Goal: Task Accomplishment & Management: Manage account settings

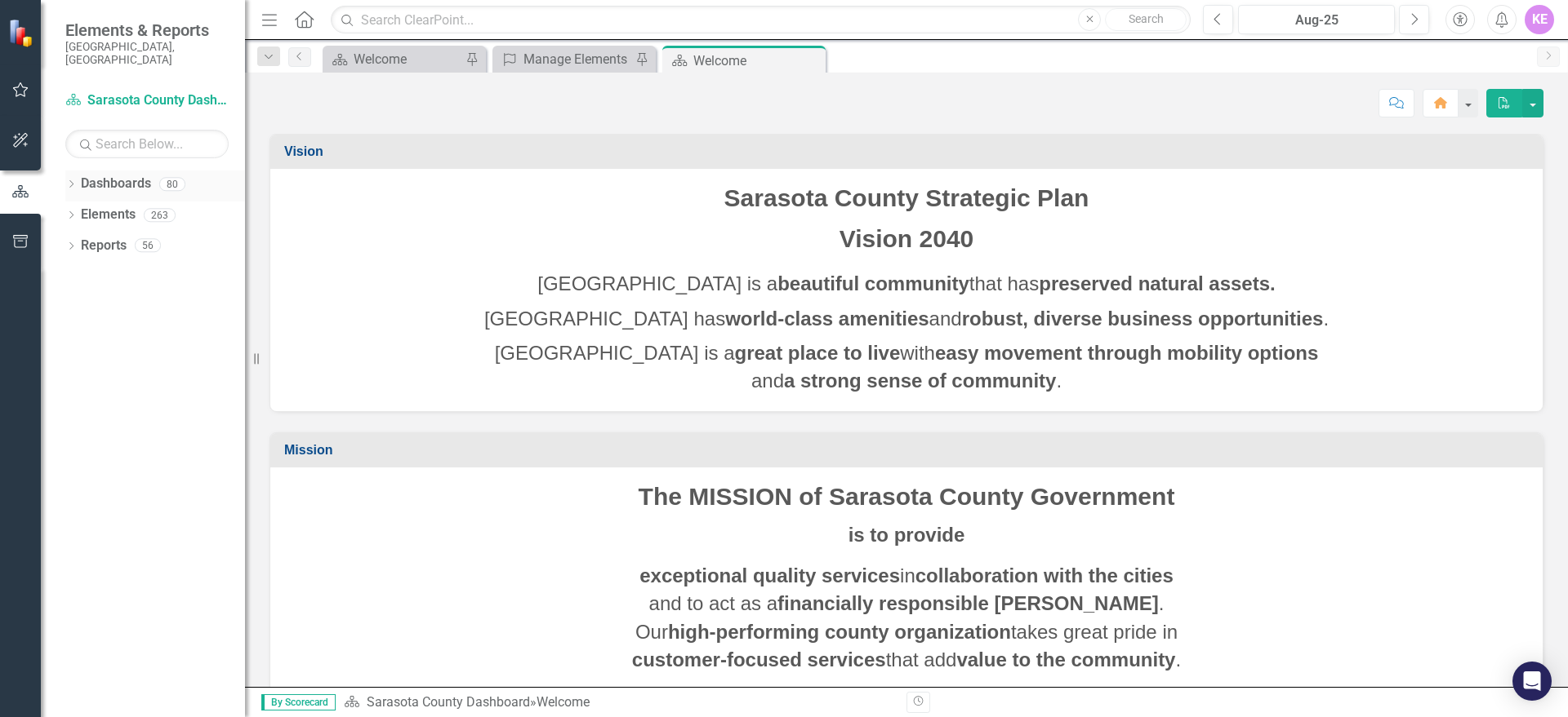
click at [74, 181] on icon "Dropdown" at bounding box center [71, 185] width 12 height 9
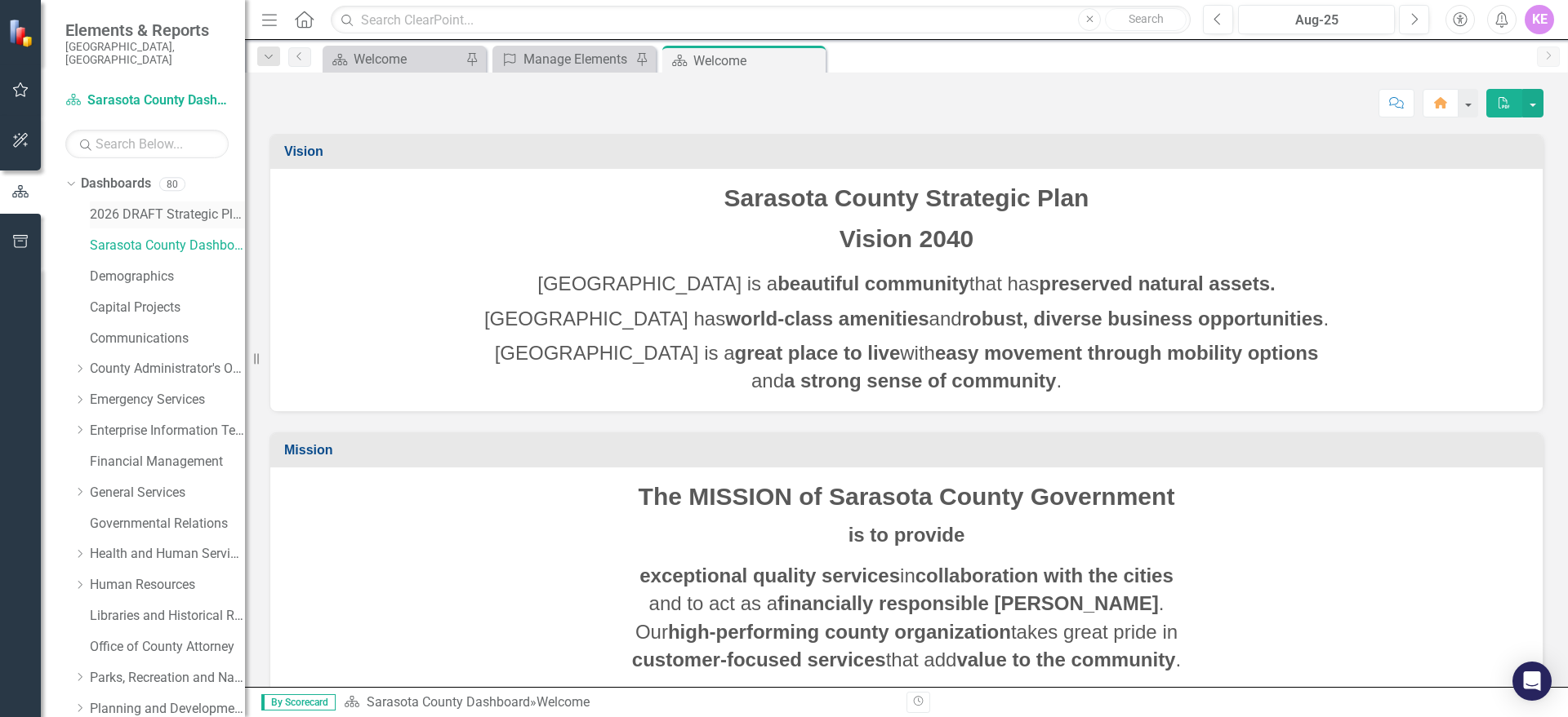
click at [142, 206] on link "2026 DRAFT Strategic Plan" at bounding box center [167, 215] width 155 height 19
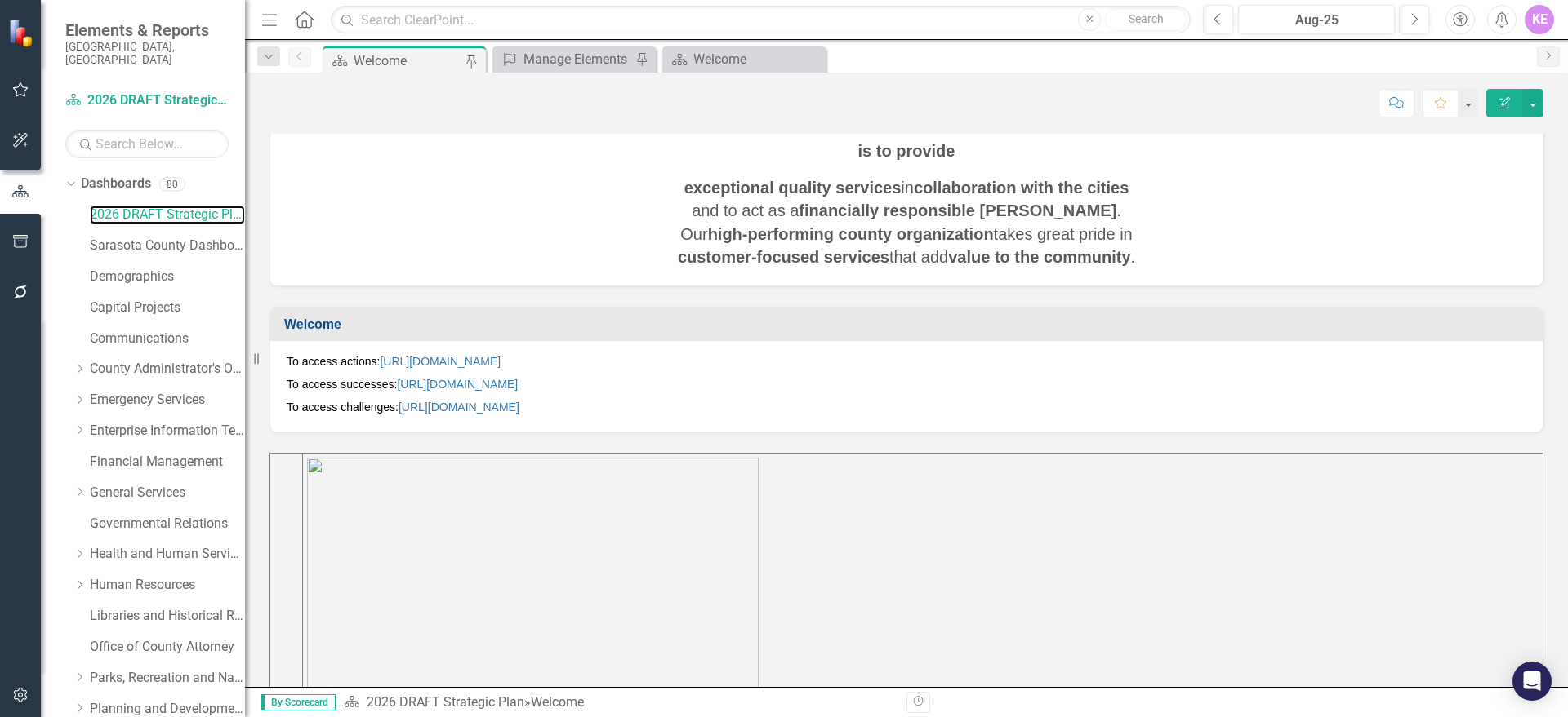
scroll to position [510, 0]
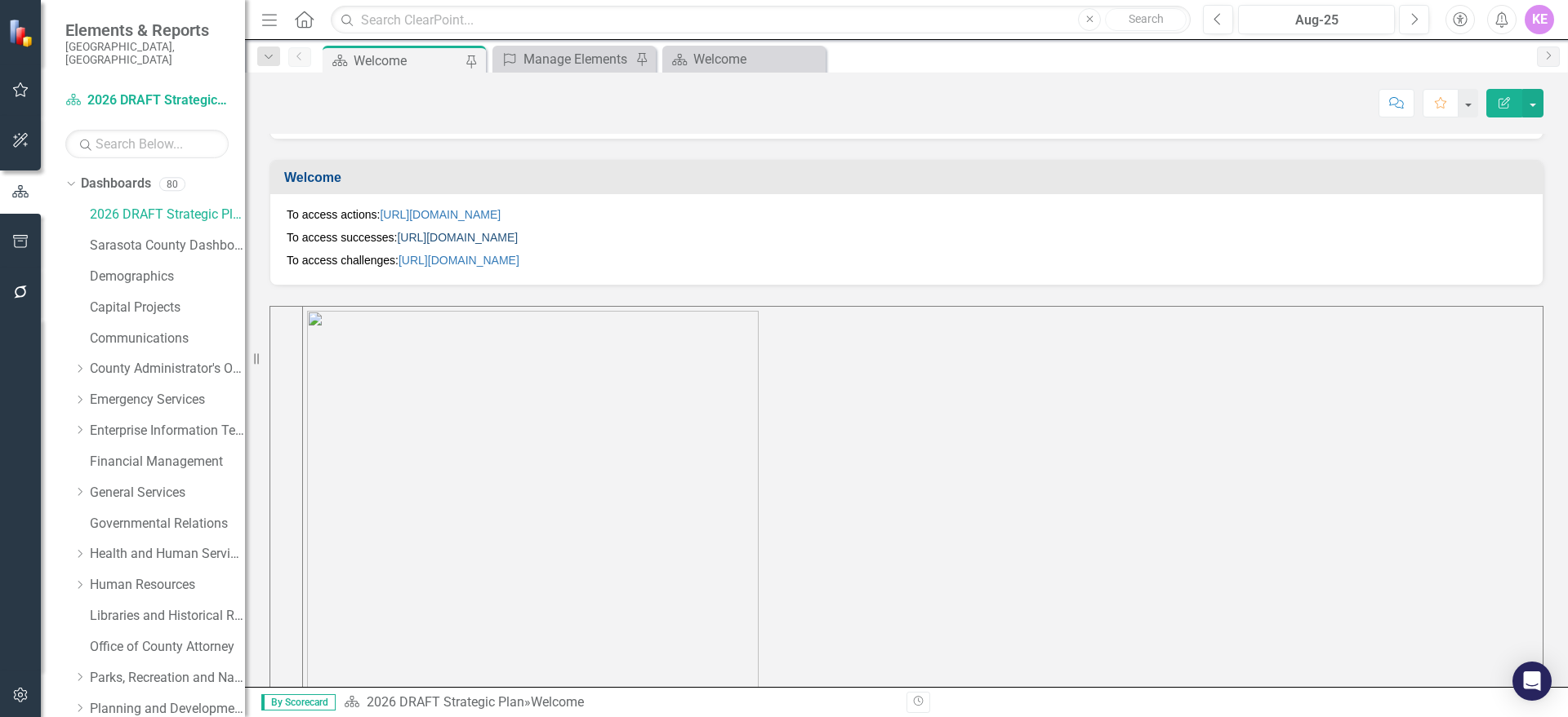
click at [474, 232] on link "[URL][DOMAIN_NAME]" at bounding box center [457, 236] width 121 height 13
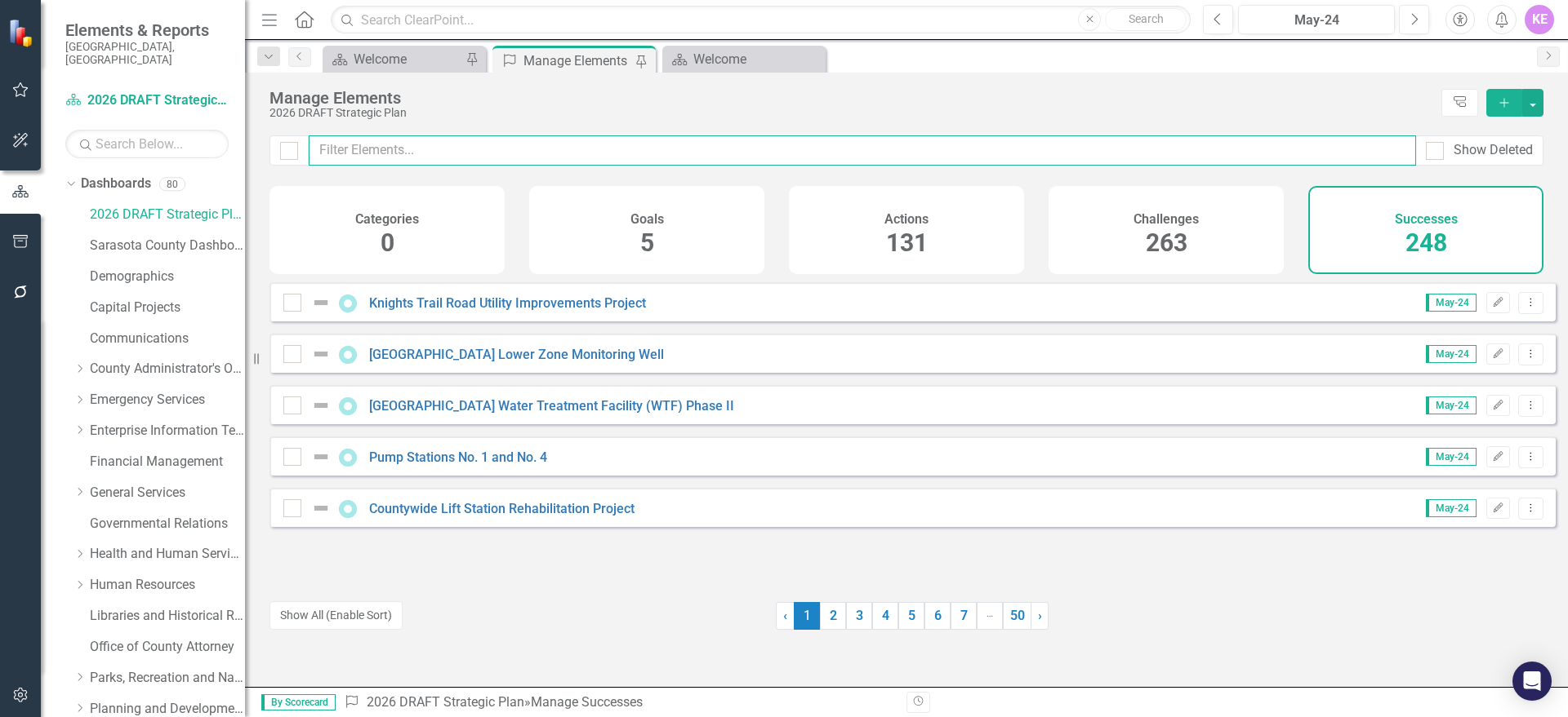
click at [521, 145] on input "text" at bounding box center [862, 151] width 1108 height 31
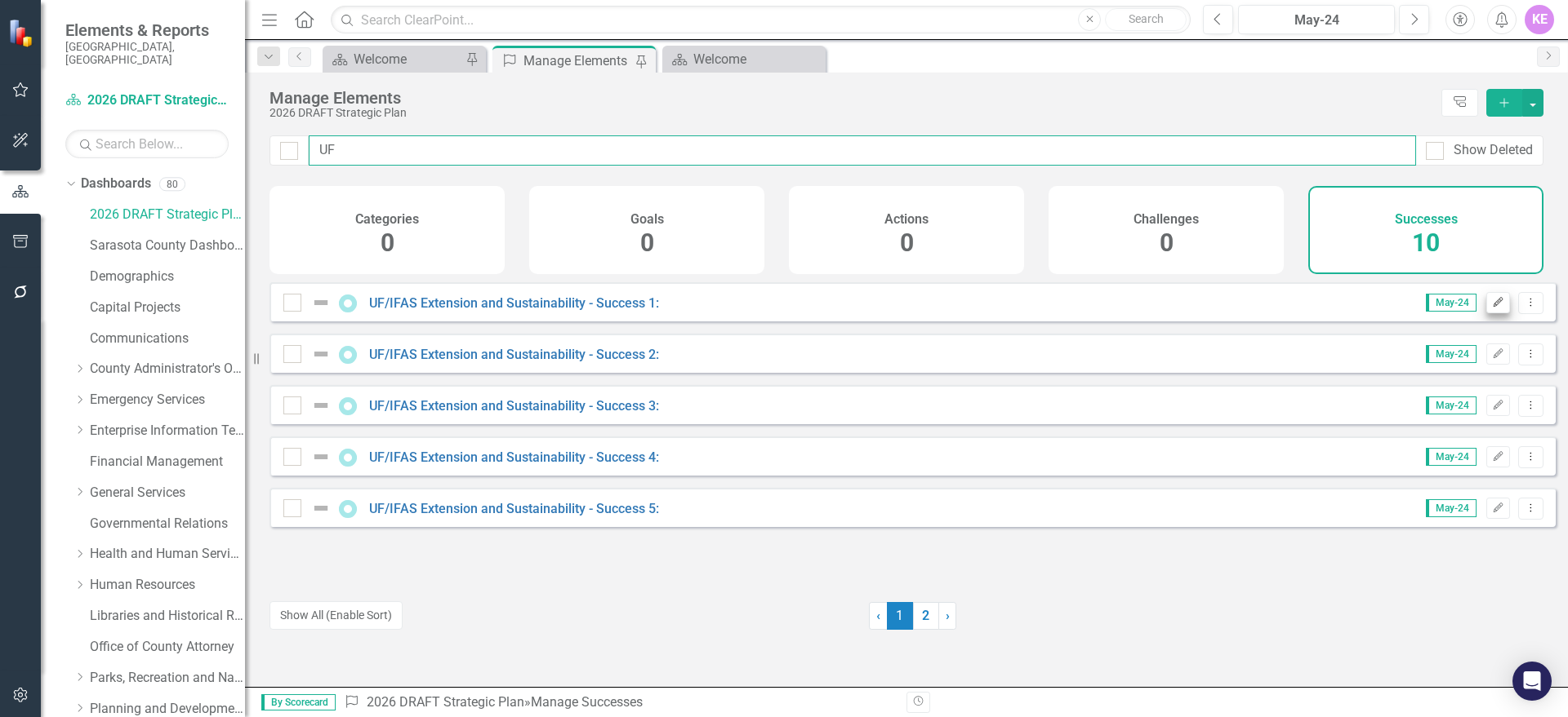
type input "UF"
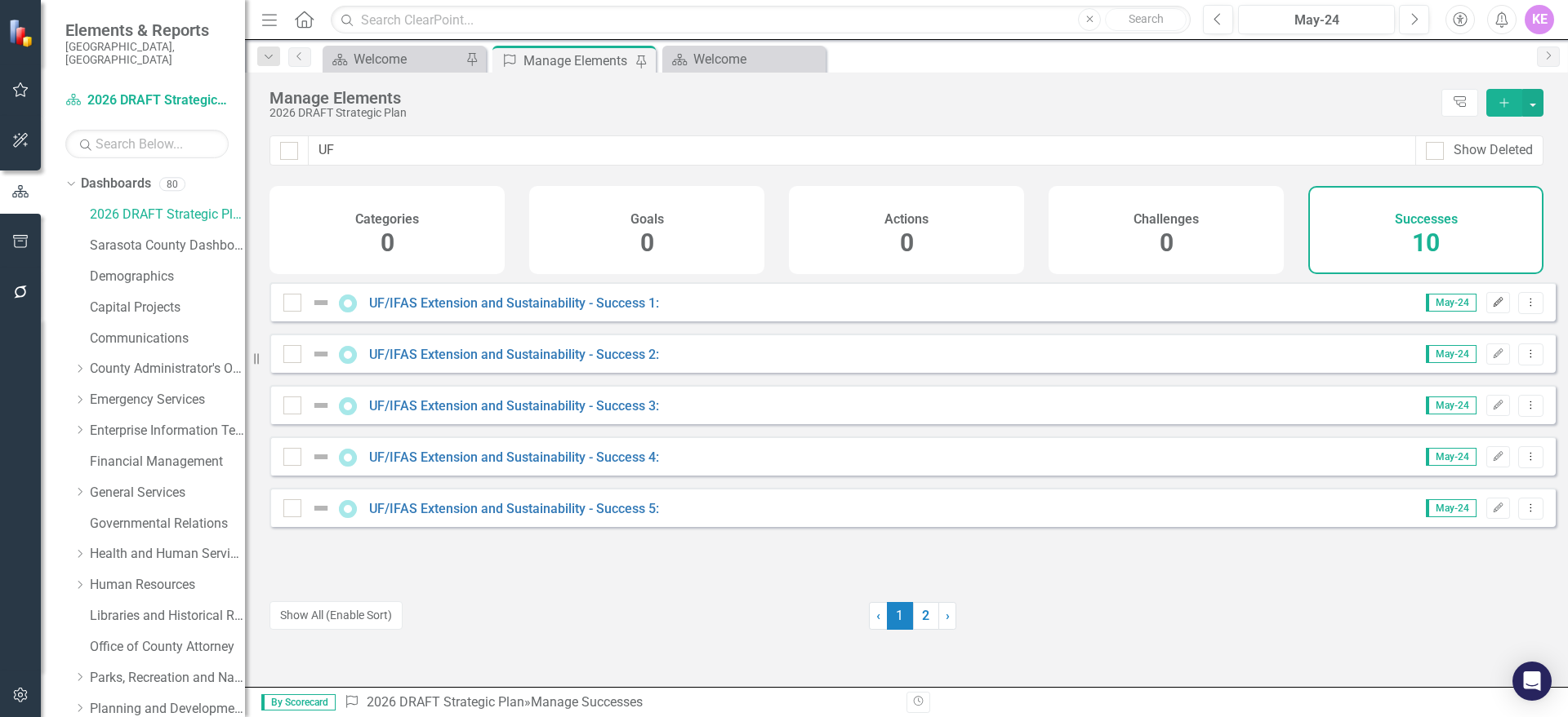
click at [1494, 307] on icon "button" at bounding box center [1499, 302] width 10 height 10
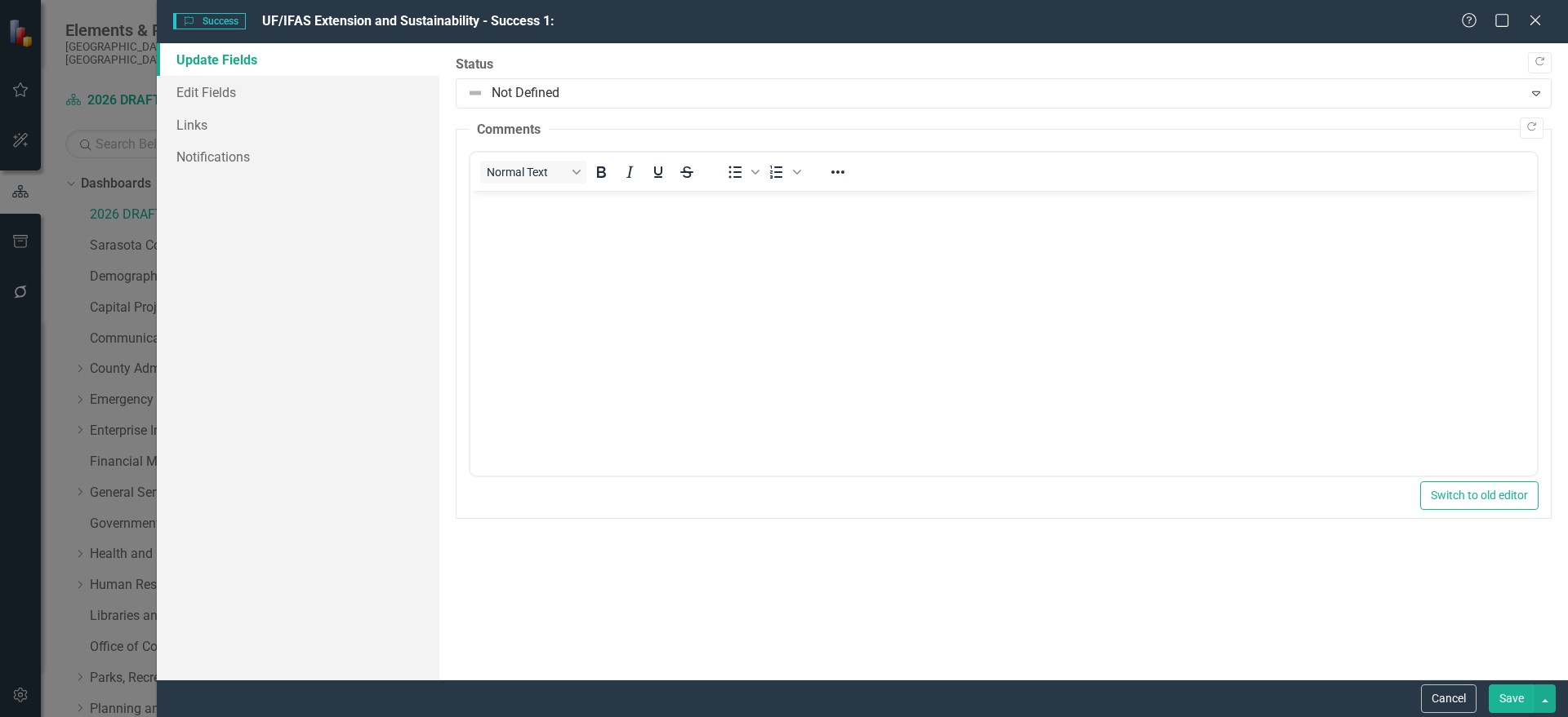
click at [1456, 692] on button "Cancel" at bounding box center [1449, 698] width 55 height 29
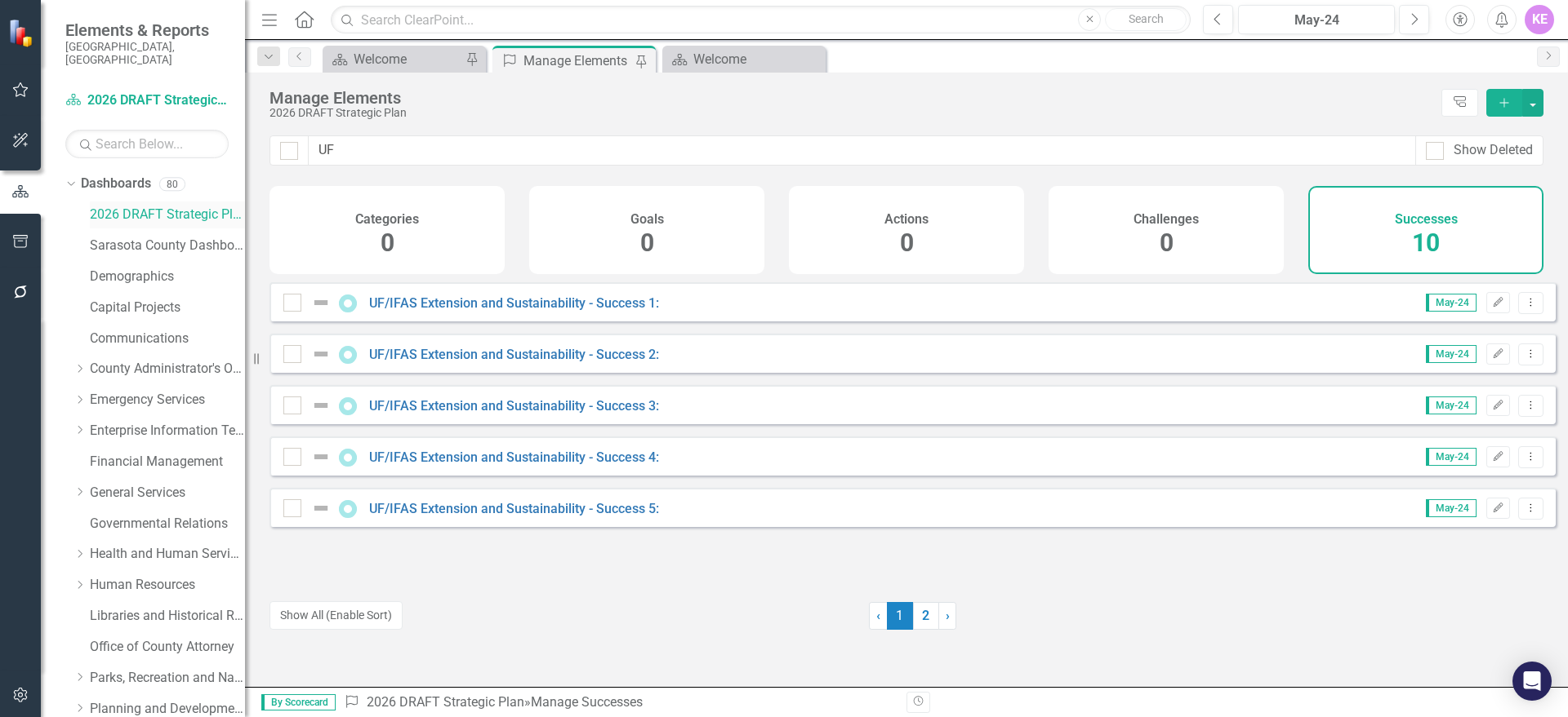
click at [179, 206] on link "2026 DRAFT Strategic Plan" at bounding box center [167, 215] width 155 height 19
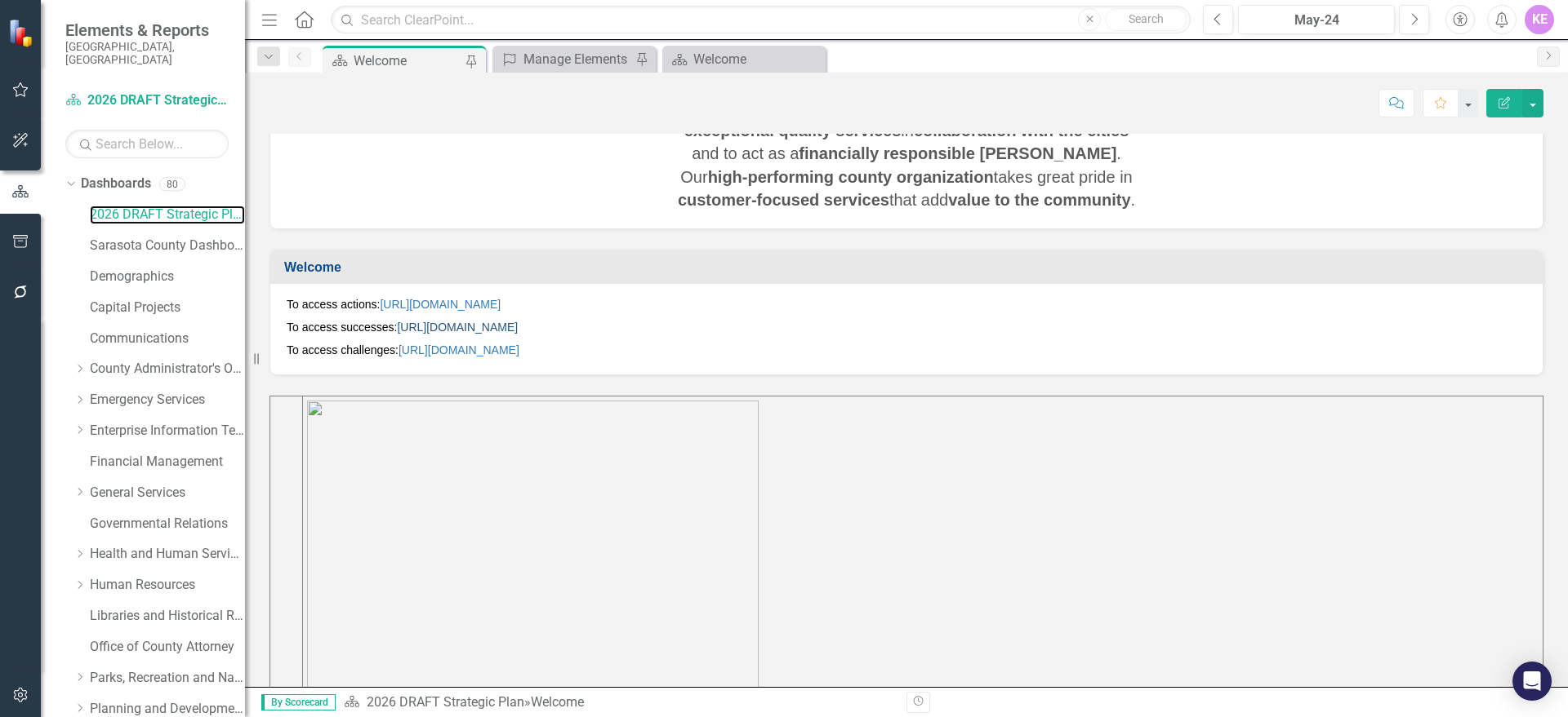
scroll to position [408, 0]
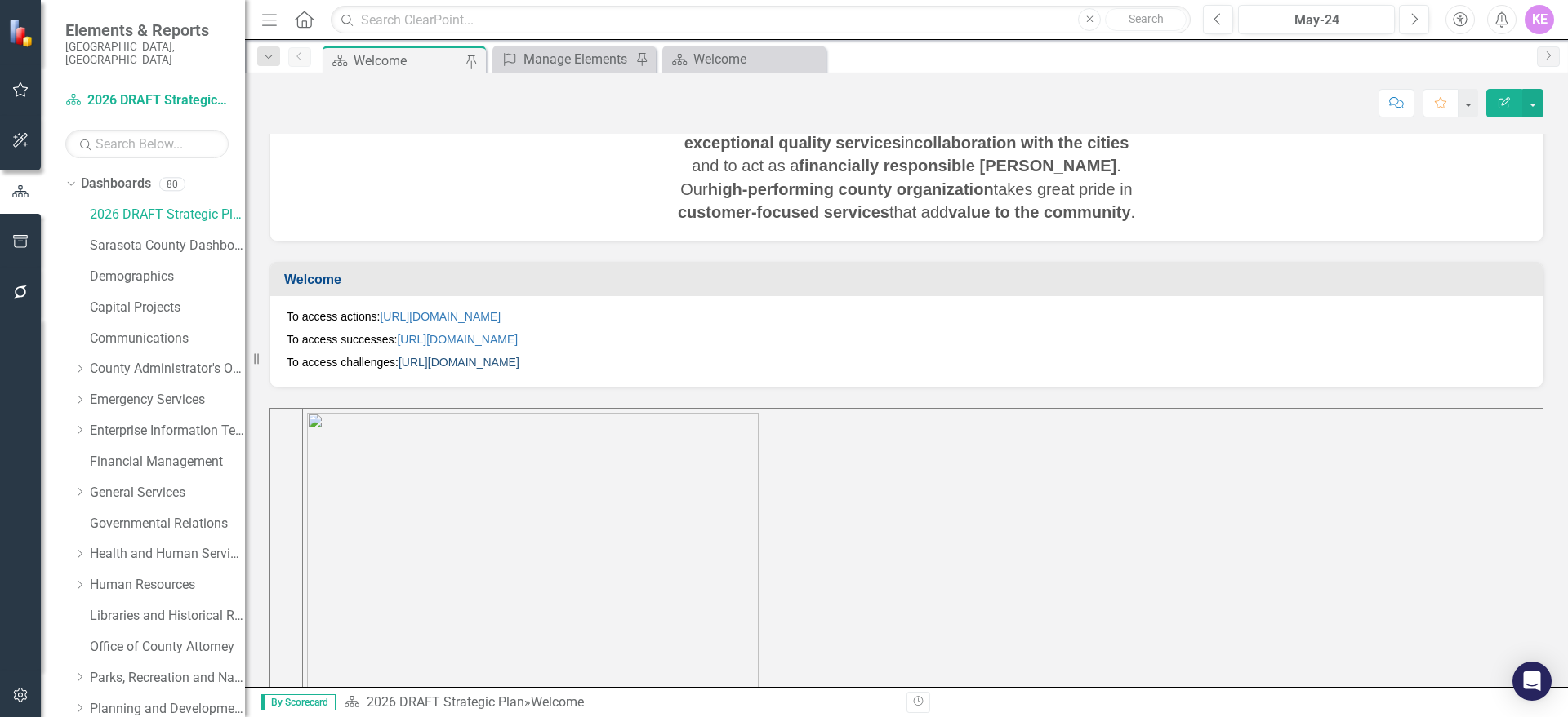
click at [519, 359] on link "[URL][DOMAIN_NAME]" at bounding box center [458, 361] width 121 height 13
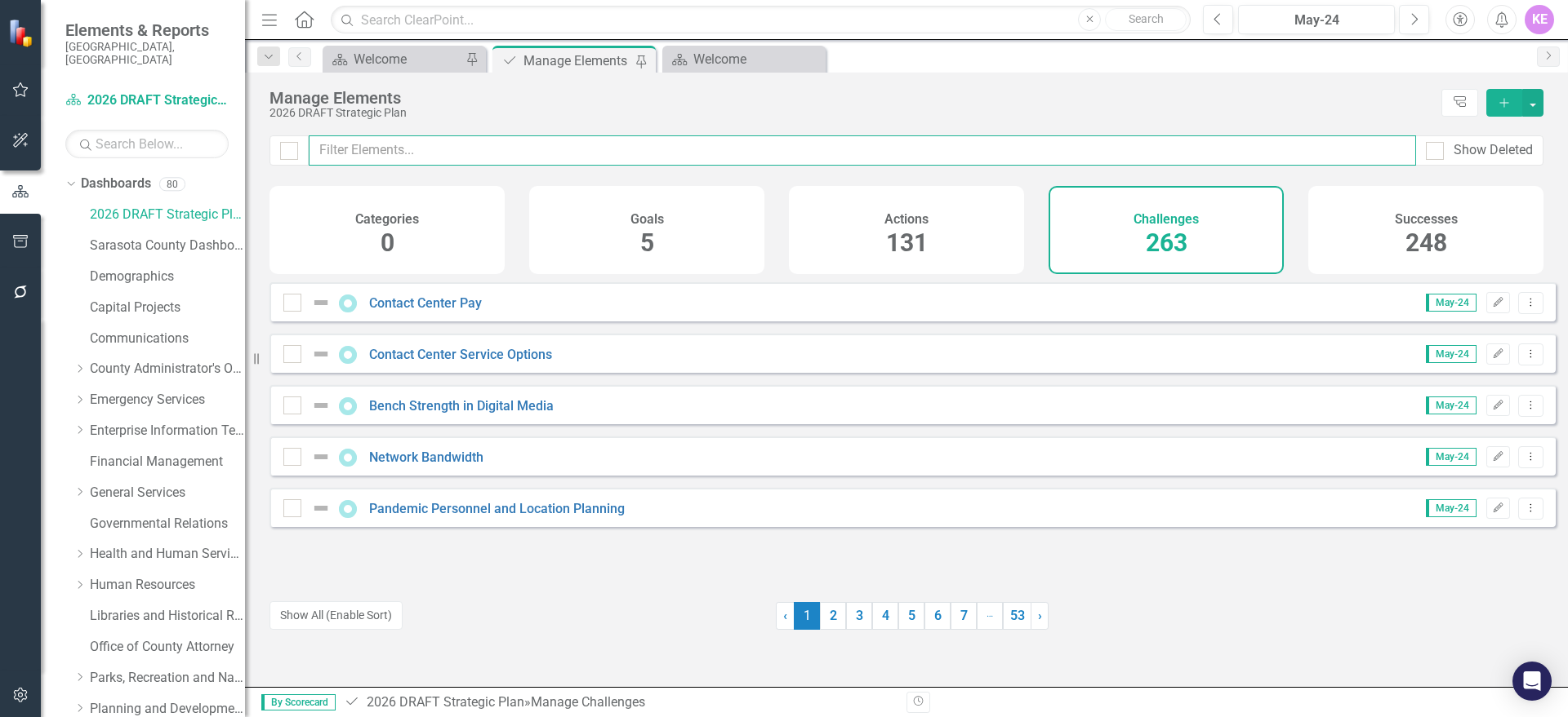
click at [537, 136] on input "text" at bounding box center [862, 151] width 1108 height 31
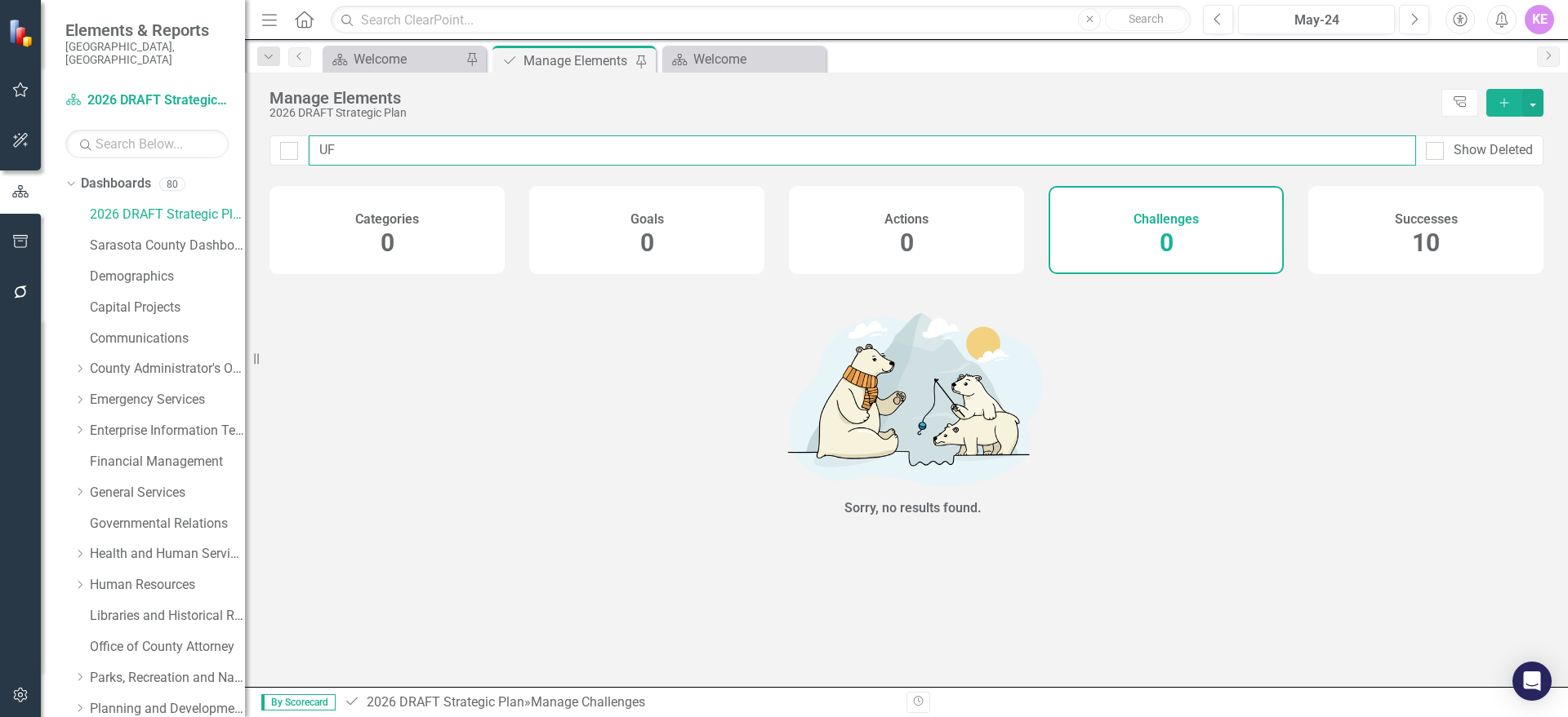
type input "U"
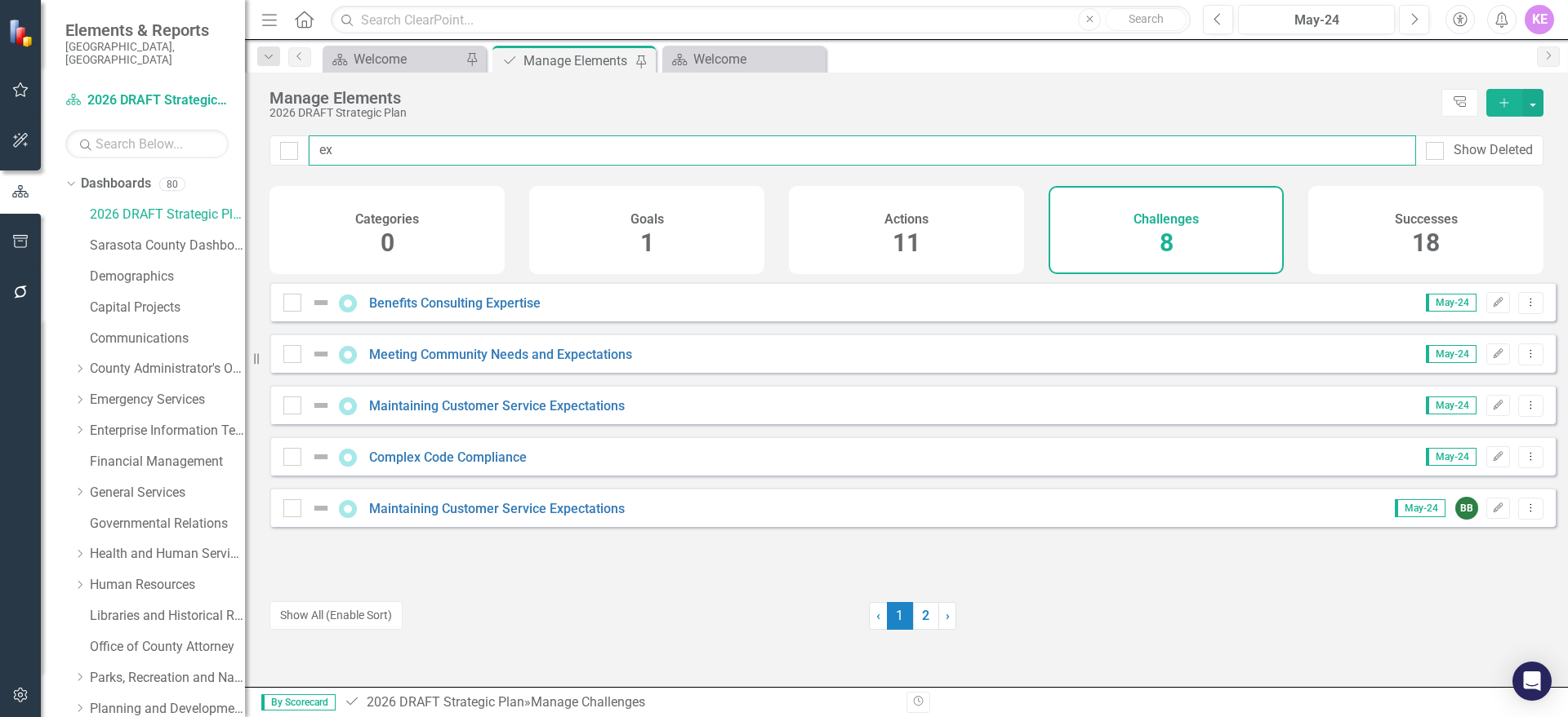
type input "e"
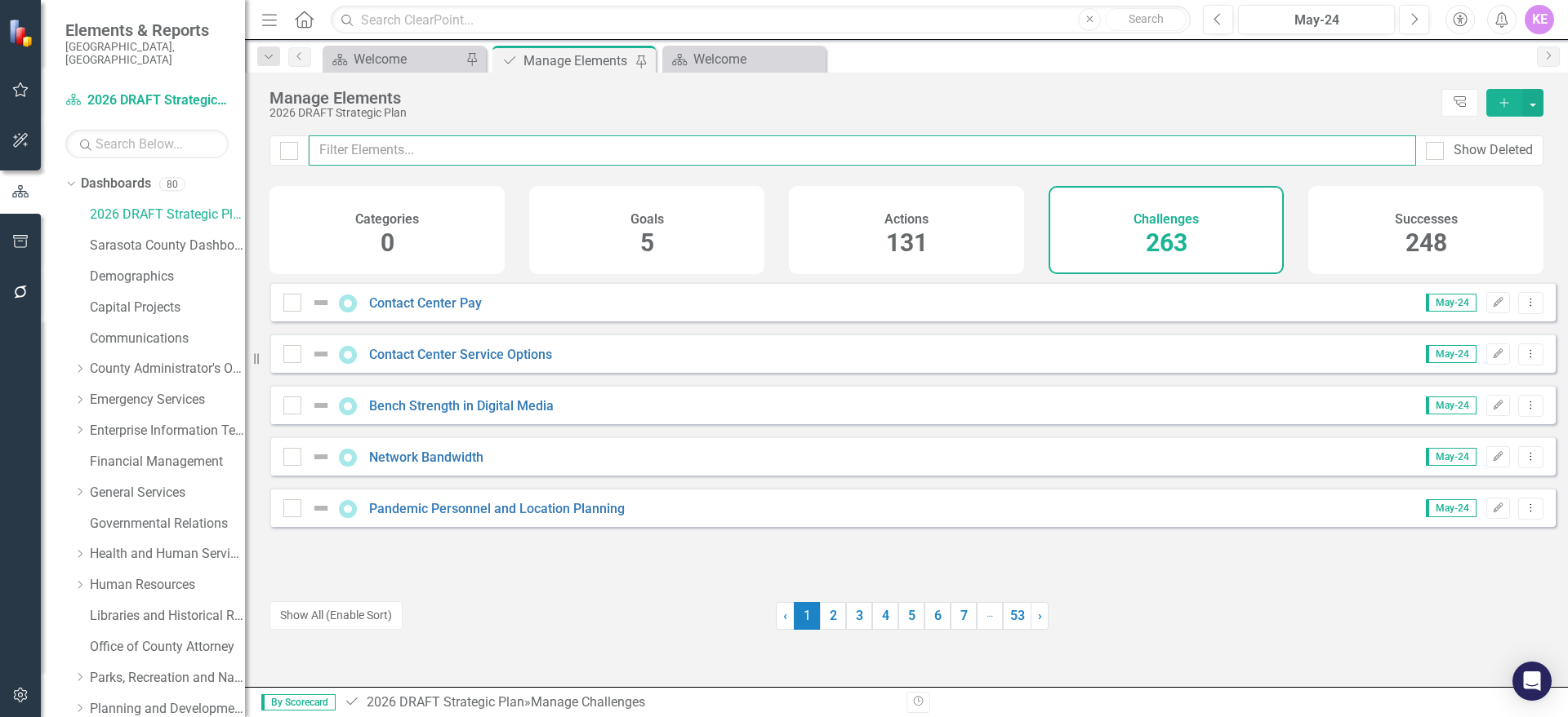
click at [471, 148] on input "text" at bounding box center [862, 151] width 1108 height 31
paste input "Agricultural Industry Economic Resiliency"
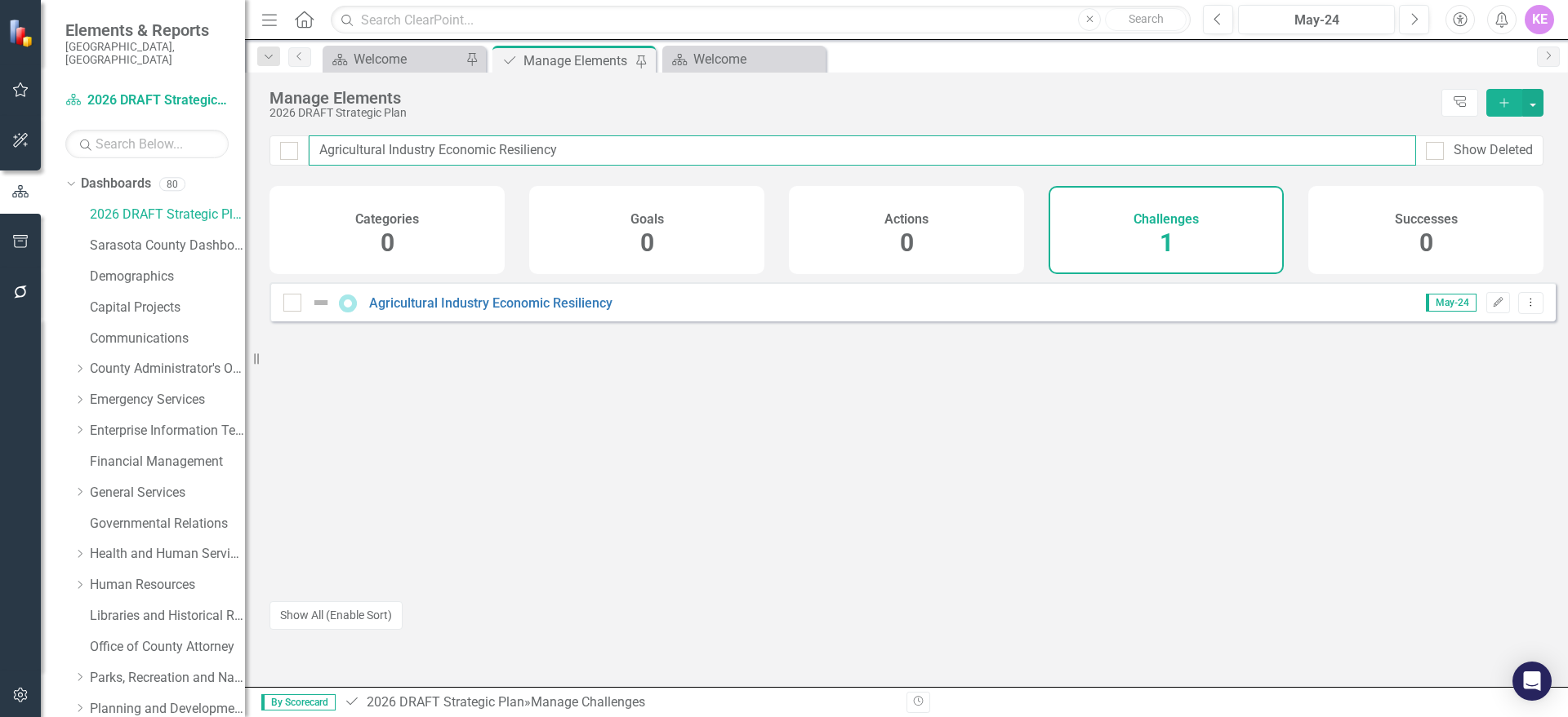
type input "Agricultural Industry Economic Resiliency"
drag, startPoint x: 618, startPoint y: 154, endPoint x: 270, endPoint y: 137, distance: 348.4
click at [271, 137] on div "Agricultural Industry Economic Resiliency Show Deleted" at bounding box center [906, 151] width 1274 height 31
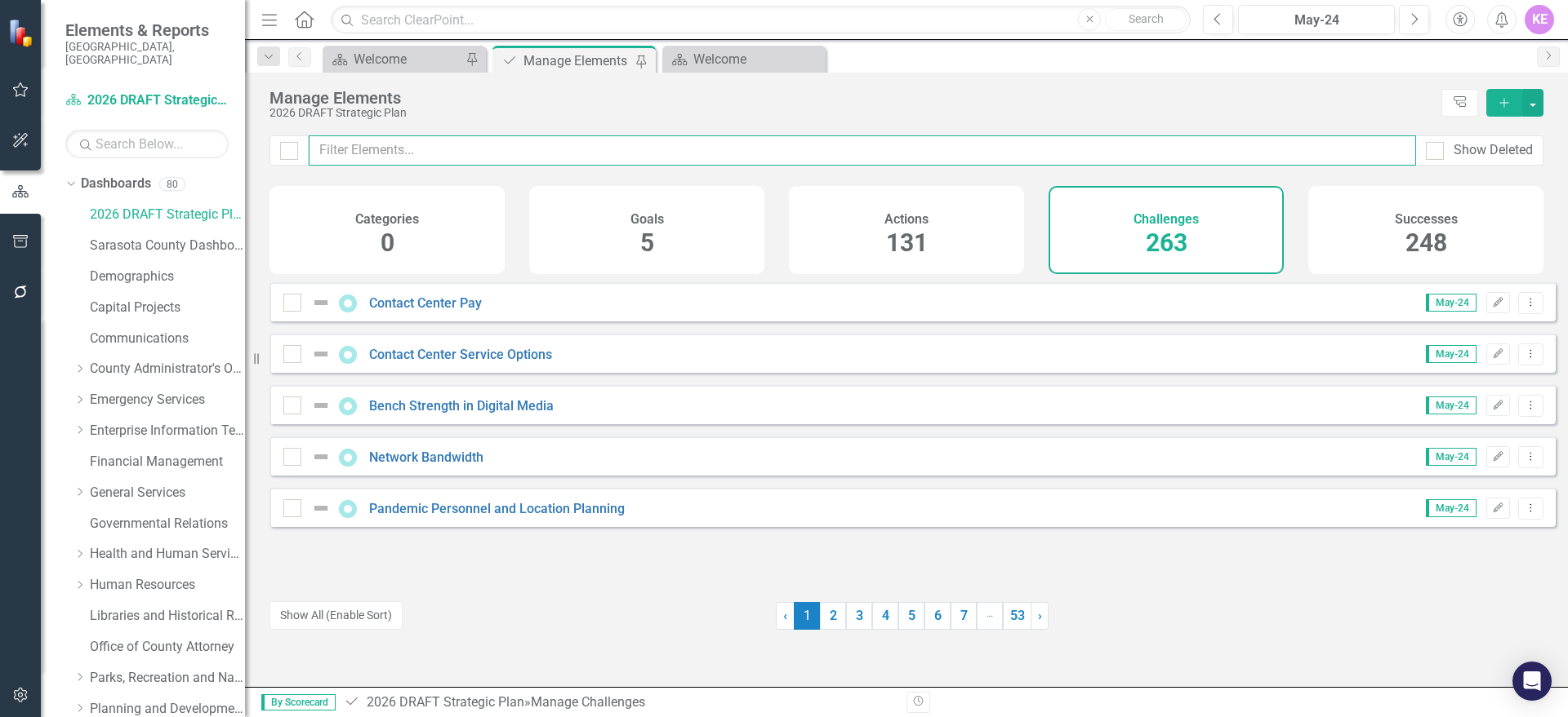
paste input "Water Conservation"
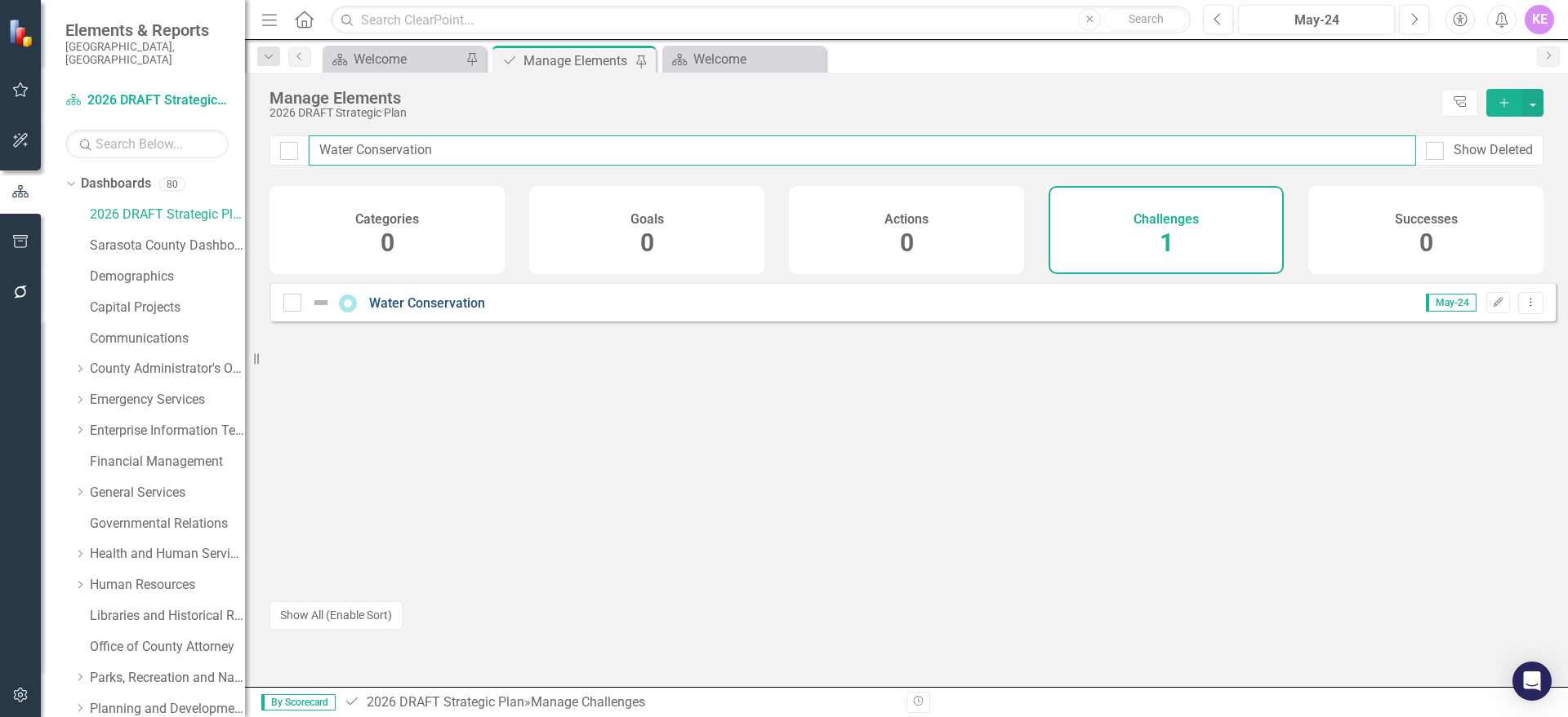
type input "Water Conservation"
click at [445, 311] on link "Water Conservation" at bounding box center [428, 303] width 116 height 16
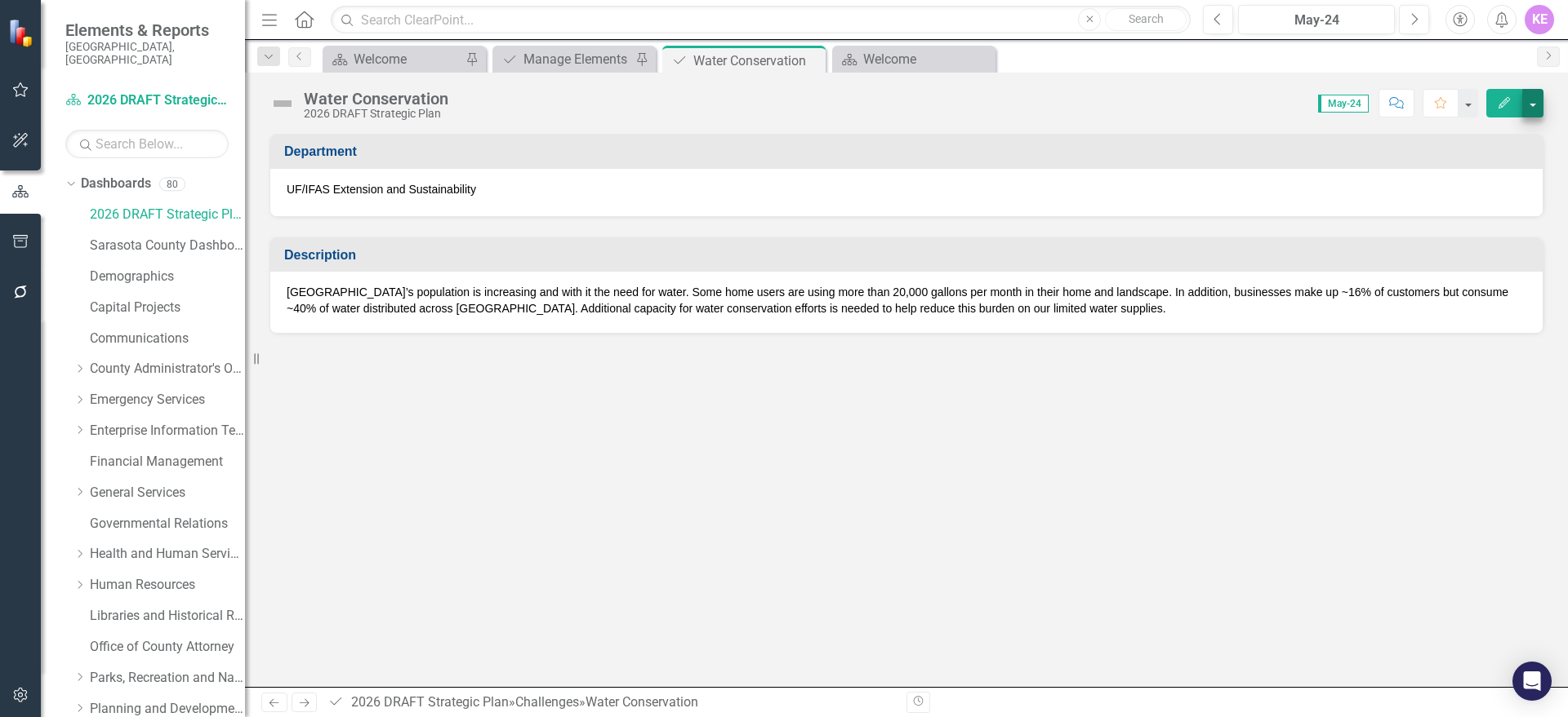
click at [1543, 102] on div "Water Conservation 2026 DRAFT Strategic Plan Score: N/A May-24 Completed Commen…" at bounding box center [907, 98] width 1323 height 49
click at [1537, 103] on button "button" at bounding box center [1534, 102] width 22 height 29
click at [1513, 133] on link "Edit Edit Challenge" at bounding box center [1476, 133] width 132 height 31
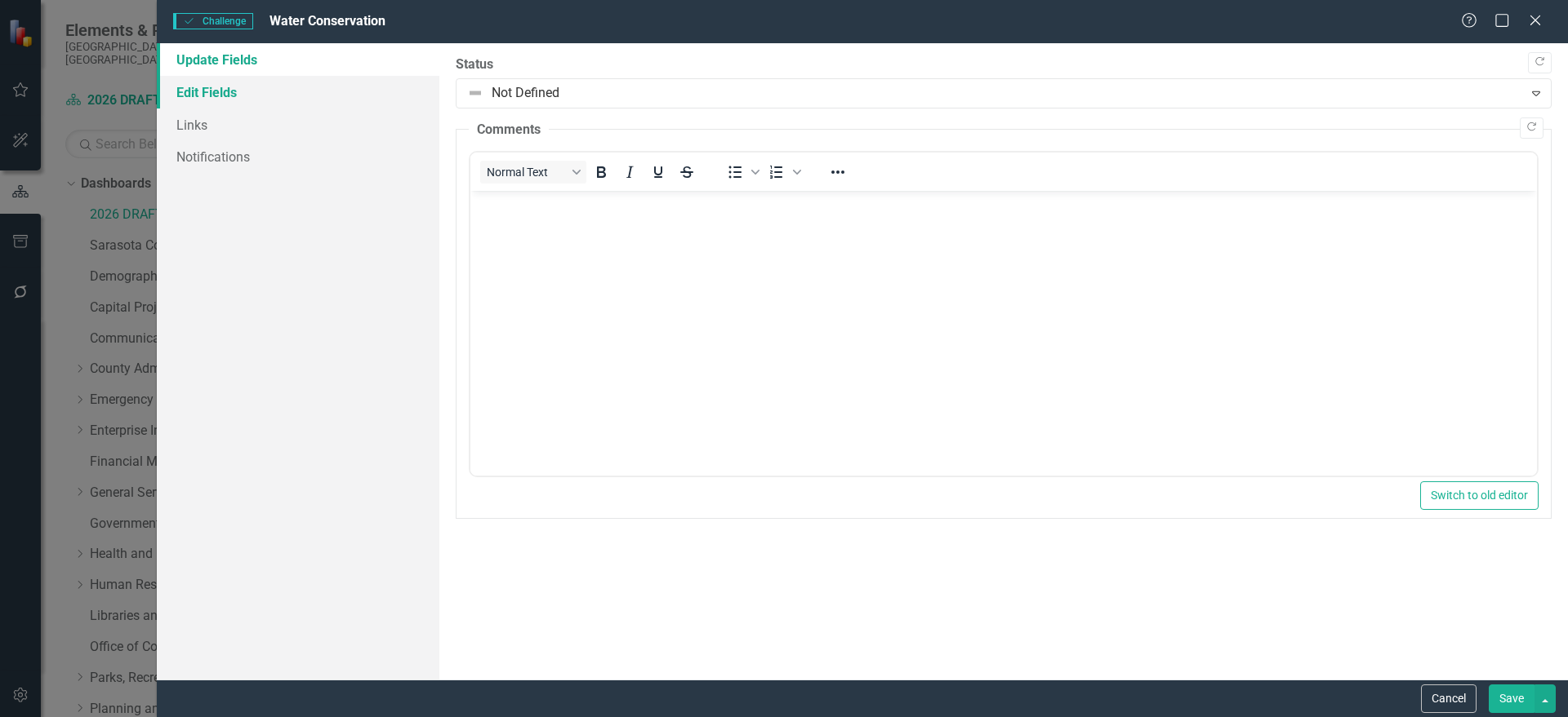
click at [306, 96] on link "Edit Fields" at bounding box center [298, 92] width 283 height 33
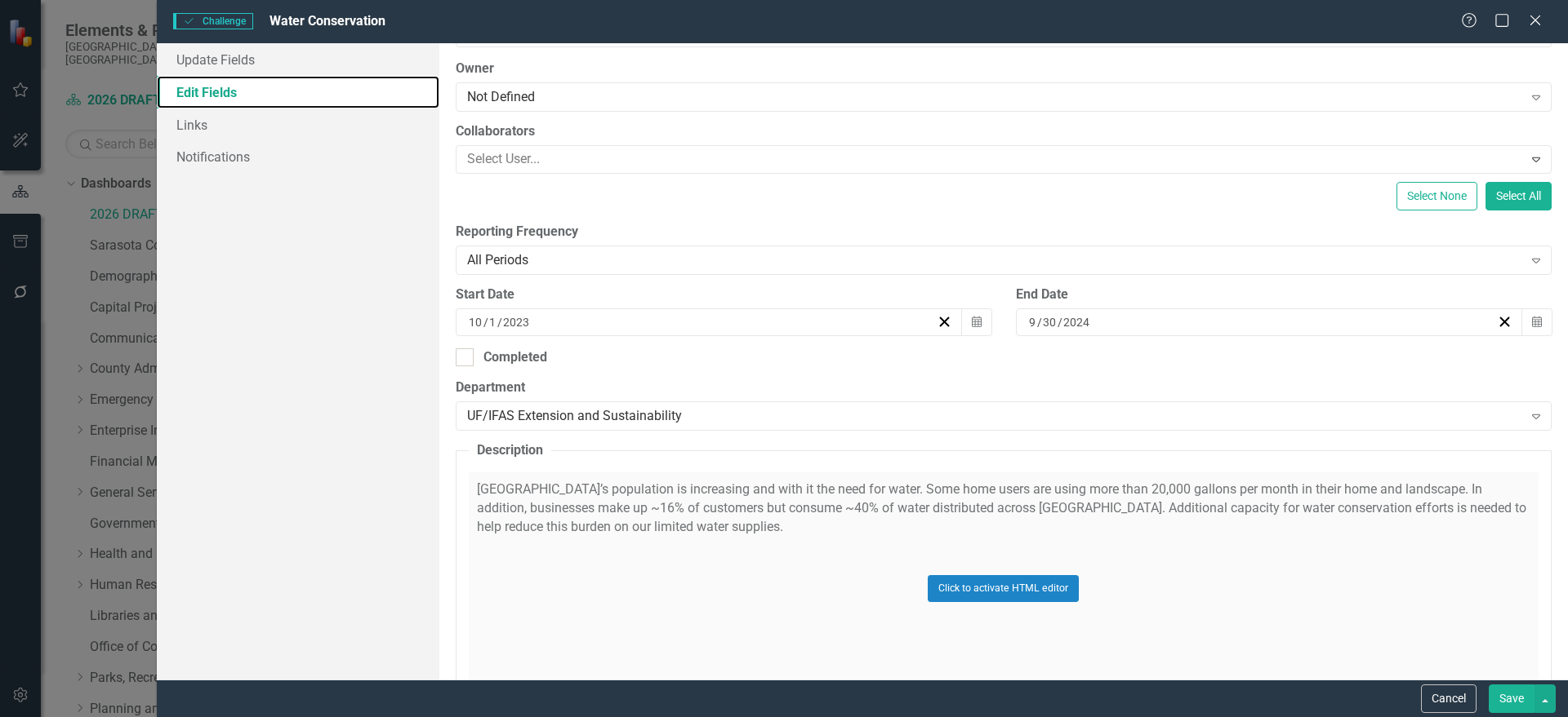
scroll to position [291, 0]
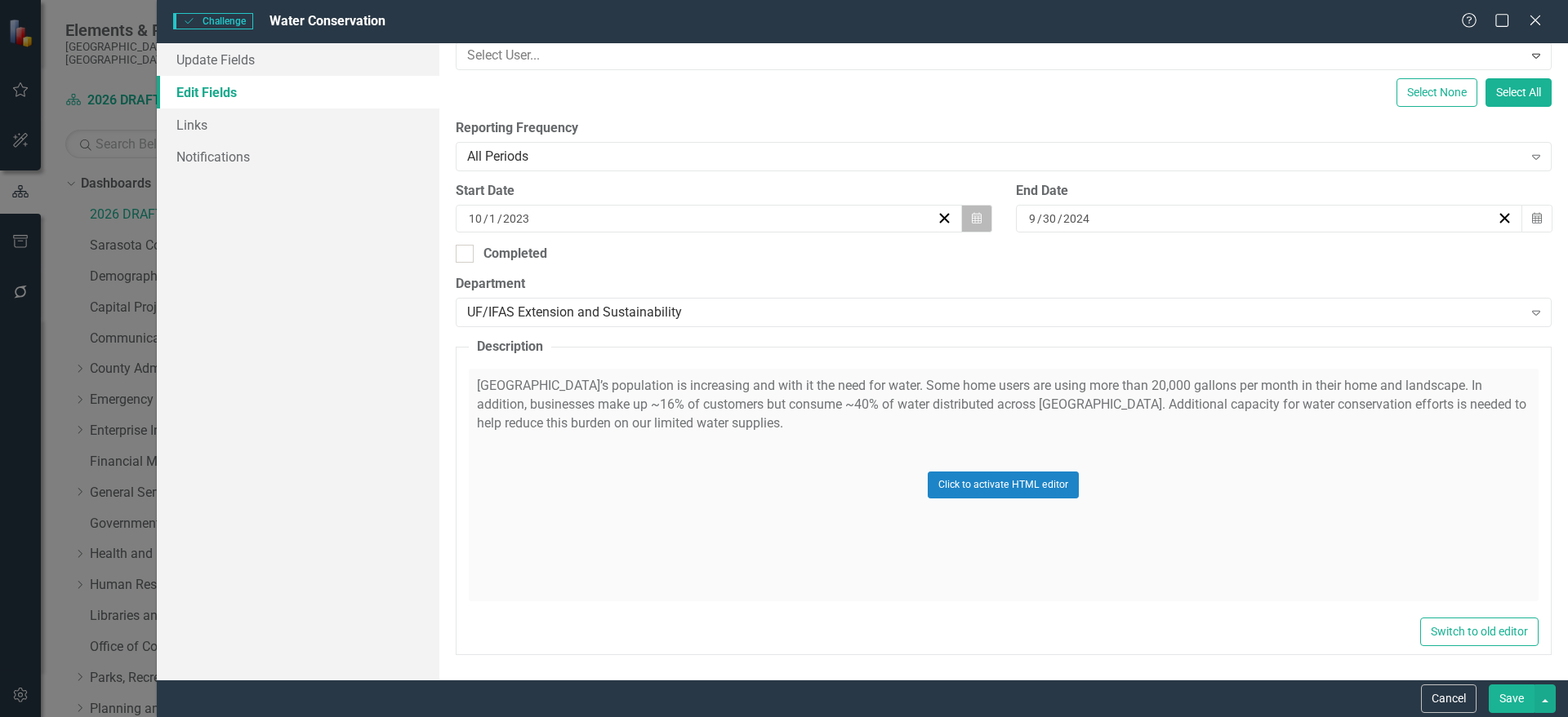
click at [975, 217] on icon "button" at bounding box center [977, 218] width 10 height 12
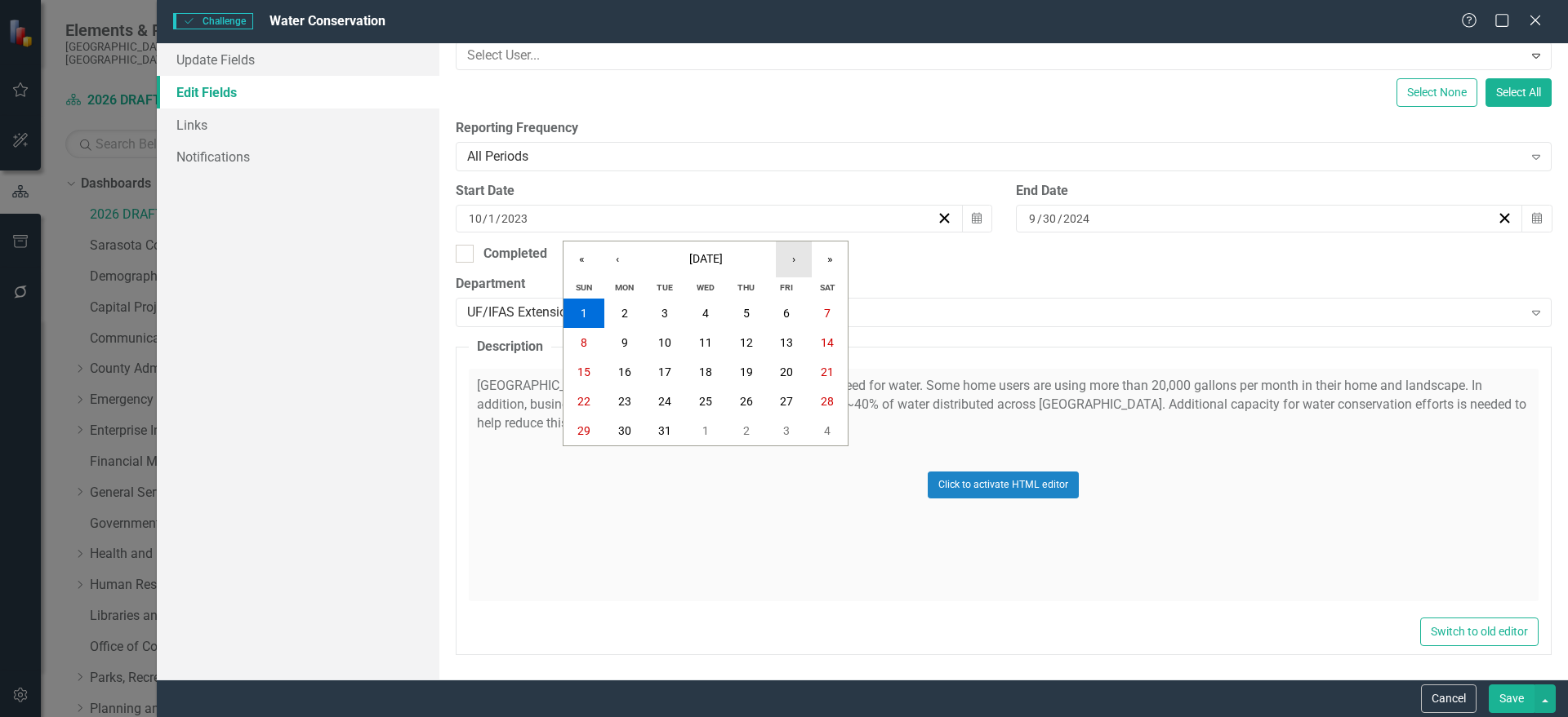
click at [798, 261] on button "›" at bounding box center [793, 259] width 35 height 35
click at [832, 251] on button "»" at bounding box center [830, 259] width 35 height 35
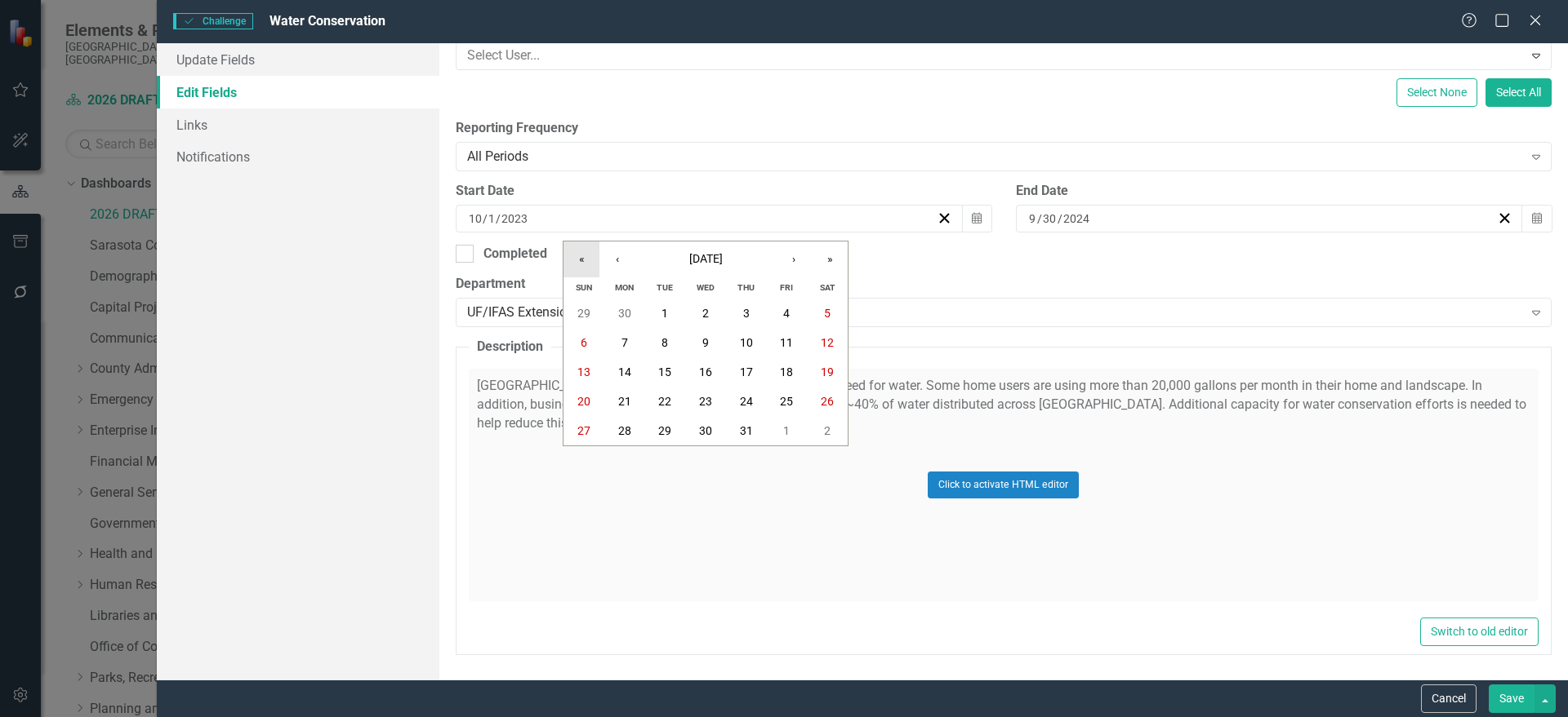
click at [579, 258] on button "«" at bounding box center [581, 259] width 35 height 35
click at [617, 262] on button "‹" at bounding box center [617, 259] width 35 height 35
click at [717, 316] on button "1" at bounding box center [705, 313] width 40 height 30
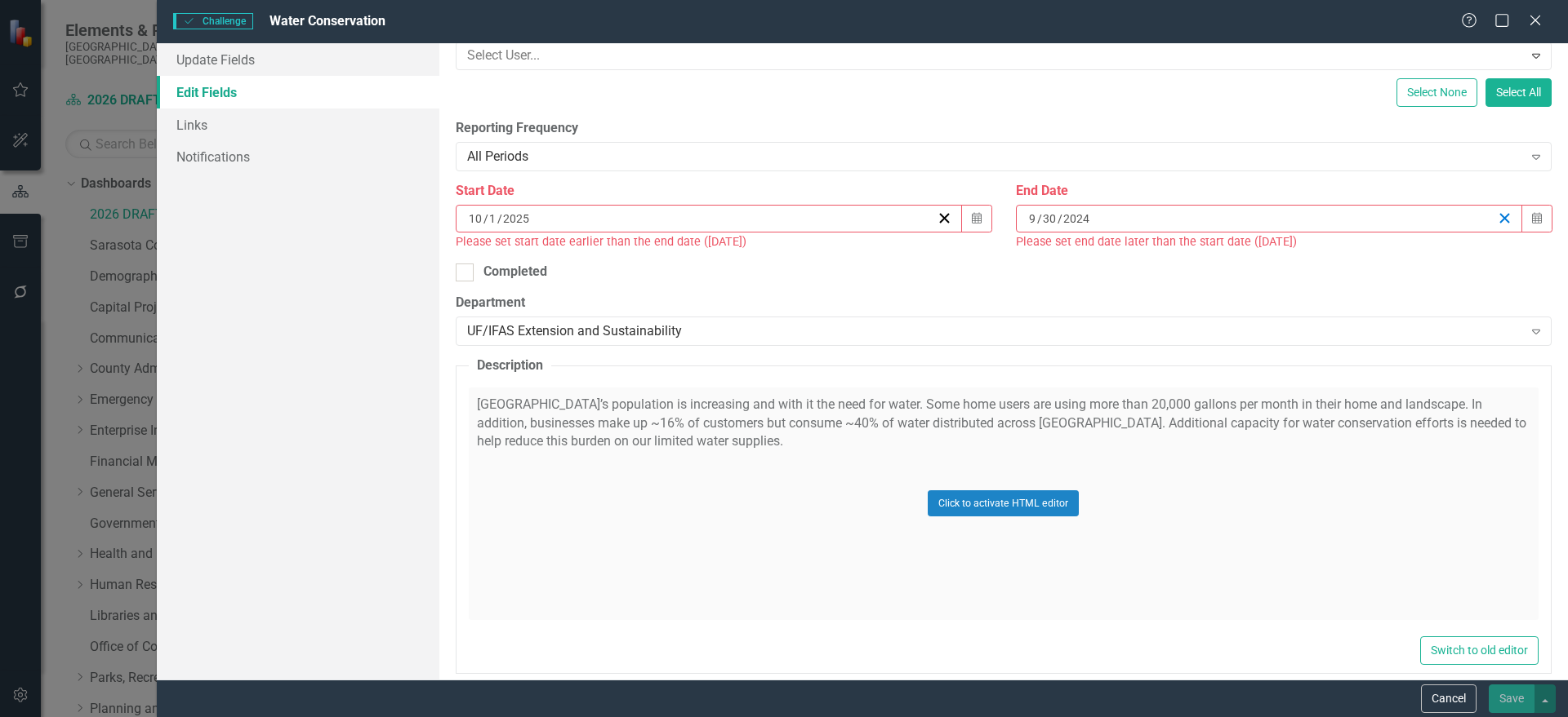
click at [1497, 215] on icon "button" at bounding box center [1505, 219] width 16 height 16
click at [1532, 220] on icon "Calendar" at bounding box center [1536, 219] width 10 height 12
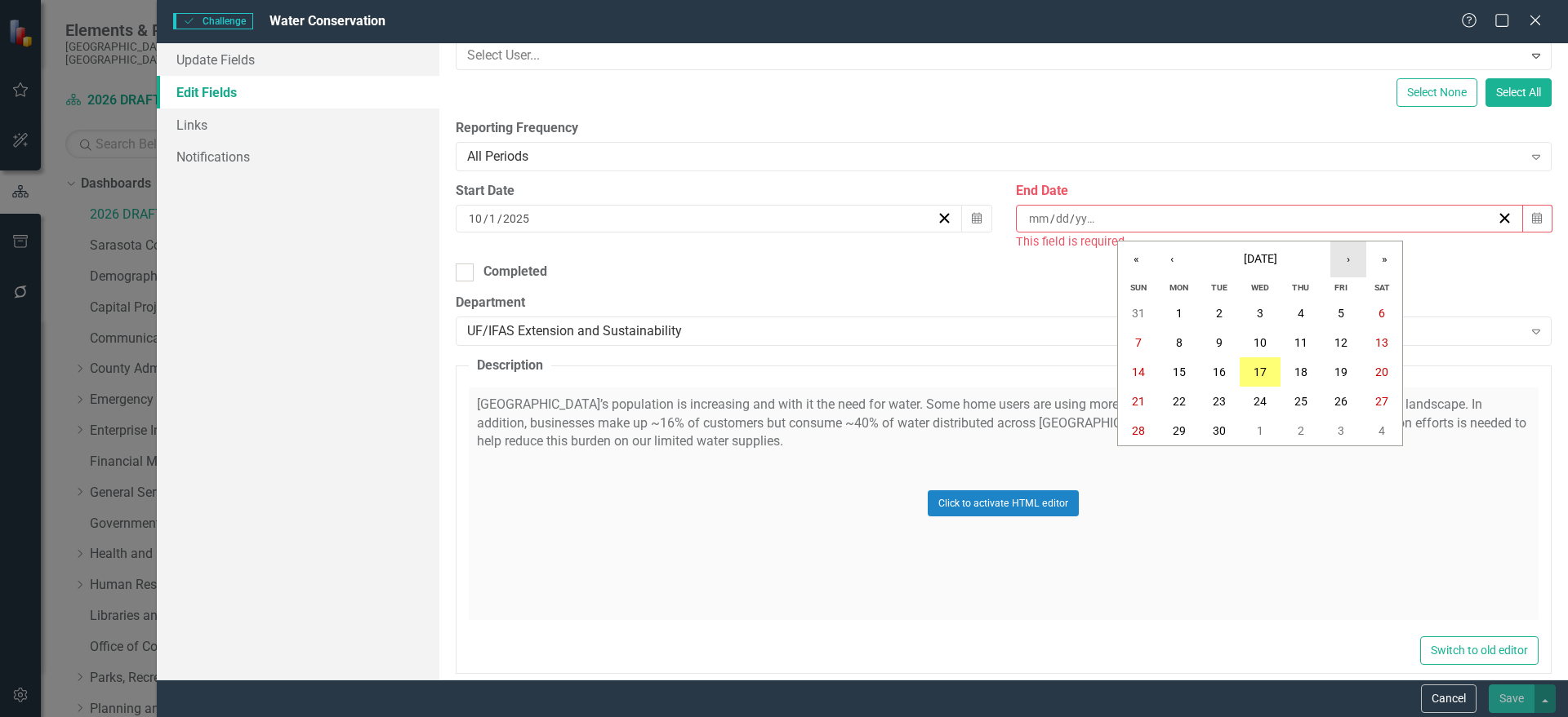
click at [1347, 261] on button "›" at bounding box center [1348, 259] width 35 height 35
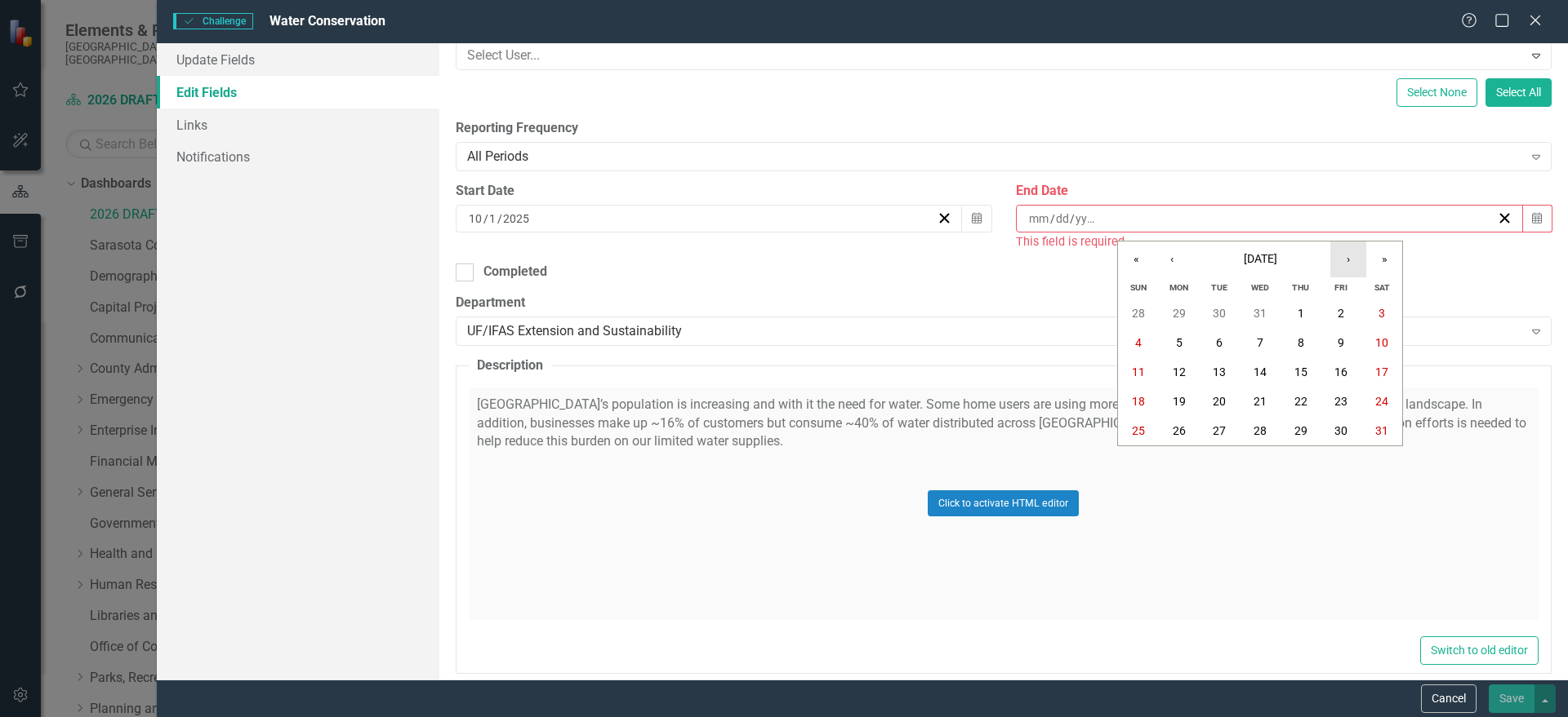
click at [1347, 261] on button "›" at bounding box center [1348, 259] width 35 height 35
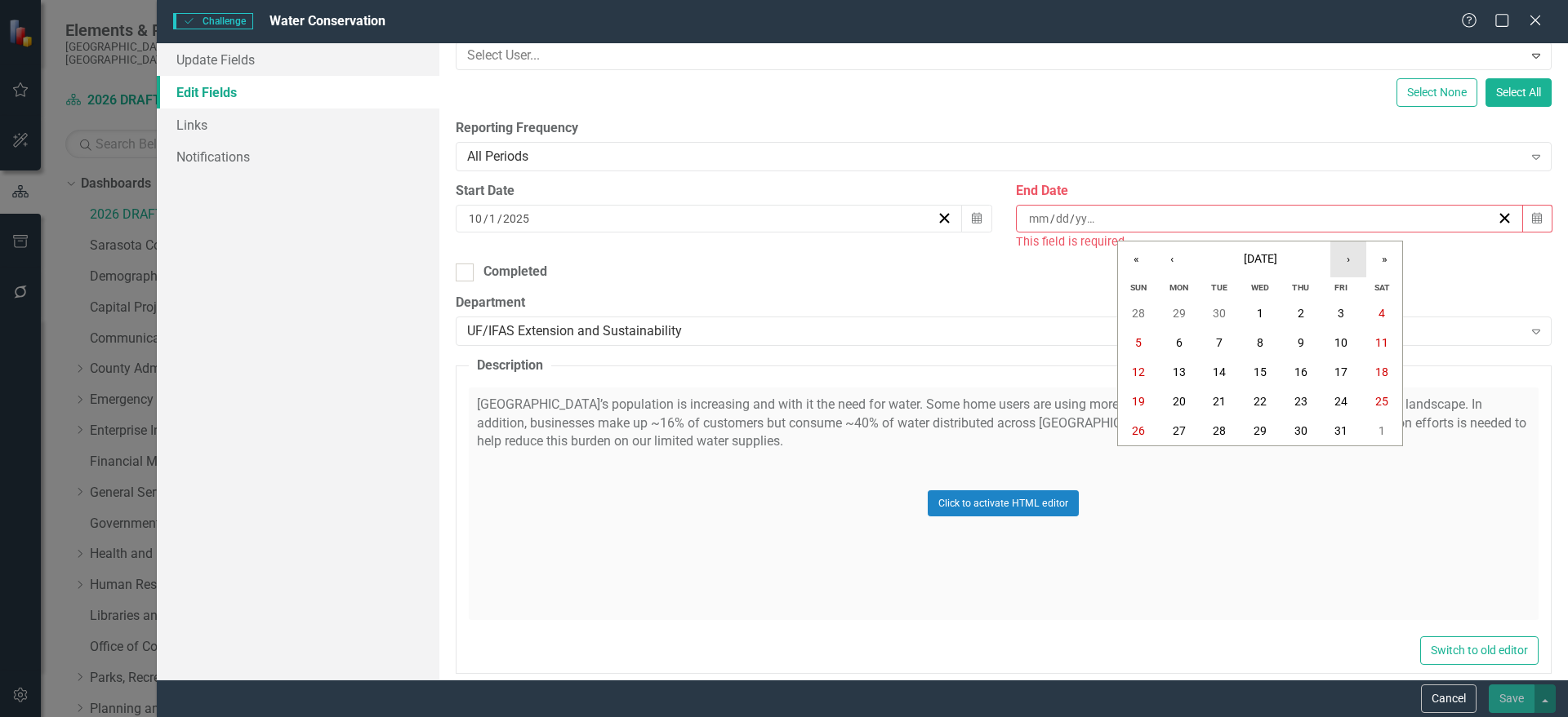
click at [1347, 261] on button "›" at bounding box center [1348, 259] width 35 height 35
click at [1261, 436] on abbr "30" at bounding box center [1260, 430] width 13 height 13
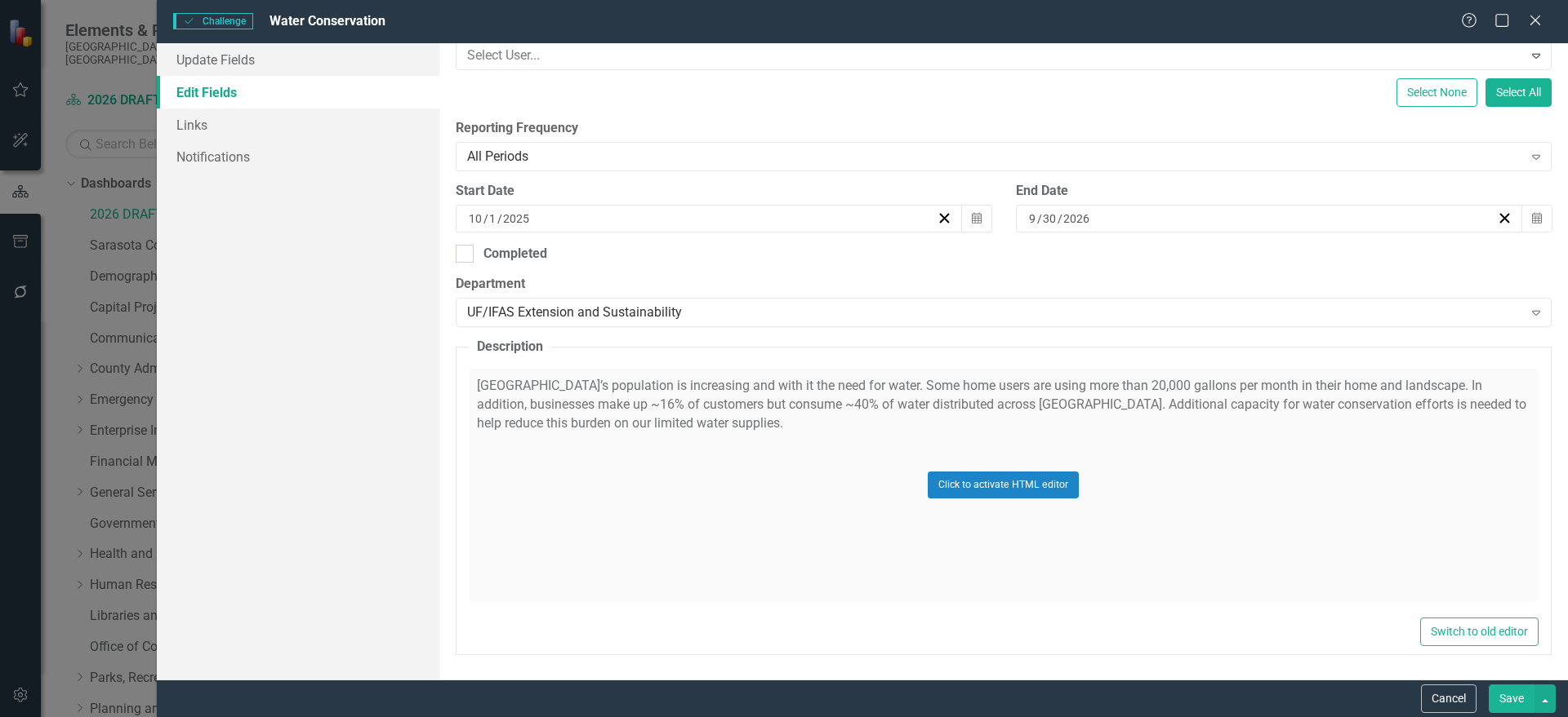
click at [1040, 266] on div "ClearPoint Can Do More! How ClearPoint Can Help Close Enterprise plans can auto…" at bounding box center [1003, 361] width 1128 height 636
click at [963, 431] on div "Click to activate HTML editor" at bounding box center [1003, 486] width 1069 height 232
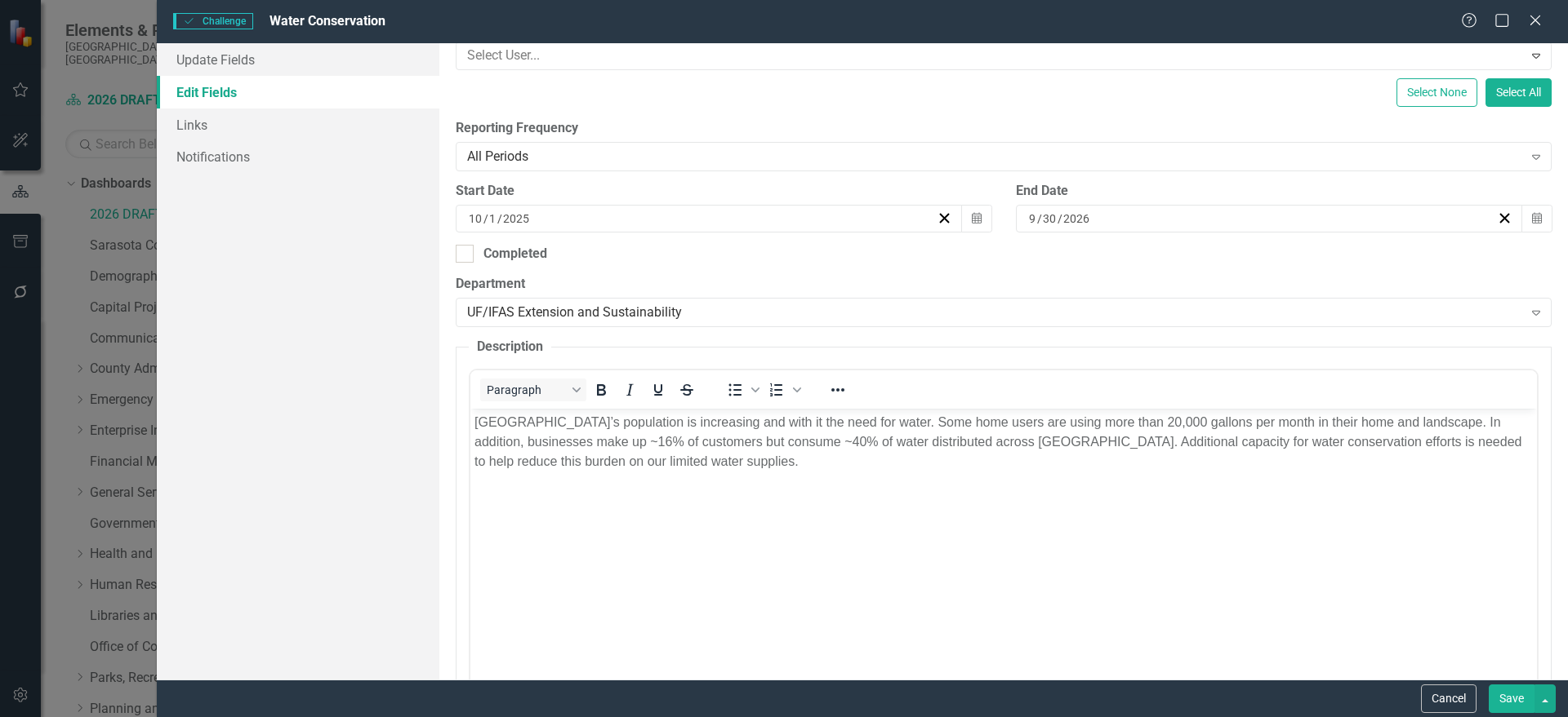
scroll to position [0, 0]
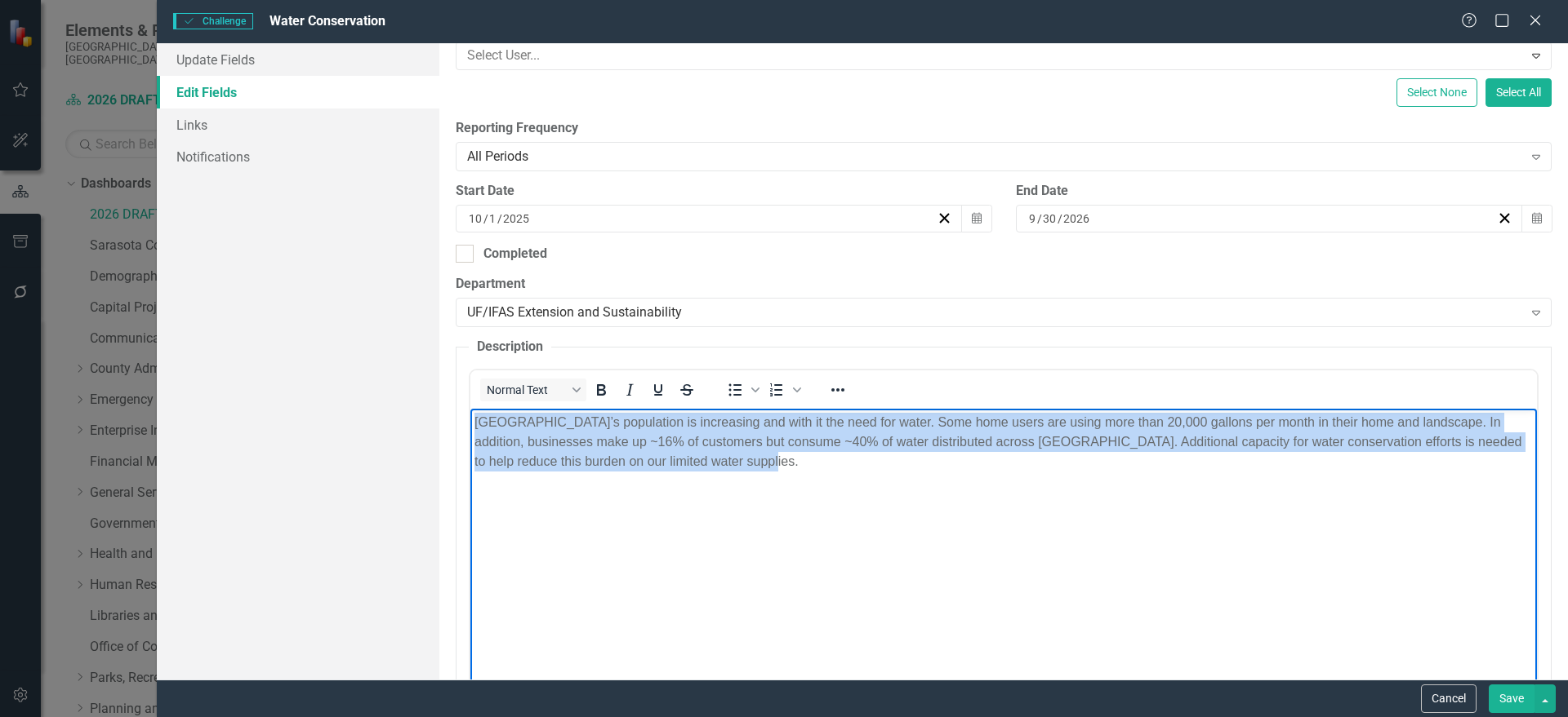
drag, startPoint x: 750, startPoint y: 490, endPoint x: 936, endPoint y: 838, distance: 394.6
click at [469, 418] on html "[GEOGRAPHIC_DATA]’s population is increasing and with it the need for water. So…" at bounding box center [1002, 531] width 1066 height 245
drag, startPoint x: 550, startPoint y: 435, endPoint x: 374, endPoint y: 387, distance: 182.4
click at [469, 409] on html "[GEOGRAPHIC_DATA]’s population is increasing and with it the need for water. So…" at bounding box center [1002, 531] width 1066 height 245
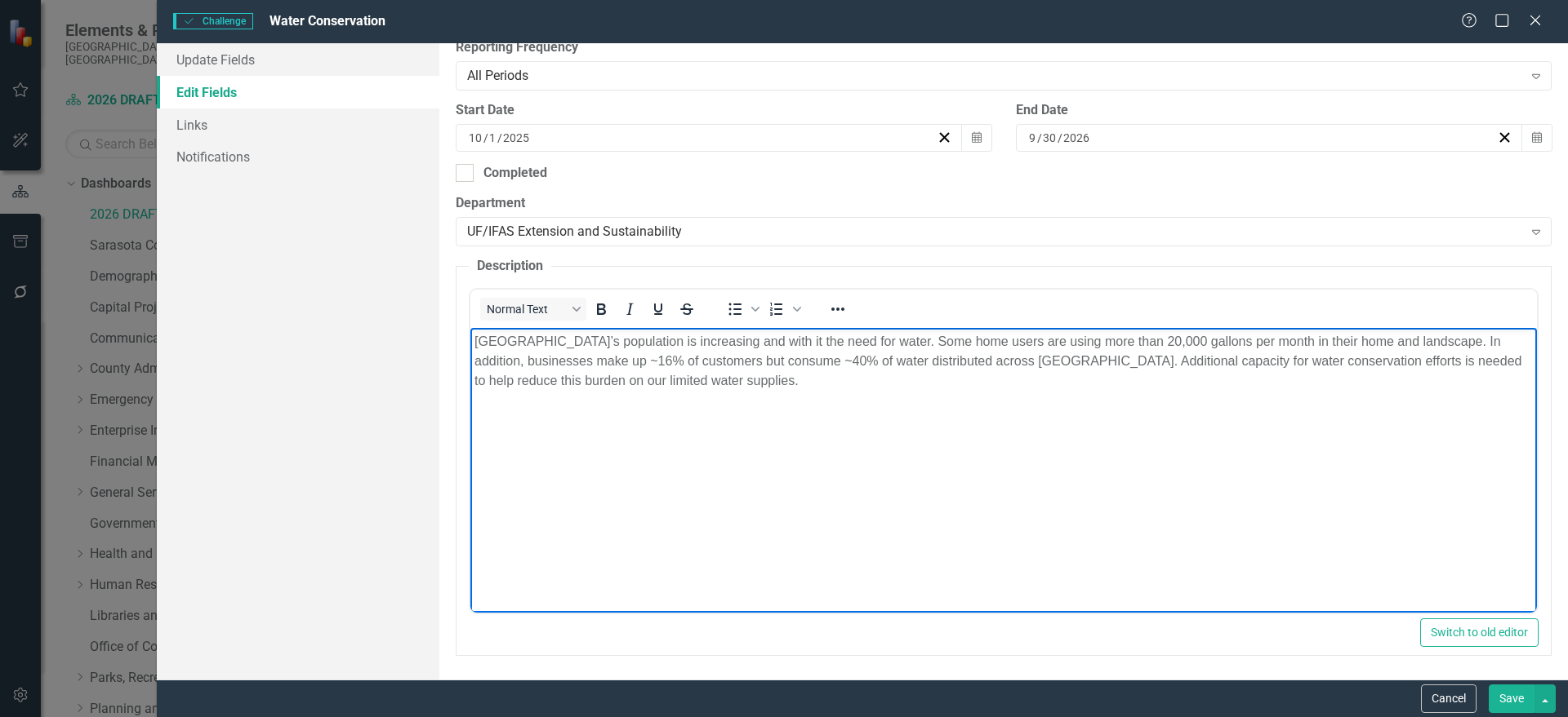
scroll to position [372, 0]
click at [1510, 693] on button "Save" at bounding box center [1512, 698] width 45 height 29
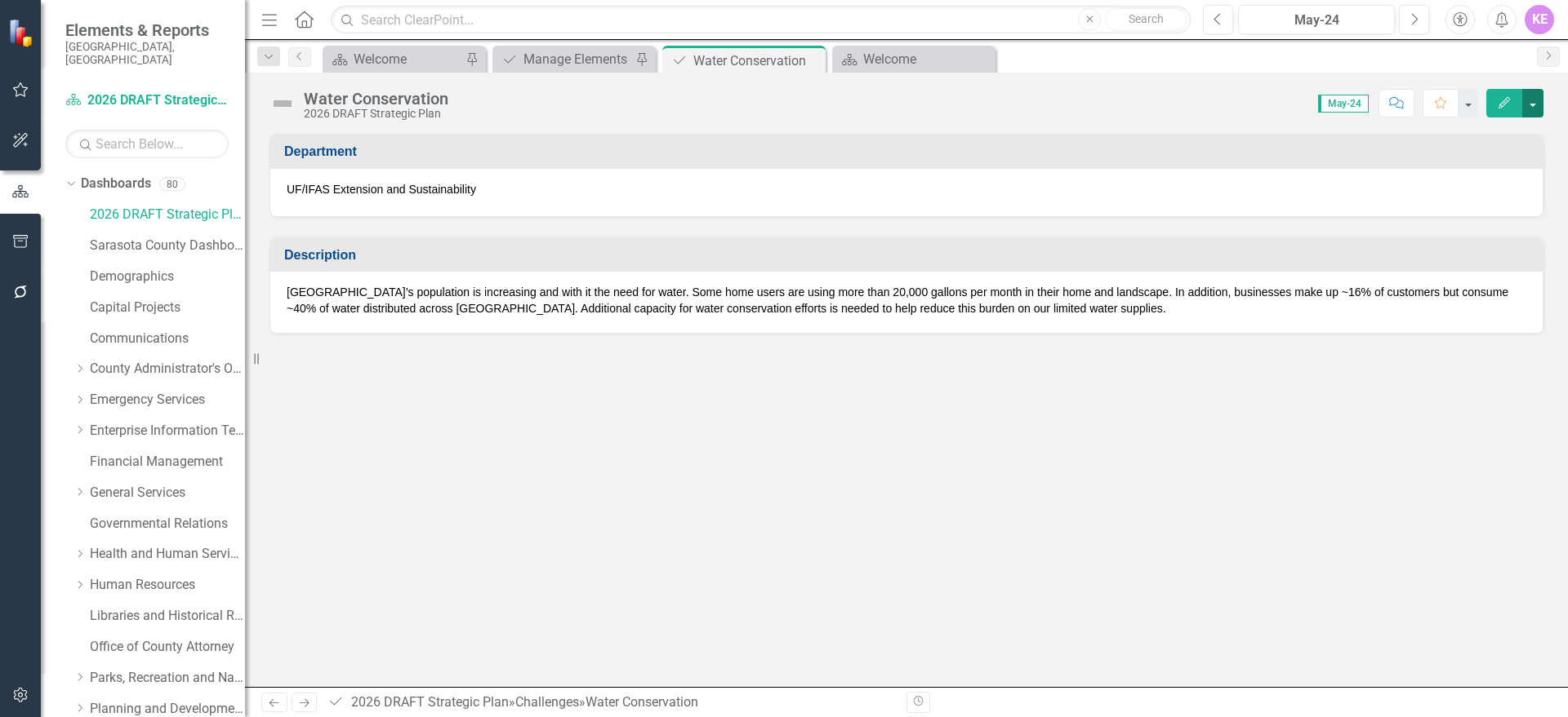
click at [1533, 105] on button "button" at bounding box center [1534, 102] width 22 height 29
click at [1510, 135] on link "Edit Edit Challenge" at bounding box center [1476, 133] width 132 height 31
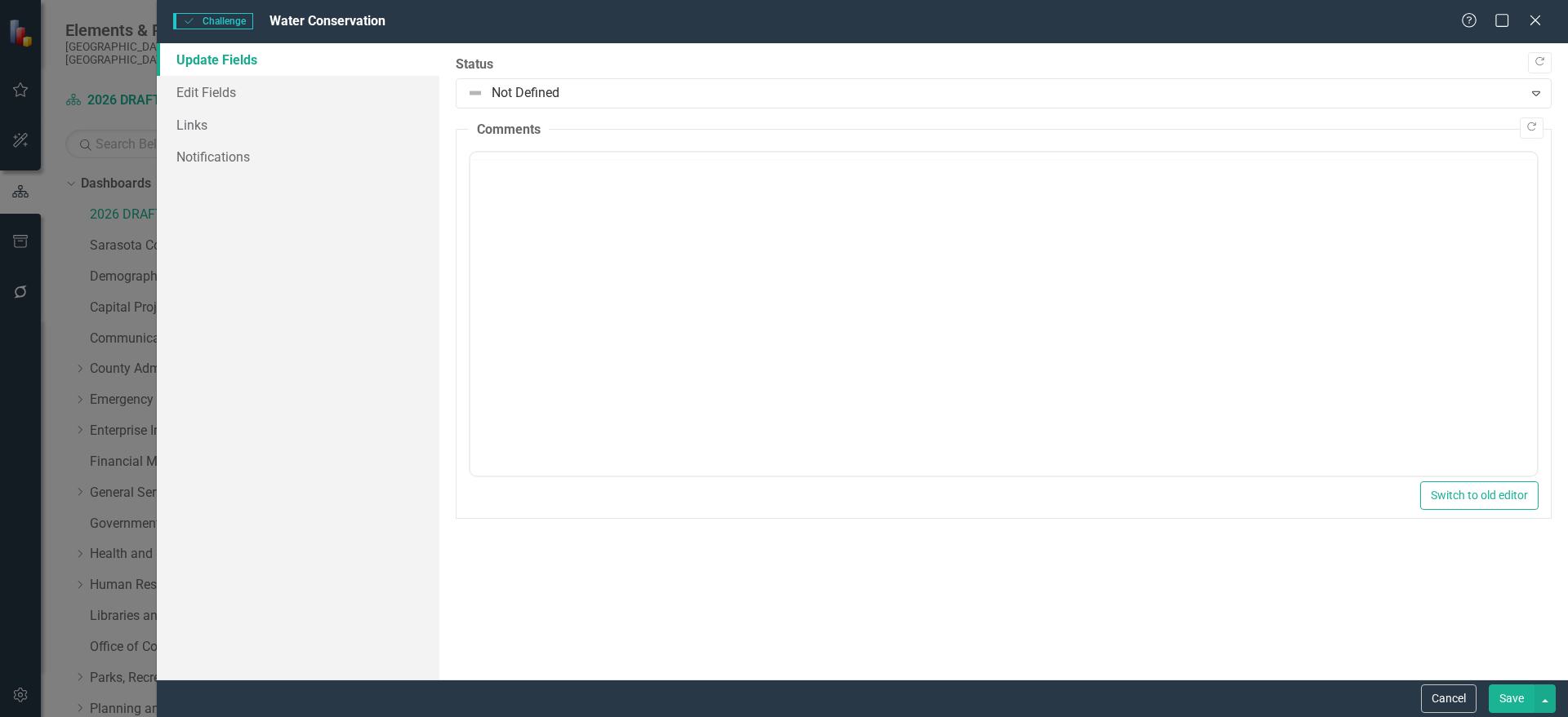
scroll to position [0, 0]
click at [255, 91] on link "Edit Fields" at bounding box center [298, 92] width 283 height 33
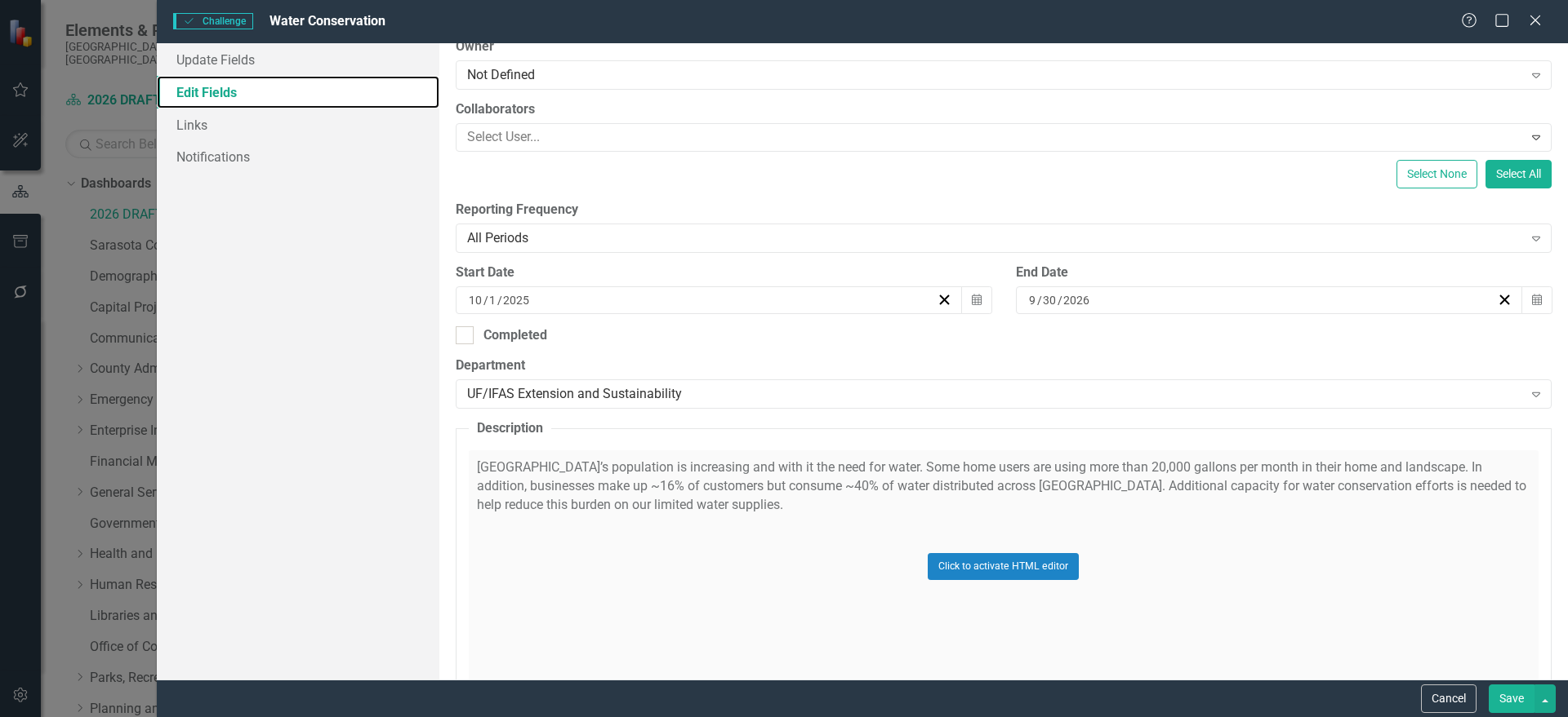
scroll to position [291, 0]
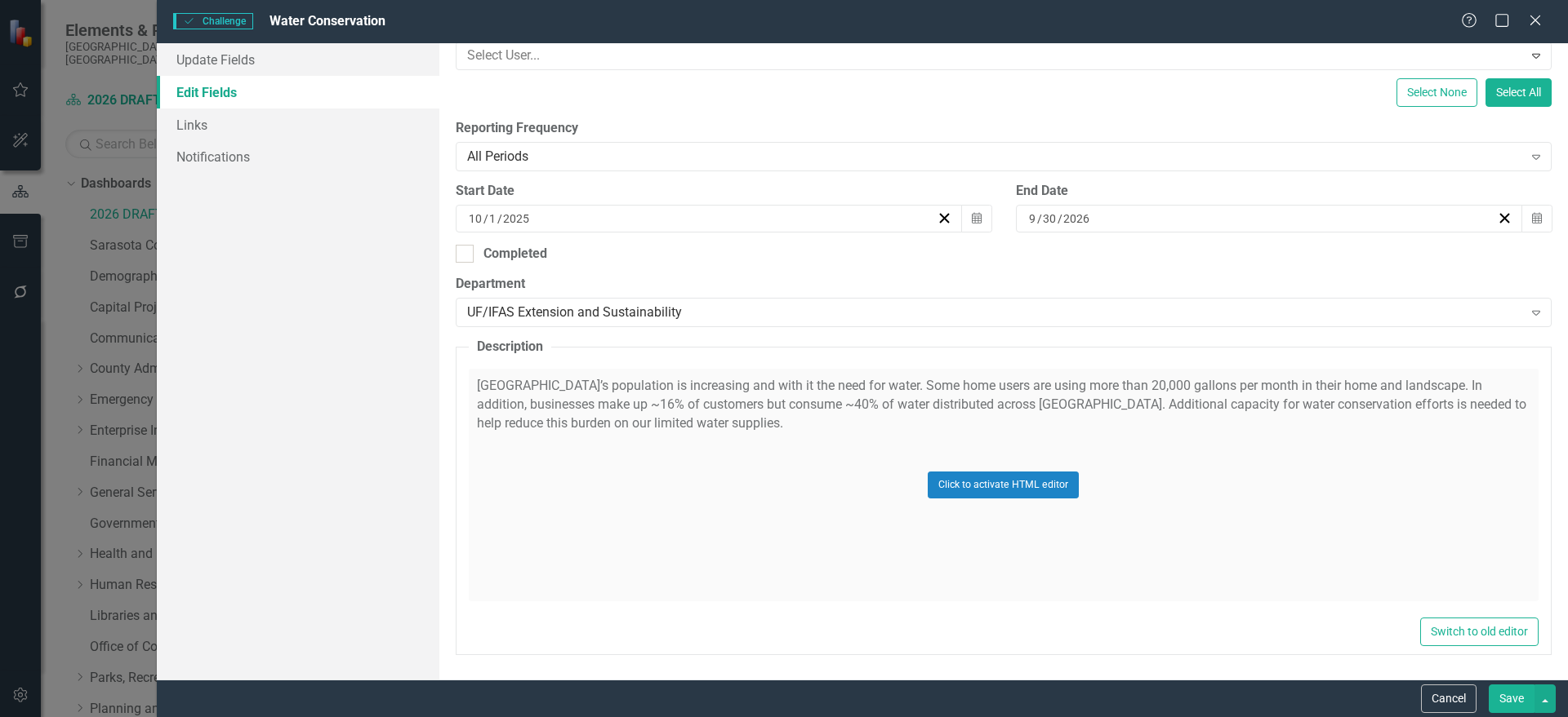
click at [736, 452] on div "Click to activate HTML editor" at bounding box center [1003, 486] width 1069 height 232
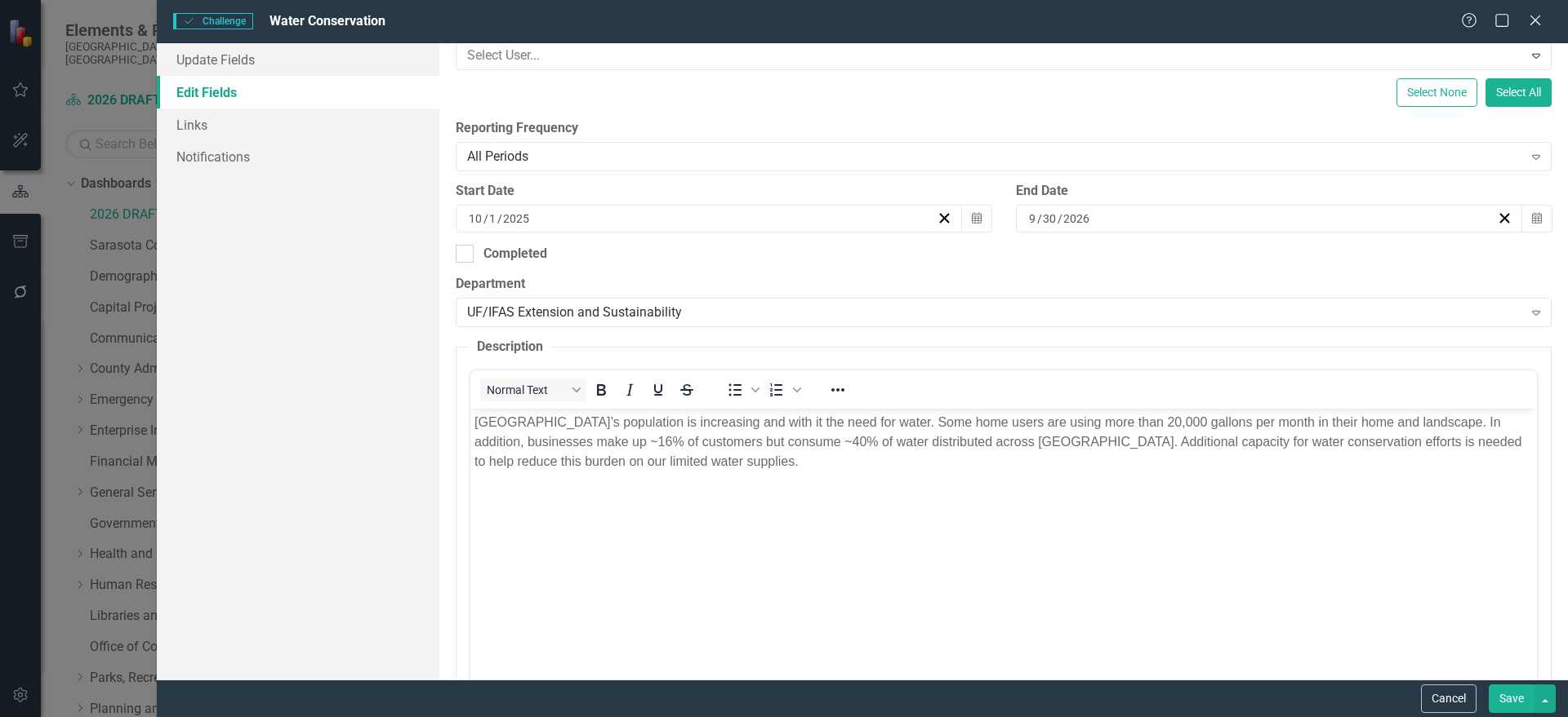
scroll to position [0, 0]
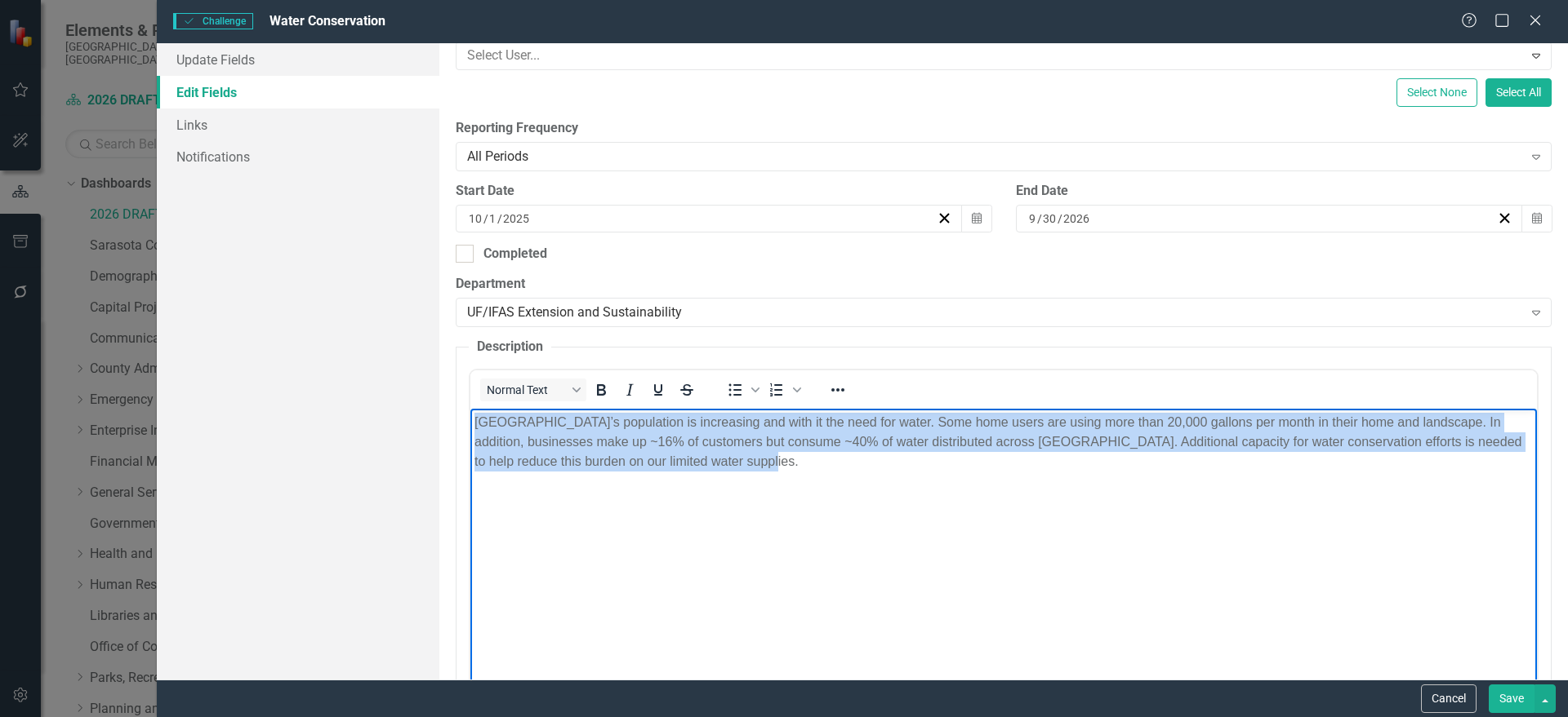
drag, startPoint x: 509, startPoint y: 427, endPoint x: 415, endPoint y: 392, distance: 100.3
click at [469, 409] on html "[GEOGRAPHIC_DATA]’s population is increasing and with it the need for water. So…" at bounding box center [1002, 531] width 1066 height 245
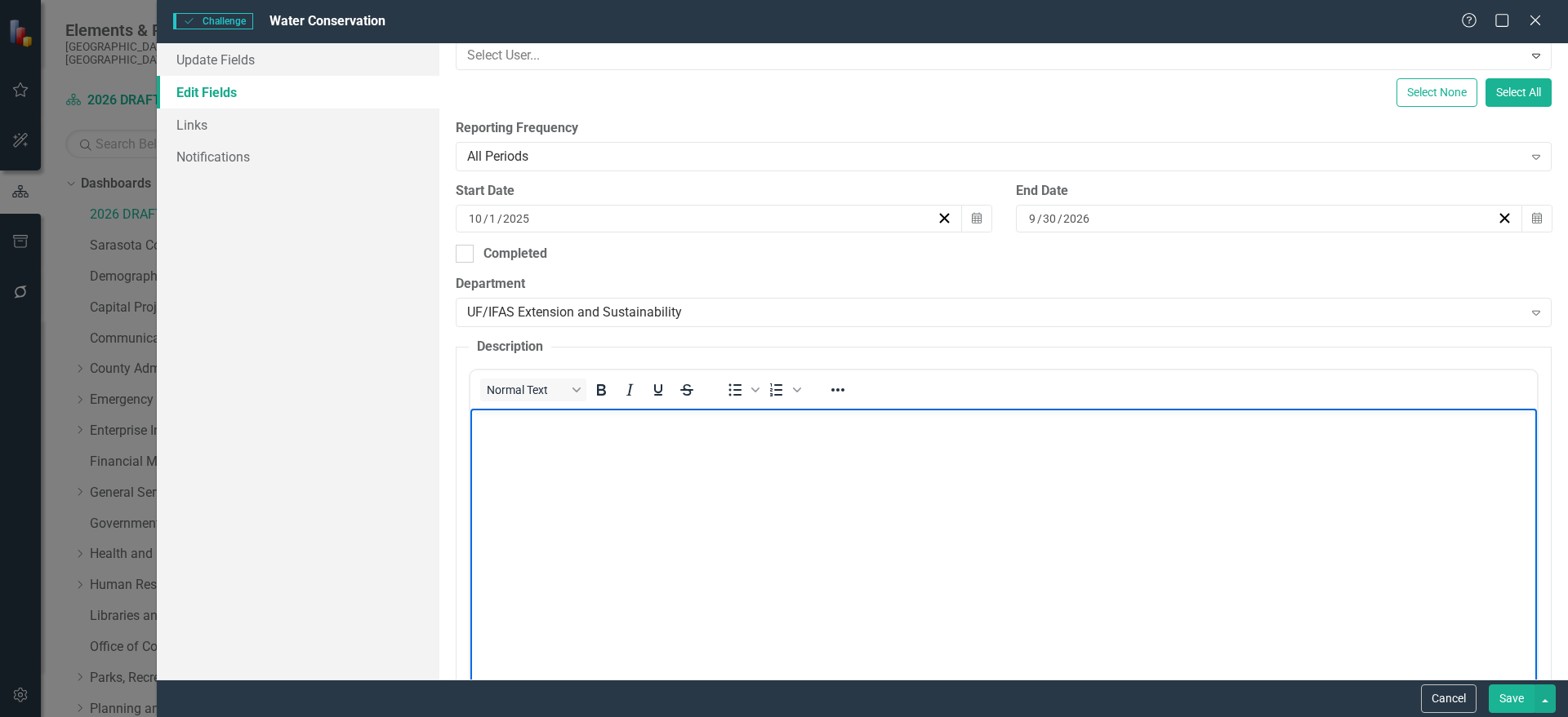
paste body "Rich Text Area. Press ALT-0 for help."
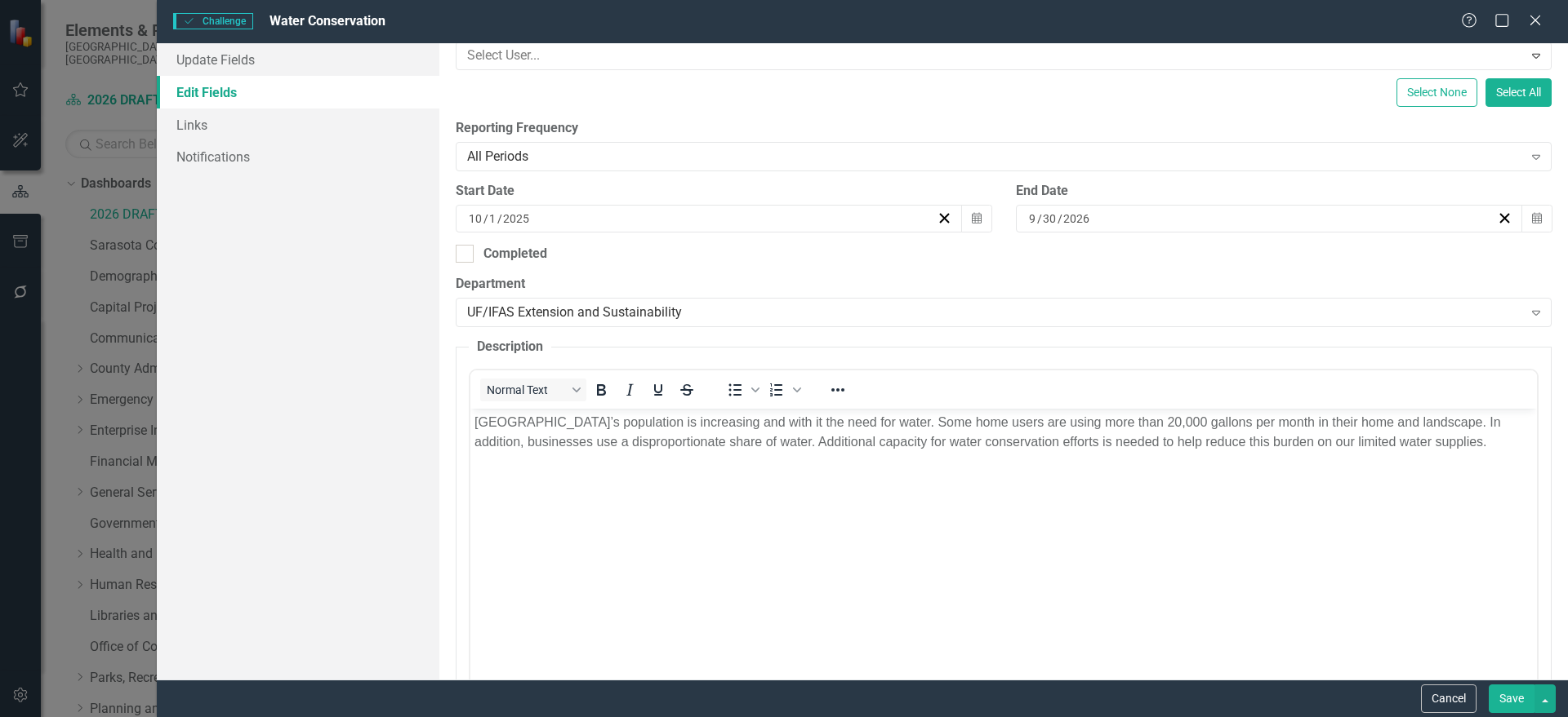
click at [1515, 694] on button "Save" at bounding box center [1512, 698] width 45 height 29
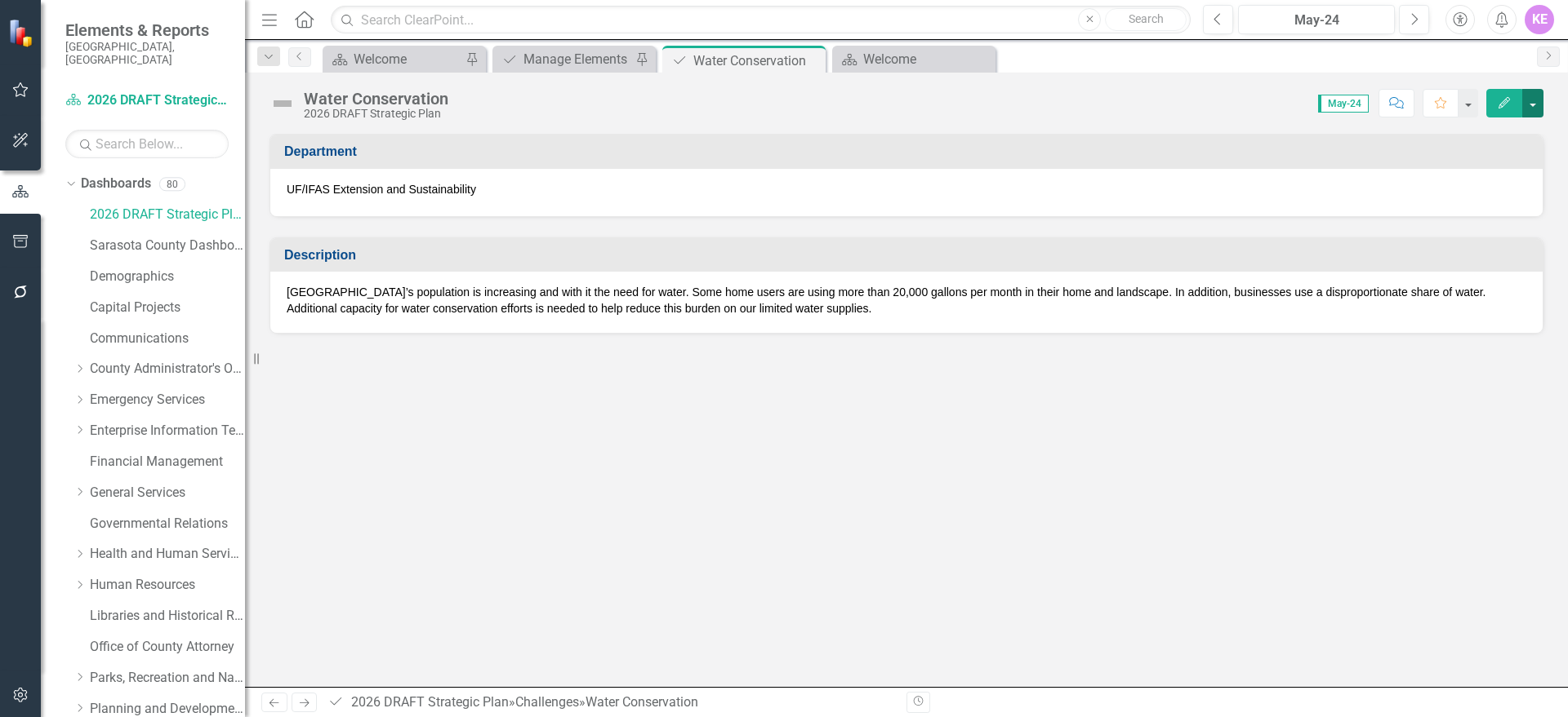
click at [1532, 99] on button "button" at bounding box center [1534, 102] width 22 height 29
click at [1521, 228] on link "PDF Export to PDF" at bounding box center [1476, 228] width 132 height 31
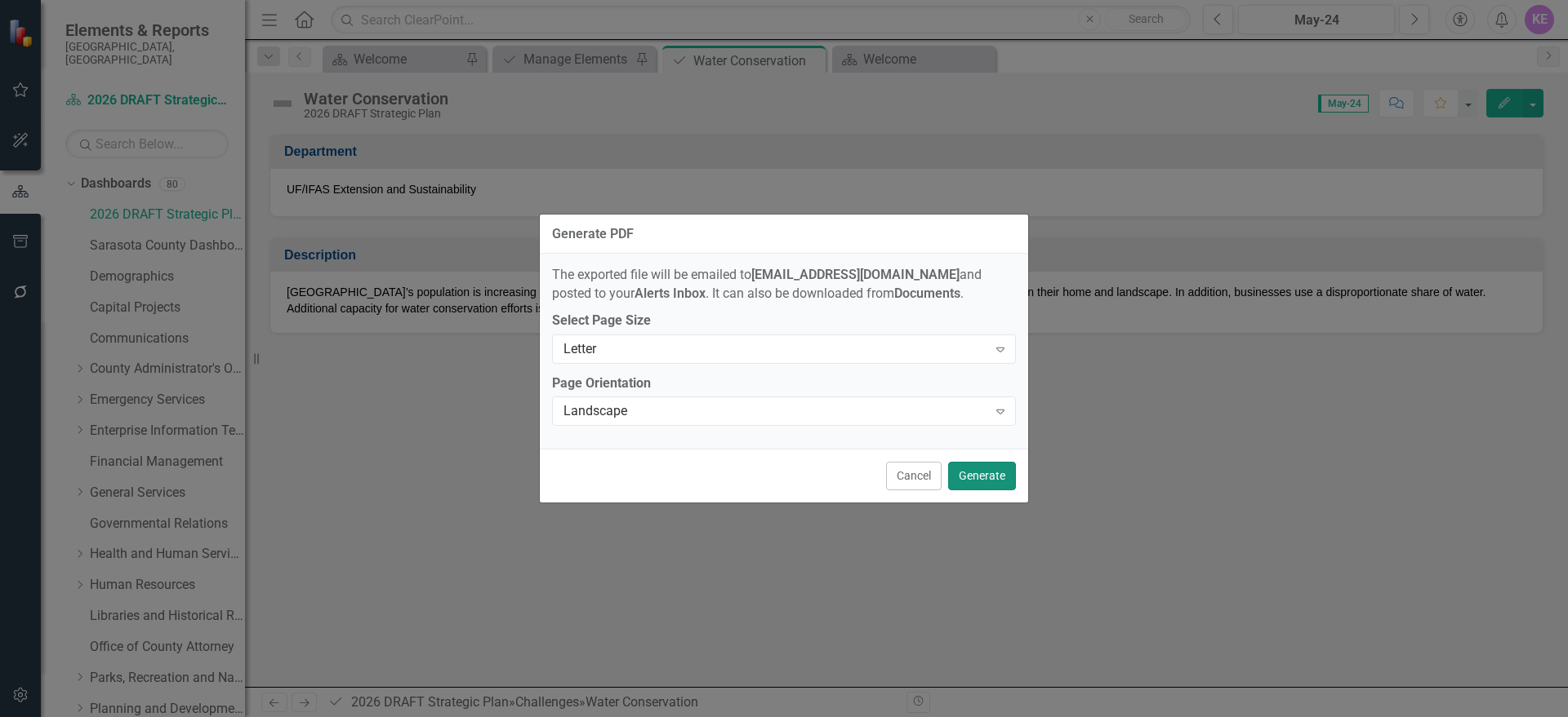
click at [988, 469] on button "Generate" at bounding box center [982, 476] width 68 height 29
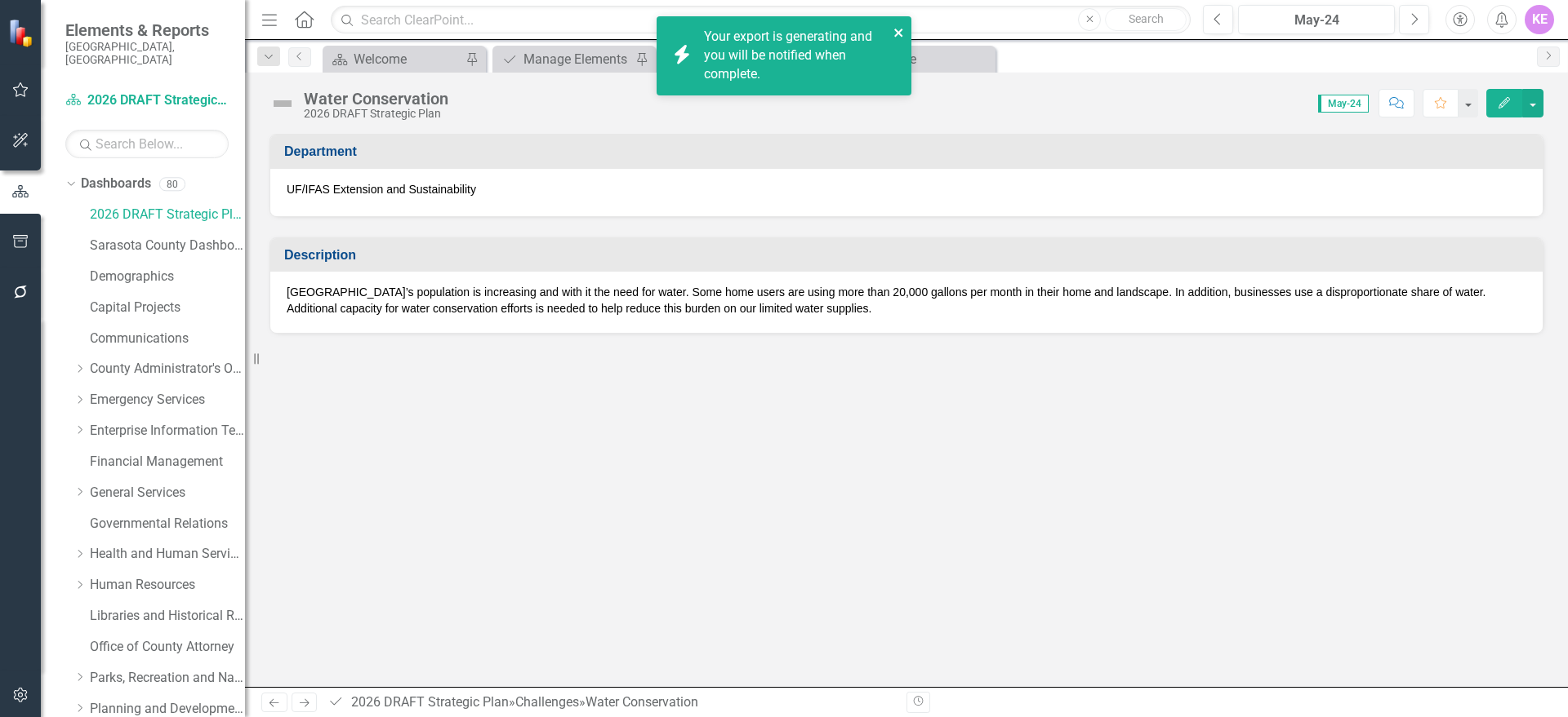
click at [899, 27] on icon "close" at bounding box center [900, 33] width 12 height 13
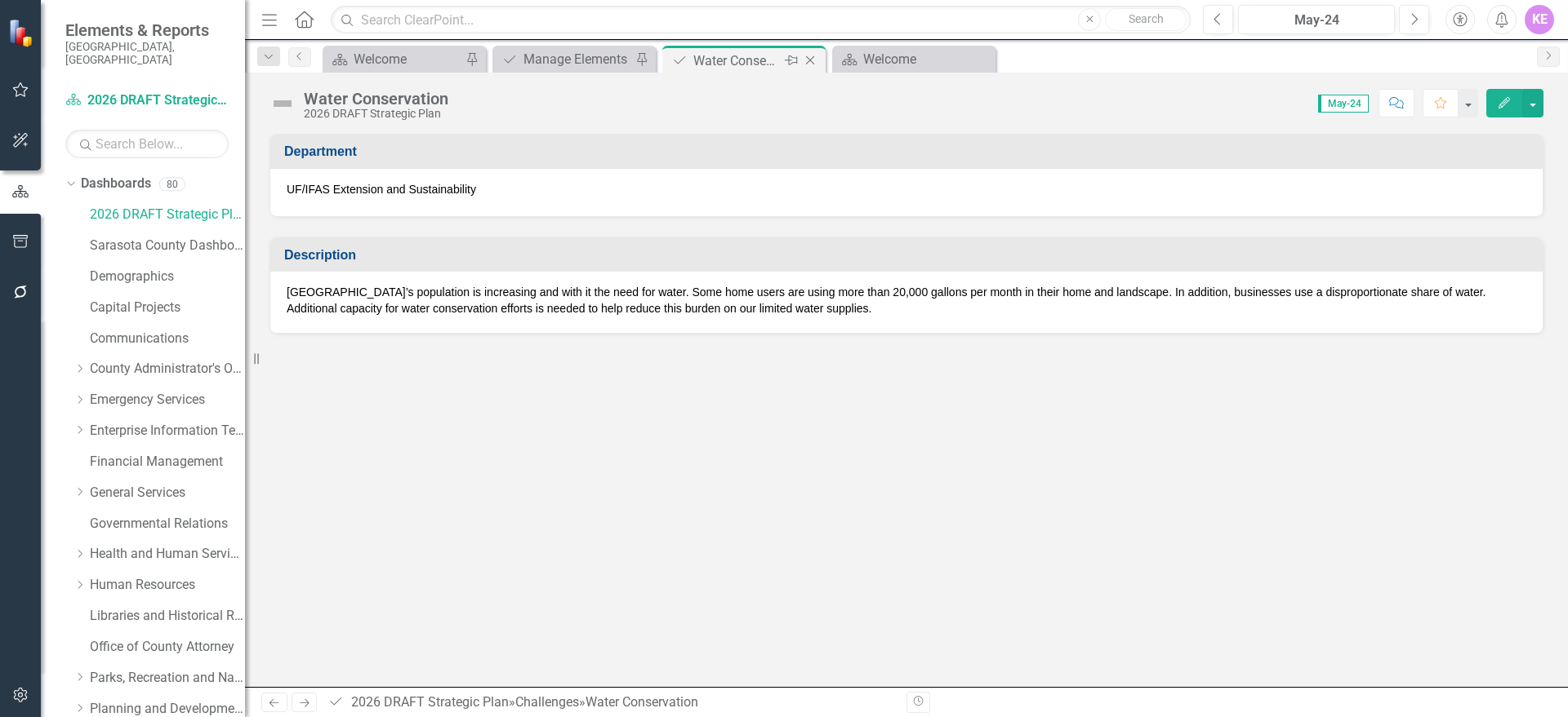
click at [808, 59] on icon "Close" at bounding box center [810, 60] width 17 height 13
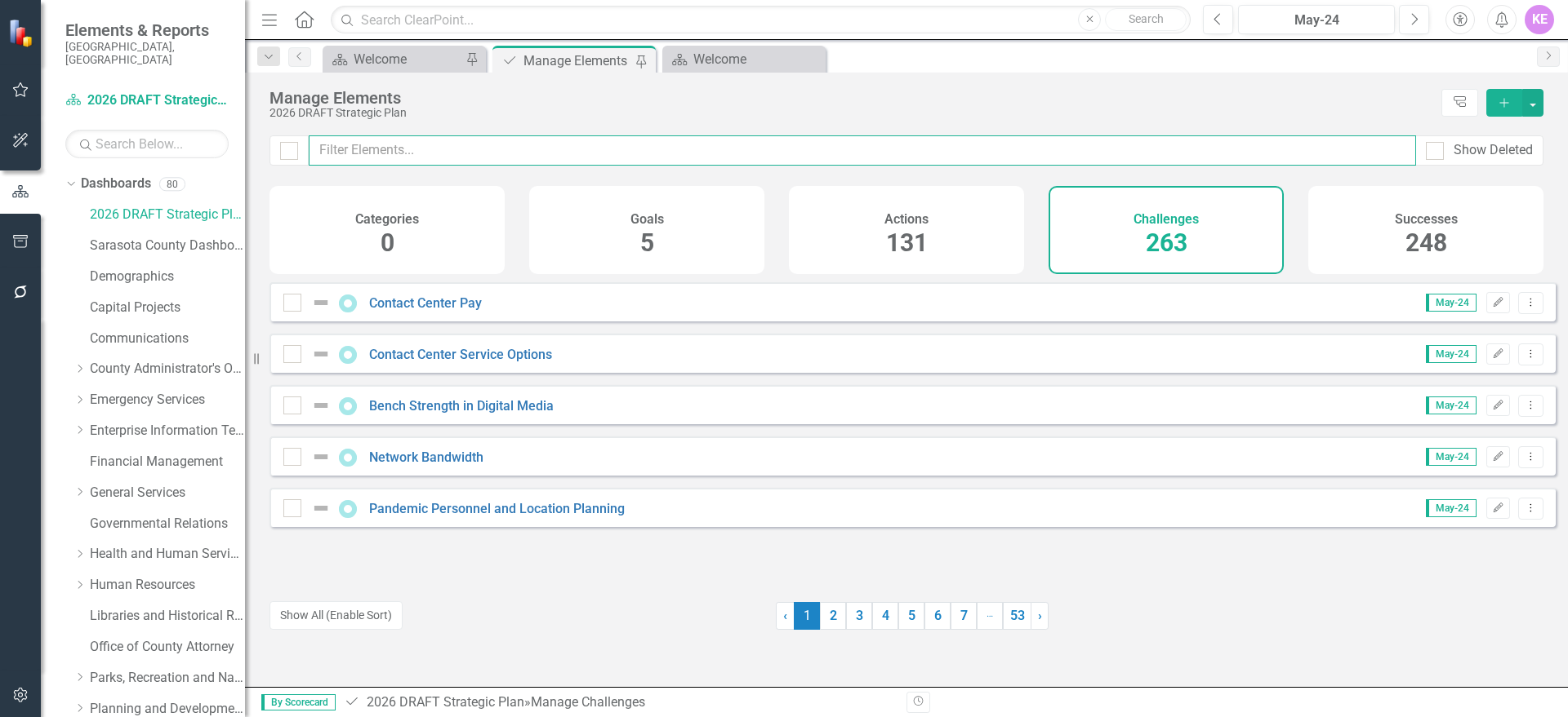
click at [444, 158] on input "text" at bounding box center [862, 151] width 1108 height 31
paste input "Volunteer Engagement/Retention"
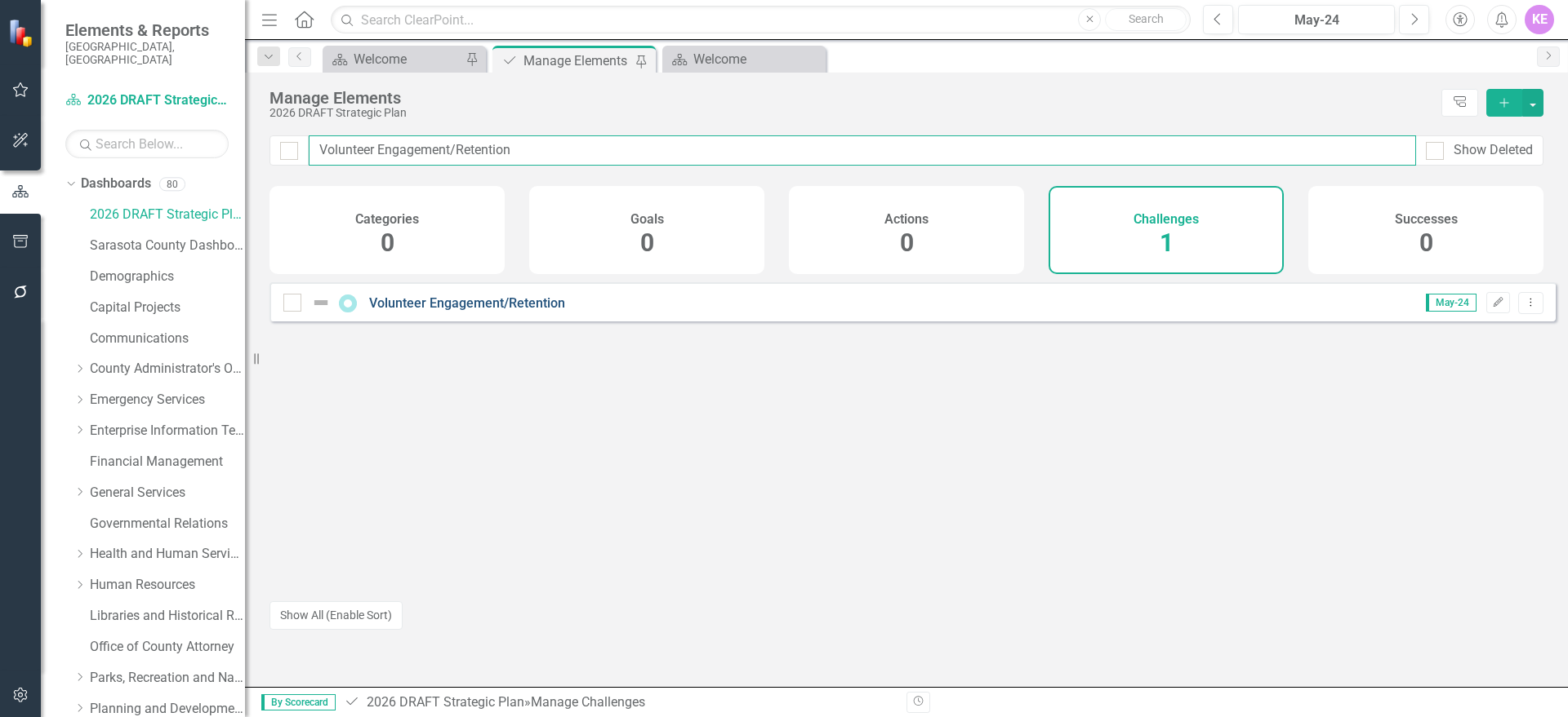
type input "Volunteer Engagement/Retention"
click at [516, 311] on link "Volunteer Engagement/Retention" at bounding box center [467, 303] width 196 height 16
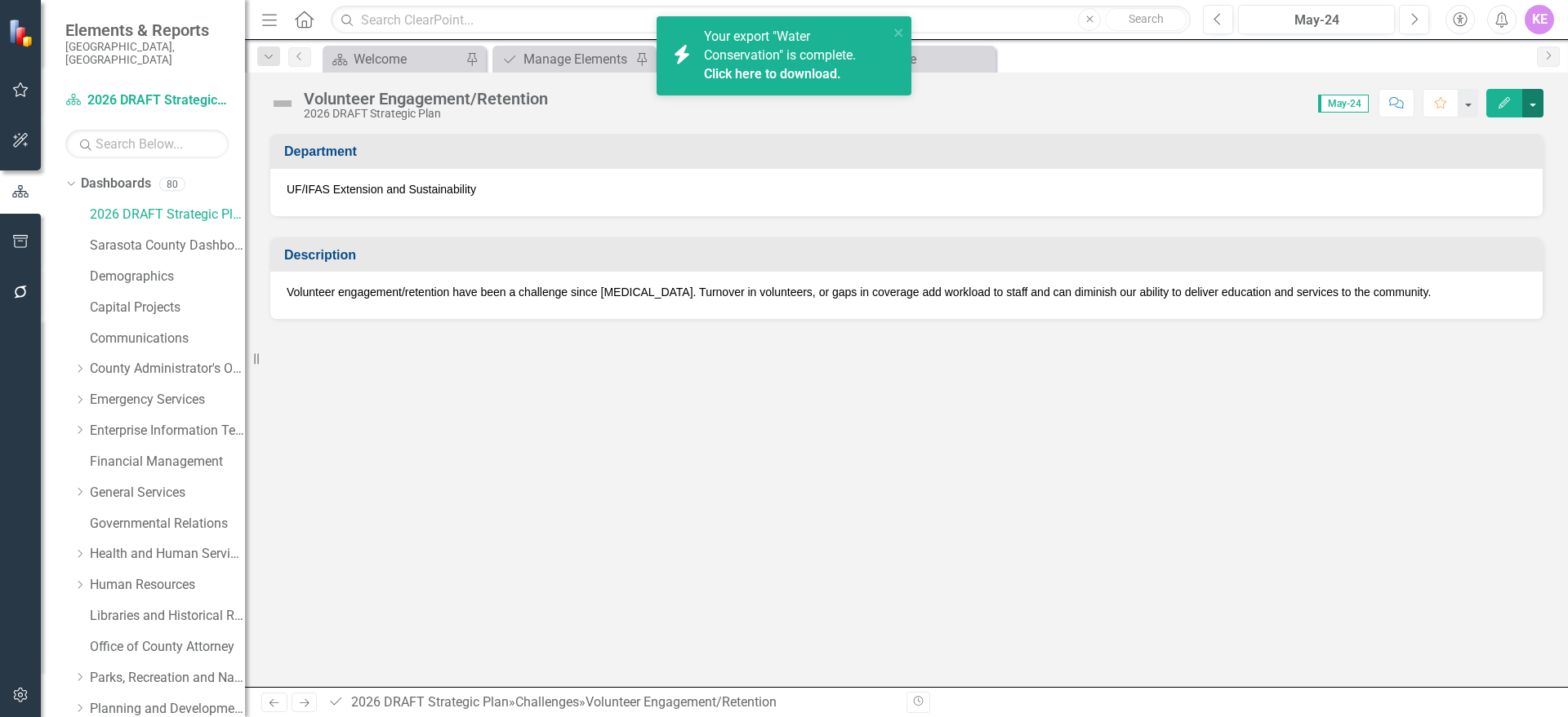
click at [1541, 98] on button "button" at bounding box center [1534, 102] width 22 height 29
click at [1521, 136] on link "Edit Edit Challenge" at bounding box center [1476, 133] width 132 height 31
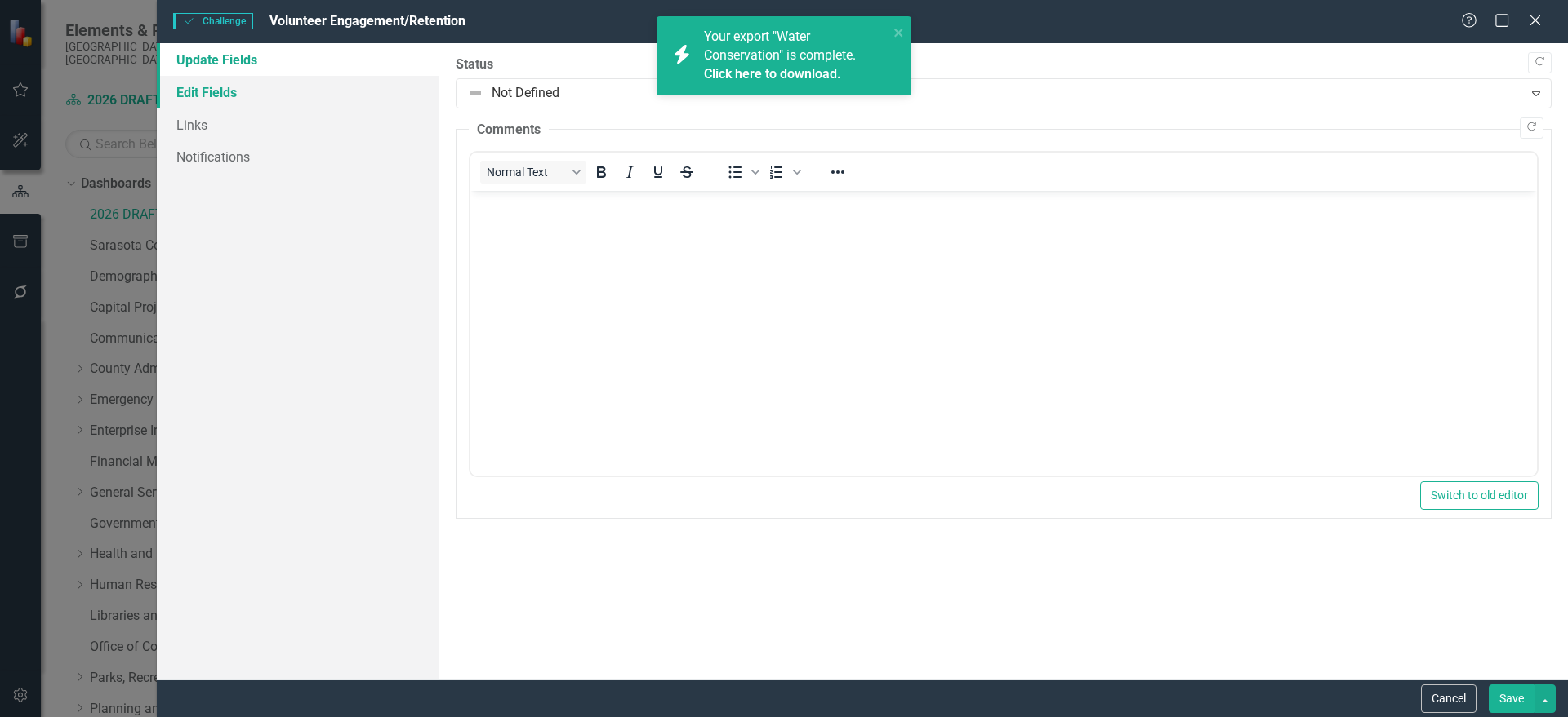
click at [293, 89] on link "Edit Fields" at bounding box center [298, 92] width 283 height 33
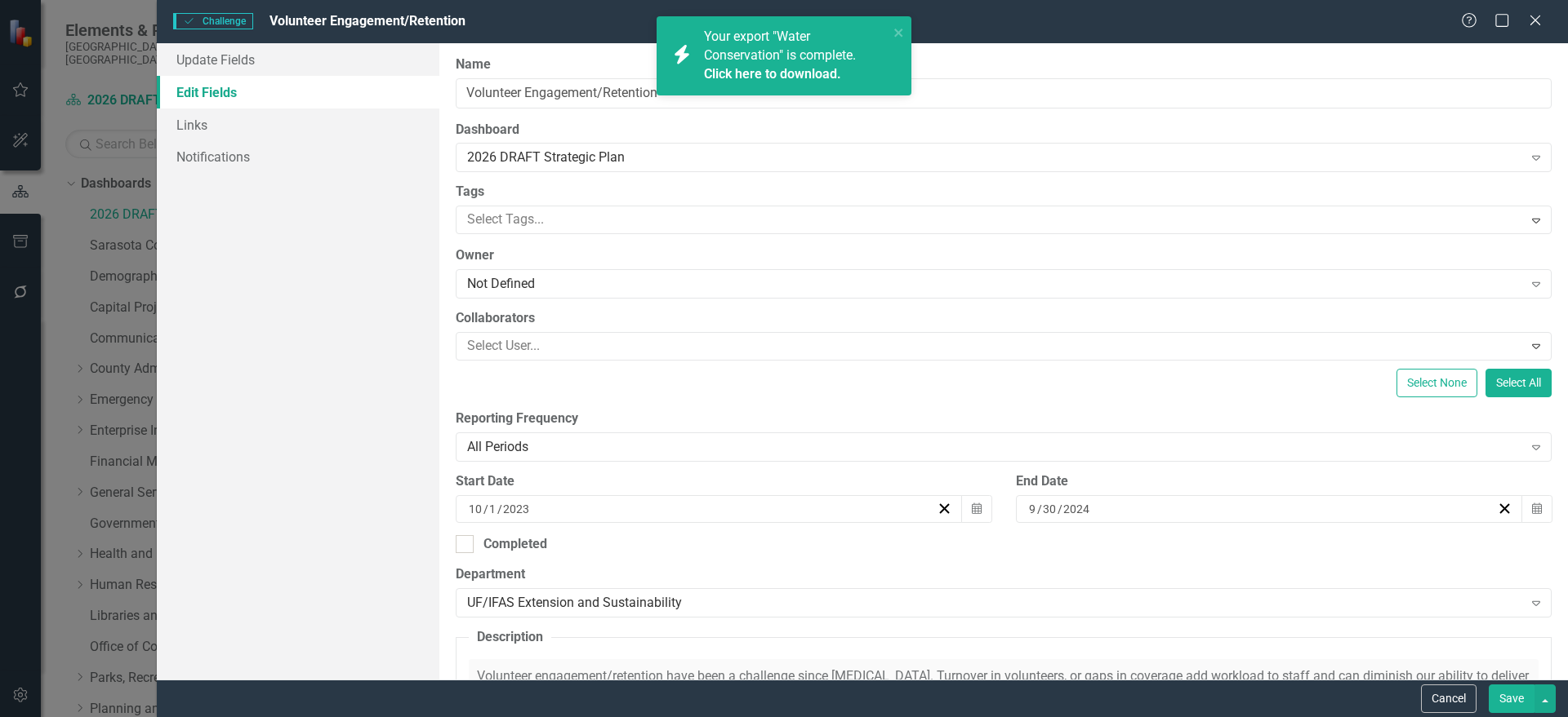
click at [948, 507] on div "[DATE]" at bounding box center [709, 509] width 508 height 28
click at [940, 510] on line "button" at bounding box center [944, 508] width 9 height 9
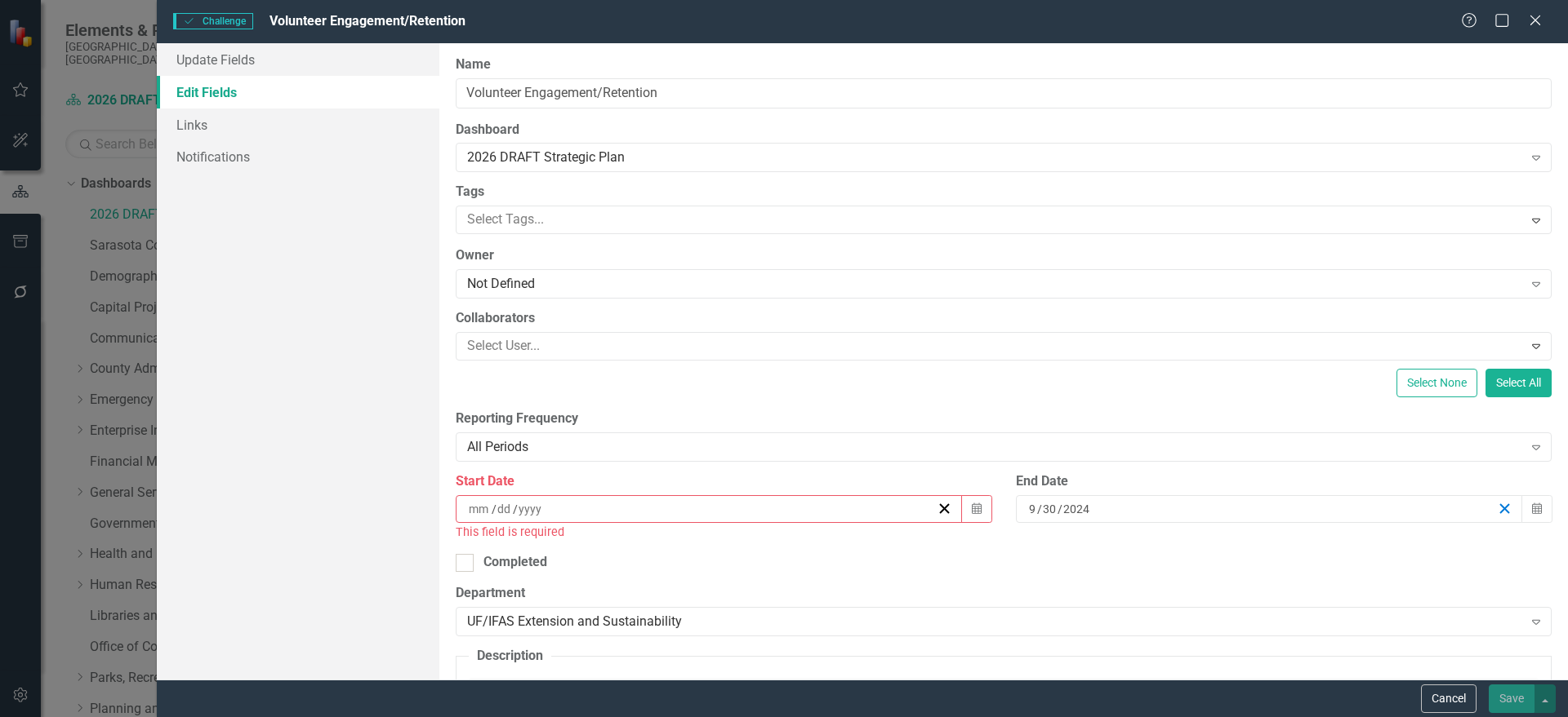
click at [1500, 510] on line "button" at bounding box center [1504, 508] width 9 height 9
drag, startPoint x: 1216, startPoint y: 597, endPoint x: 1209, endPoint y: 581, distance: 17.5
click at [1216, 595] on label "Department" at bounding box center [1003, 593] width 1096 height 19
click at [975, 500] on button "Calendar" at bounding box center [976, 509] width 31 height 28
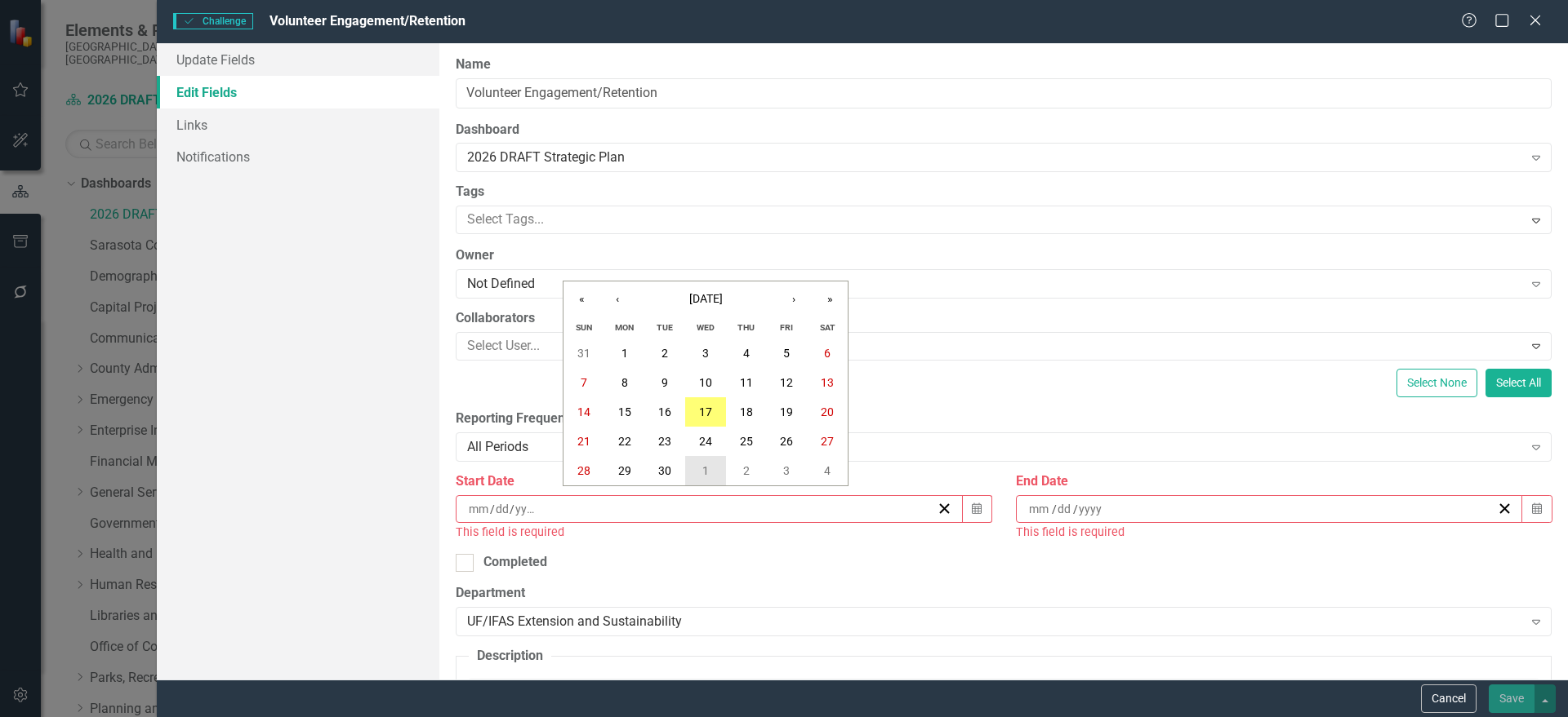
click at [712, 464] on button "1" at bounding box center [705, 471] width 40 height 30
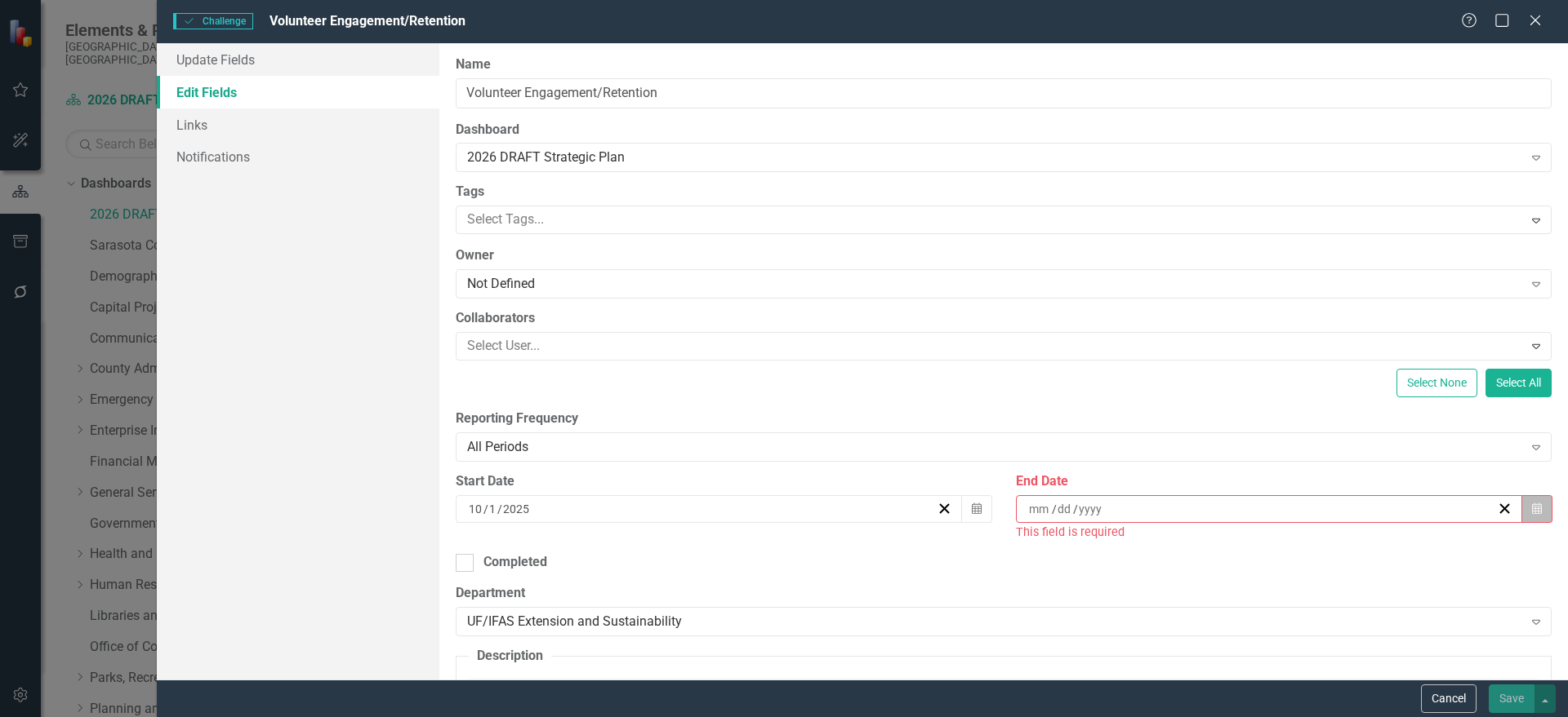
click at [1532, 503] on icon "button" at bounding box center [1536, 508] width 10 height 12
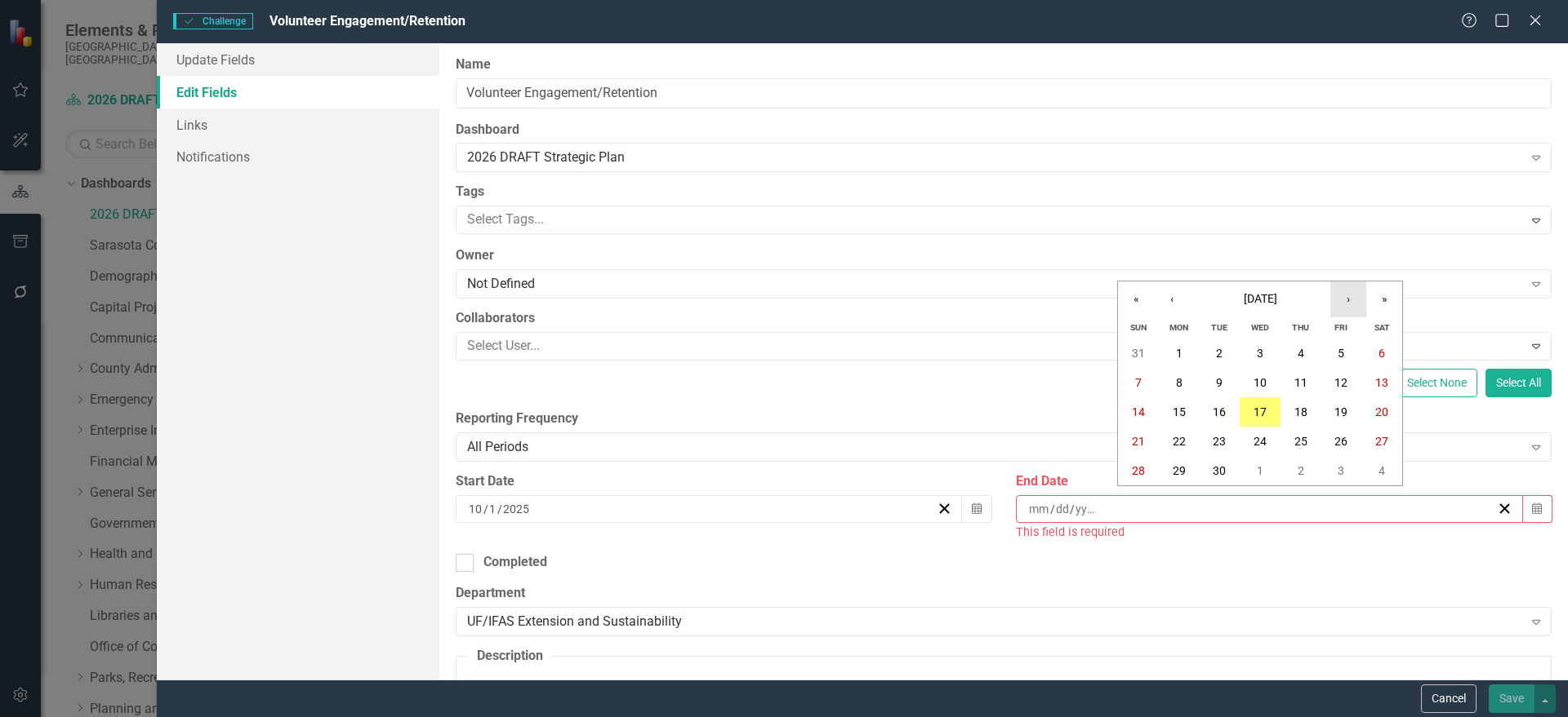
click at [1344, 303] on button "›" at bounding box center [1348, 299] width 35 height 35
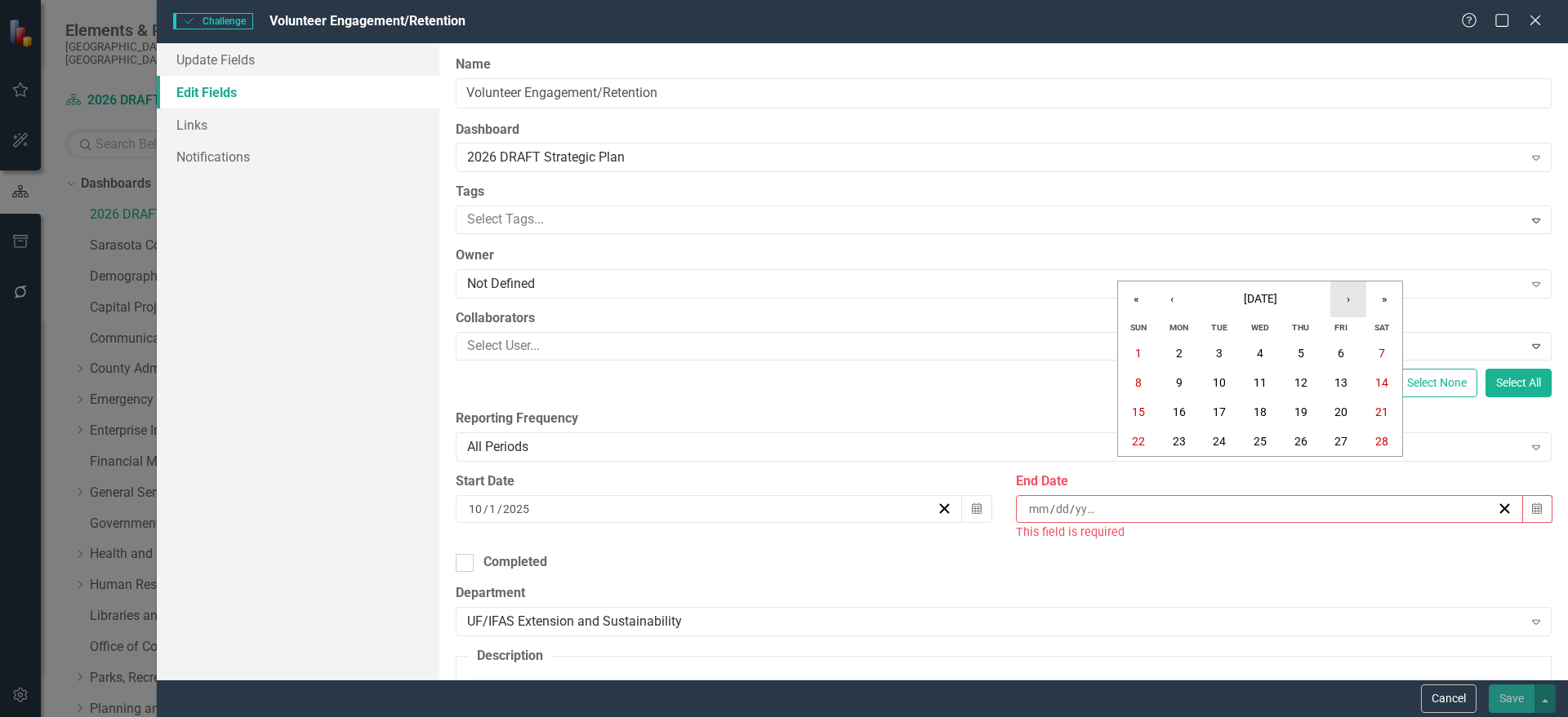
click at [1344, 303] on button "›" at bounding box center [1348, 299] width 35 height 35
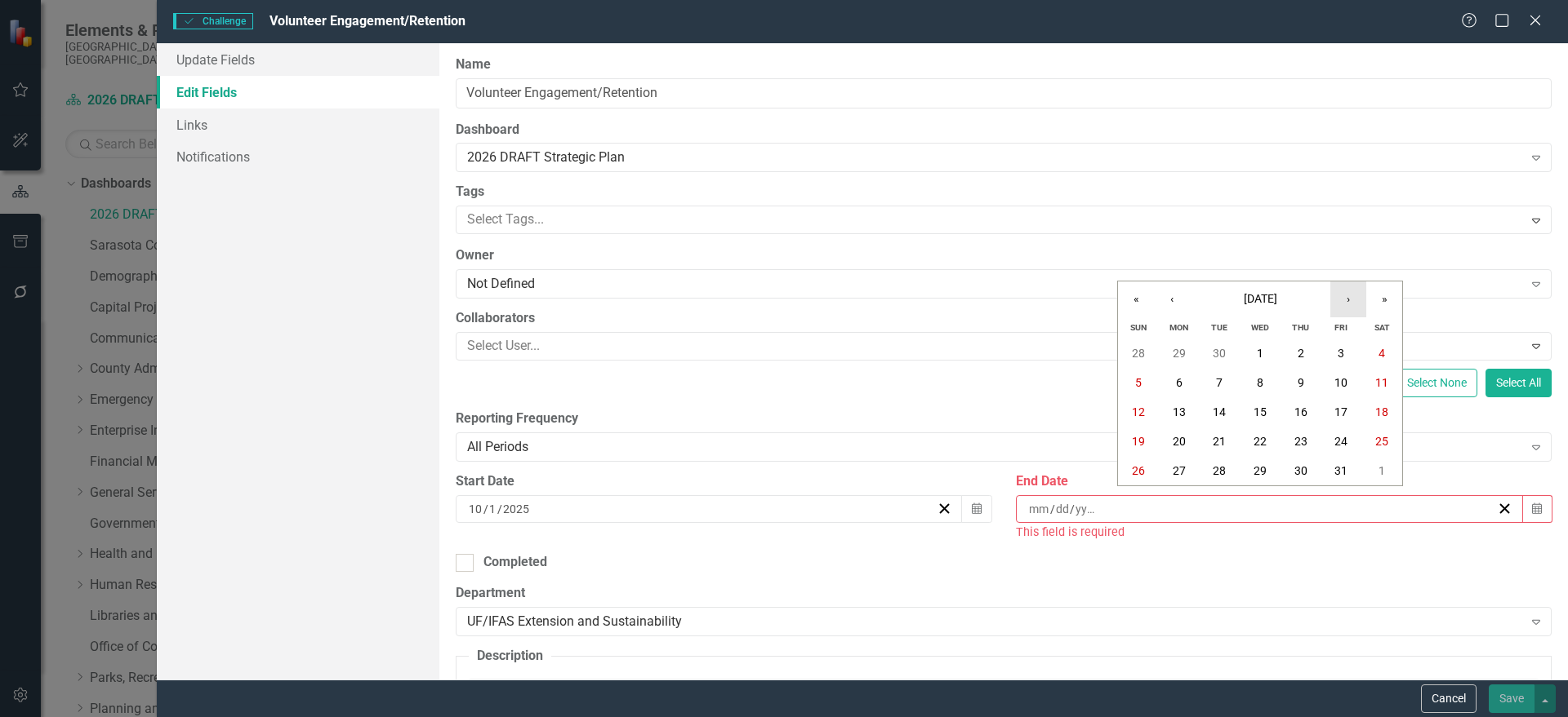
click at [1344, 303] on button "›" at bounding box center [1348, 299] width 35 height 35
click at [1259, 466] on abbr "30" at bounding box center [1260, 470] width 13 height 13
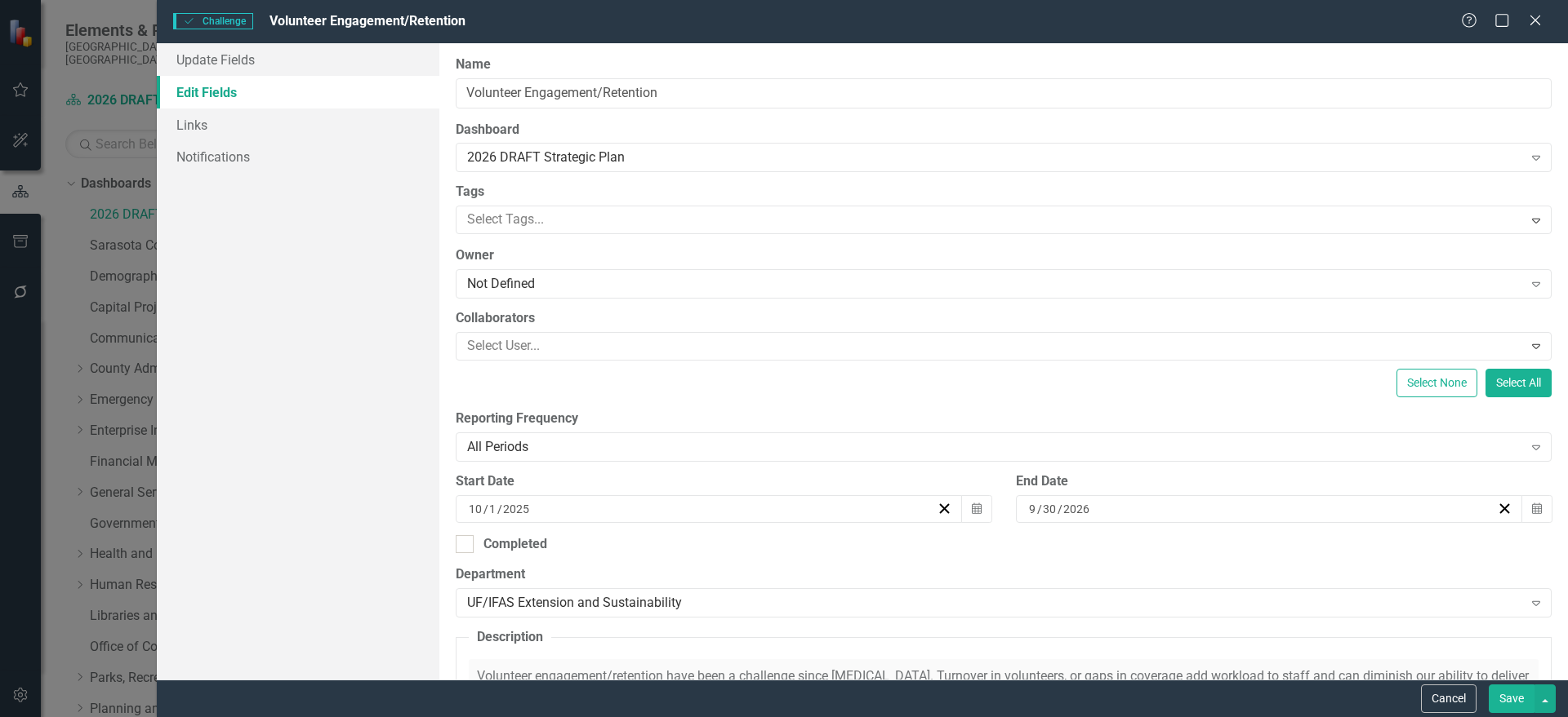
click at [1313, 565] on label "Department" at bounding box center [1003, 574] width 1096 height 19
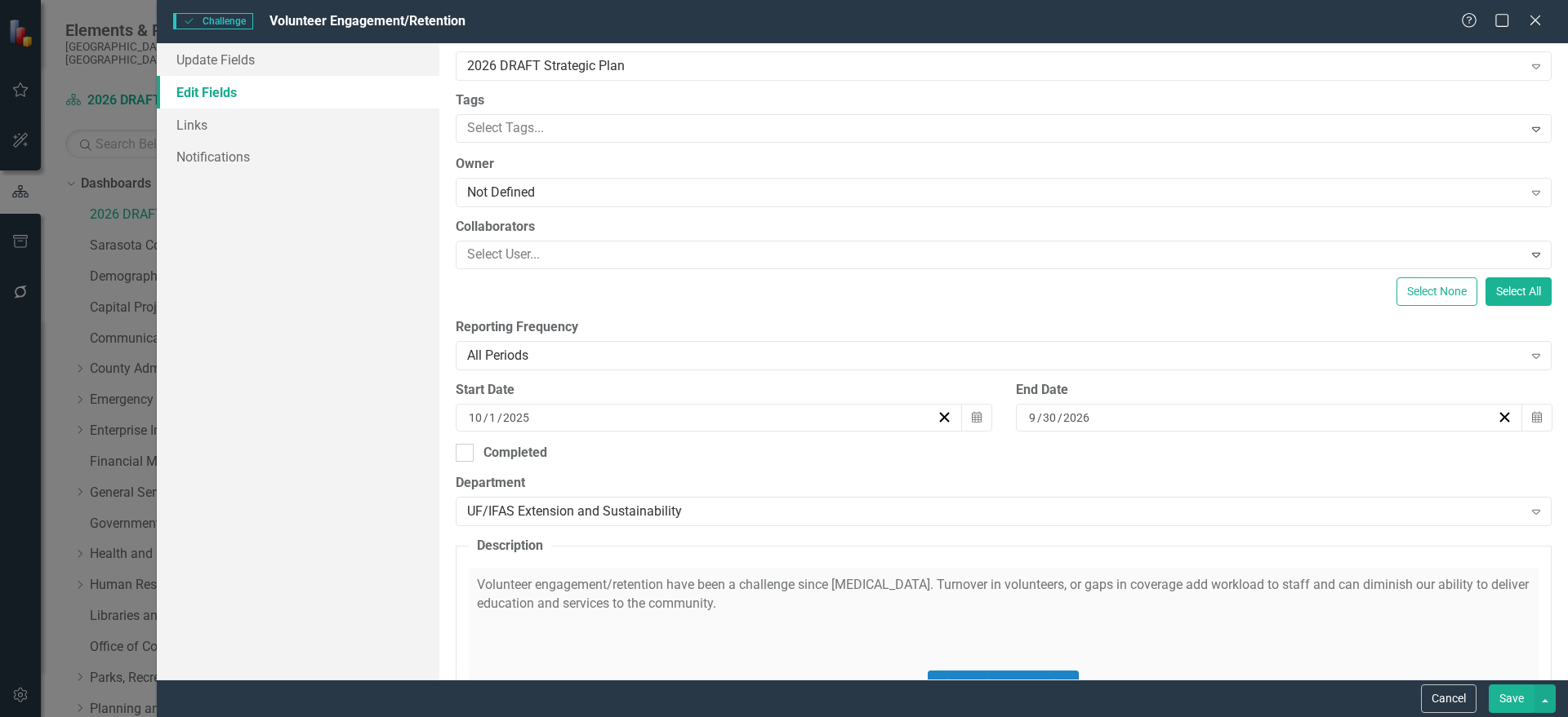
scroll to position [291, 0]
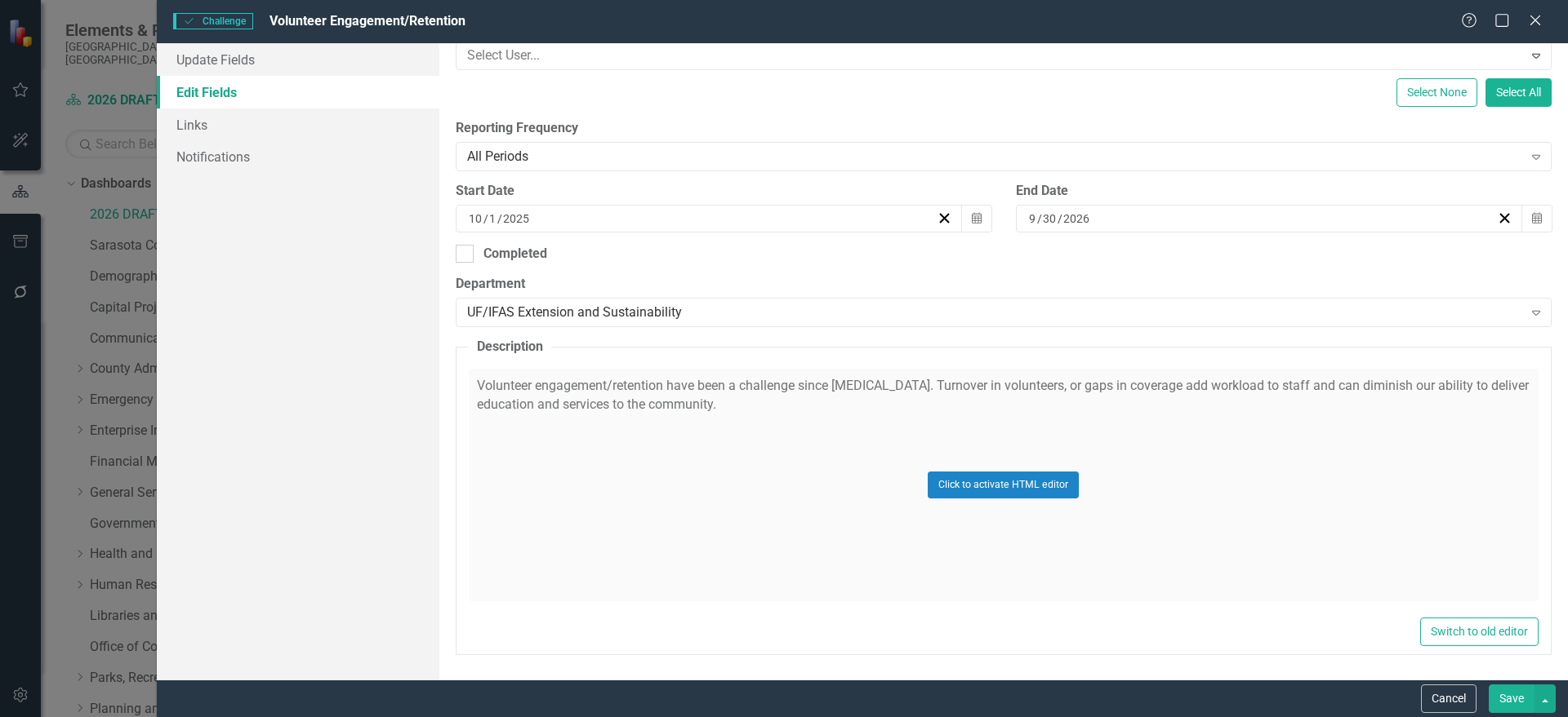
click at [741, 463] on div "Click to activate HTML editor" at bounding box center [1003, 486] width 1069 height 232
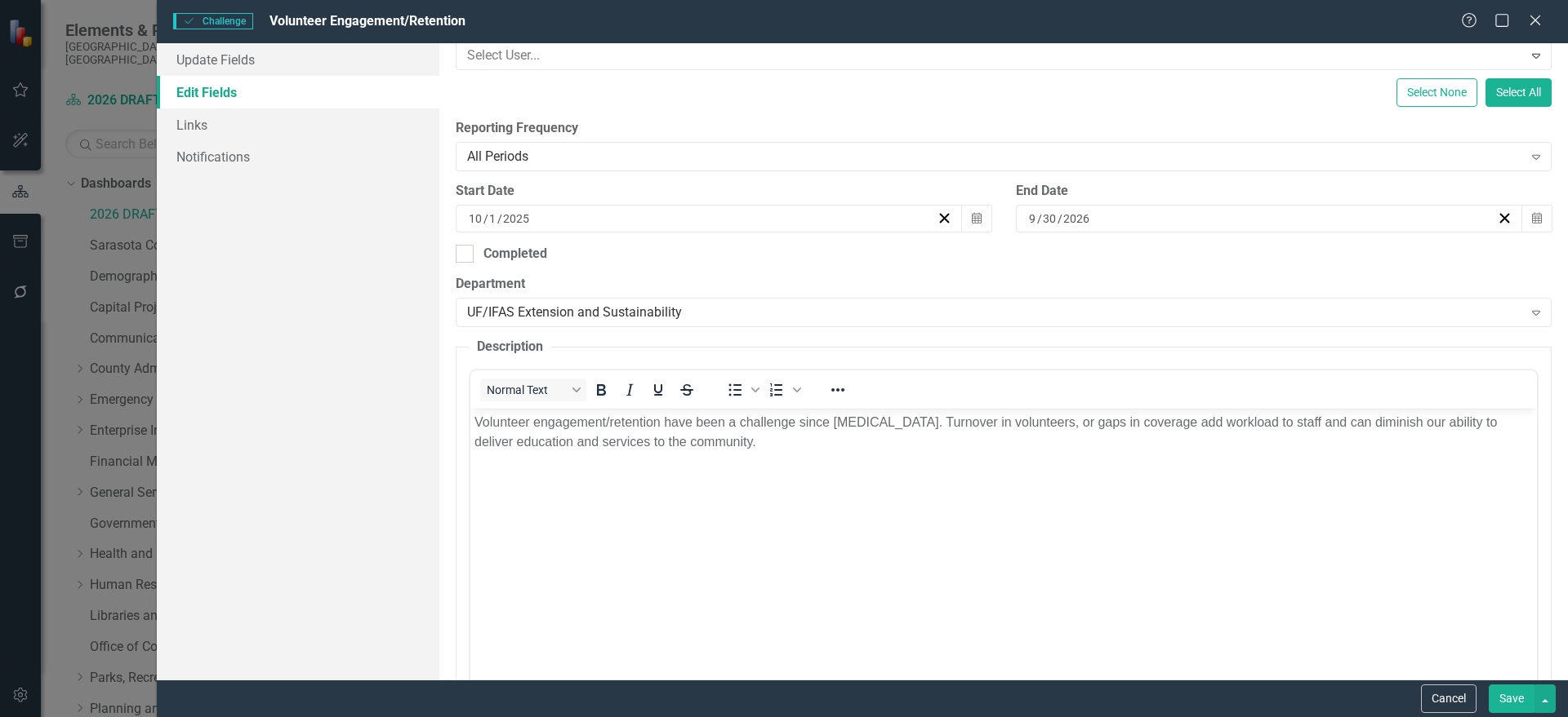
scroll to position [0, 0]
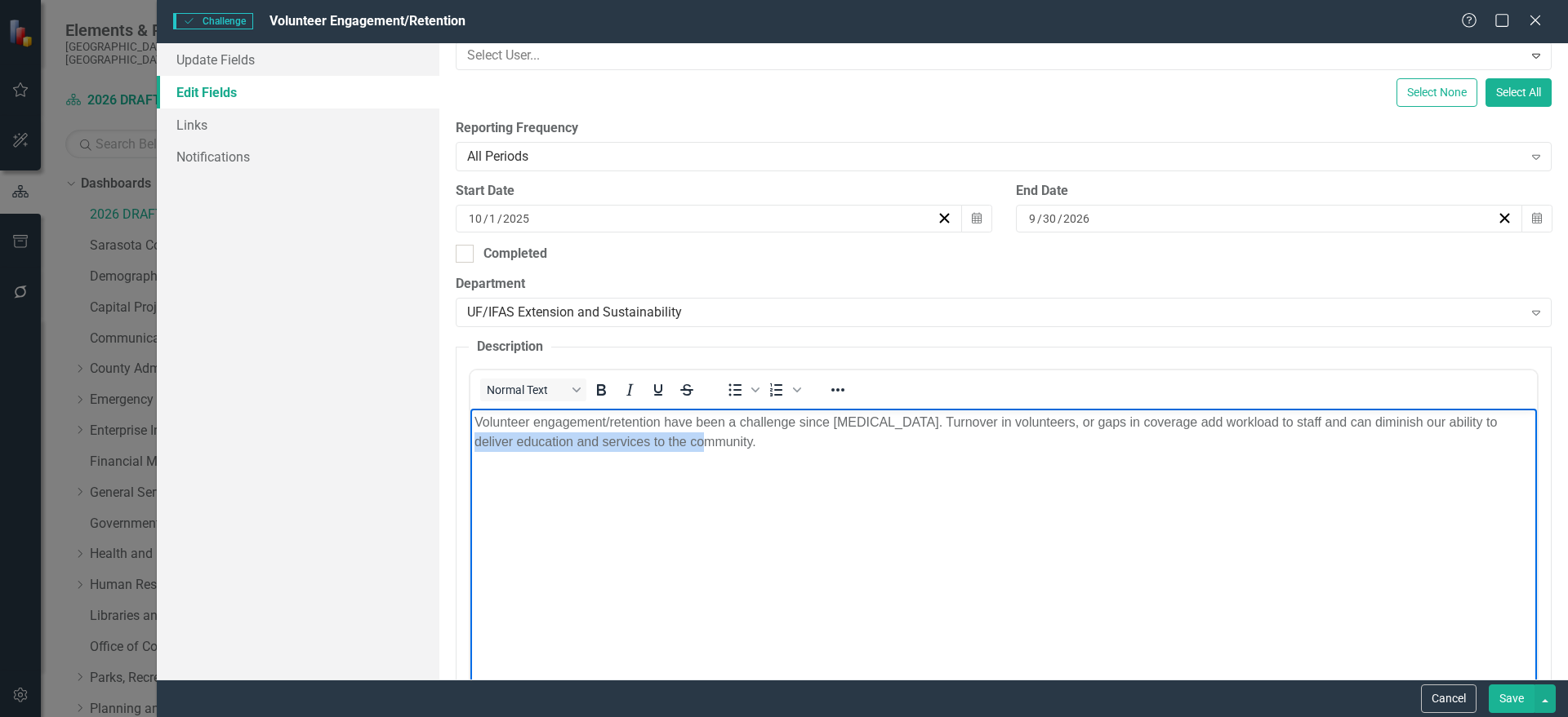
drag, startPoint x: 841, startPoint y: 456, endPoint x: 364, endPoint y: 431, distance: 477.7
click at [469, 431] on html "Volunteer engagement/retention have been a challenge since [MEDICAL_DATA]. Turn…" at bounding box center [1002, 531] width 1066 height 245
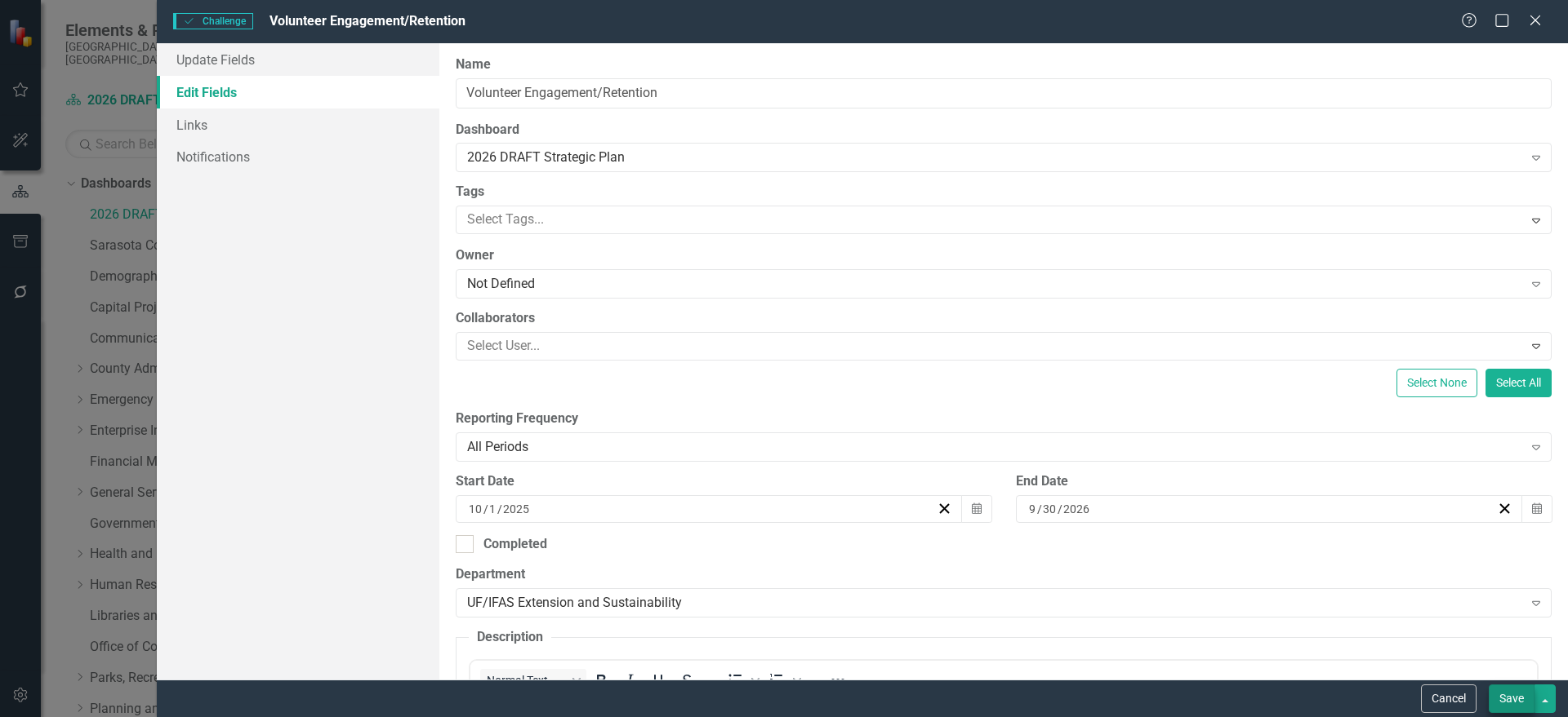
click at [1528, 691] on button "Save" at bounding box center [1512, 698] width 45 height 29
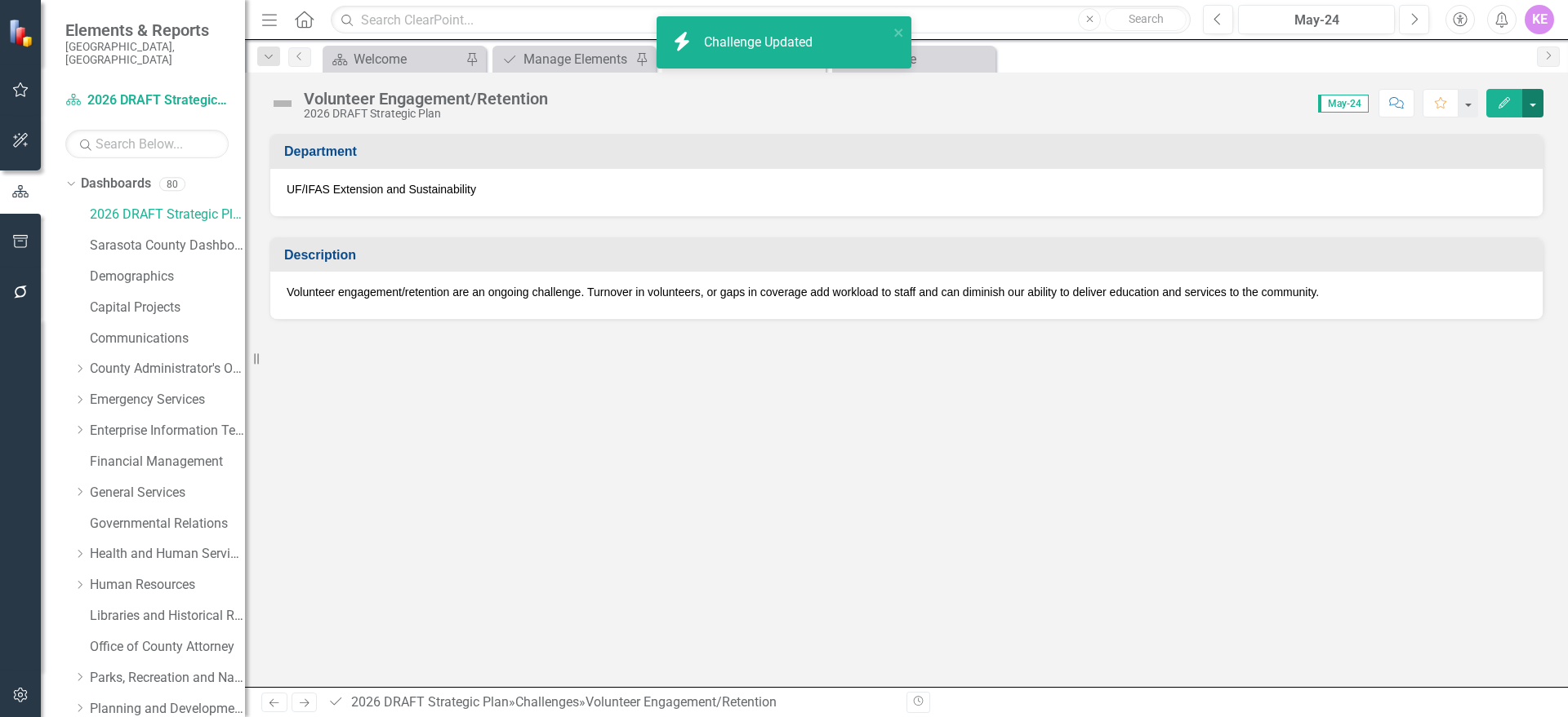
click at [1534, 99] on button "button" at bounding box center [1534, 102] width 22 height 29
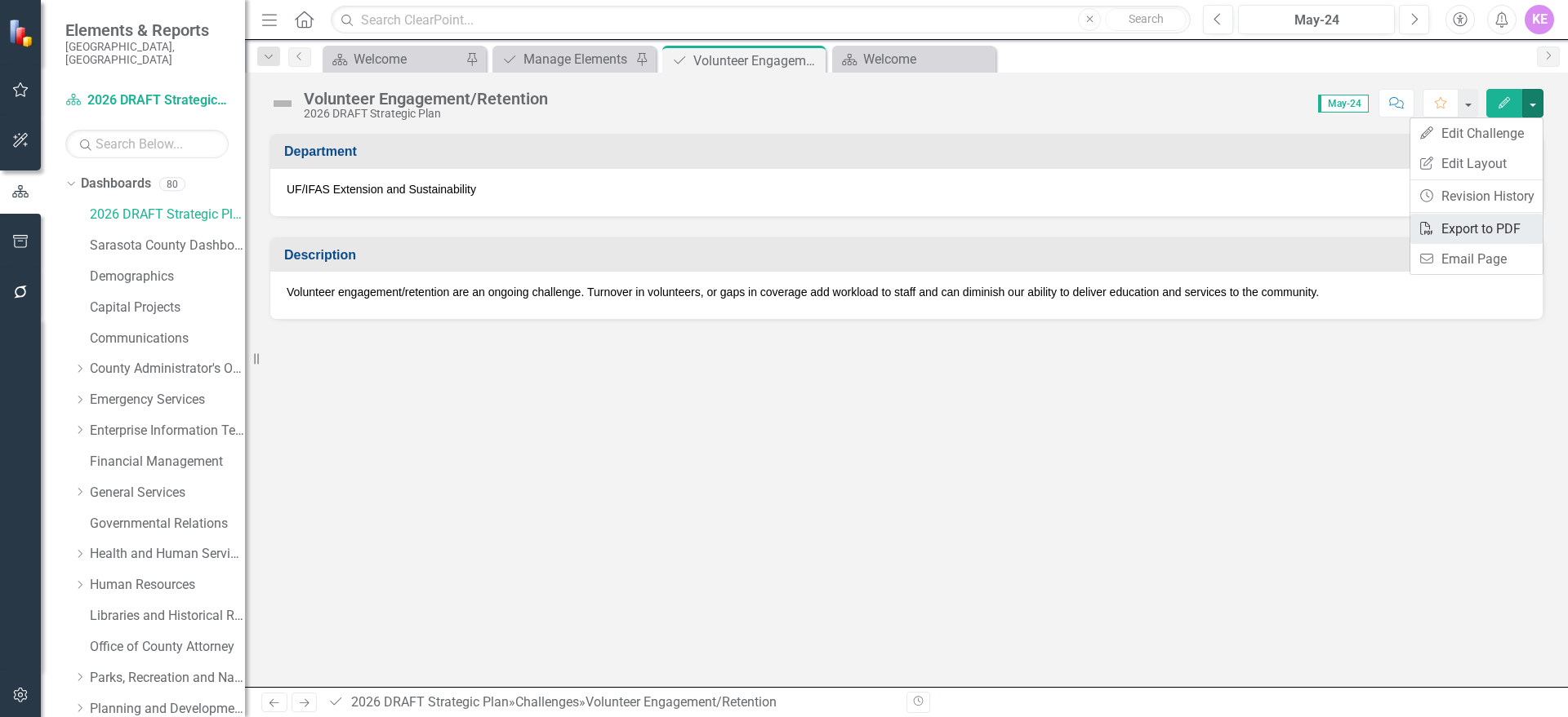
click at [1480, 228] on link "PDF Export to PDF" at bounding box center [1476, 228] width 132 height 31
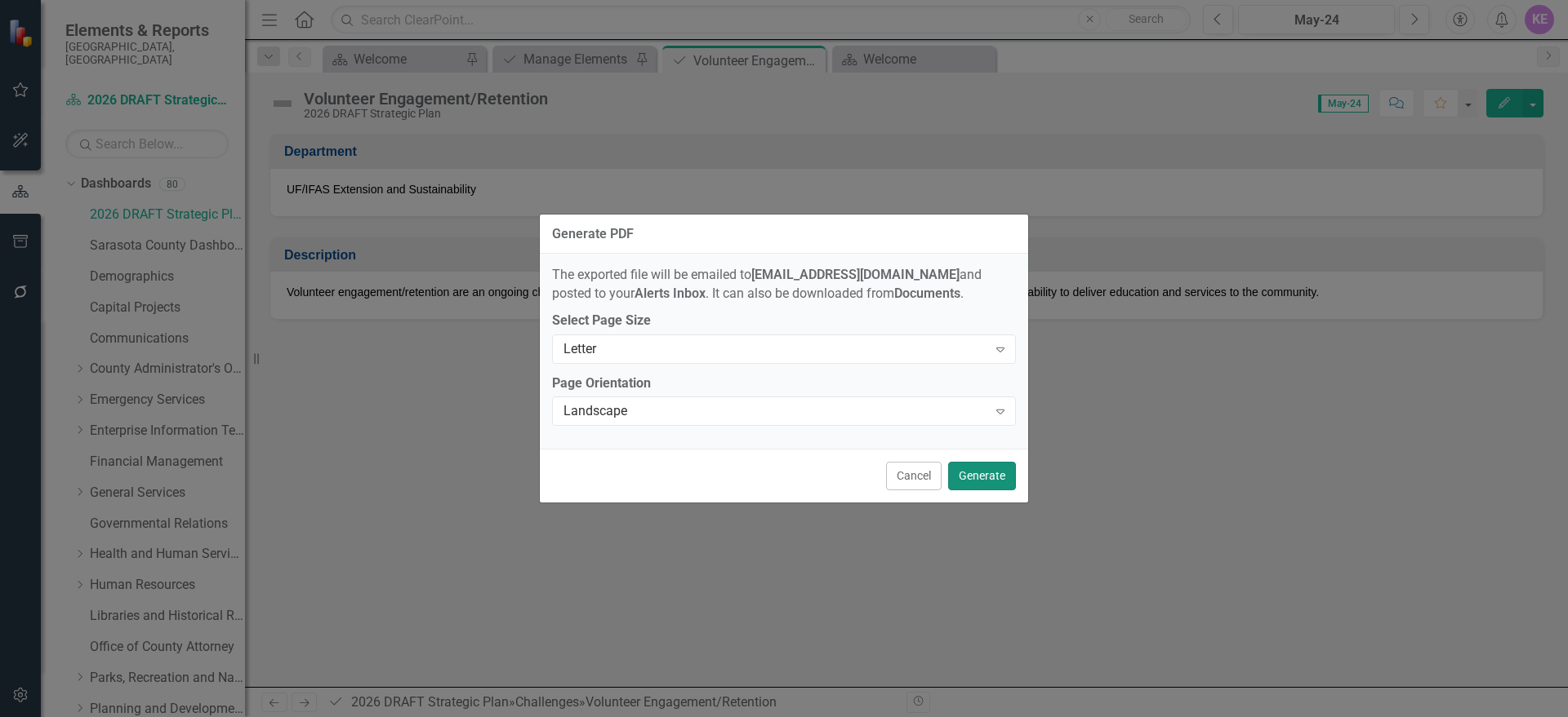
click at [998, 475] on button "Generate" at bounding box center [982, 476] width 68 height 29
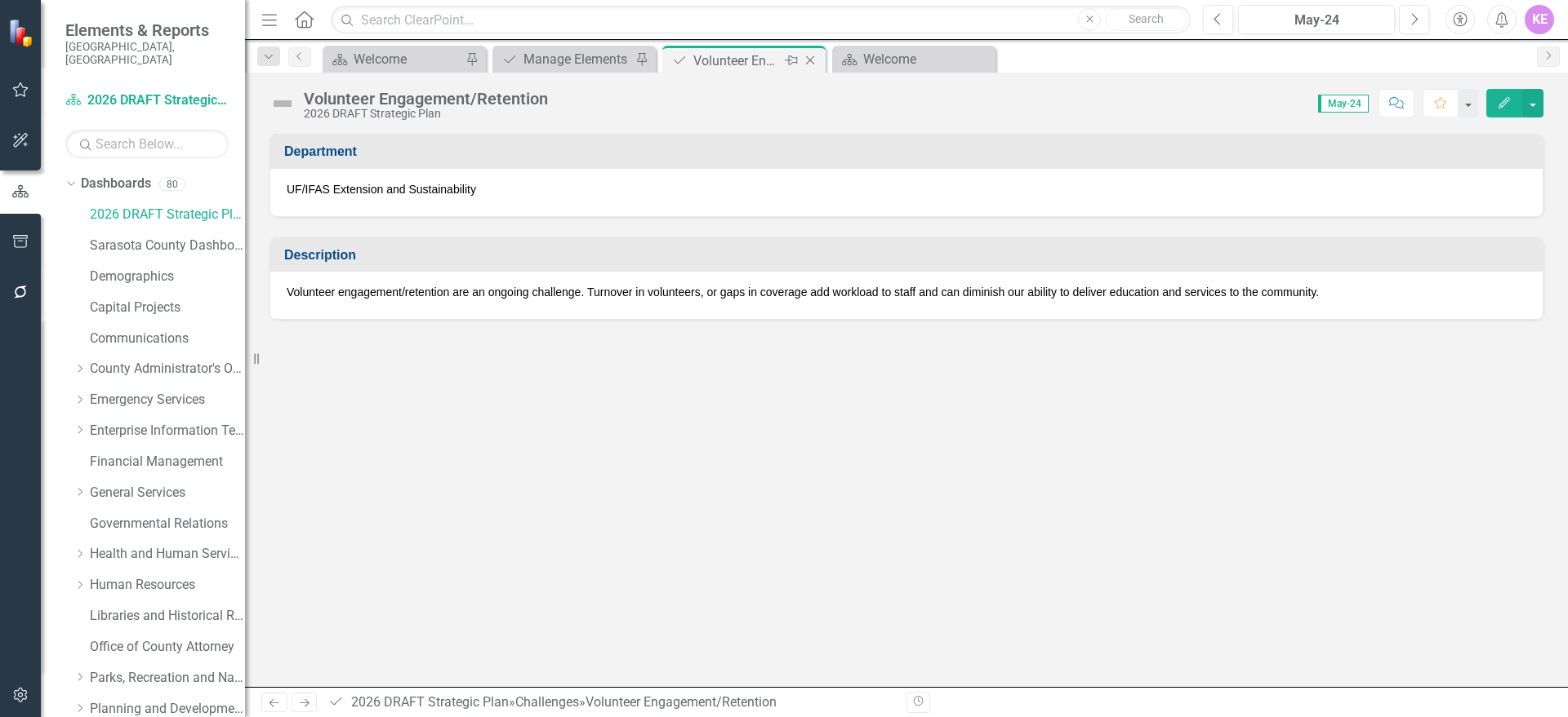
click at [811, 64] on icon "Close" at bounding box center [810, 60] width 17 height 13
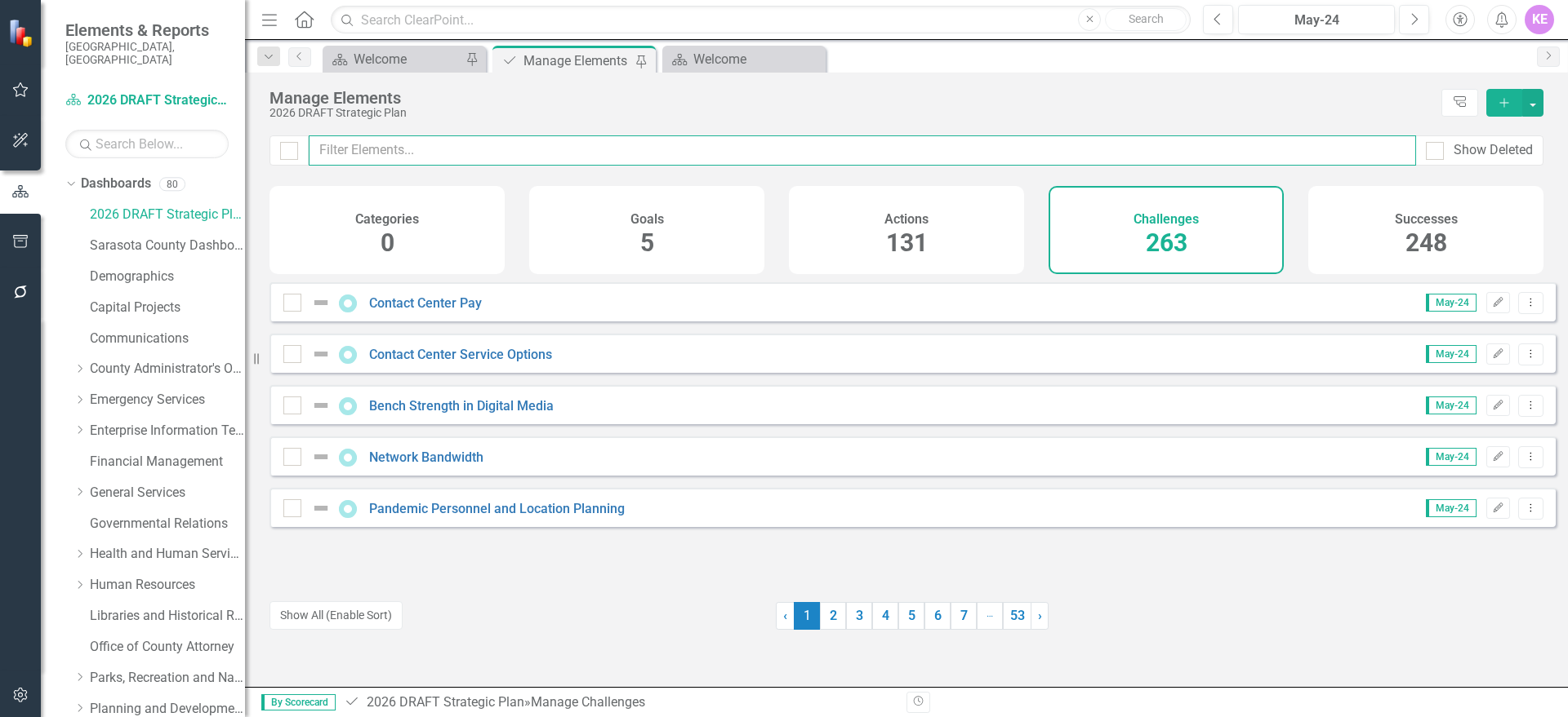
click at [529, 139] on input "text" at bounding box center [862, 151] width 1108 height 31
paste input "o"
type input "o"
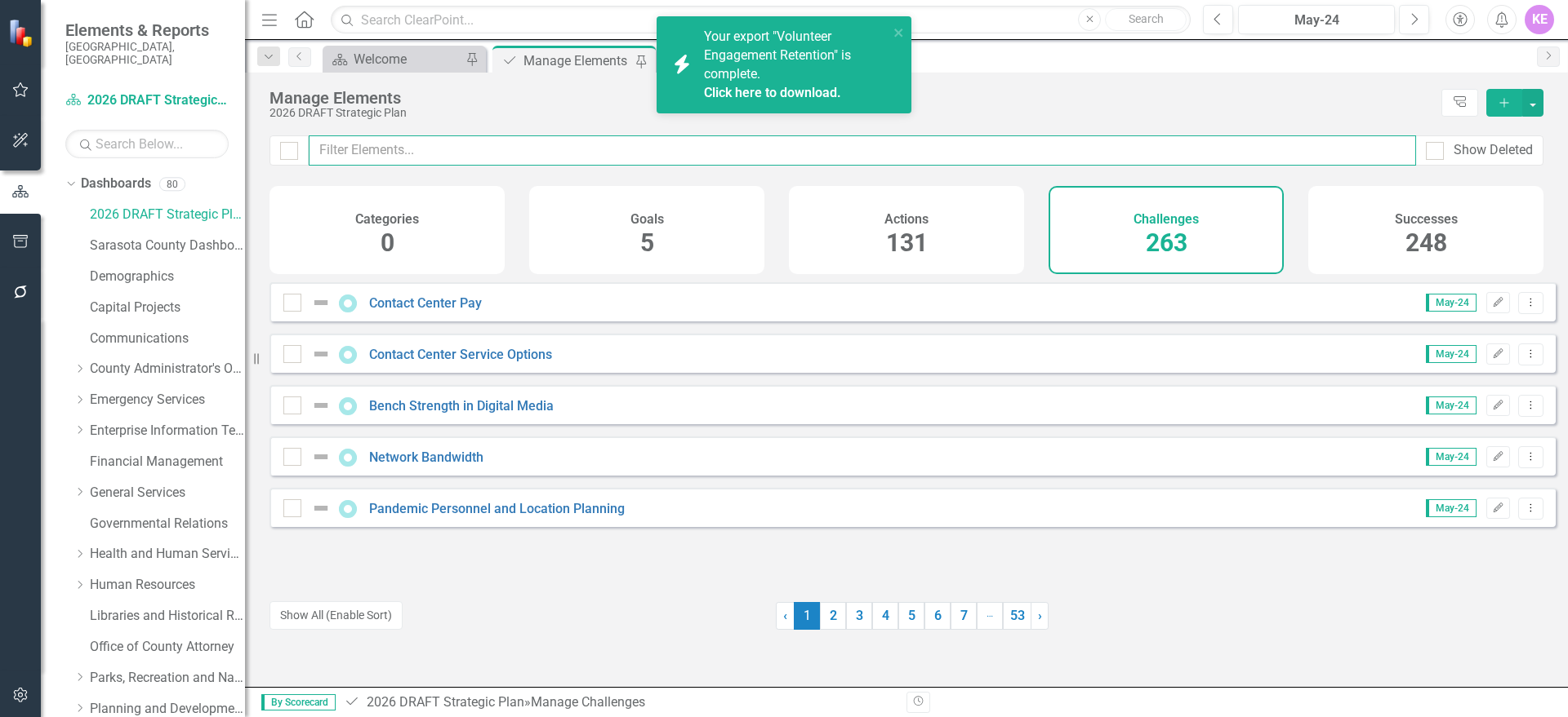
paste input "o"
type input "o"
paste input "Positive Youth Development and Education"
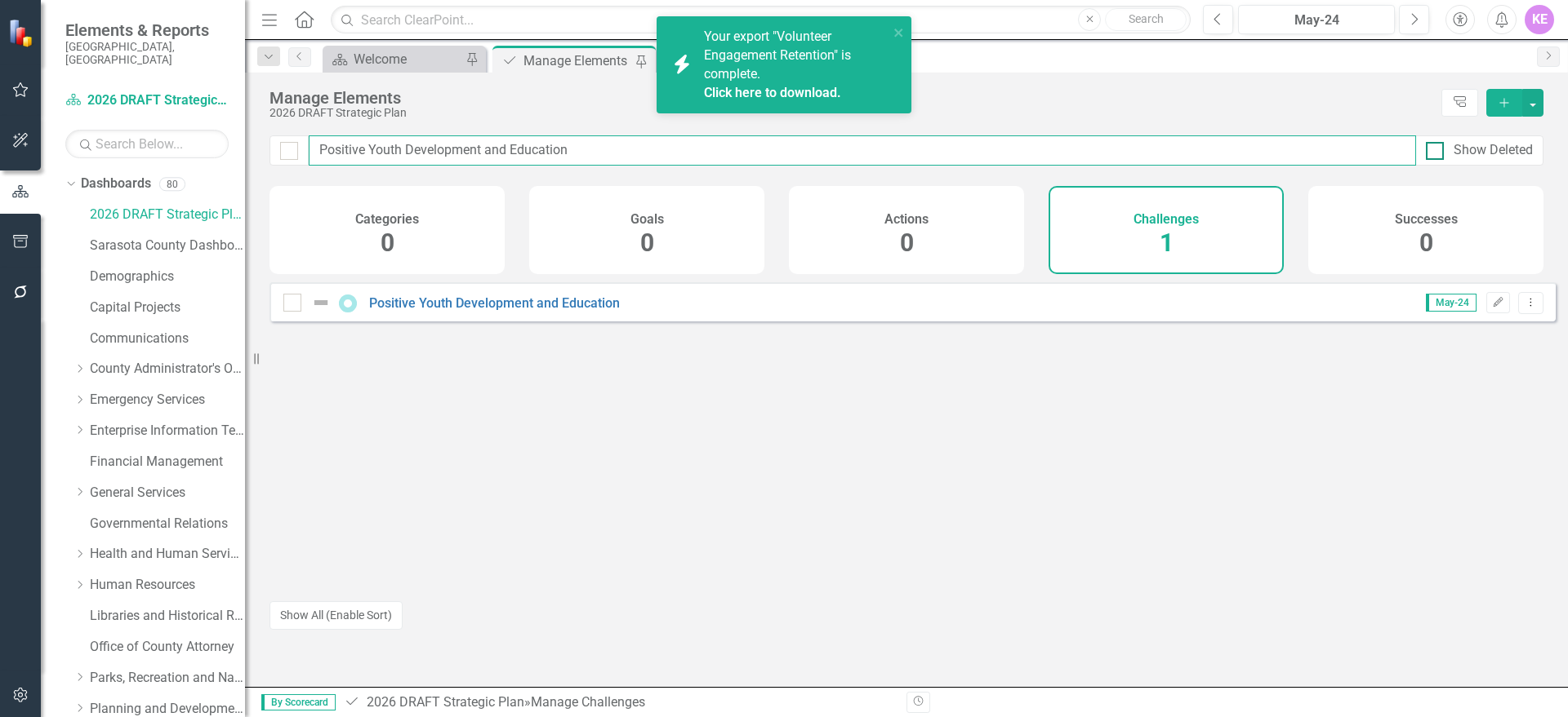
drag, startPoint x: 1450, startPoint y: 143, endPoint x: 1489, endPoint y: 156, distance: 41.1
click at [1481, 155] on div "Positive Youth Development and Education Show Deleted" at bounding box center [906, 151] width 1274 height 31
type input "Positive Youth Development and Education"
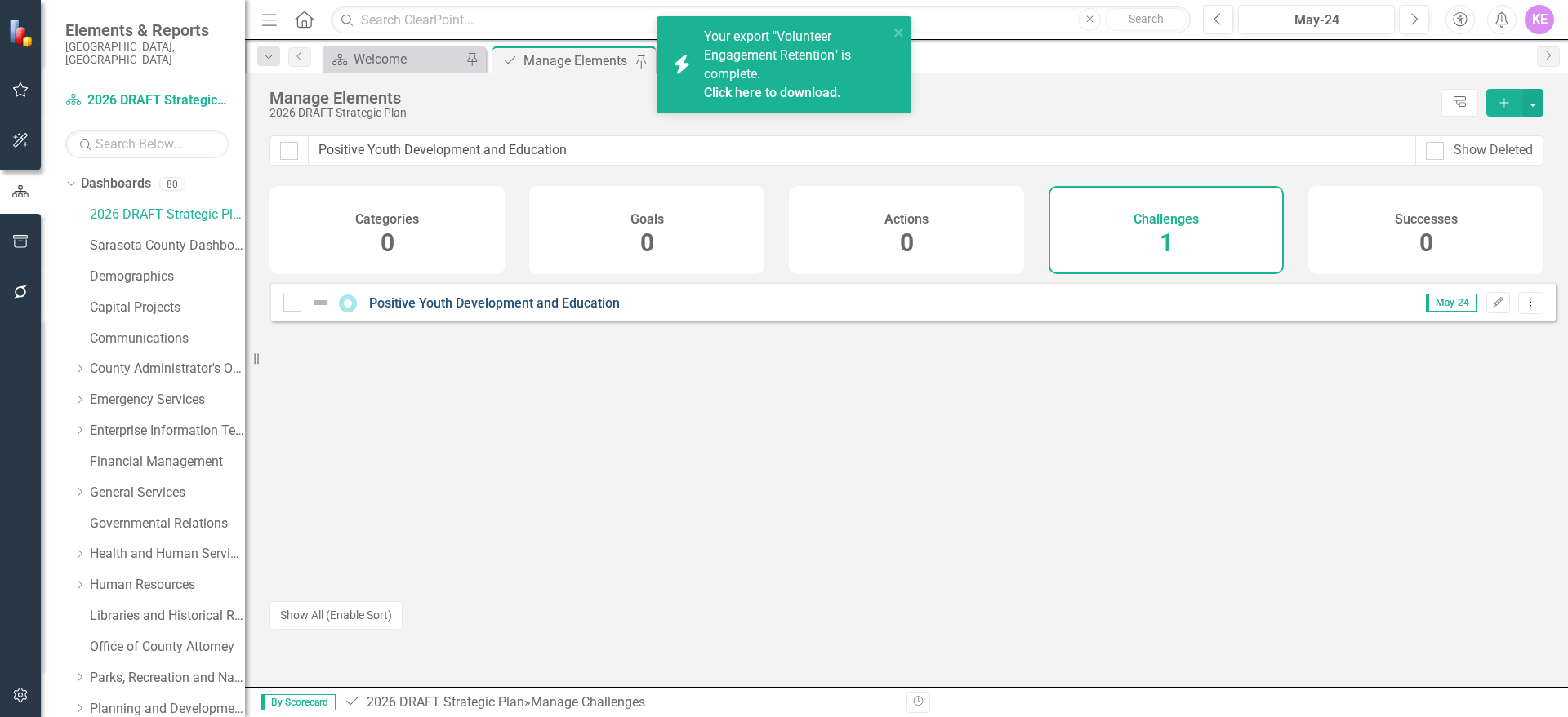
click at [444, 311] on link "Positive Youth Development and Education" at bounding box center [495, 303] width 250 height 16
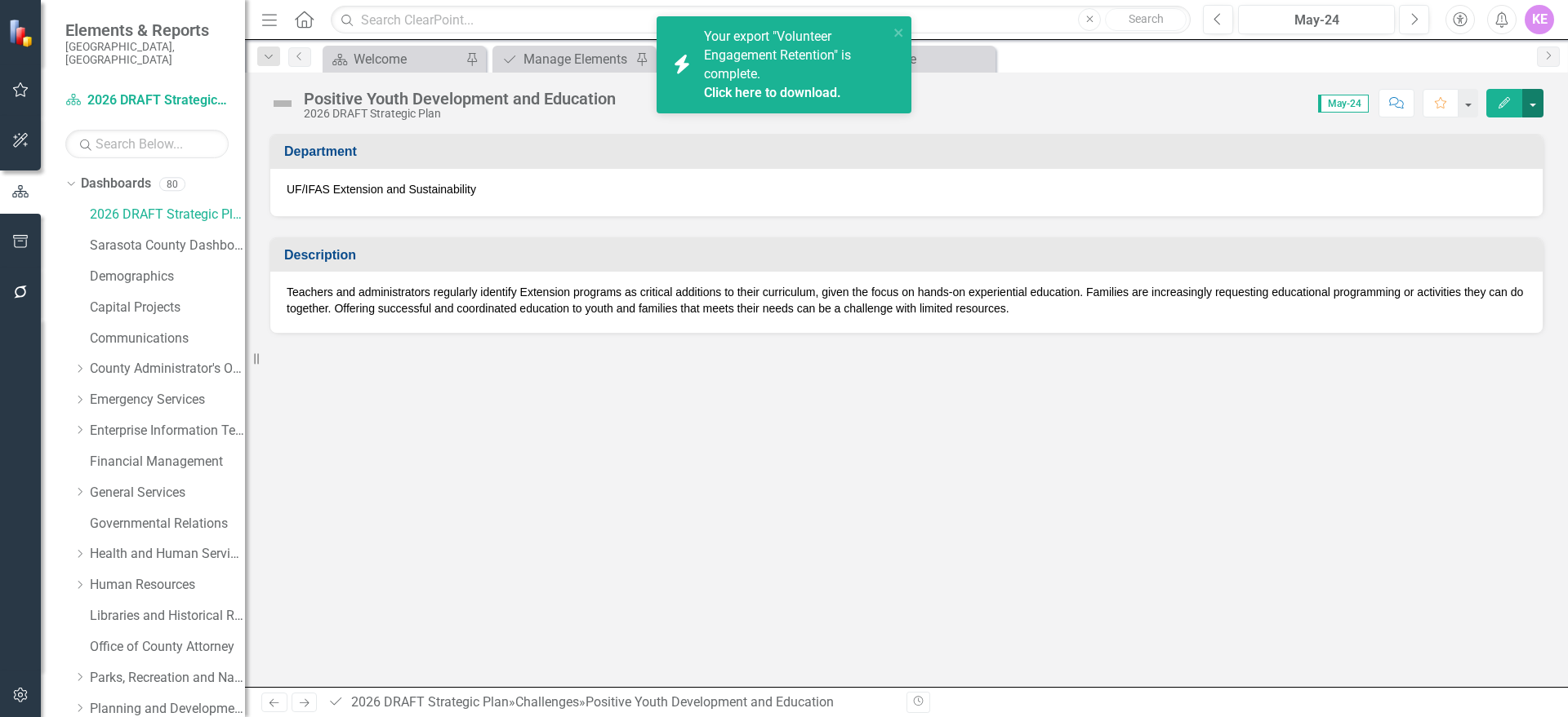
click at [1530, 105] on button "button" at bounding box center [1534, 102] width 22 height 29
click at [1513, 135] on link "Edit Edit Challenge" at bounding box center [1476, 133] width 132 height 31
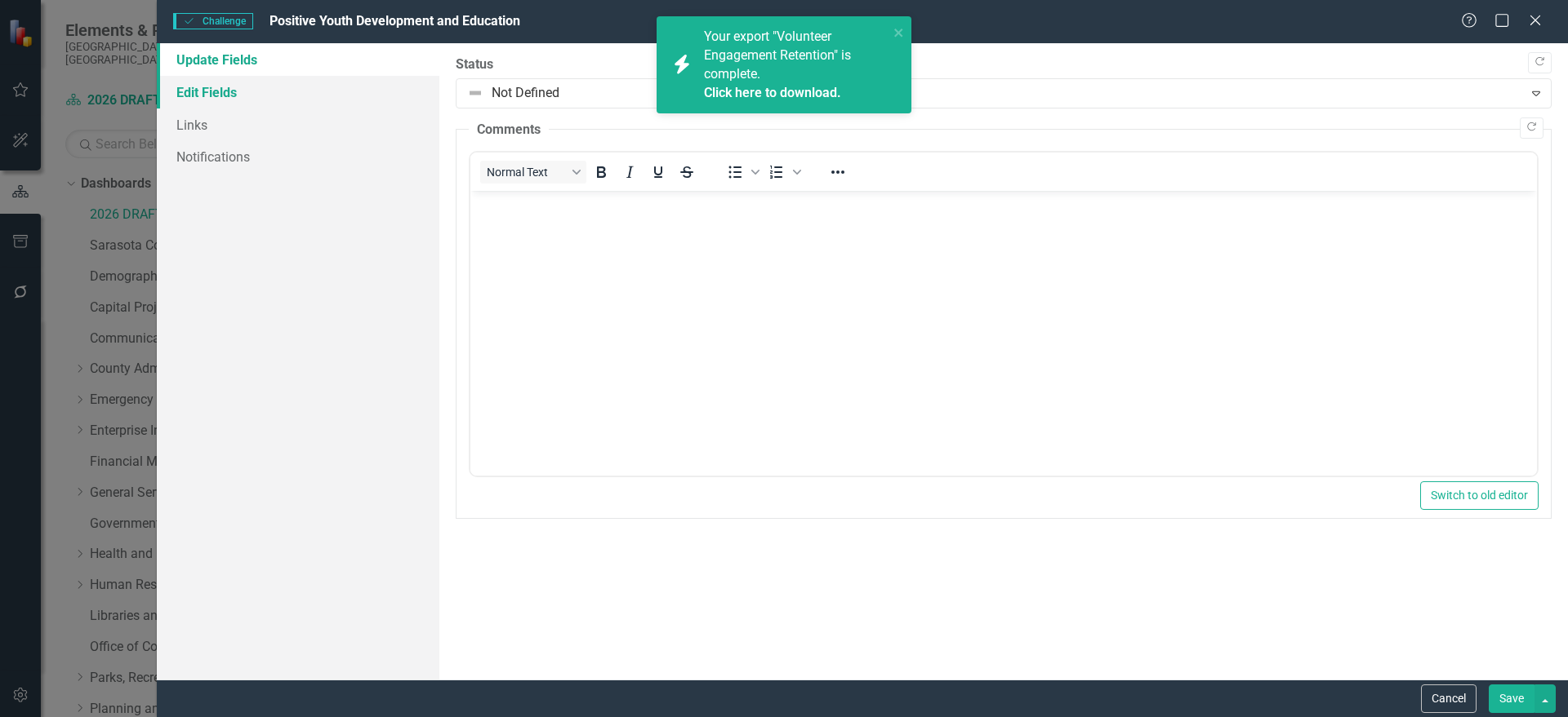
click at [284, 103] on link "Edit Fields" at bounding box center [298, 92] width 283 height 33
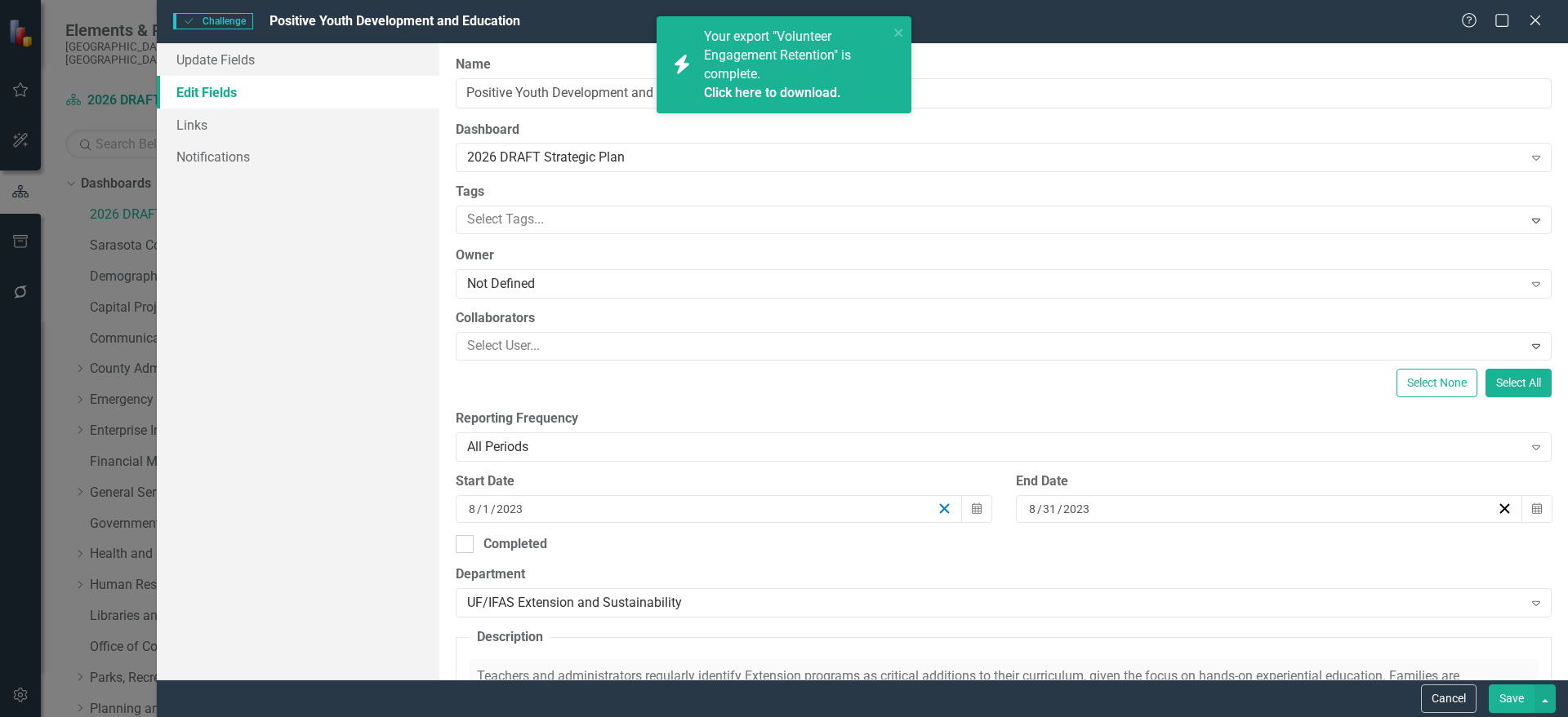
click at [940, 510] on line "button" at bounding box center [944, 508] width 9 height 9
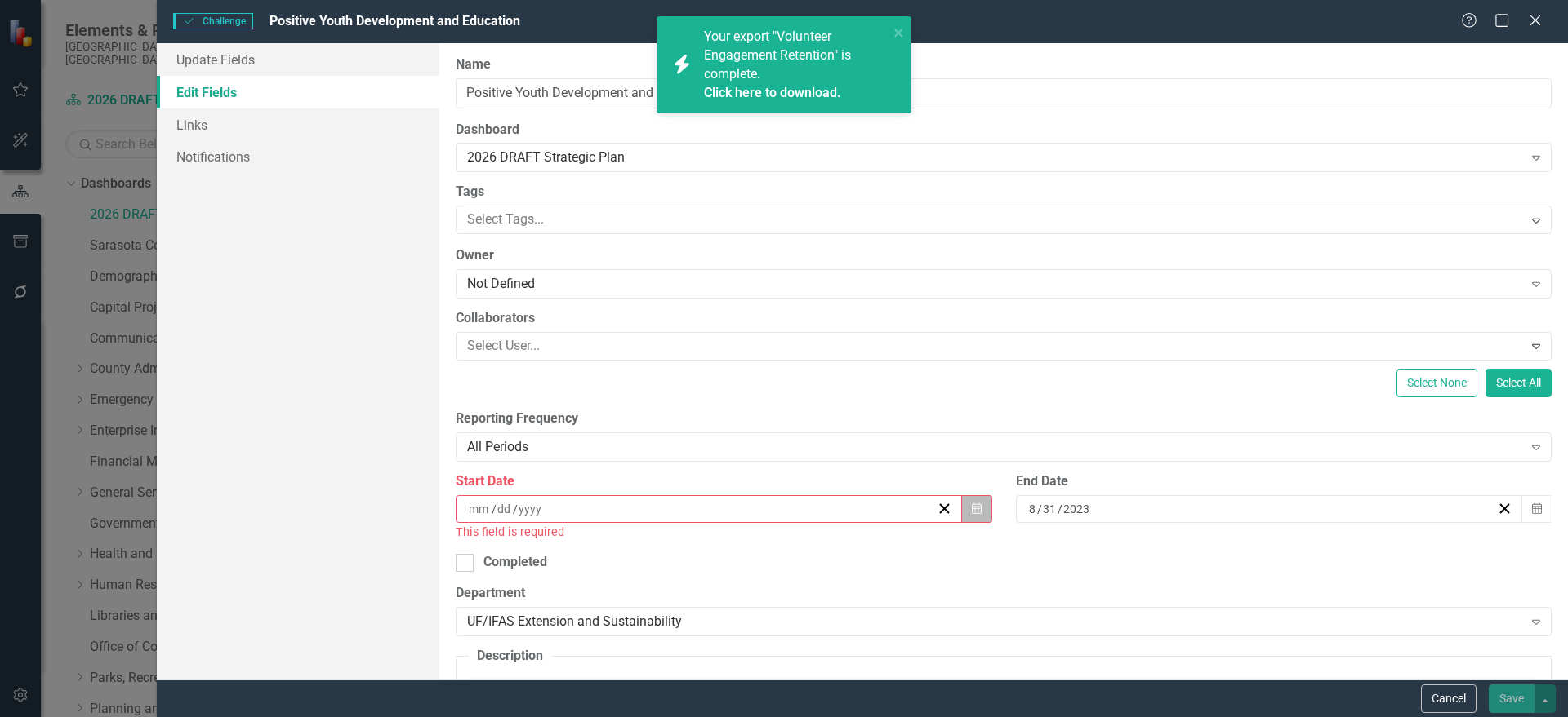
click at [964, 502] on button "Calendar" at bounding box center [976, 509] width 31 height 28
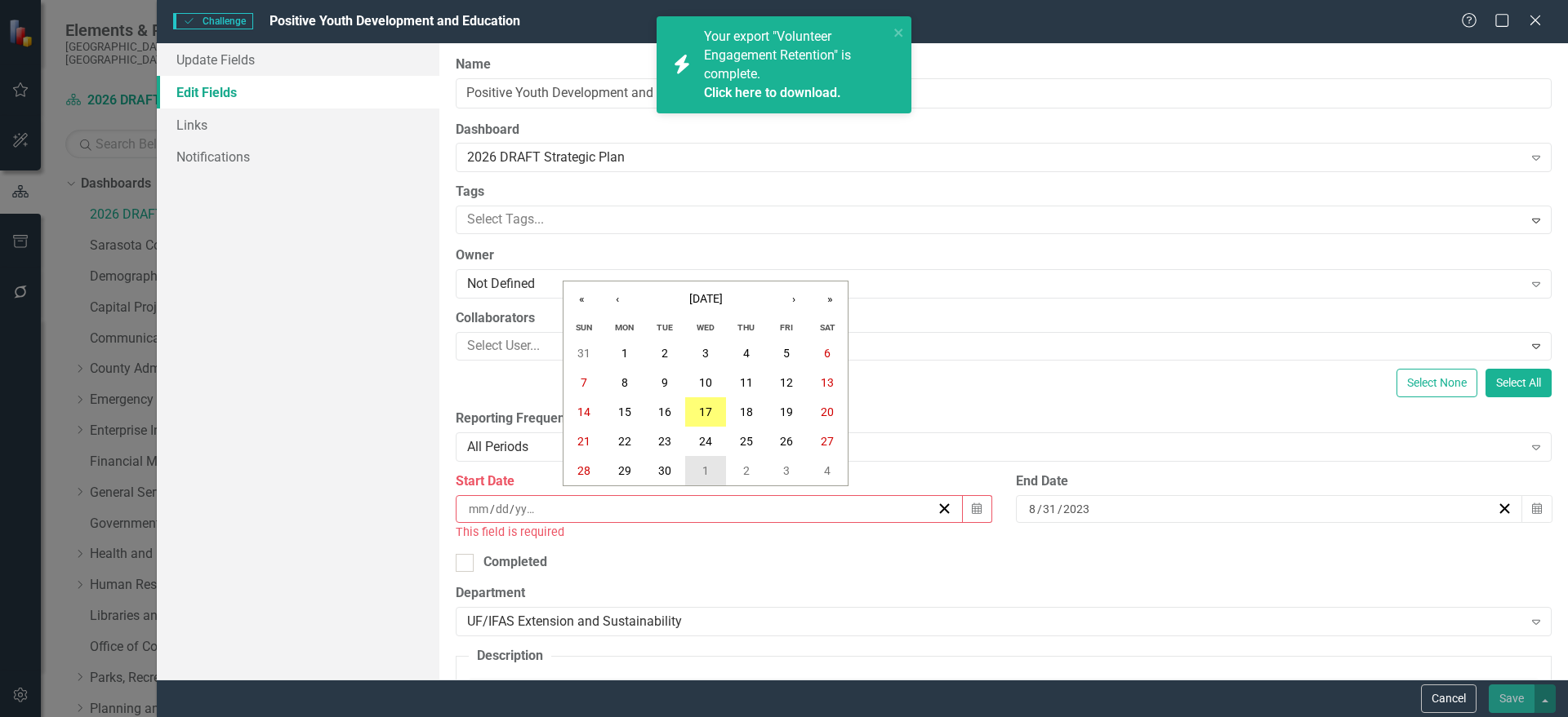
click at [714, 469] on button "1" at bounding box center [705, 471] width 40 height 30
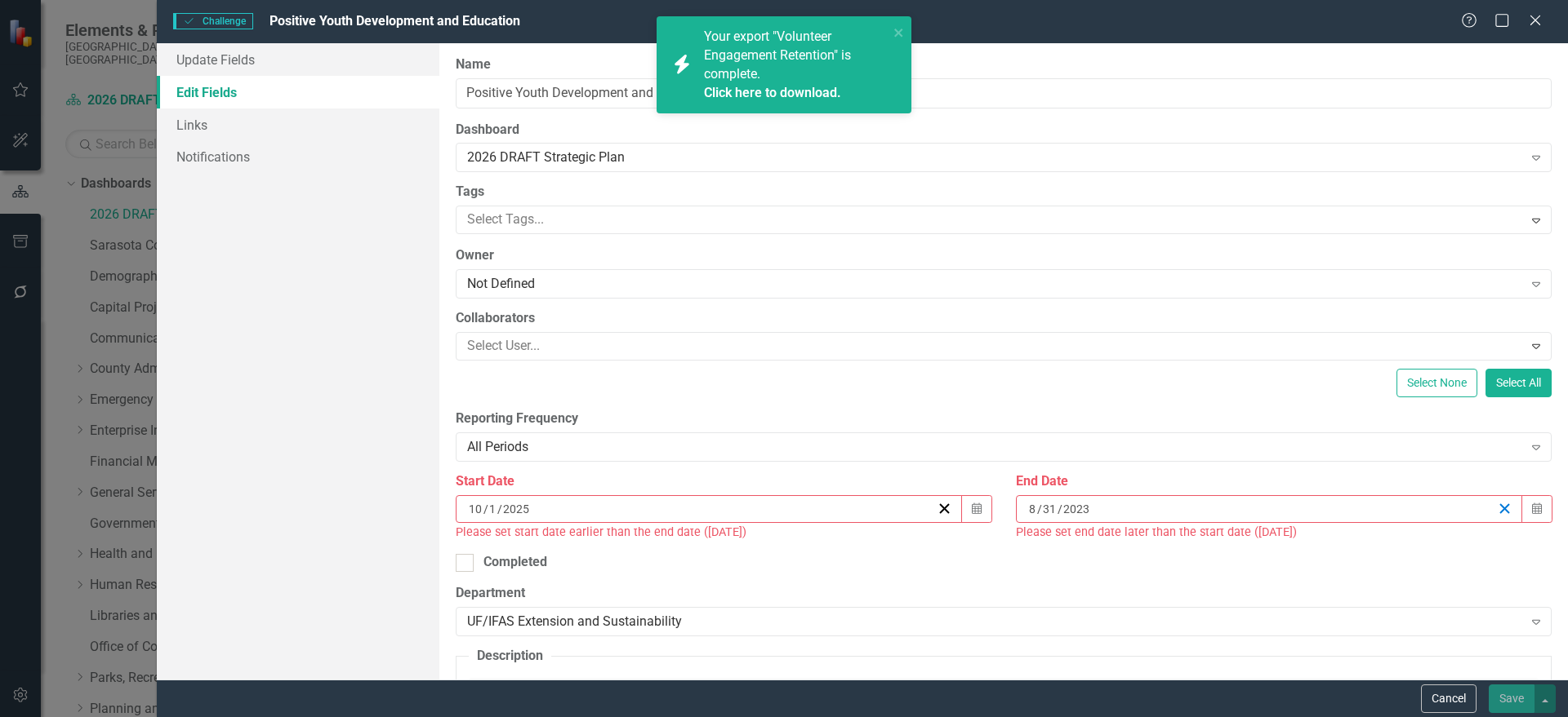
click at [1500, 510] on line "button" at bounding box center [1504, 508] width 9 height 9
click at [1532, 503] on icon "button" at bounding box center [1536, 508] width 10 height 12
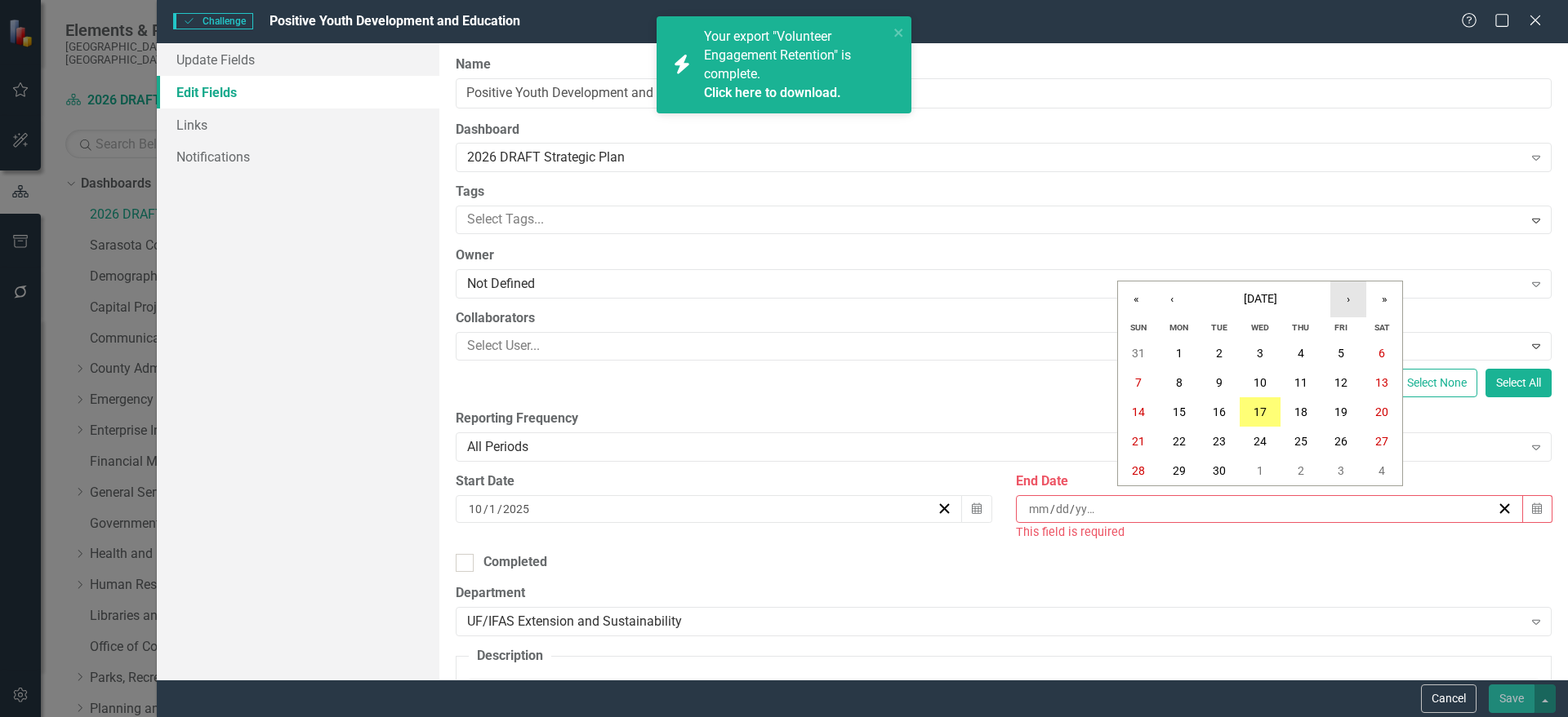
click at [1346, 298] on button "›" at bounding box center [1348, 299] width 35 height 35
click at [1347, 297] on button "›" at bounding box center [1348, 299] width 35 height 35
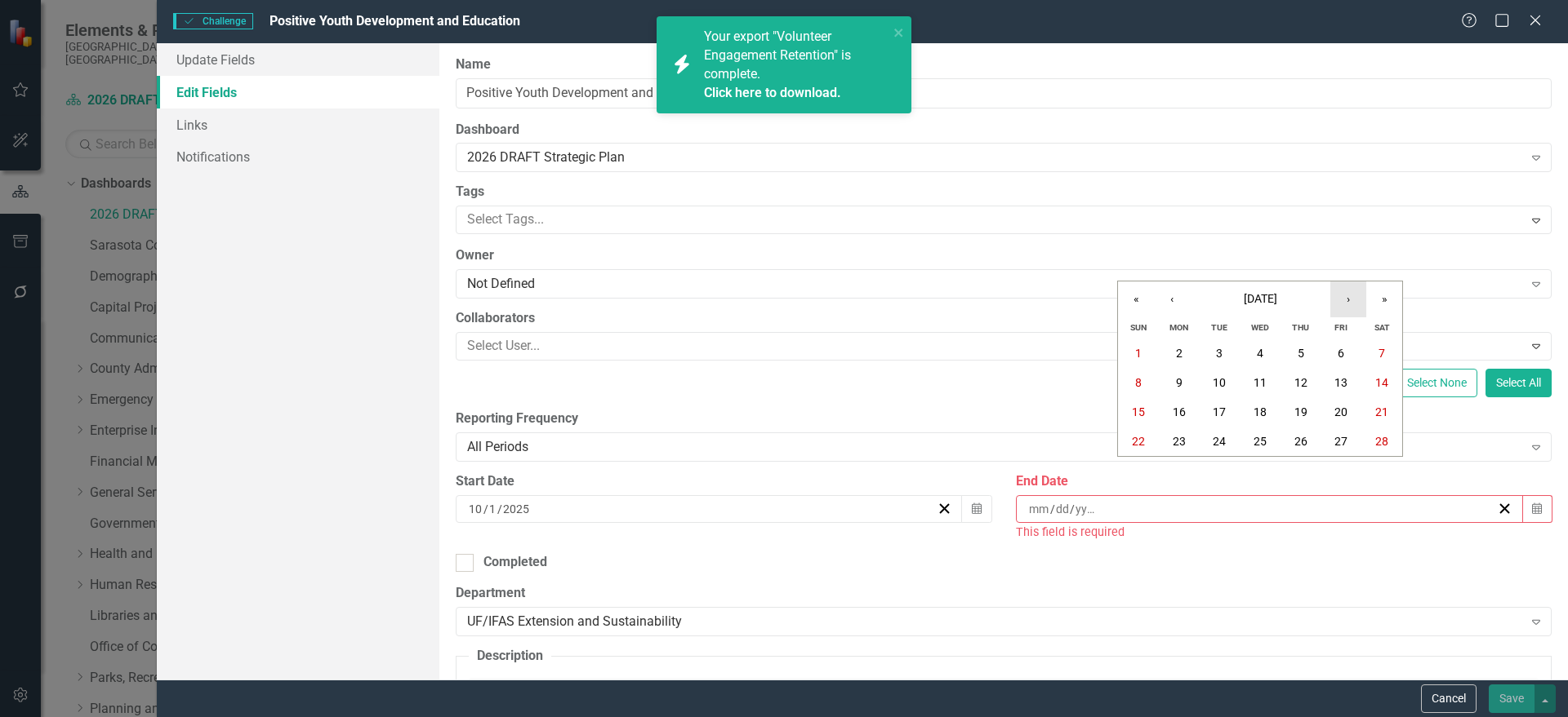
click at [1347, 297] on button "›" at bounding box center [1348, 299] width 35 height 35
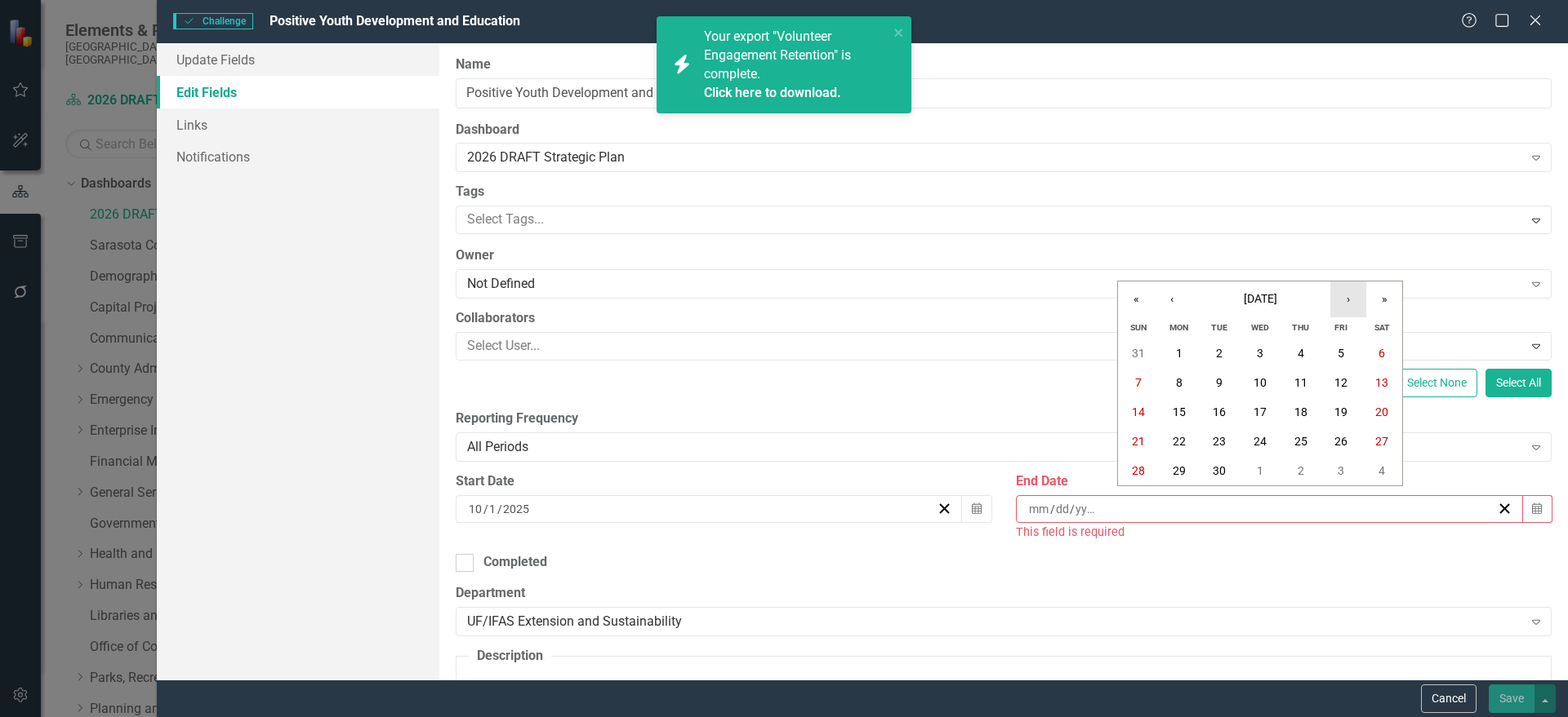
click at [1347, 297] on button "›" at bounding box center [1348, 299] width 35 height 35
click at [1253, 467] on button "30" at bounding box center [1260, 471] width 40 height 30
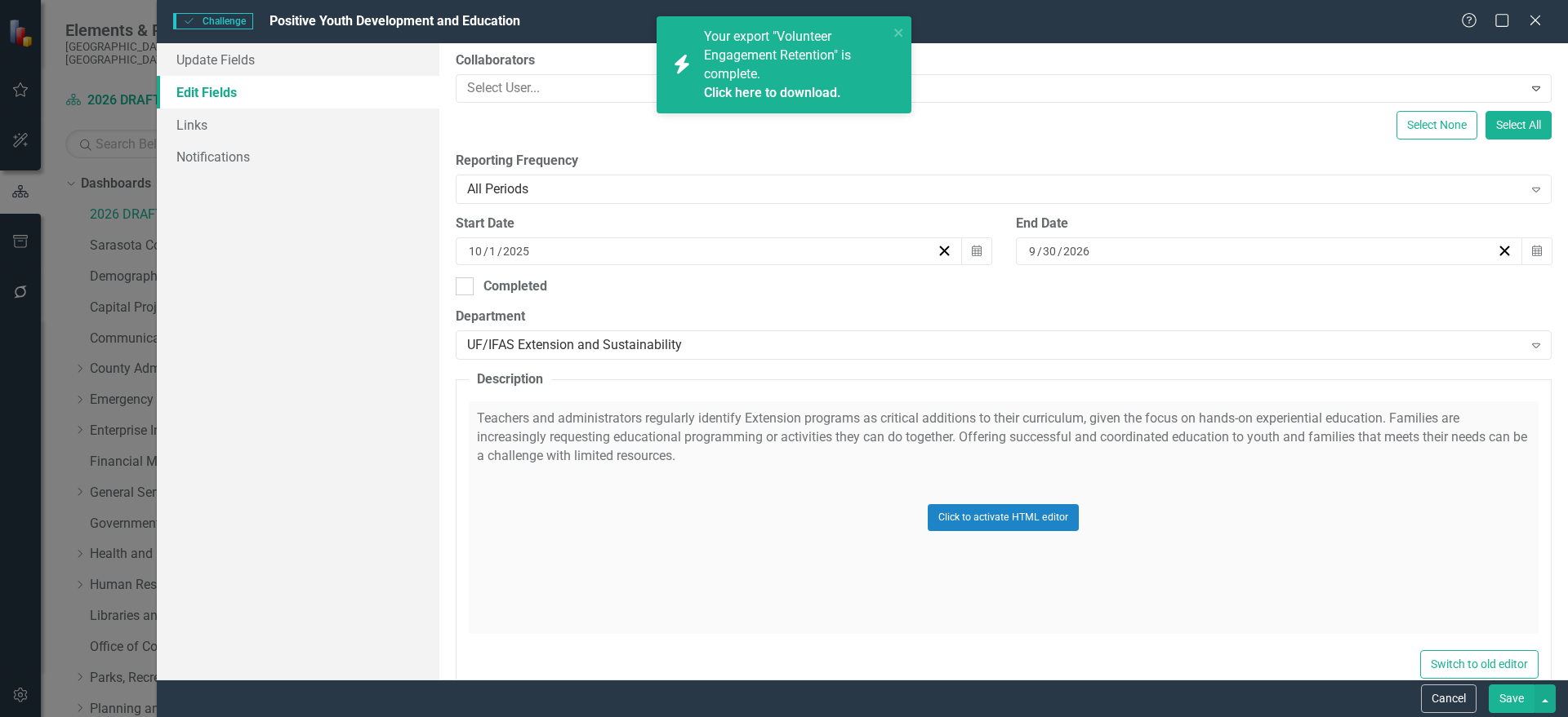
scroll to position [291, 0]
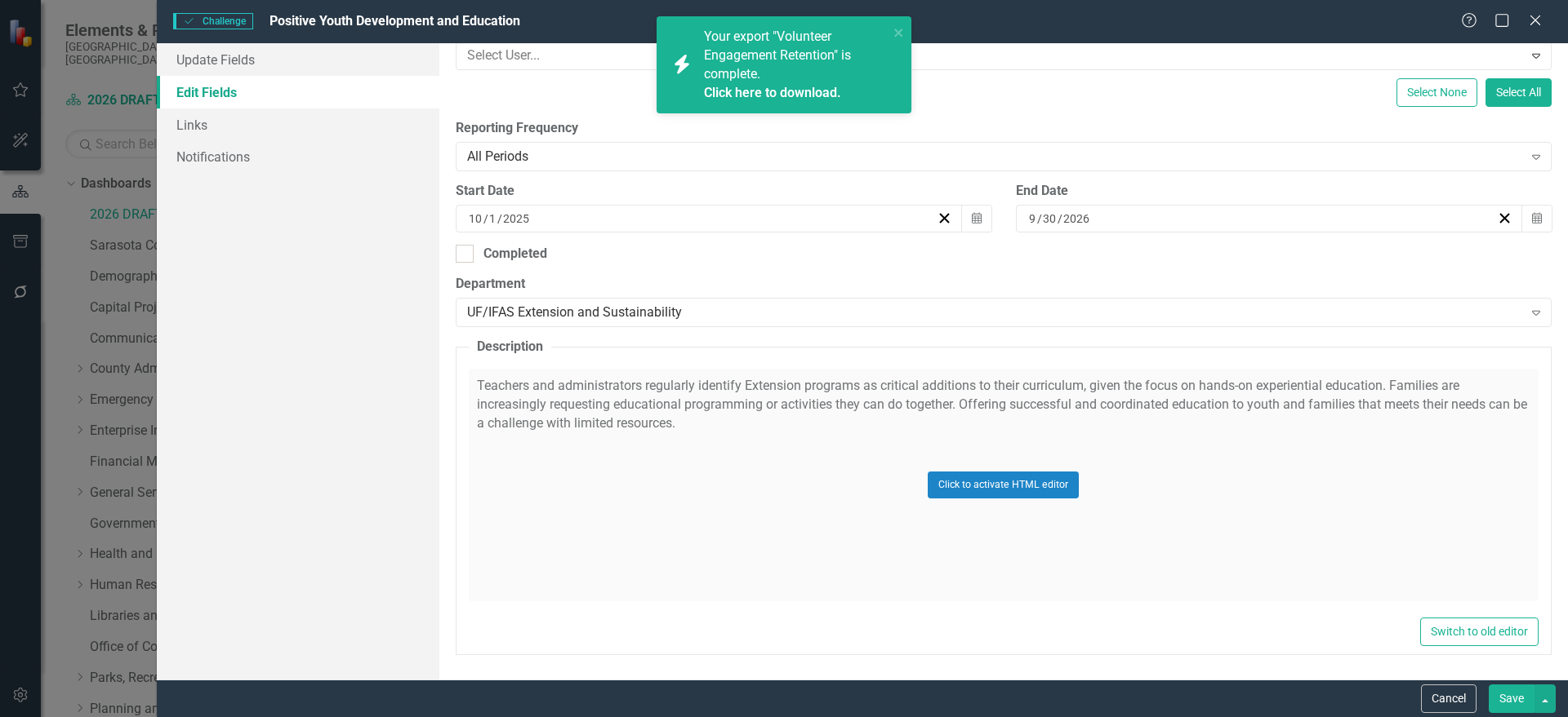
click at [672, 421] on div "Click to activate HTML editor" at bounding box center [1003, 486] width 1069 height 232
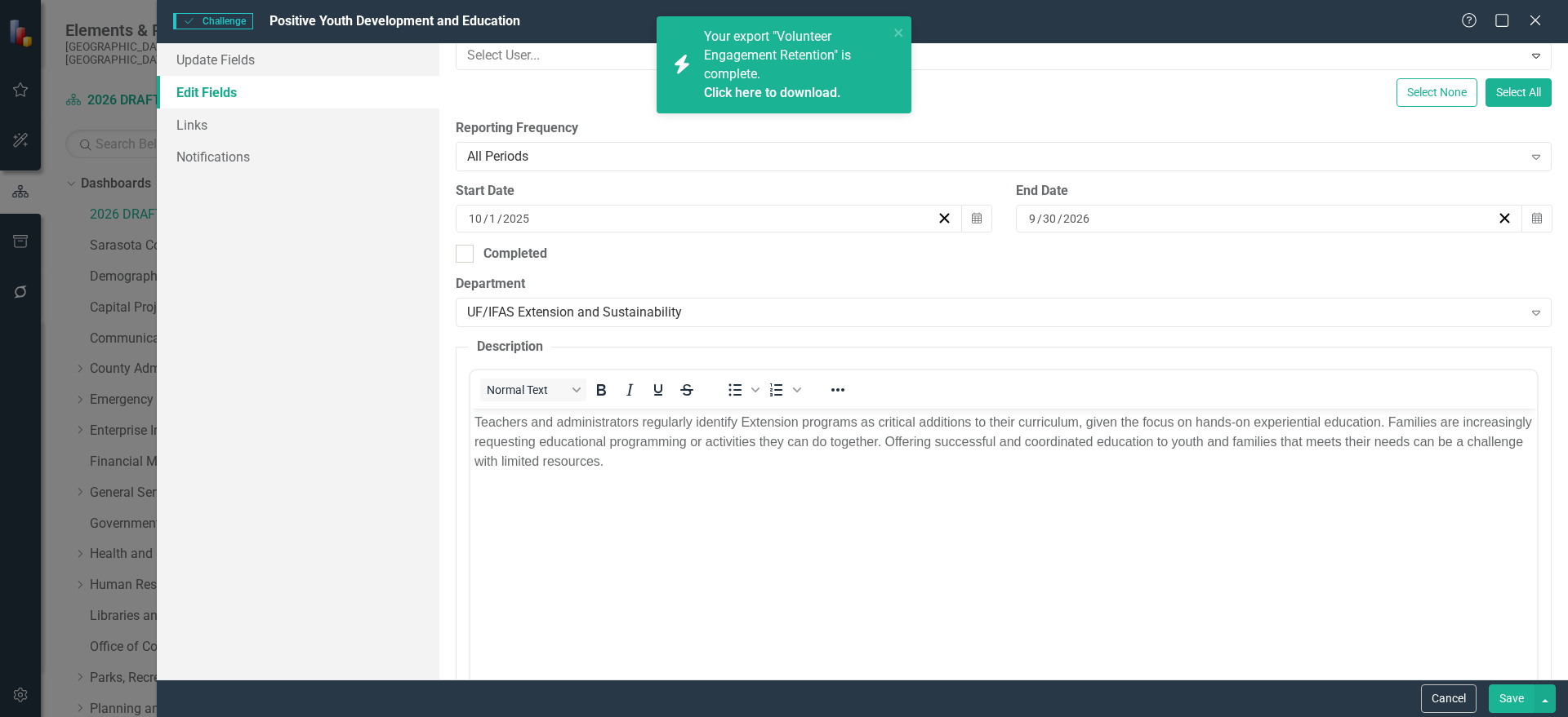
scroll to position [0, 0]
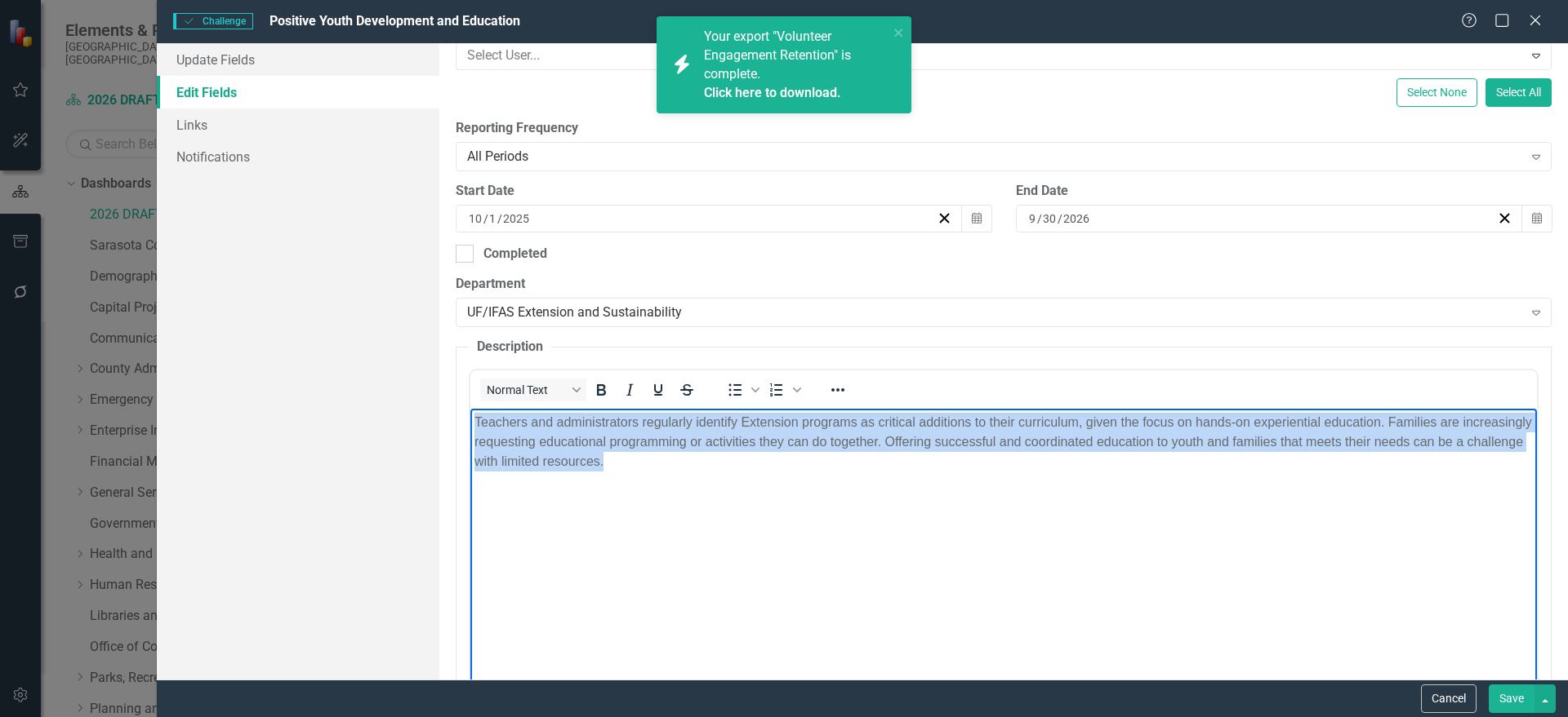
drag, startPoint x: 784, startPoint y: 494, endPoint x: 308, endPoint y: 379, distance: 489.7
click at [469, 409] on html "Teachers and administrators regularly identify Extension programs as critical a…" at bounding box center [1002, 531] width 1066 height 245
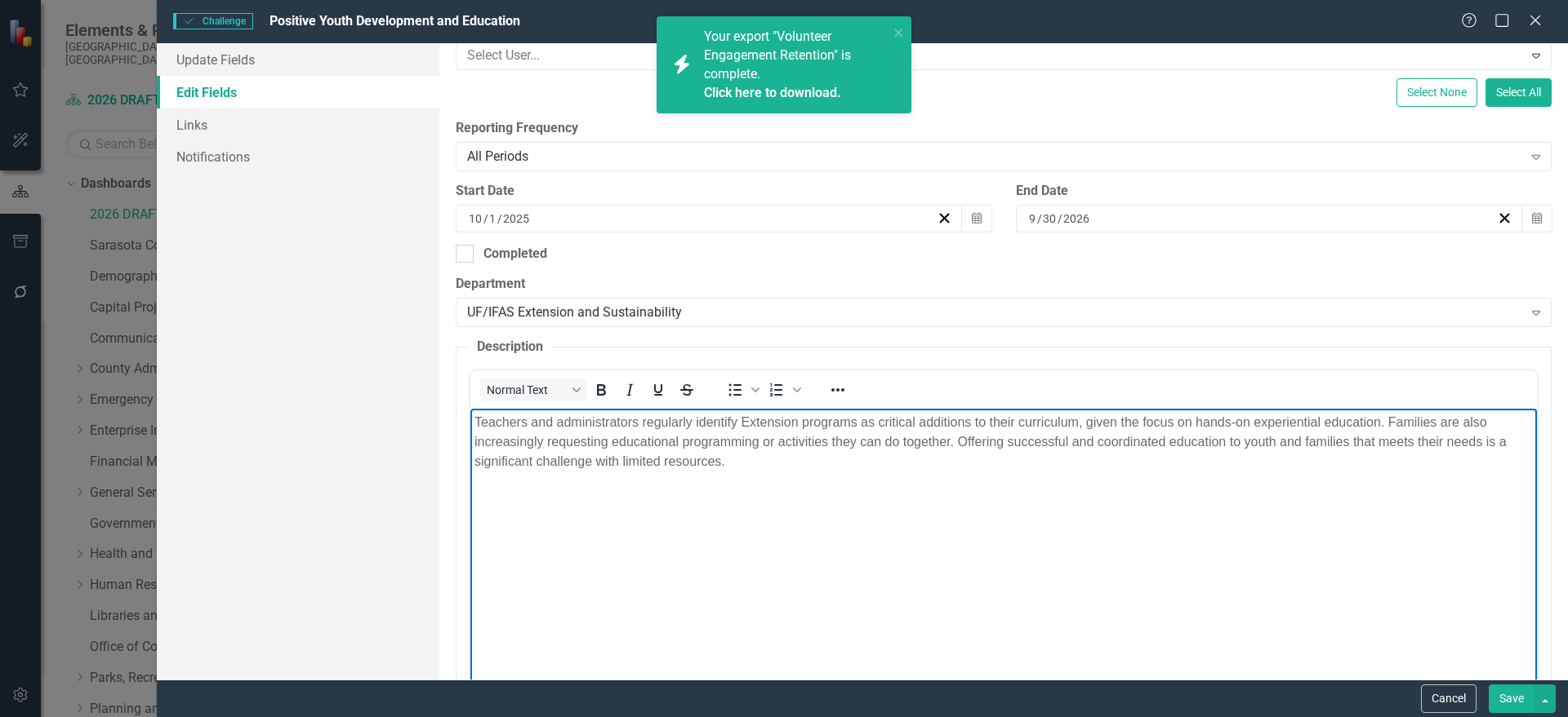
click at [303, 379] on div "Update Fields Edit Fields Links Notifications" at bounding box center [298, 361] width 283 height 636
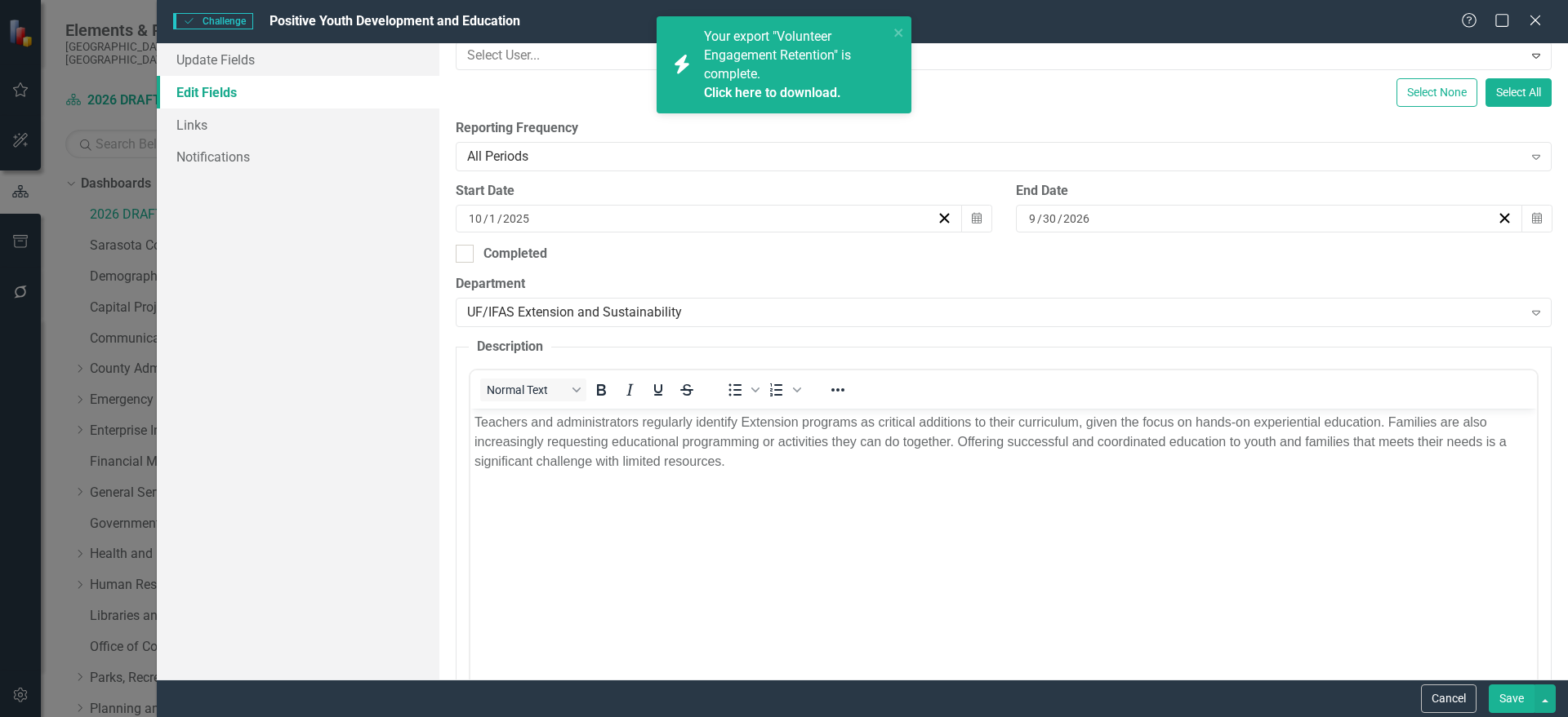
drag, startPoint x: 303, startPoint y: 379, endPoint x: 461, endPoint y: 399, distance: 159.3
click at [397, 382] on div "Update Fields Edit Fields Links Notifications" at bounding box center [298, 361] width 283 height 636
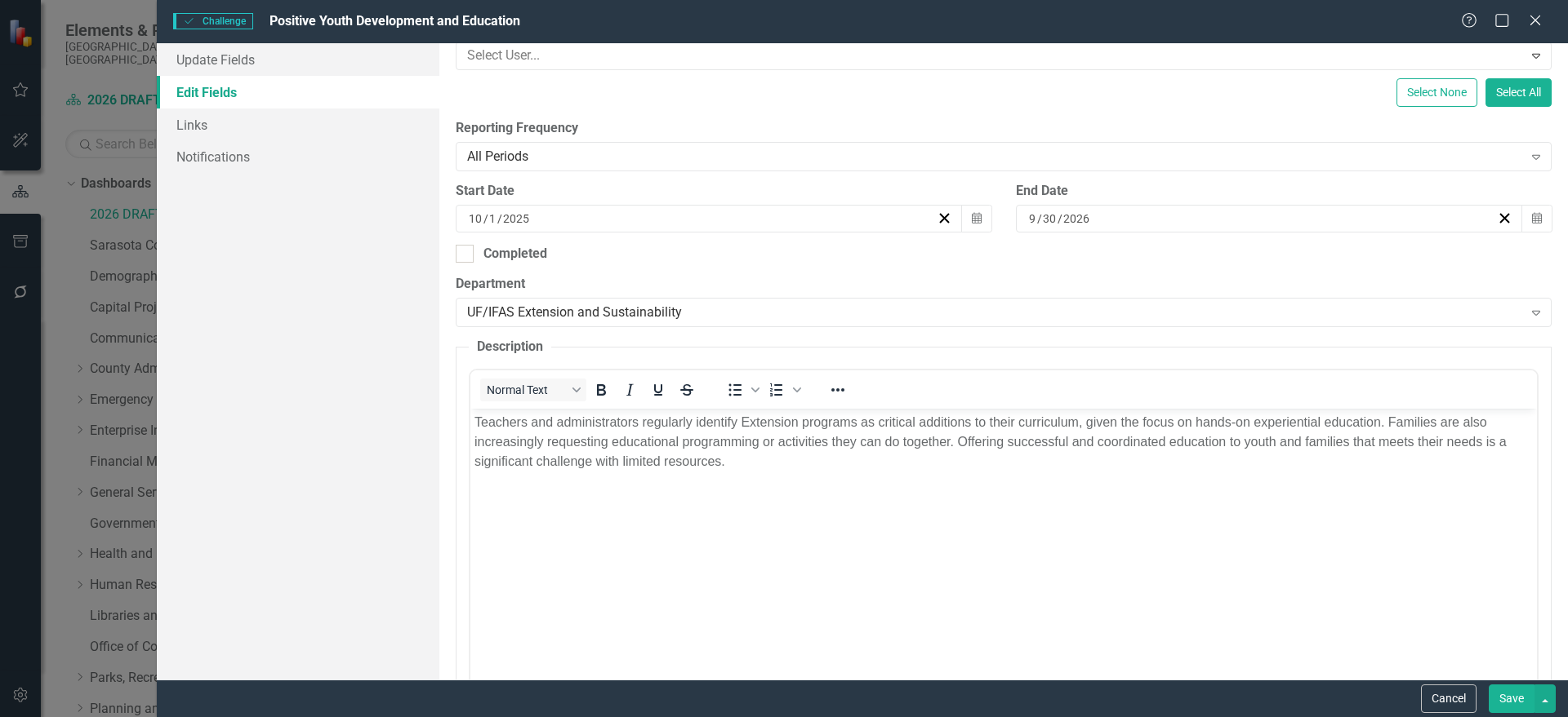
click at [1513, 691] on button "Save" at bounding box center [1512, 698] width 45 height 29
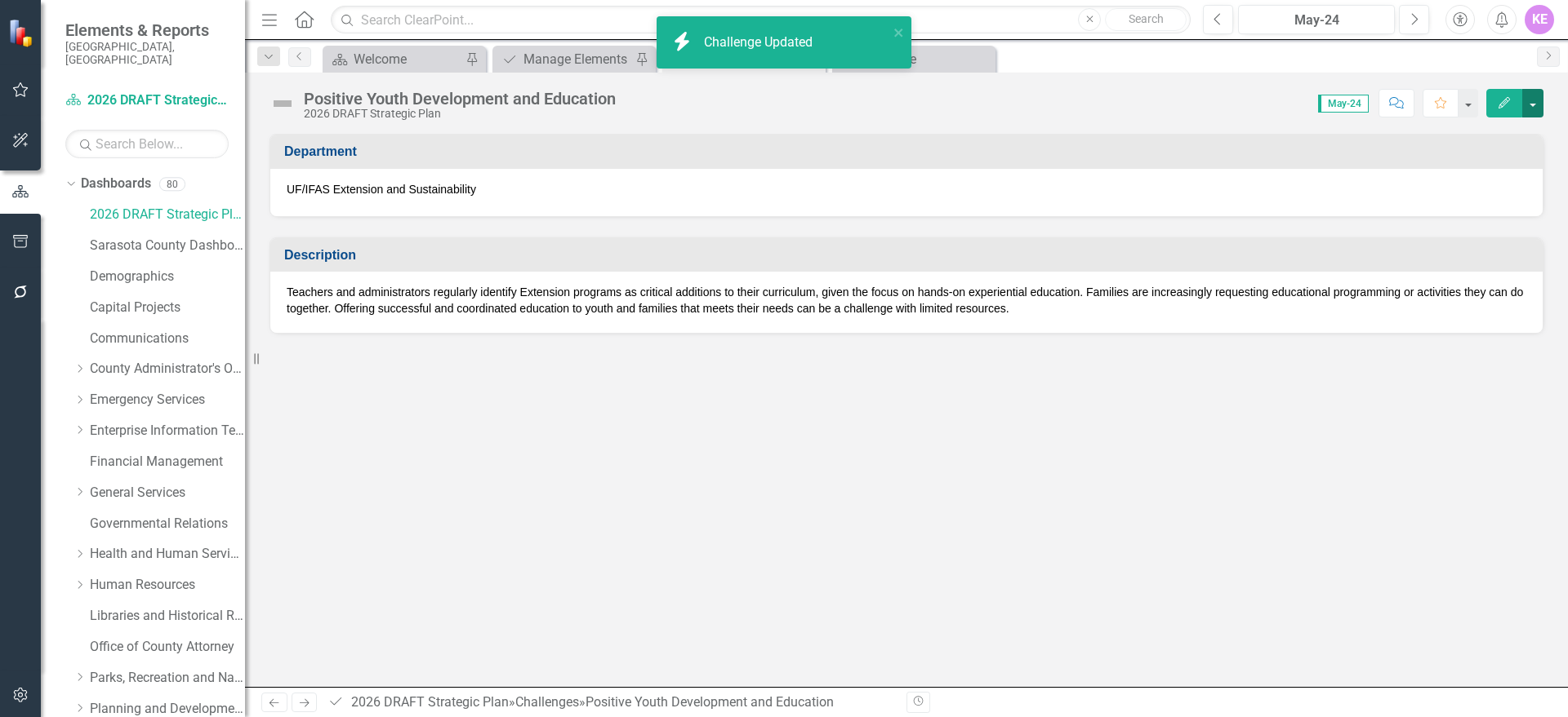
click at [1529, 104] on button "button" at bounding box center [1534, 102] width 22 height 29
click at [1490, 232] on link "PDF Export to PDF" at bounding box center [1476, 228] width 132 height 31
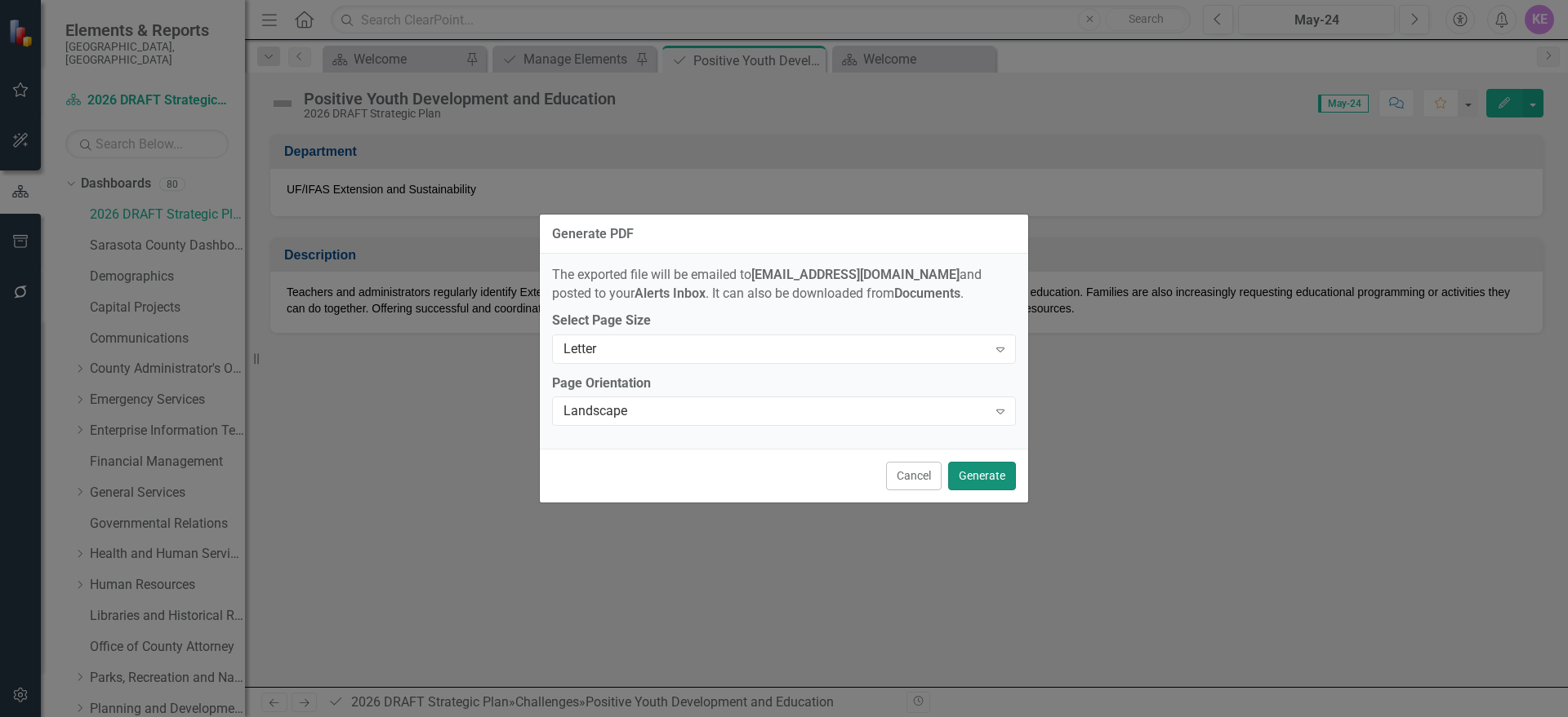
click at [989, 476] on button "Generate" at bounding box center [982, 476] width 68 height 29
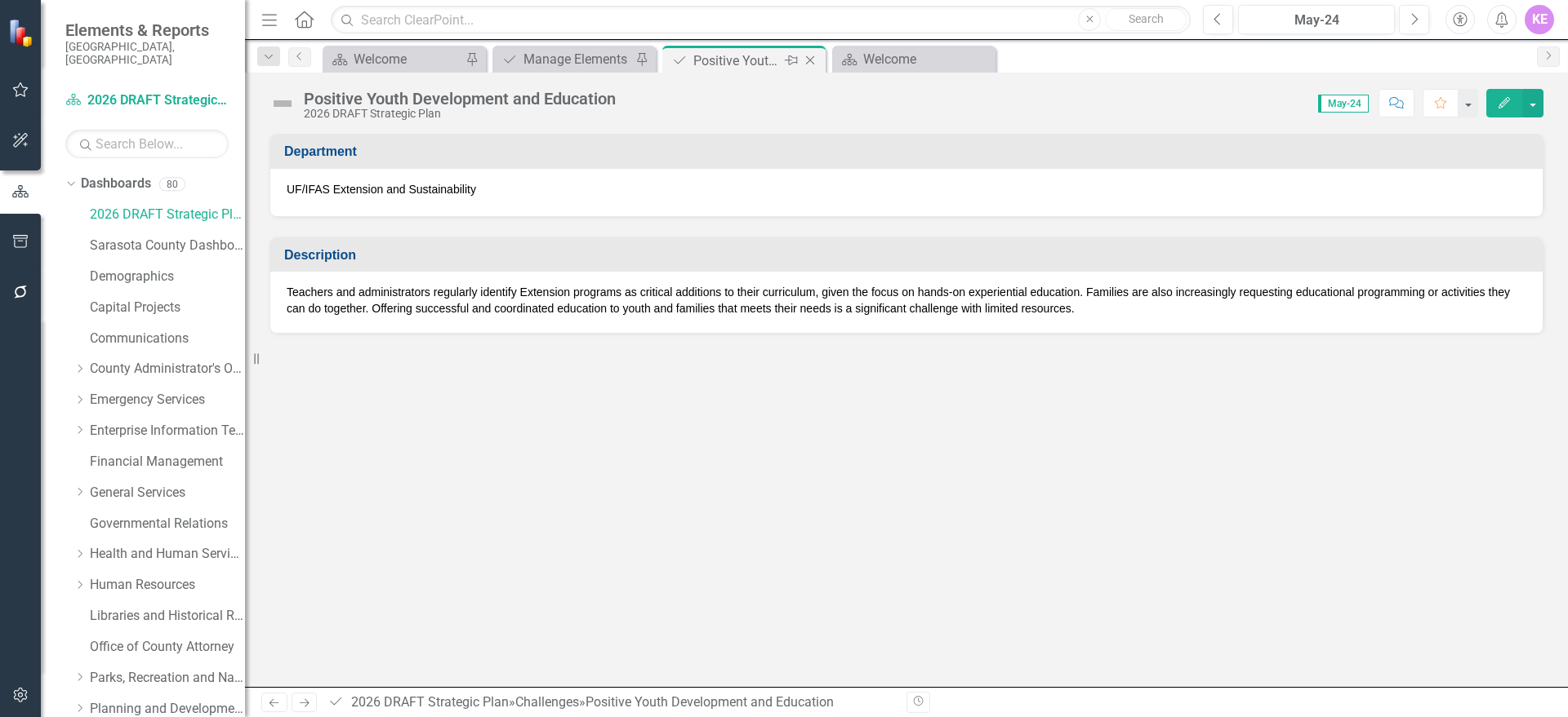
click at [810, 62] on icon "Close" at bounding box center [810, 60] width 17 height 13
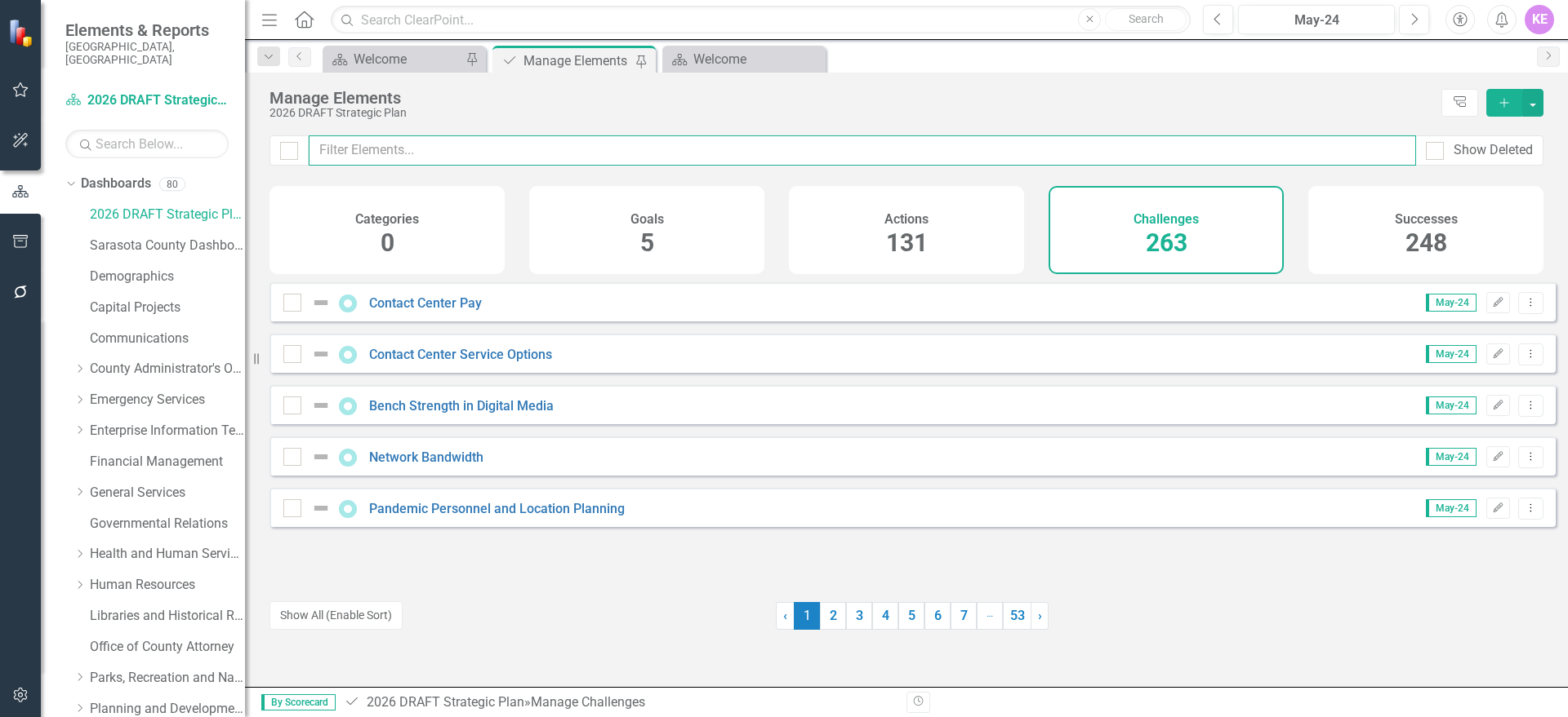
click at [394, 153] on input "text" at bounding box center [862, 151] width 1108 height 31
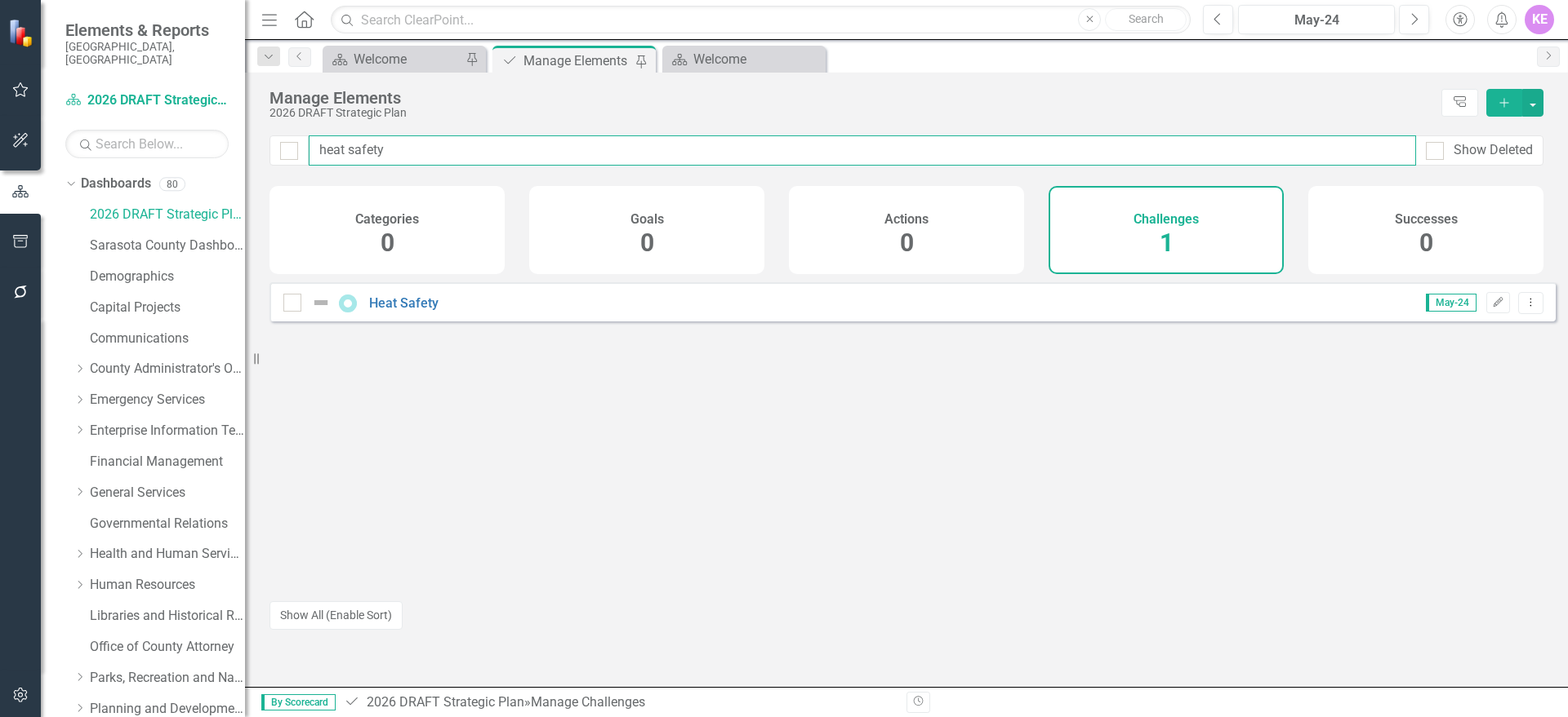
type input "heat safety"
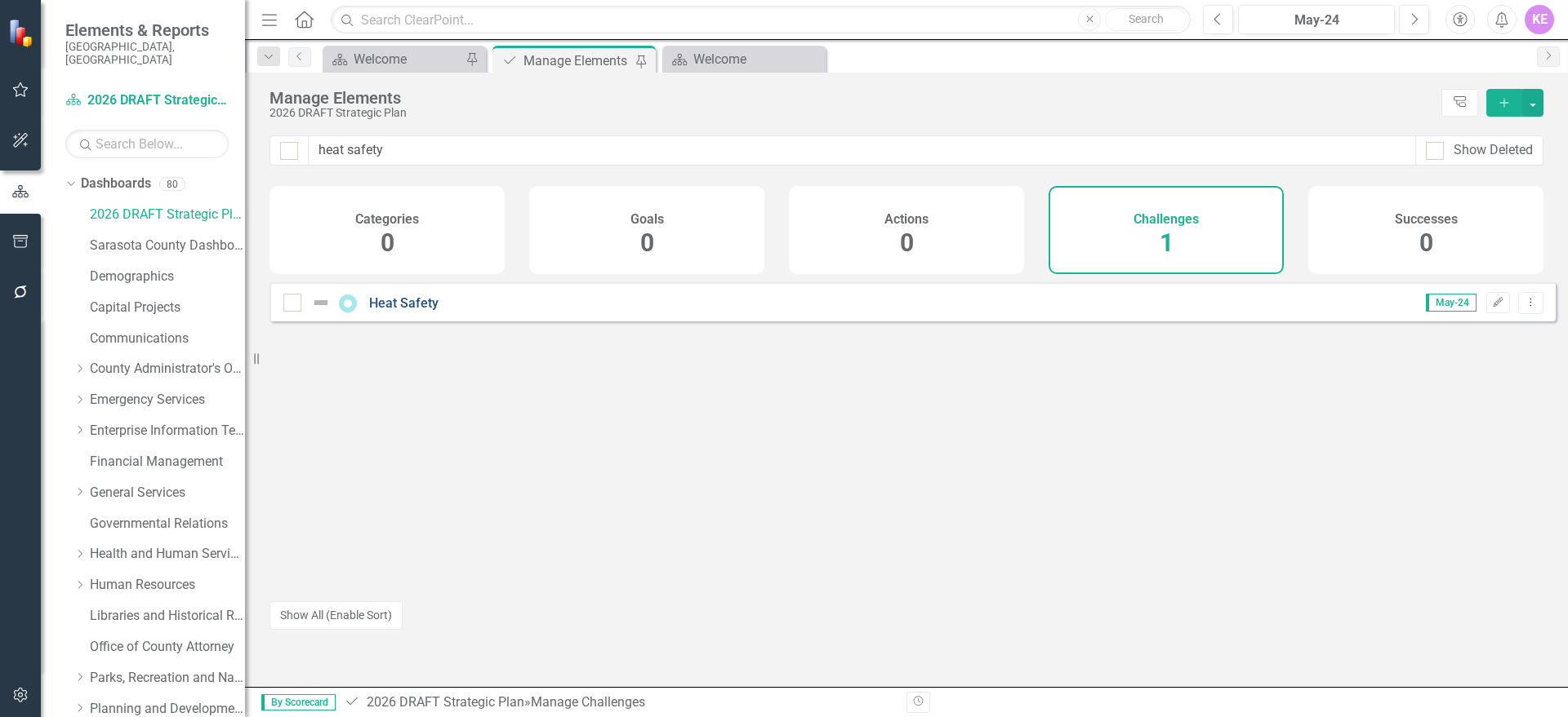
click at [428, 308] on link "Heat Safety" at bounding box center [404, 303] width 69 height 16
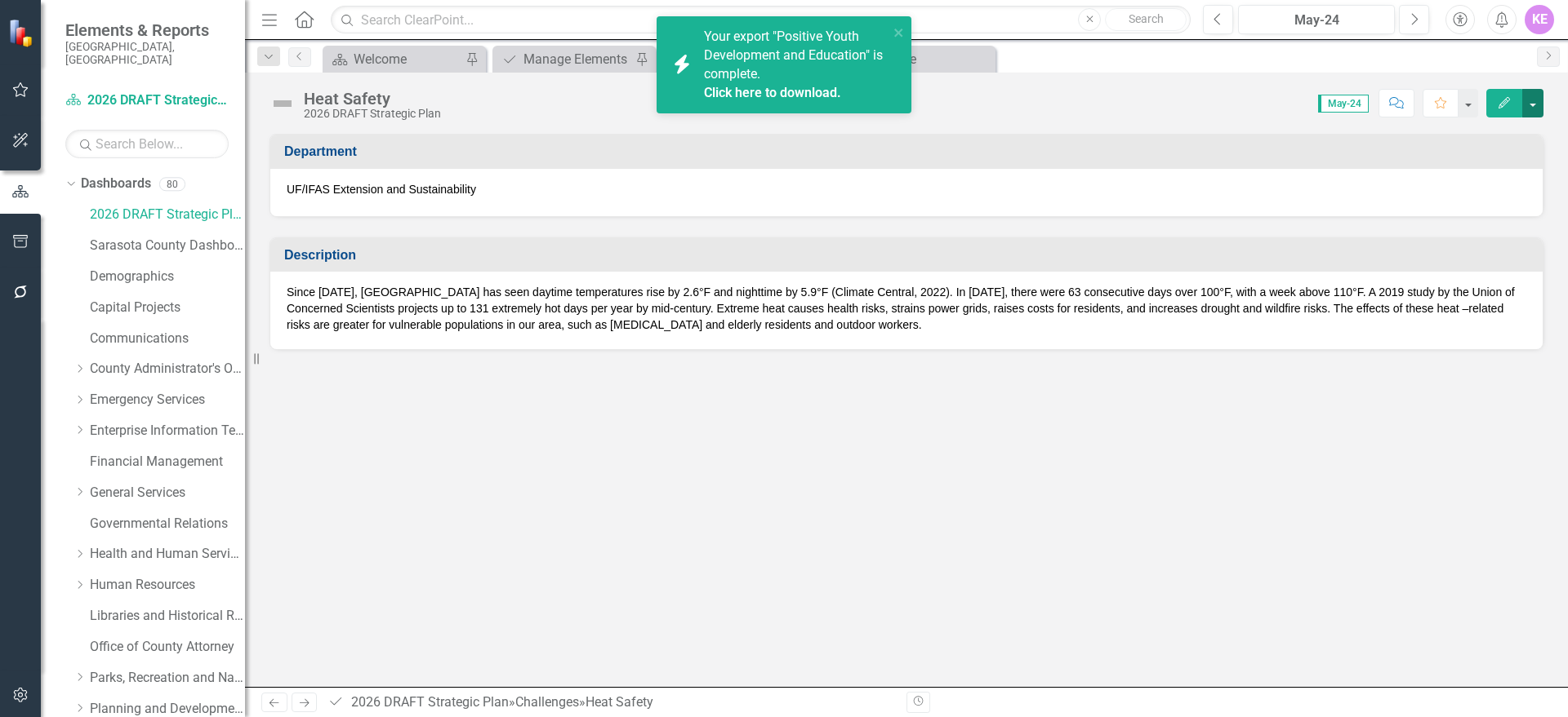
click at [1523, 102] on button "button" at bounding box center [1534, 102] width 22 height 29
click at [1519, 136] on link "Edit Edit Challenge" at bounding box center [1476, 133] width 132 height 31
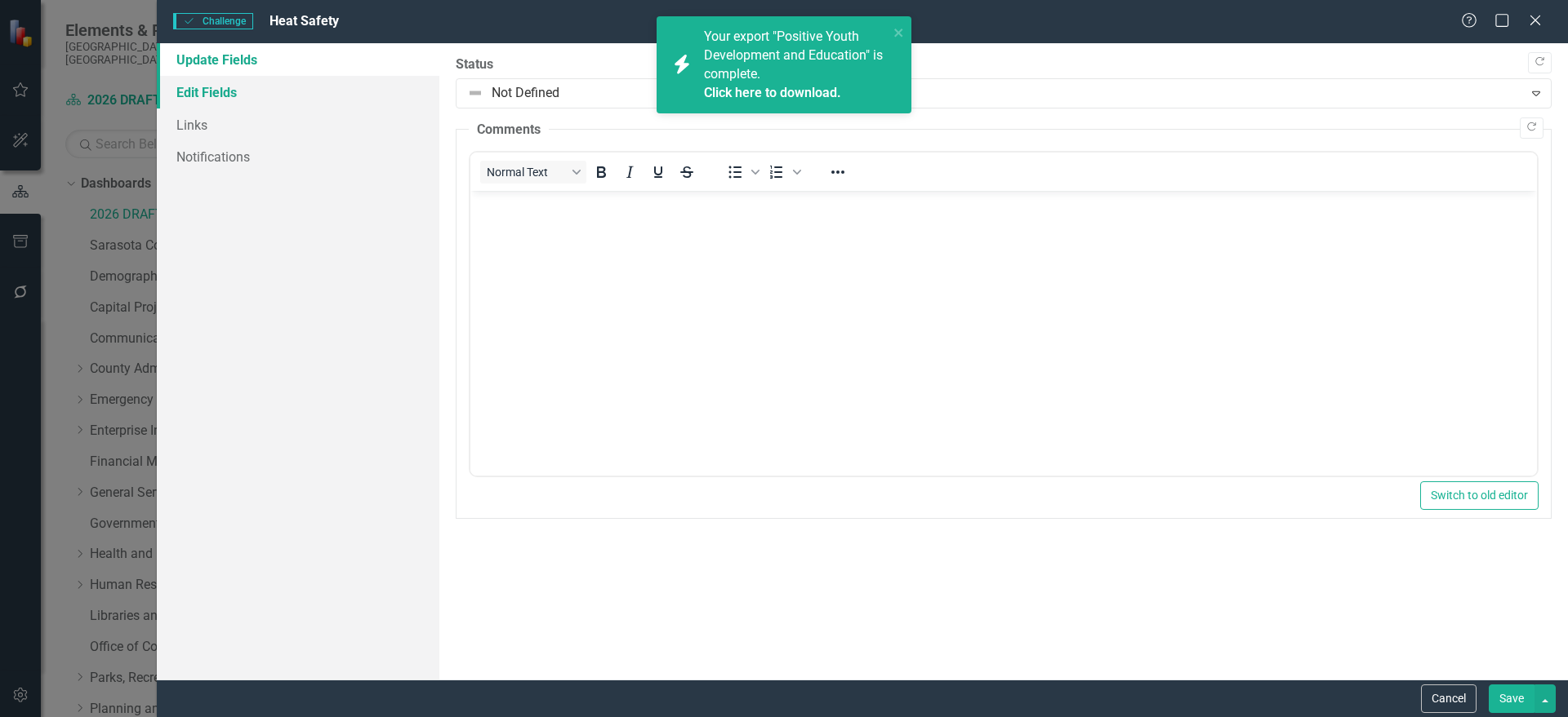
click at [272, 100] on link "Edit Fields" at bounding box center [298, 92] width 283 height 33
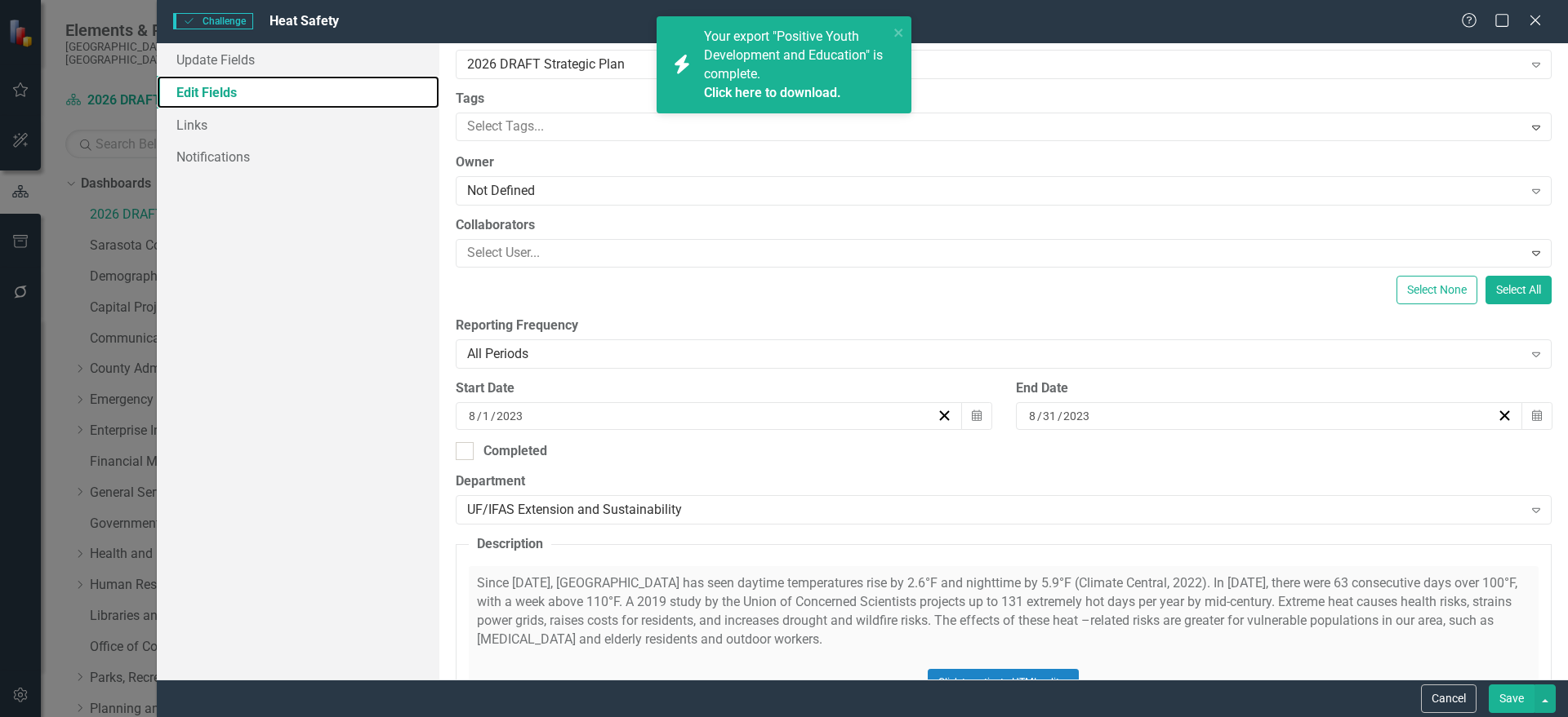
scroll to position [291, 0]
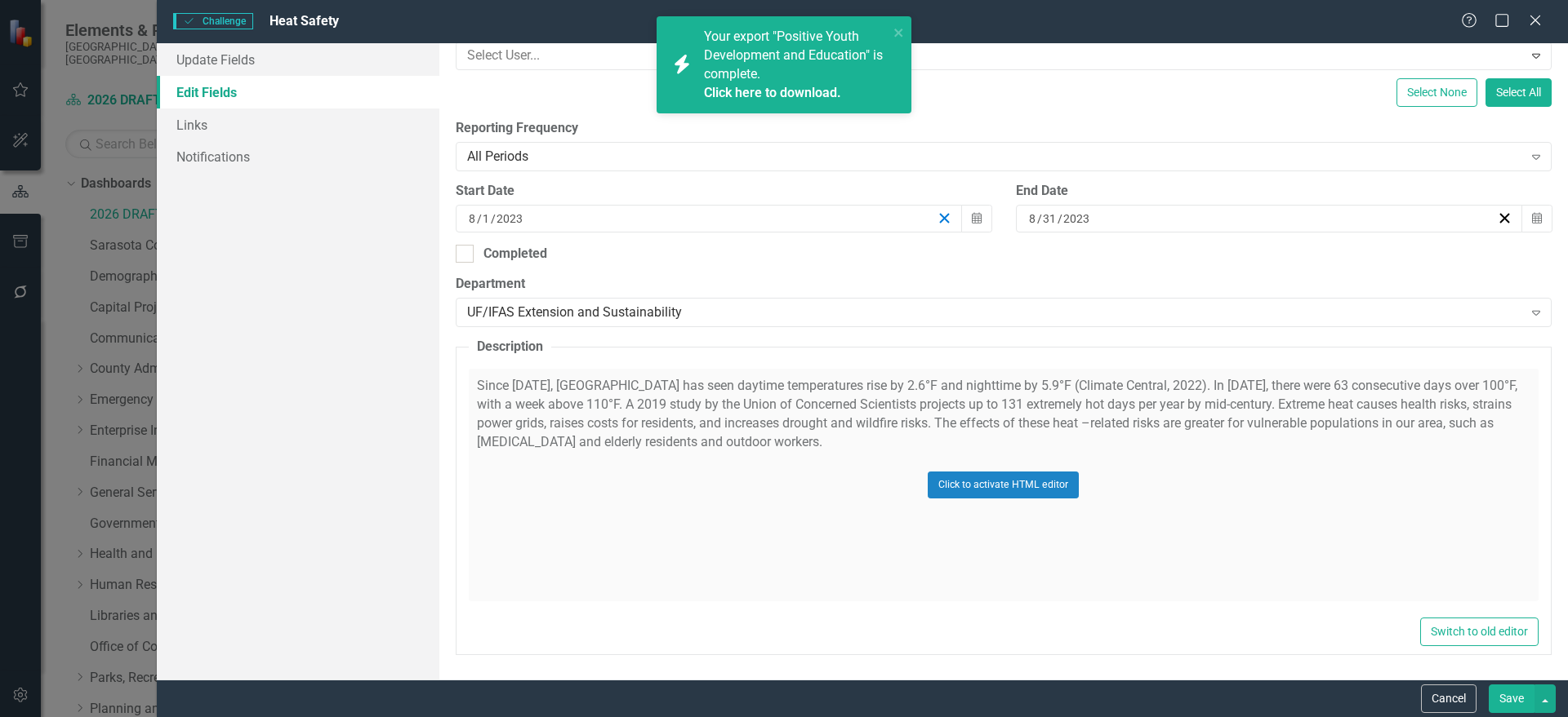
click at [936, 213] on icon "button" at bounding box center [944, 219] width 16 height 16
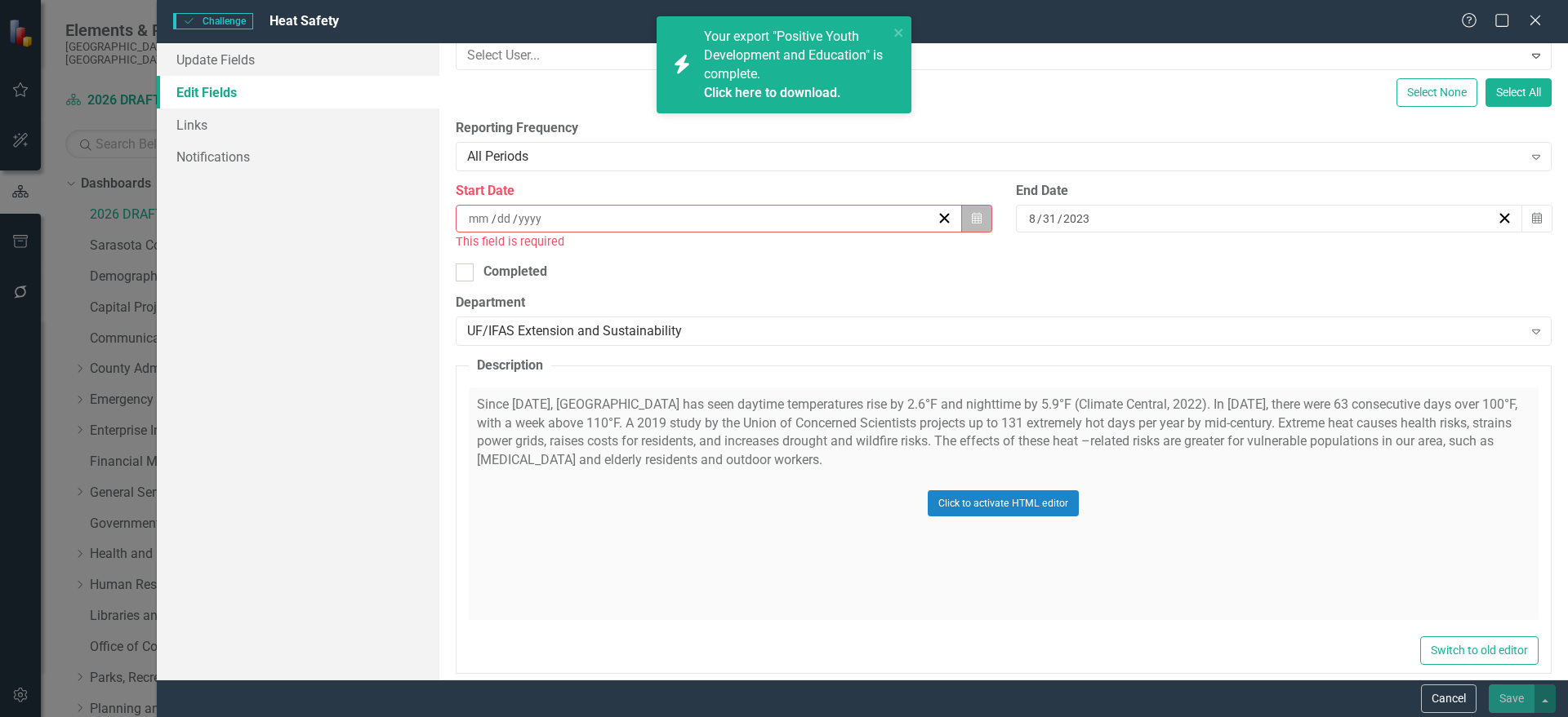
click at [972, 218] on icon "button" at bounding box center [977, 218] width 10 height 12
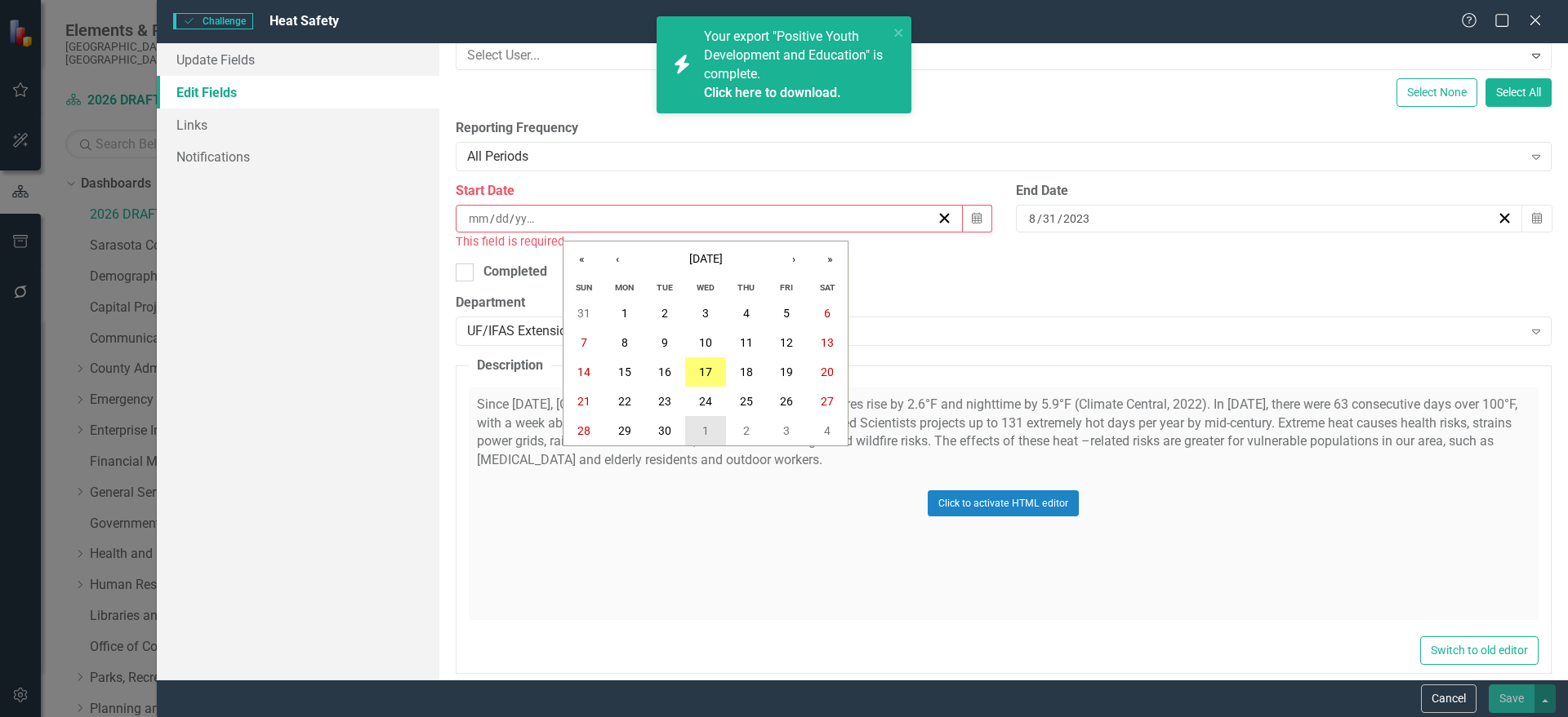
click at [700, 431] on button "1" at bounding box center [705, 431] width 40 height 30
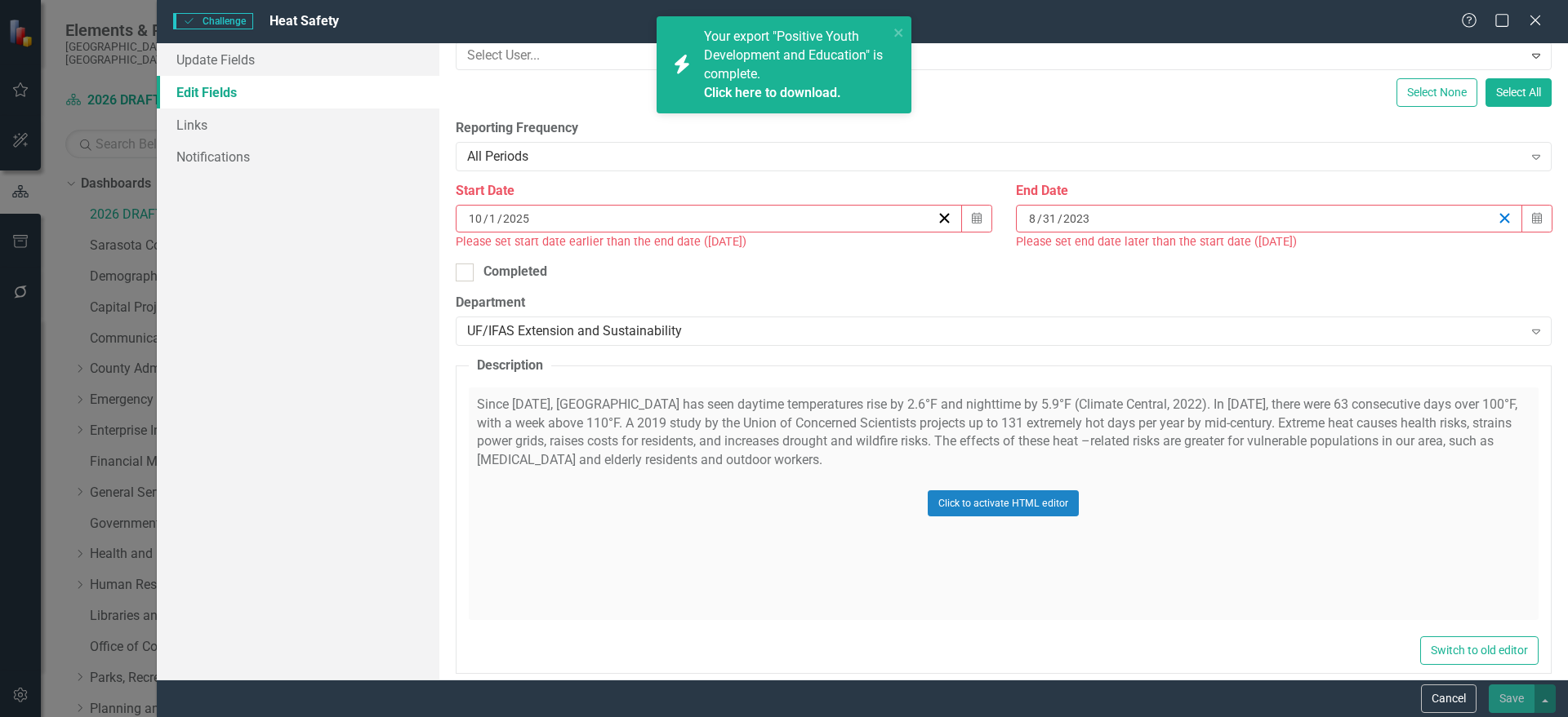
click at [1500, 217] on line "button" at bounding box center [1504, 218] width 9 height 9
click at [1532, 216] on icon "button" at bounding box center [1536, 218] width 10 height 12
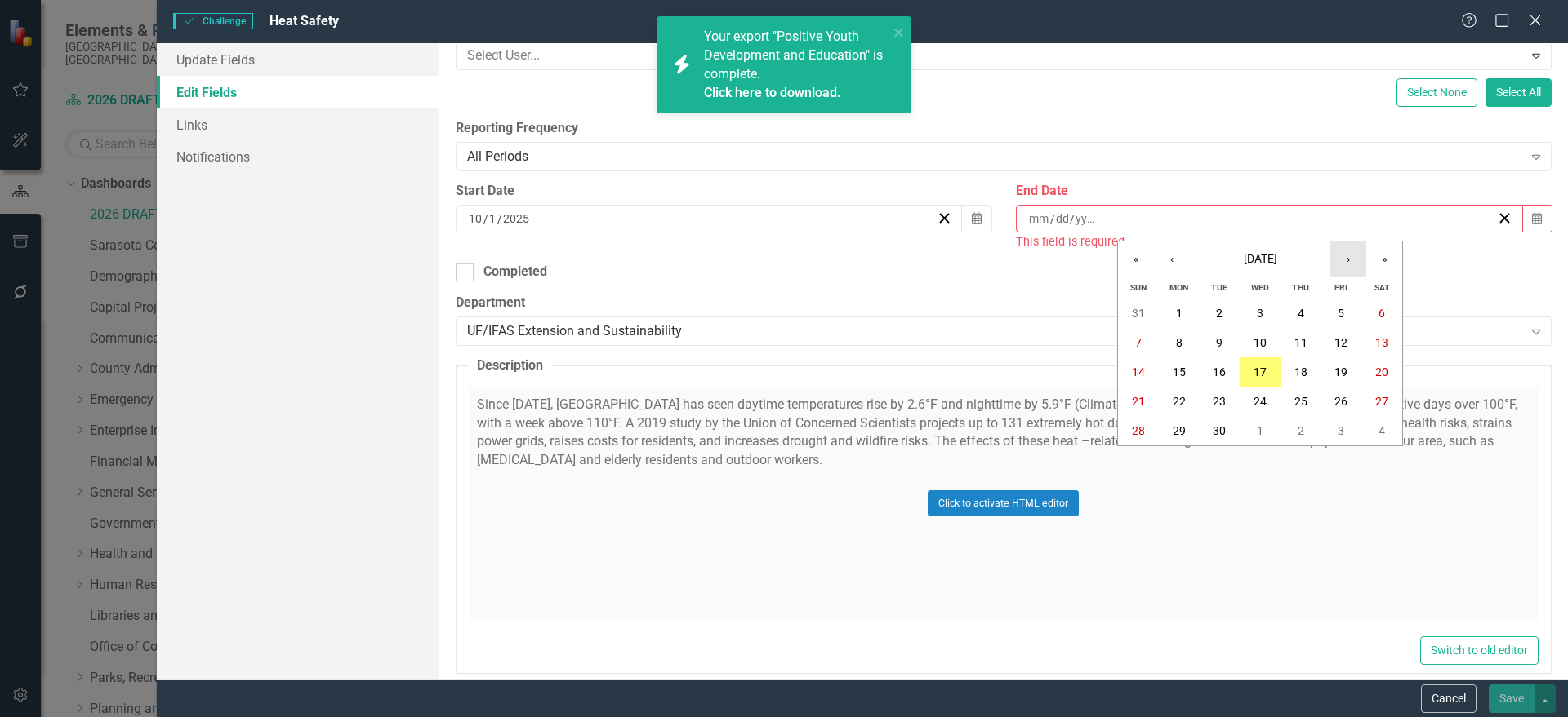
click at [1343, 262] on button "›" at bounding box center [1348, 259] width 35 height 35
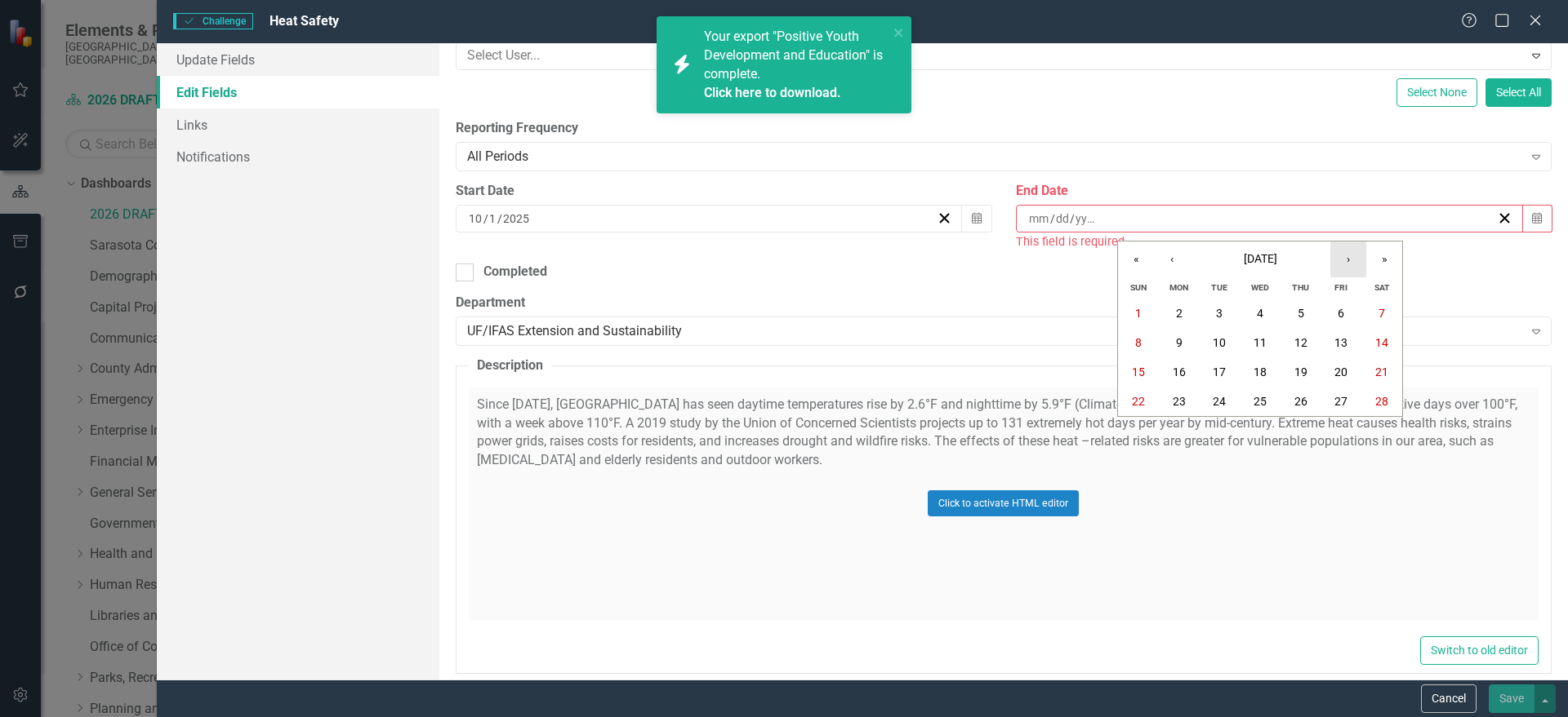
click at [1343, 262] on button "›" at bounding box center [1348, 259] width 35 height 35
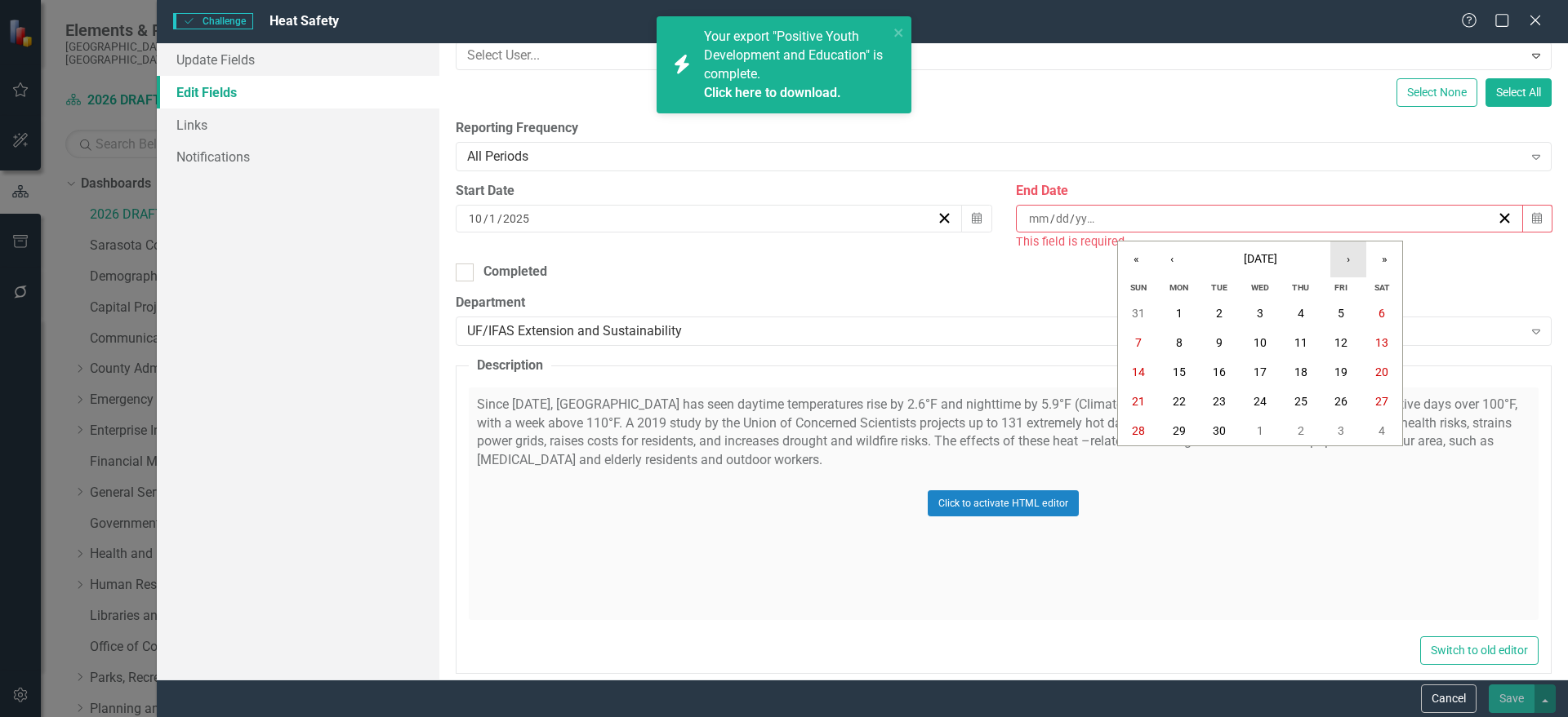
click at [1343, 262] on button "›" at bounding box center [1348, 259] width 35 height 35
click at [1269, 433] on button "30" at bounding box center [1260, 431] width 40 height 30
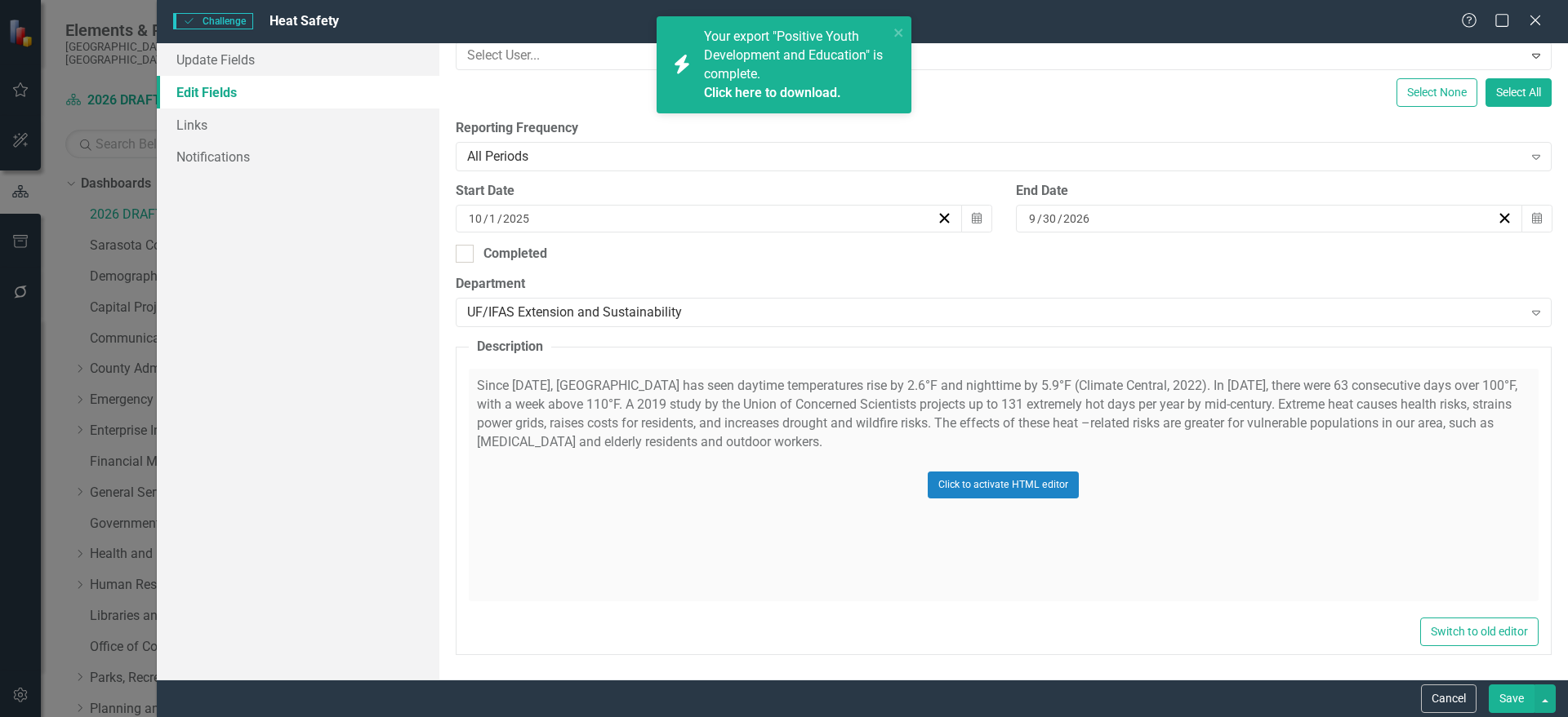
click at [1123, 476] on div "Click to activate HTML editor" at bounding box center [1003, 486] width 1069 height 232
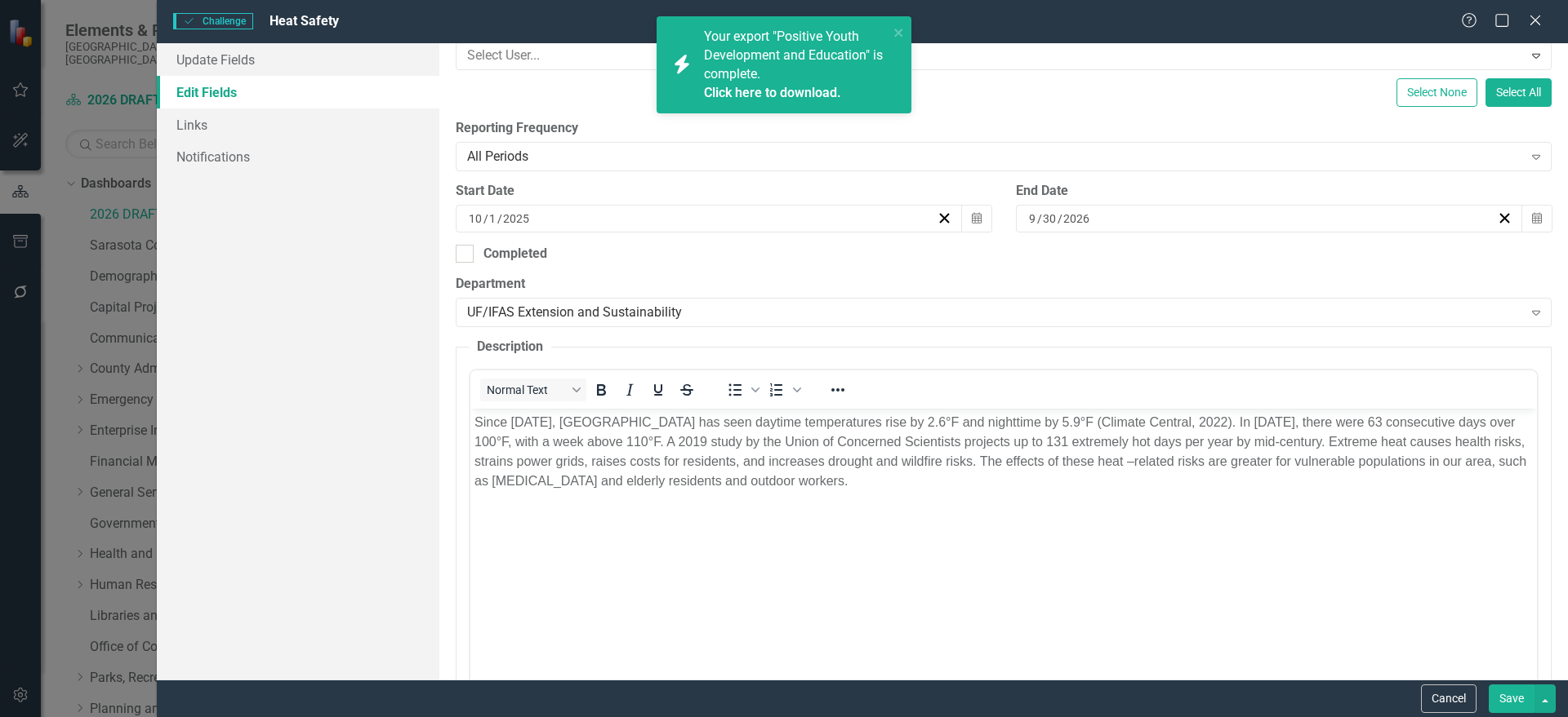
scroll to position [0, 0]
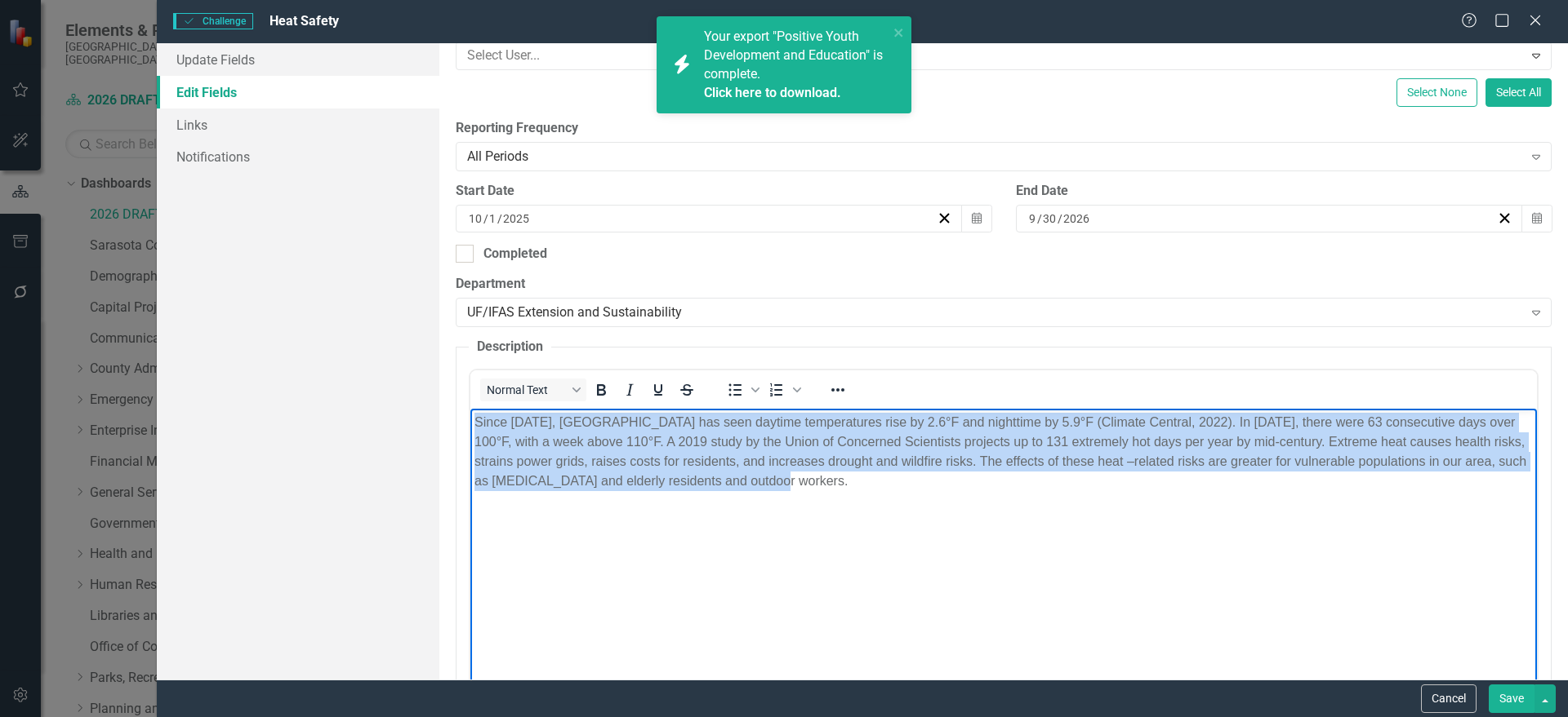
drag, startPoint x: 868, startPoint y: 507, endPoint x: 884, endPoint y: 802, distance: 295.4
click at [469, 409] on html "Since [DATE], [GEOGRAPHIC_DATA] has seen daytime temperatures rise by 2.6°F and…" at bounding box center [1002, 531] width 1066 height 245
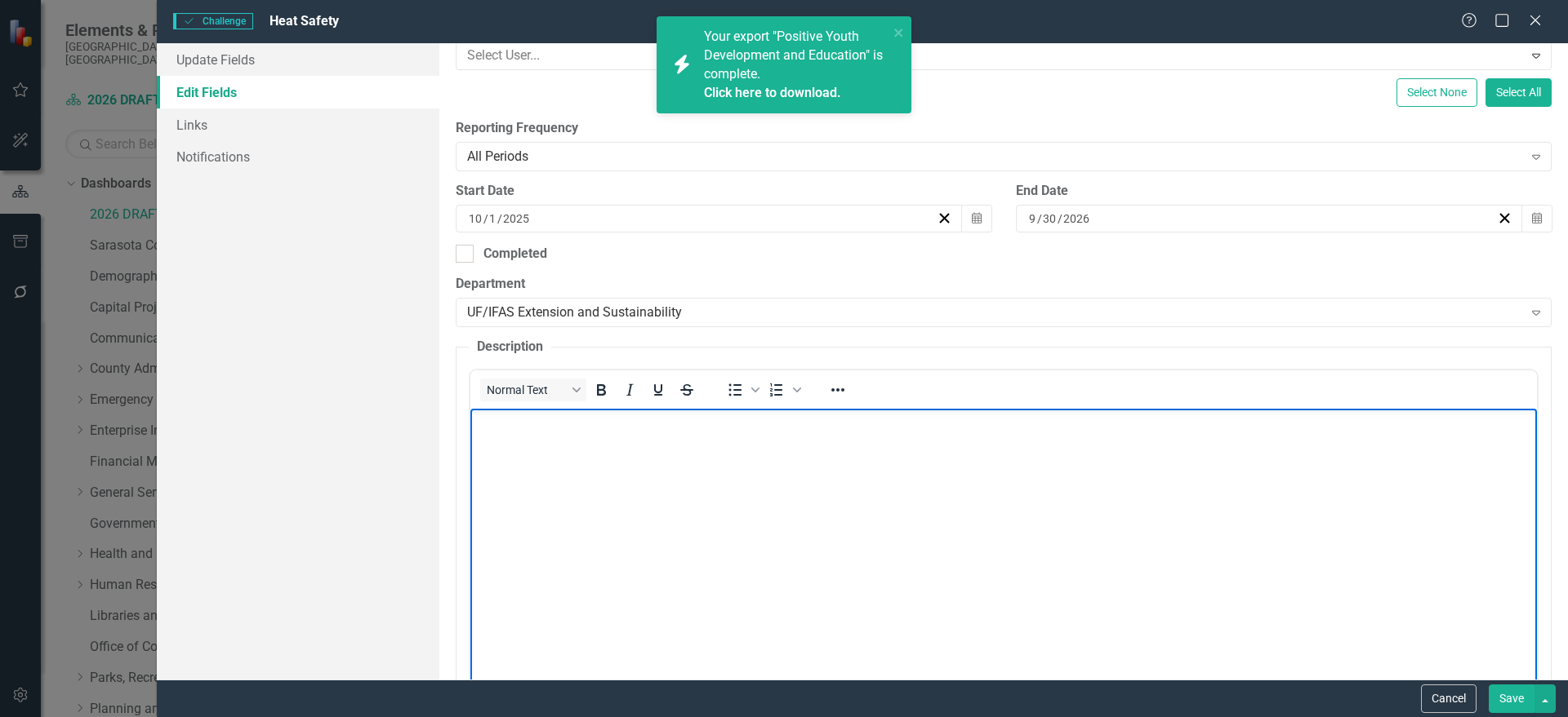
click at [539, 503] on body "Rich Text Area. Press ALT-0 for help." at bounding box center [1002, 531] width 1066 height 245
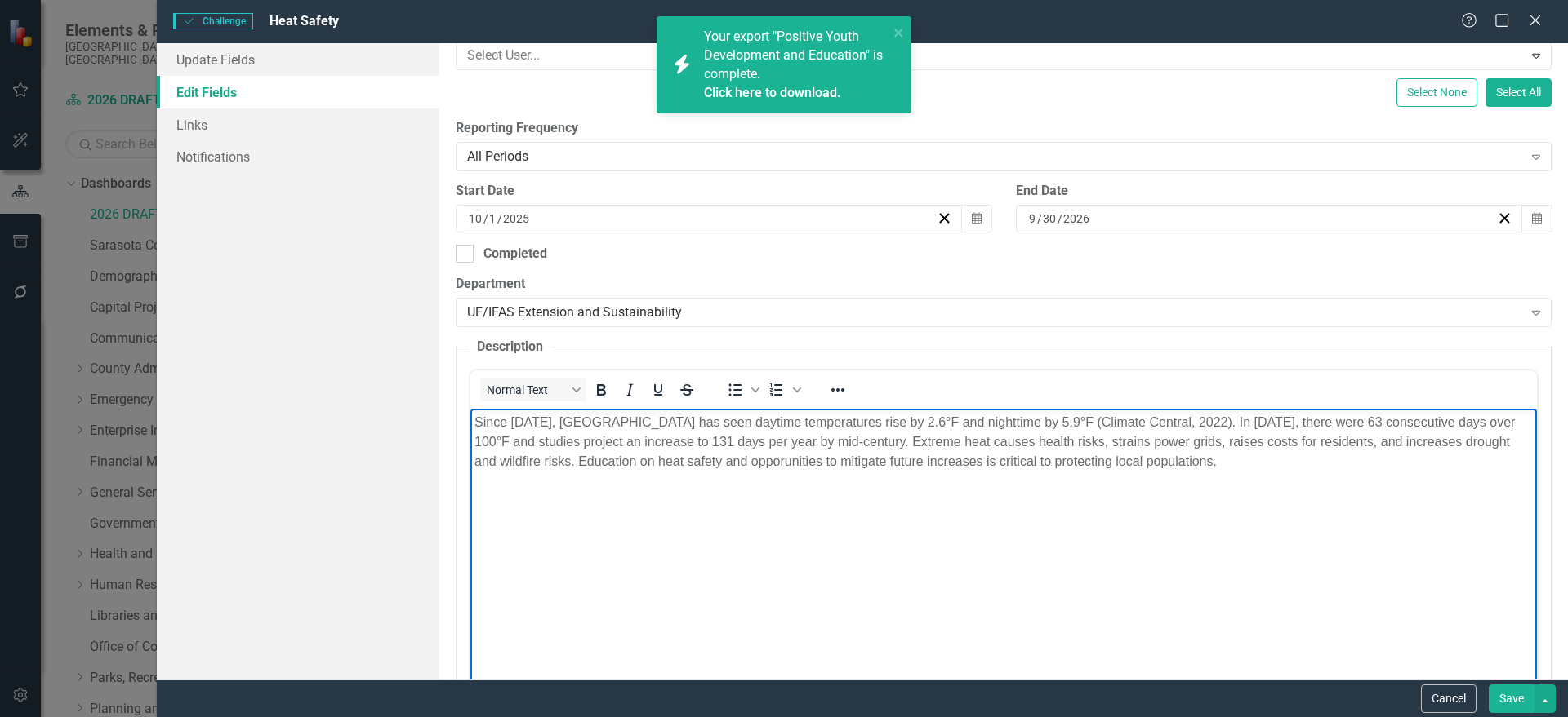
click at [1511, 697] on button "Save" at bounding box center [1512, 698] width 45 height 29
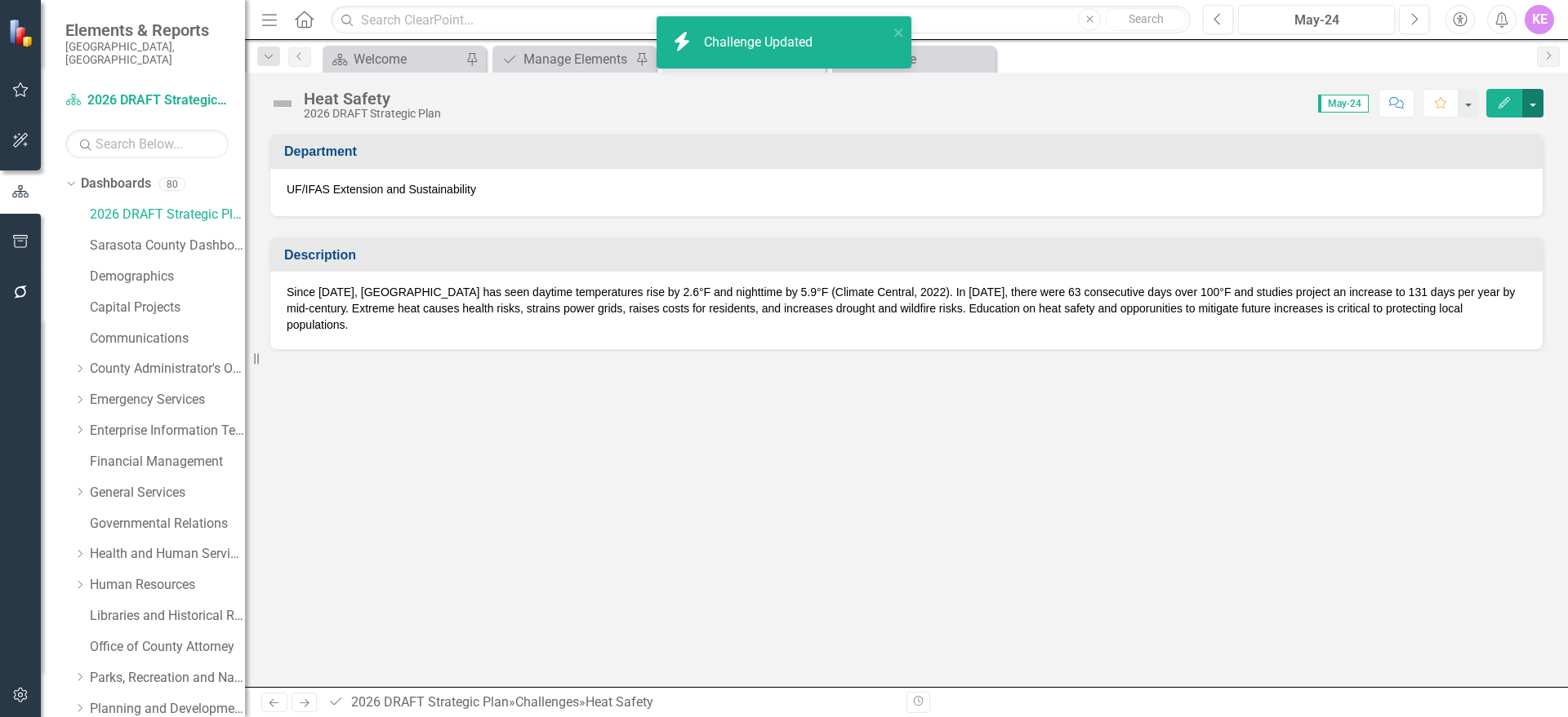
click at [1534, 106] on button "button" at bounding box center [1534, 102] width 22 height 29
click at [1493, 228] on link "PDF Export to PDF" at bounding box center [1476, 228] width 132 height 31
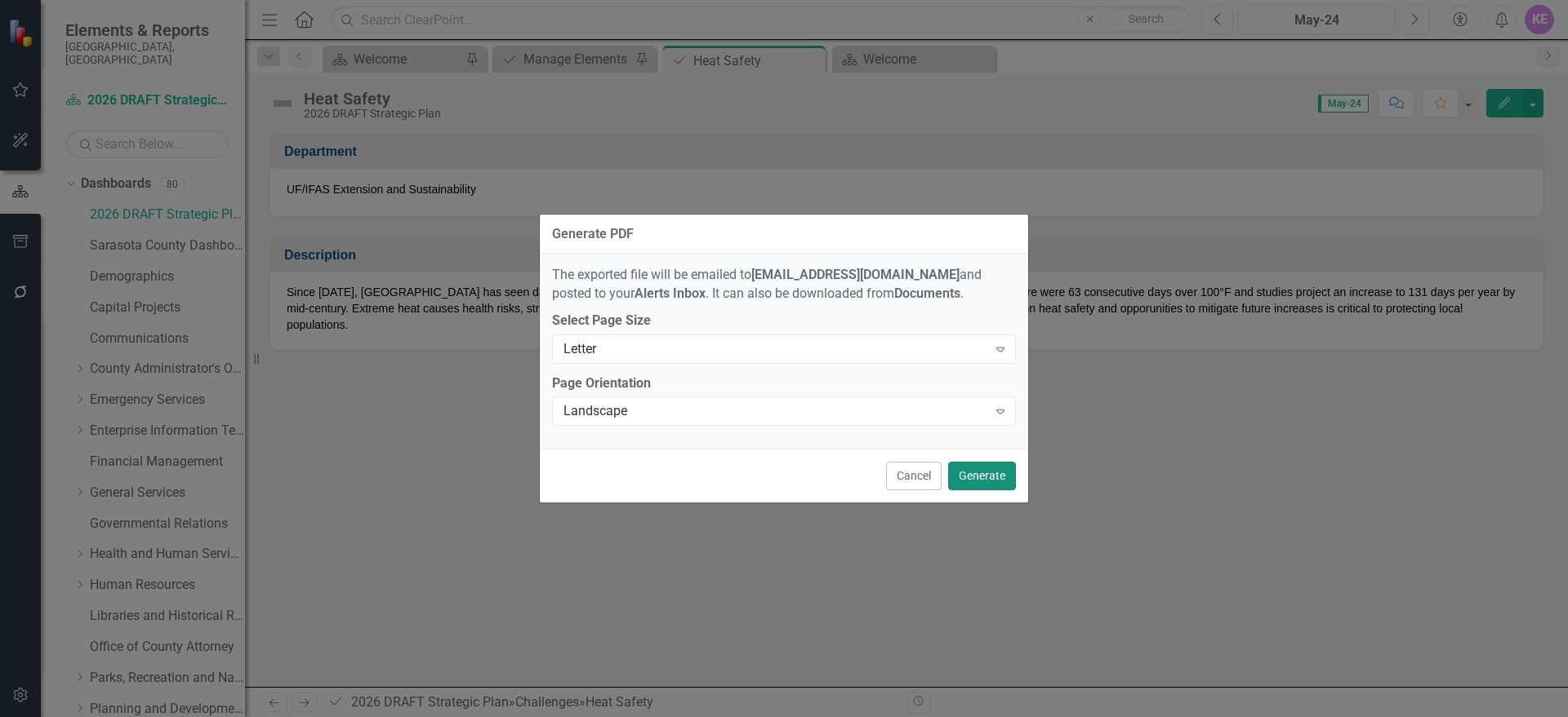
drag, startPoint x: 989, startPoint y: 484, endPoint x: 981, endPoint y: 479, distance: 9.4
click at [989, 482] on button "Generate" at bounding box center [982, 476] width 68 height 29
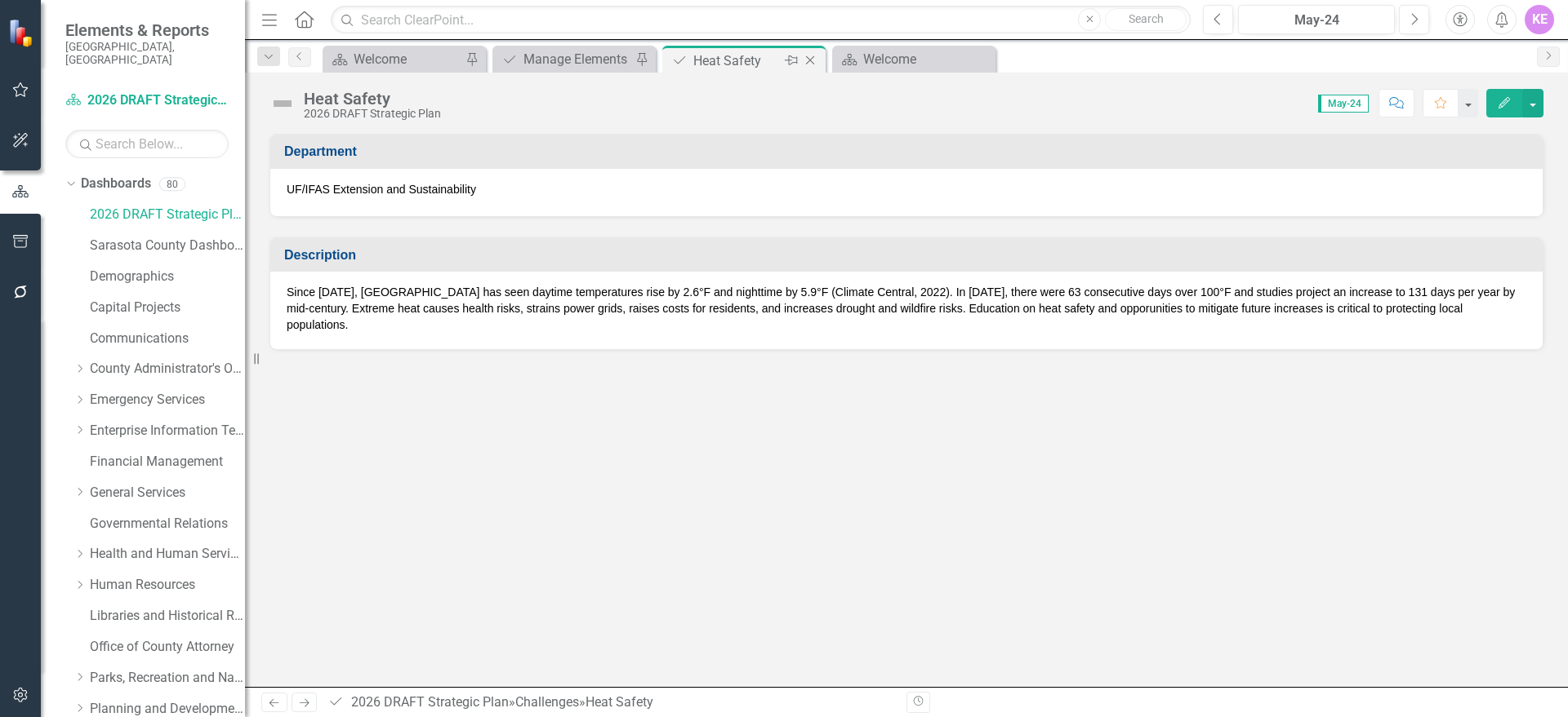
click at [815, 61] on icon "Close" at bounding box center [810, 60] width 17 height 13
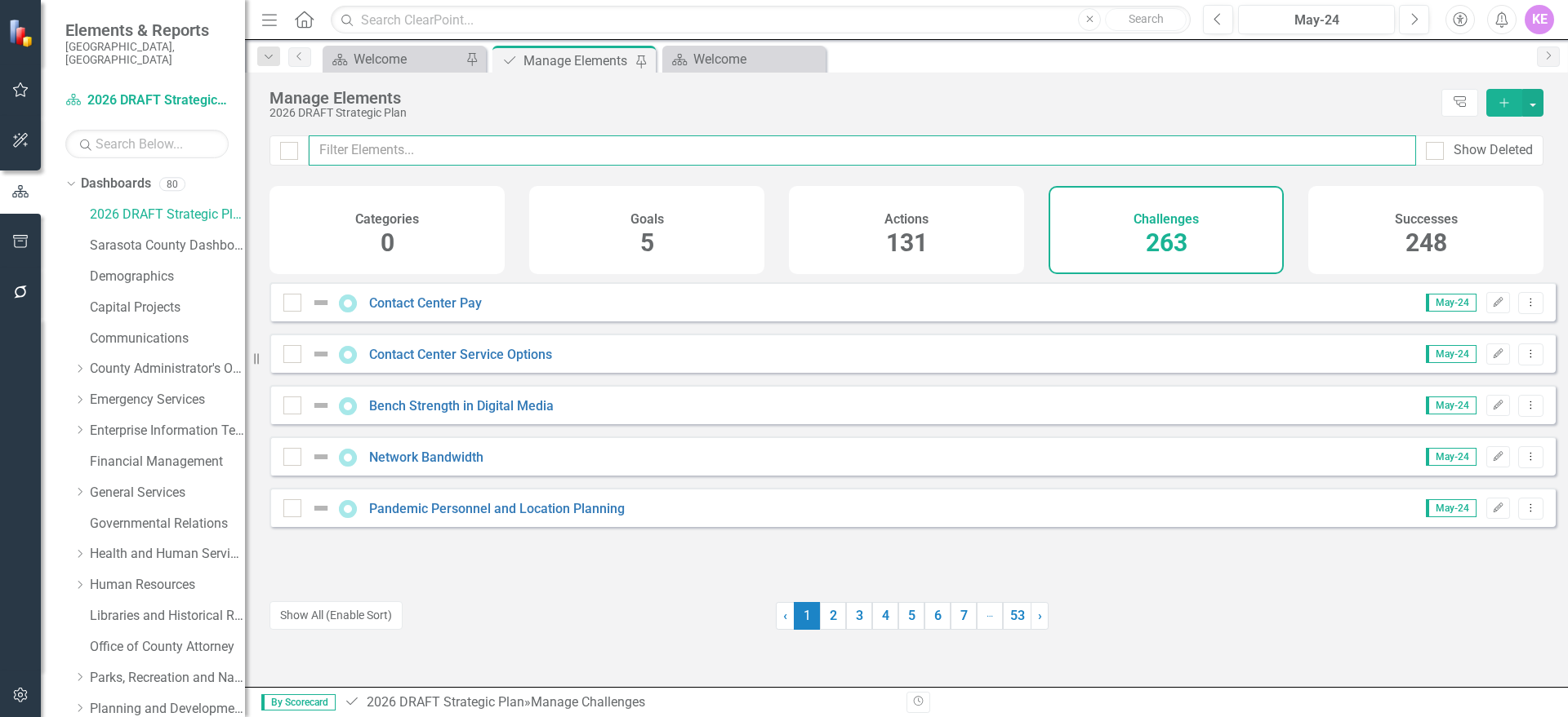
click at [364, 145] on input "text" at bounding box center [862, 151] width 1108 height 31
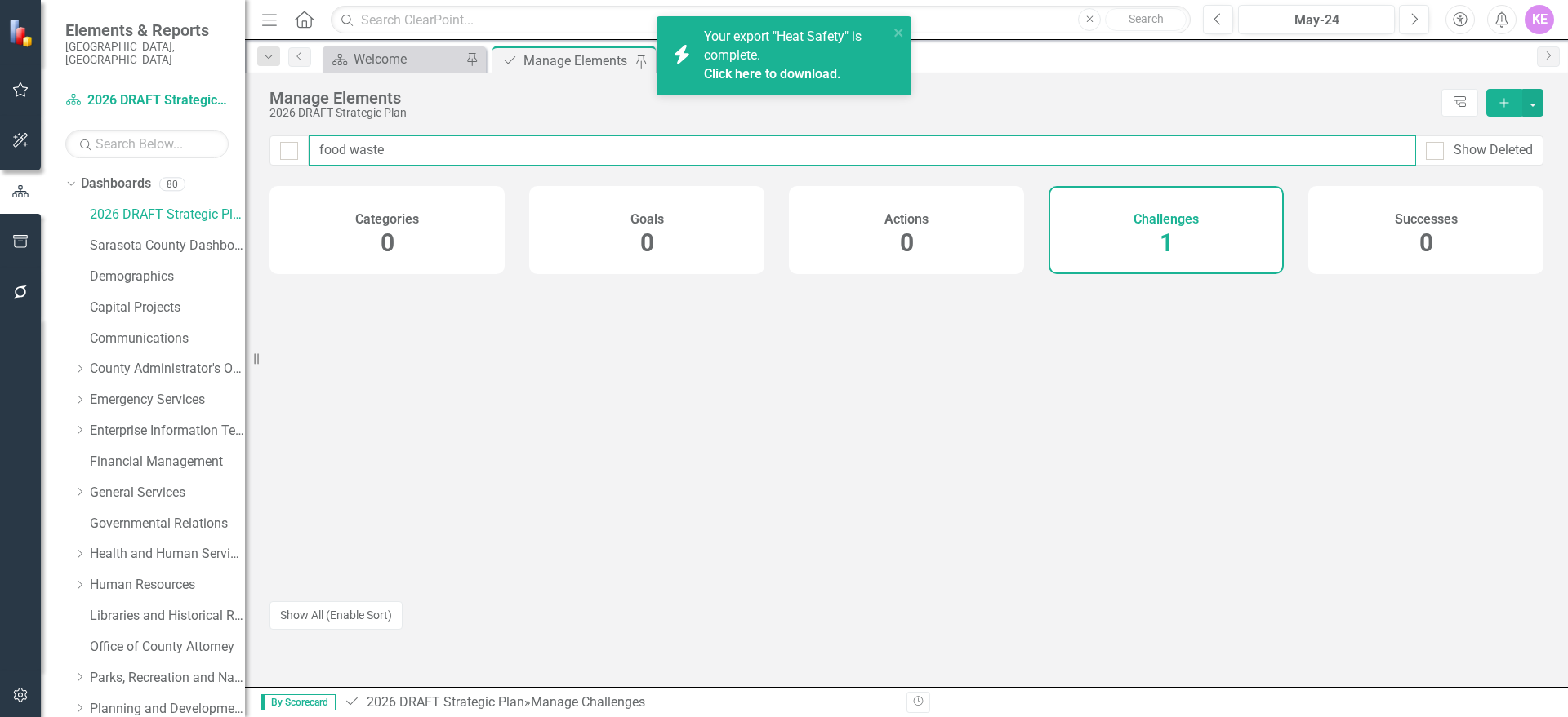
type input "food waste"
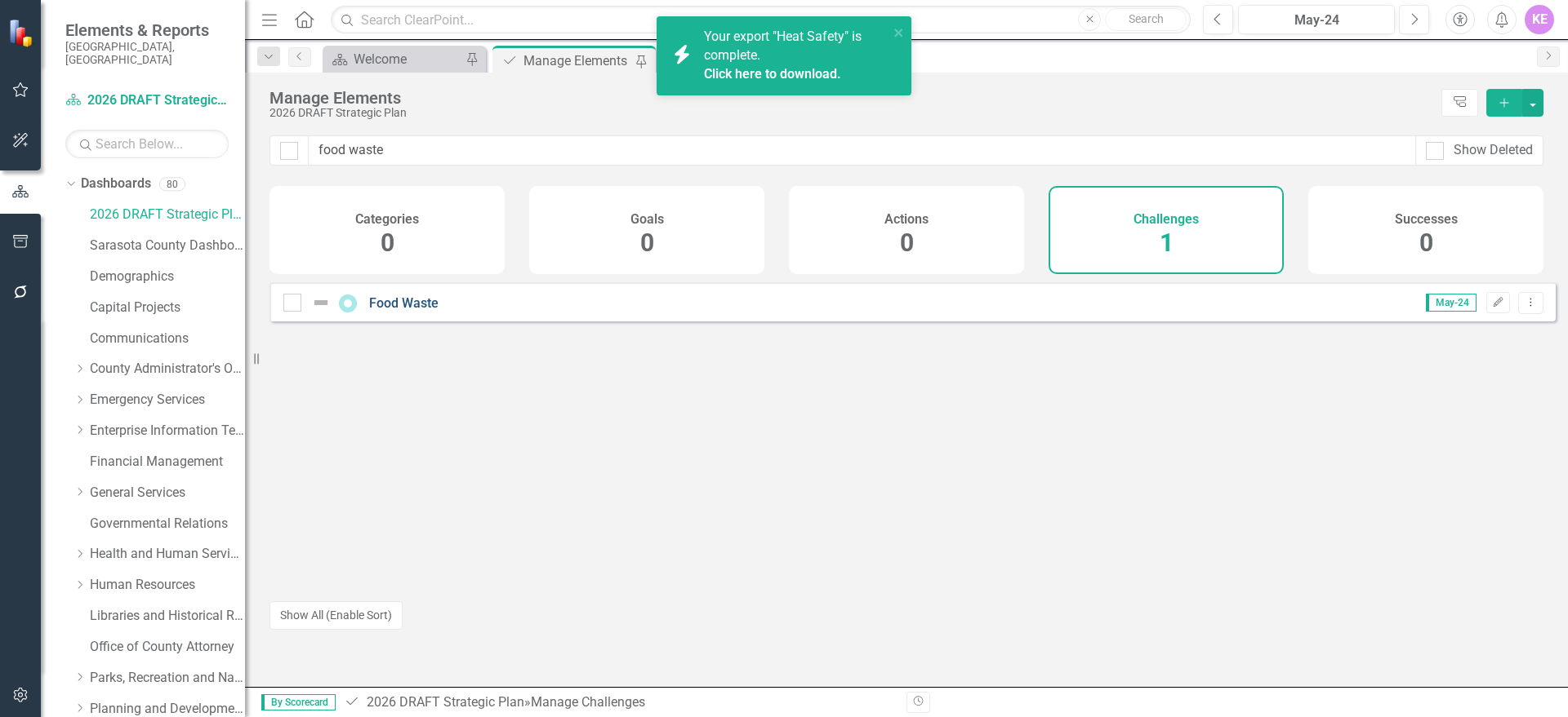
click at [403, 311] on link "Food Waste" at bounding box center [404, 303] width 69 height 16
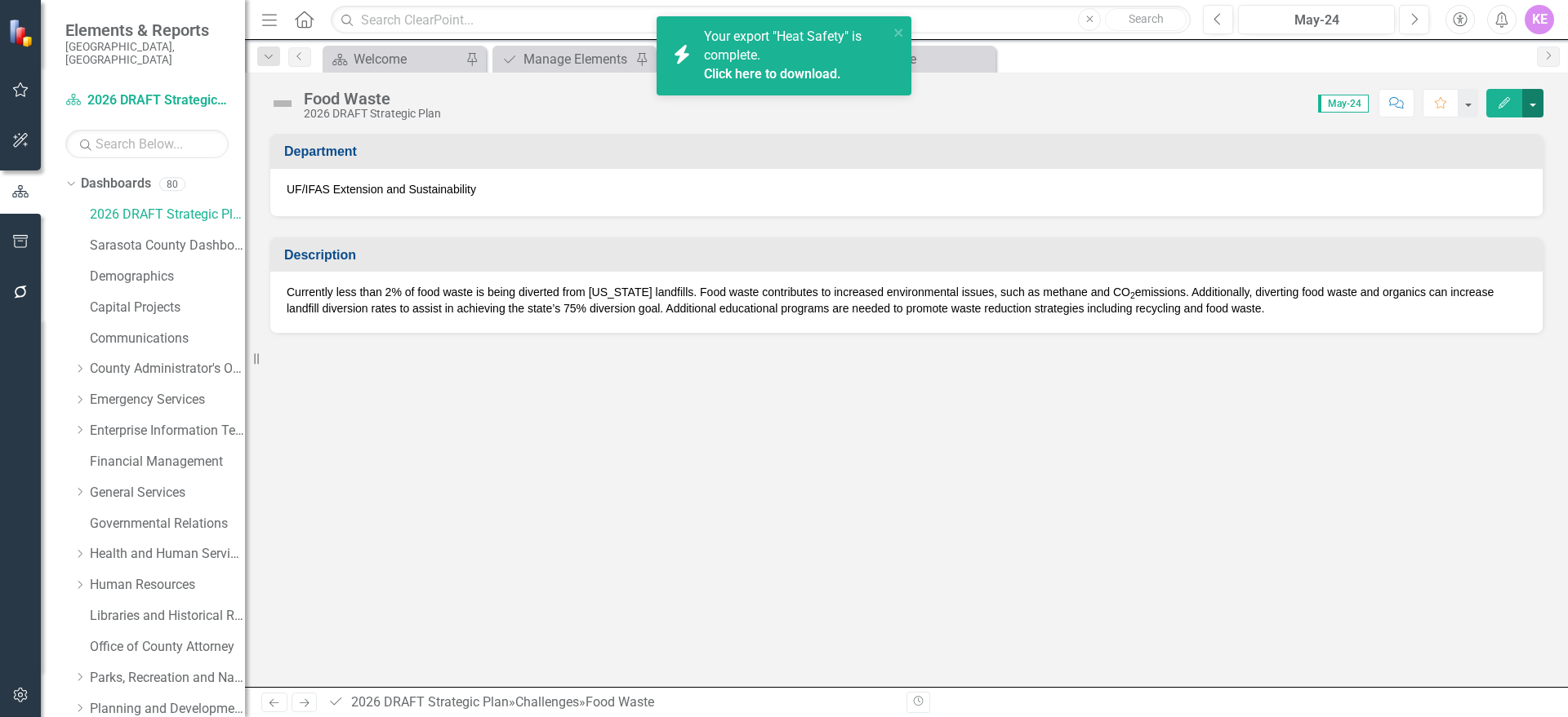
click at [1529, 98] on button "button" at bounding box center [1534, 102] width 22 height 29
click at [1514, 134] on link "Edit Edit Challenge" at bounding box center [1476, 133] width 132 height 31
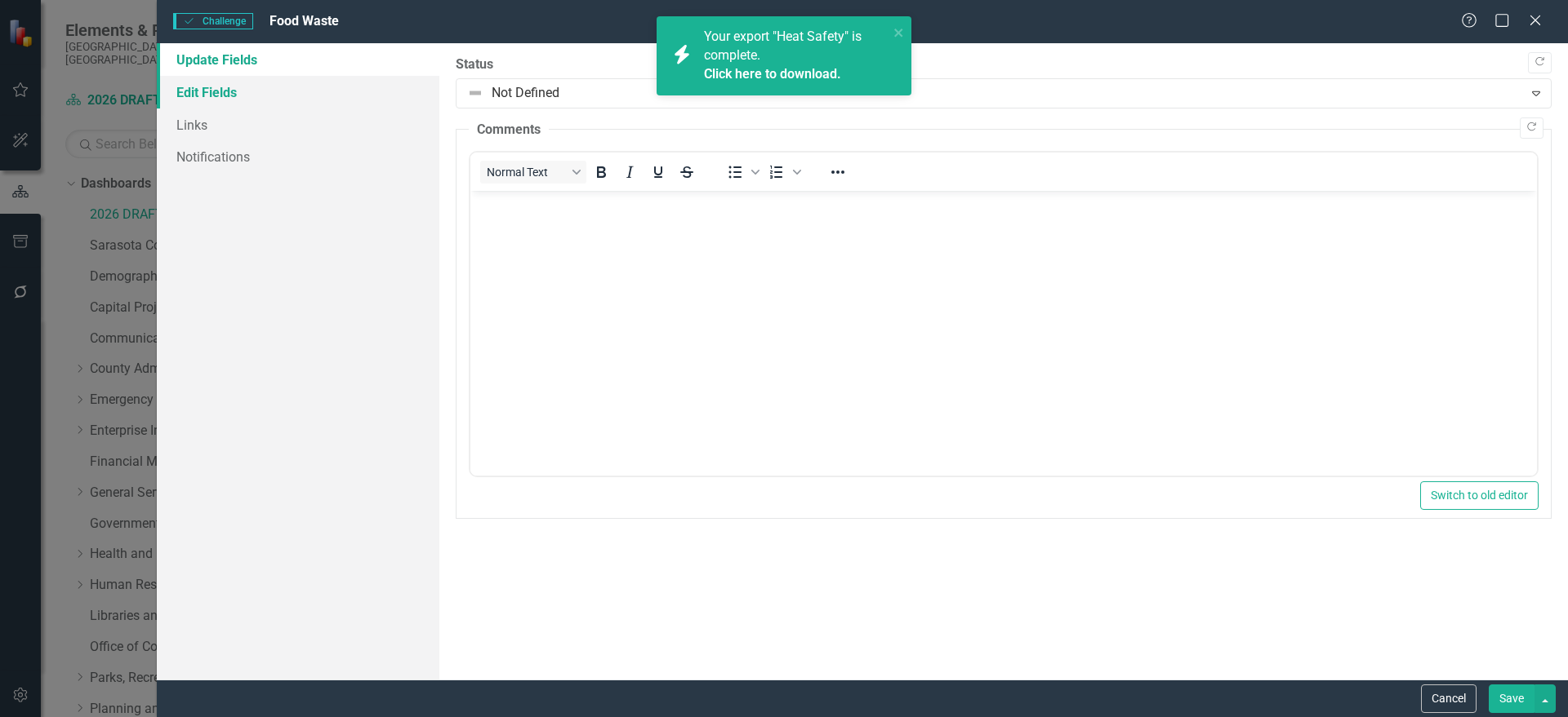
click at [295, 95] on link "Edit Fields" at bounding box center [298, 92] width 283 height 33
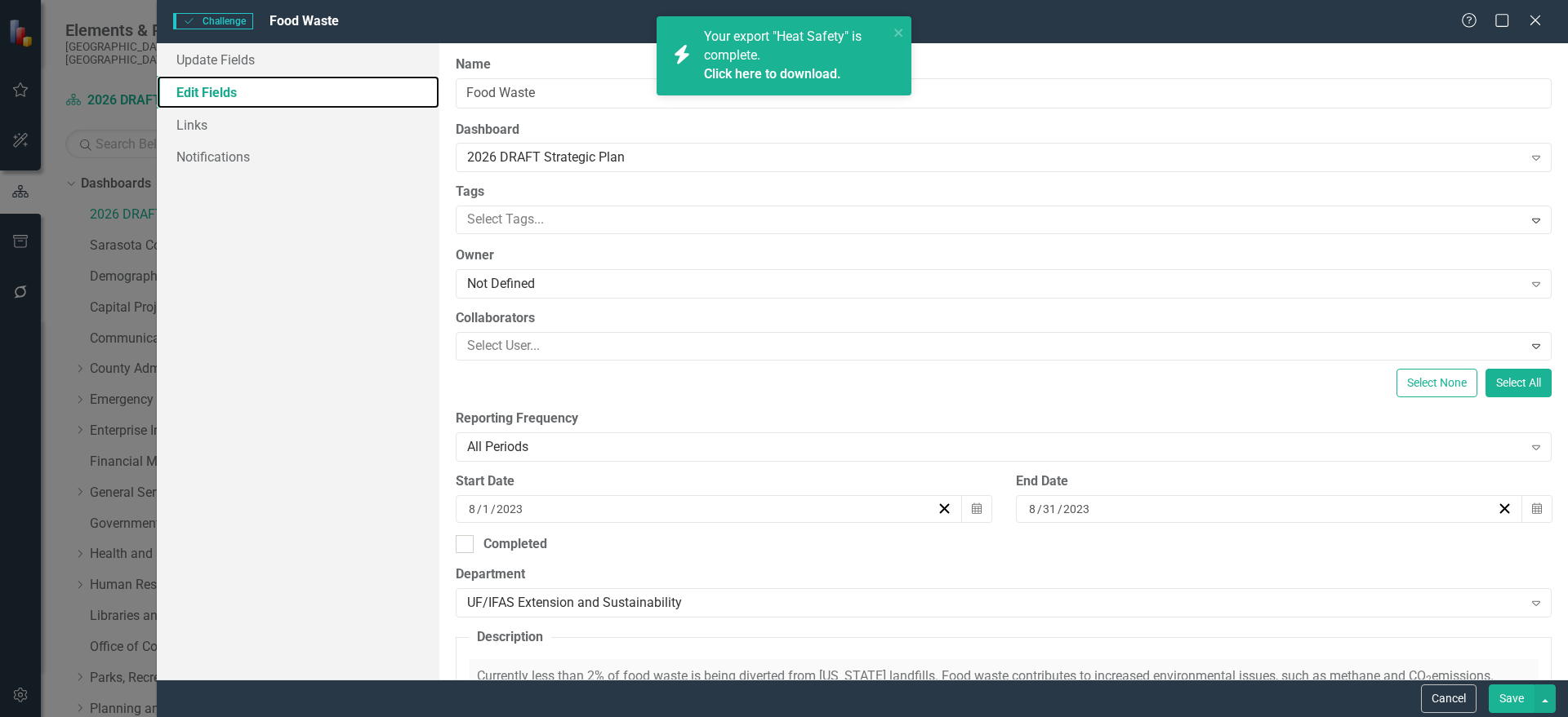
scroll to position [204, 0]
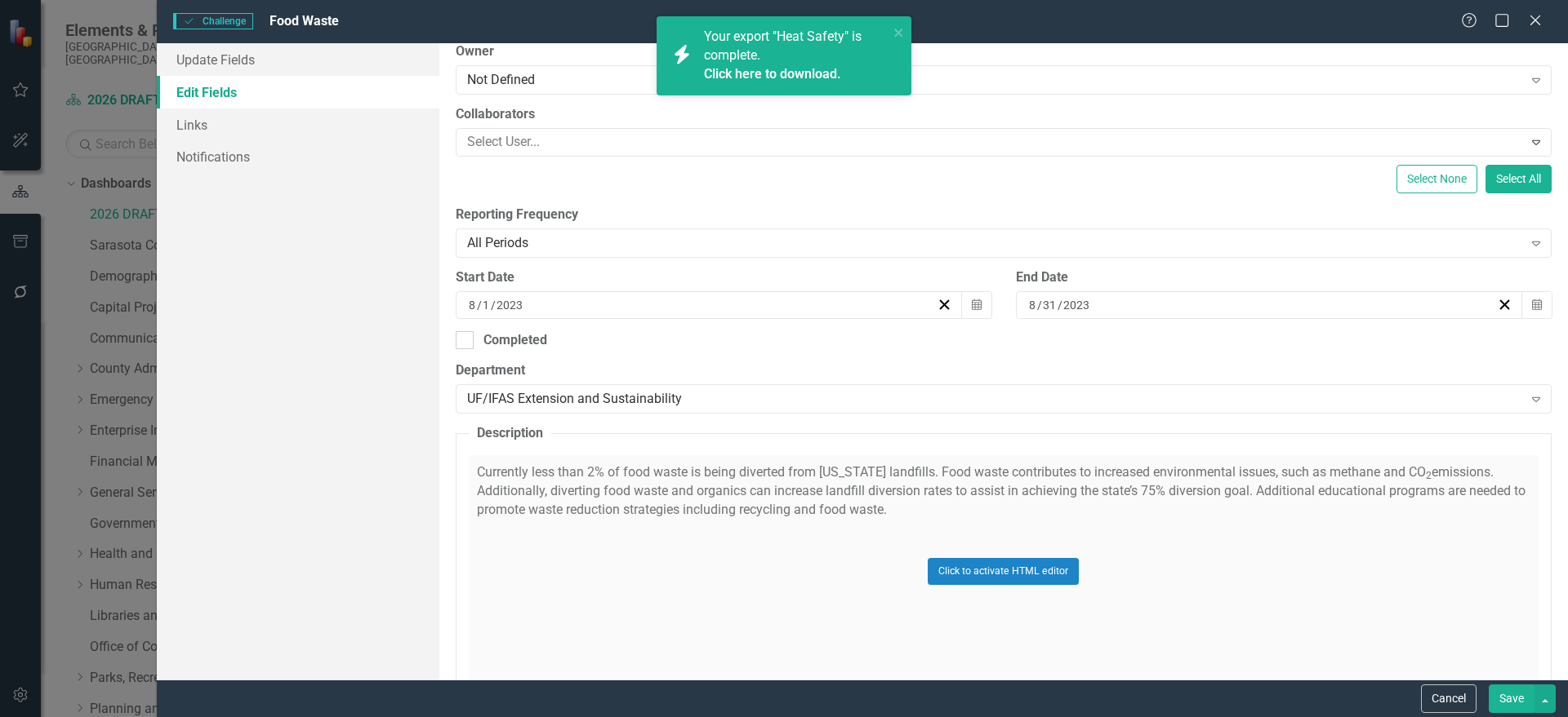
click at [926, 305] on div "[DATE]" at bounding box center [701, 305] width 470 height 17
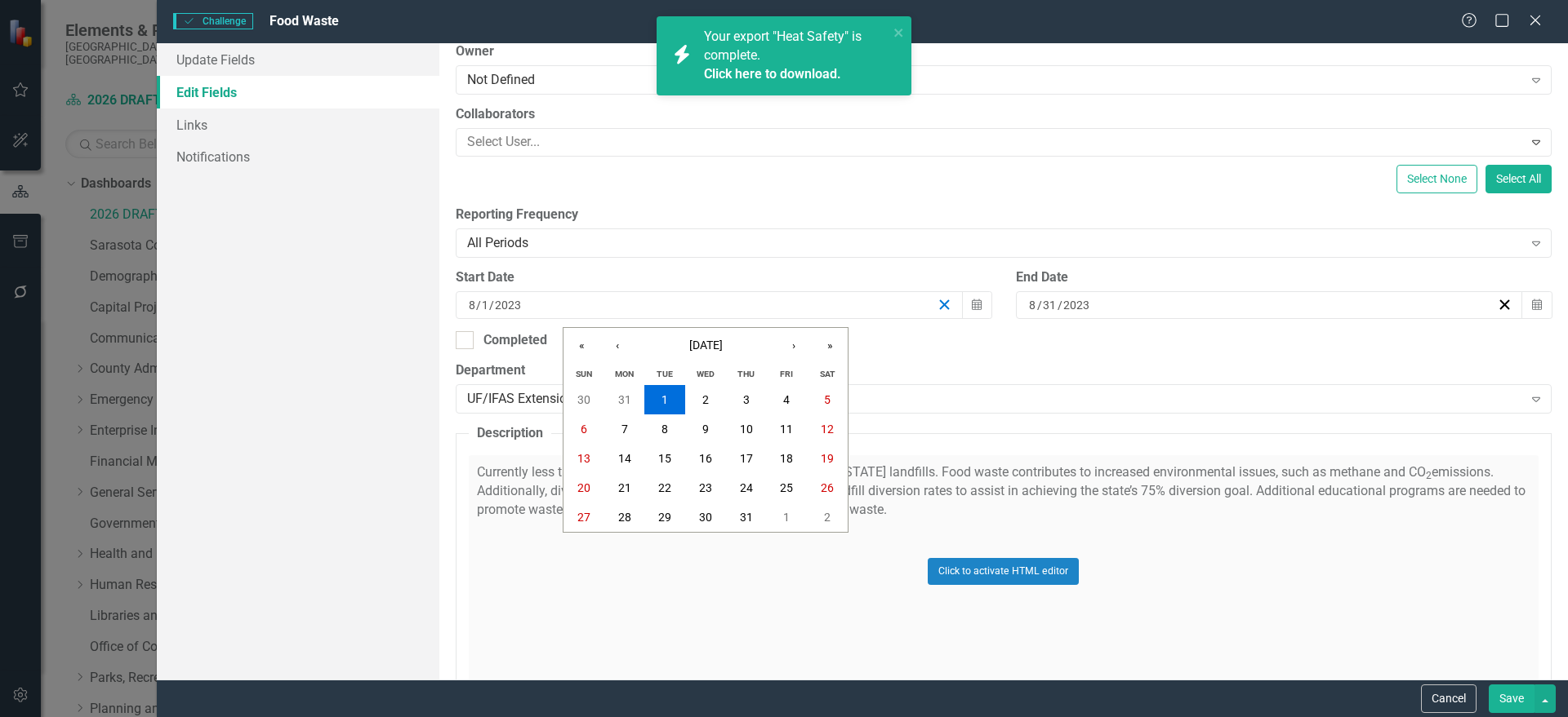
click at [936, 305] on icon "button" at bounding box center [944, 305] width 16 height 16
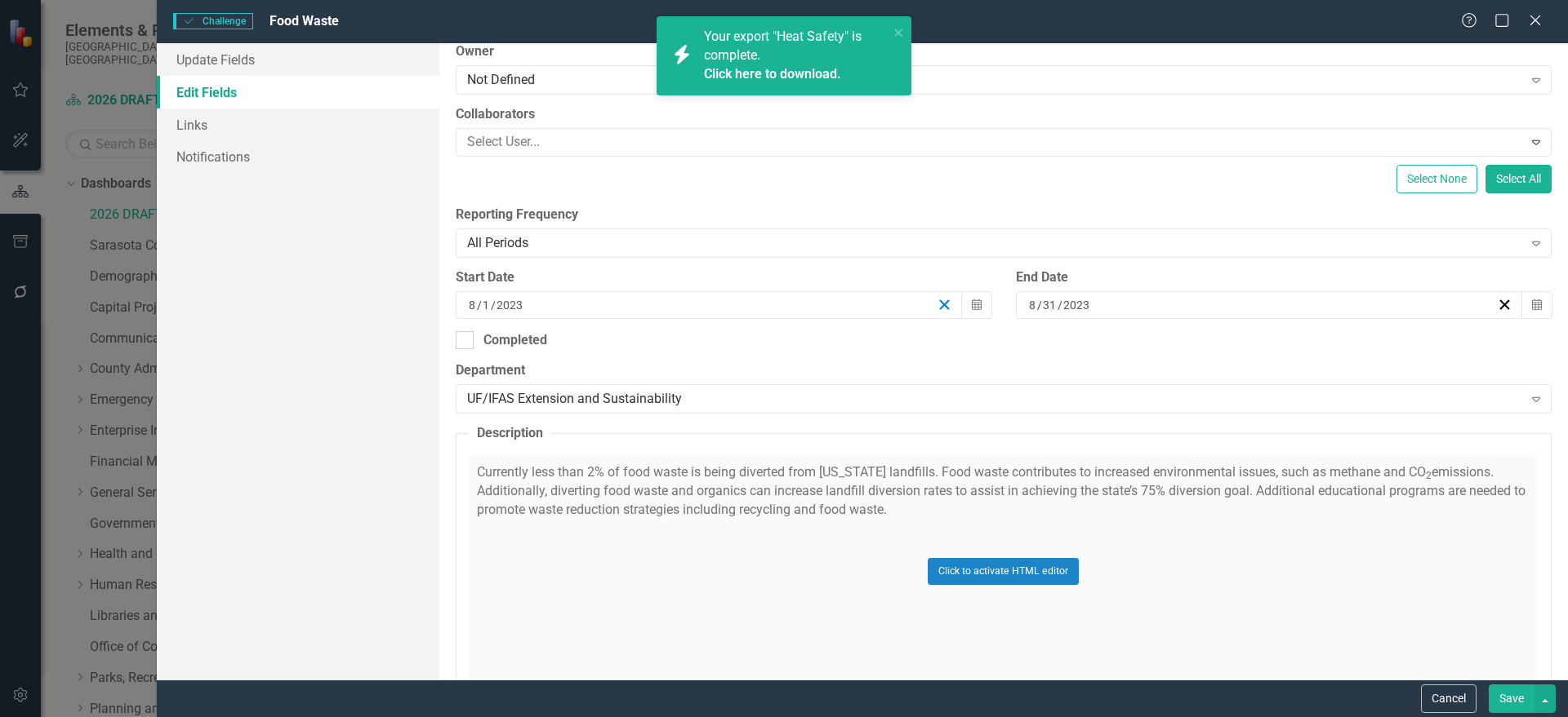
click at [937, 309] on icon "button" at bounding box center [944, 305] width 16 height 16
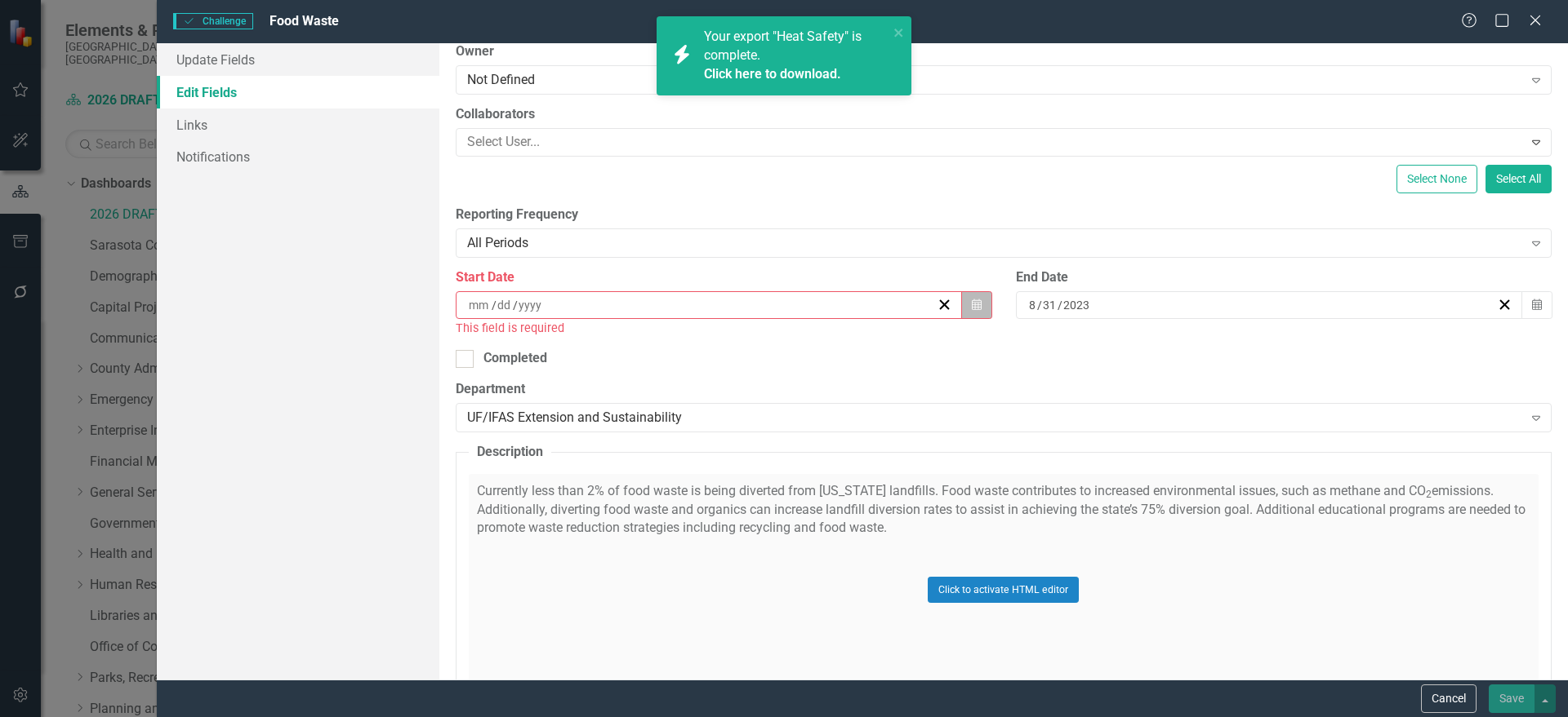
click at [963, 297] on button "Calendar" at bounding box center [976, 305] width 31 height 28
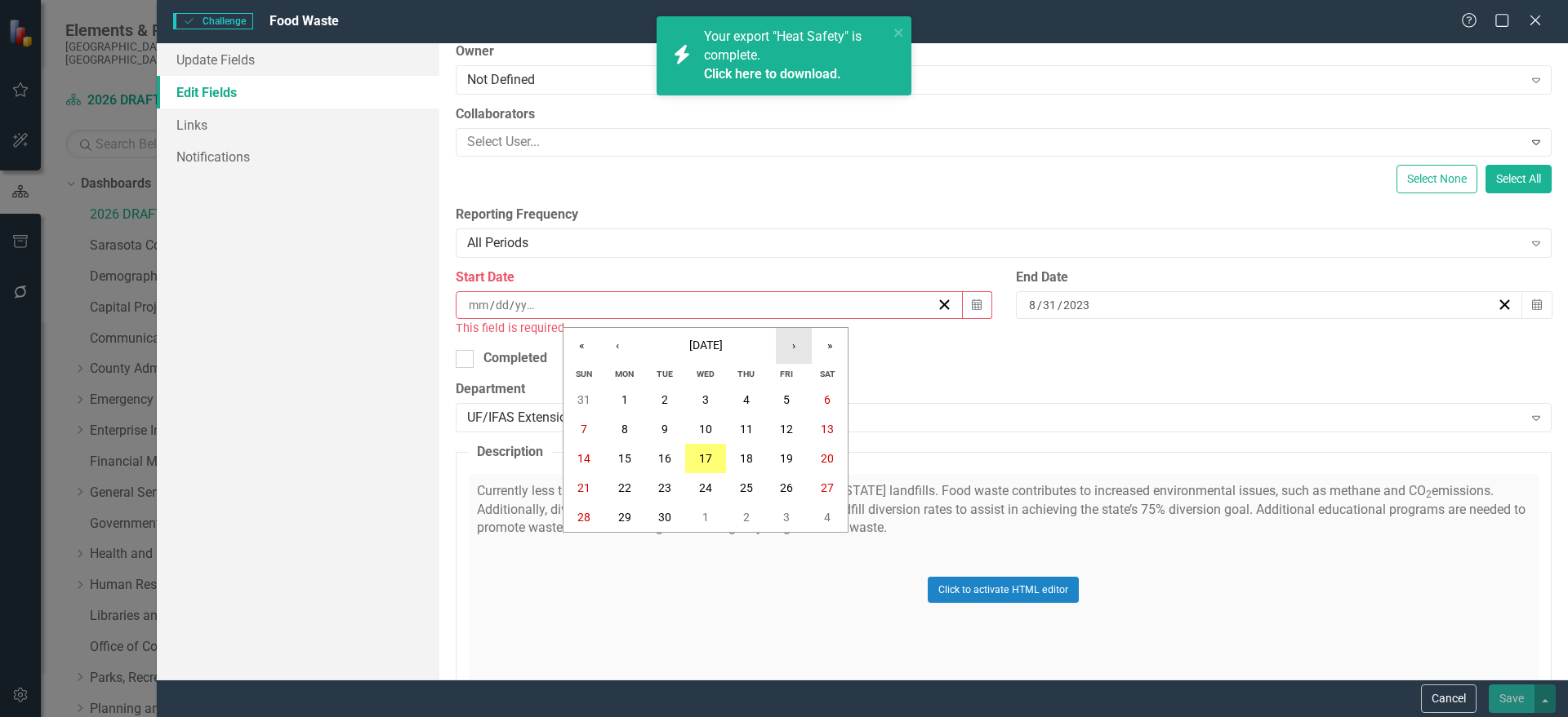
click at [800, 350] on button "›" at bounding box center [793, 346] width 35 height 35
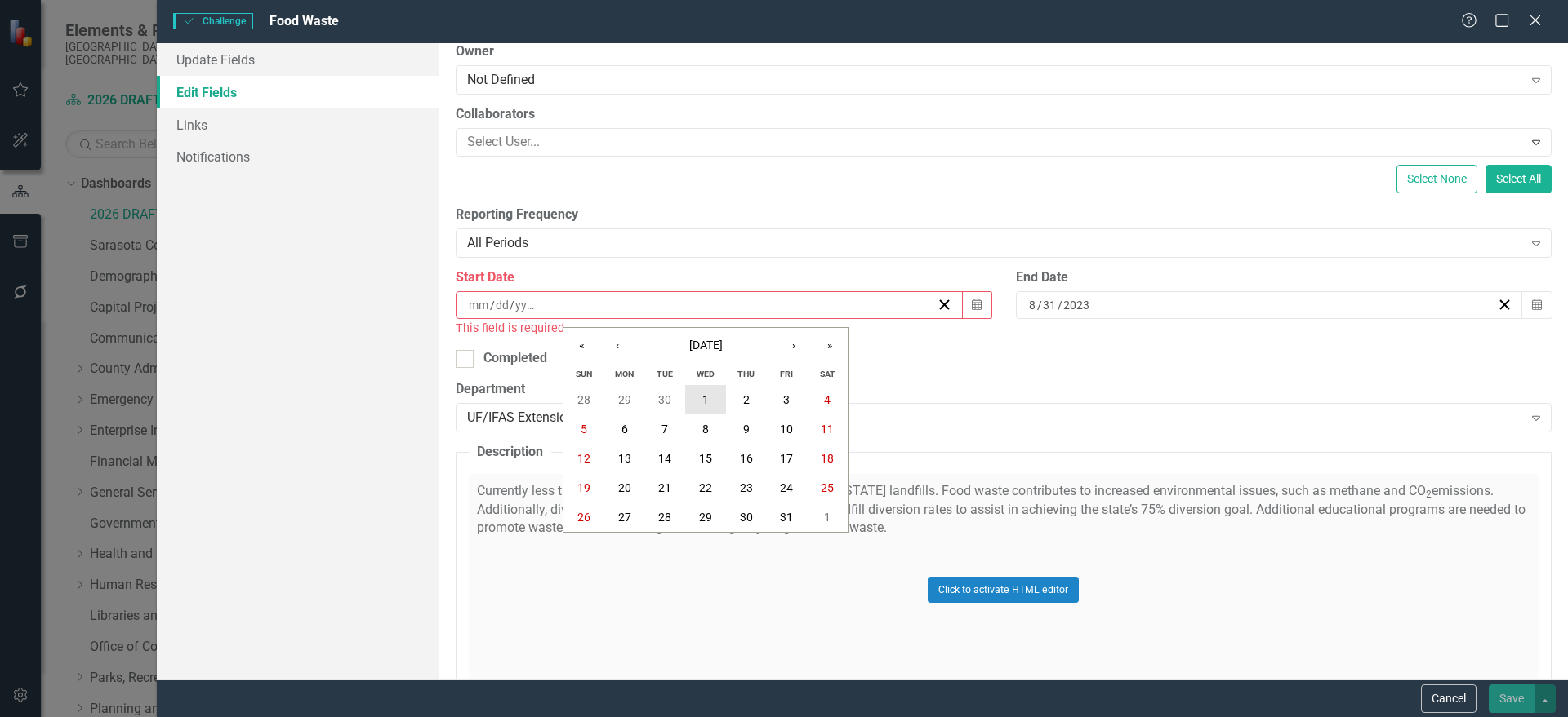
click at [692, 389] on button "1" at bounding box center [705, 400] width 40 height 30
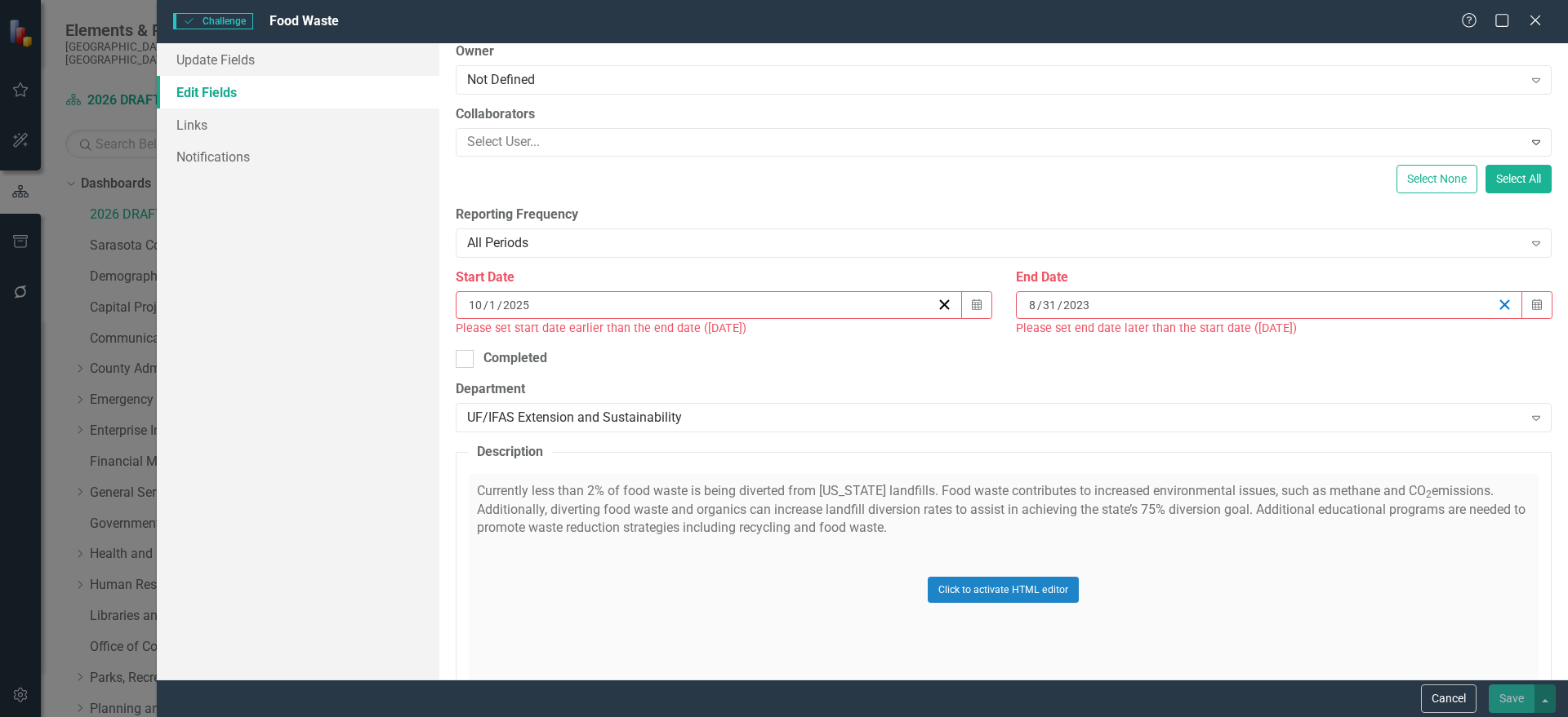
click at [1497, 300] on icon "button" at bounding box center [1505, 305] width 16 height 16
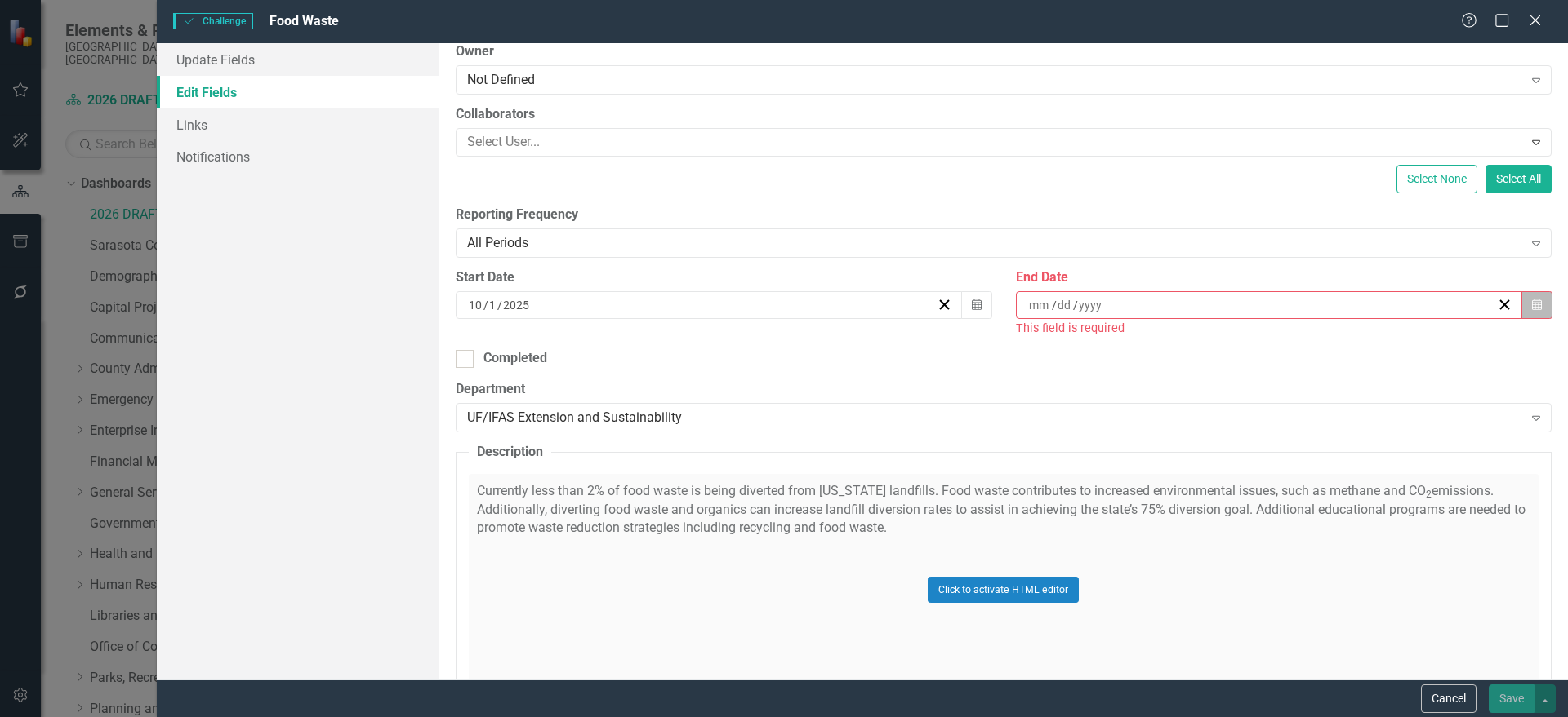
click at [1530, 307] on button "Calendar" at bounding box center [1536, 305] width 31 height 28
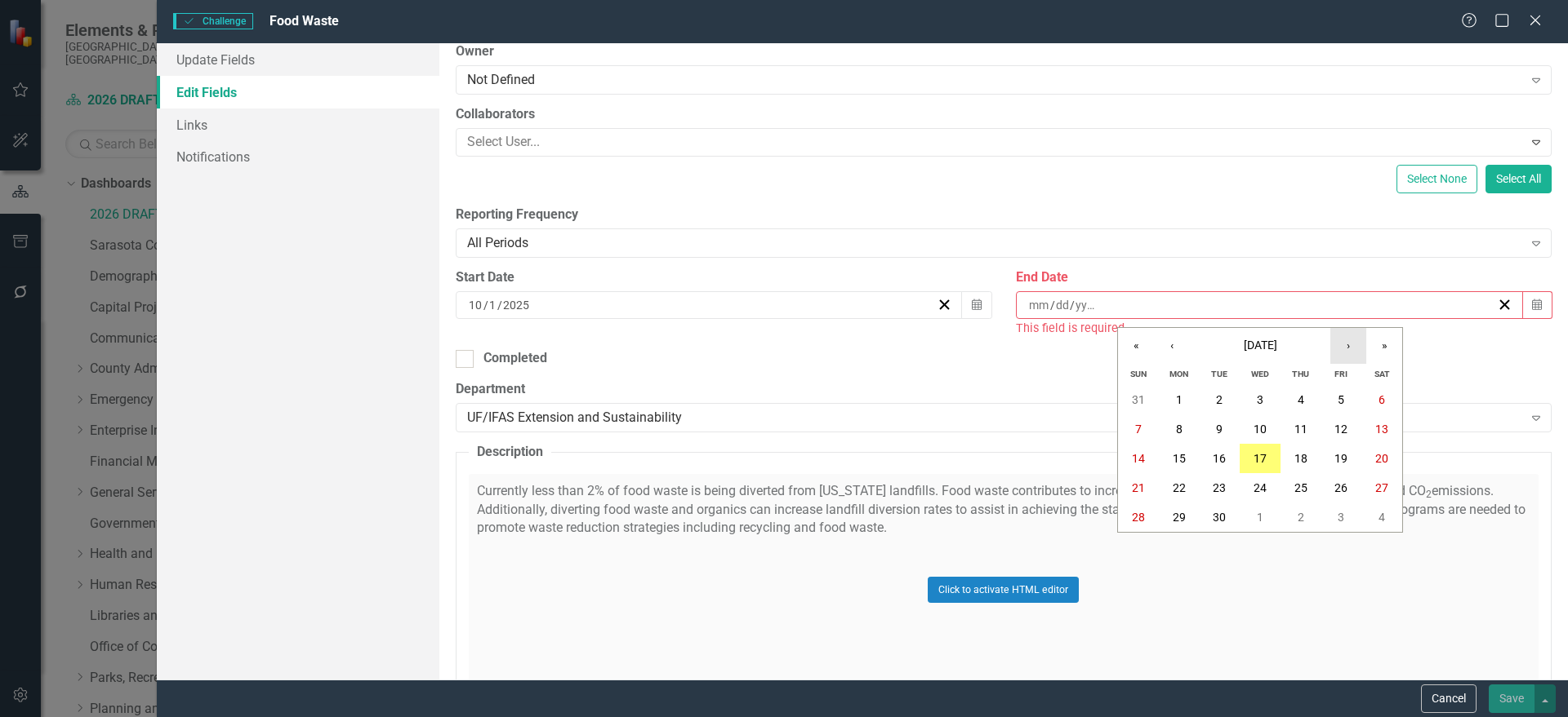
click at [1346, 343] on button "›" at bounding box center [1348, 346] width 35 height 35
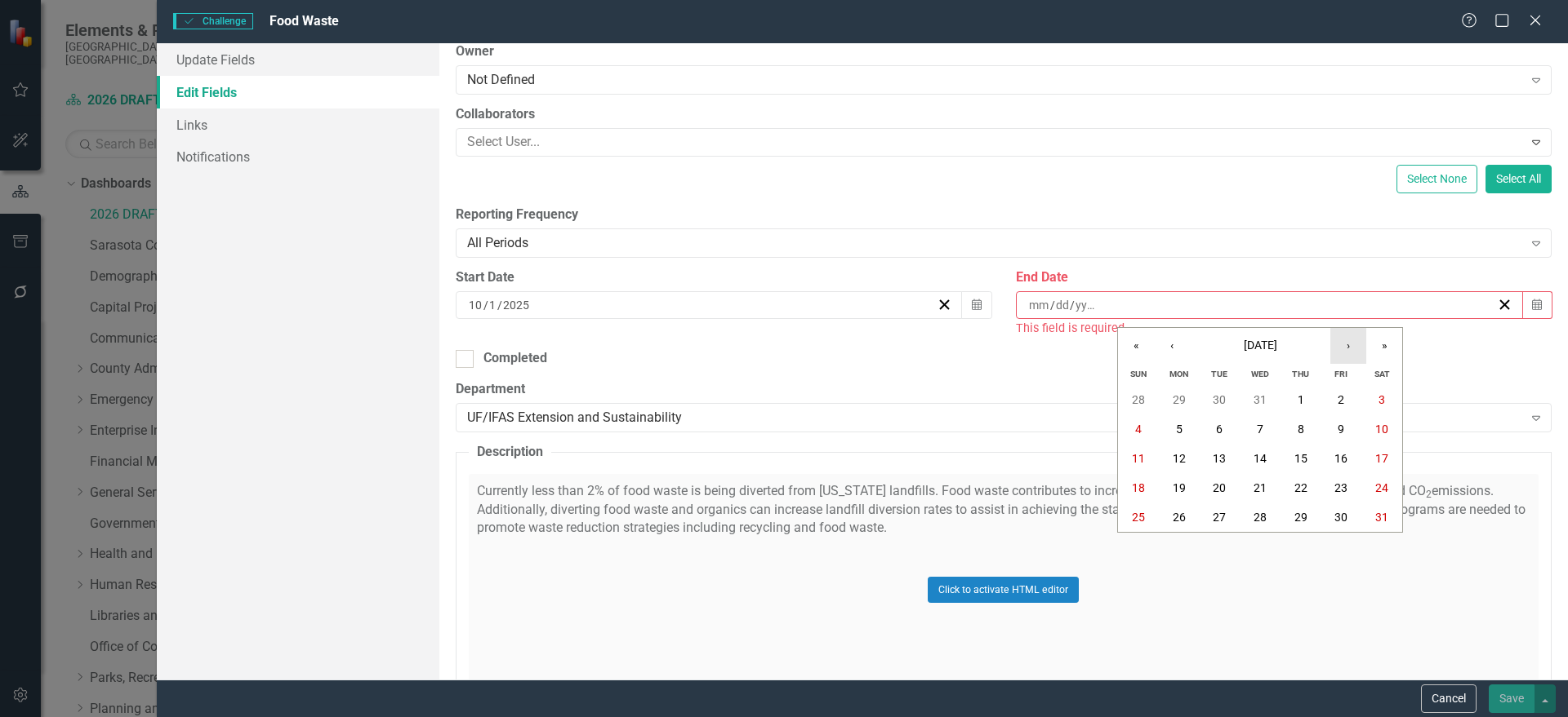
click at [1346, 343] on button "›" at bounding box center [1348, 346] width 35 height 35
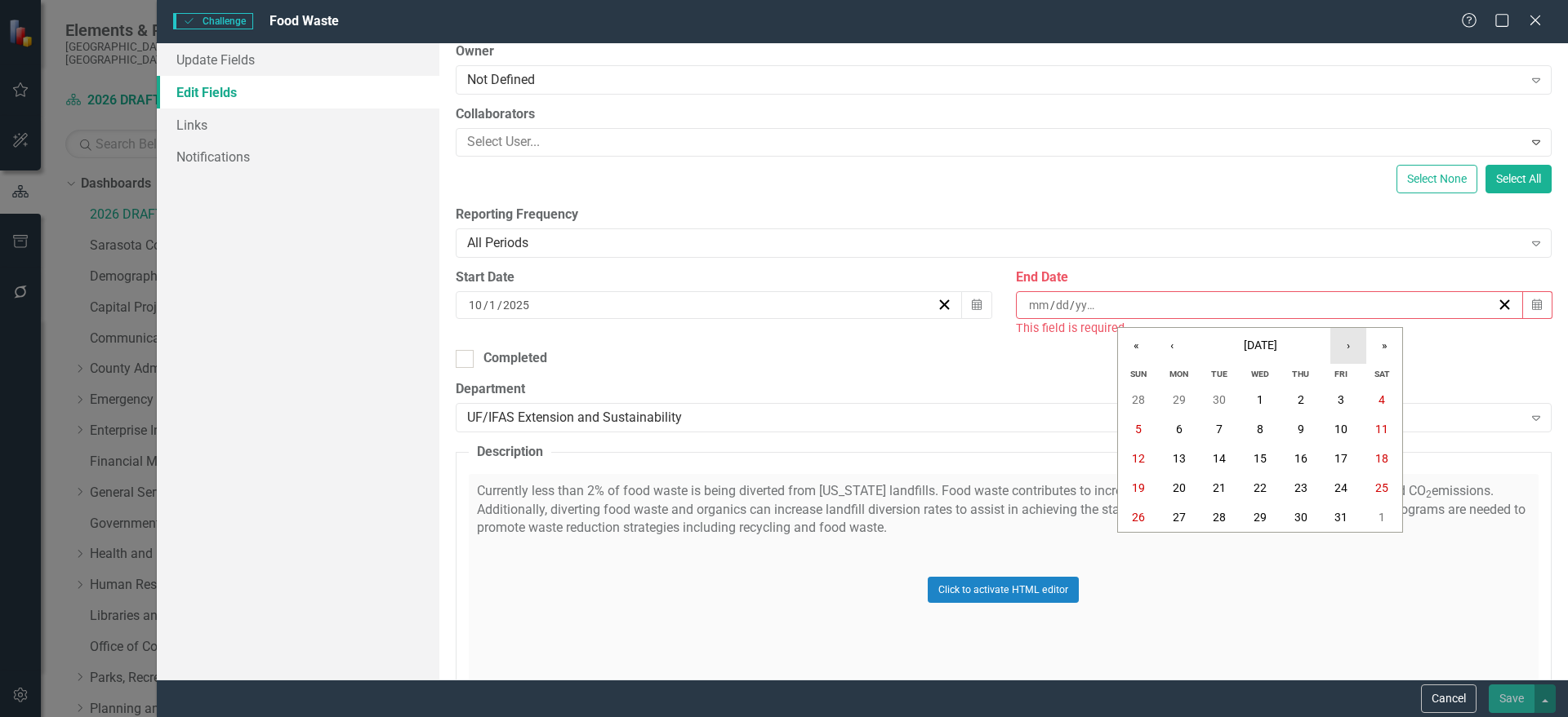
click at [1346, 343] on button "›" at bounding box center [1348, 346] width 35 height 35
click at [1250, 511] on button "30" at bounding box center [1260, 517] width 40 height 30
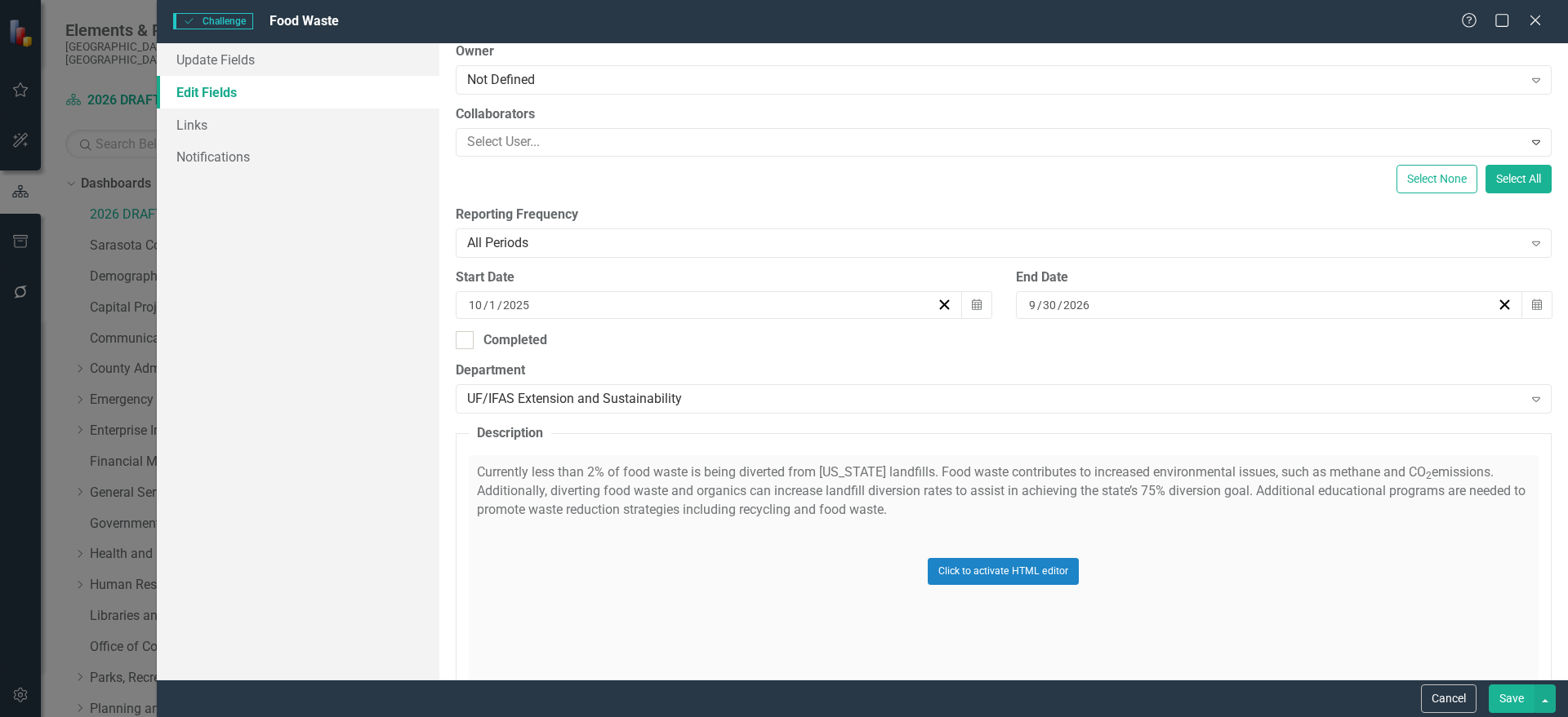
click at [694, 520] on div "Click to activate HTML editor" at bounding box center [1003, 571] width 1069 height 232
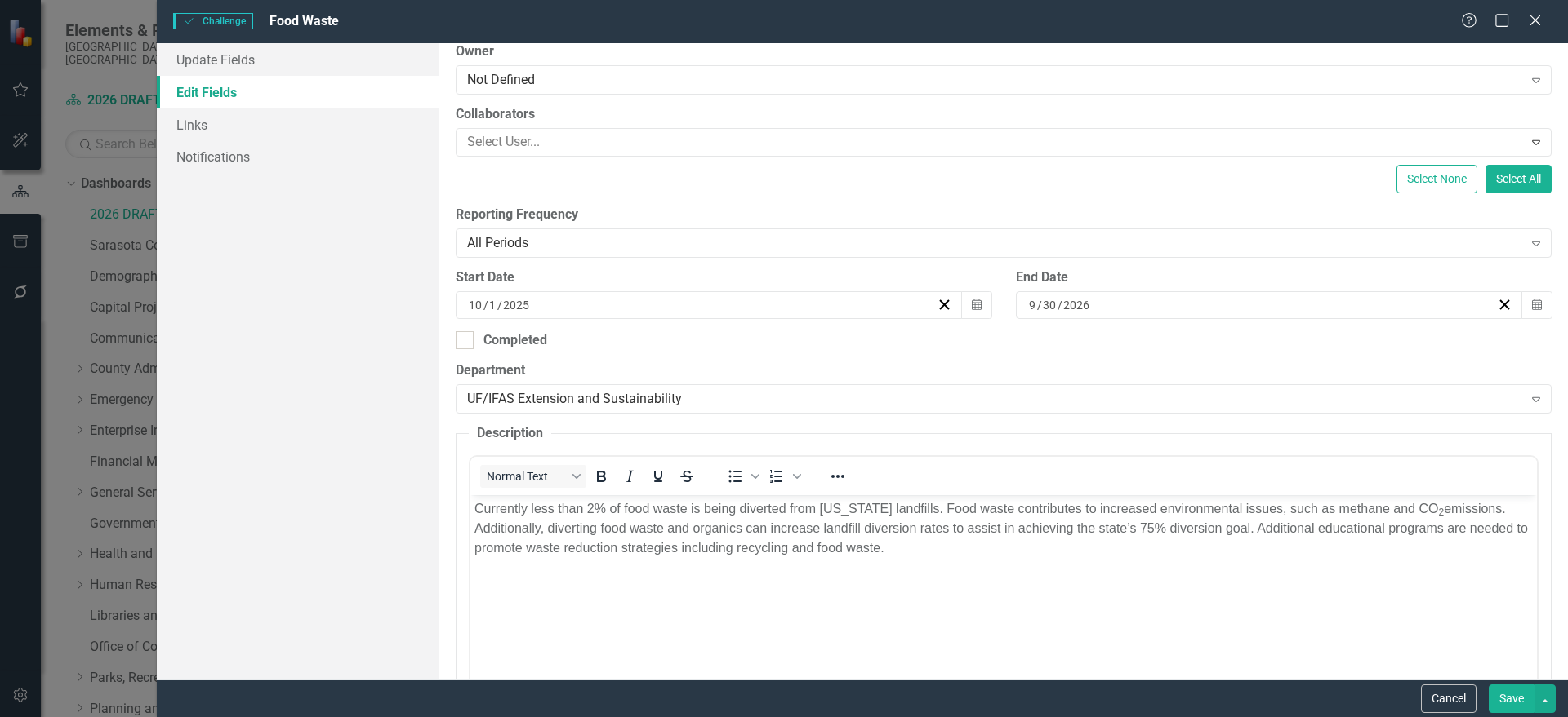
scroll to position [0, 0]
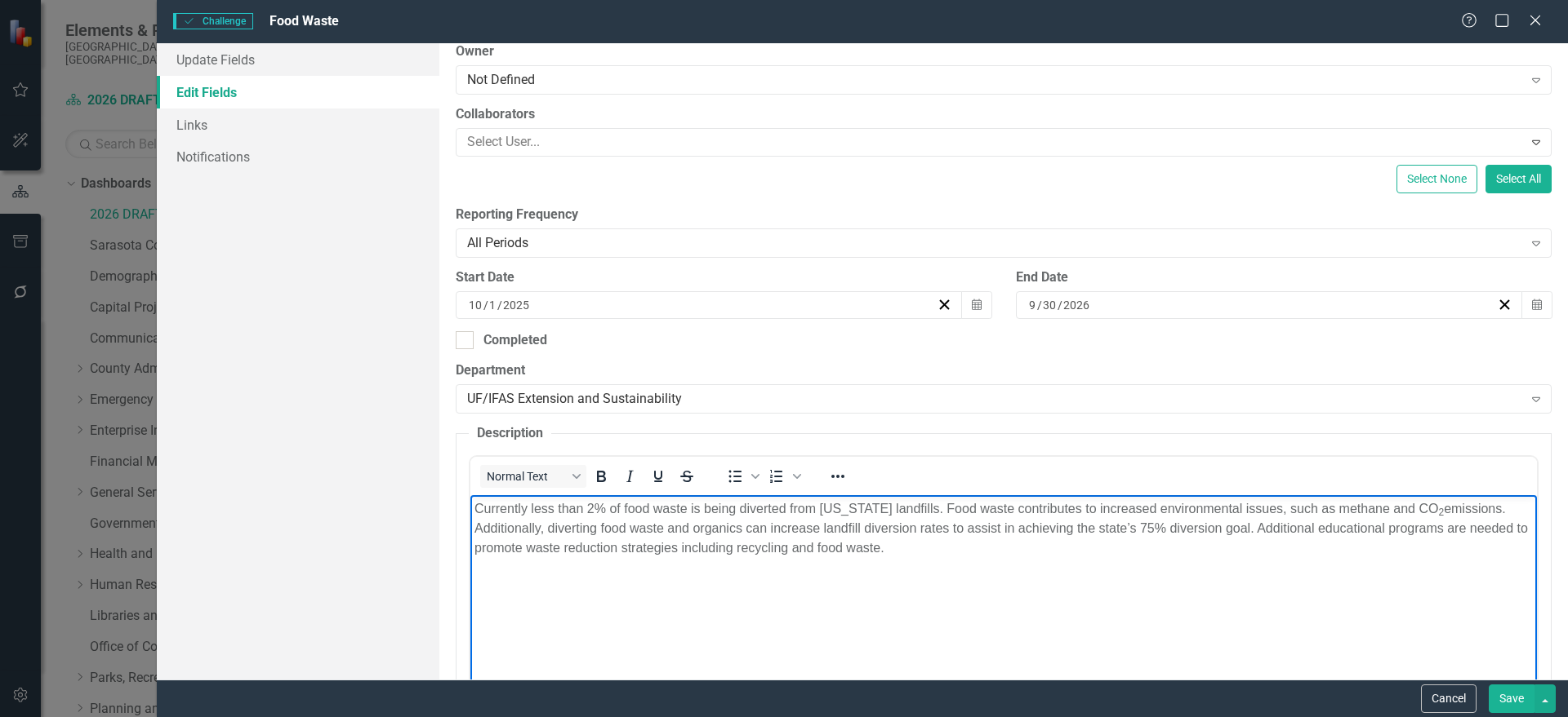
drag, startPoint x: 1030, startPoint y: 578, endPoint x: 296, endPoint y: 496, distance: 738.6
click at [469, 496] on html "Currently less than 2% of food waste is being diverted from [US_STATE] landfill…" at bounding box center [1002, 618] width 1066 height 245
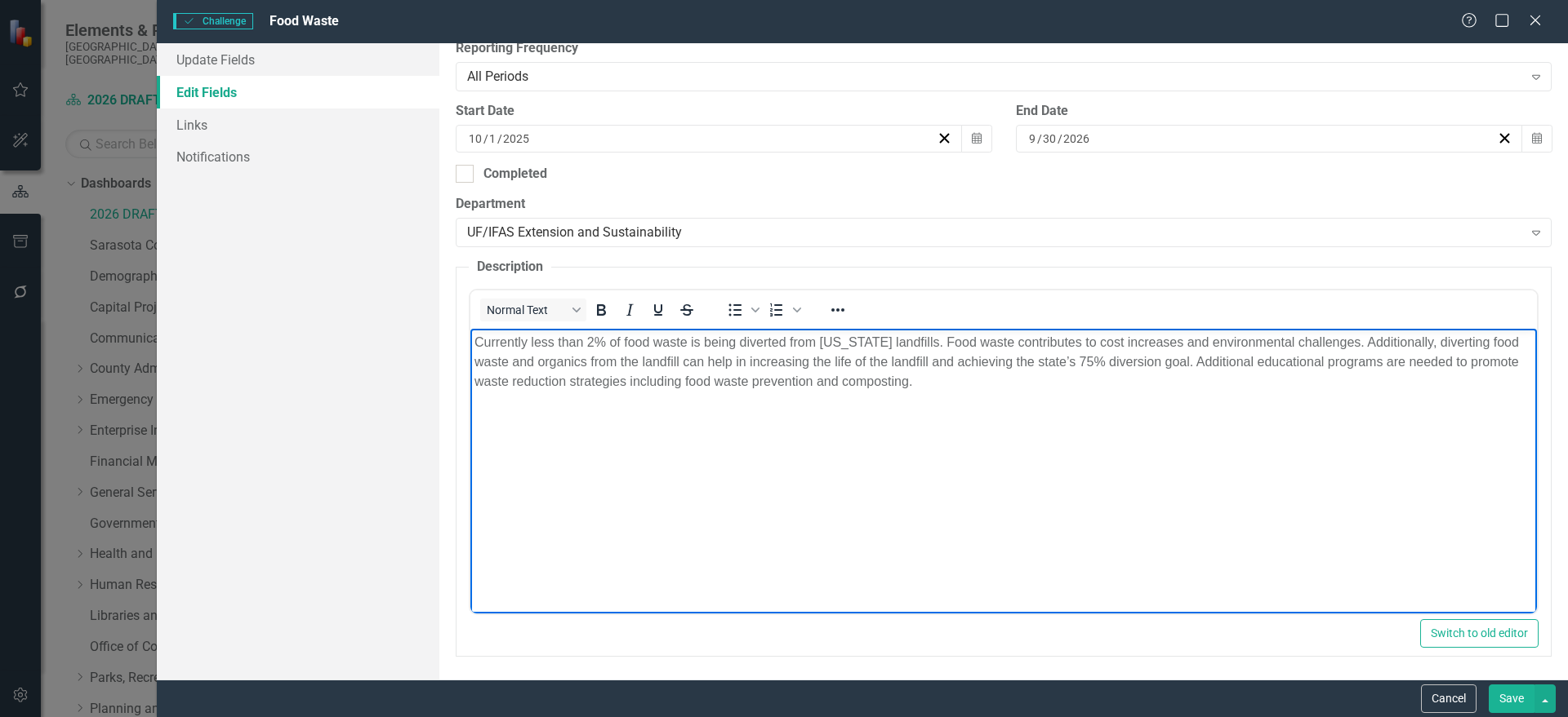
scroll to position [372, 0]
click at [1511, 691] on button "Save" at bounding box center [1512, 698] width 45 height 29
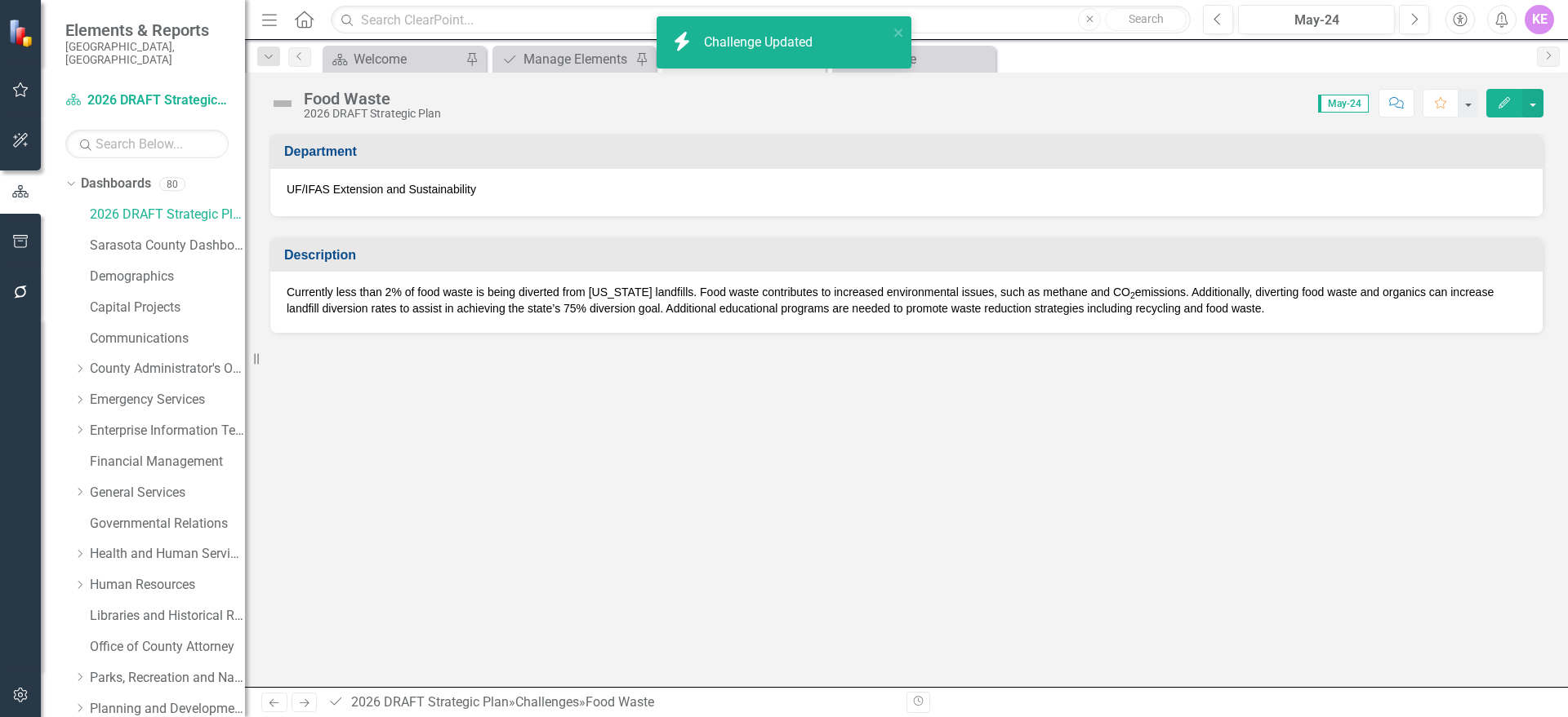
click at [1544, 107] on div "Food Waste 2026 DRAFT Strategic Plan Score: N/A May-24 Completed Comment Favori…" at bounding box center [907, 98] width 1323 height 49
click at [1534, 109] on button "button" at bounding box center [1534, 102] width 22 height 29
click at [1496, 235] on link "PDF Export to PDF" at bounding box center [1476, 228] width 132 height 31
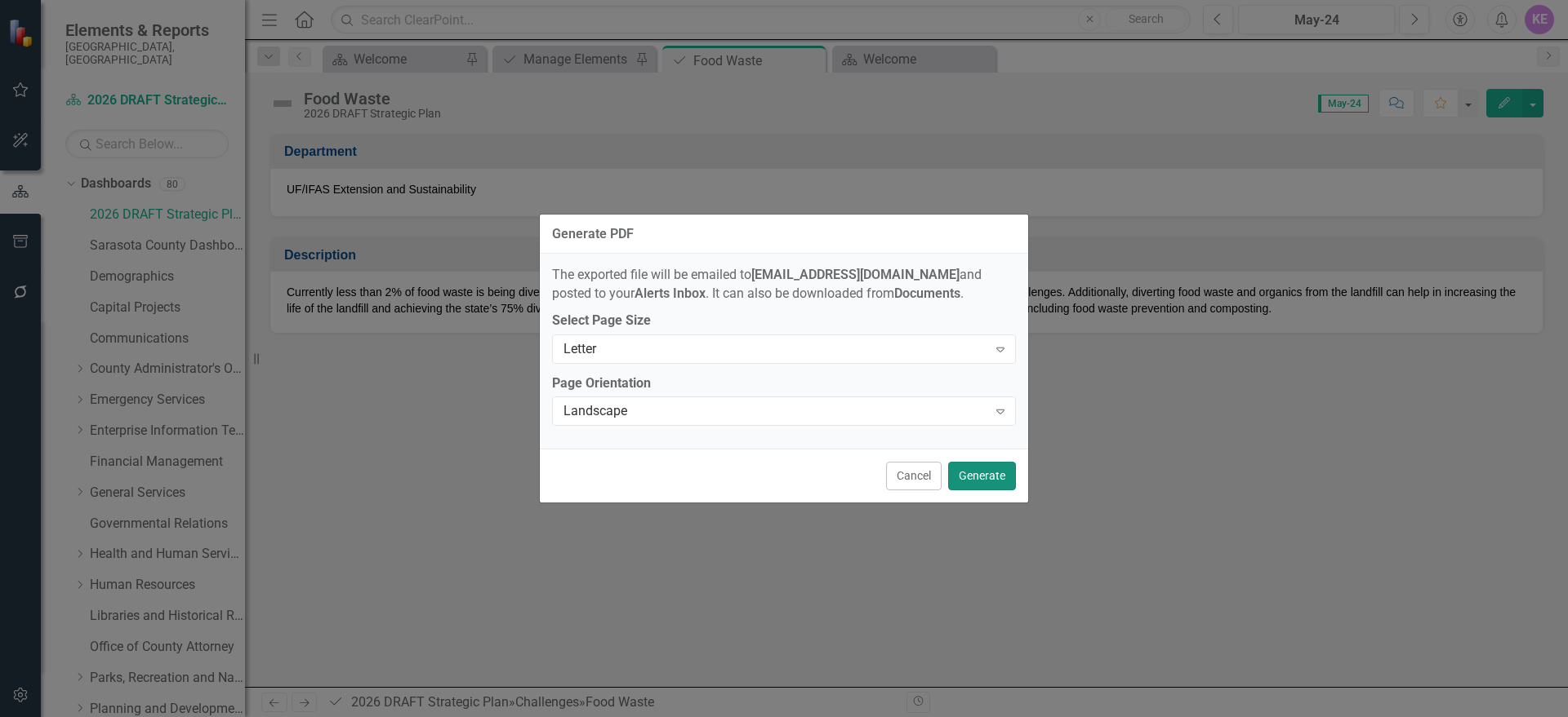
click at [998, 473] on button "Generate" at bounding box center [982, 476] width 68 height 29
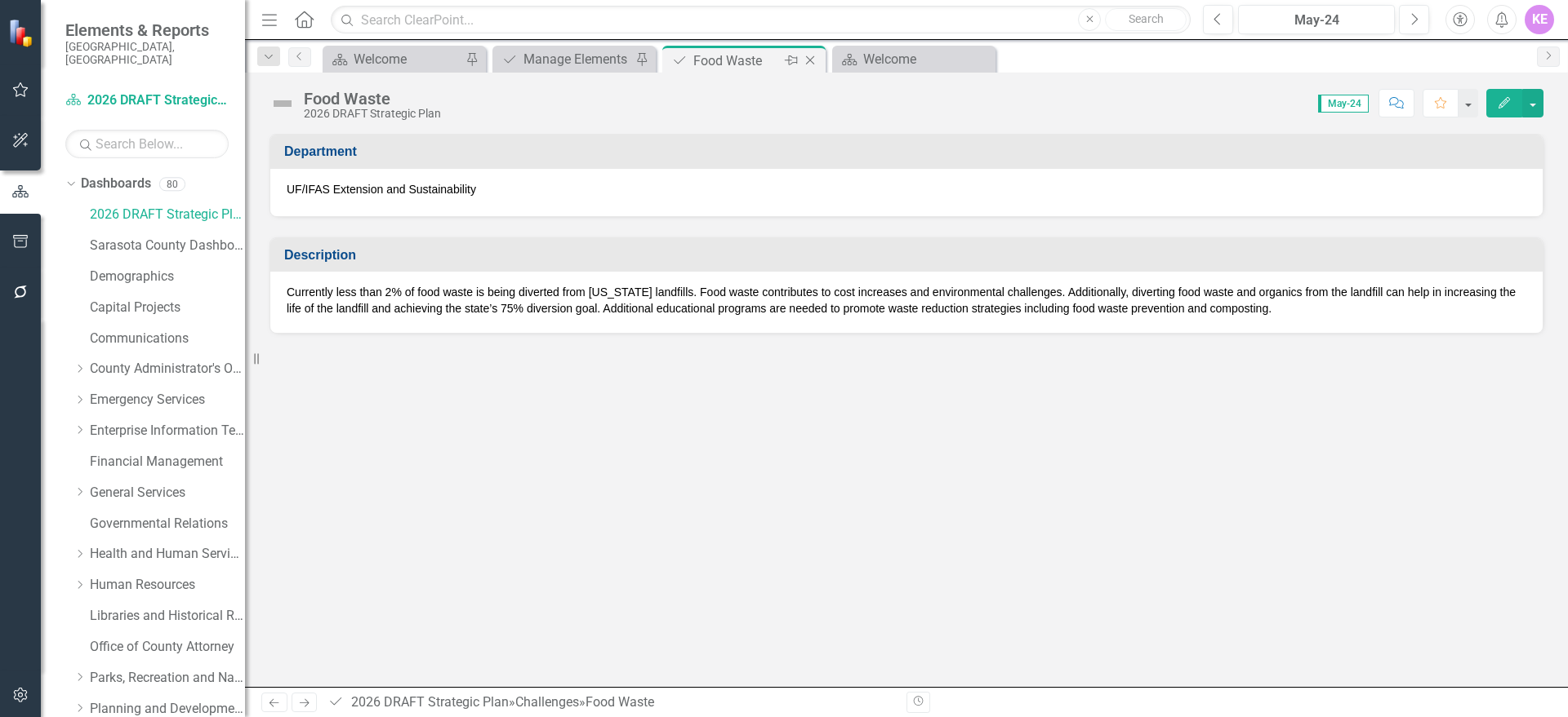
click at [821, 53] on div "Close" at bounding box center [811, 60] width 21 height 21
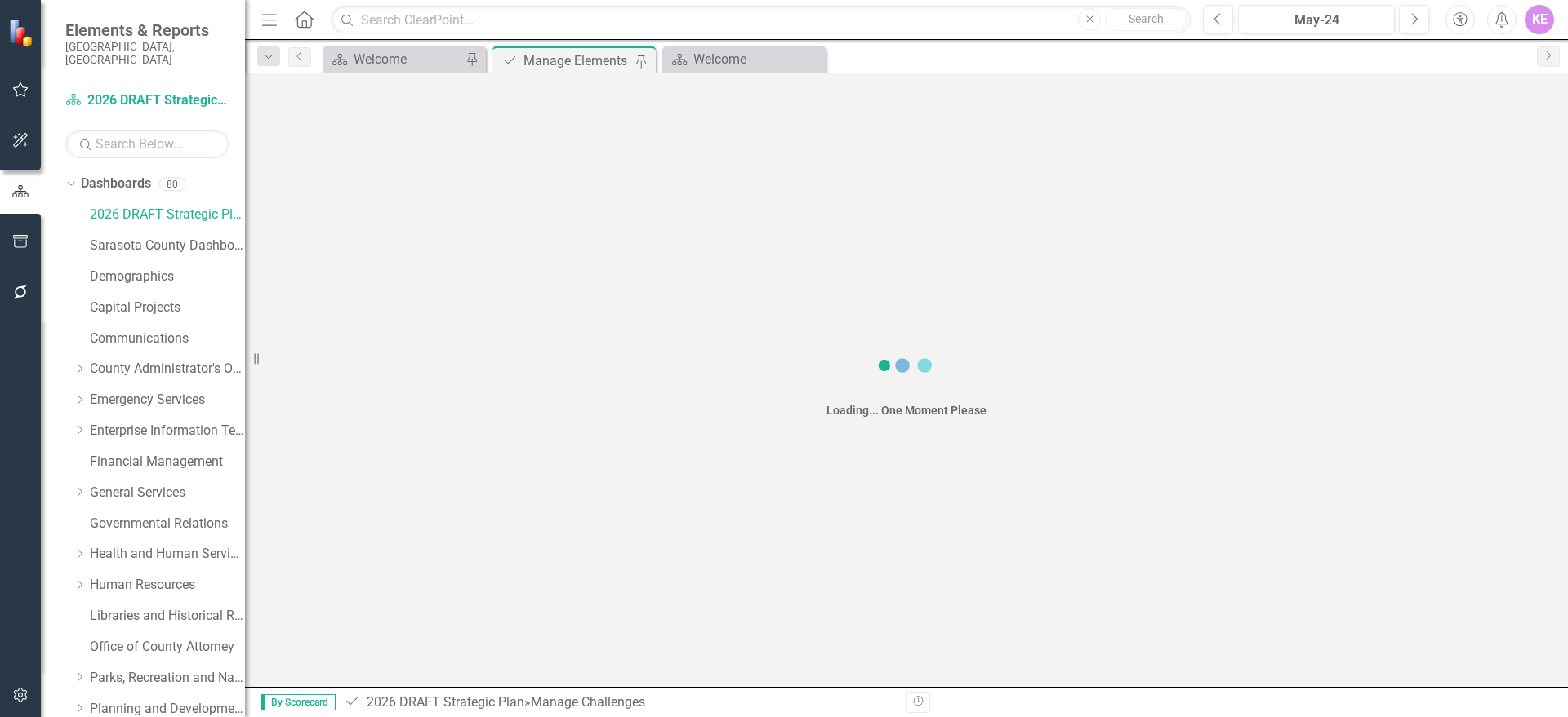
click at [0, 0] on icon "Close" at bounding box center [0, 0] width 0 height 0
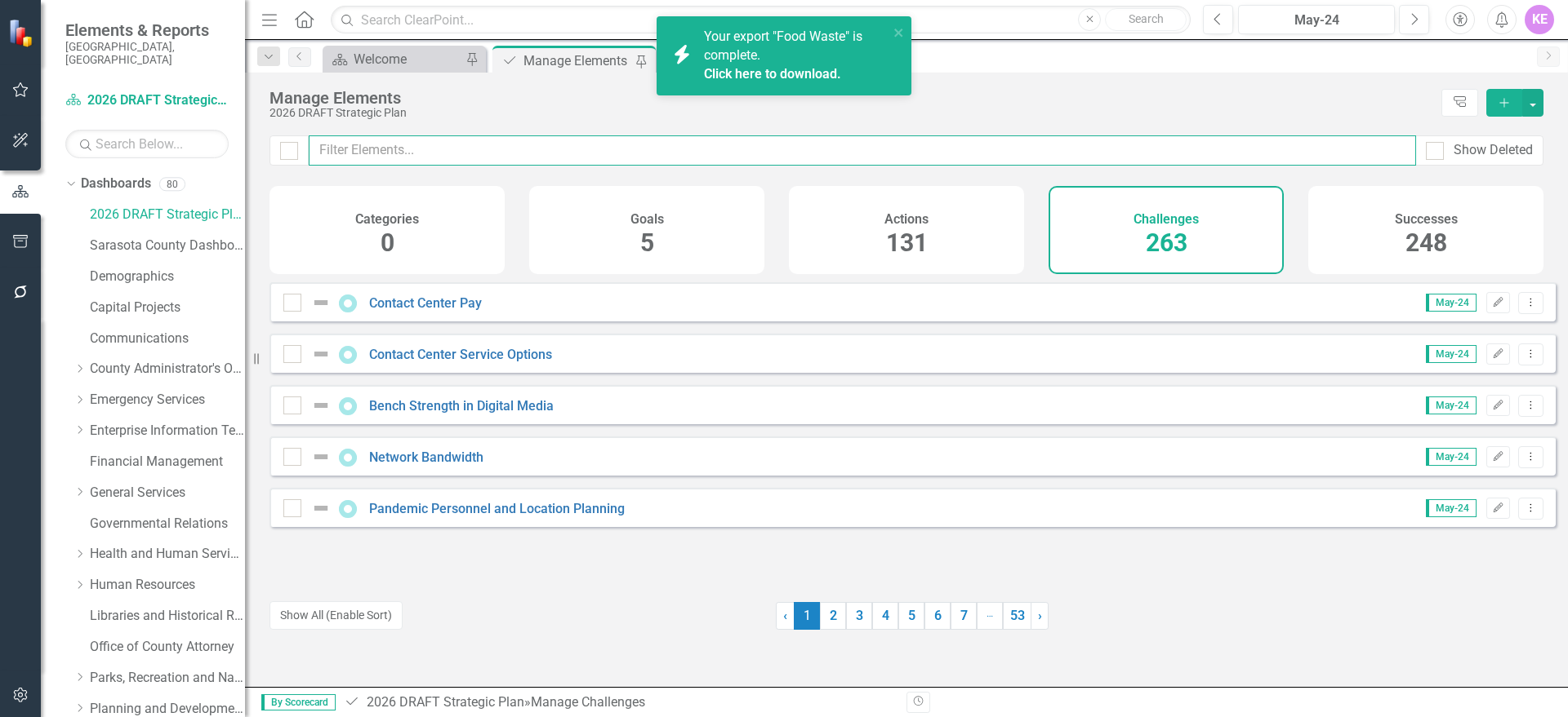
click at [434, 143] on input "text" at bounding box center [862, 151] width 1108 height 31
paste input "Irrigation Inefficiency"
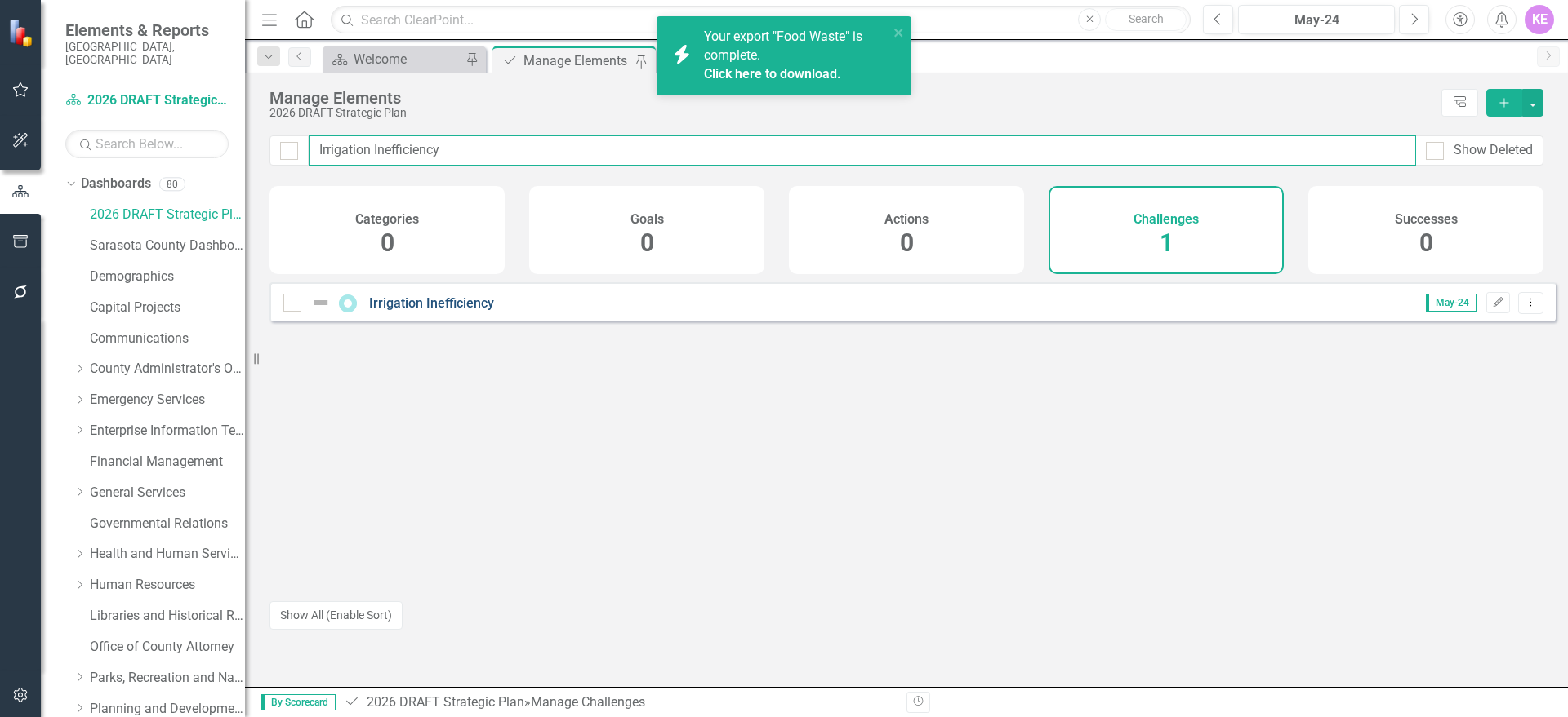
type input "Irrigation Inefficiency"
click at [419, 311] on link "Irrigation Inefficiency" at bounding box center [432, 303] width 125 height 16
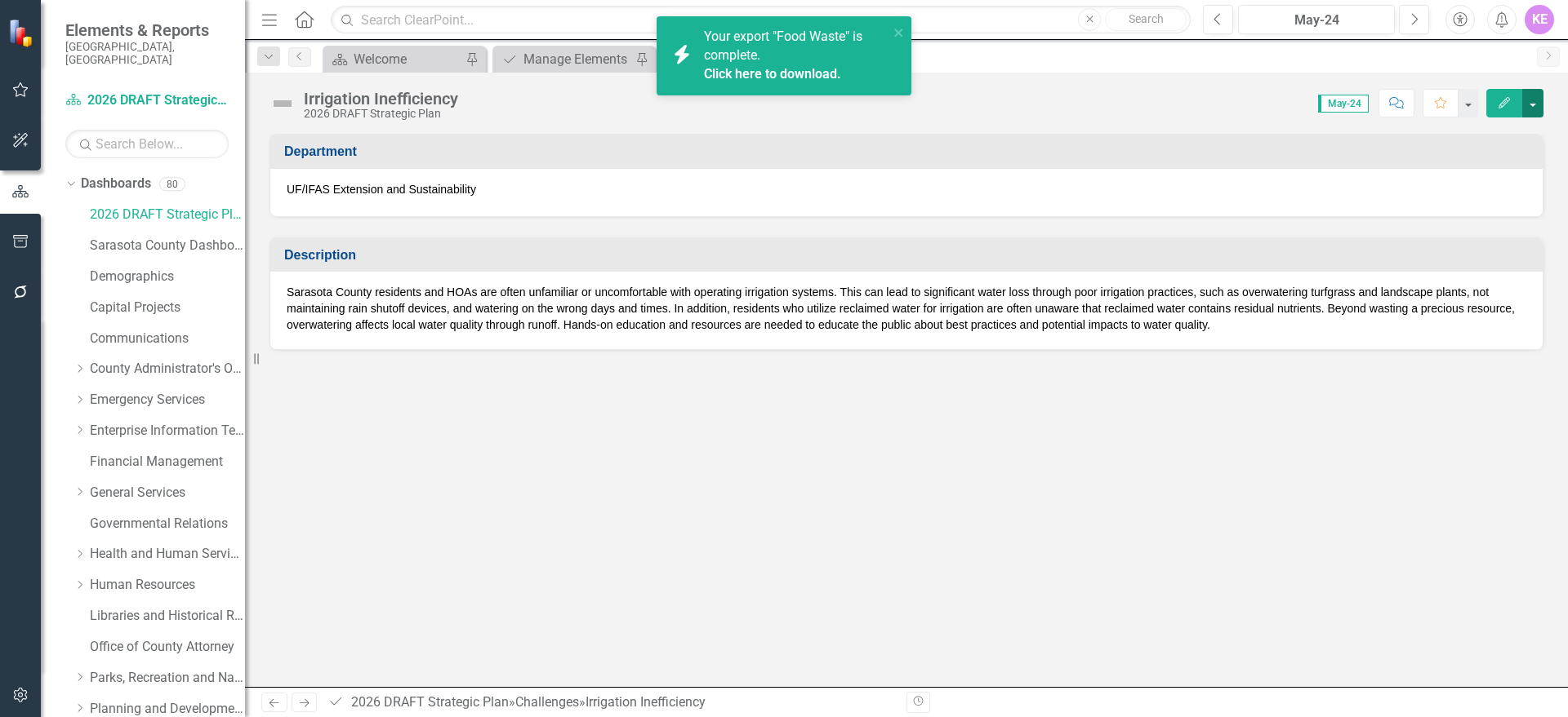
click at [1526, 113] on button "button" at bounding box center [1534, 102] width 22 height 29
click at [1497, 140] on link "Edit Edit Challenge" at bounding box center [1476, 133] width 132 height 31
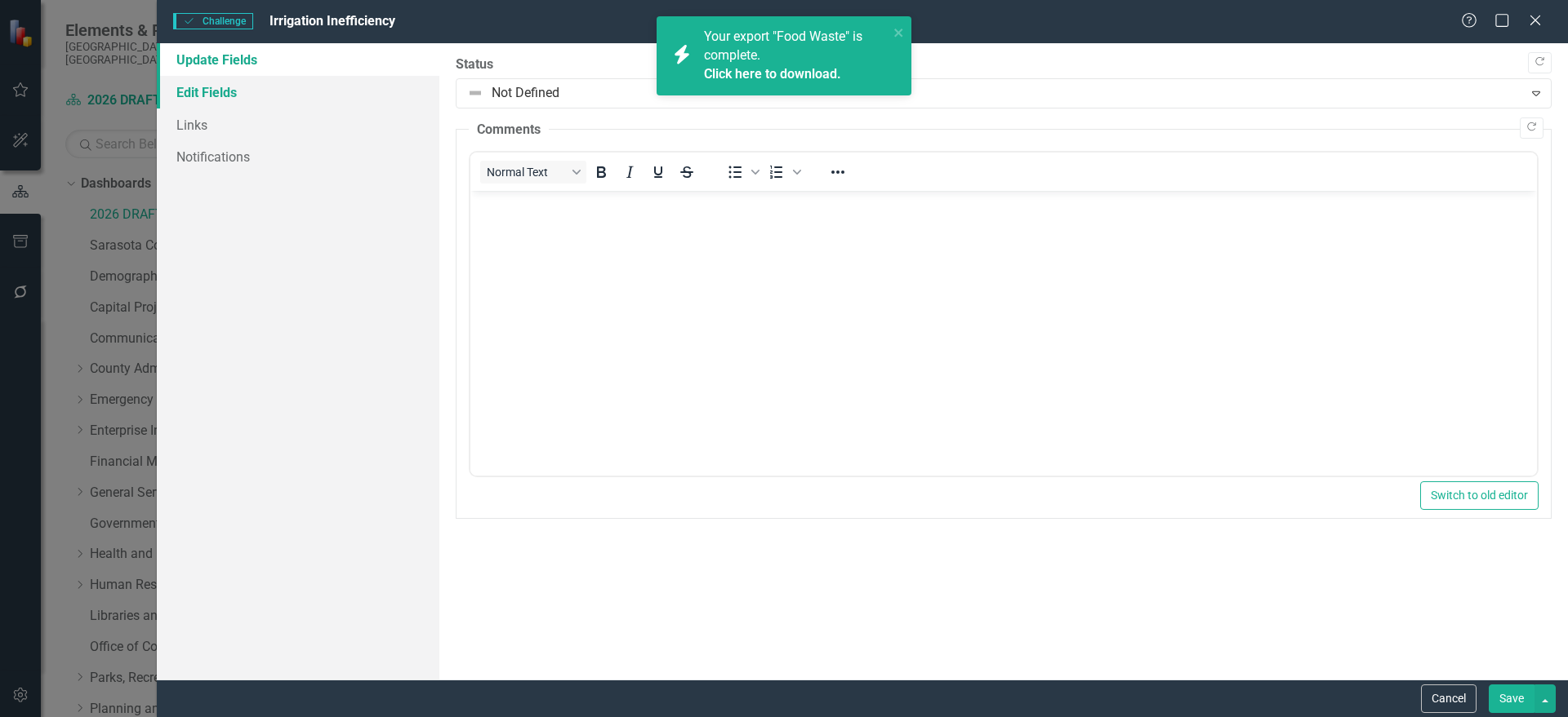
click at [282, 96] on link "Edit Fields" at bounding box center [298, 92] width 283 height 33
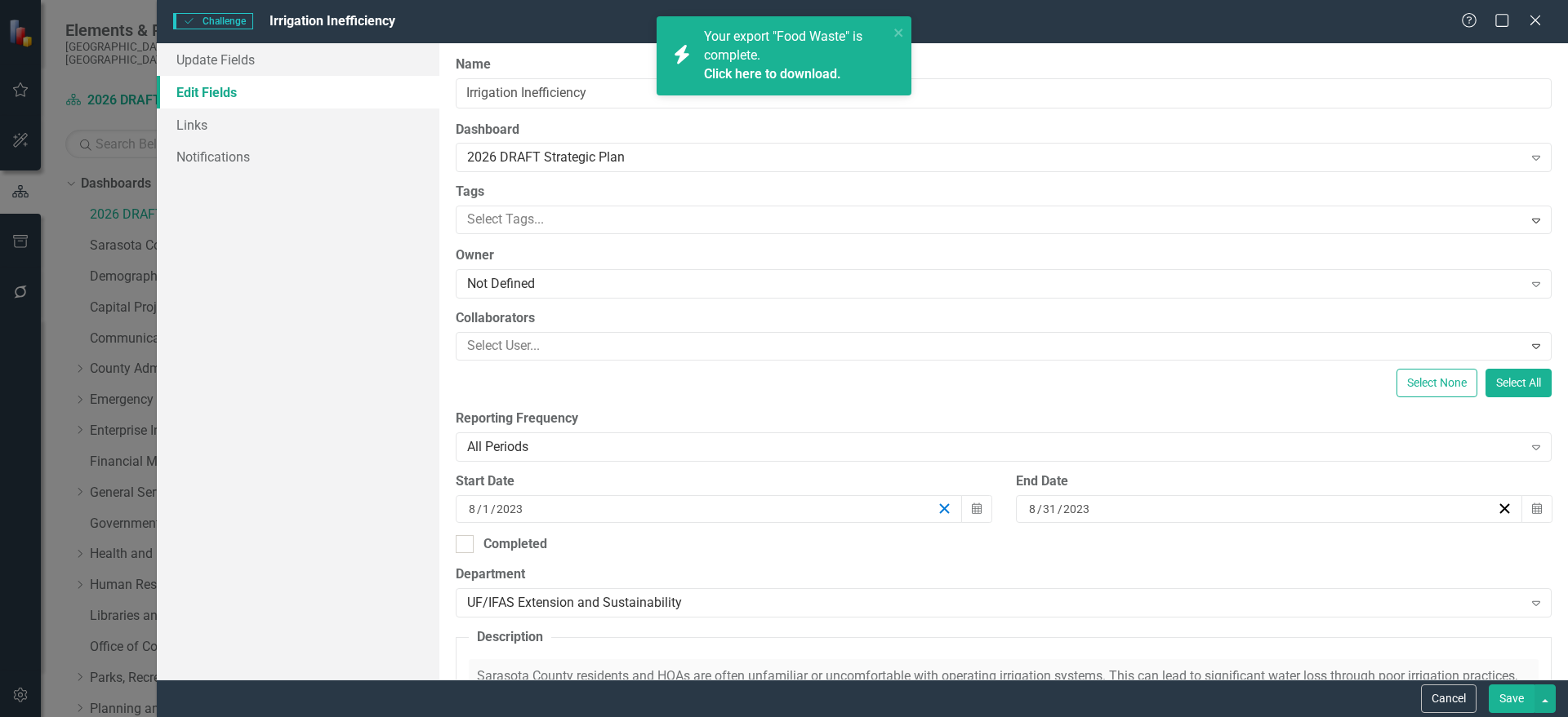
click at [936, 516] on icon "button" at bounding box center [944, 509] width 16 height 16
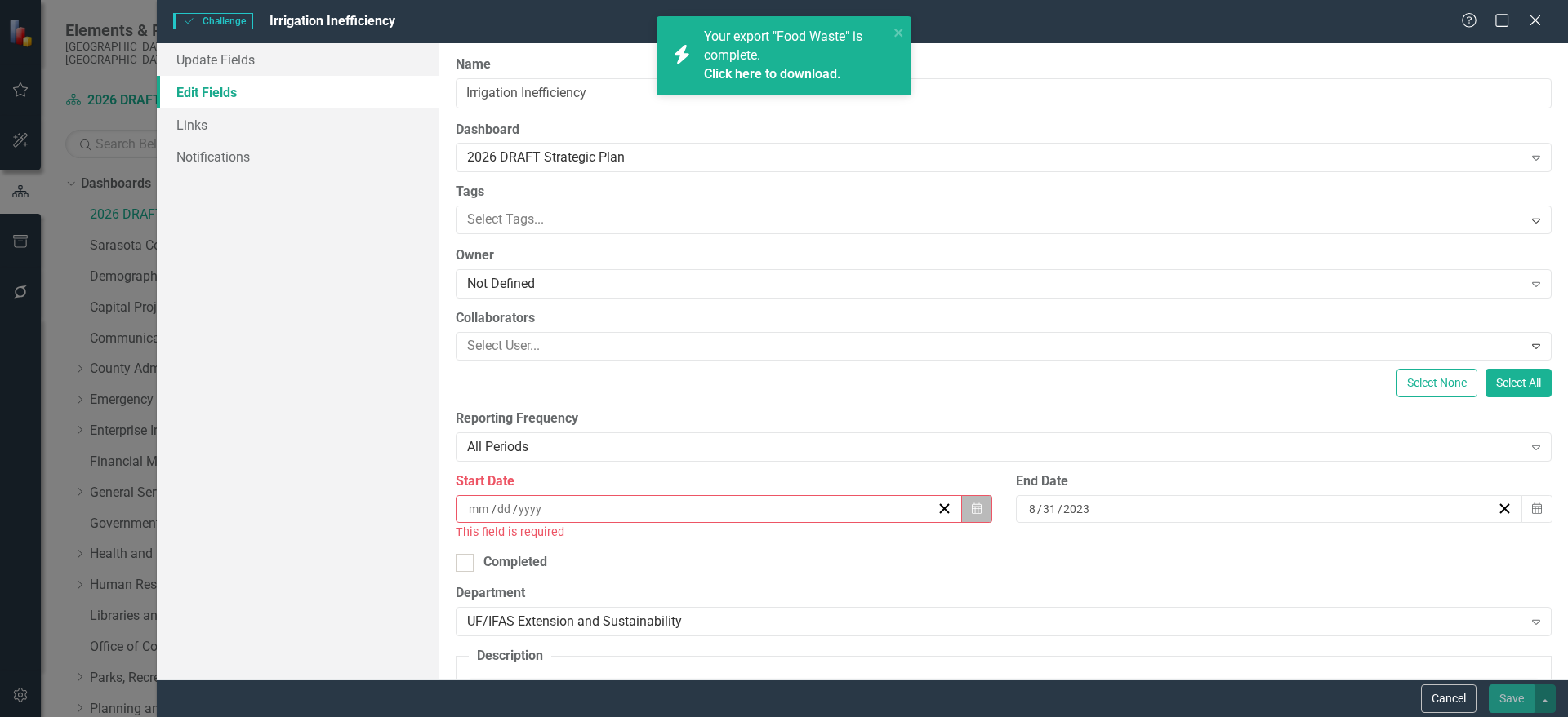
click at [972, 507] on icon "Calendar" at bounding box center [977, 509] width 10 height 12
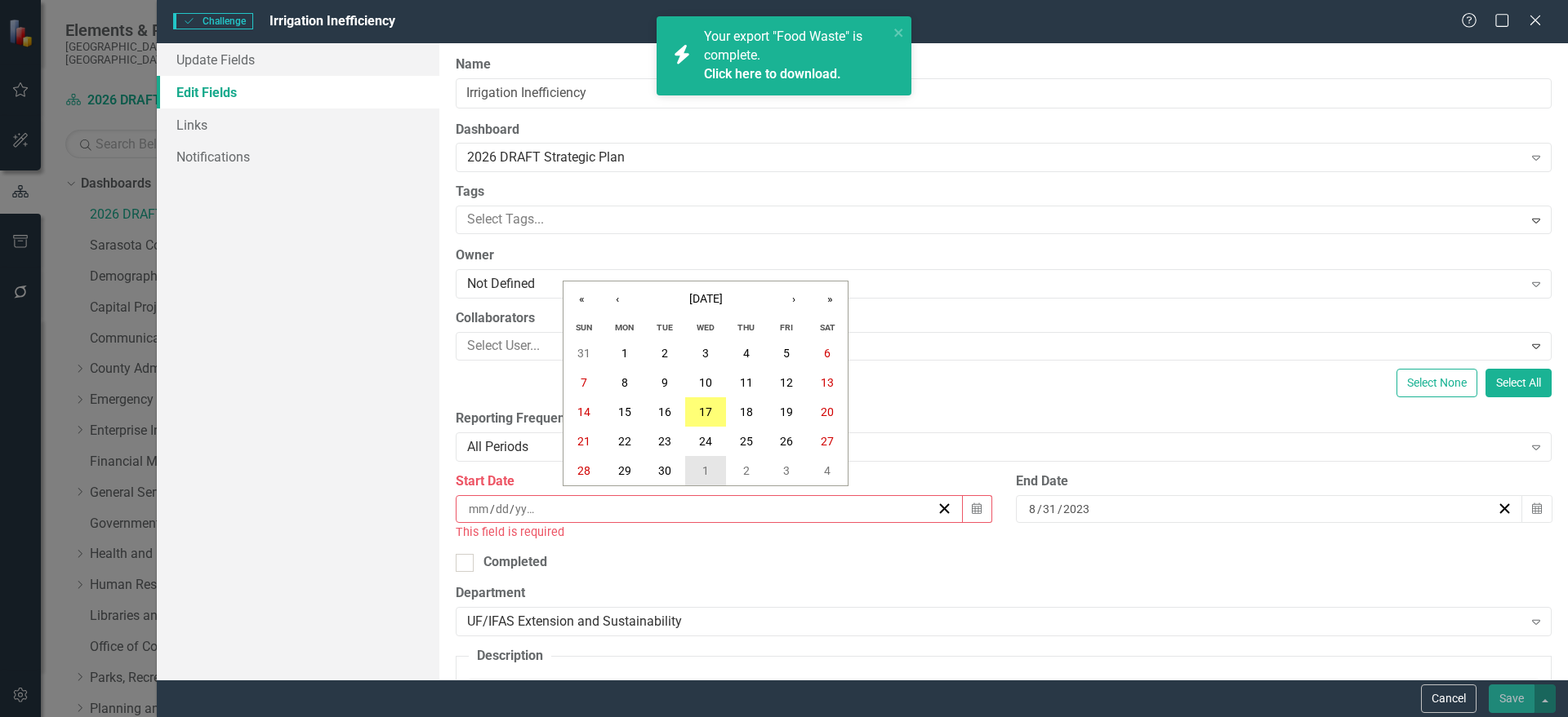
click at [710, 465] on button "1" at bounding box center [705, 471] width 40 height 30
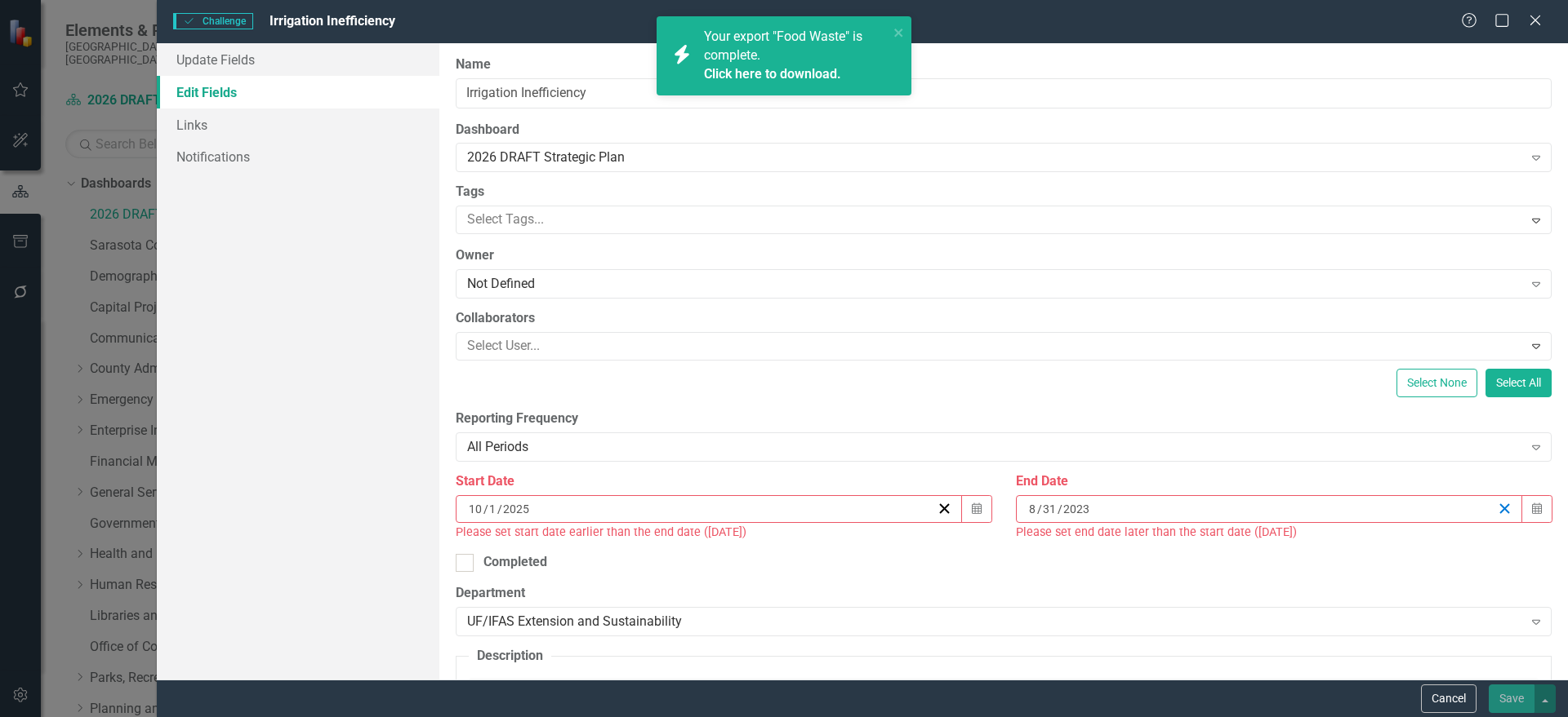
click at [1500, 511] on line "button" at bounding box center [1504, 508] width 9 height 9
click at [1532, 506] on icon "button" at bounding box center [1536, 508] width 10 height 12
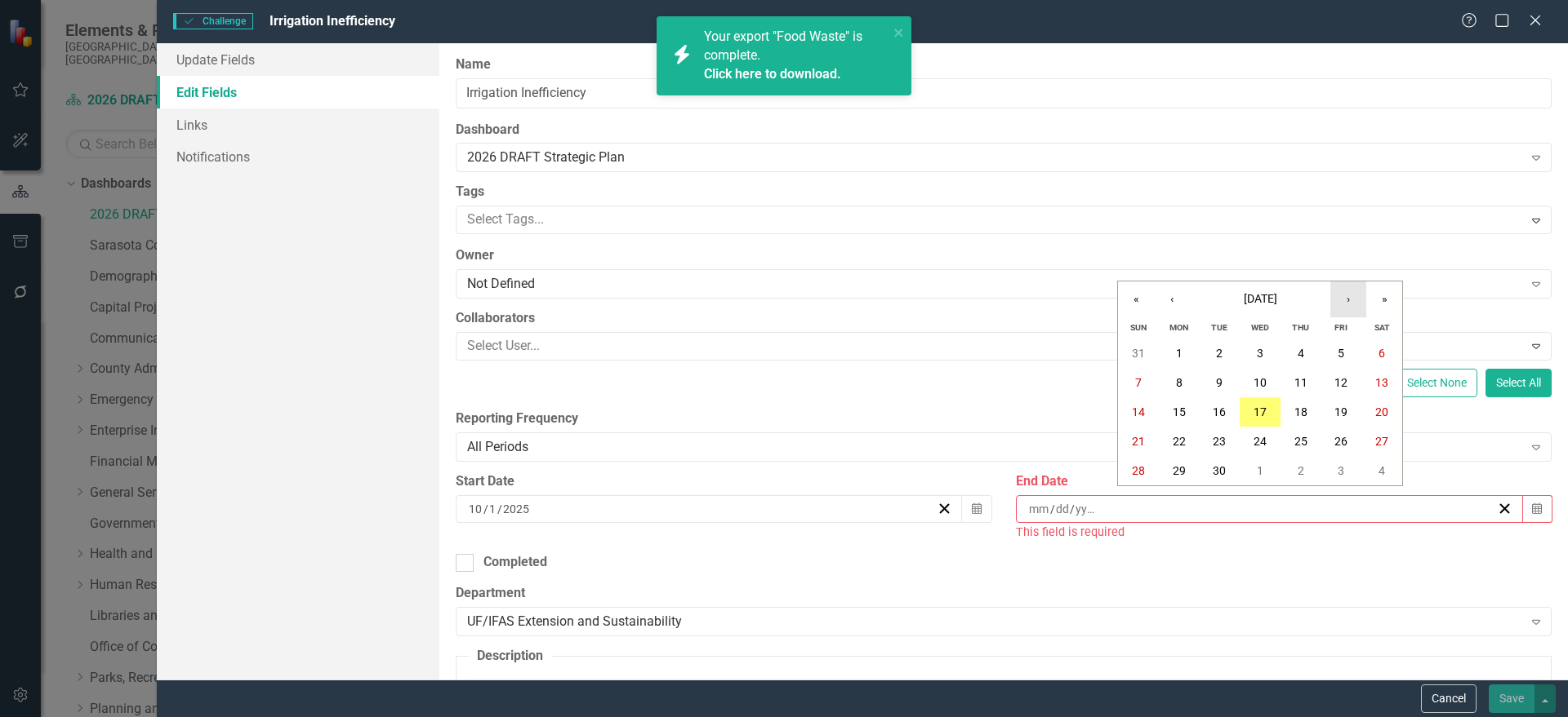
click at [1354, 305] on button "›" at bounding box center [1348, 299] width 35 height 35
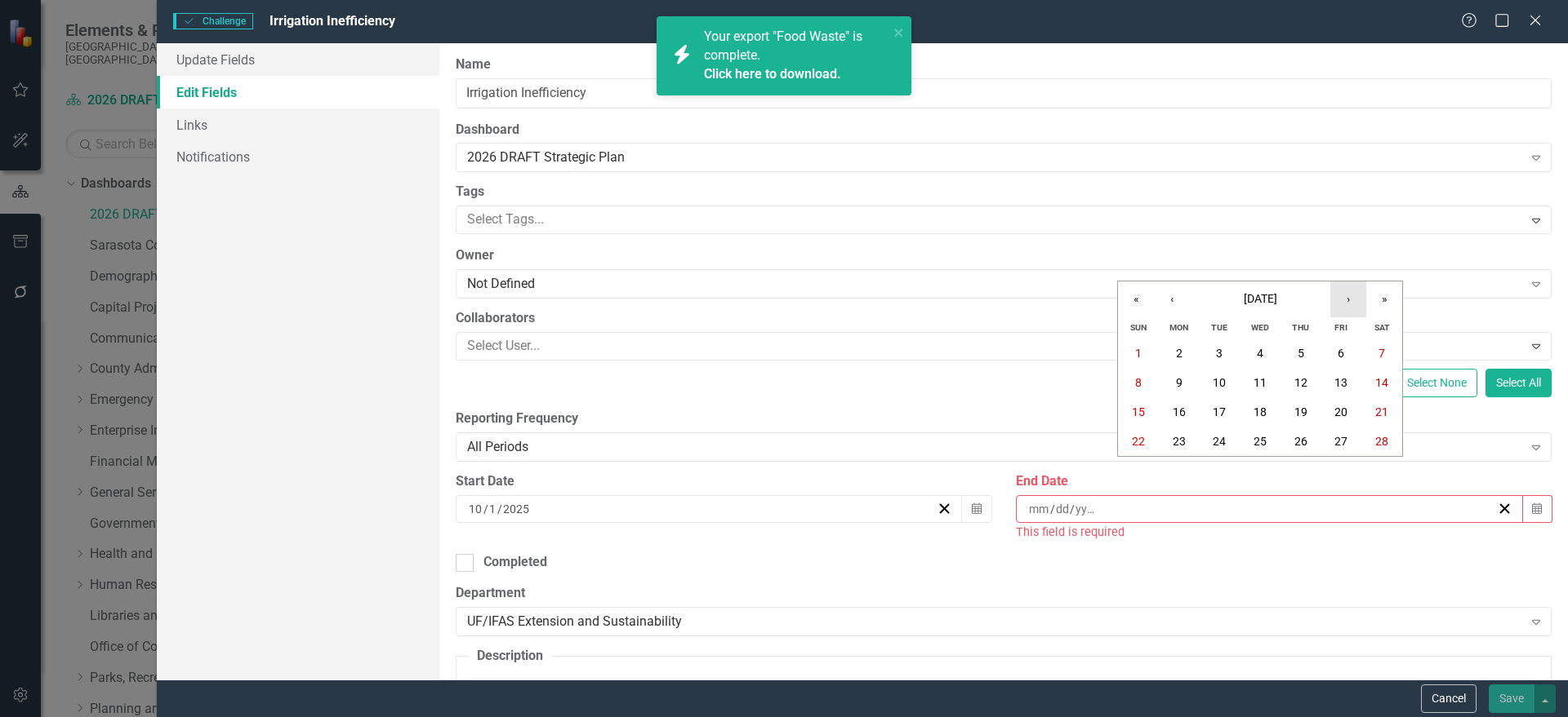
click at [1354, 305] on button "›" at bounding box center [1348, 299] width 35 height 35
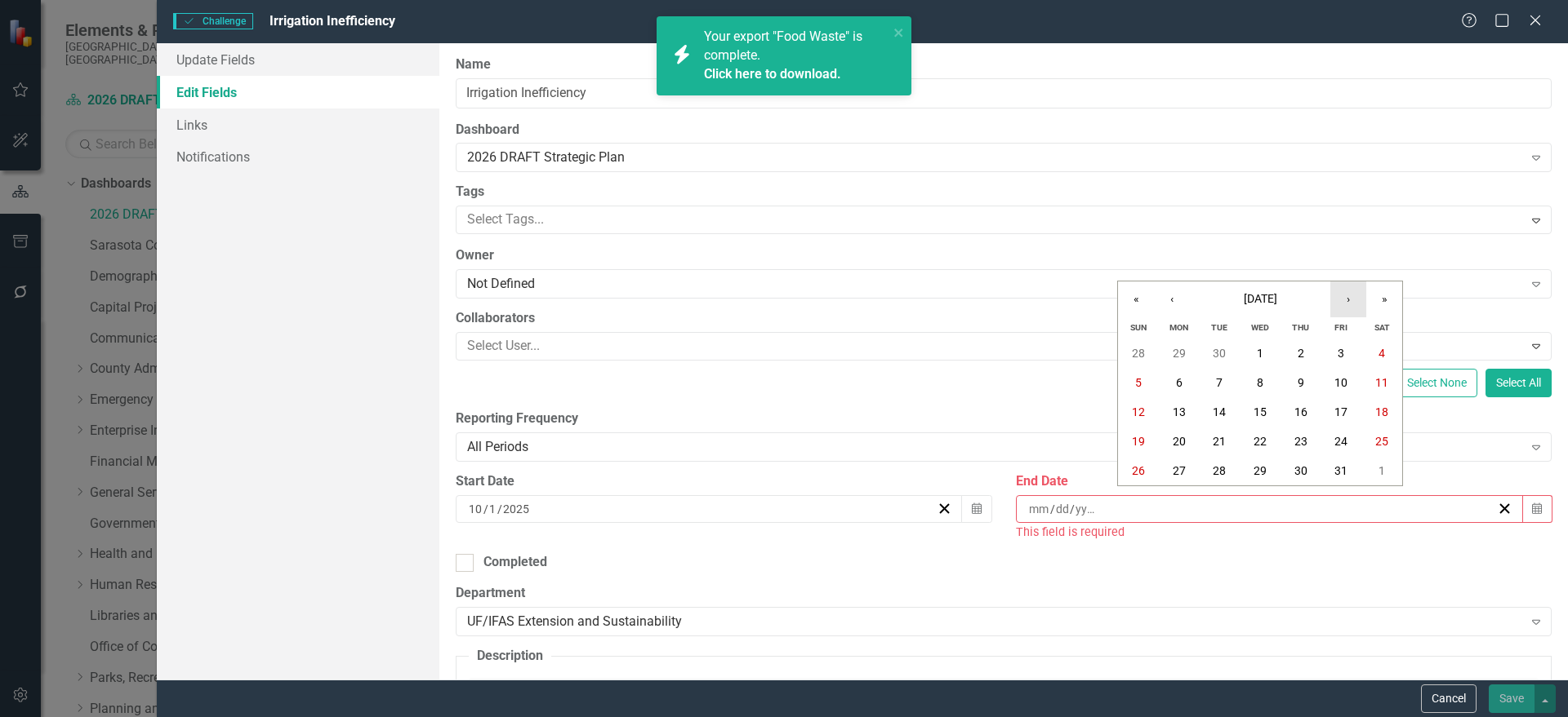
click at [1354, 305] on button "›" at bounding box center [1348, 299] width 35 height 35
click at [1255, 466] on abbr "30" at bounding box center [1260, 470] width 13 height 13
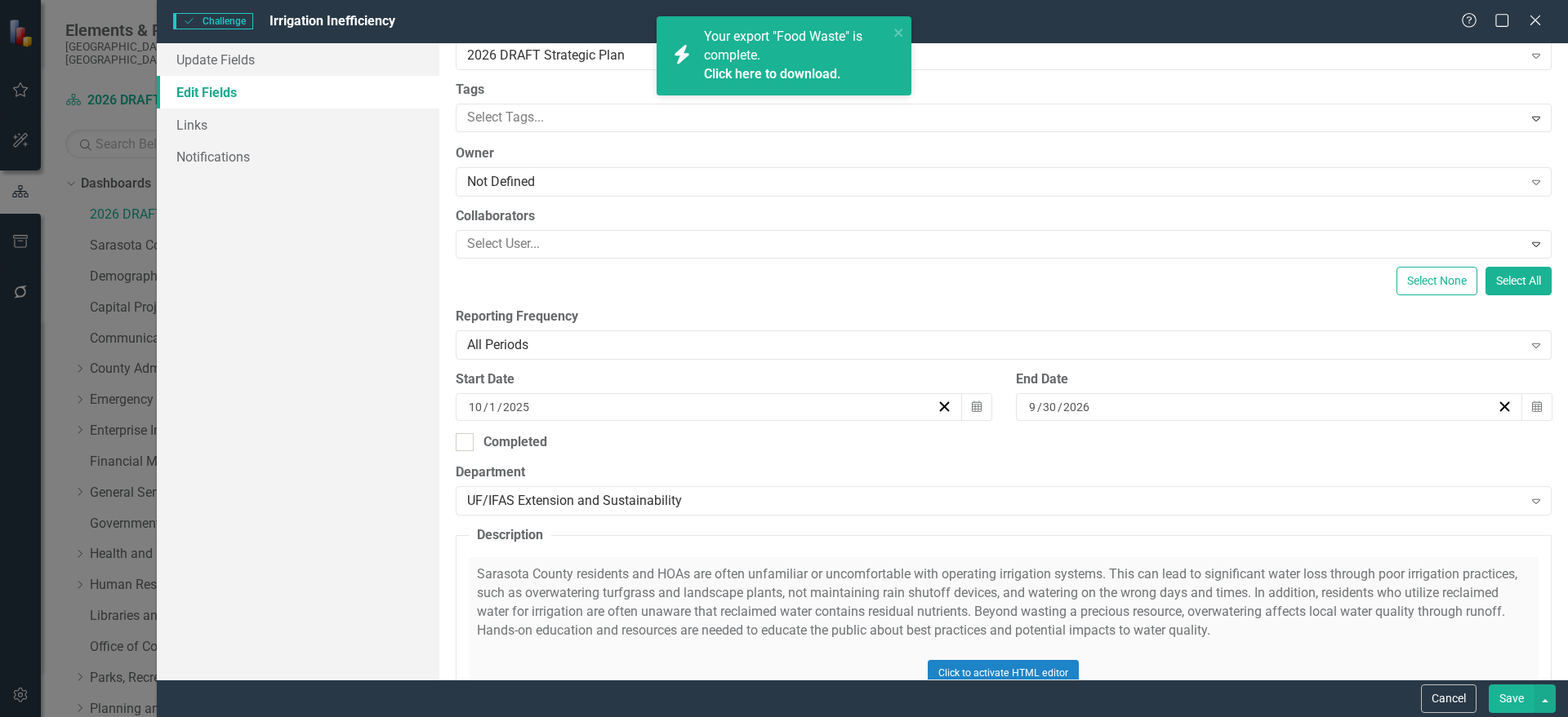
scroll to position [291, 0]
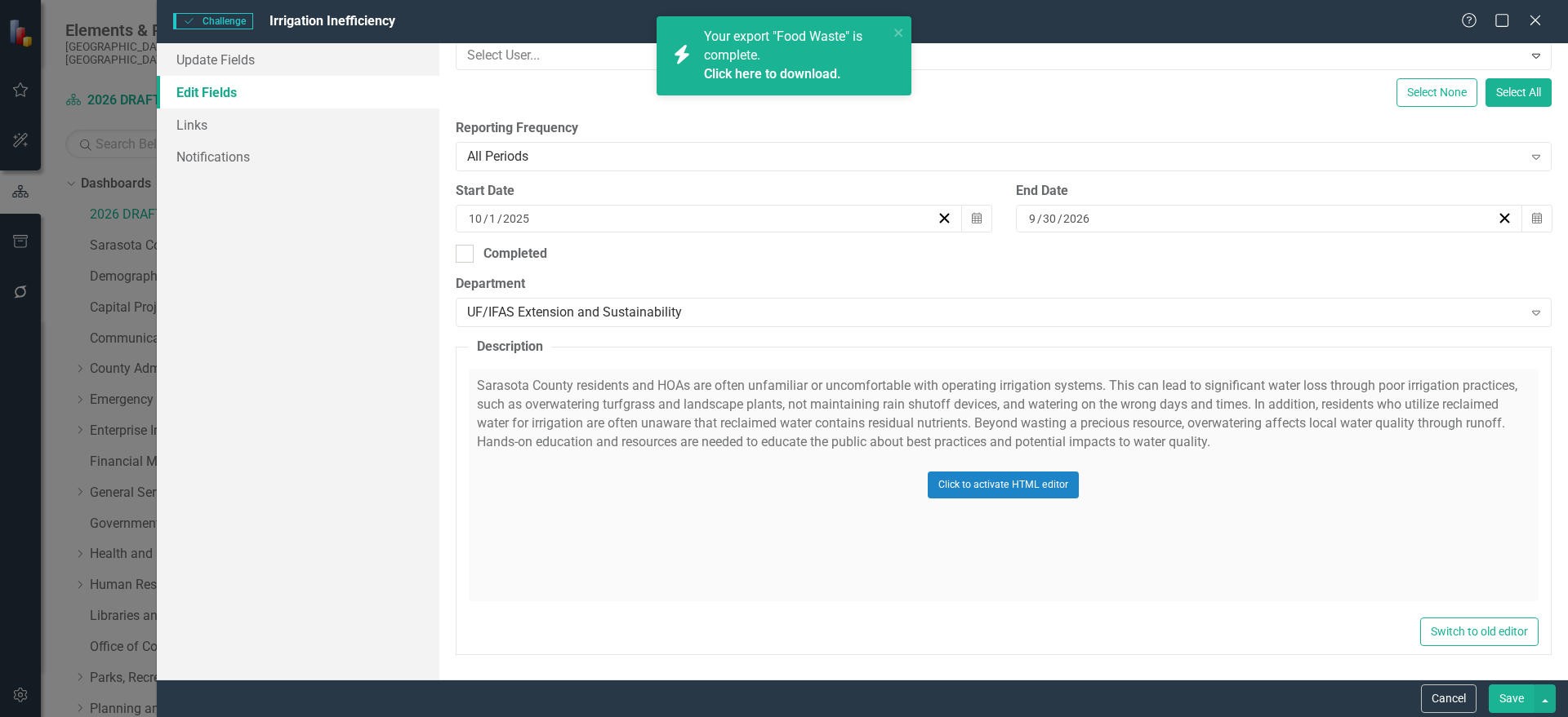
click at [647, 483] on div "Click to activate HTML editor" at bounding box center [1003, 486] width 1069 height 232
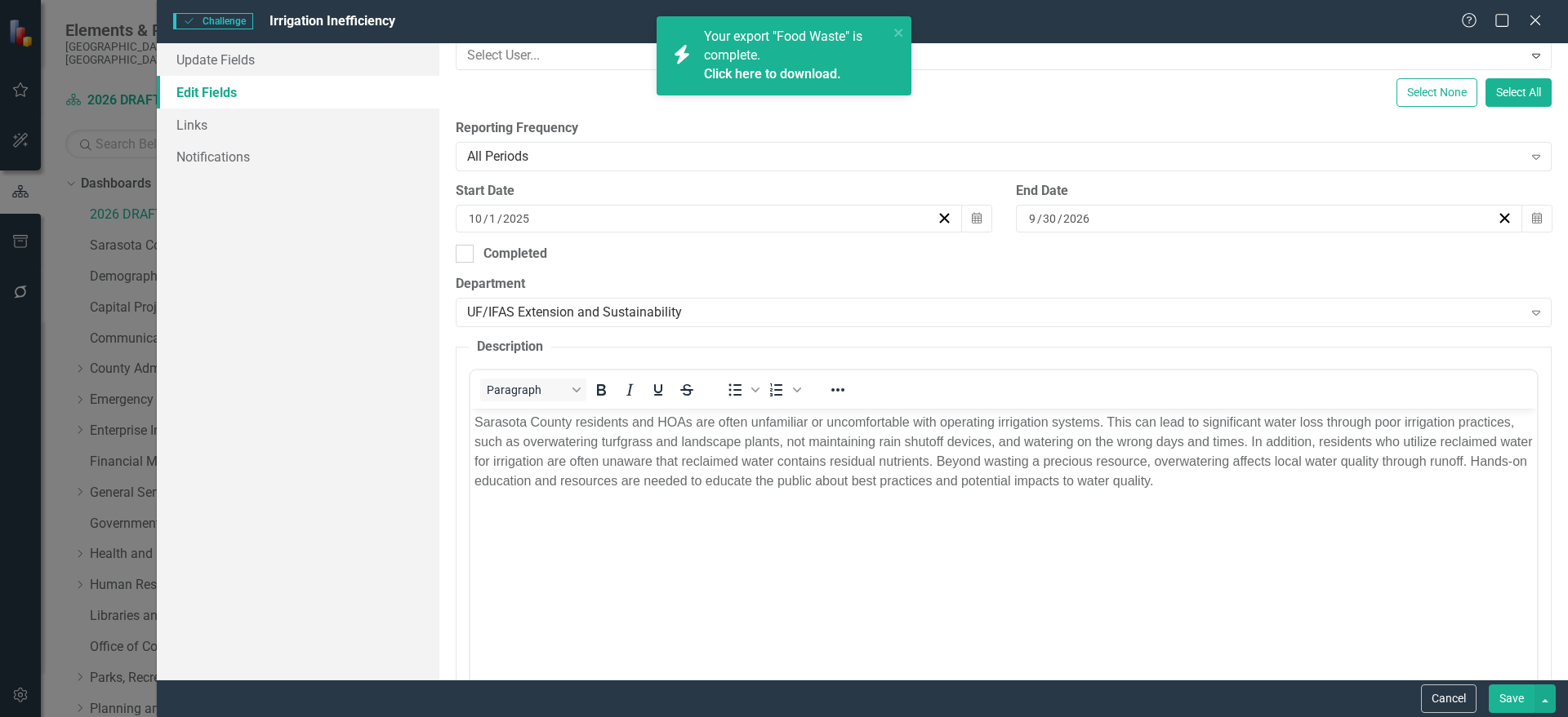
scroll to position [0, 0]
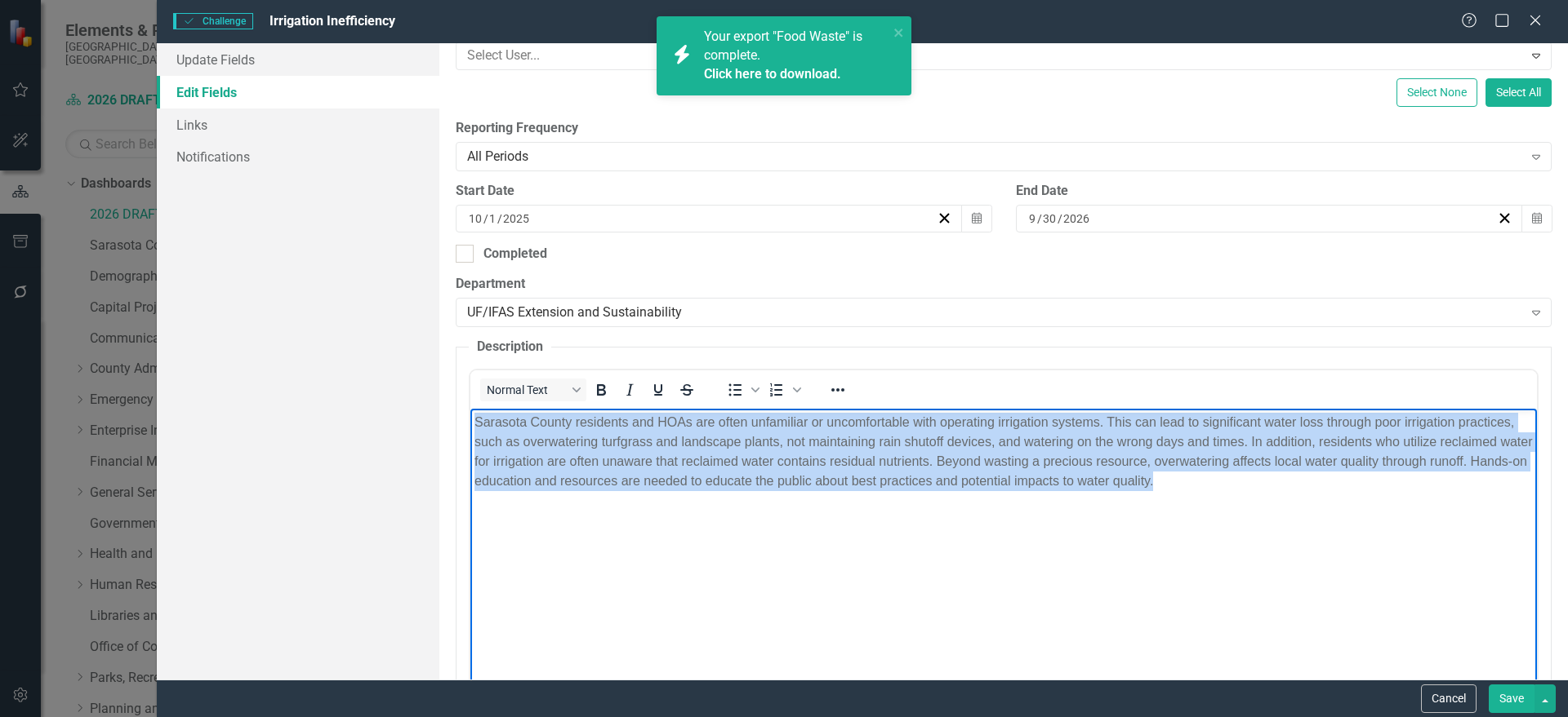
drag, startPoint x: 1440, startPoint y: 516, endPoint x: 262, endPoint y: 350, distance: 1189.6
click at [469, 409] on html "Sarasota County residents and HOAs are often unfamiliar or uncomfortable with o…" at bounding box center [1002, 531] width 1066 height 245
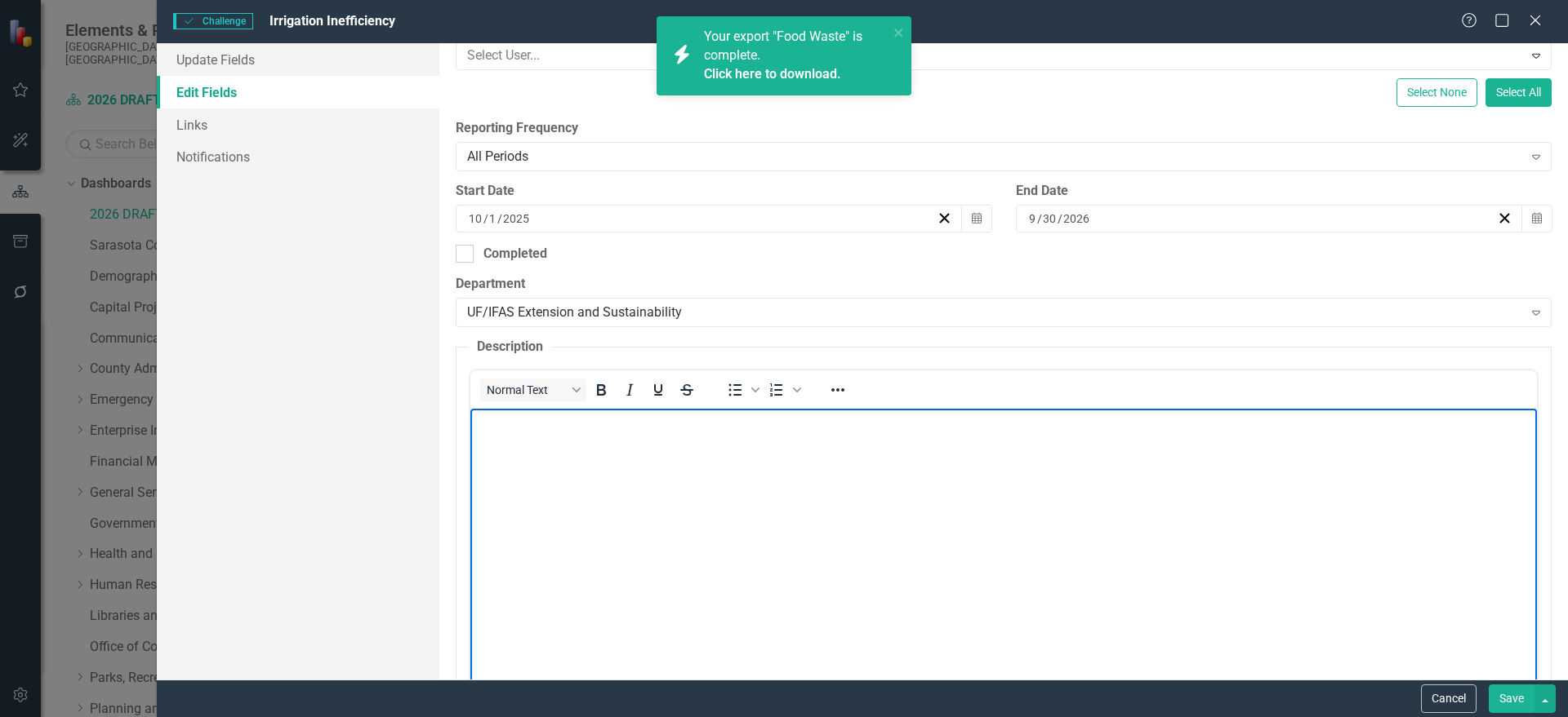
paste body "Rich Text Area. Press ALT-0 for help."
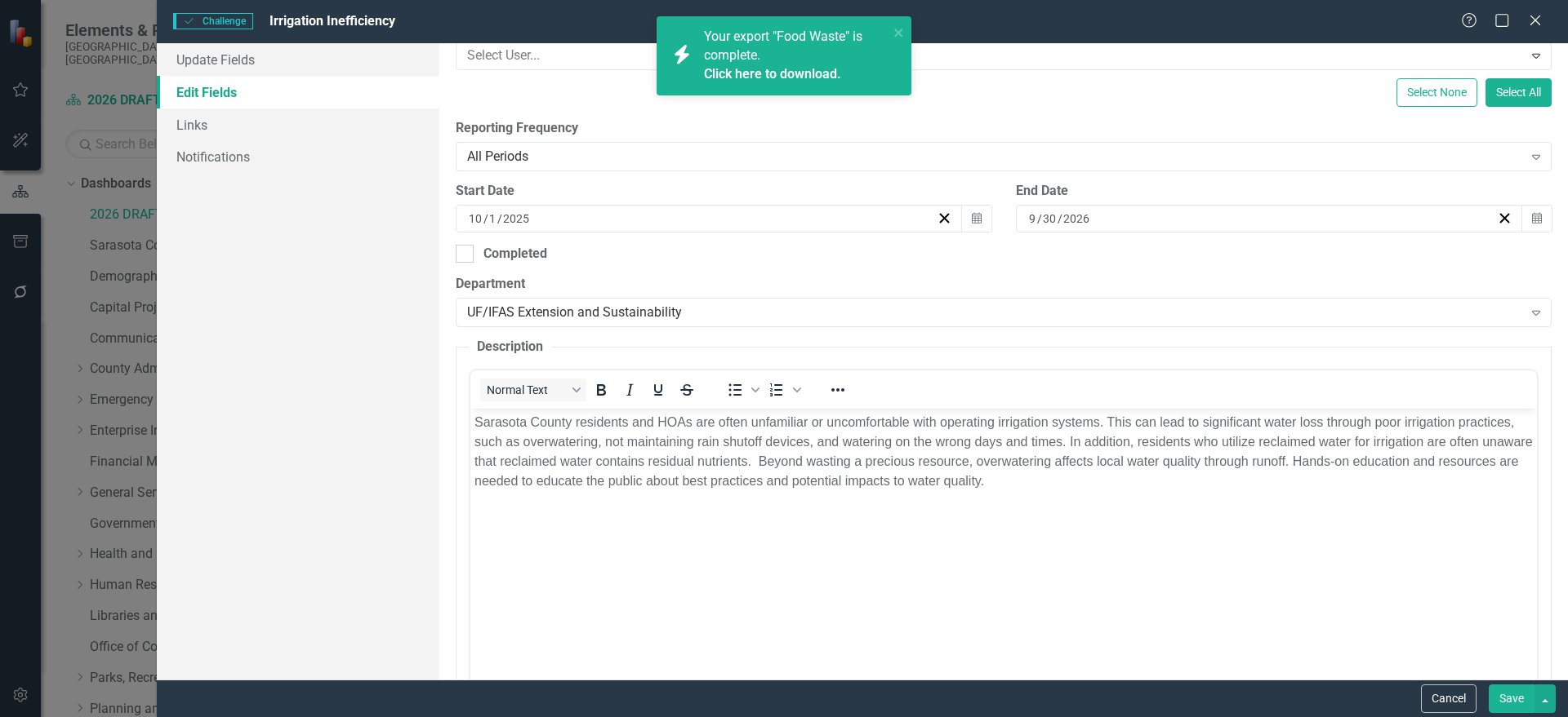
click at [1509, 694] on button "Save" at bounding box center [1512, 698] width 45 height 29
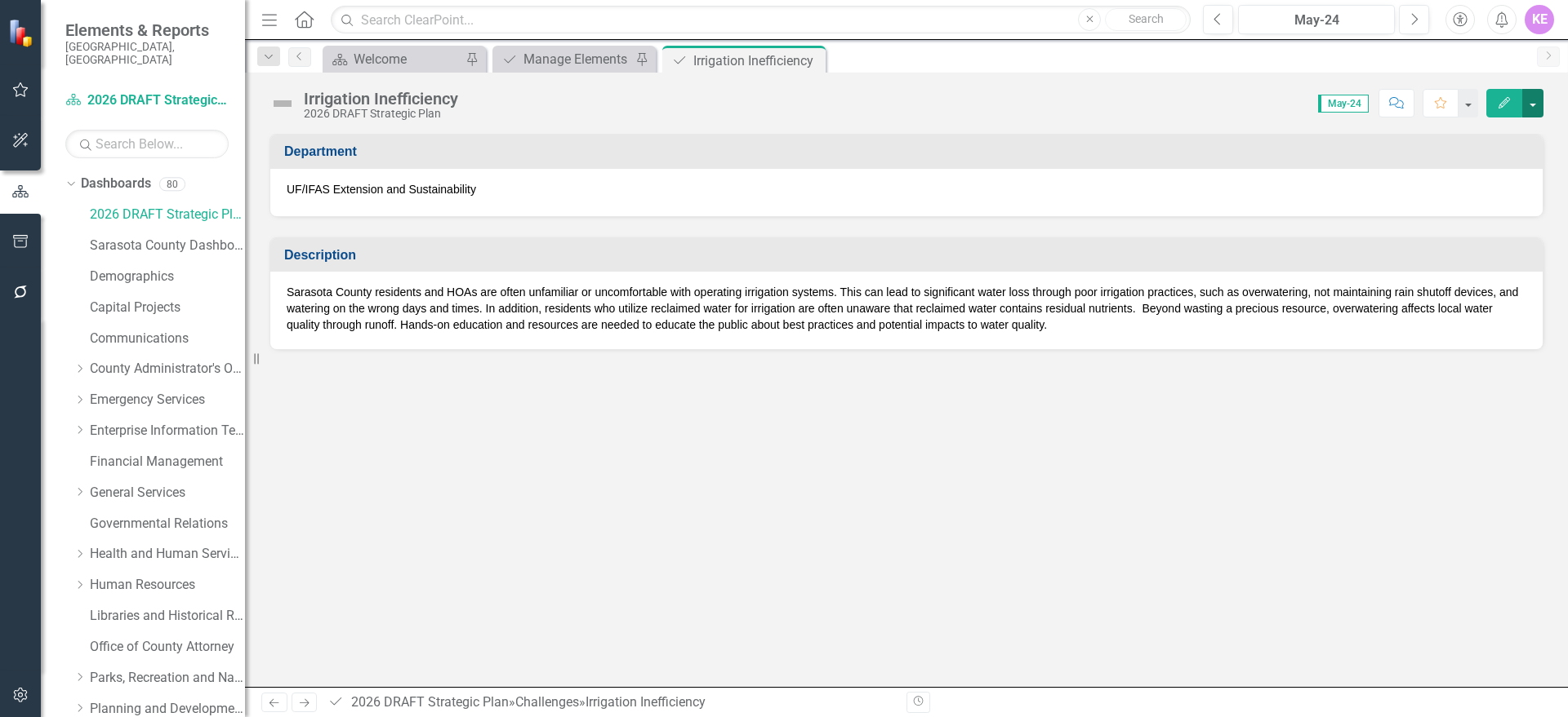
click at [1527, 100] on button "button" at bounding box center [1534, 102] width 22 height 29
click at [1501, 228] on link "PDF Export to PDF" at bounding box center [1476, 228] width 132 height 31
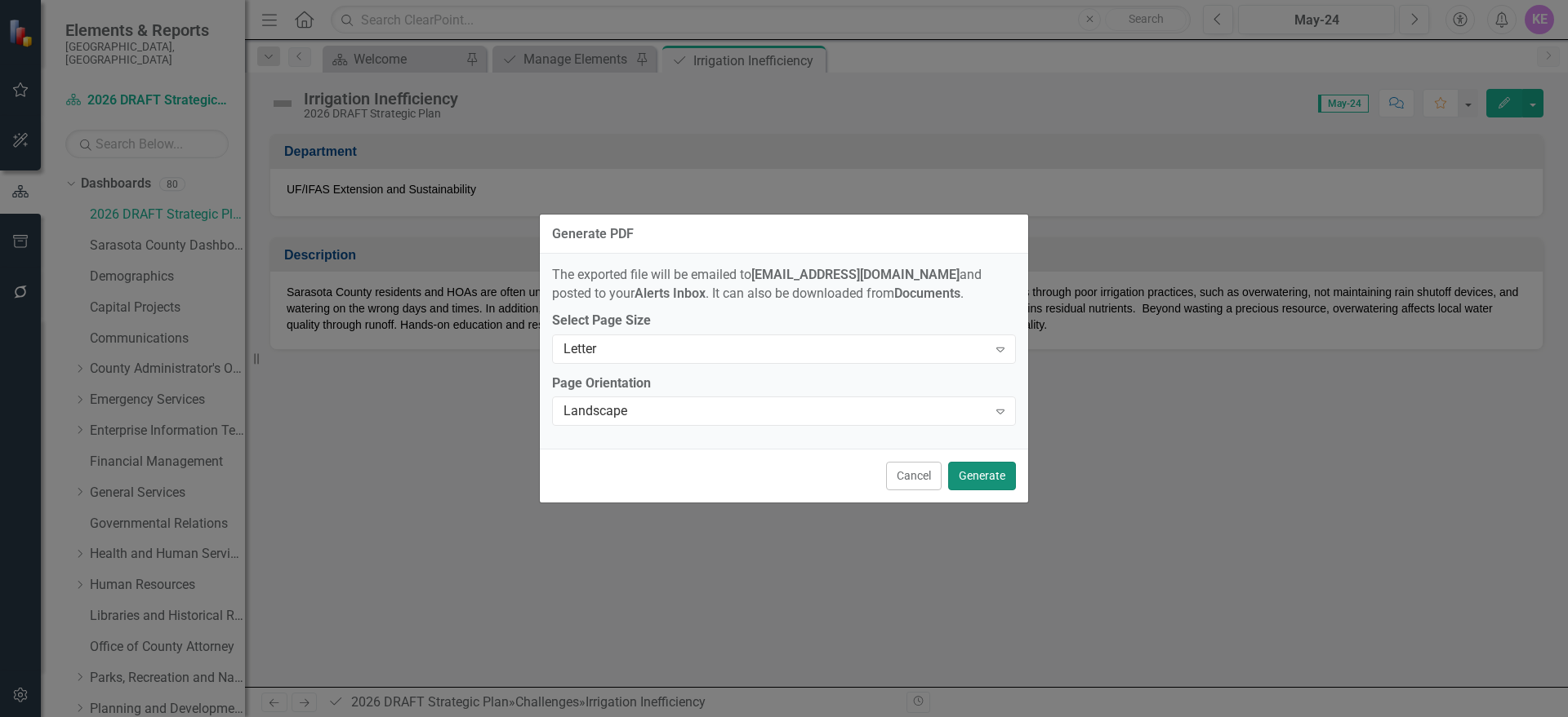
click at [983, 468] on button "Generate" at bounding box center [982, 476] width 68 height 29
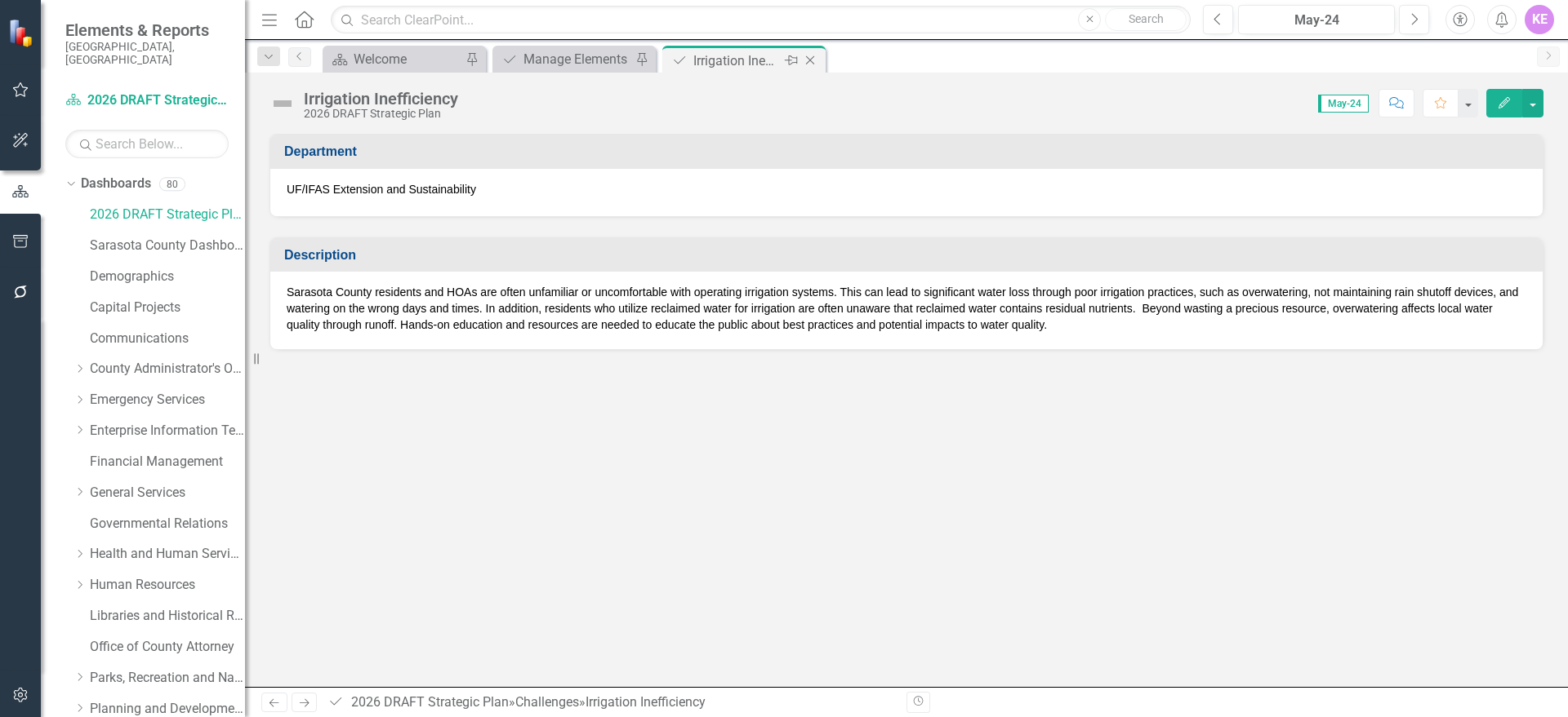
click at [813, 54] on icon "Close" at bounding box center [810, 60] width 17 height 13
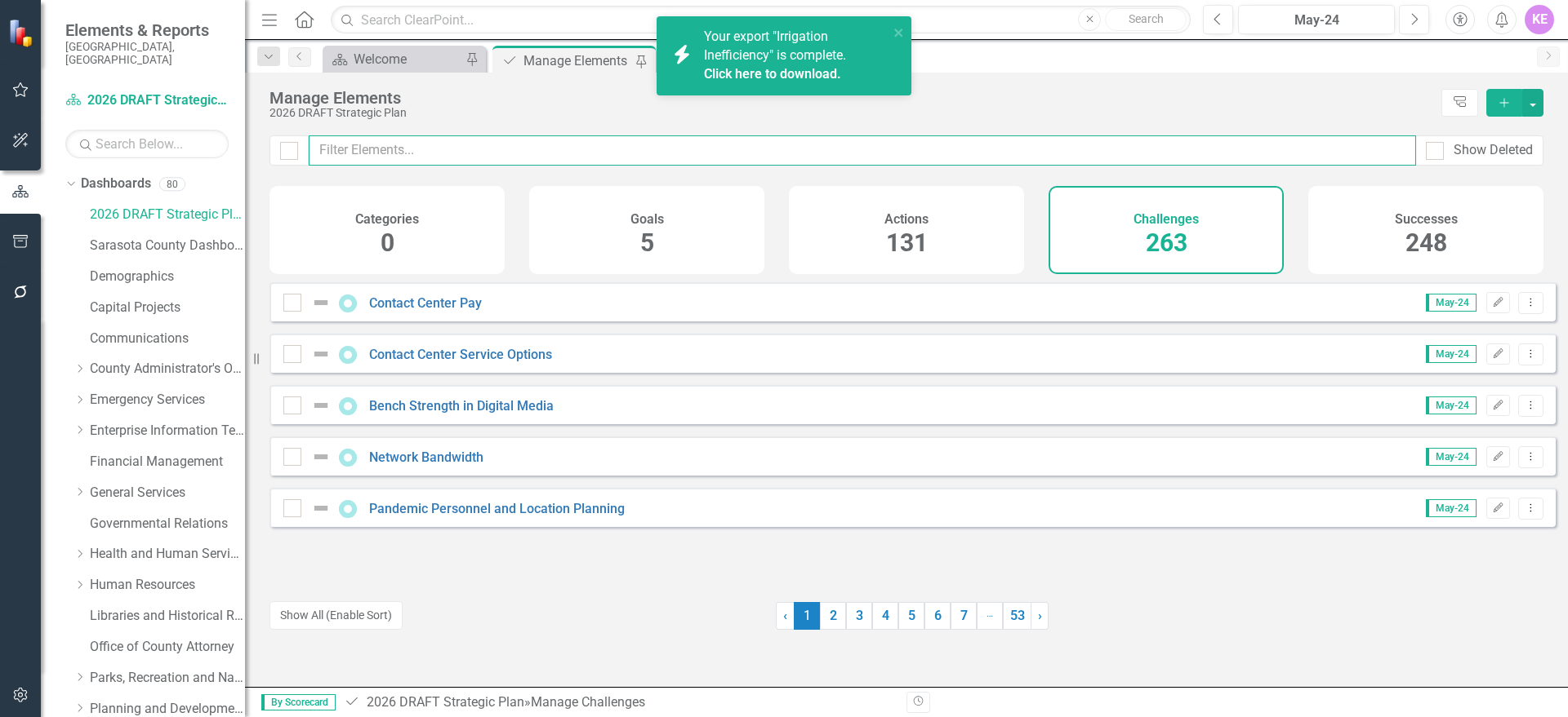
click at [439, 161] on input "text" at bounding box center [862, 151] width 1108 height 31
paste input "Landscape Impacts"
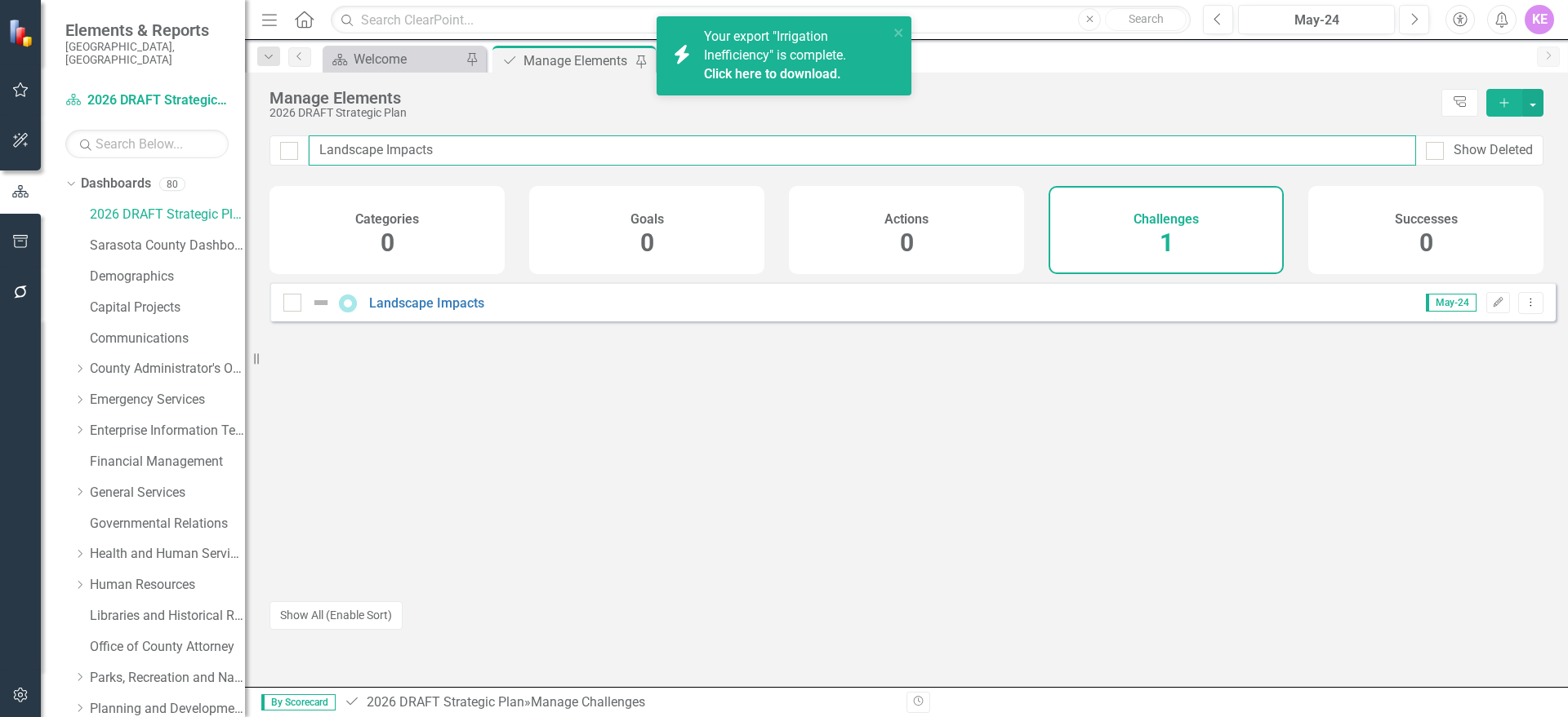
type input "Landscape Impacts"
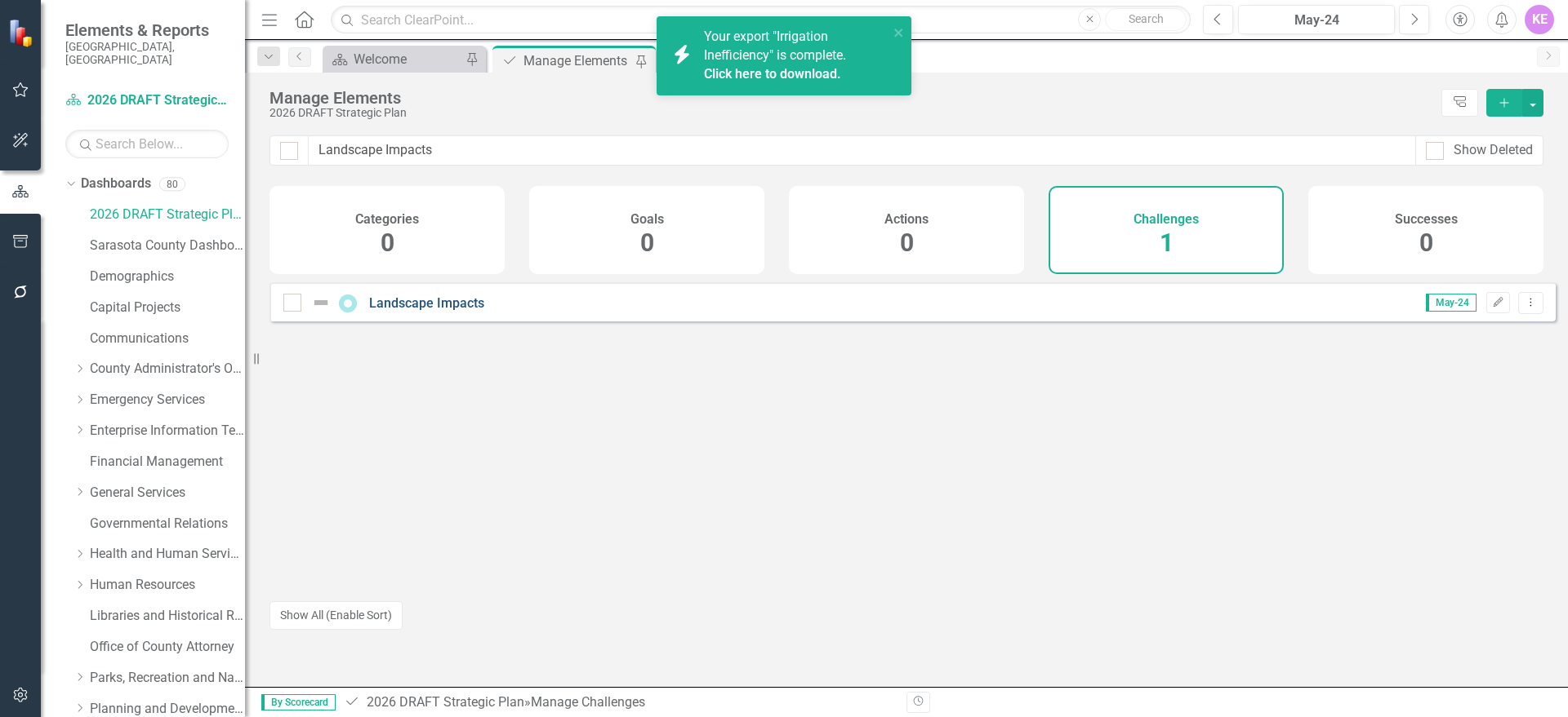
click at [477, 311] on link "Landscape Impacts" at bounding box center [427, 303] width 115 height 16
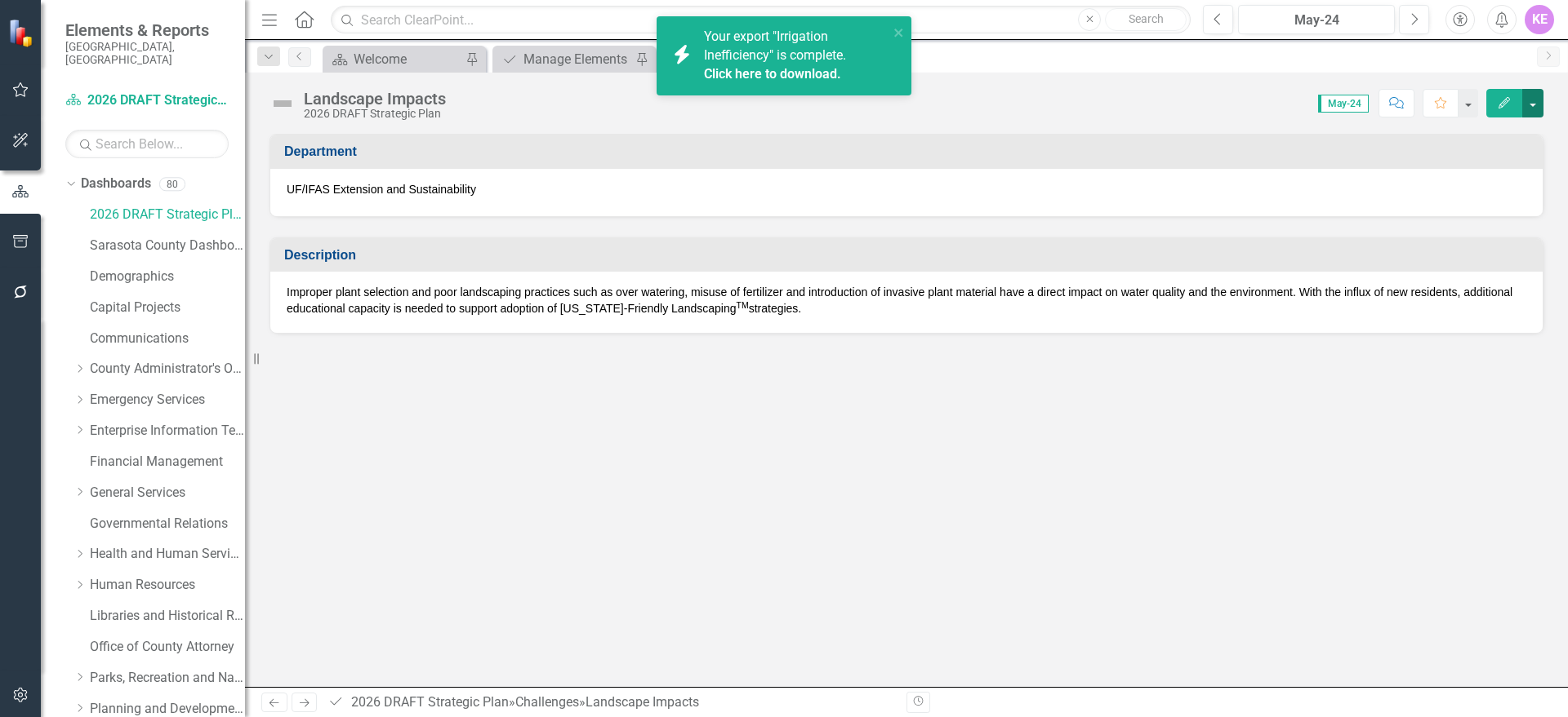
click at [1533, 99] on button "button" at bounding box center [1534, 102] width 22 height 29
click at [1495, 136] on link "Edit Edit Challenge" at bounding box center [1476, 133] width 132 height 31
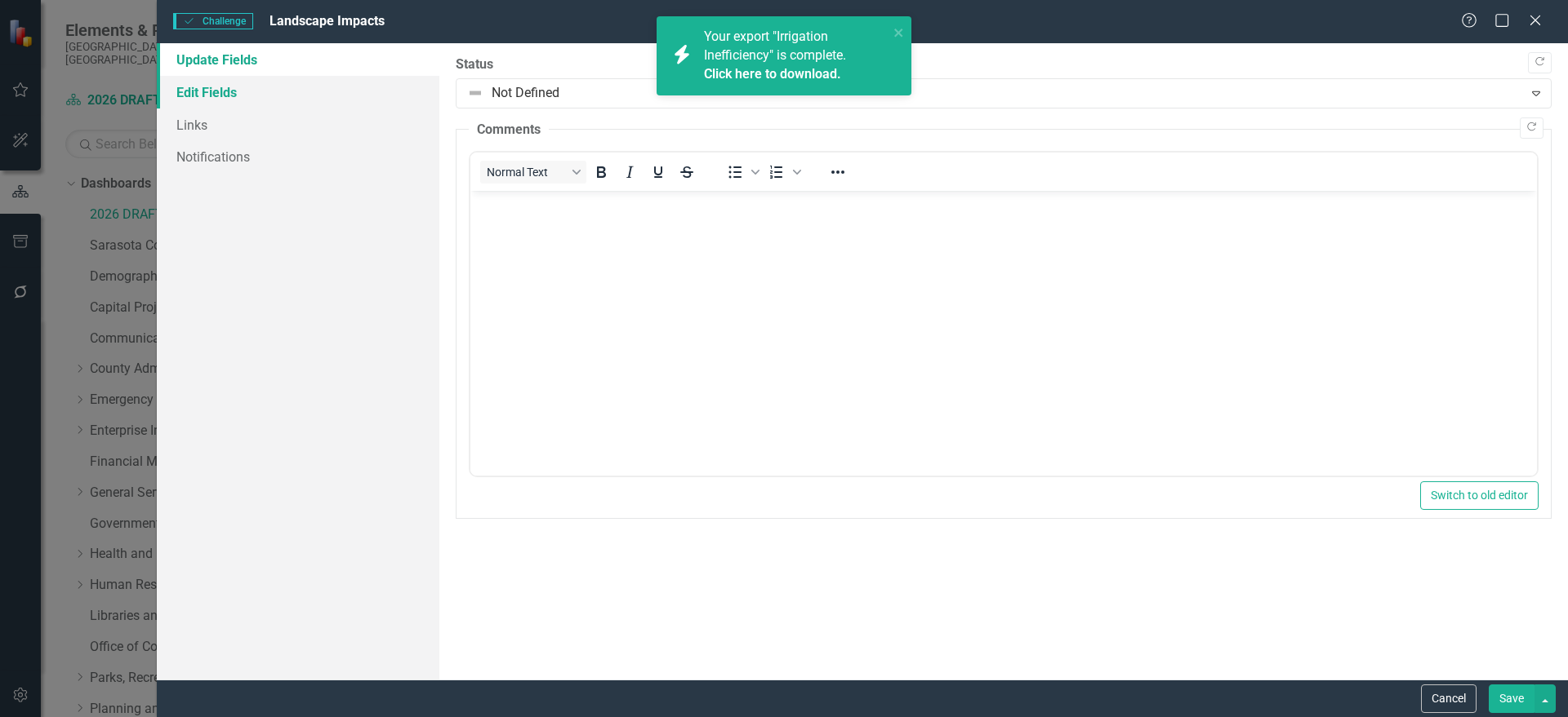
click at [287, 95] on link "Edit Fields" at bounding box center [298, 92] width 283 height 33
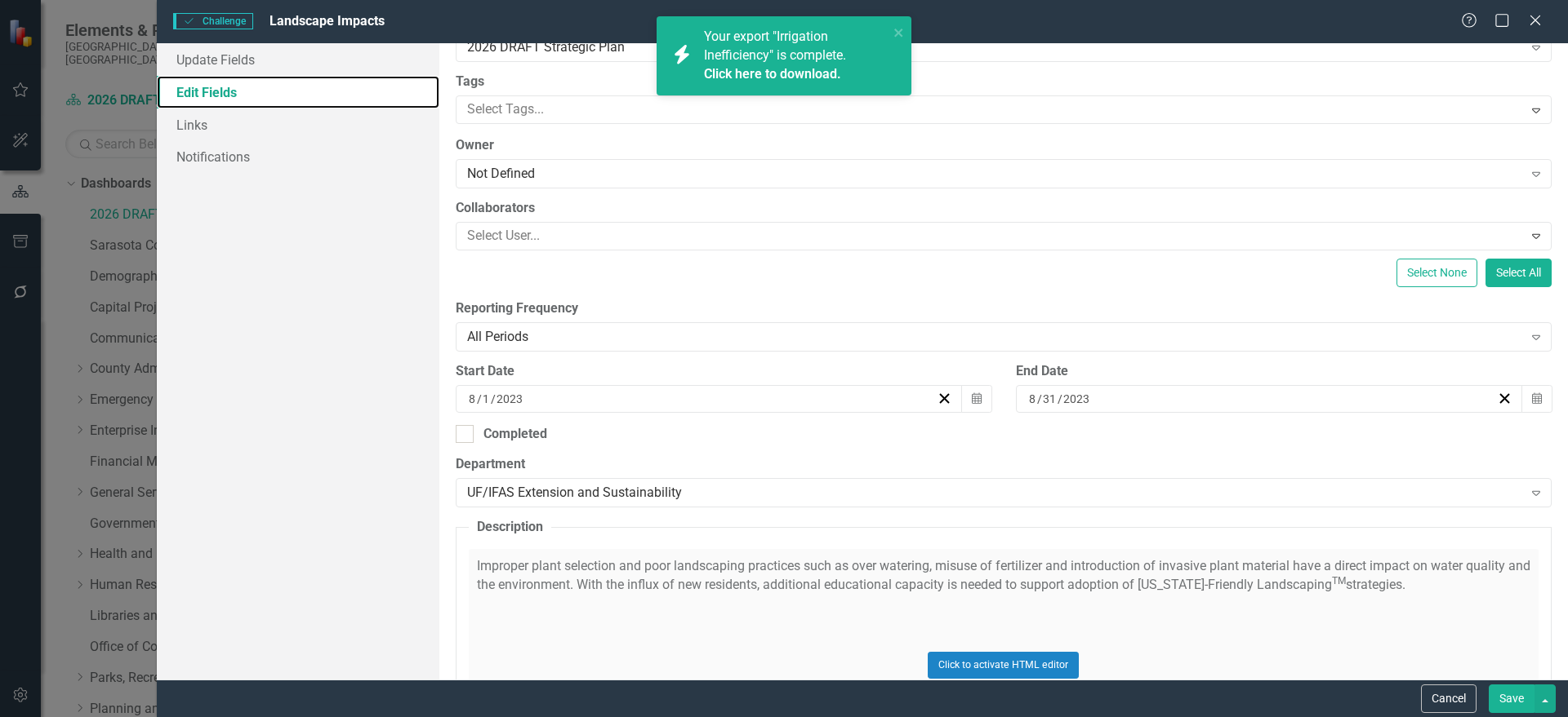
scroll to position [291, 0]
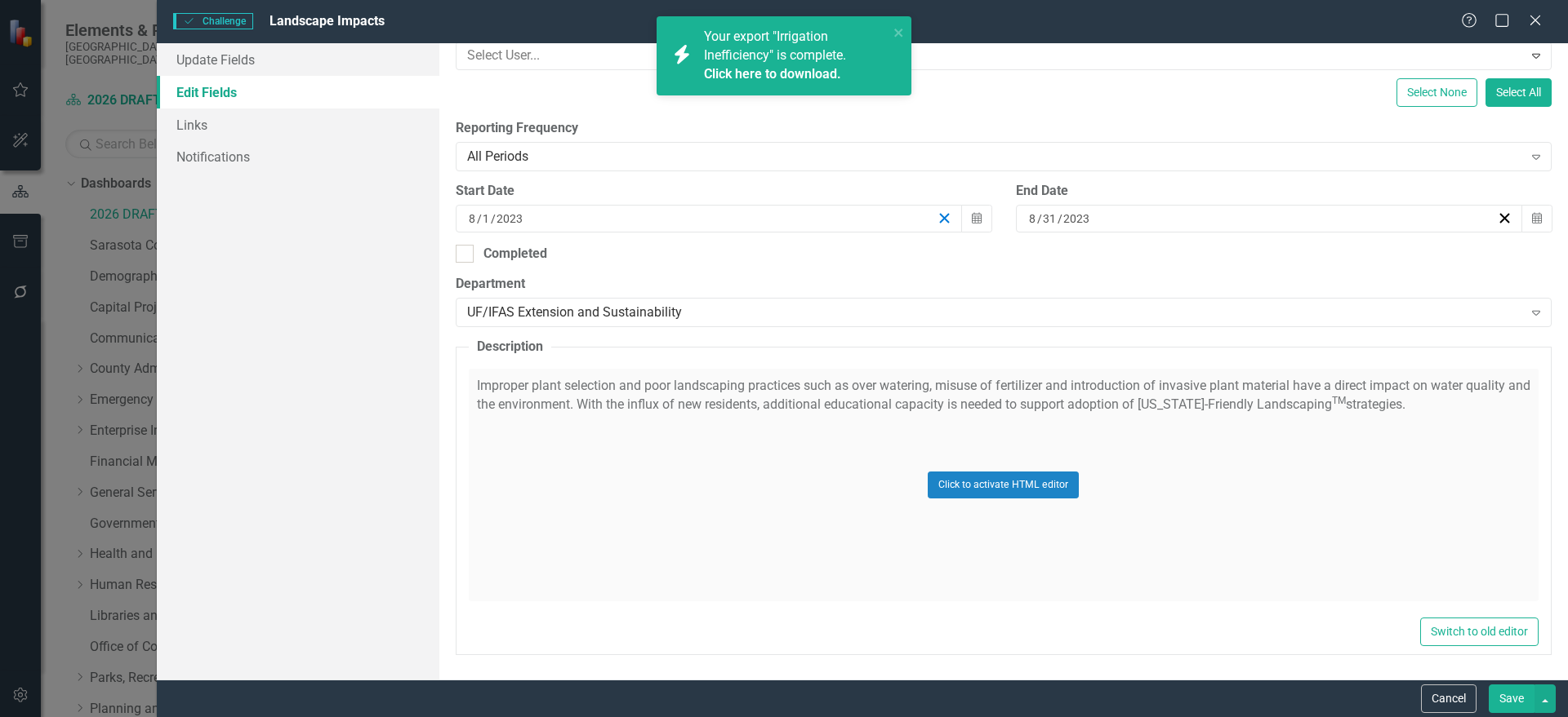
click at [936, 215] on icon "button" at bounding box center [944, 219] width 16 height 16
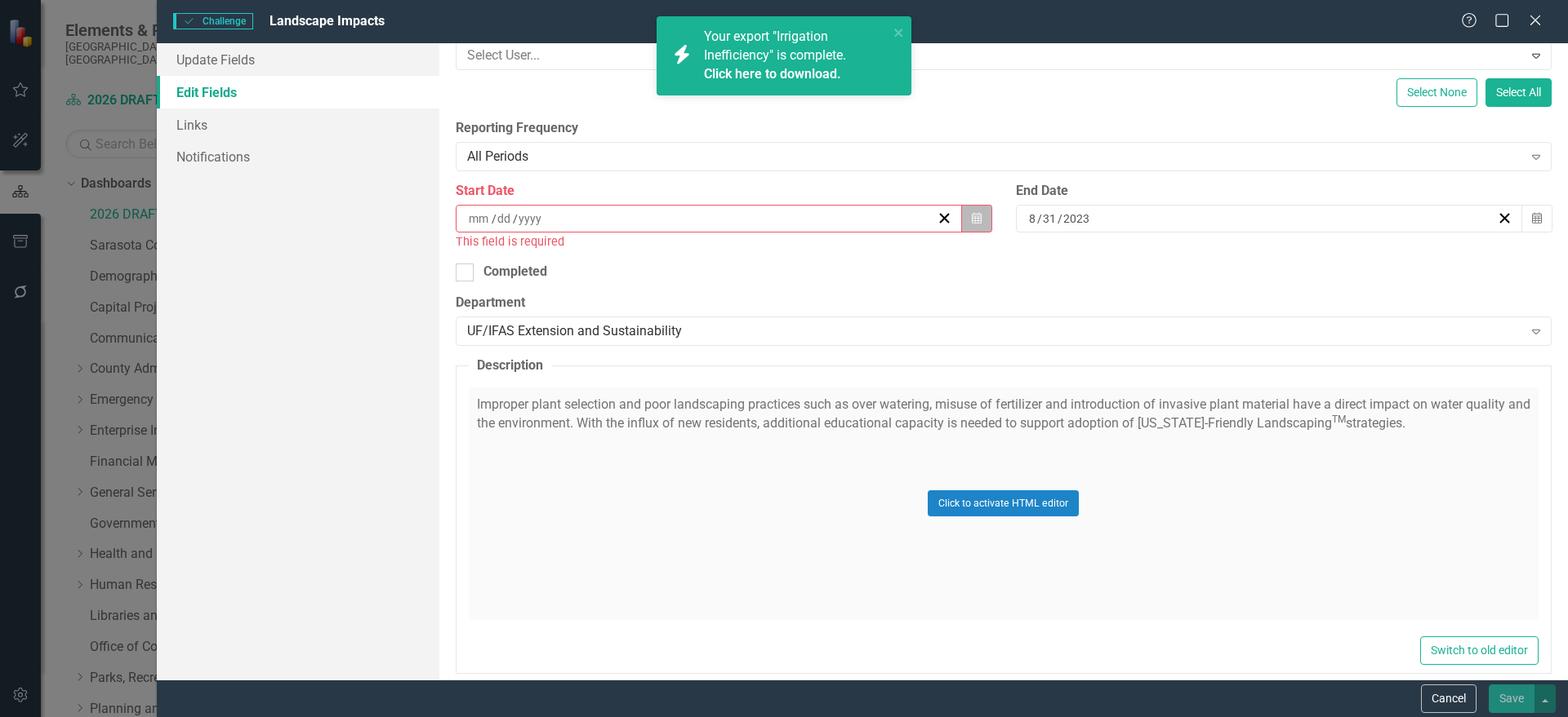
click at [969, 225] on button "Calendar" at bounding box center [976, 219] width 31 height 28
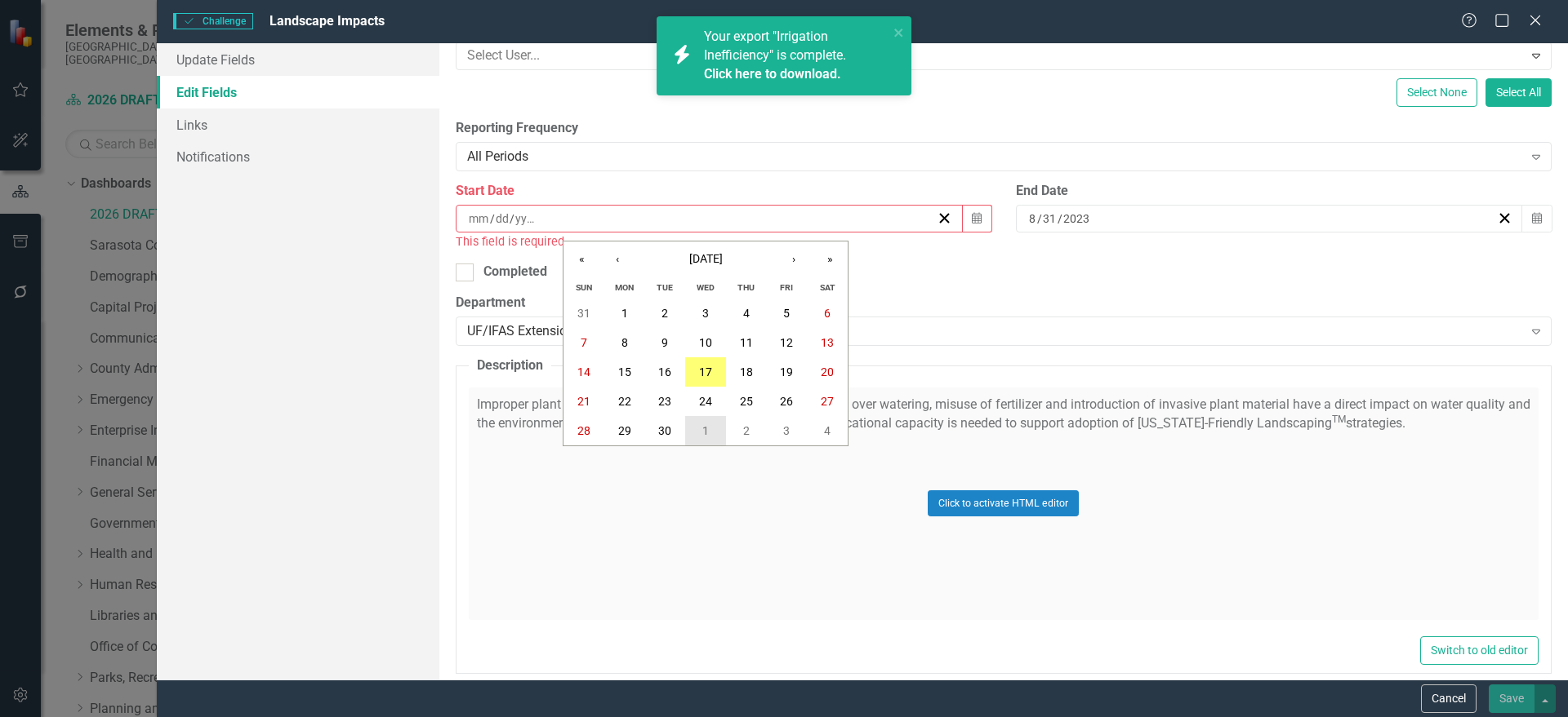
click at [712, 431] on button "1" at bounding box center [705, 431] width 40 height 30
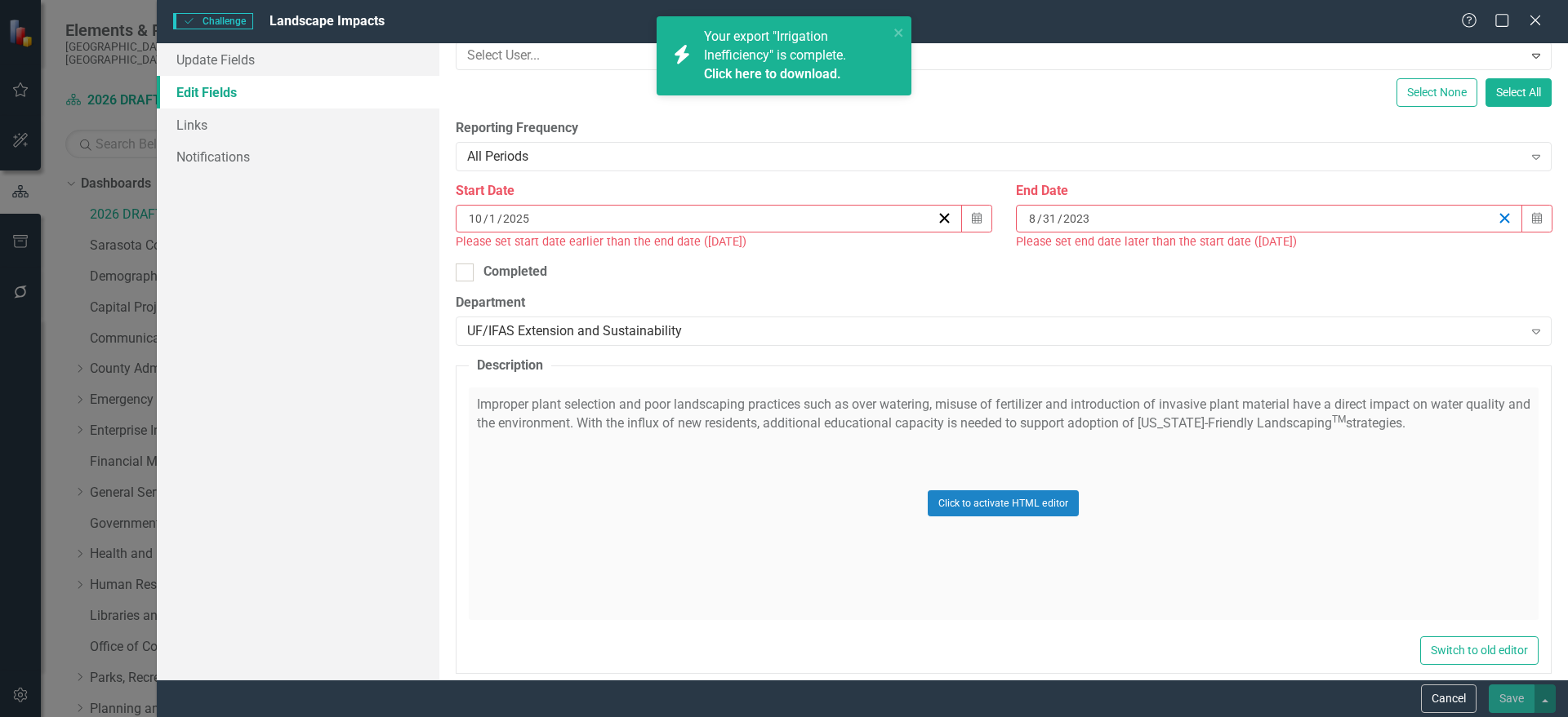
click at [1497, 214] on button "button" at bounding box center [1505, 219] width 16 height 17
click at [1532, 220] on icon "button" at bounding box center [1536, 218] width 10 height 12
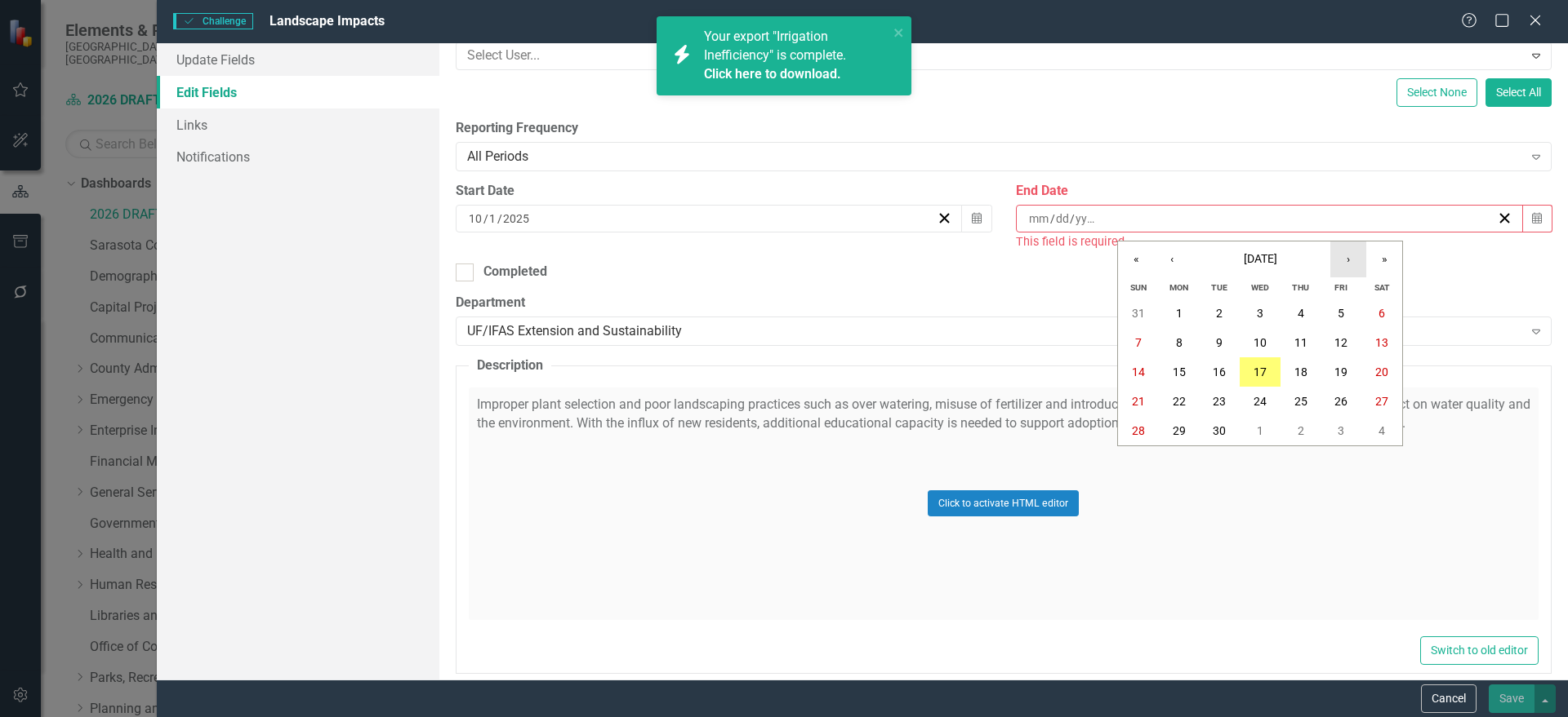
click at [1361, 257] on button "›" at bounding box center [1348, 259] width 35 height 35
click at [1360, 257] on button "›" at bounding box center [1348, 259] width 35 height 35
click at [1356, 257] on button "›" at bounding box center [1348, 259] width 35 height 35
click at [1355, 257] on button "›" at bounding box center [1348, 259] width 35 height 35
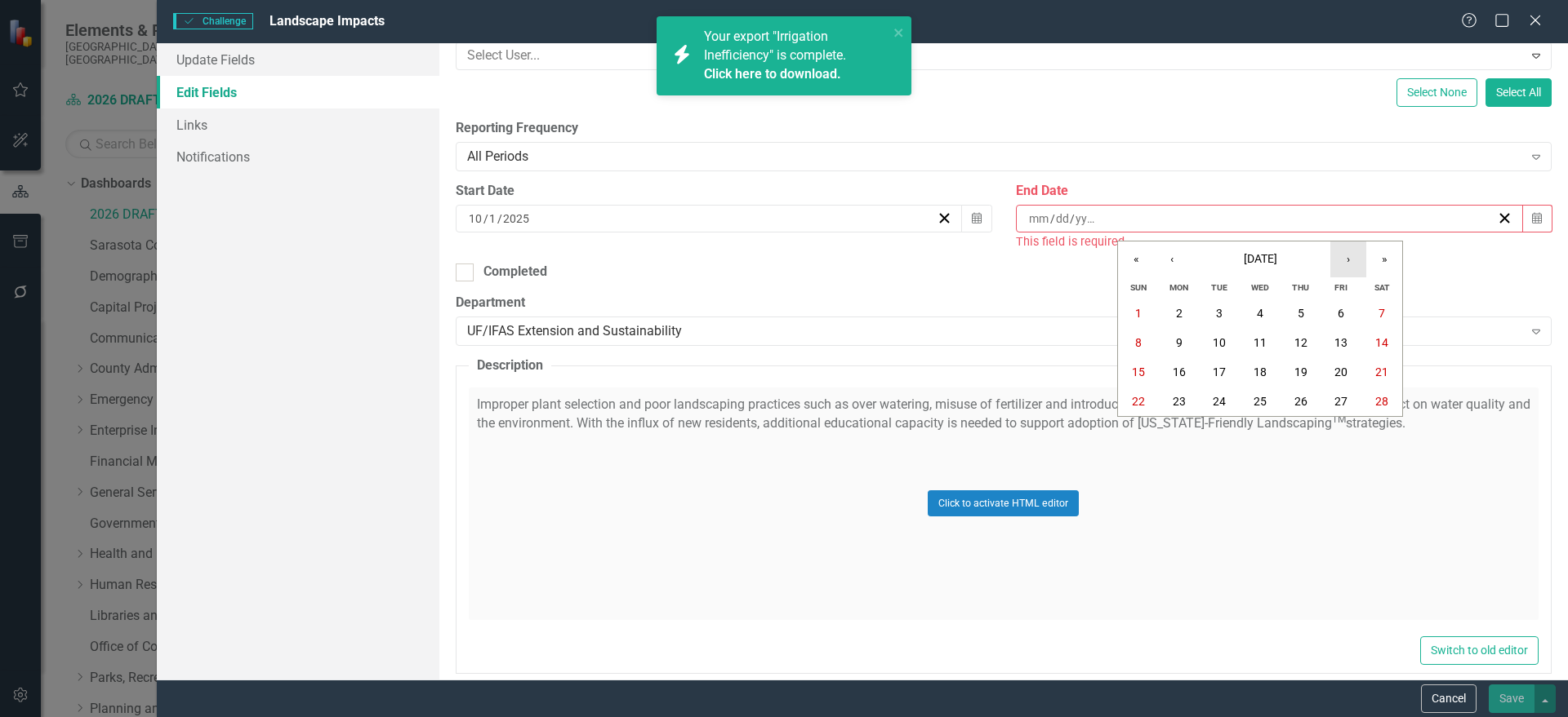
click at [1355, 257] on button "›" at bounding box center [1348, 259] width 35 height 35
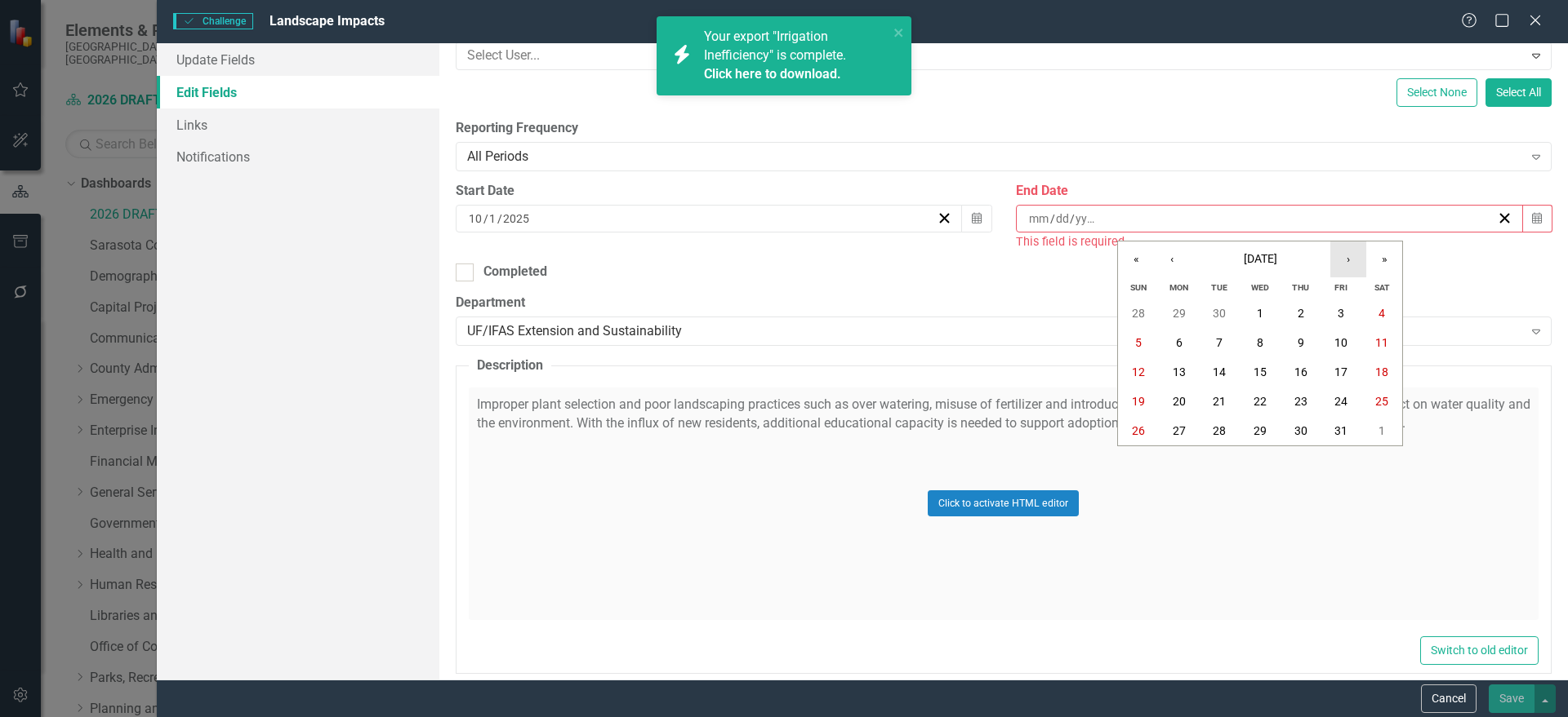
click at [1355, 257] on button "›" at bounding box center [1348, 259] width 35 height 35
click at [1259, 429] on abbr "30" at bounding box center [1260, 430] width 13 height 13
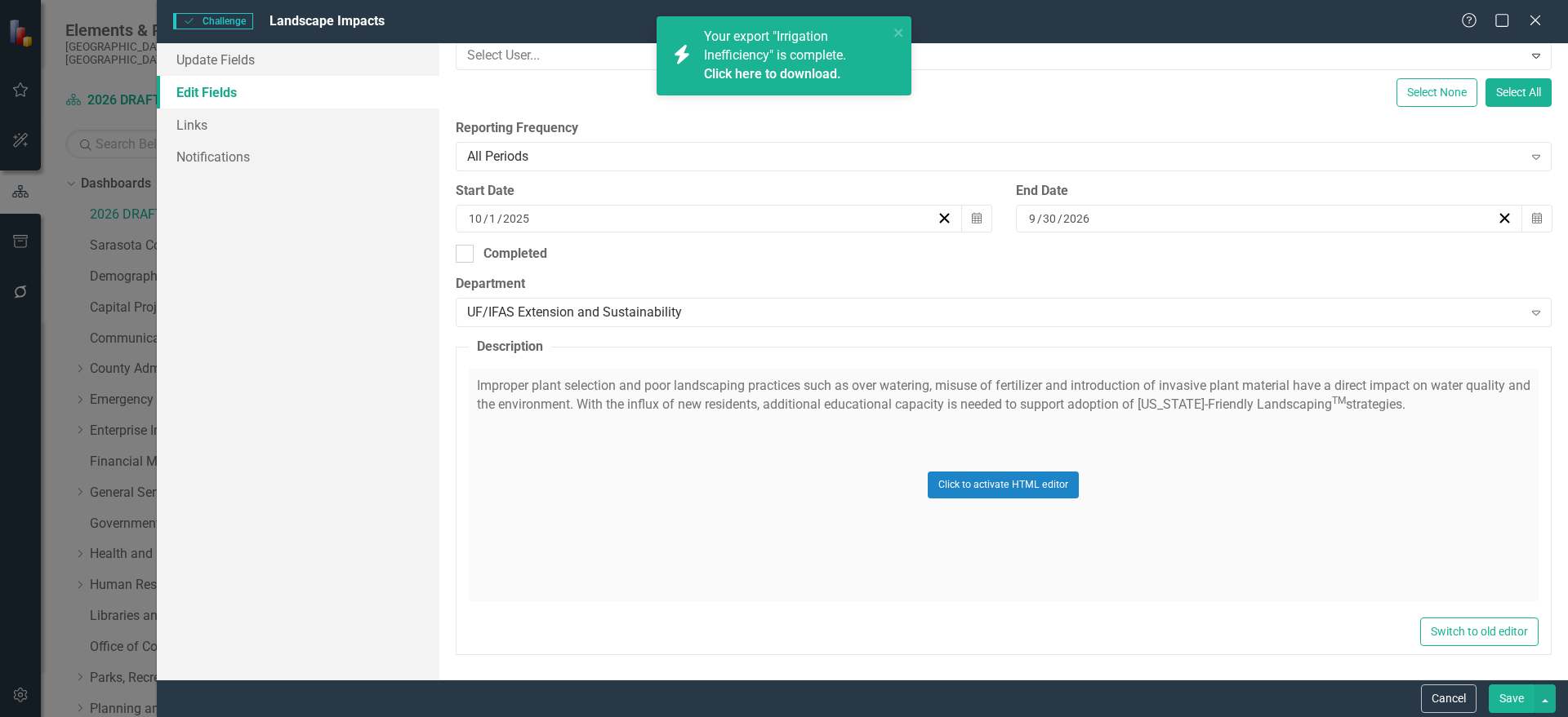
click at [918, 448] on div "Click to activate HTML editor" at bounding box center [1003, 486] width 1069 height 232
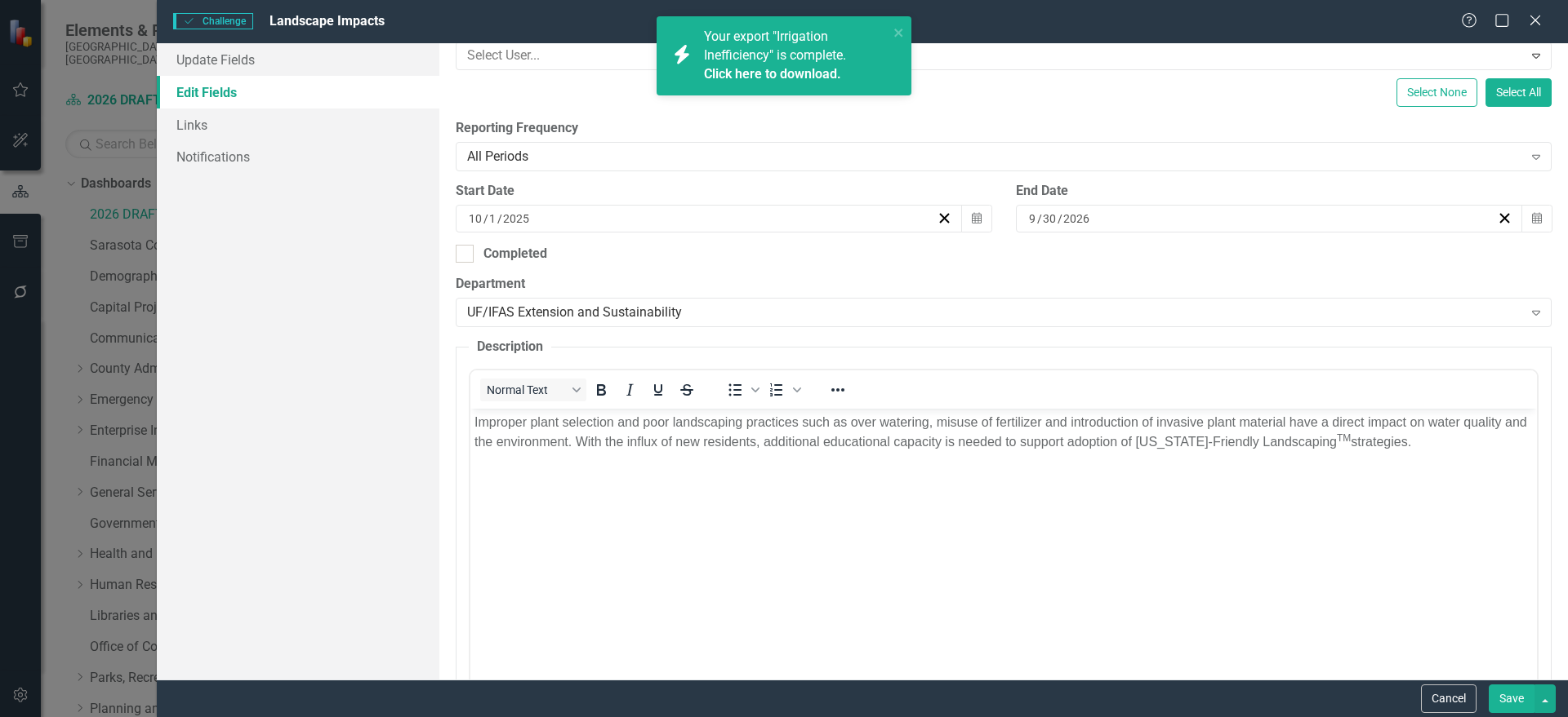
scroll to position [0, 0]
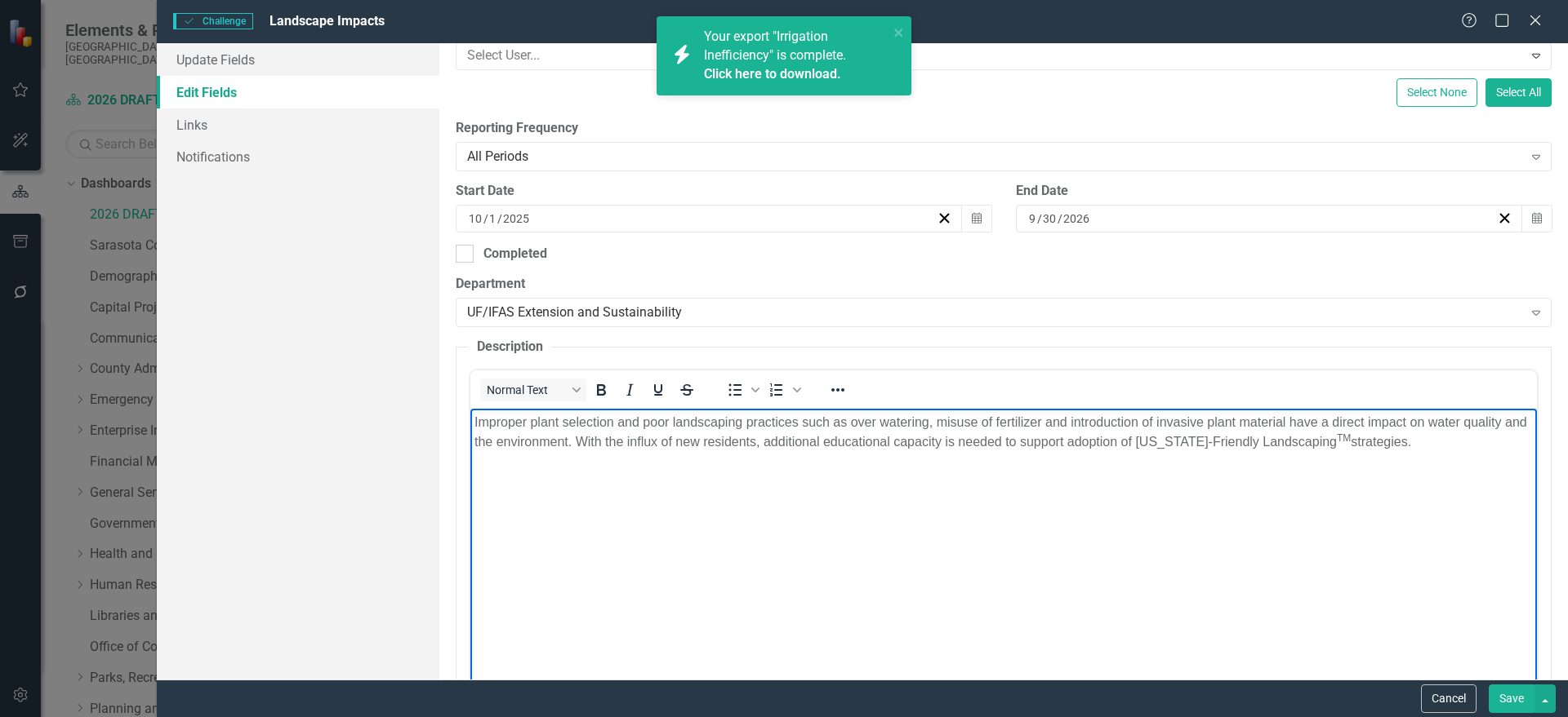
drag, startPoint x: 1427, startPoint y: 457, endPoint x: 358, endPoint y: 391, distance: 1071.0
click at [469, 409] on html "Improper plant selection and poor landscaping practices such as over watering, …" at bounding box center [1002, 531] width 1066 height 245
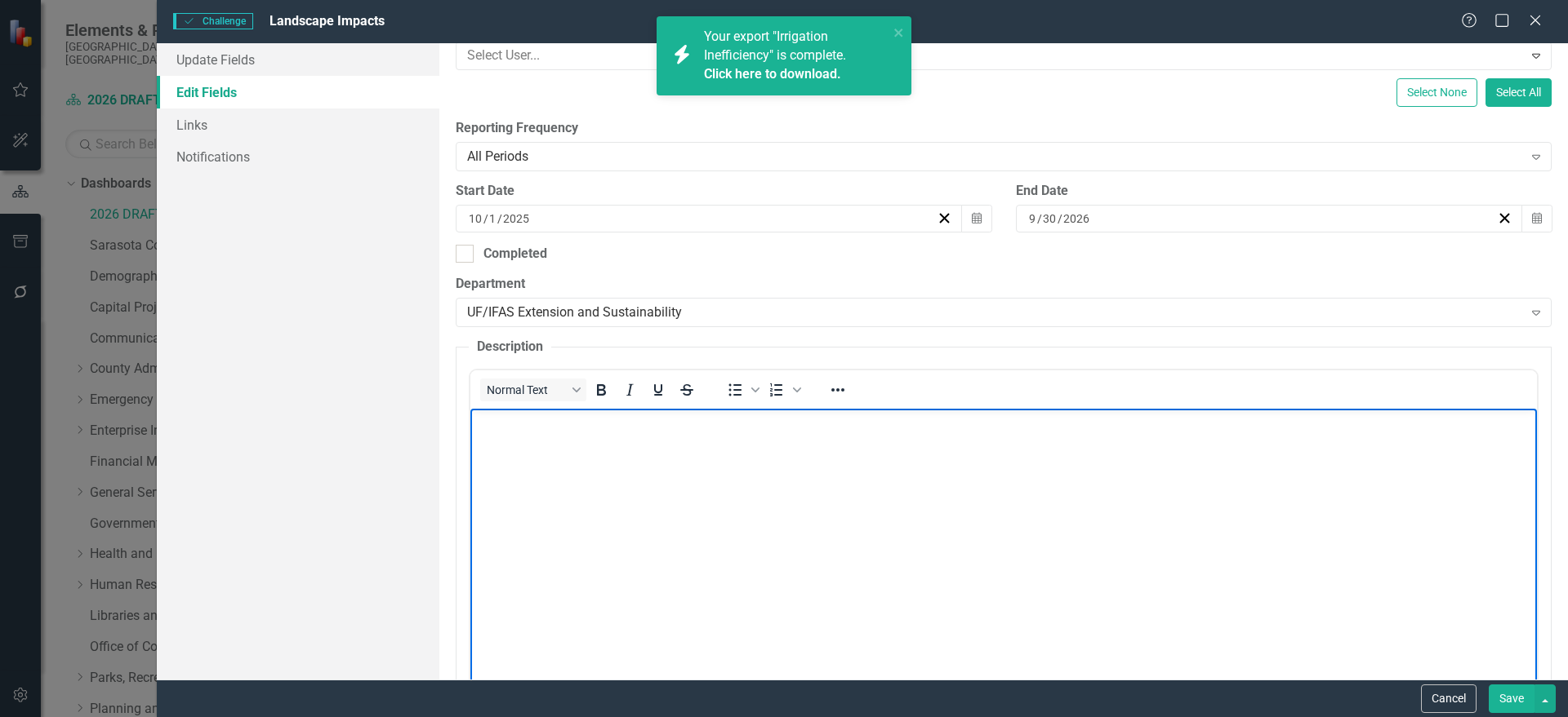
click at [839, 526] on body "Rich Text Area. Press ALT-0 for help." at bounding box center [1002, 531] width 1066 height 245
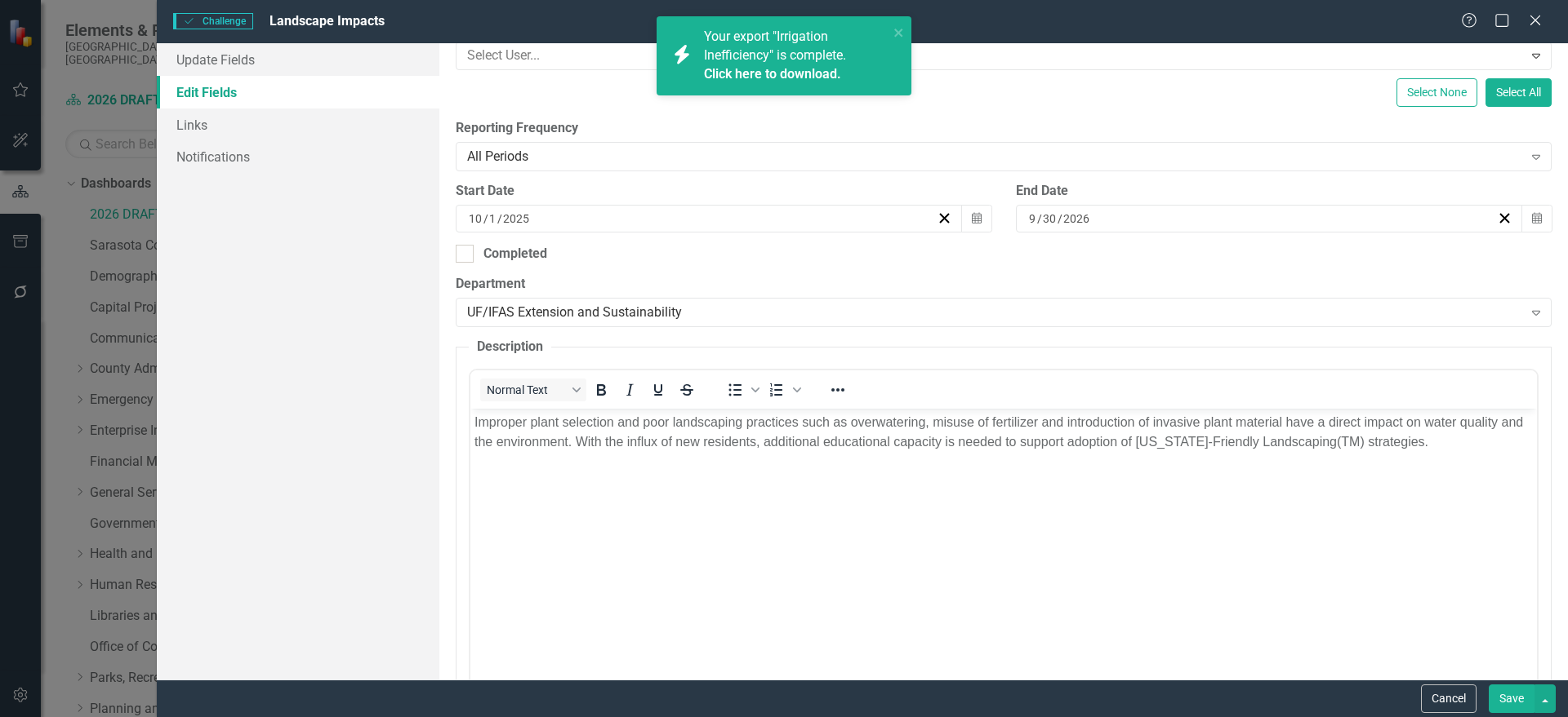
click at [1511, 697] on button "Save" at bounding box center [1512, 698] width 45 height 29
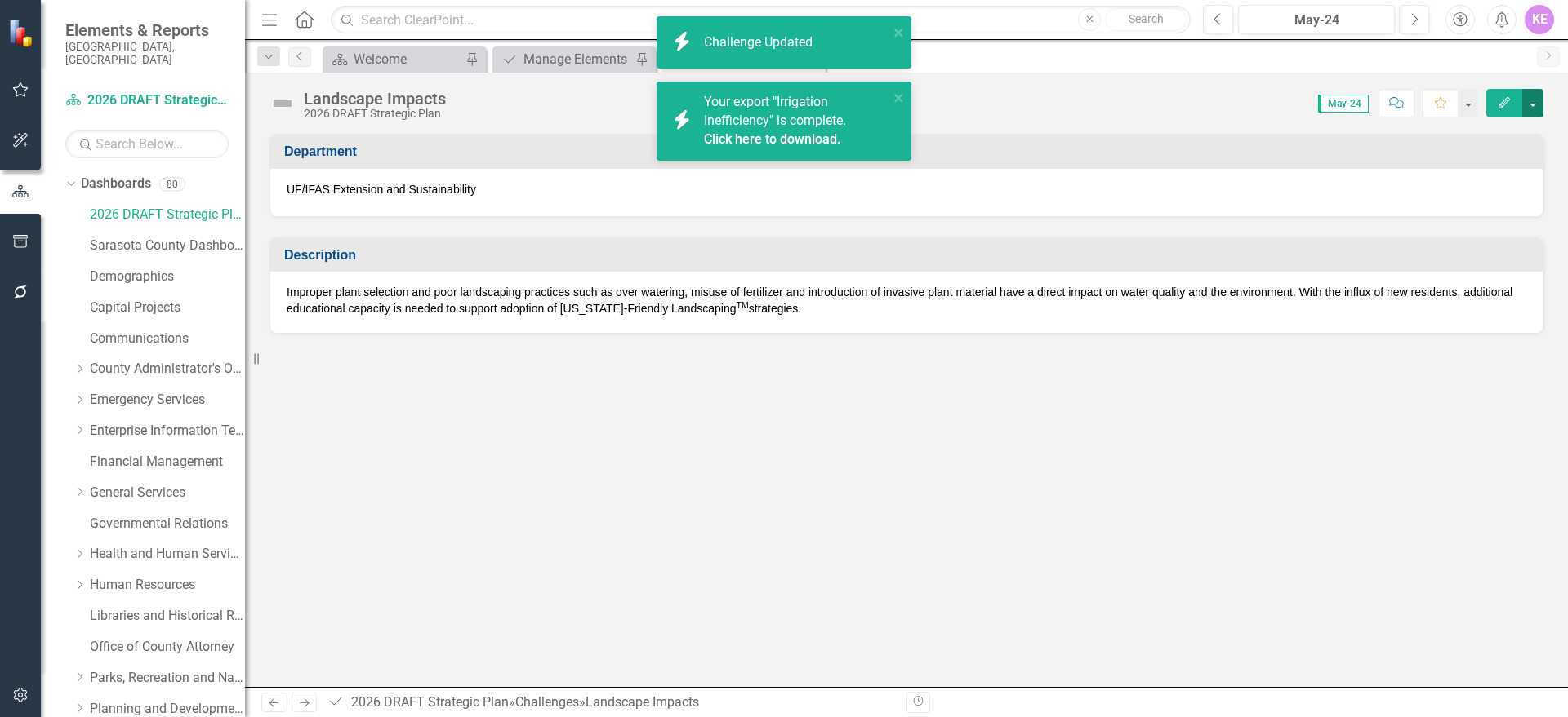
click at [1532, 102] on button "button" at bounding box center [1534, 102] width 22 height 29
click at [1508, 230] on link "PDF Export to PDF" at bounding box center [1476, 228] width 132 height 31
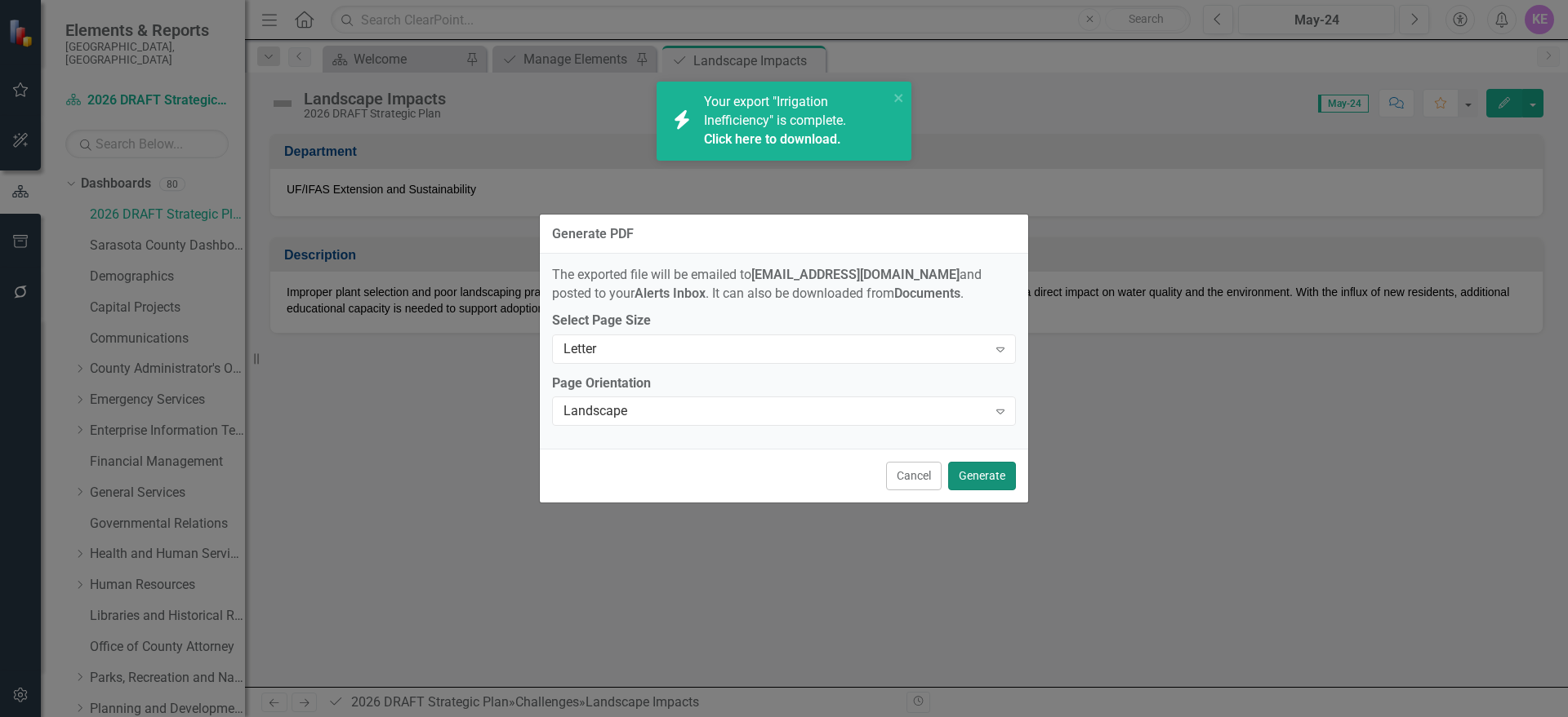
click at [979, 475] on button "Generate" at bounding box center [982, 476] width 68 height 29
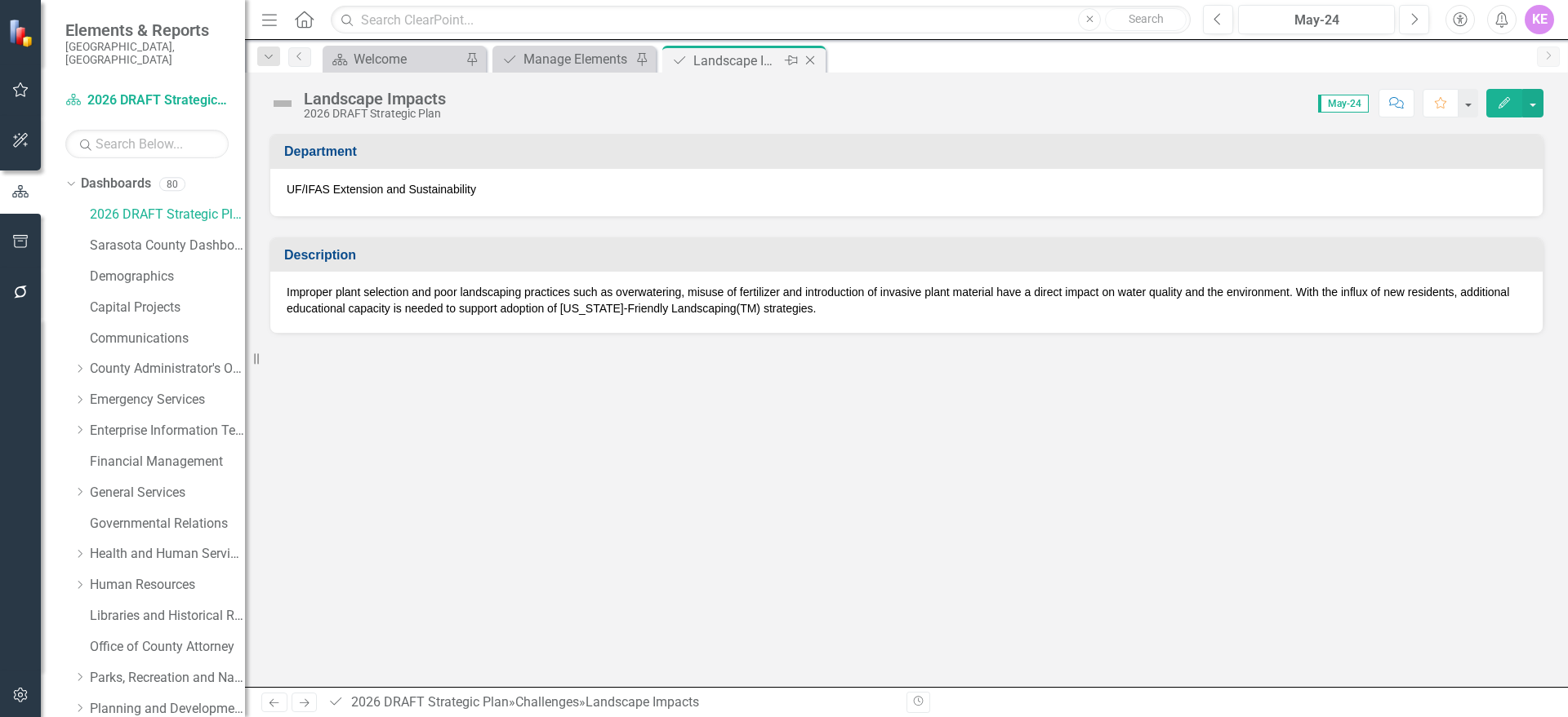
click at [813, 55] on icon "Close" at bounding box center [810, 60] width 17 height 13
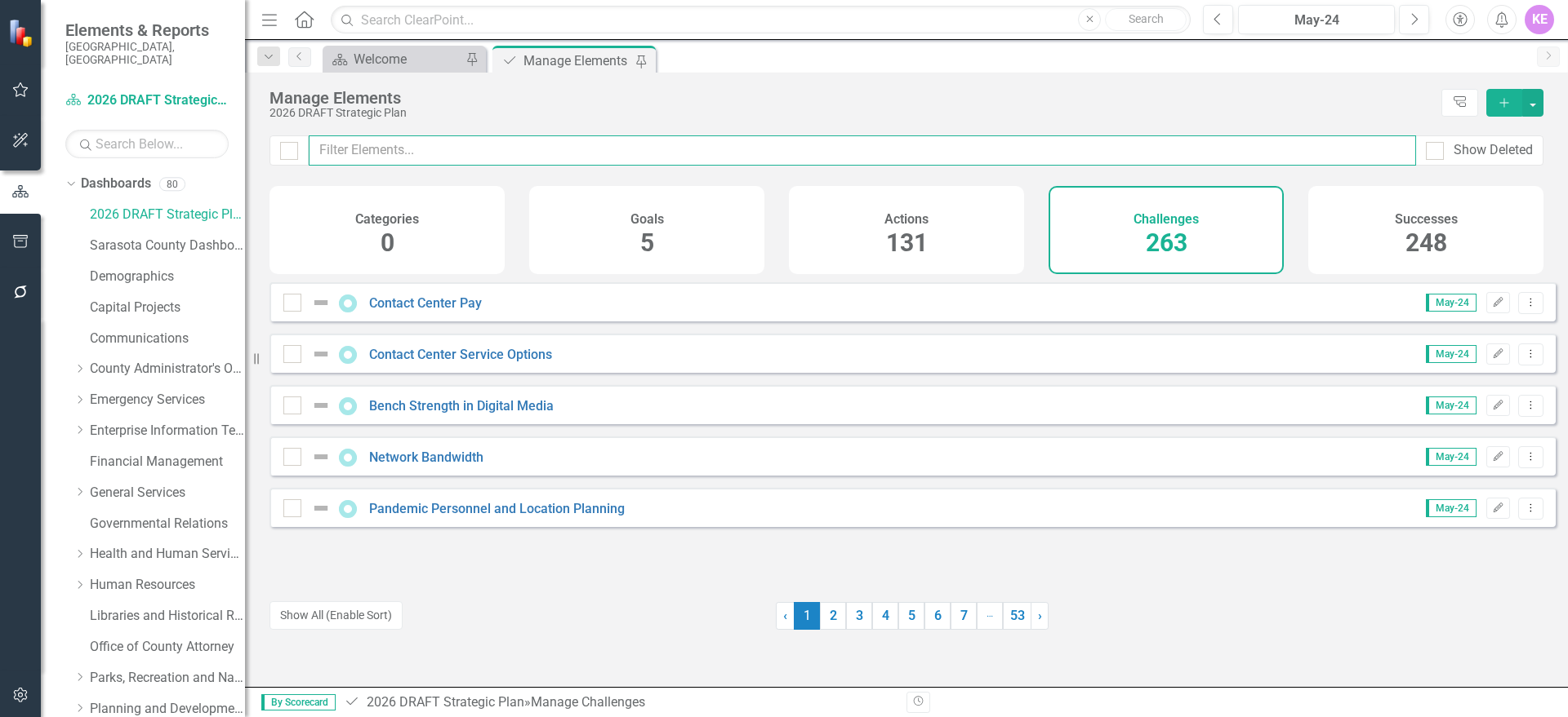
click at [422, 148] on input "text" at bounding box center [862, 151] width 1108 height 31
paste input "Sustainability Education"
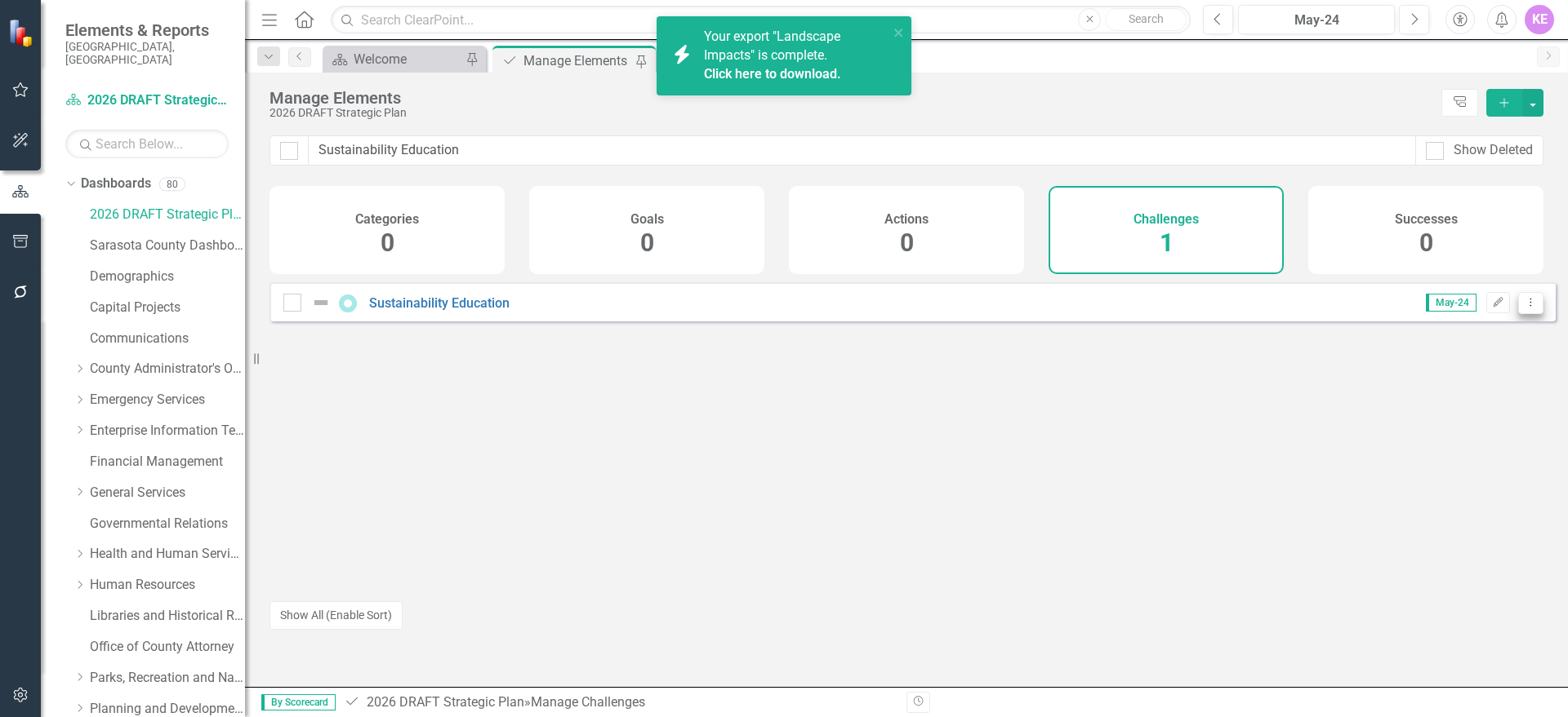
click at [1524, 307] on icon "Dropdown Menu" at bounding box center [1531, 302] width 14 height 11
click at [1475, 440] on link "Trash Delete Challenge" at bounding box center [1453, 432] width 155 height 31
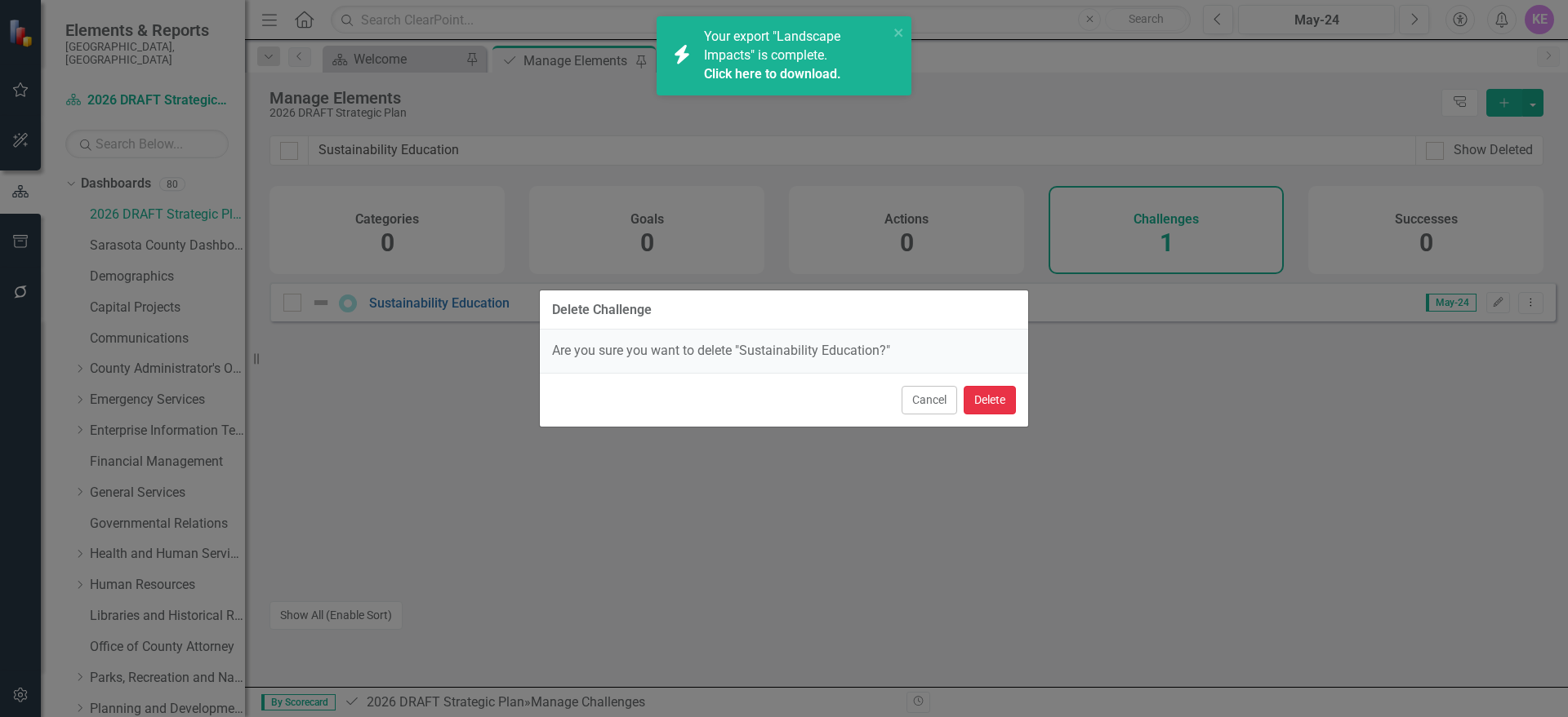
click at [989, 398] on button "Delete" at bounding box center [989, 400] width 52 height 29
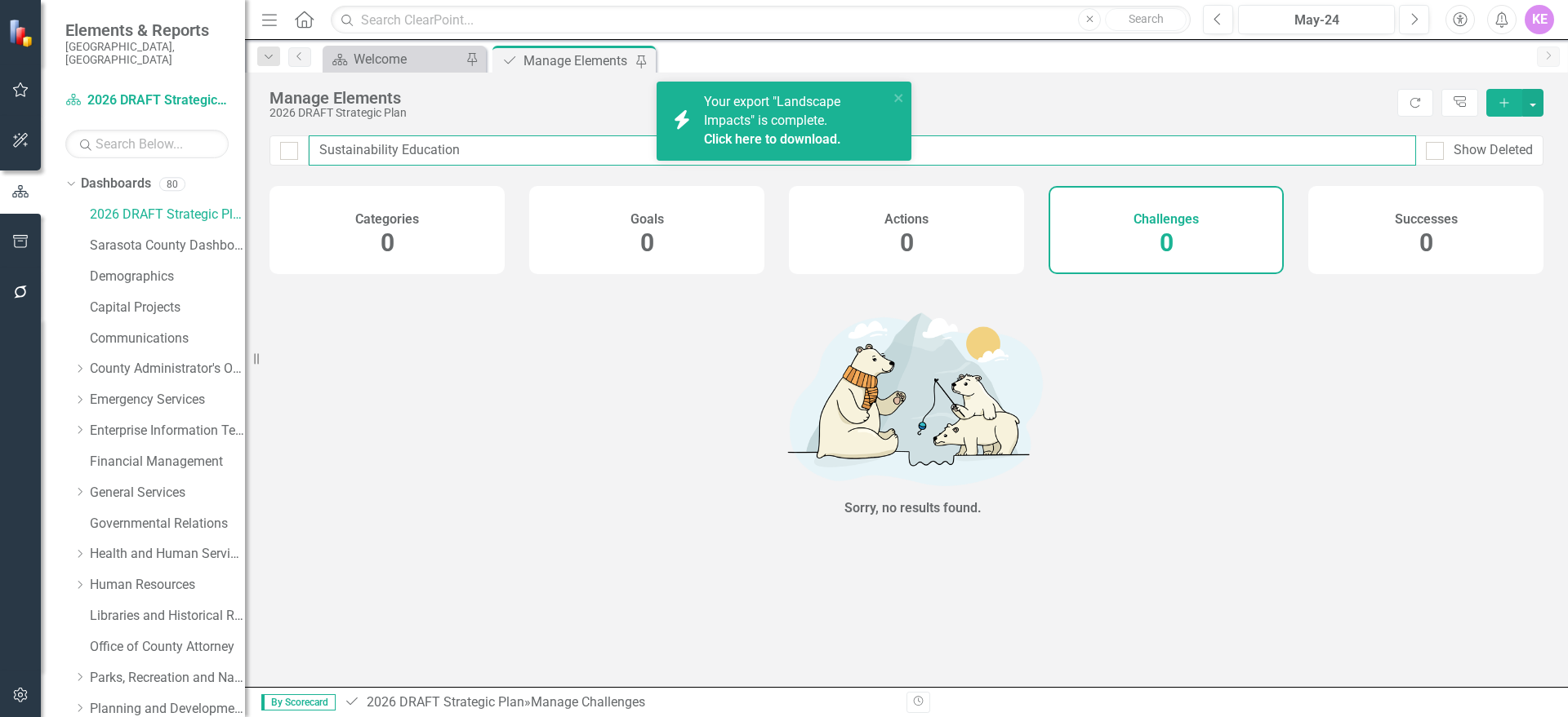
click at [500, 150] on input "Sustainability Education" at bounding box center [862, 151] width 1108 height 31
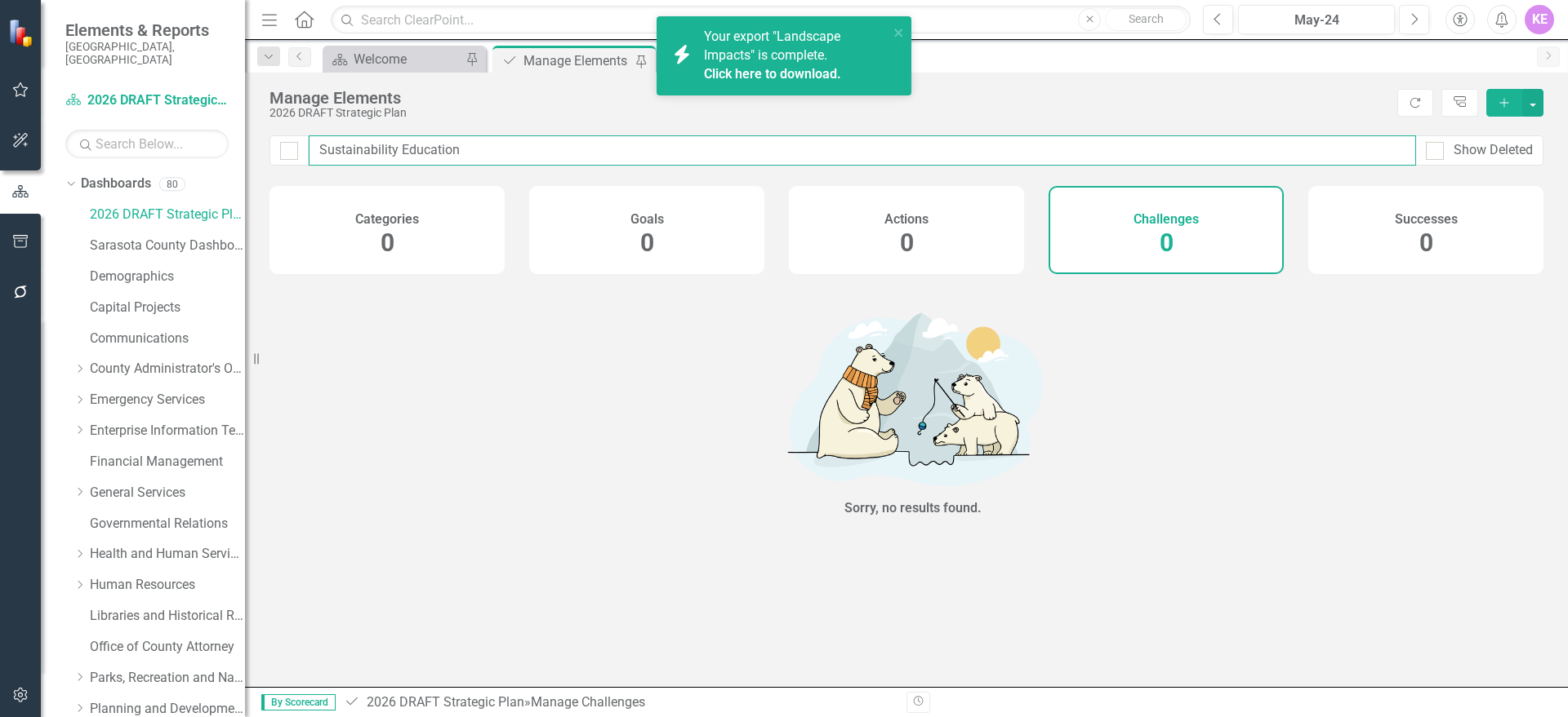
drag, startPoint x: 504, startPoint y: 136, endPoint x: 203, endPoint y: 148, distance: 301.2
click at [203, 148] on div "Elements & Reports [GEOGRAPHIC_DATA], [GEOGRAPHIC_DATA] Dashboard 2026 DRAFT St…" at bounding box center [784, 358] width 1568 height 717
paste input "Food System Connections and Localiz"
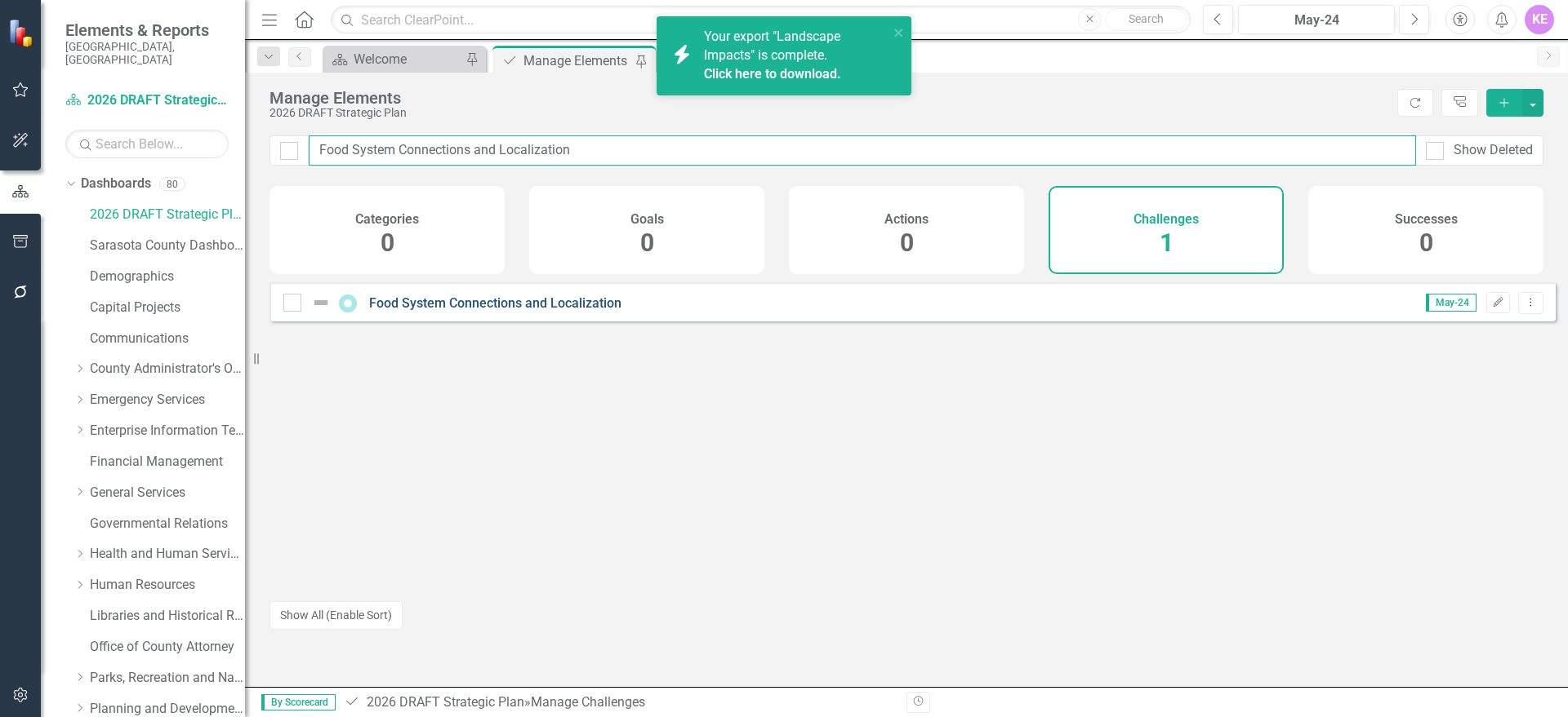
type input "Food System Connections and Localization"
click at [579, 311] on link "Food System Connections and Localization" at bounding box center [496, 303] width 252 height 16
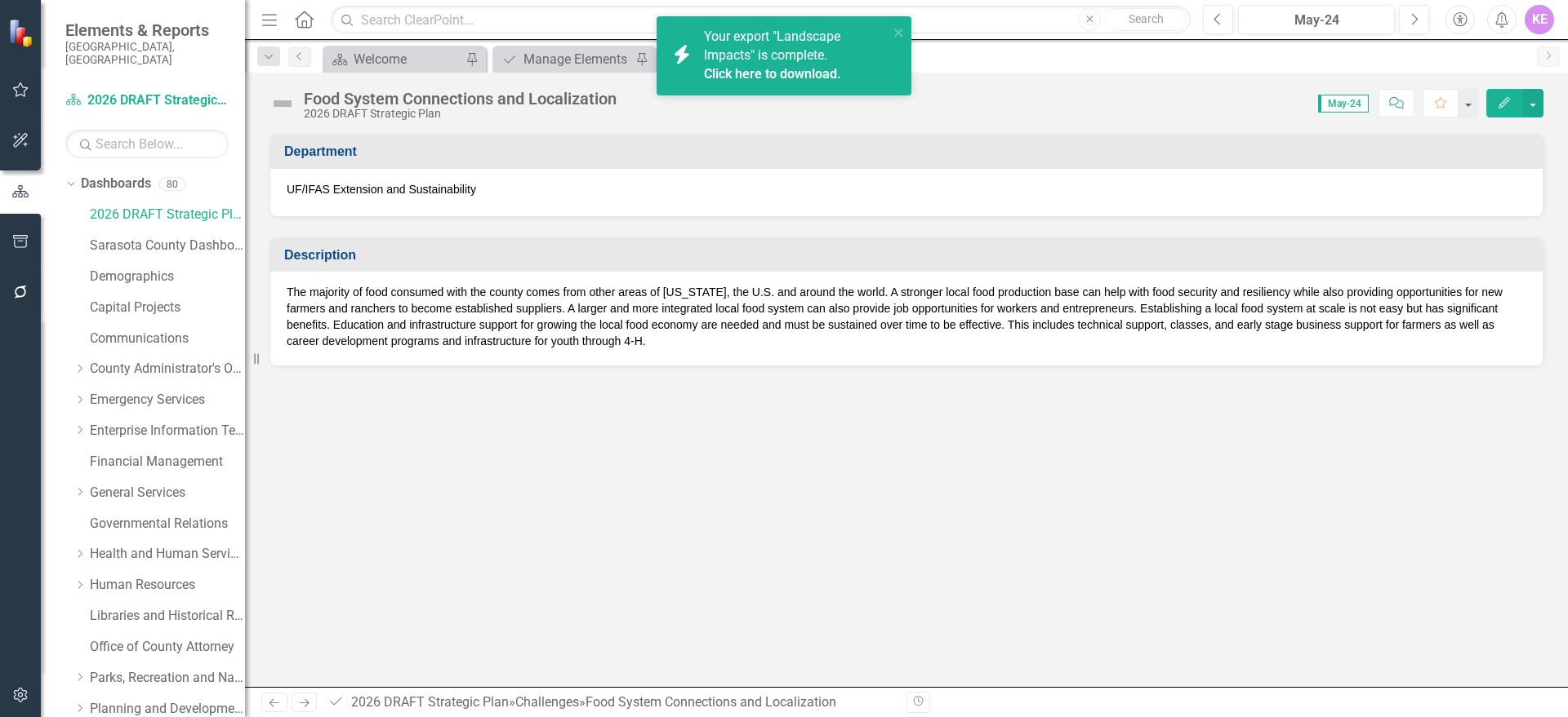
click at [1567, 429] on div "Department UF/IFAS Extension and Sustainability Description The majority of foo…" at bounding box center [907, 411] width 1323 height 554
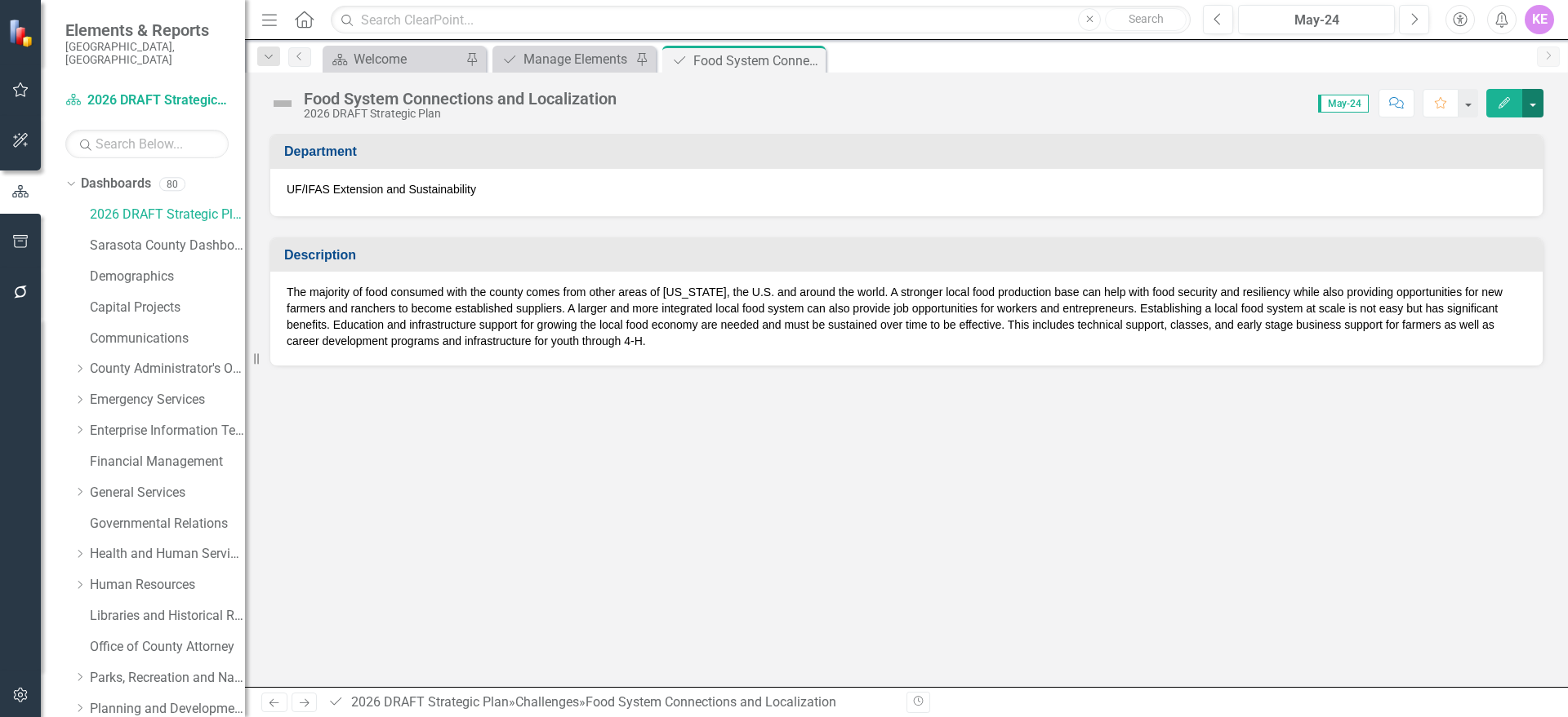
click at [1537, 107] on button "button" at bounding box center [1534, 102] width 22 height 29
click at [1491, 129] on link "Edit Edit Challenge" at bounding box center [1476, 133] width 132 height 31
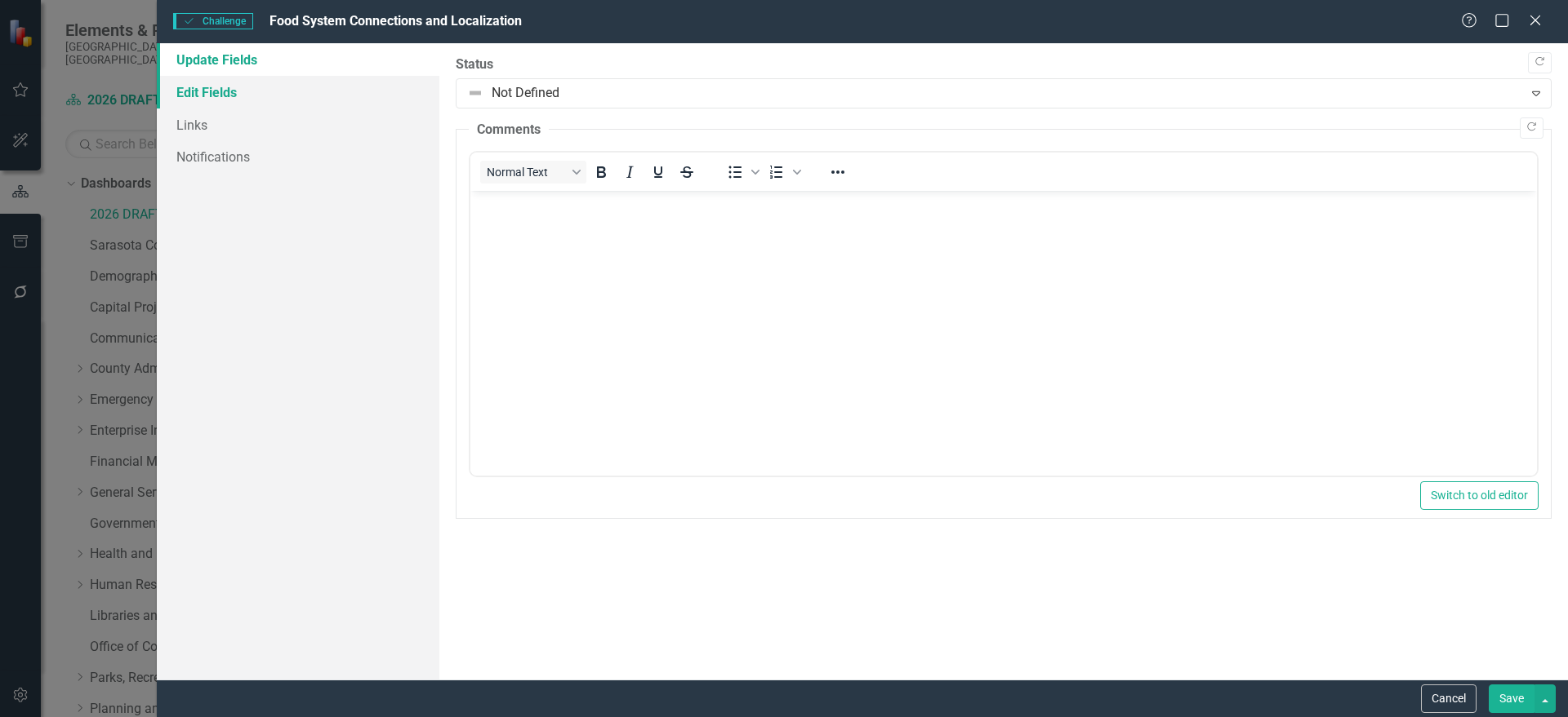
click at [356, 93] on link "Edit Fields" at bounding box center [298, 92] width 283 height 33
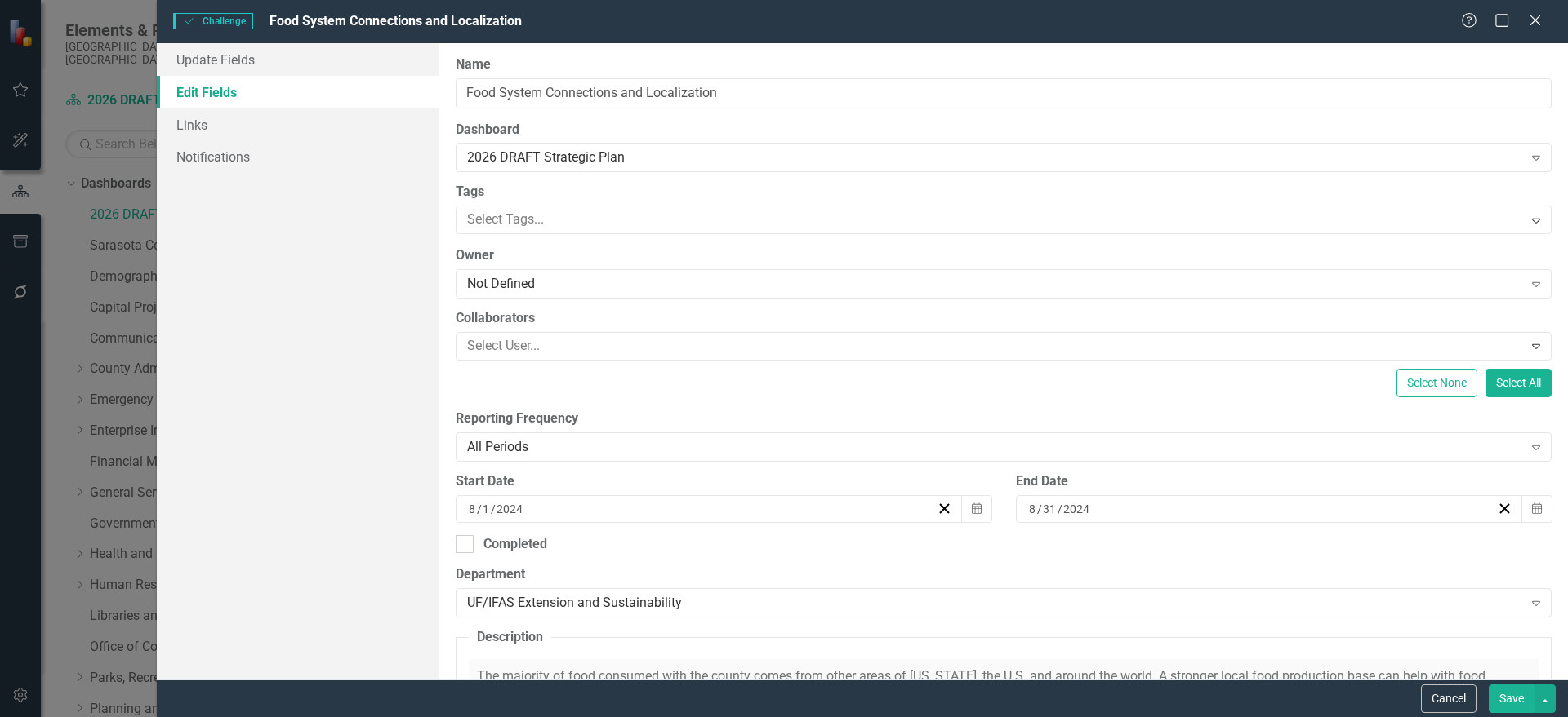
click at [946, 507] on div "[DATE]" at bounding box center [709, 509] width 508 height 28
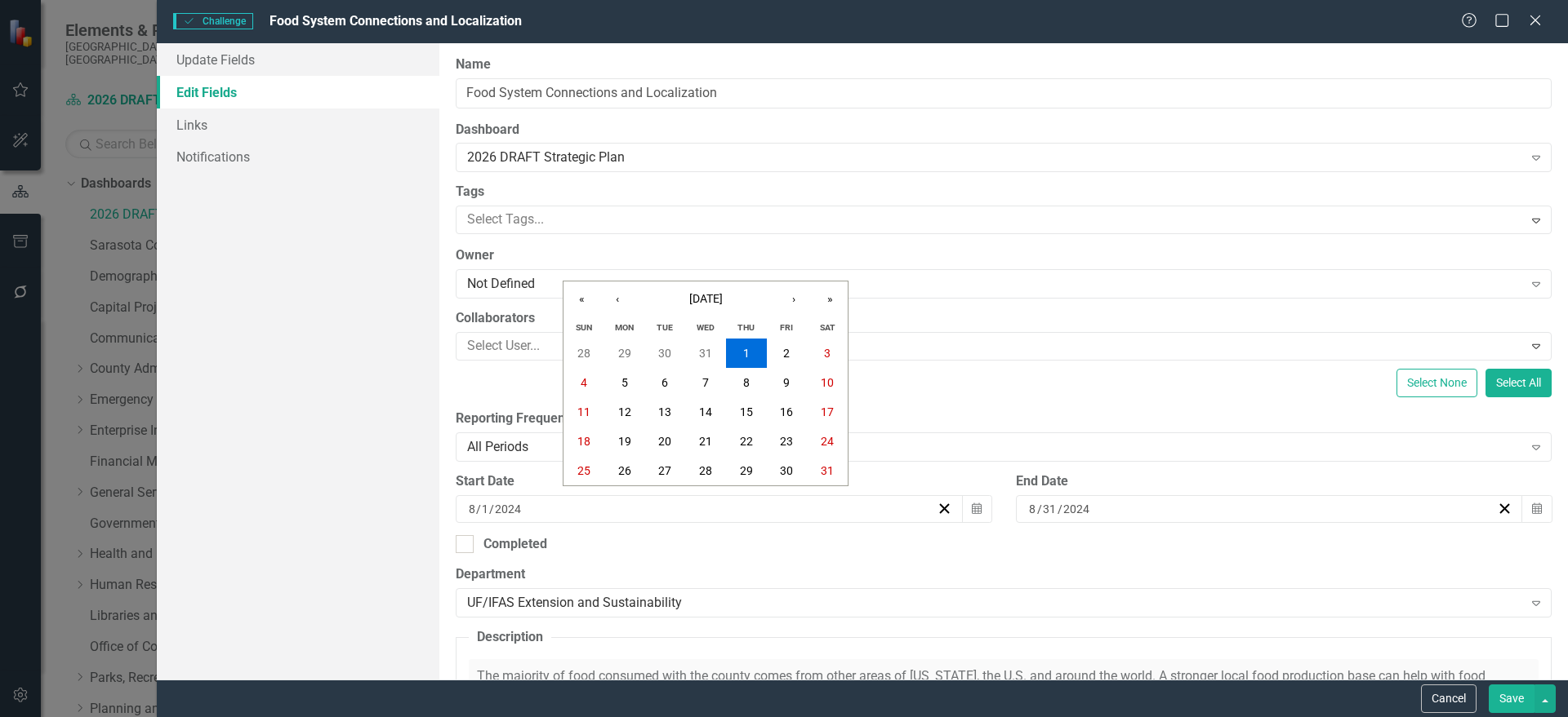
click at [927, 507] on div "[DATE] [DATE]" at bounding box center [701, 509] width 470 height 17
click at [936, 508] on icon "button" at bounding box center [944, 509] width 16 height 16
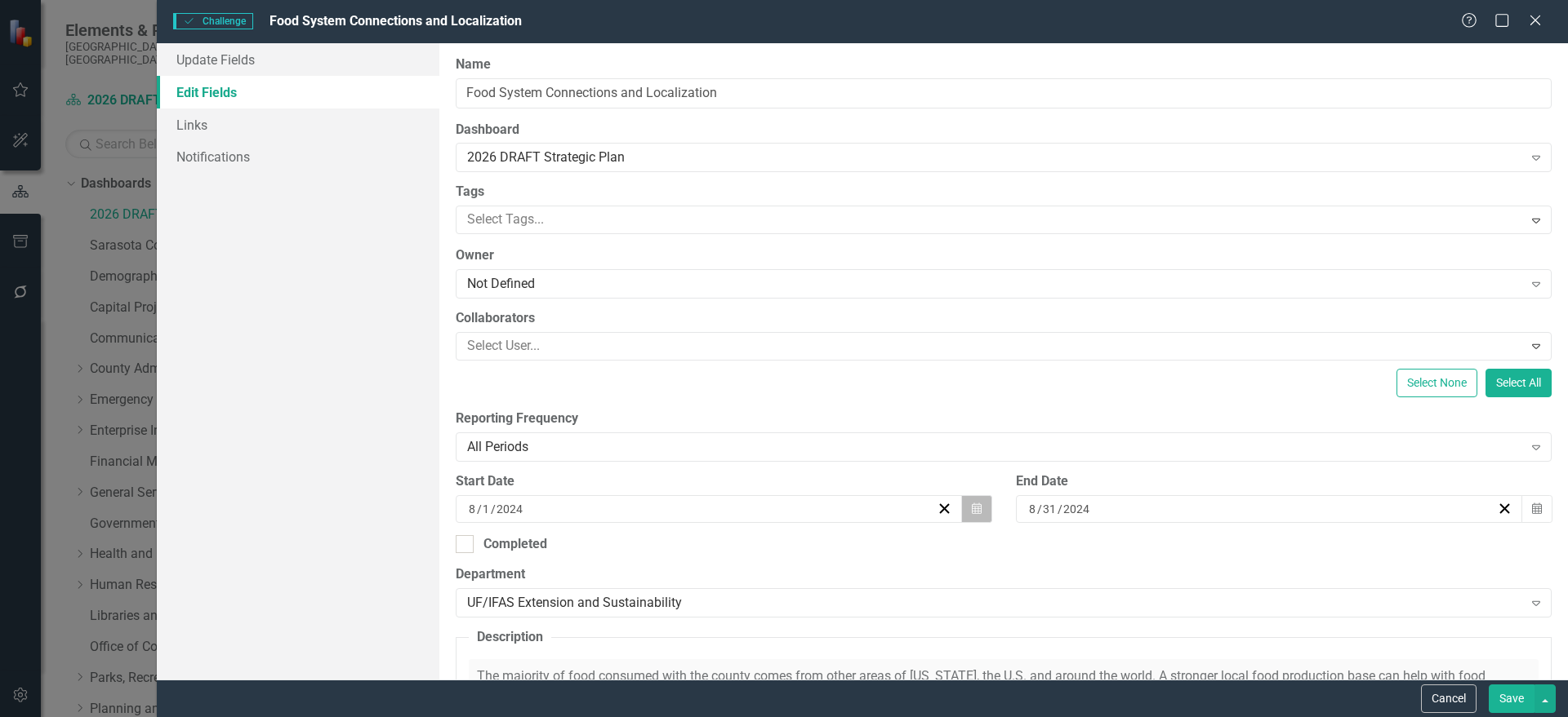
click at [974, 517] on button "Calendar" at bounding box center [976, 509] width 31 height 28
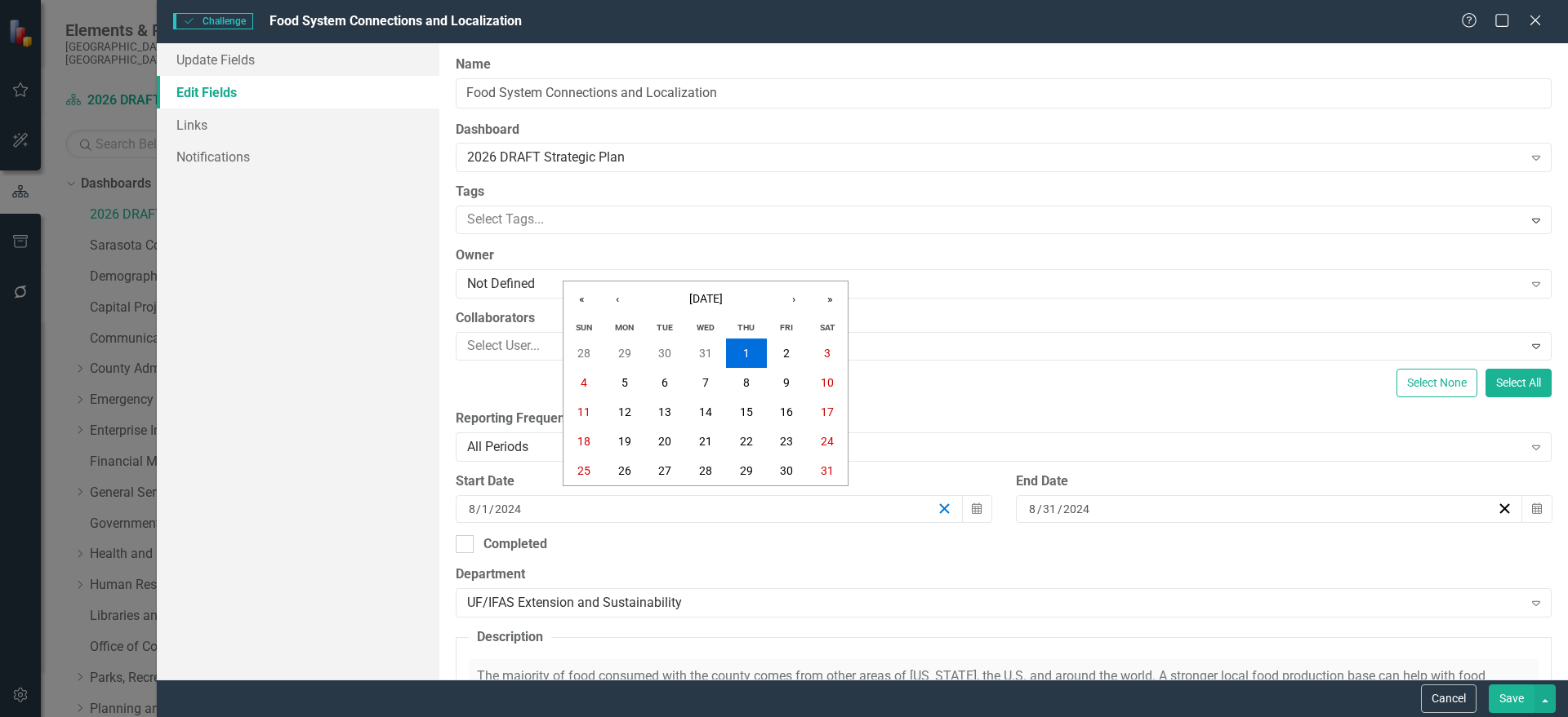
click at [940, 515] on icon "button" at bounding box center [944, 509] width 16 height 16
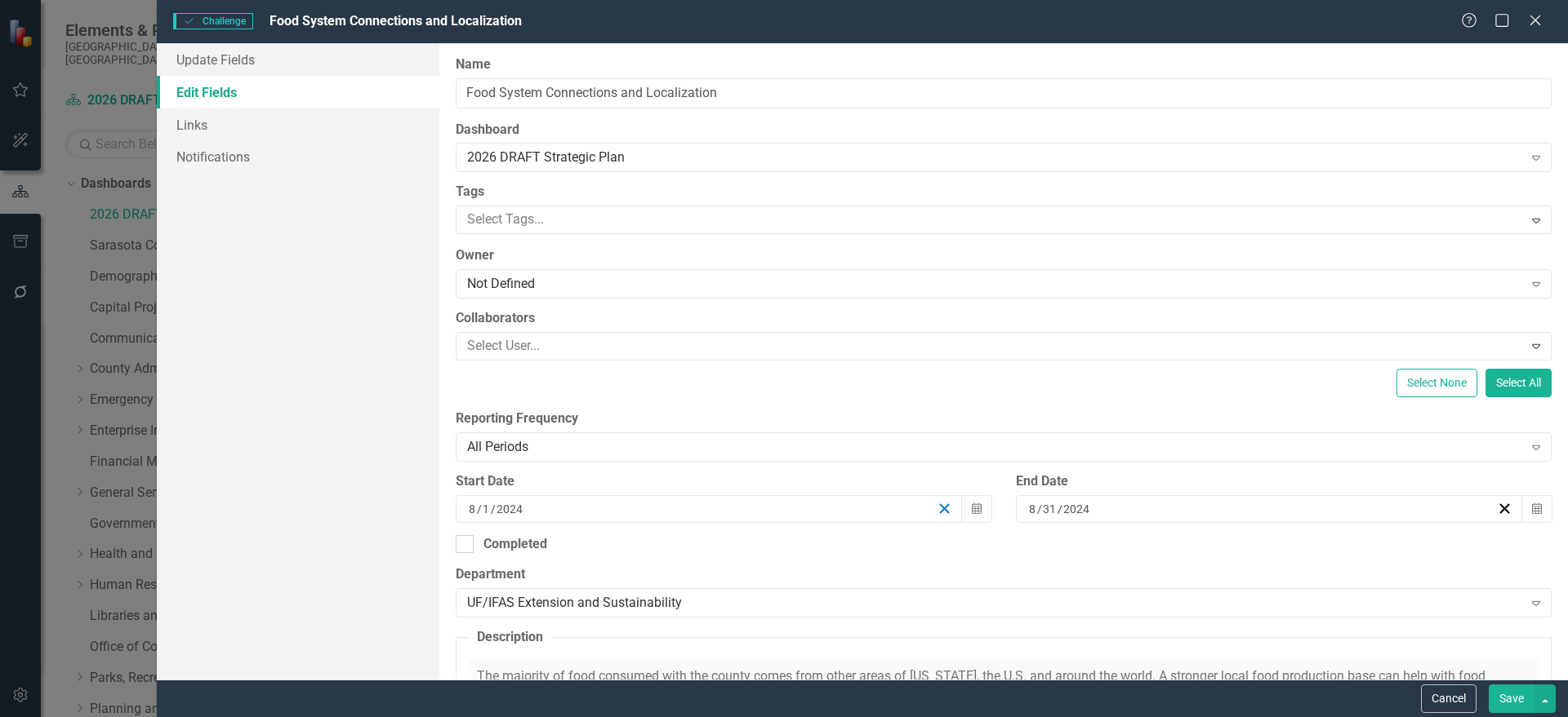
click at [940, 508] on line "button" at bounding box center [944, 508] width 9 height 9
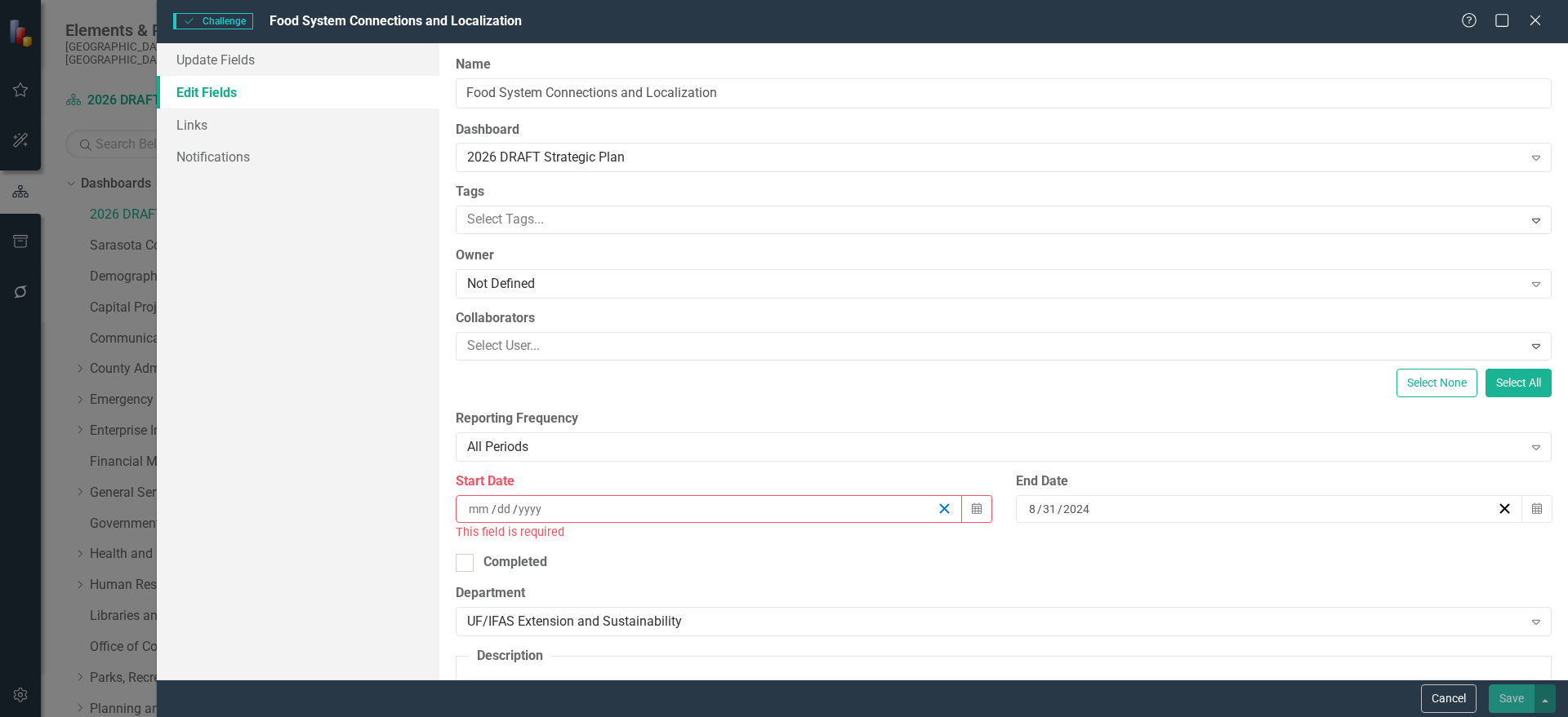
click at [940, 508] on line "button" at bounding box center [944, 508] width 9 height 9
click at [972, 511] on icon "button" at bounding box center [977, 508] width 10 height 12
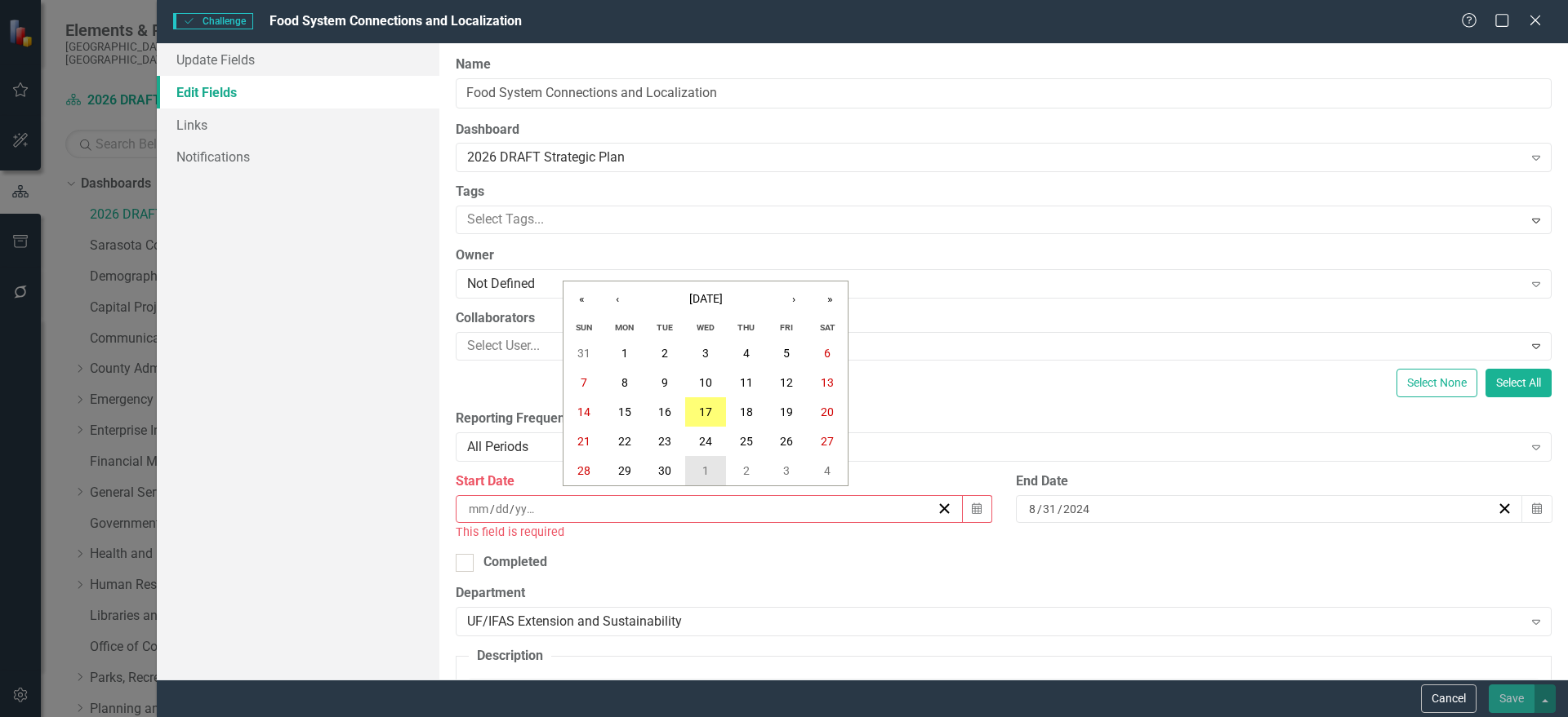
click at [717, 460] on button "1" at bounding box center [705, 471] width 40 height 30
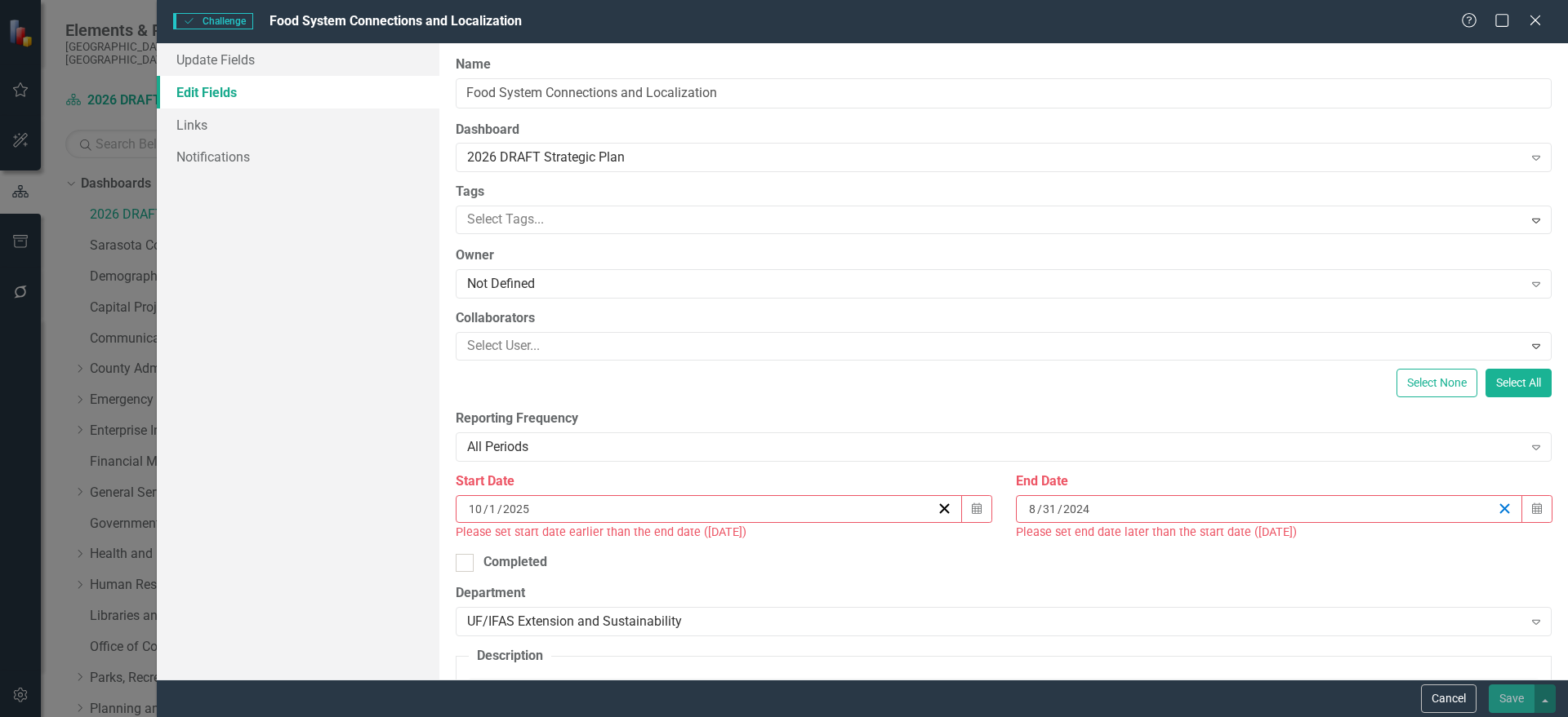
click at [1497, 502] on icon "button" at bounding box center [1505, 509] width 16 height 16
click at [1442, 506] on div "/ /" at bounding box center [1261, 509] width 470 height 17
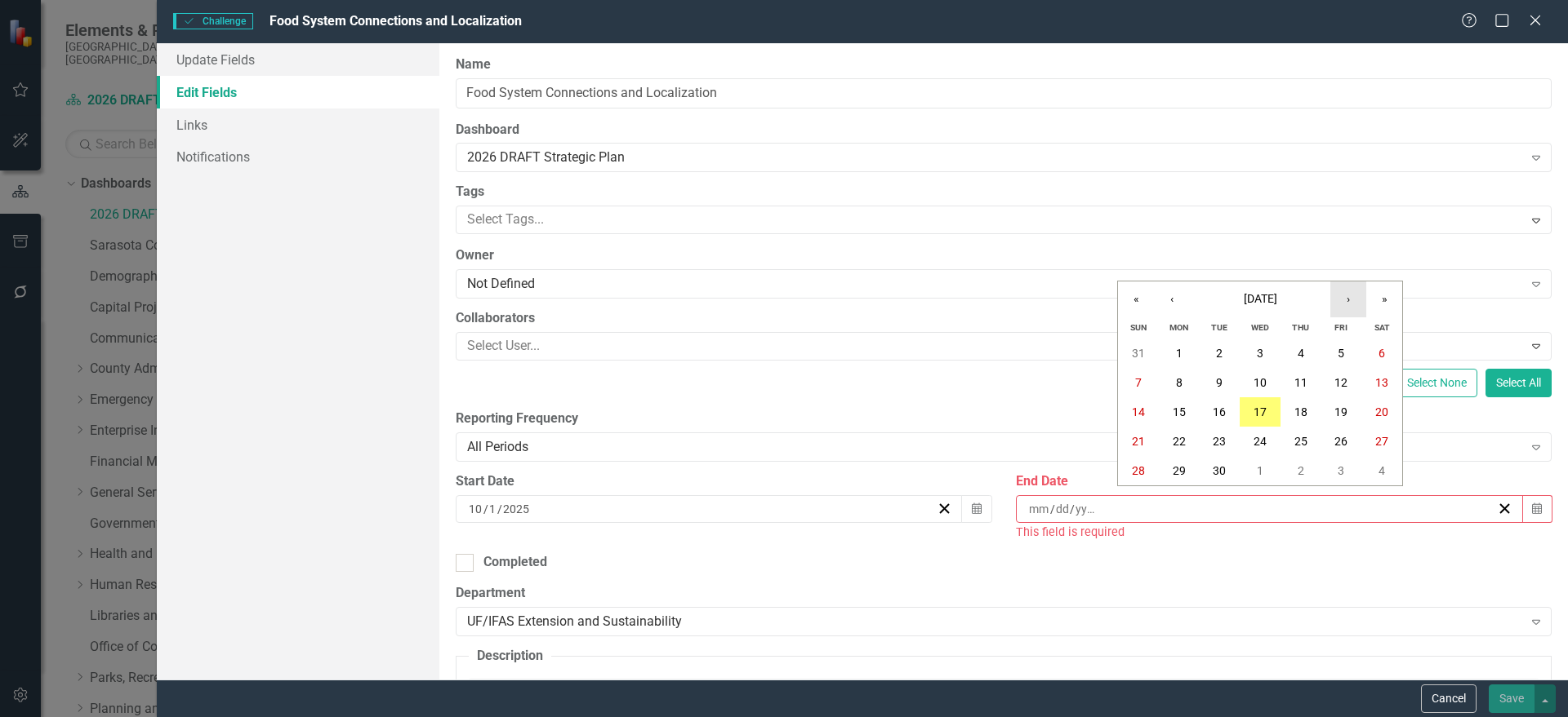
click at [1347, 303] on button "›" at bounding box center [1348, 299] width 35 height 35
click at [1346, 302] on button "›" at bounding box center [1348, 299] width 35 height 35
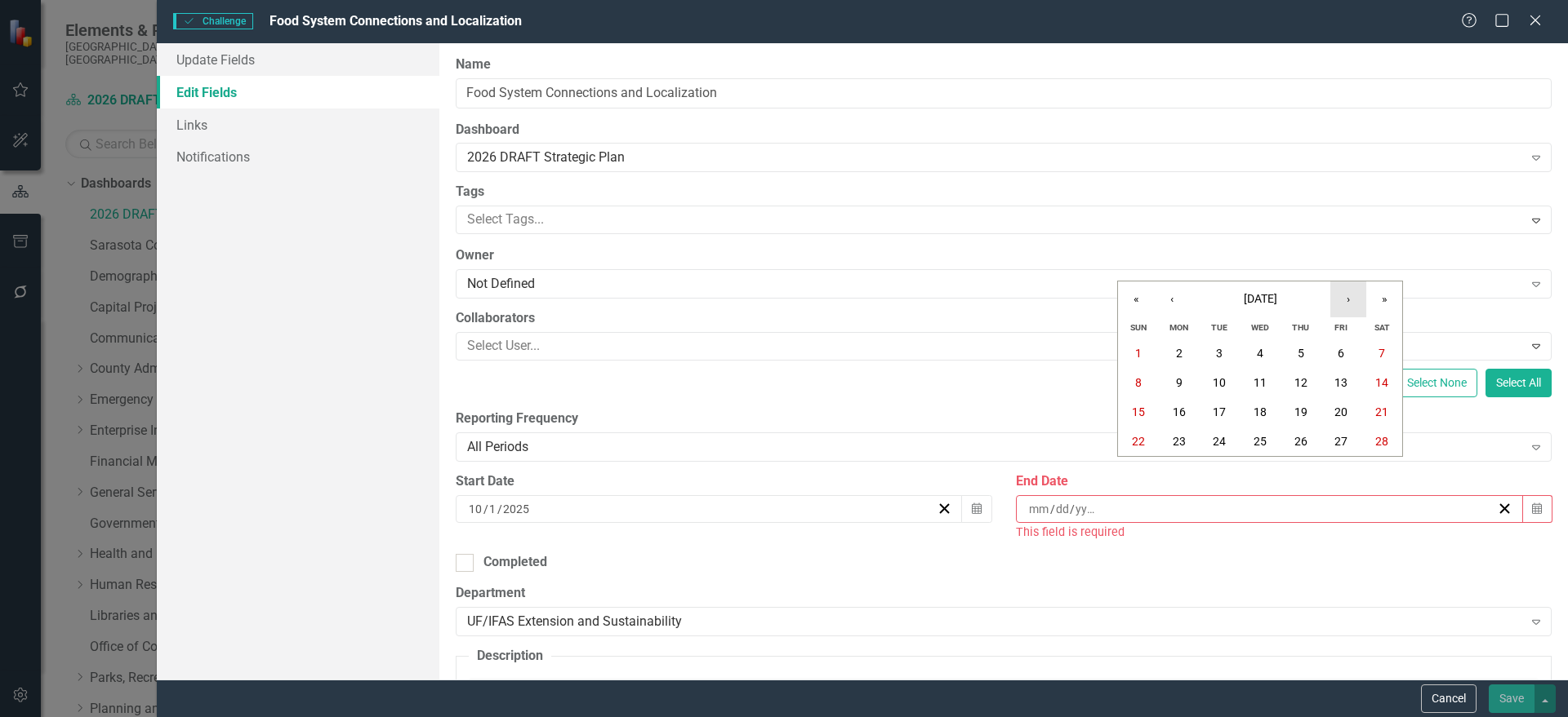
click at [1346, 302] on button "›" at bounding box center [1348, 299] width 35 height 35
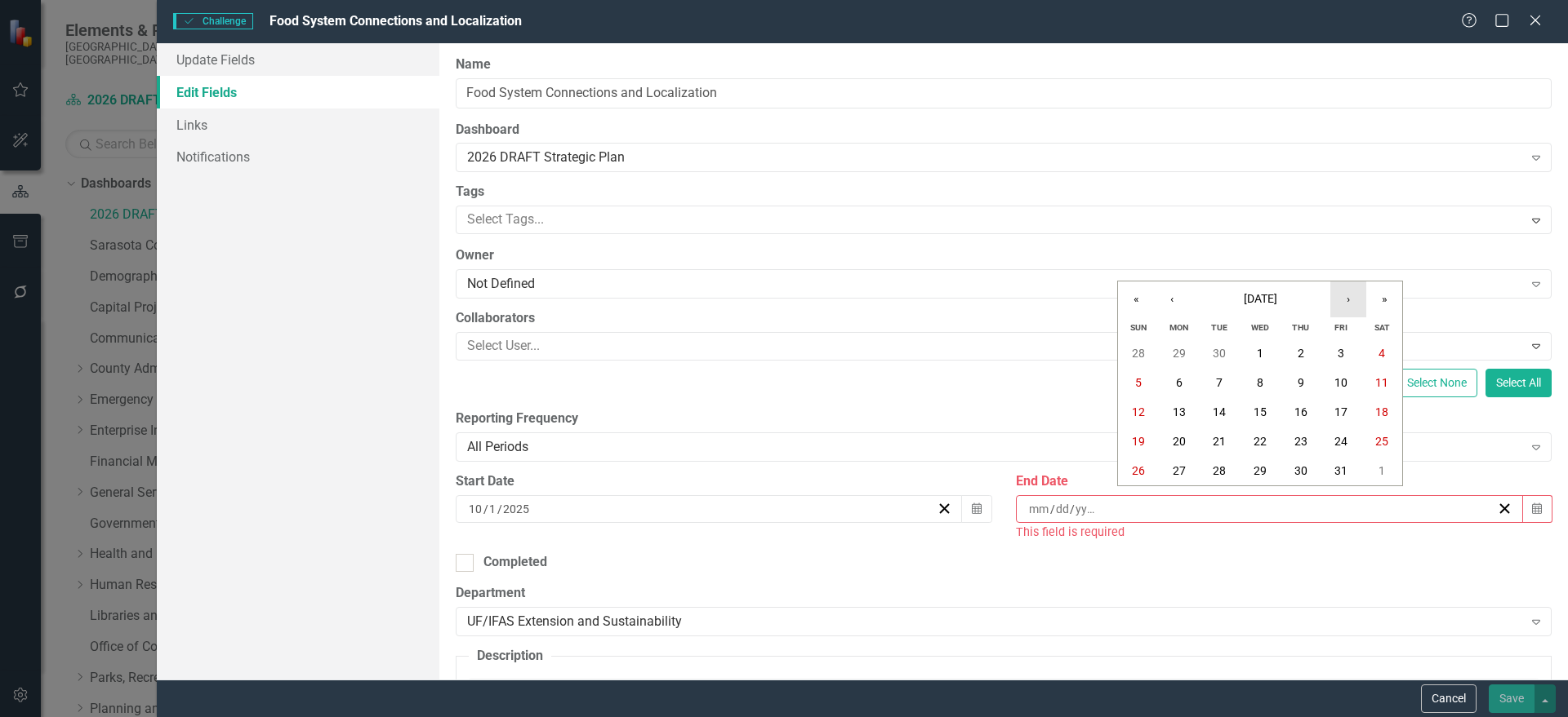
click at [1346, 302] on button "›" at bounding box center [1348, 299] width 35 height 35
click at [1271, 465] on button "30" at bounding box center [1260, 471] width 40 height 30
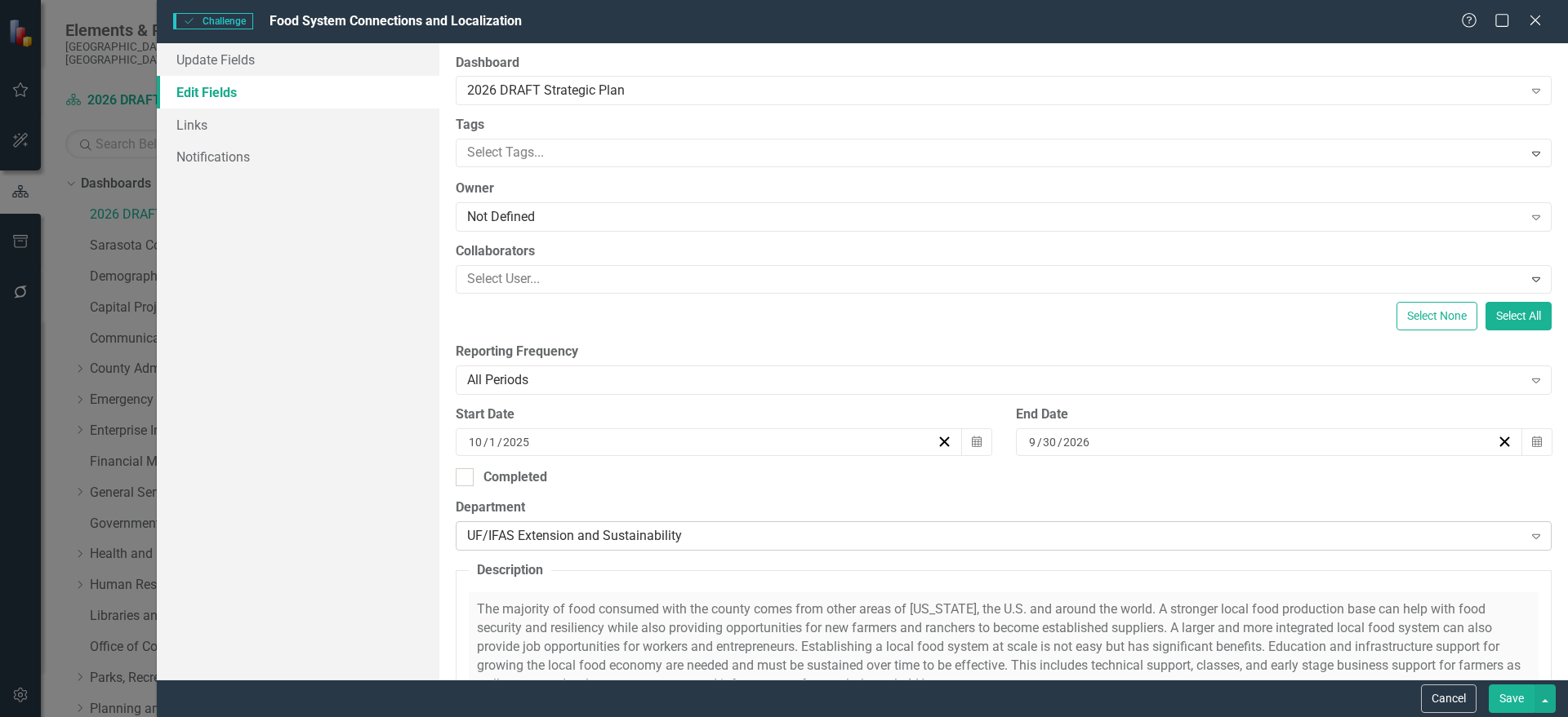
scroll to position [291, 0]
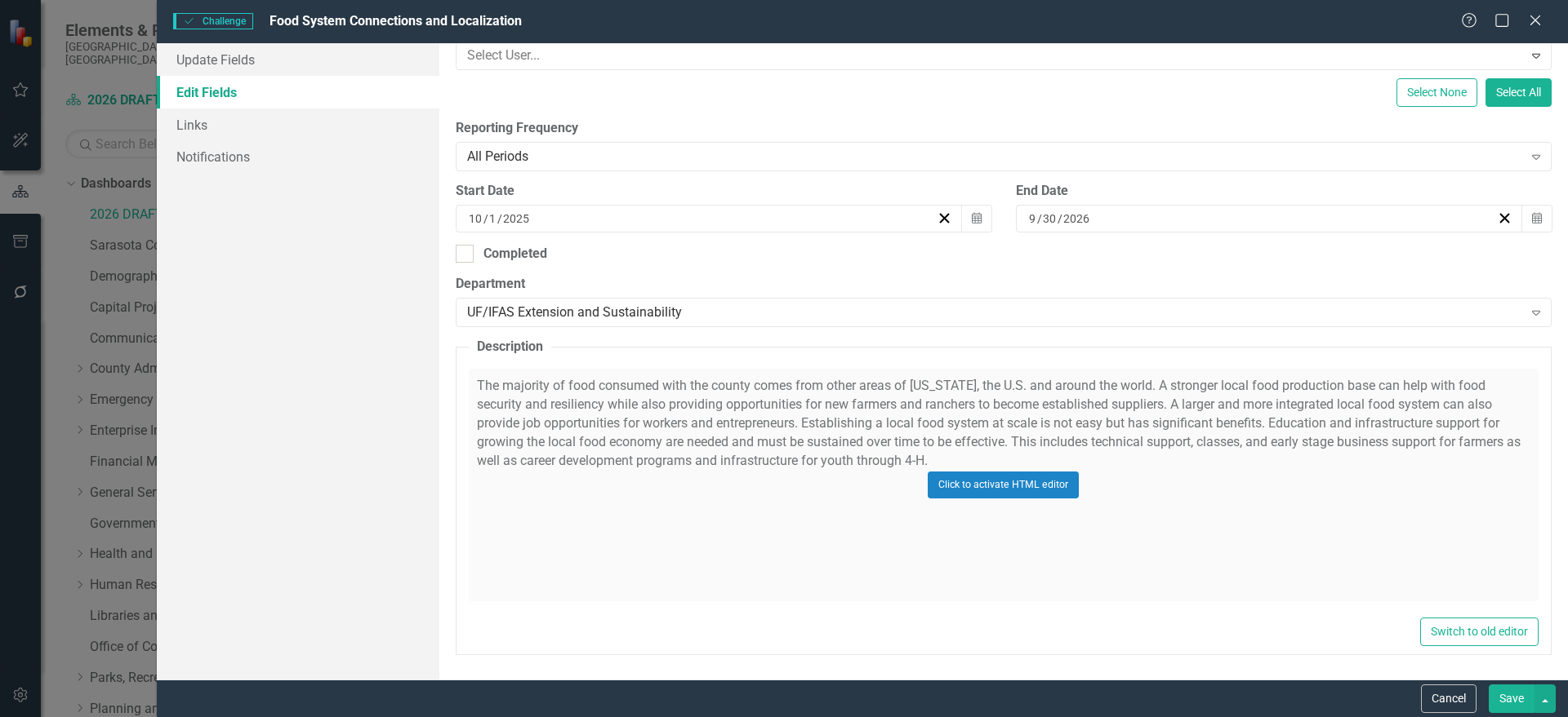
click at [741, 484] on div "Click to activate HTML editor" at bounding box center [1003, 486] width 1069 height 232
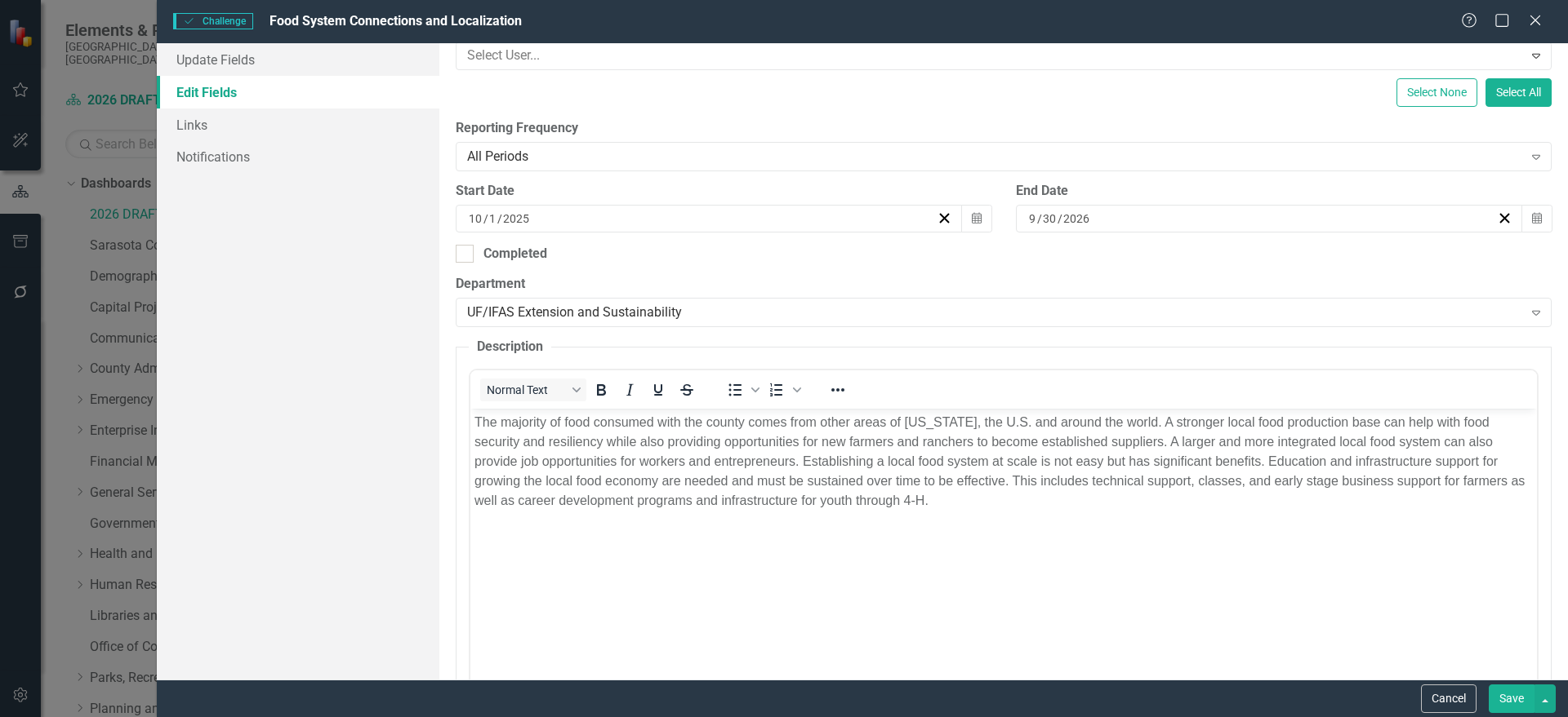
scroll to position [0, 0]
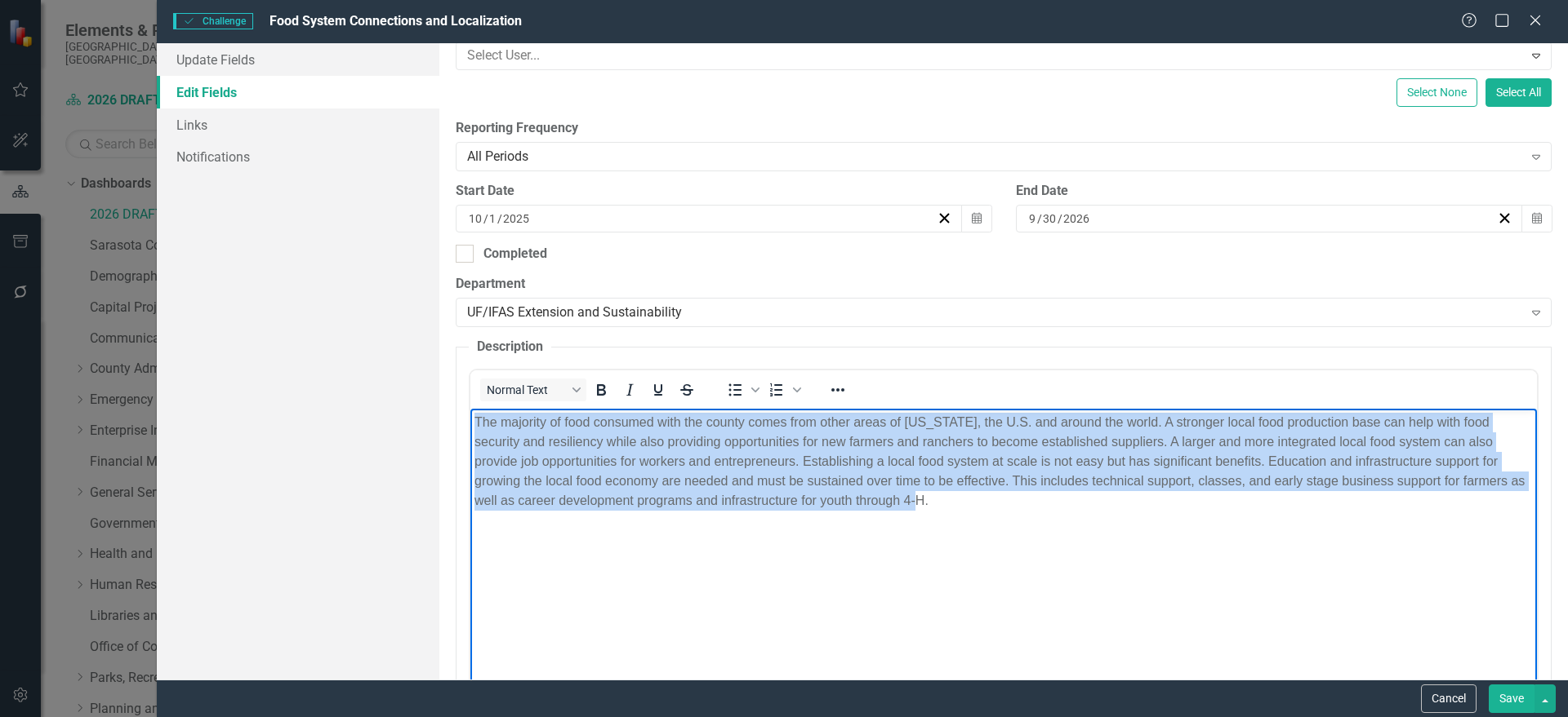
drag, startPoint x: 1012, startPoint y: 522, endPoint x: 307, endPoint y: 370, distance: 721.2
click at [469, 409] on html "The majority of food consumed with the county comes from other areas of [US_STA…" at bounding box center [1002, 531] width 1066 height 245
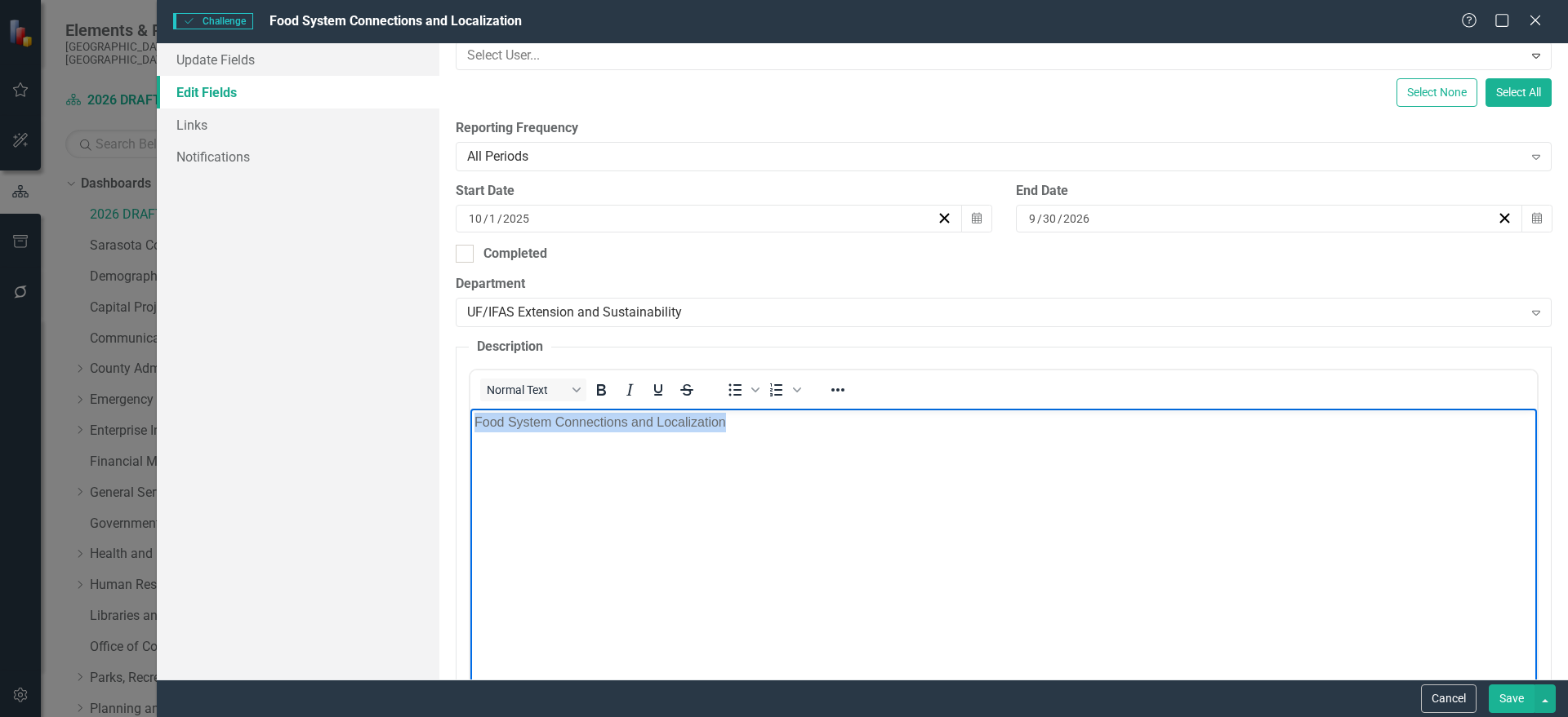
drag, startPoint x: 796, startPoint y: 429, endPoint x: 351, endPoint y: 398, distance: 446.1
click at [469, 409] on html "Food System Connections and Localization" at bounding box center [1002, 531] width 1066 height 245
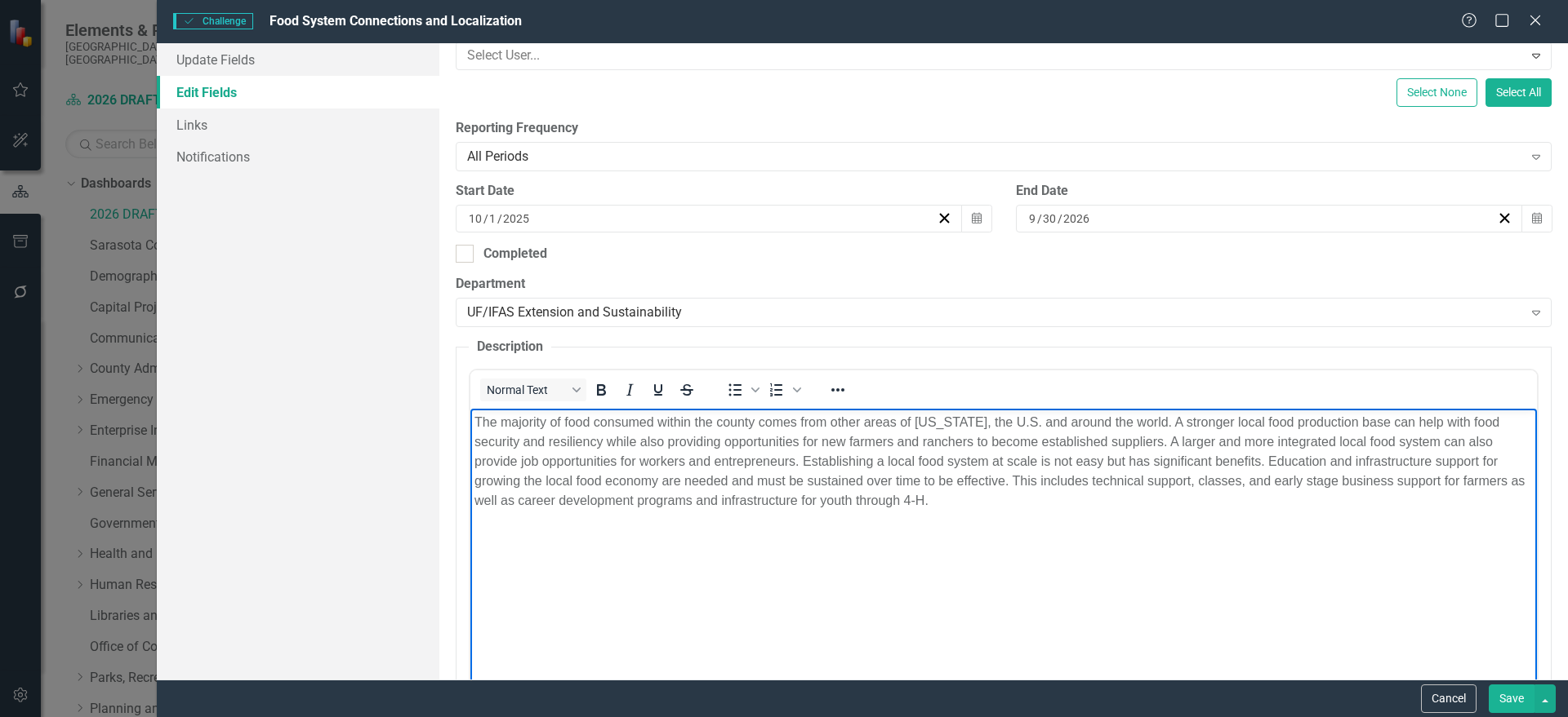
click at [1523, 695] on button "Save" at bounding box center [1512, 698] width 45 height 29
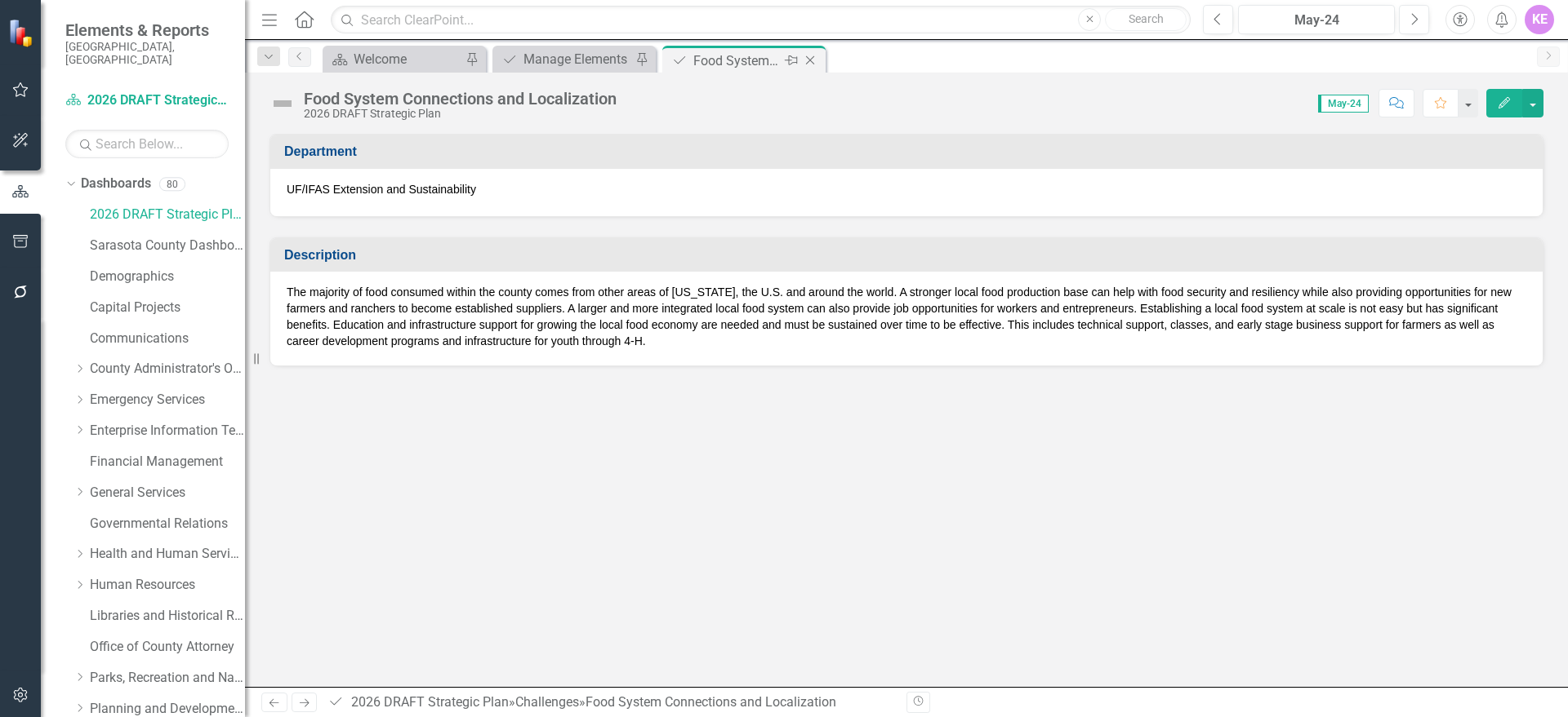
click at [815, 62] on icon "Close" at bounding box center [810, 60] width 17 height 13
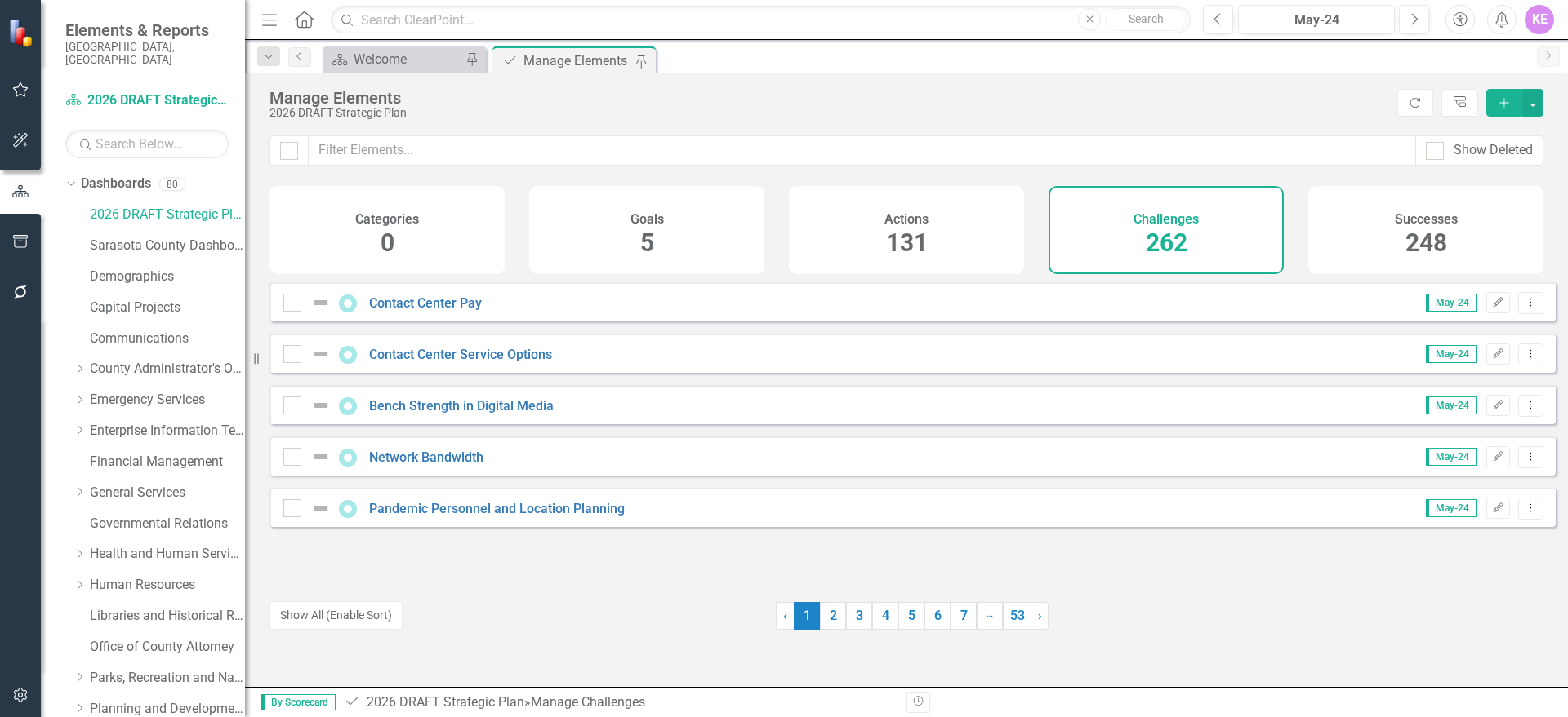
click at [427, 166] on div "Show Deleted" at bounding box center [907, 161] width 1323 height 50
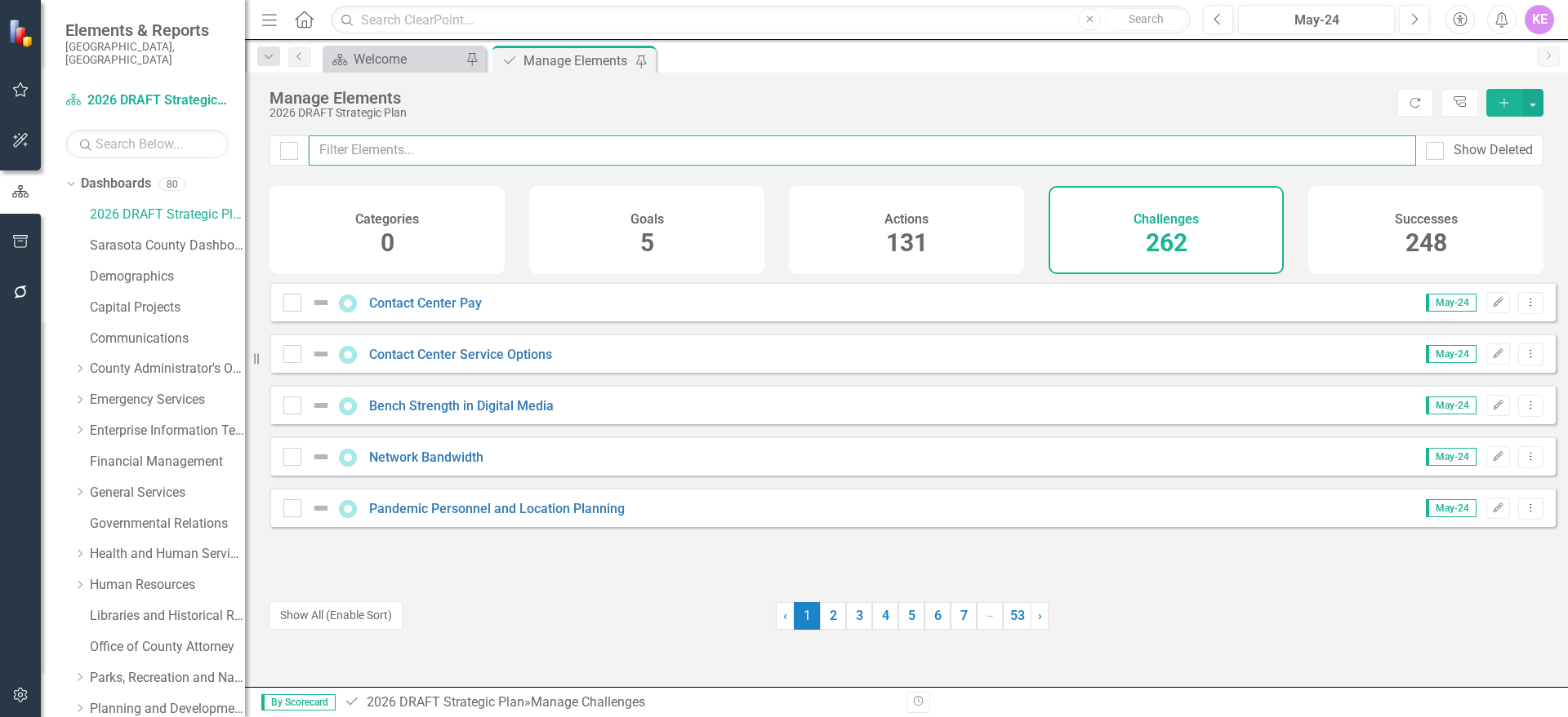
click at [426, 155] on input "text" at bounding box center [862, 151] width 1108 height 31
paste input "Health Benefits of Nature"
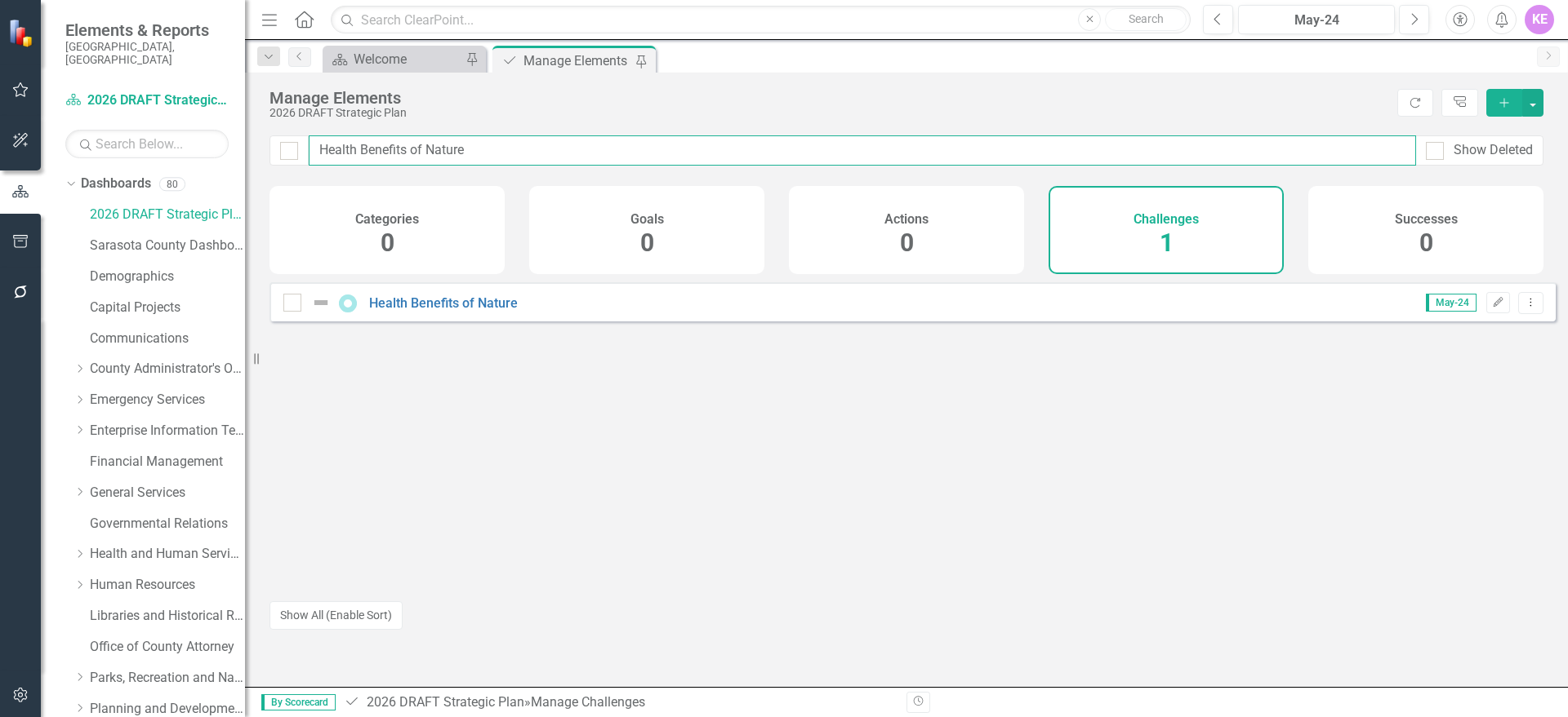
drag, startPoint x: 610, startPoint y: 144, endPoint x: 1265, endPoint y: 164, distance: 655.3
click at [1093, 176] on div "Health Benefits of Nature Show Deleted" at bounding box center [907, 161] width 1323 height 50
type input "Health Benefits of Nature"
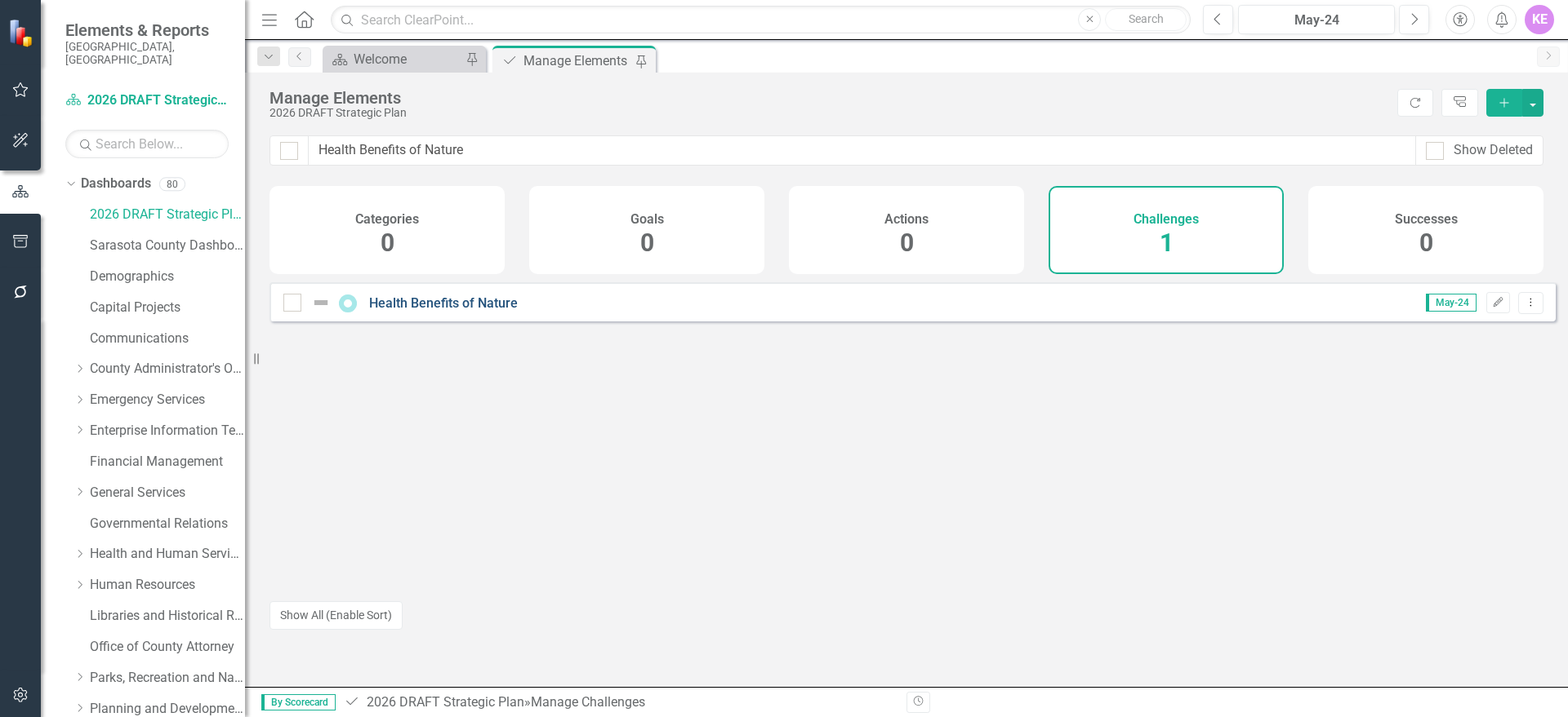
click at [464, 311] on link "Health Benefits of Nature" at bounding box center [443, 303] width 149 height 16
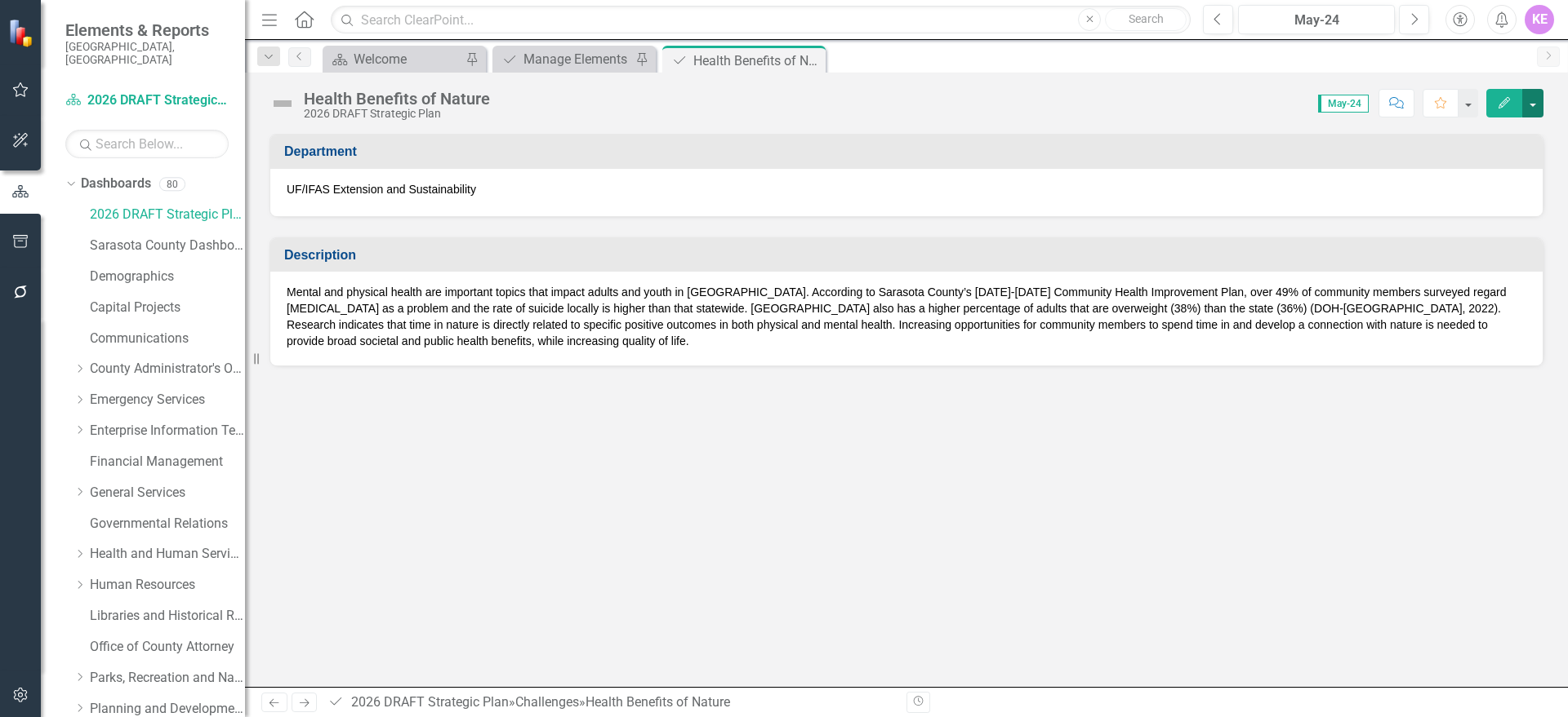
click at [1535, 97] on button "button" at bounding box center [1534, 102] width 22 height 29
click at [1499, 145] on link "Edit Edit Challenge" at bounding box center [1476, 133] width 132 height 31
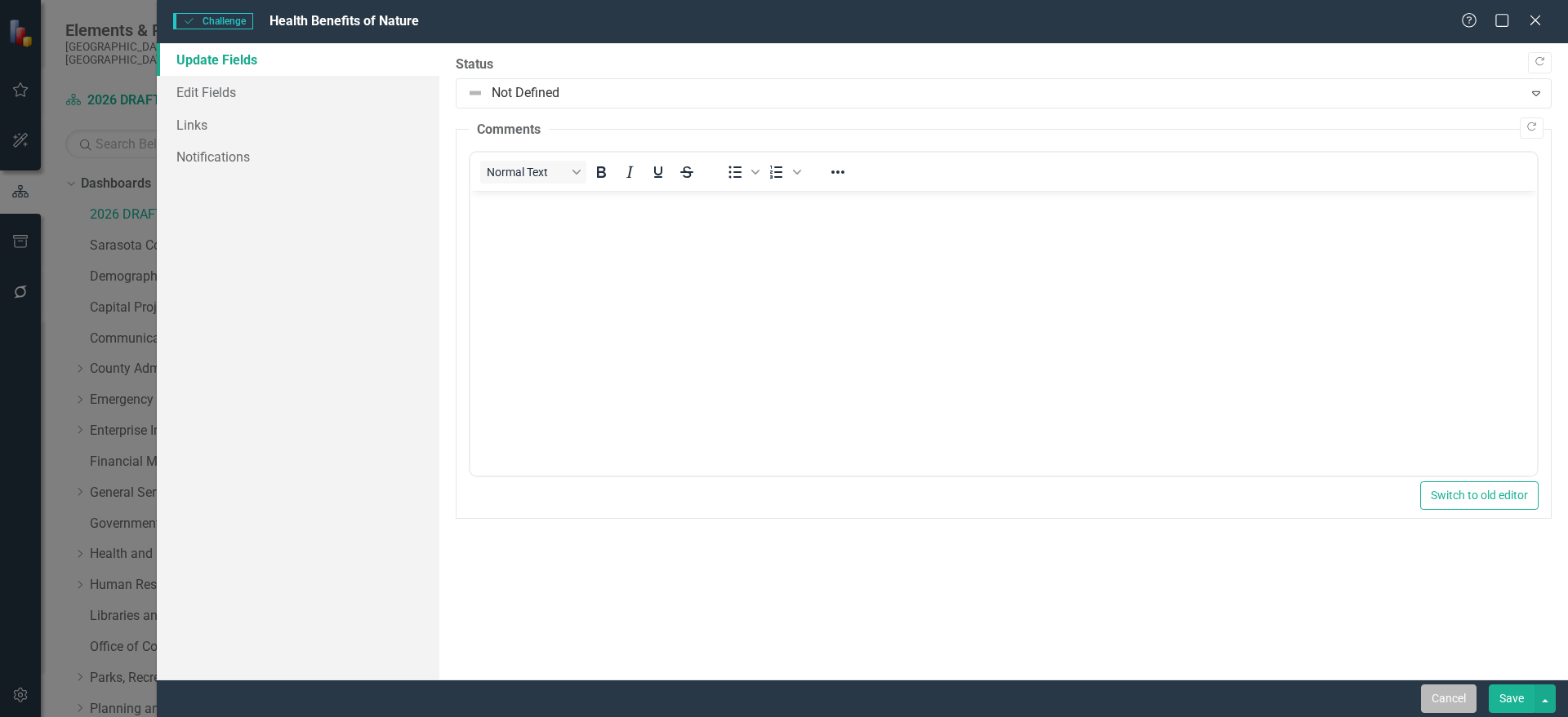
click at [1438, 686] on button "Cancel" at bounding box center [1449, 698] width 55 height 29
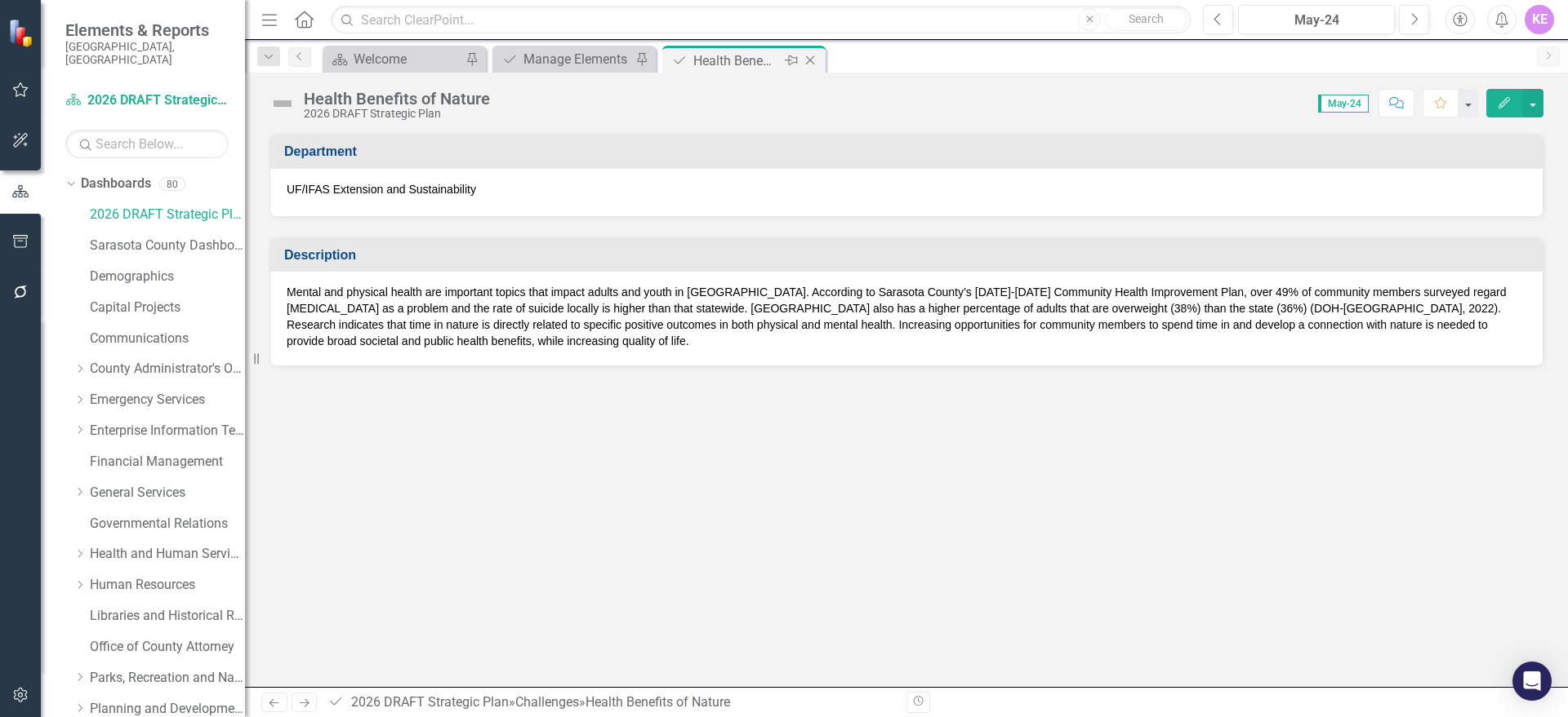
click at [820, 61] on div "Close" at bounding box center [811, 60] width 21 height 21
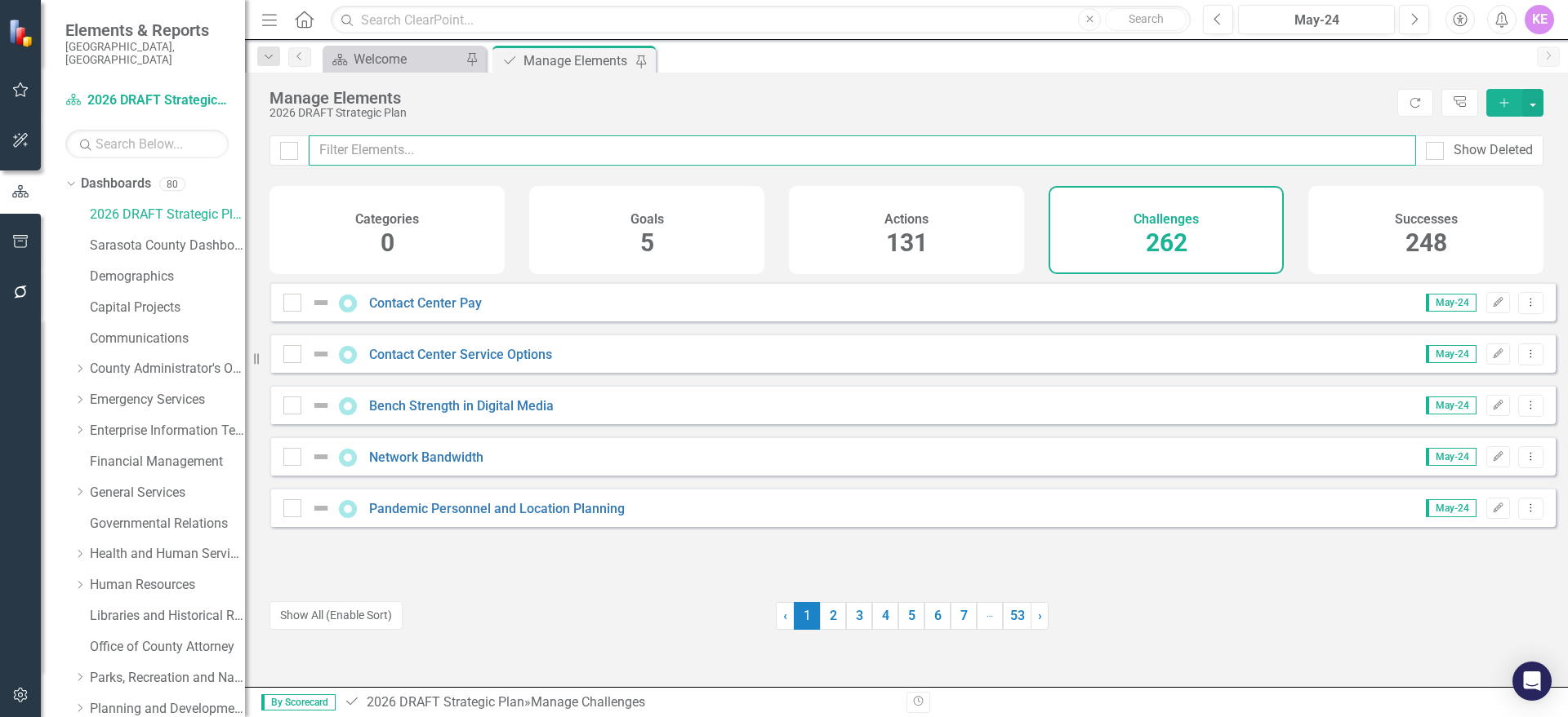
click at [381, 159] on input "text" at bounding box center [862, 151] width 1108 height 31
paste input "Food System Connections and Localization"
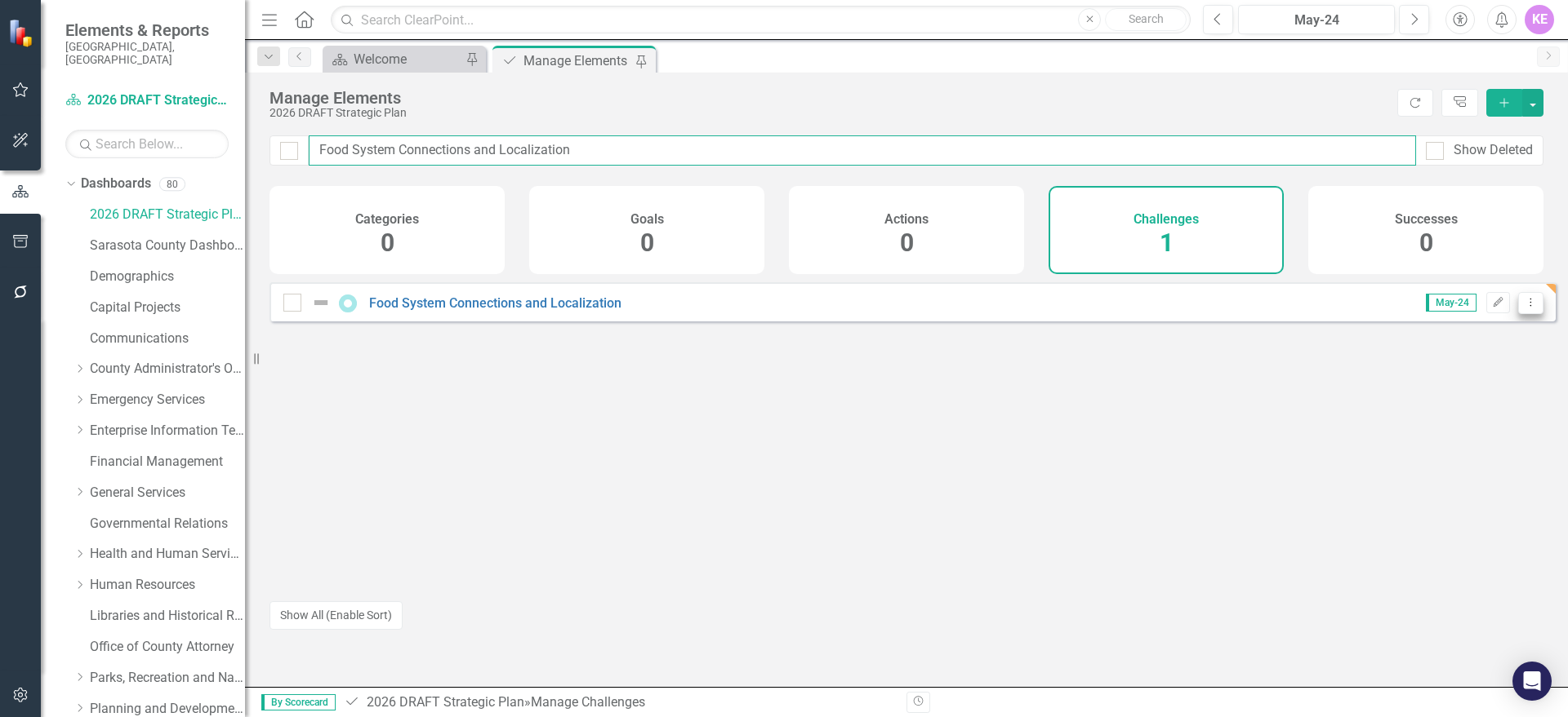
type input "Food System Connections and Localization"
click at [1524, 307] on icon "Dropdown Menu" at bounding box center [1531, 302] width 14 height 11
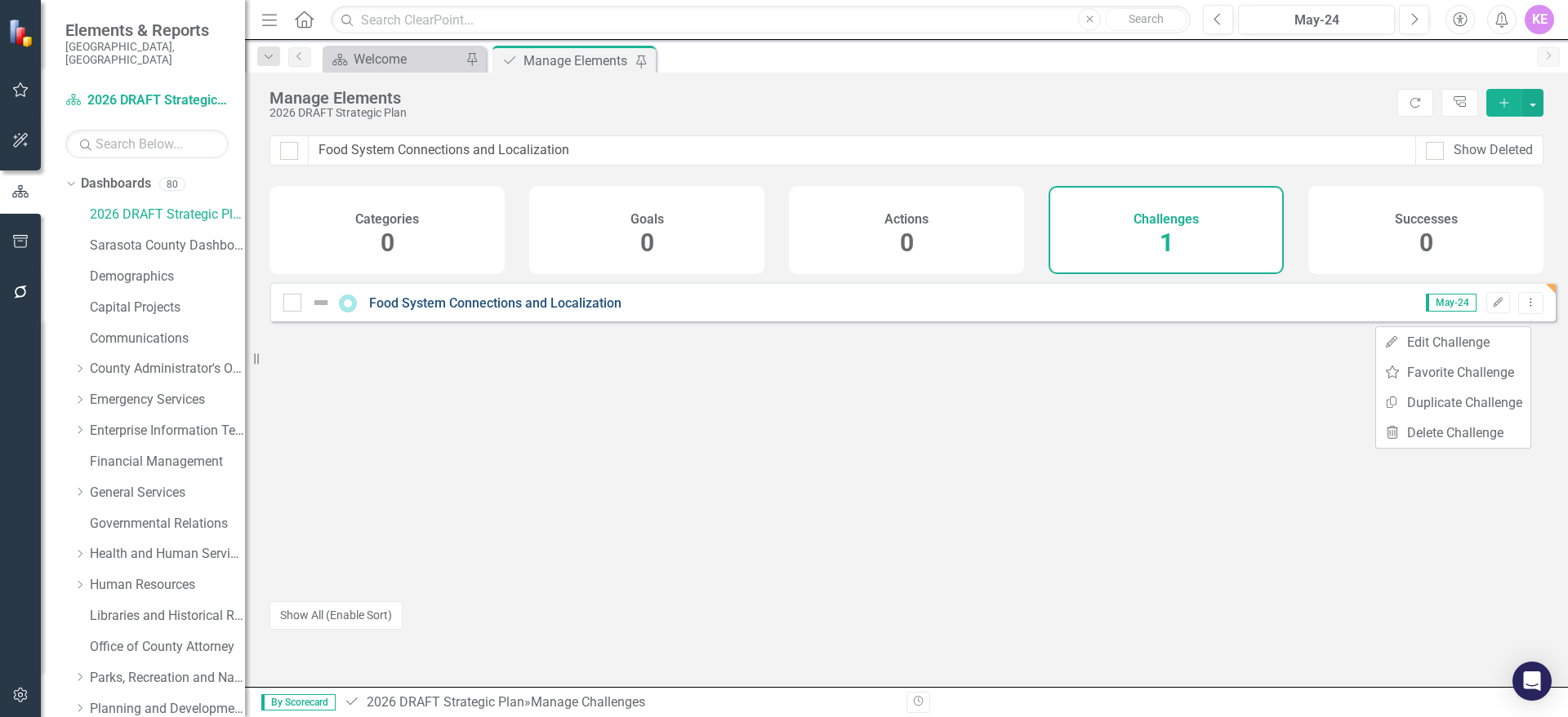
click at [505, 311] on link "Food System Connections and Localization" at bounding box center [496, 303] width 252 height 16
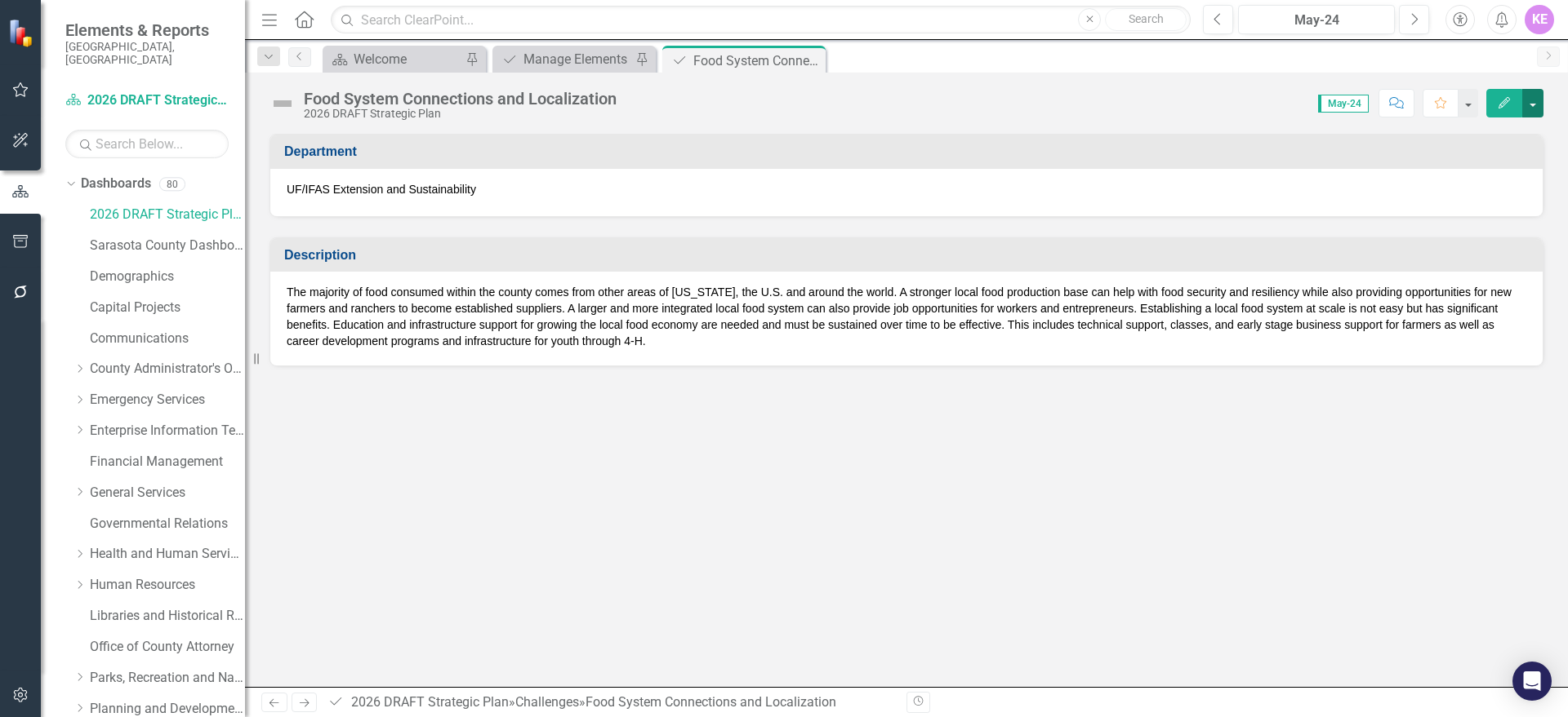
click at [1542, 107] on button "button" at bounding box center [1534, 102] width 22 height 29
click at [1502, 226] on link "PDF Export to PDF" at bounding box center [1476, 228] width 132 height 31
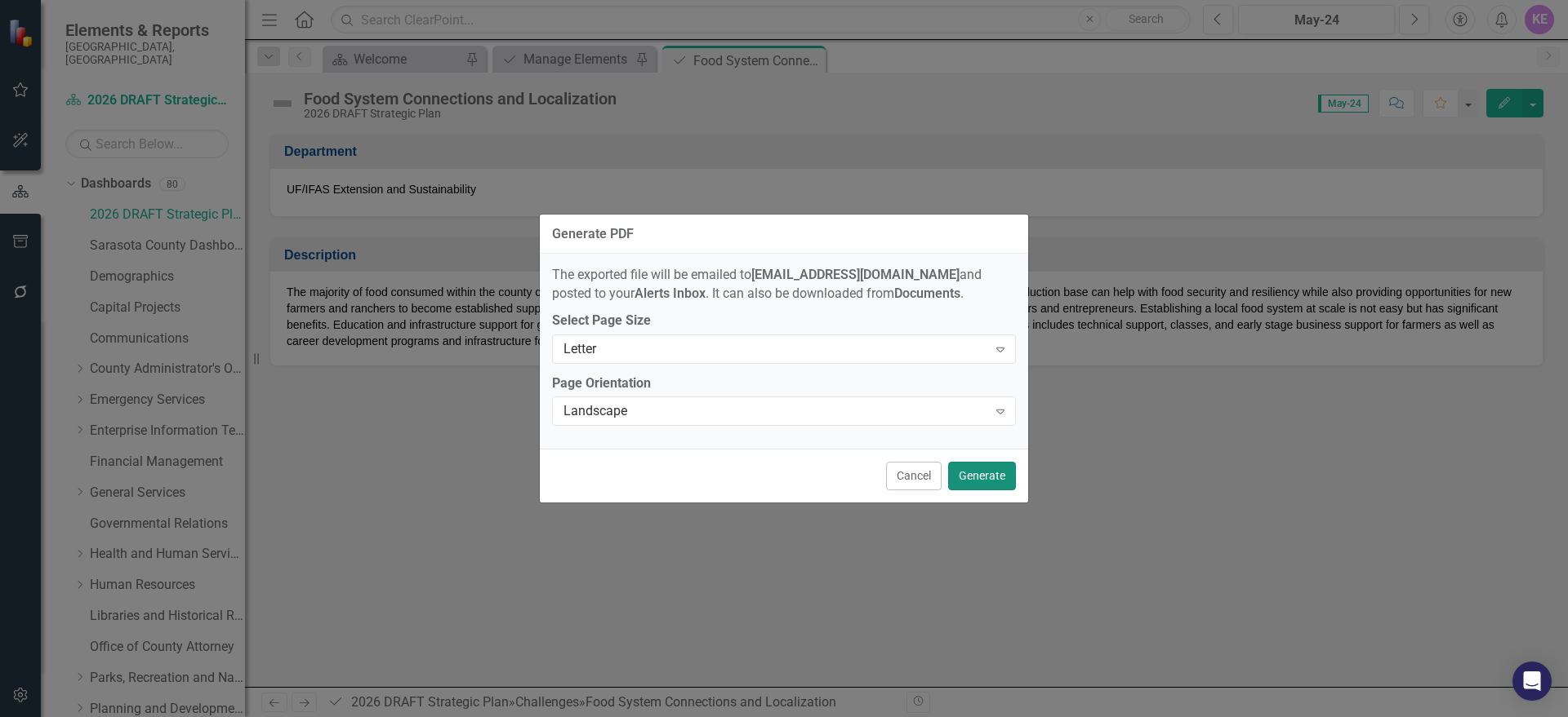
click at [992, 469] on button "Generate" at bounding box center [982, 476] width 68 height 29
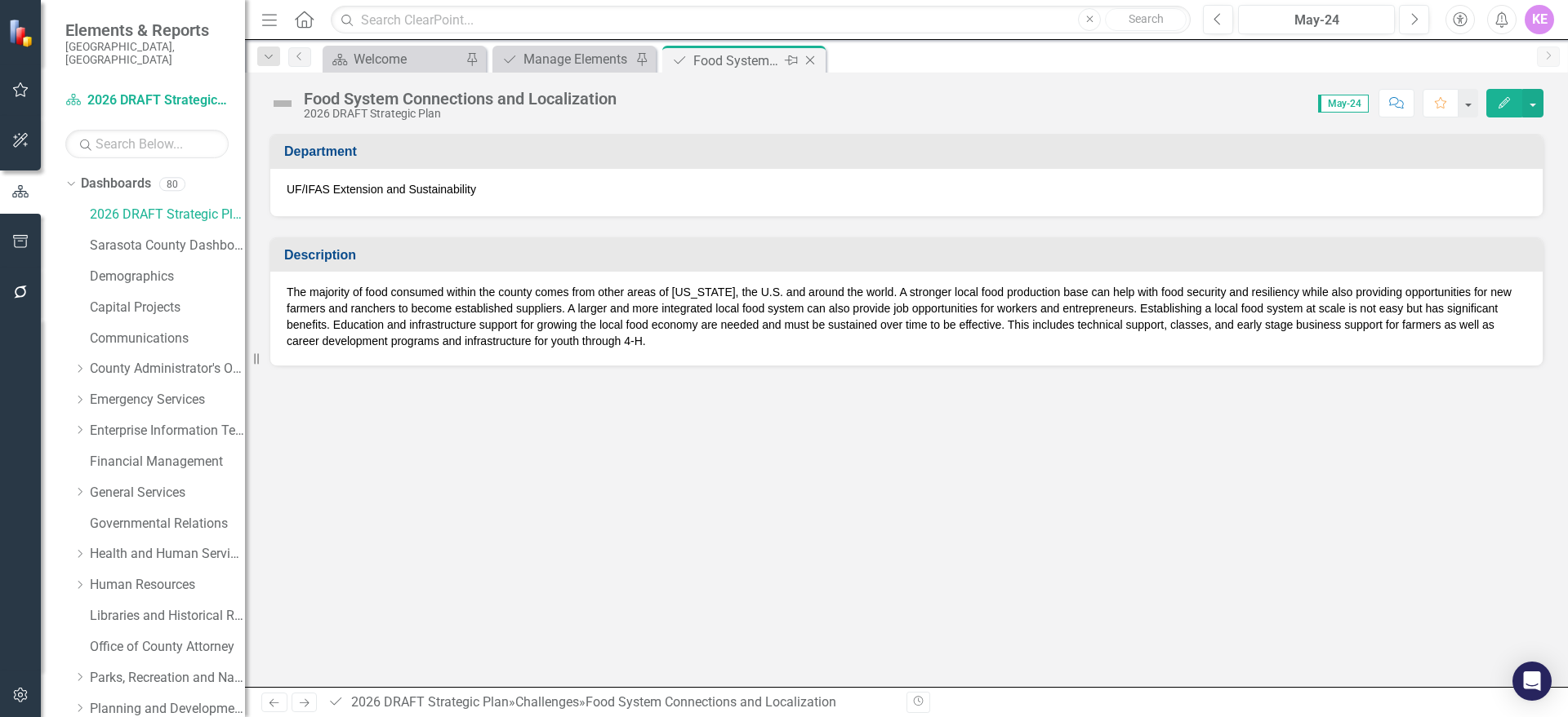
click at [815, 62] on icon "Close" at bounding box center [810, 60] width 17 height 13
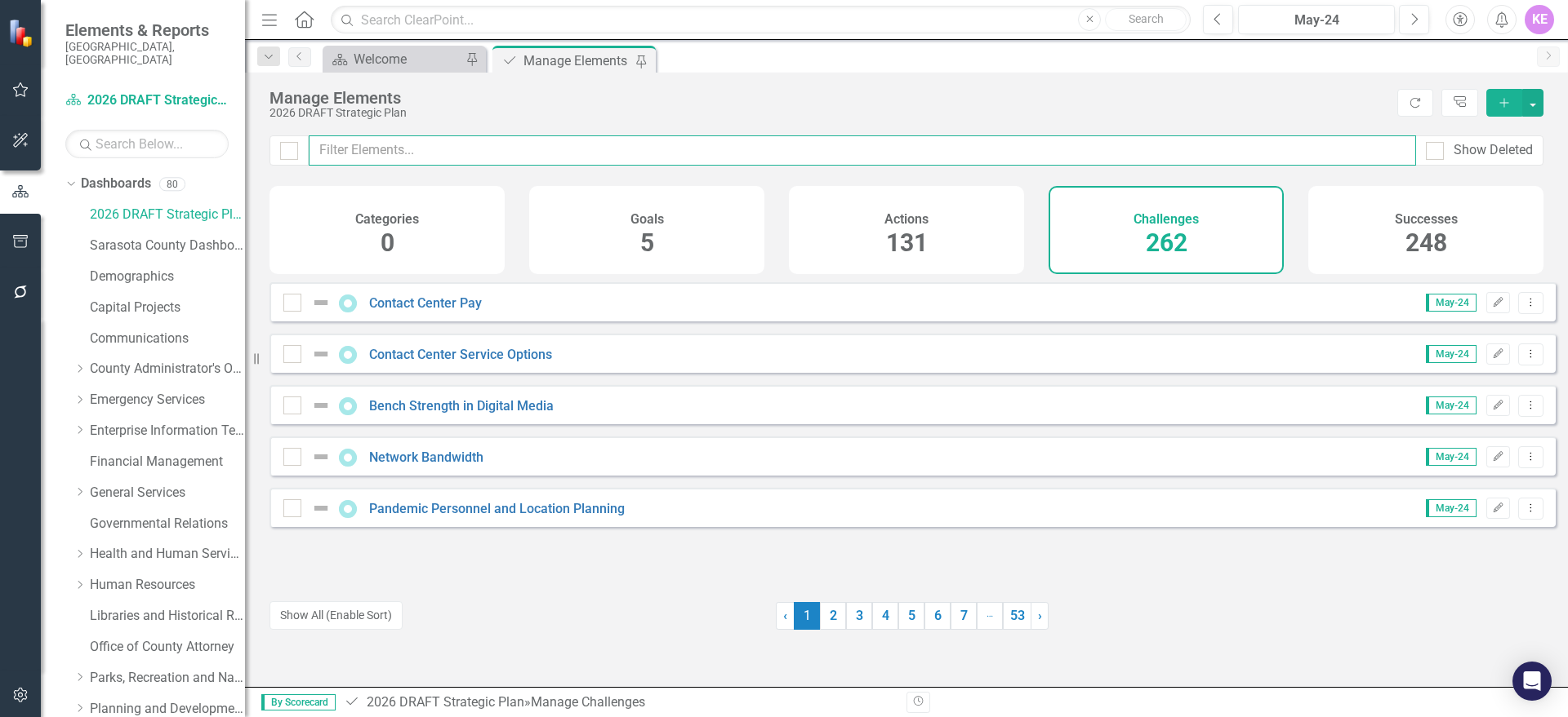
click at [411, 162] on input "text" at bounding box center [862, 151] width 1108 height 31
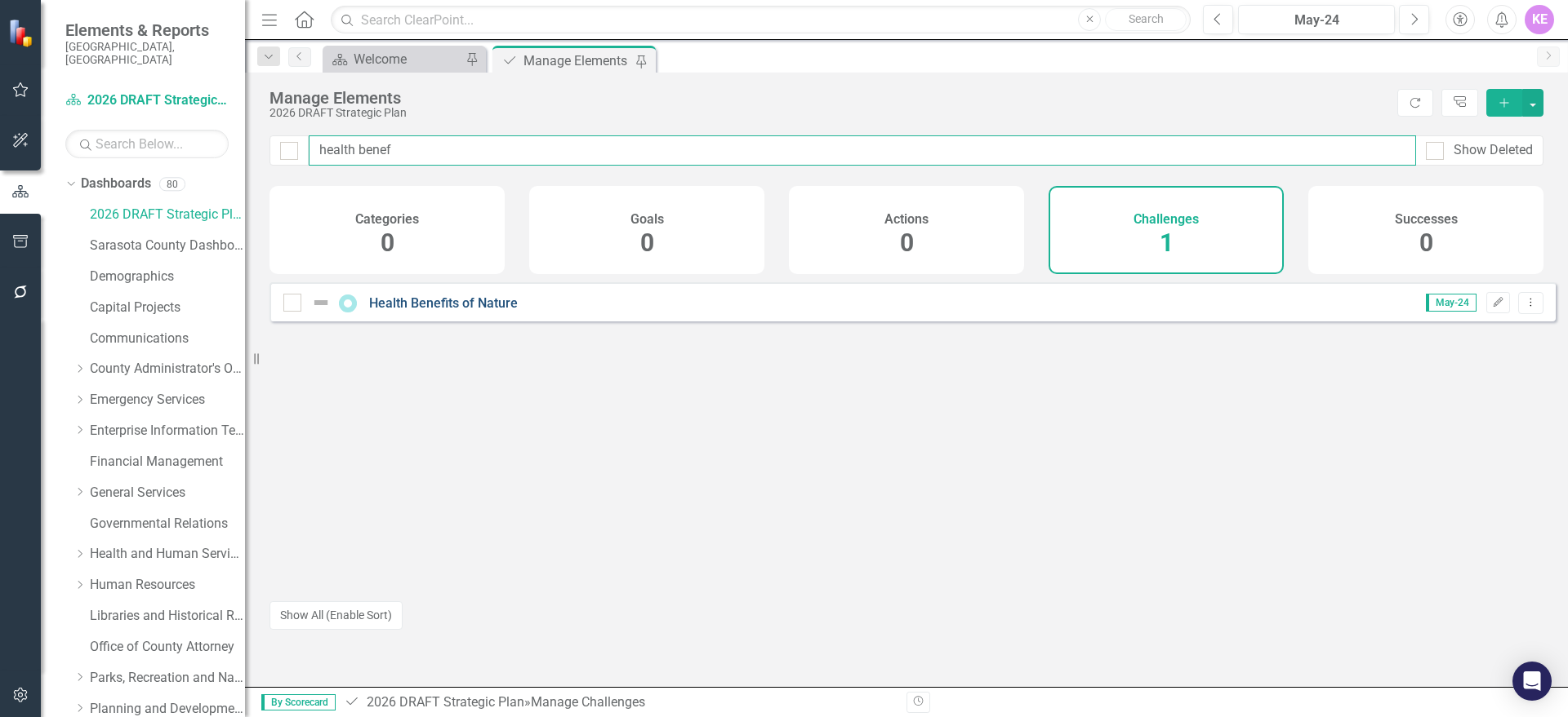
type input "health benef"
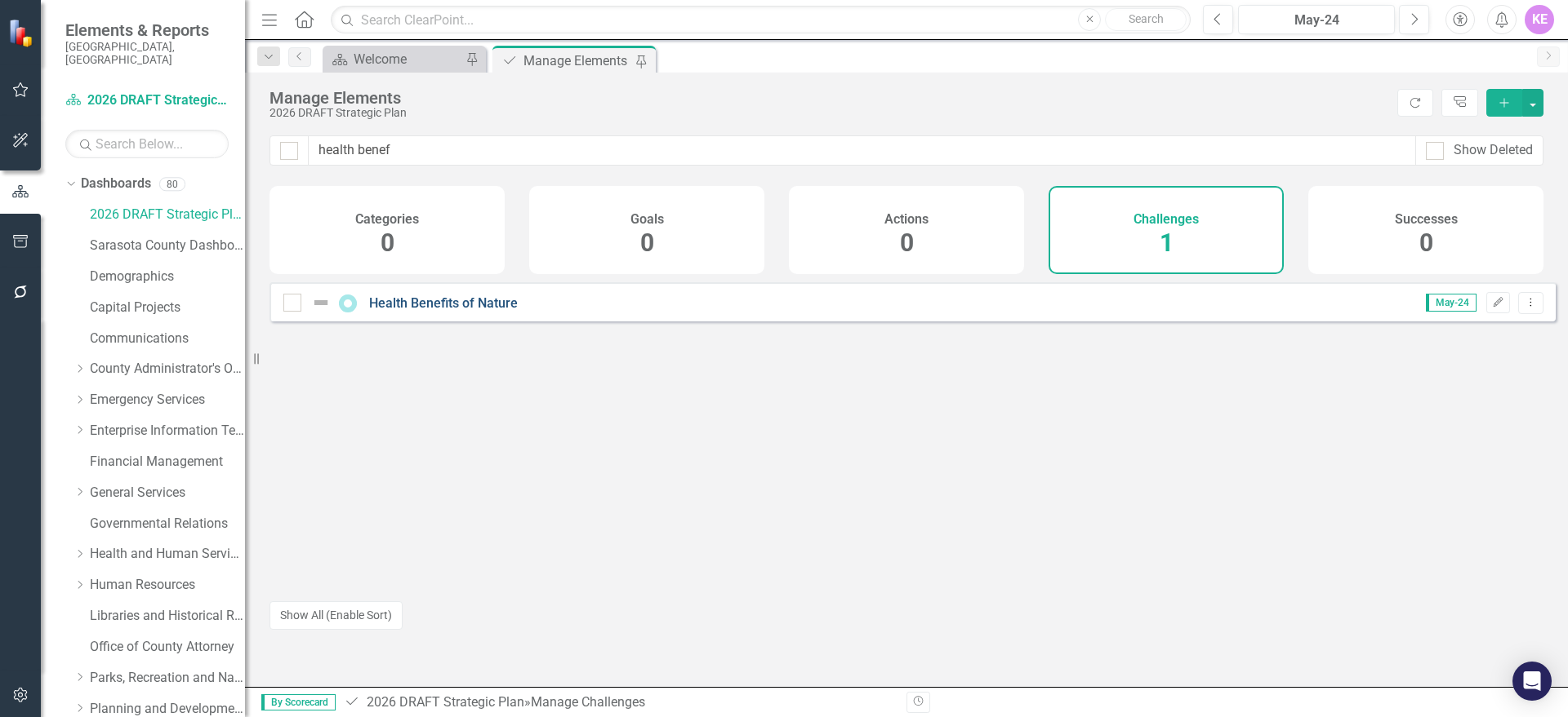
click at [467, 309] on link "Health Benefits of Nature" at bounding box center [443, 303] width 149 height 16
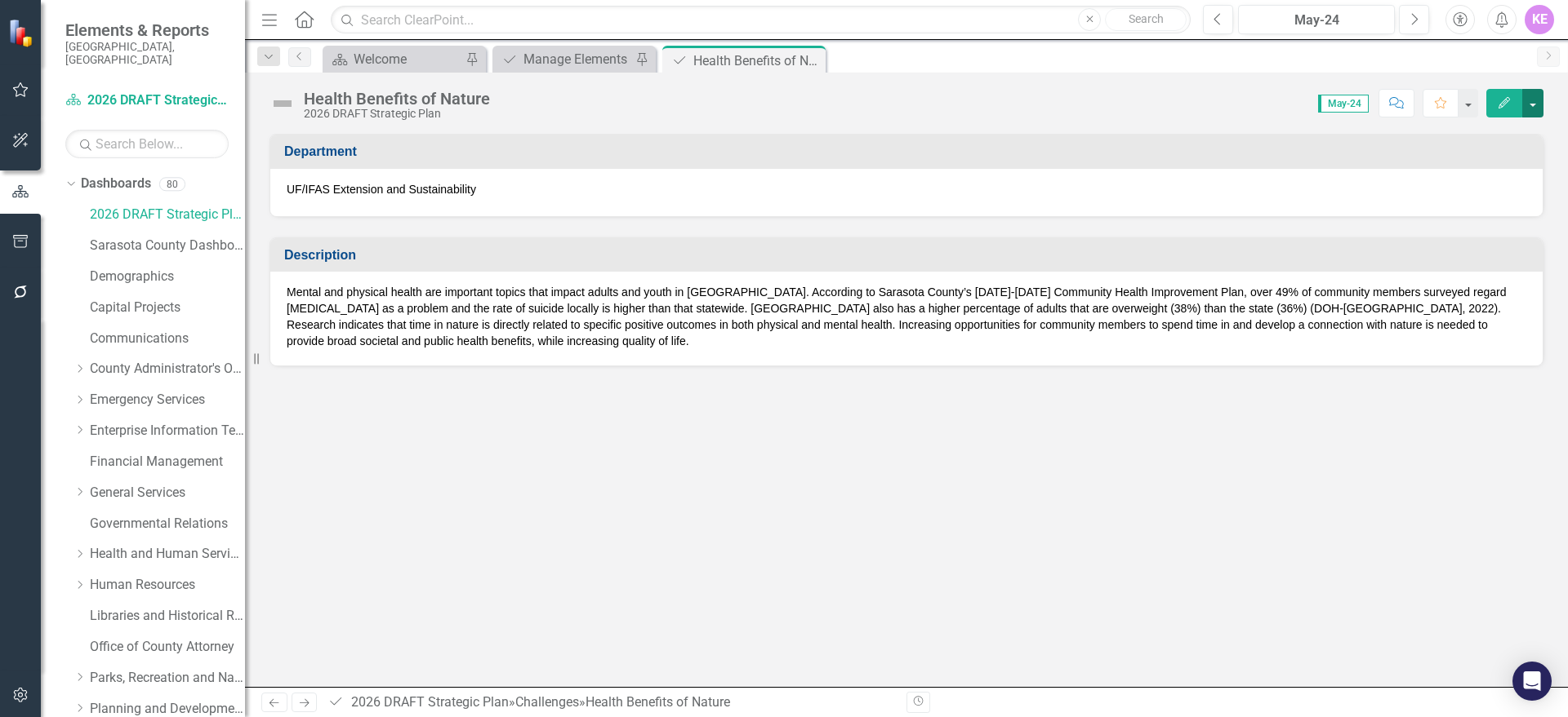
click at [1527, 107] on button "button" at bounding box center [1534, 102] width 22 height 29
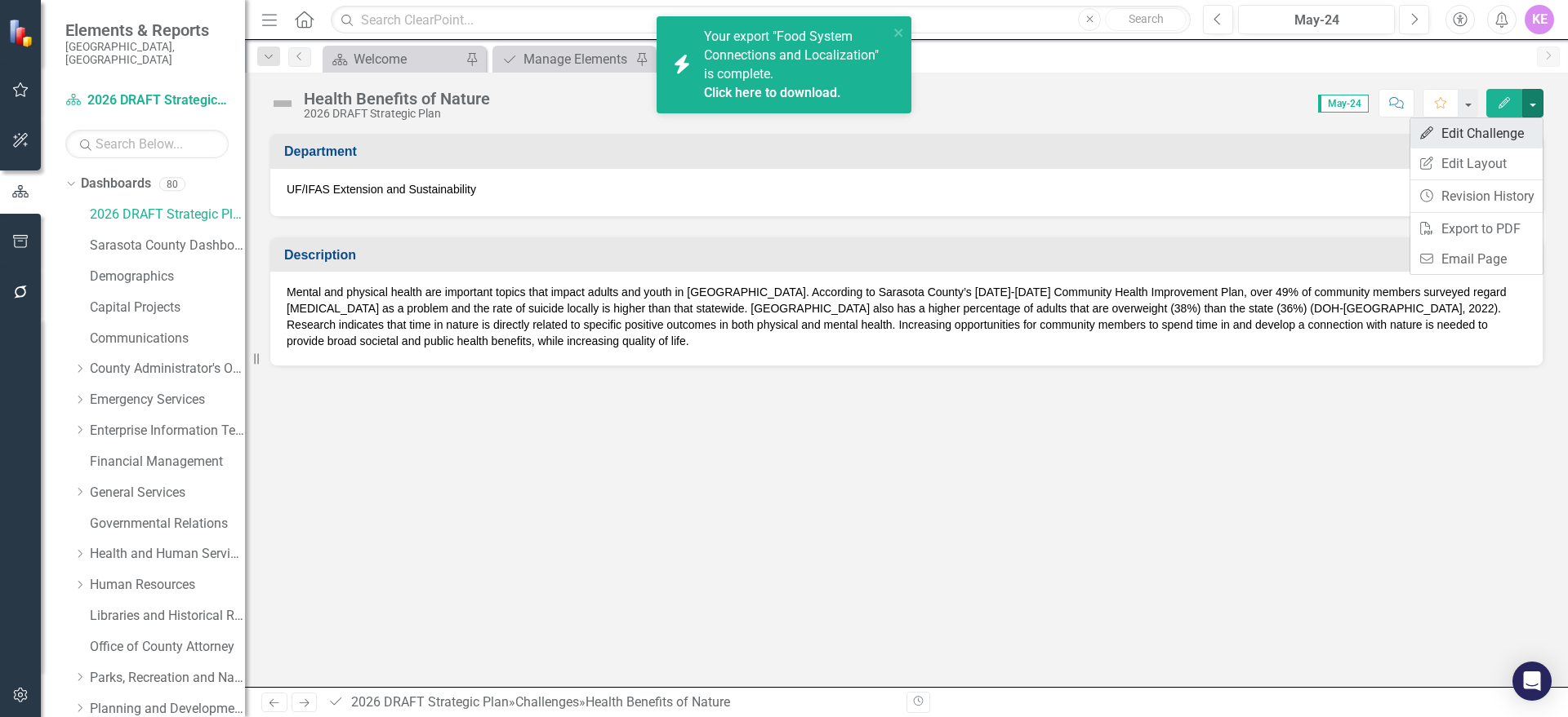
click at [1510, 136] on link "Edit Edit Challenge" at bounding box center [1476, 133] width 132 height 31
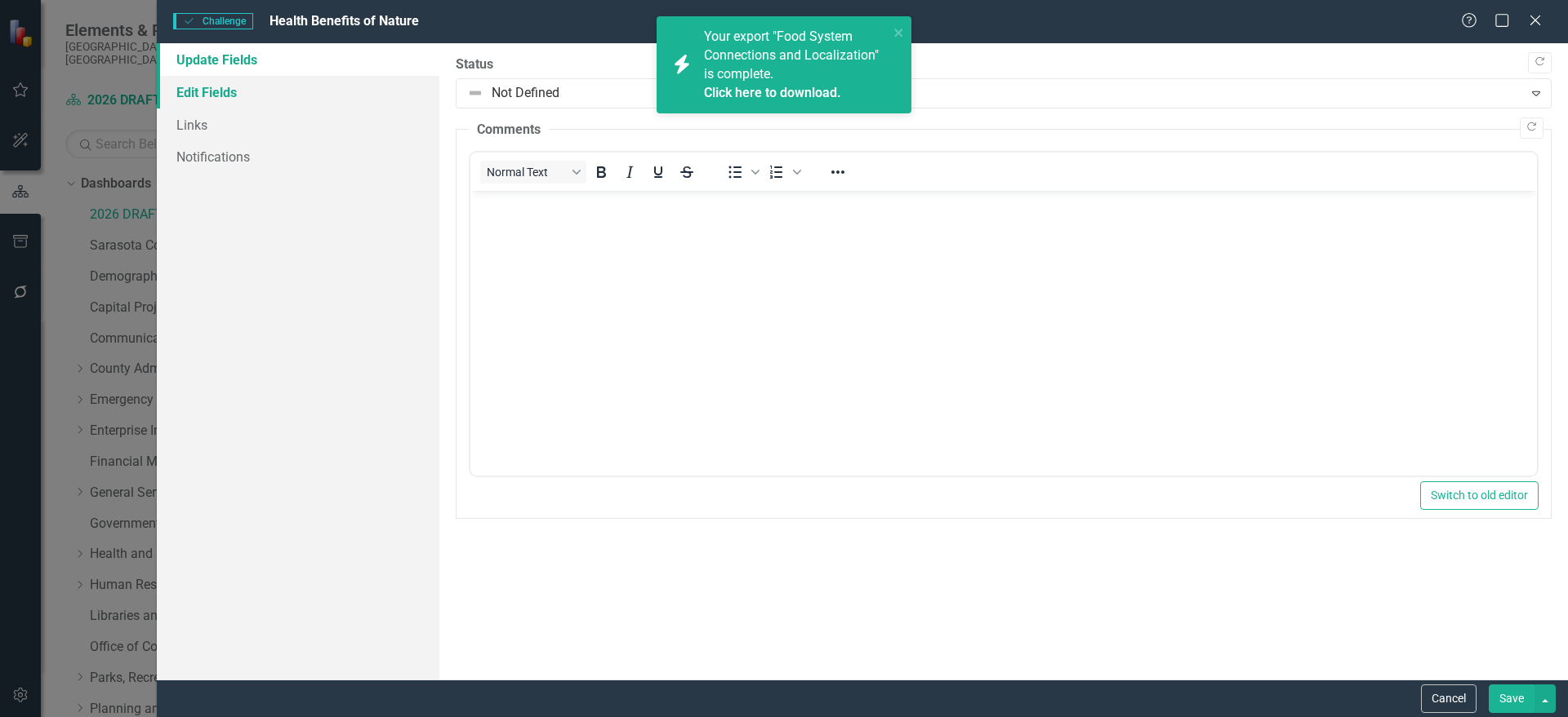
click at [309, 92] on link "Edit Fields" at bounding box center [298, 92] width 283 height 33
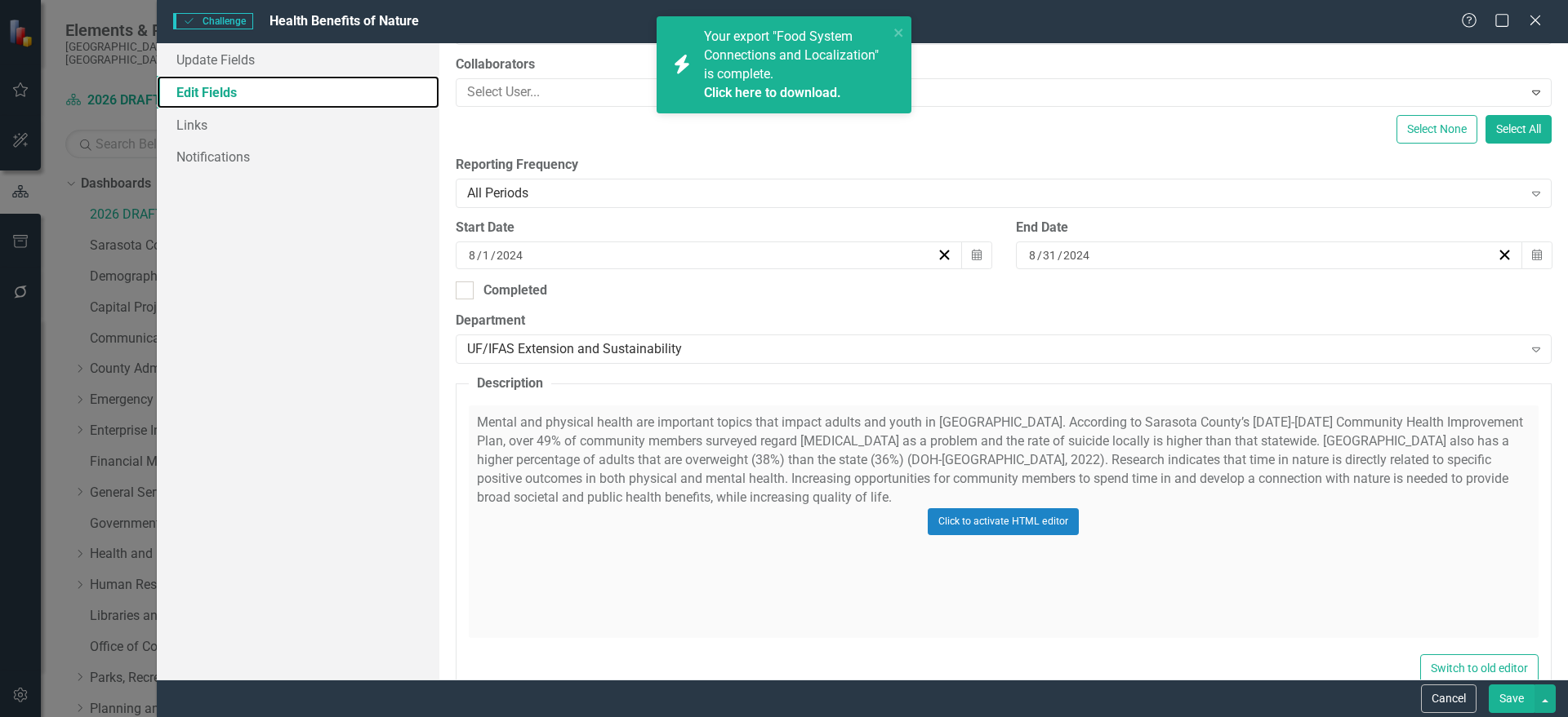
scroll to position [291, 0]
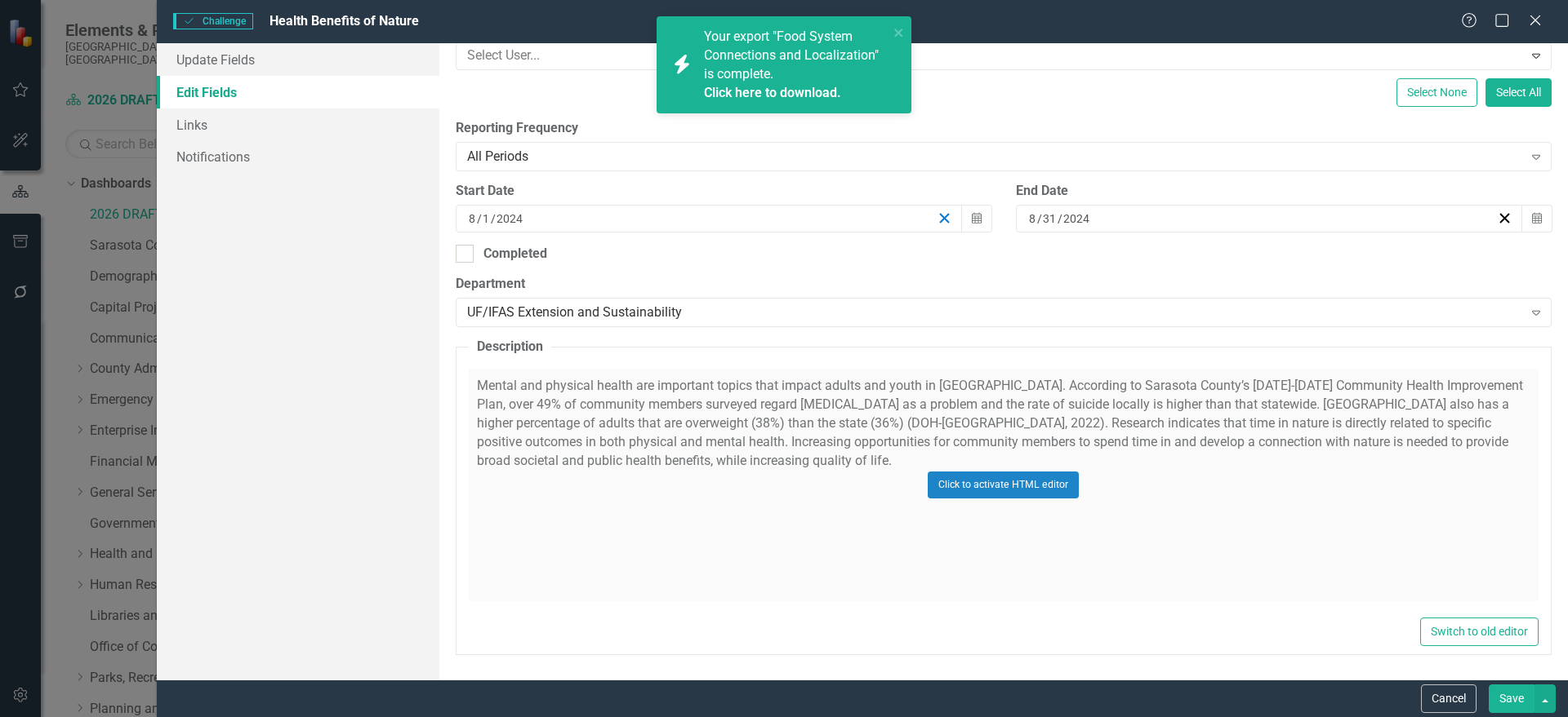
click at [936, 219] on icon "button" at bounding box center [944, 219] width 16 height 16
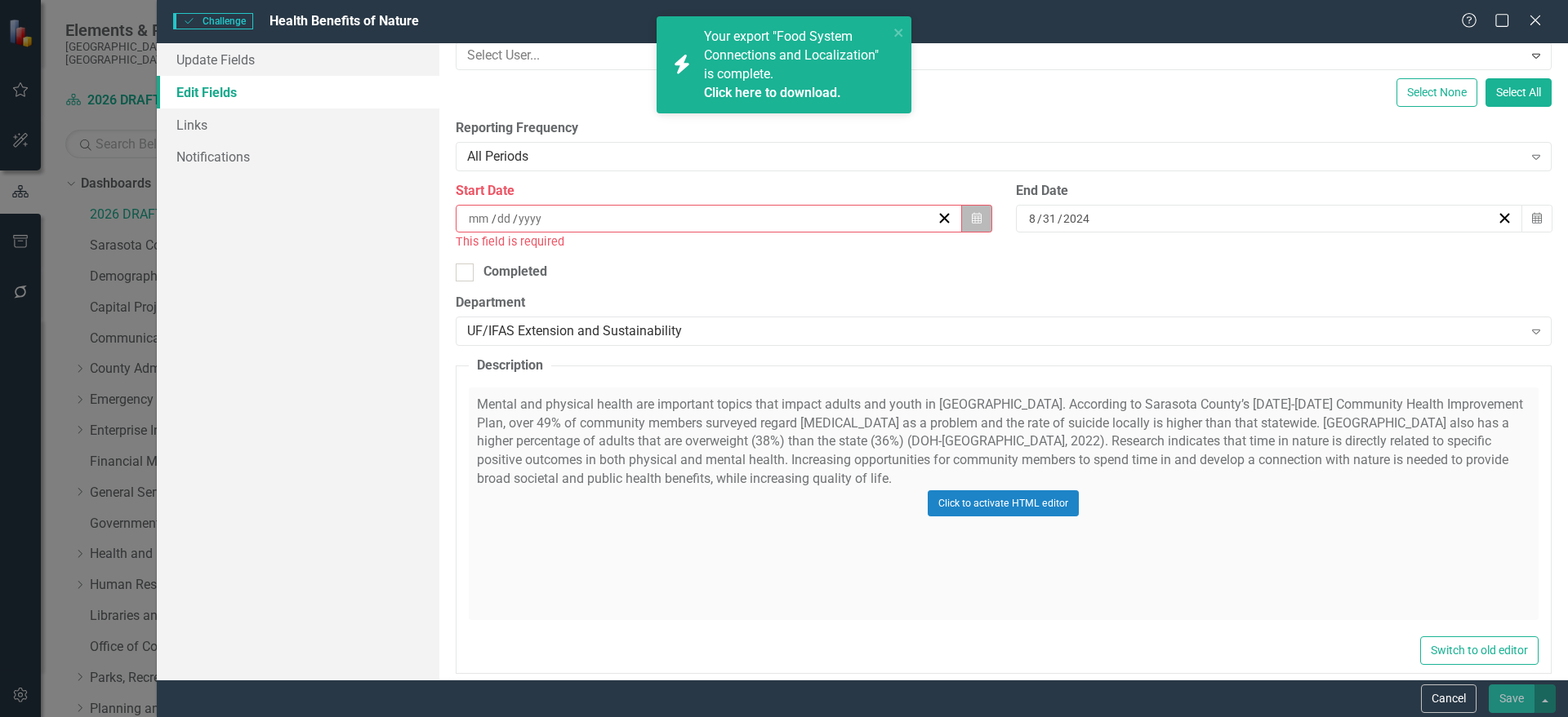
click at [978, 218] on button "Calendar" at bounding box center [976, 219] width 31 height 28
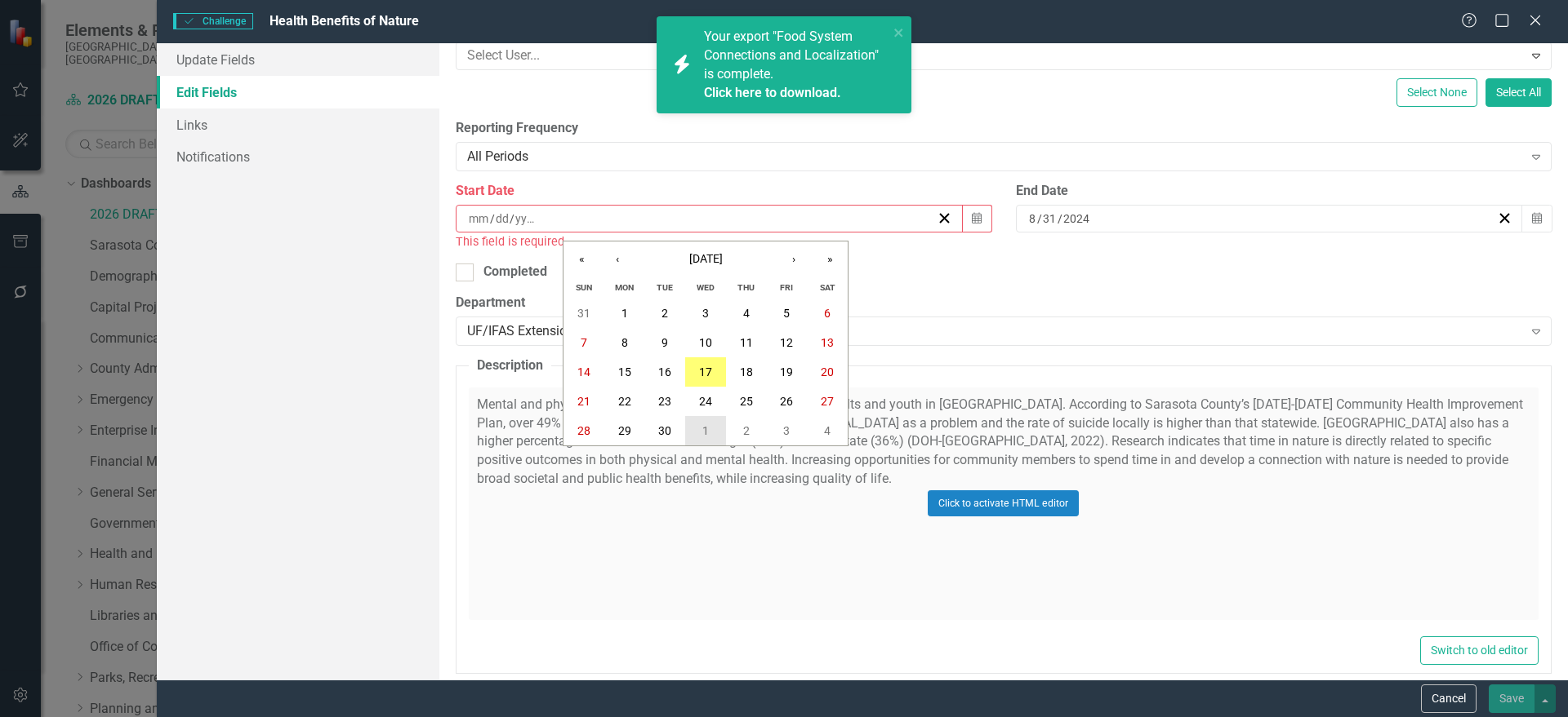
click at [698, 436] on button "1" at bounding box center [705, 431] width 40 height 30
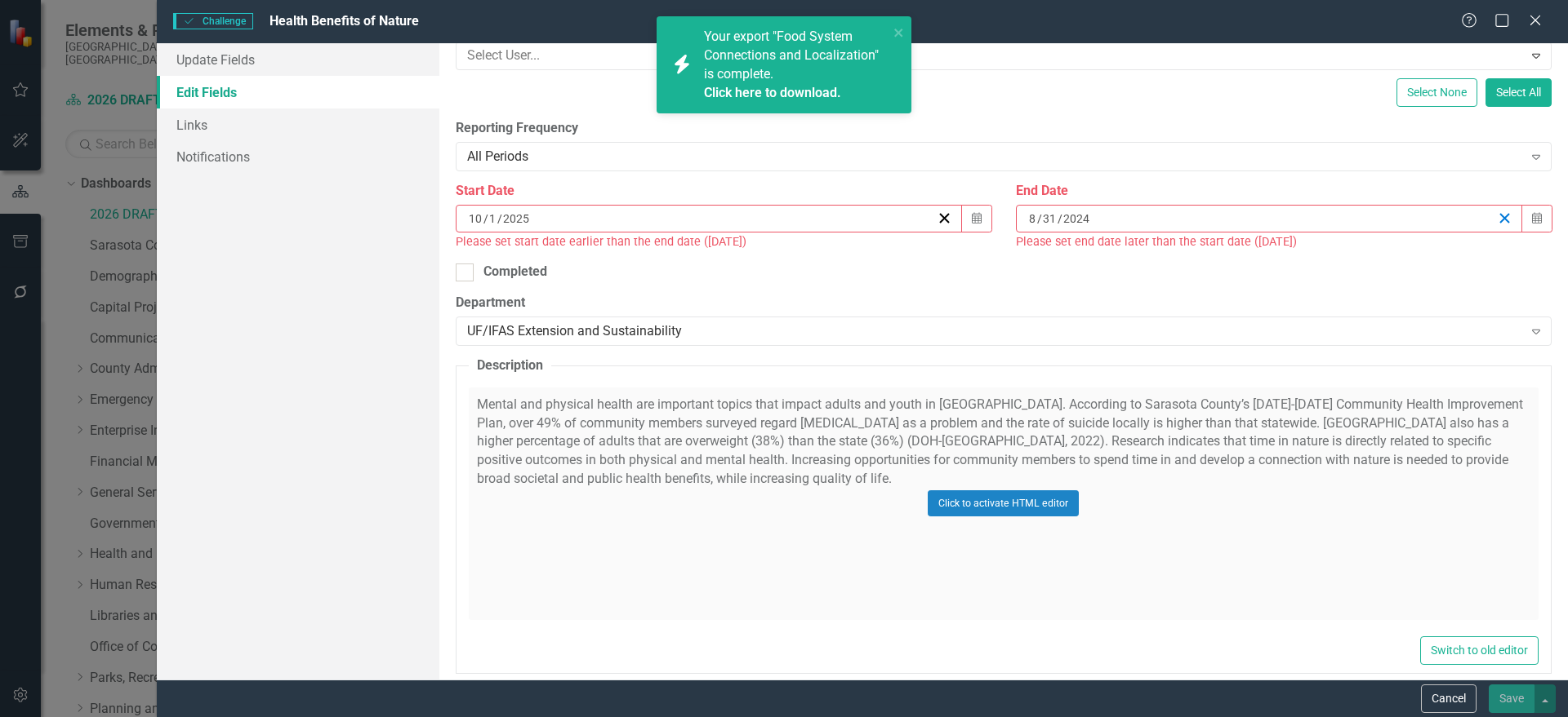
click at [1497, 218] on icon "button" at bounding box center [1505, 219] width 16 height 16
click at [1532, 216] on icon "button" at bounding box center [1536, 218] width 10 height 12
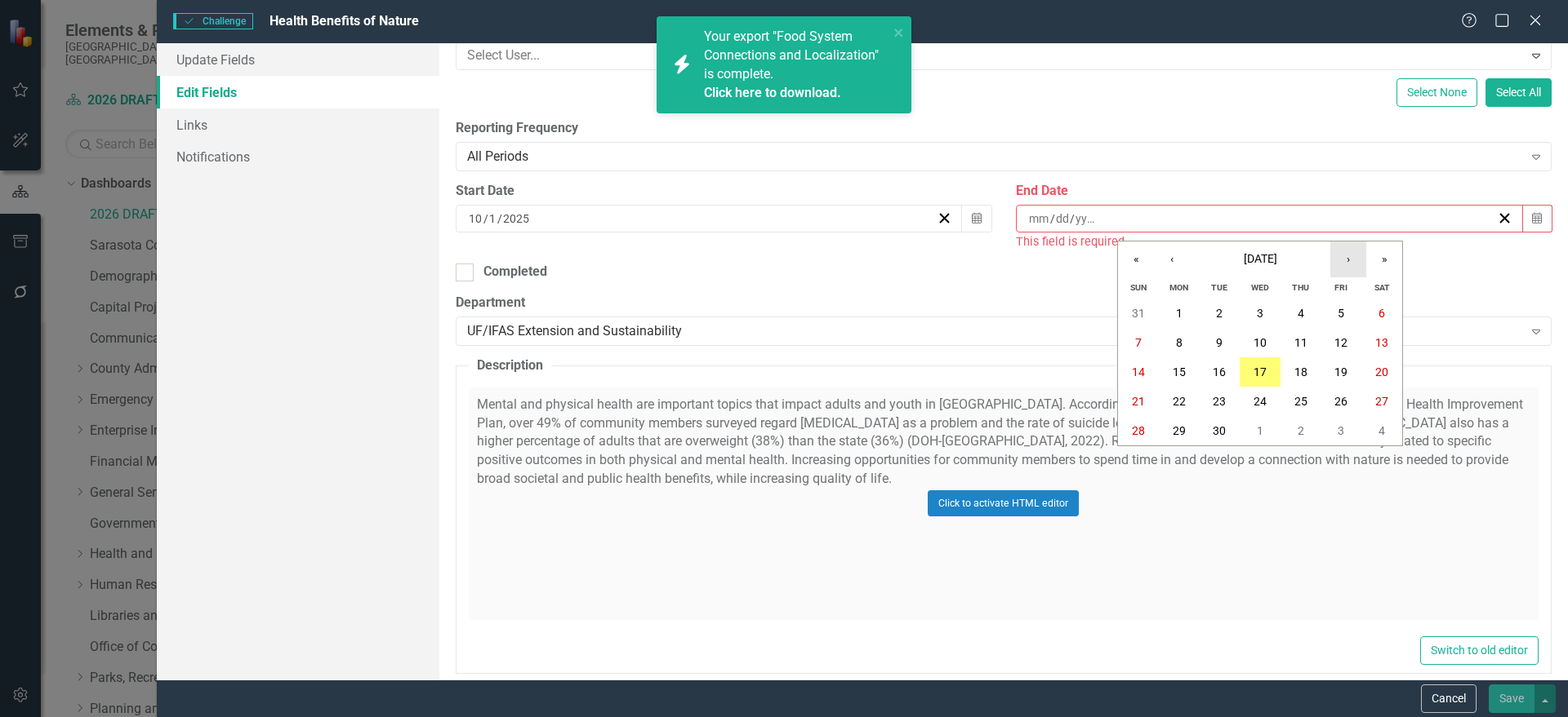
click at [1351, 263] on button "›" at bounding box center [1348, 259] width 35 height 35
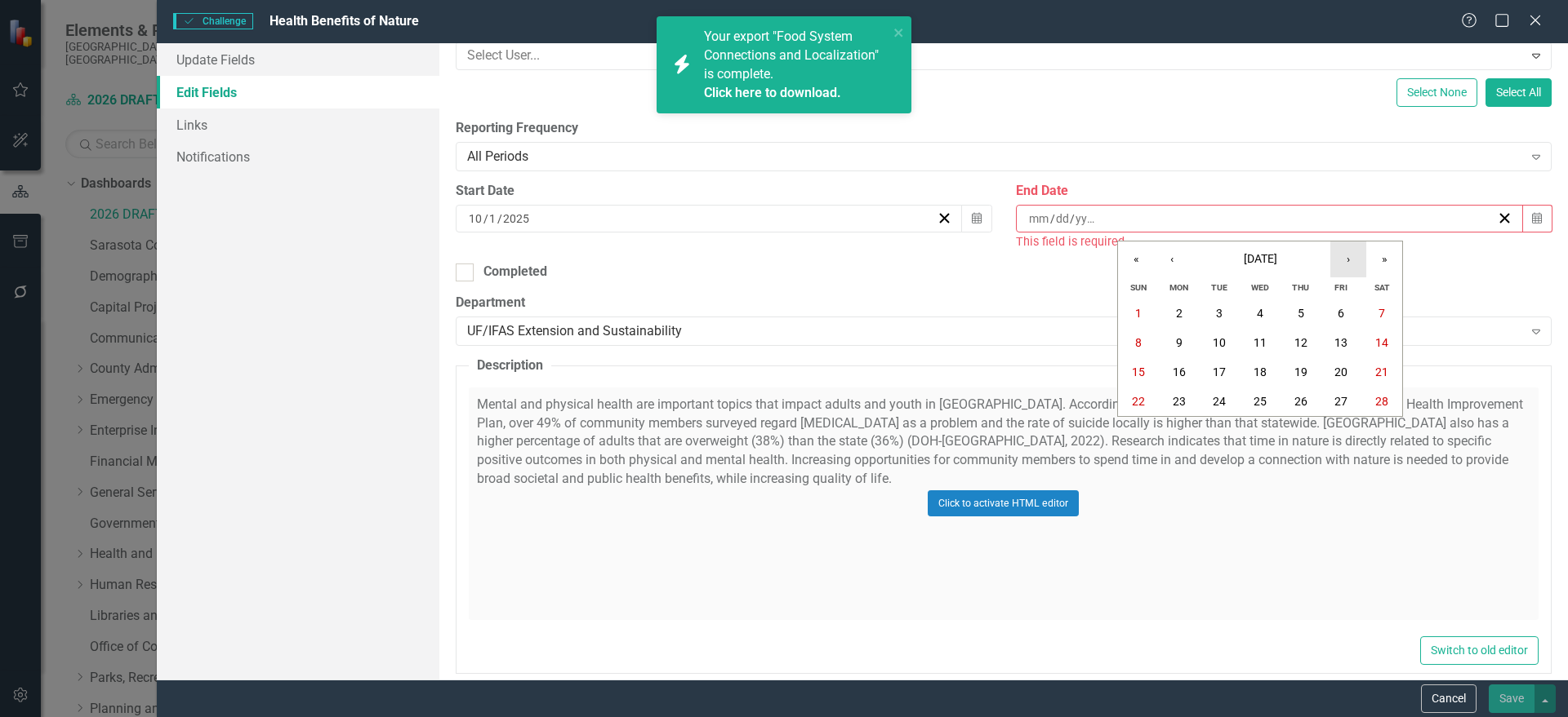
click at [1351, 263] on button "›" at bounding box center [1348, 259] width 35 height 35
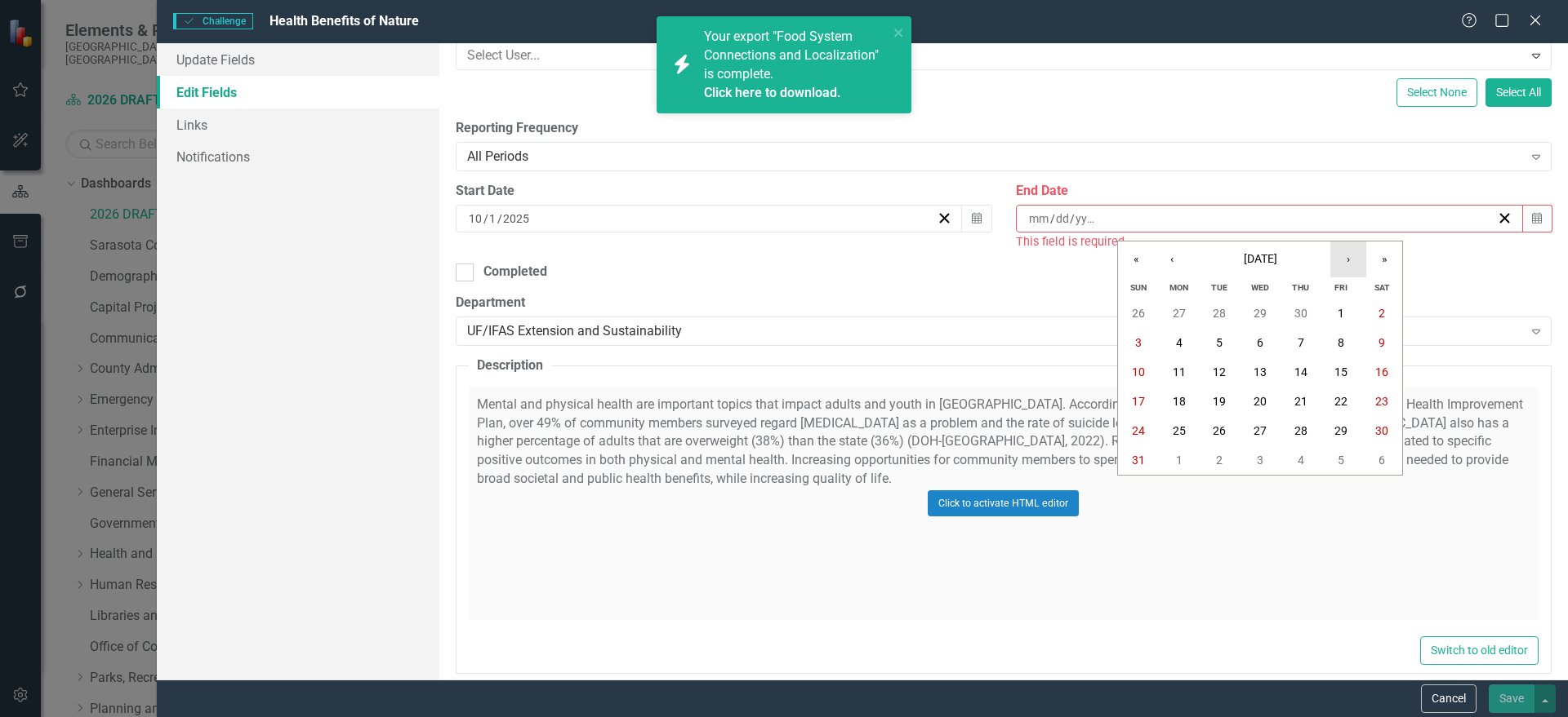
click at [1351, 263] on button "›" at bounding box center [1348, 259] width 35 height 35
click at [1261, 424] on abbr "30" at bounding box center [1260, 430] width 13 height 13
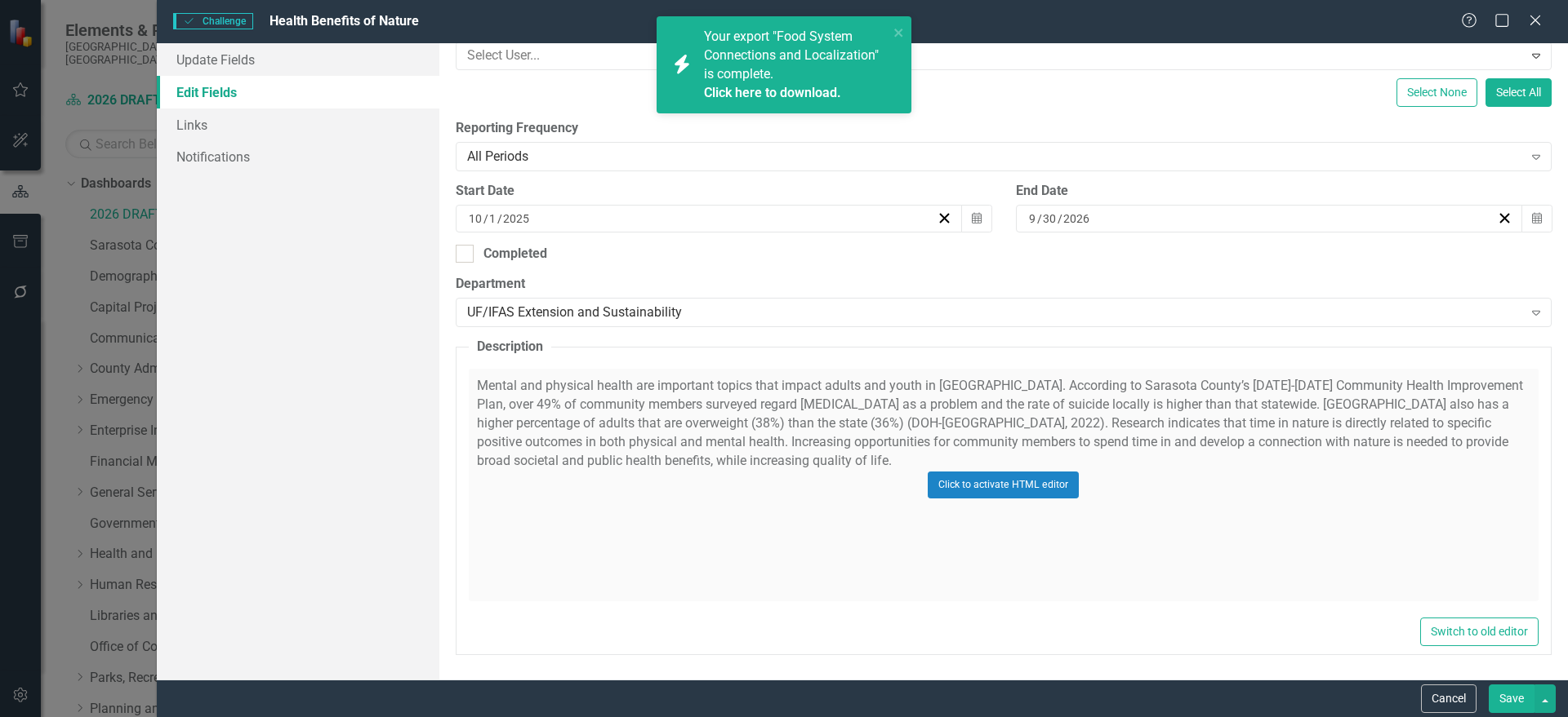
click at [710, 492] on div "Click to activate HTML editor" at bounding box center [1003, 486] width 1069 height 232
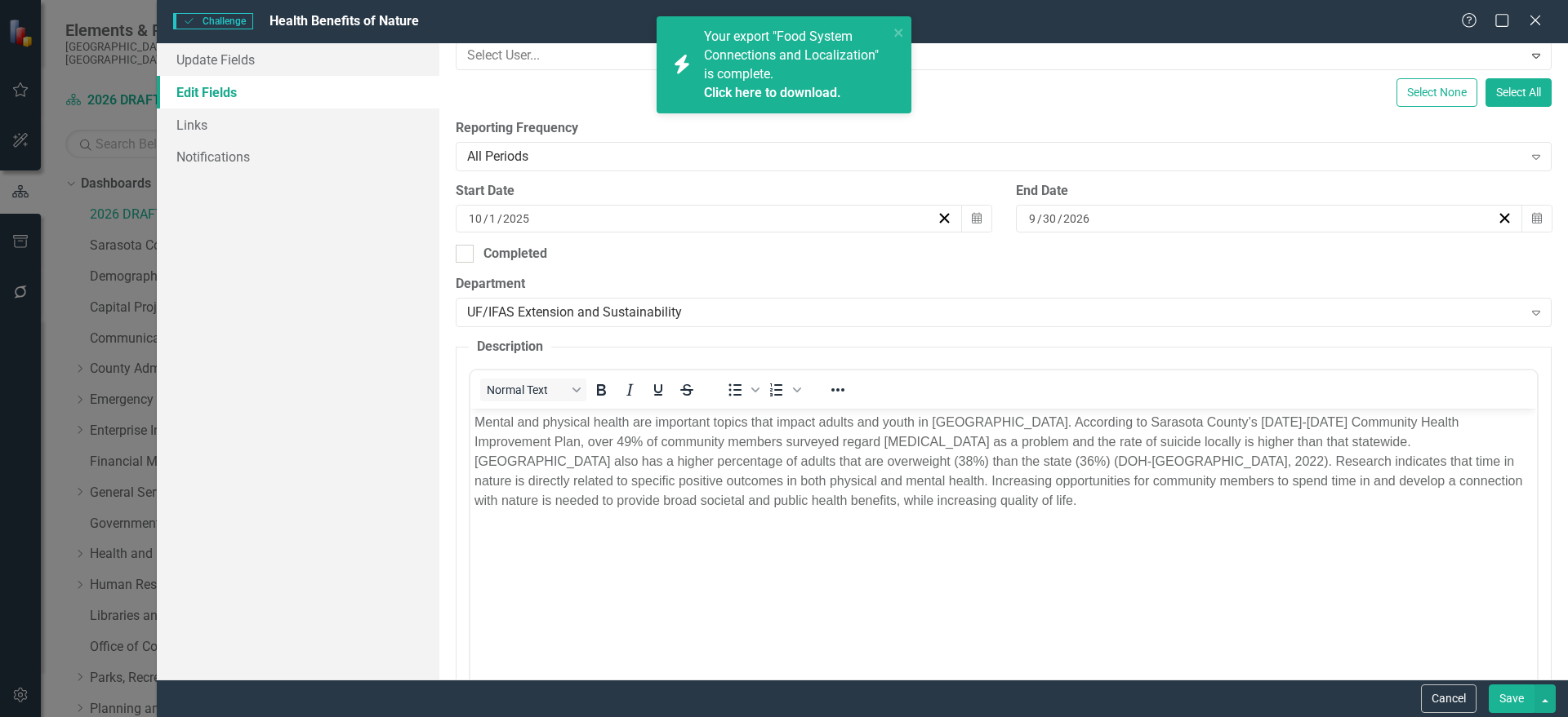
scroll to position [0, 0]
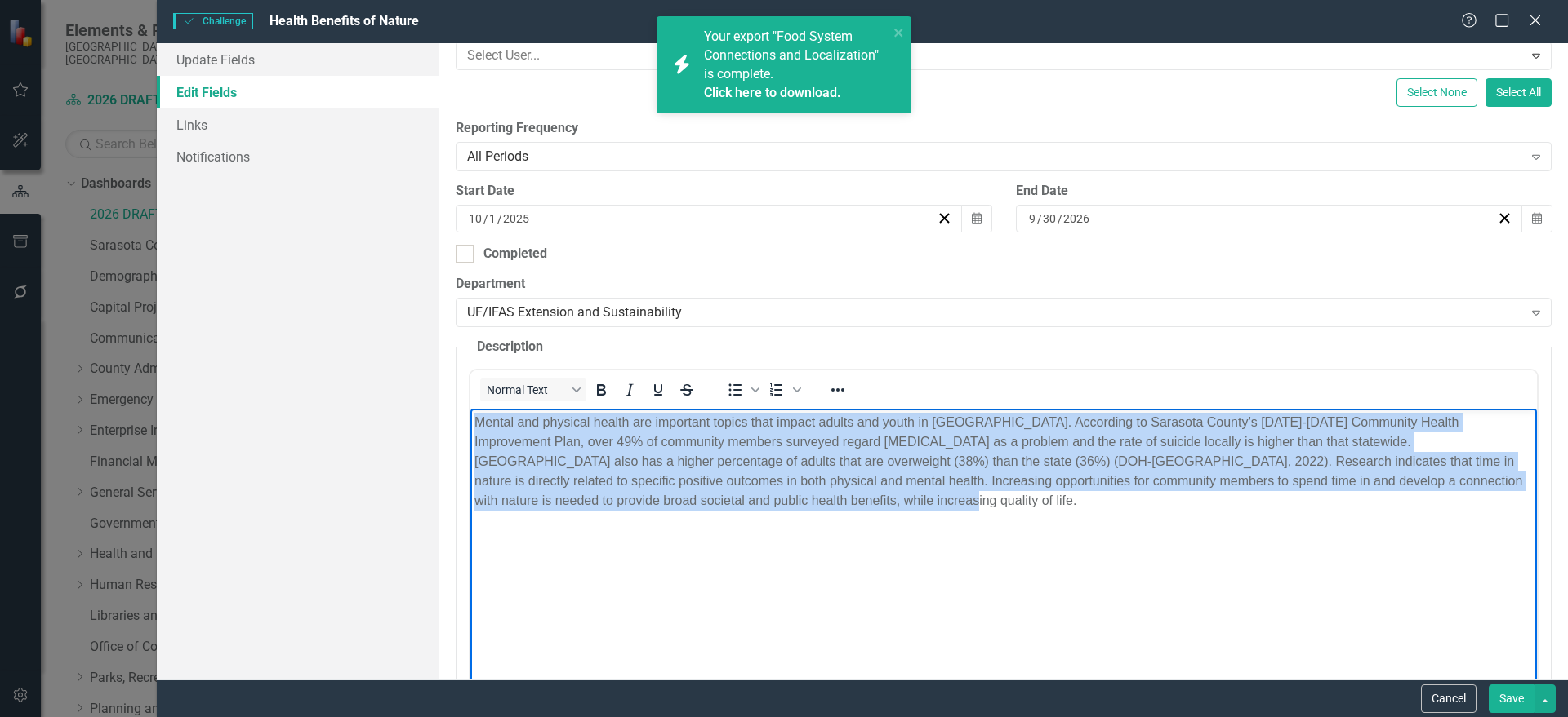
drag, startPoint x: 836, startPoint y: 497, endPoint x: 390, endPoint y: 315, distance: 481.7
click at [469, 409] on html "Mental and physical health are important topics that impact adults and youth in…" at bounding box center [1002, 531] width 1066 height 245
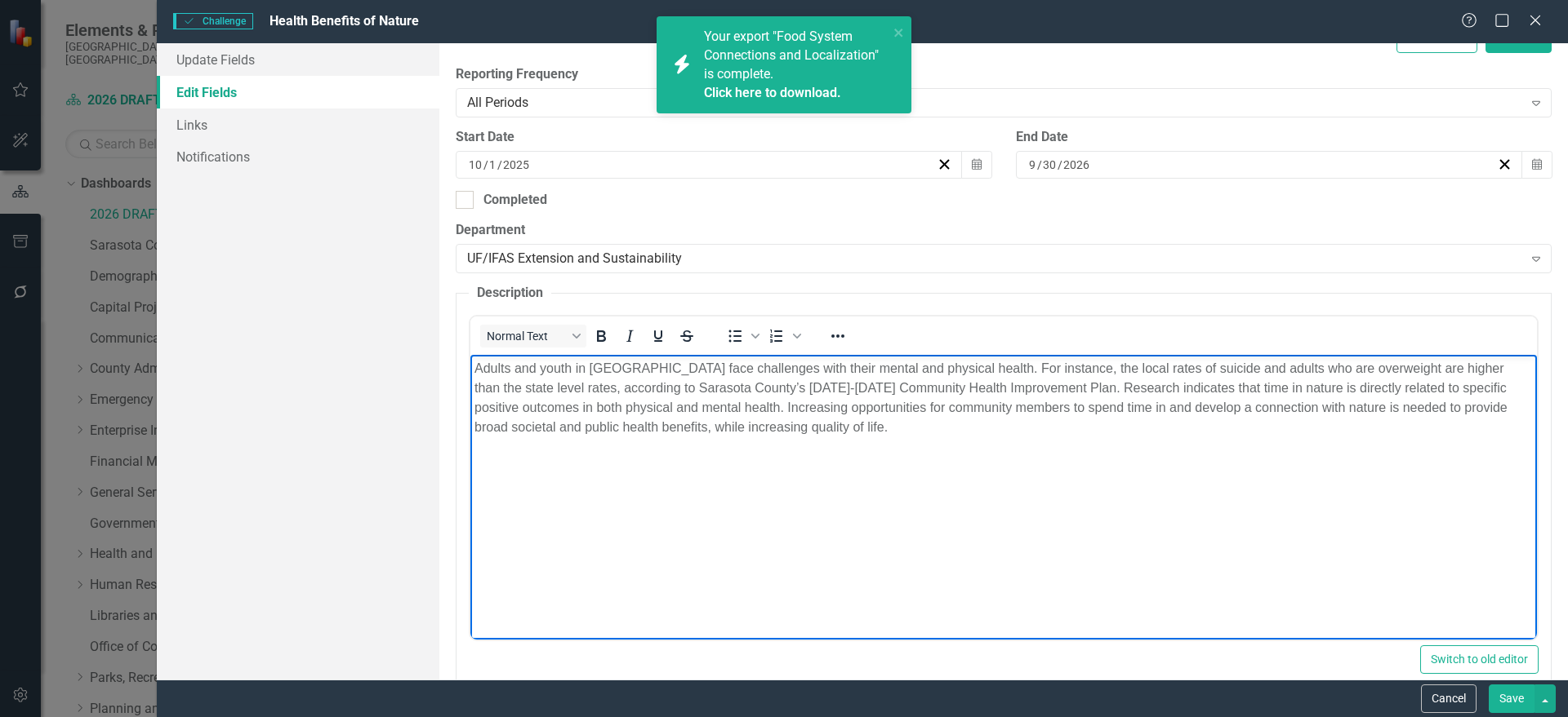
scroll to position [372, 0]
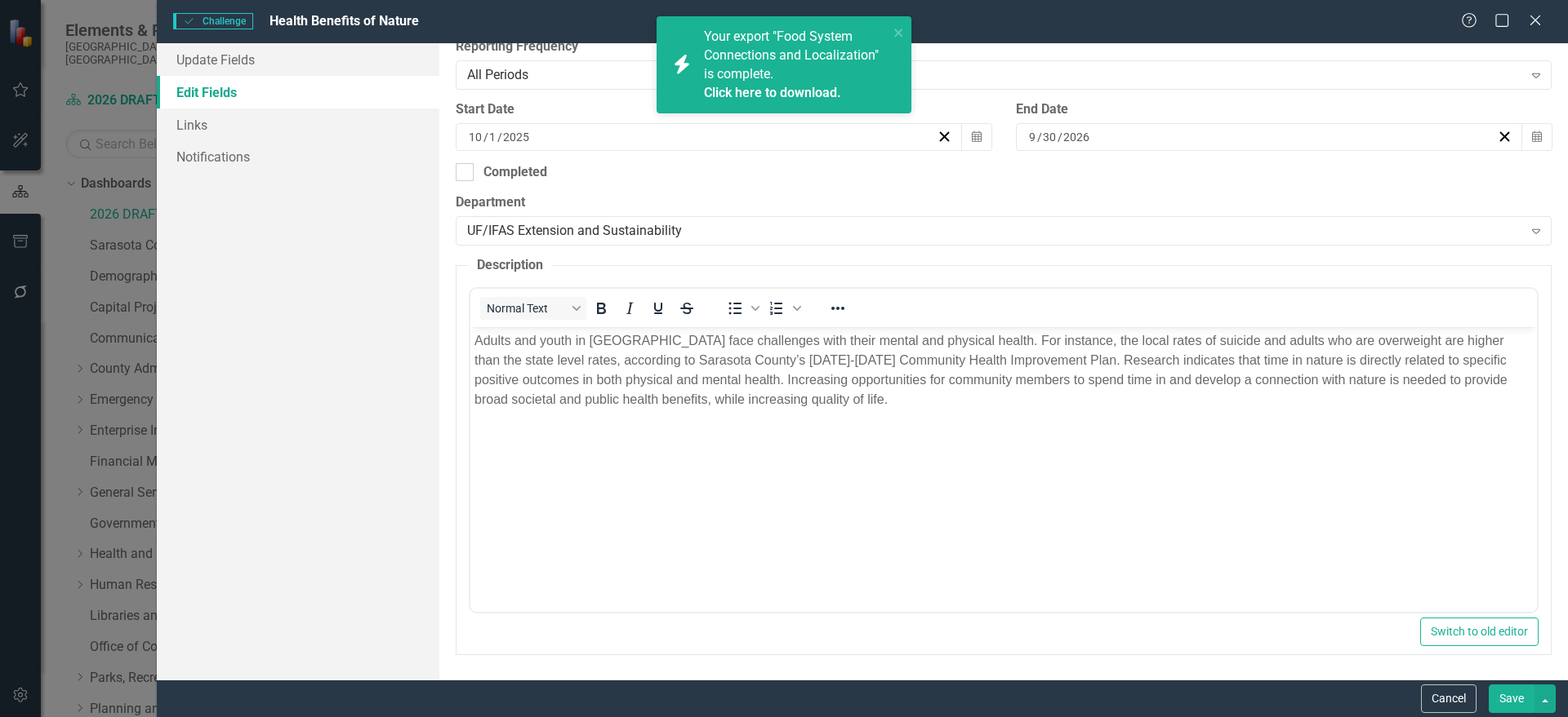
drag, startPoint x: 1512, startPoint y: 701, endPoint x: 1511, endPoint y: 136, distance: 565.0
click at [1511, 699] on button "Save" at bounding box center [1512, 698] width 45 height 29
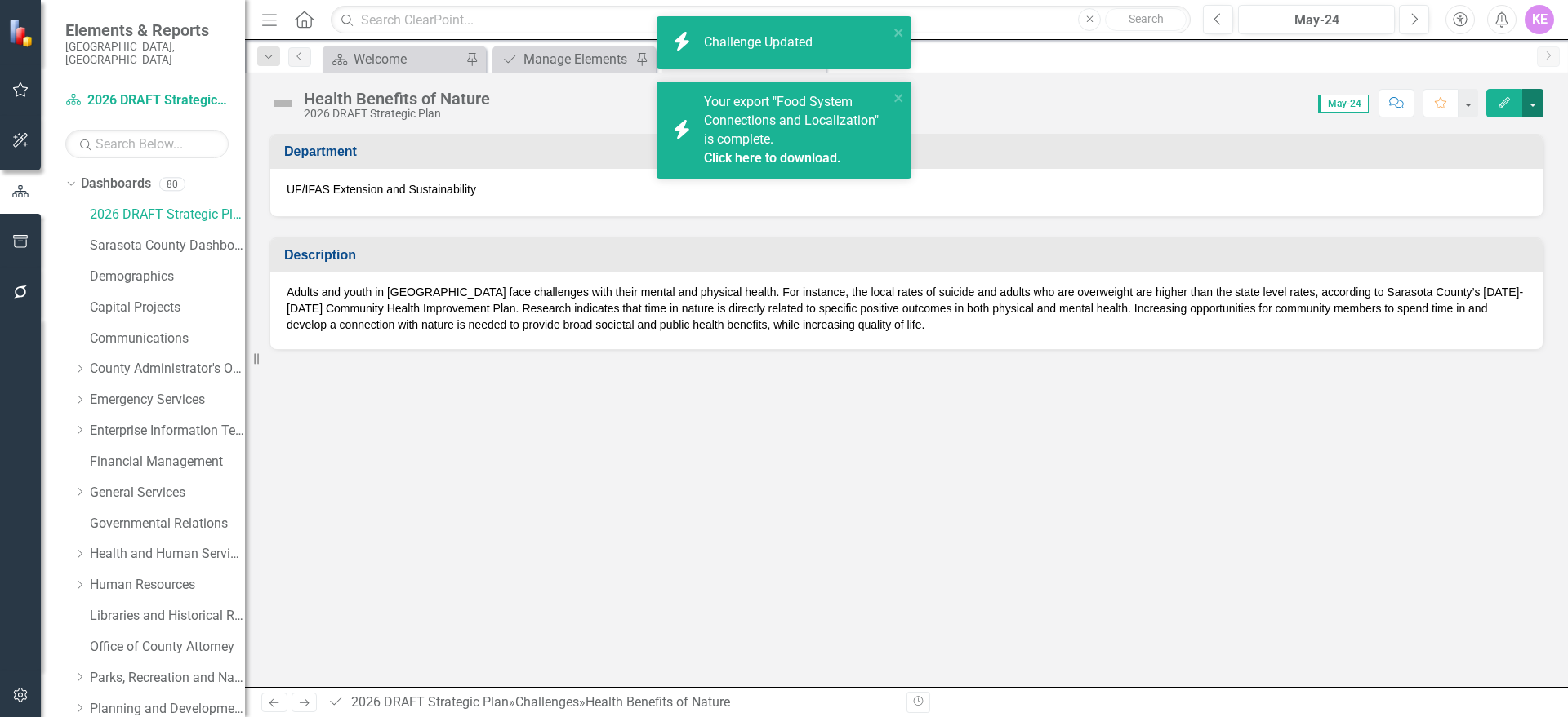
click at [1539, 108] on button "button" at bounding box center [1534, 102] width 22 height 29
click at [1499, 223] on link "PDF Export to PDF" at bounding box center [1476, 228] width 132 height 31
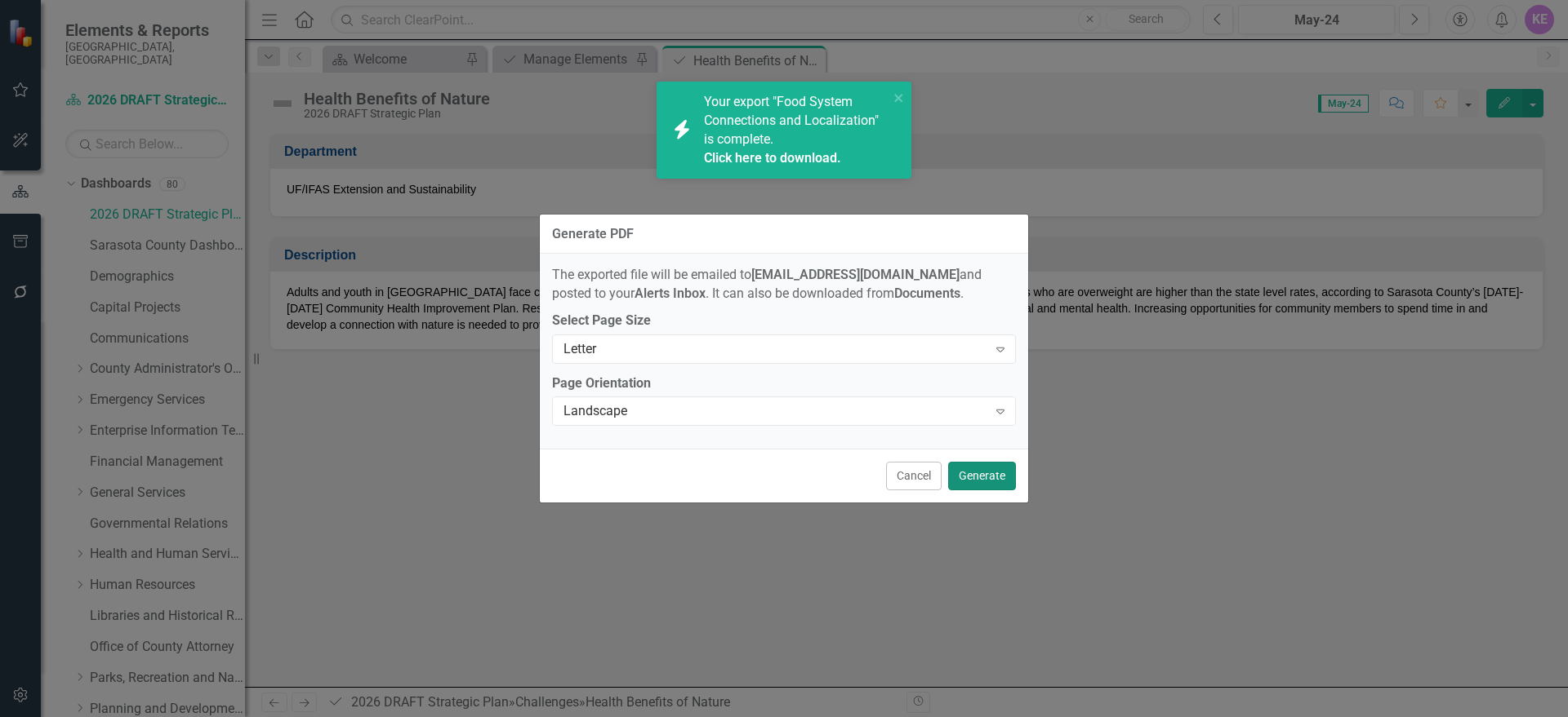
click at [995, 469] on button "Generate" at bounding box center [982, 476] width 68 height 29
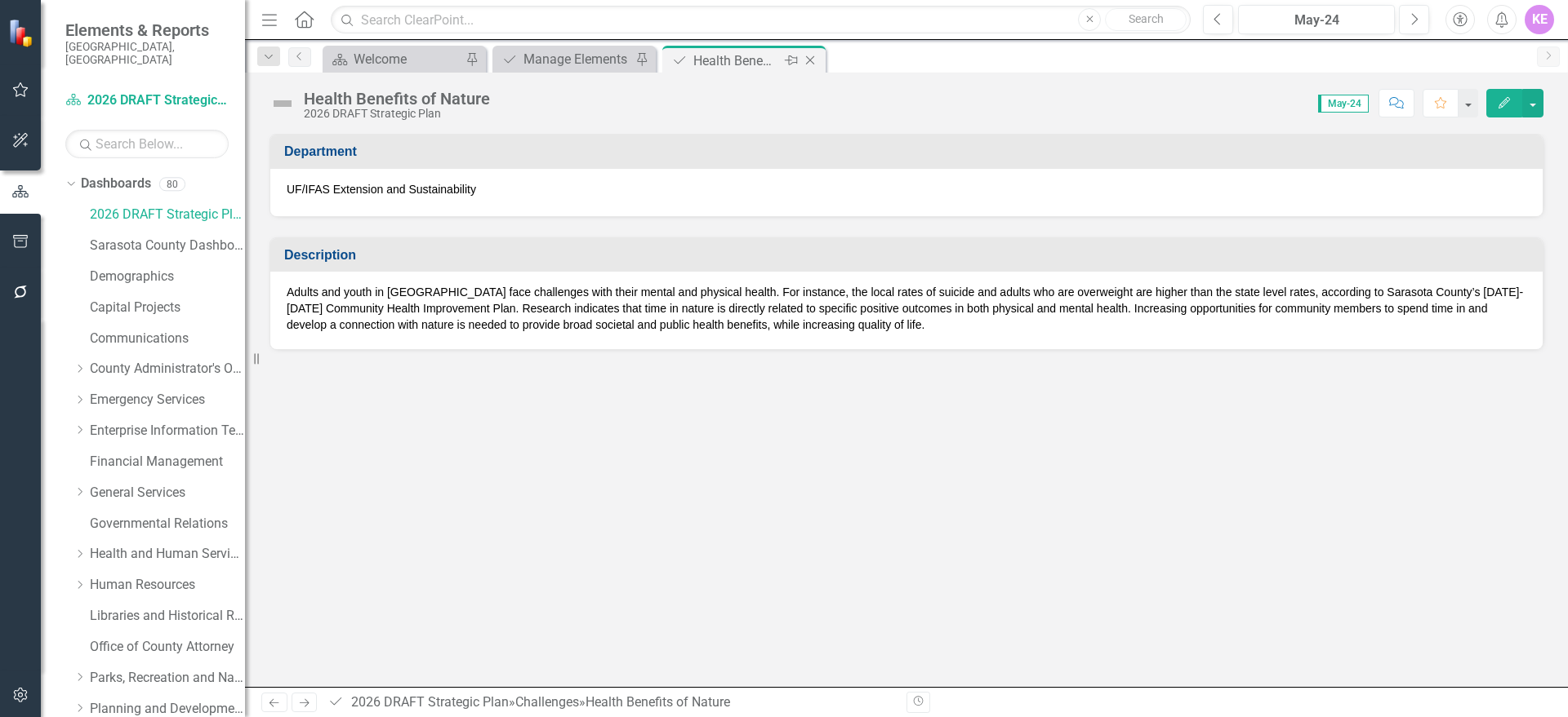
click at [814, 59] on icon "Close" at bounding box center [810, 60] width 17 height 13
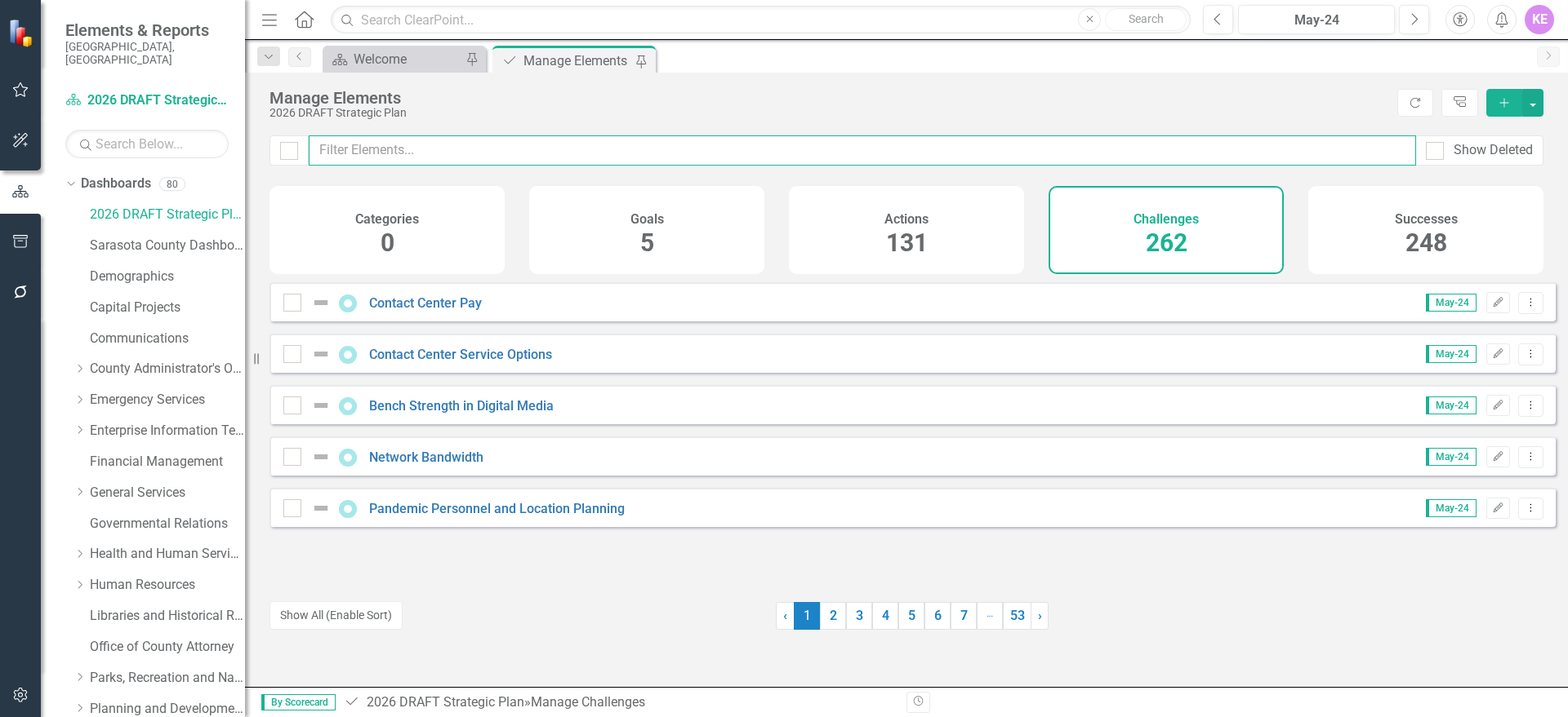
click at [403, 144] on input "text" at bounding box center [862, 151] width 1108 height 31
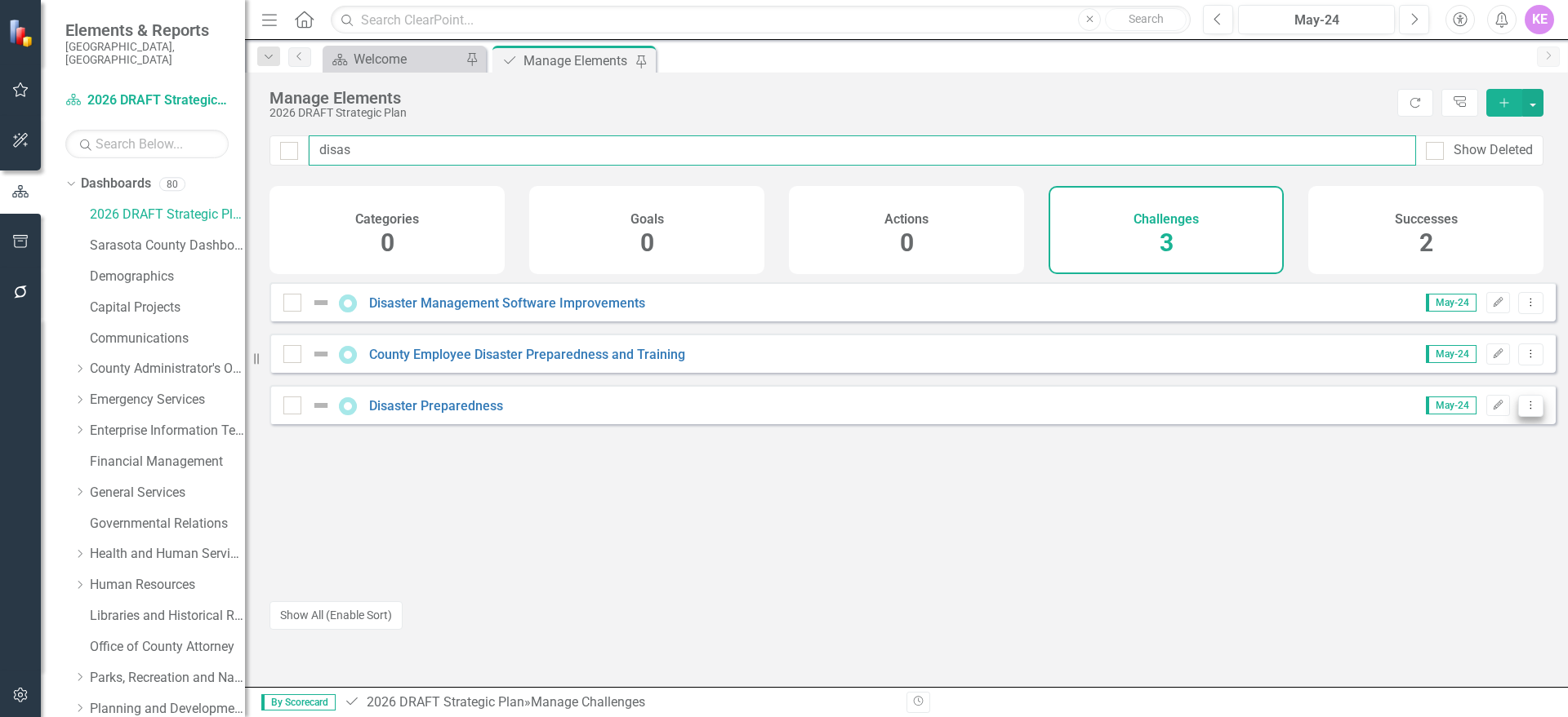
type input "disas"
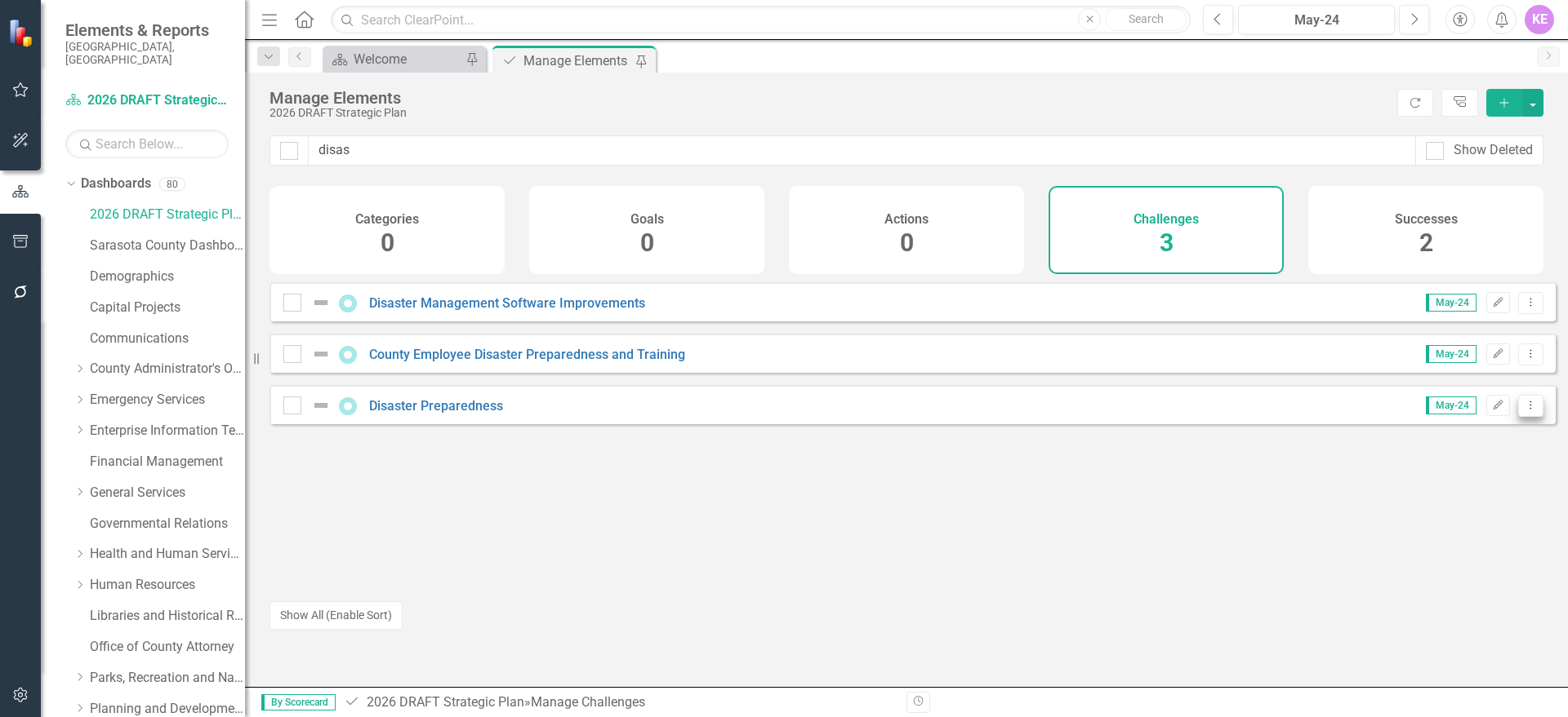
click at [1524, 411] on icon "Dropdown Menu" at bounding box center [1531, 405] width 14 height 11
click at [1476, 536] on link "Trash Delete Challenge" at bounding box center [1453, 536] width 155 height 31
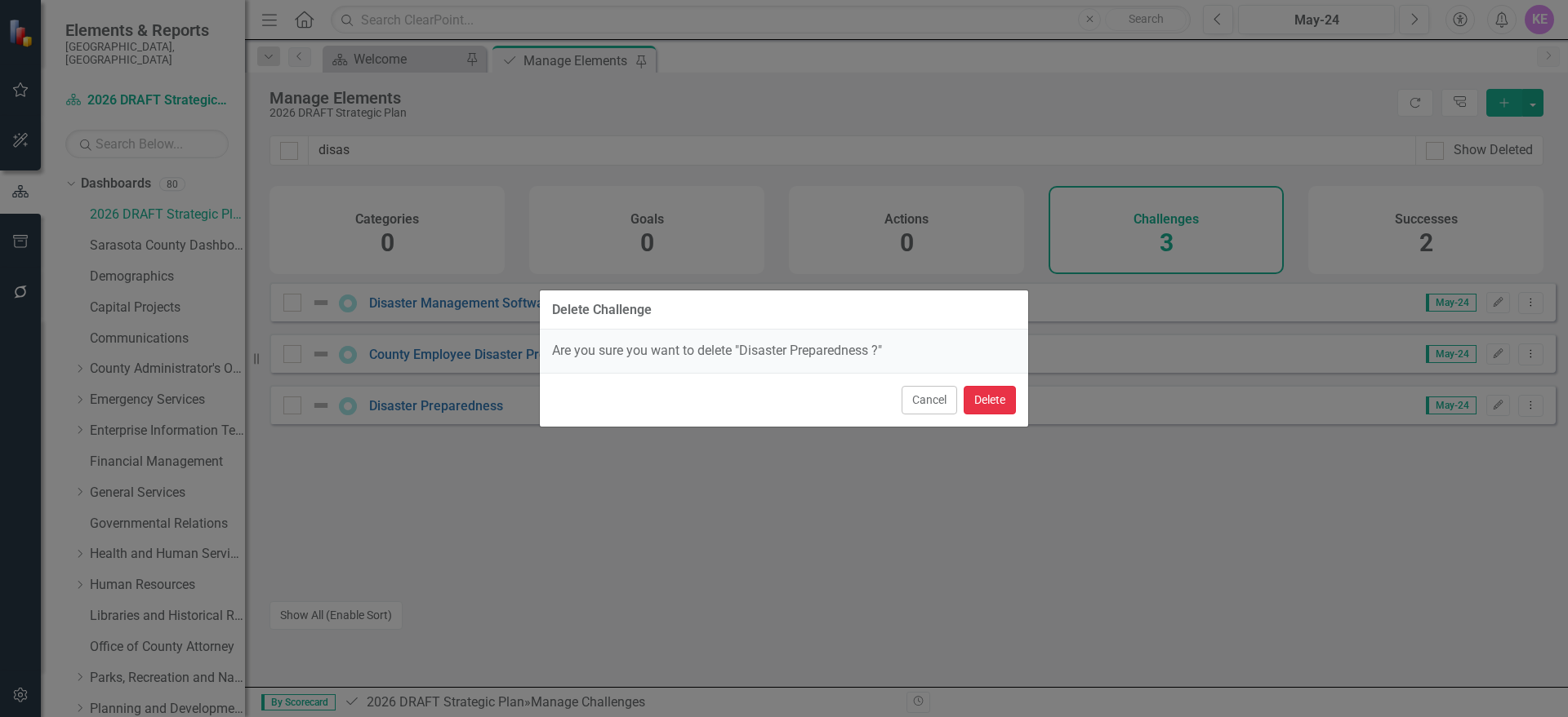
click at [1002, 402] on button "Delete" at bounding box center [989, 400] width 52 height 29
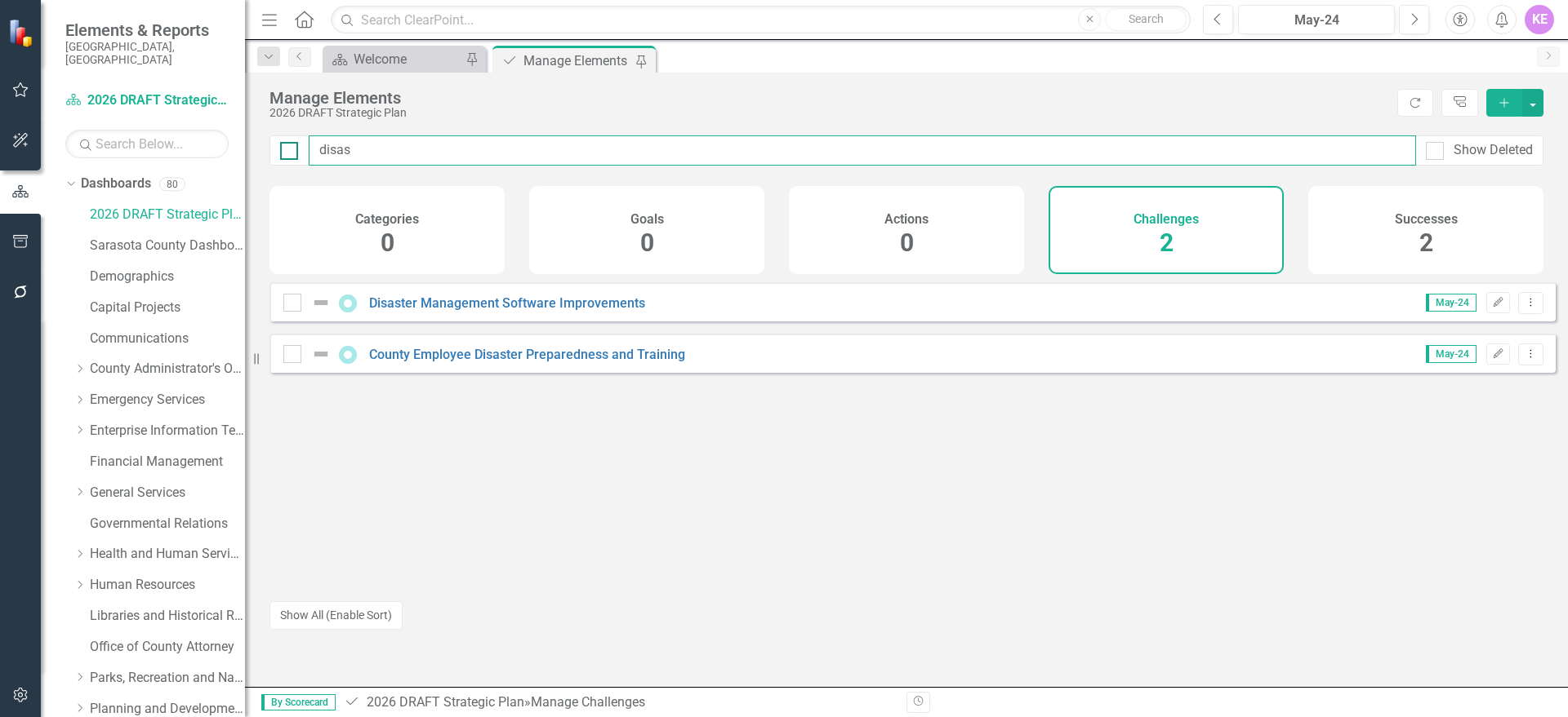
drag, startPoint x: 460, startPoint y: 157, endPoint x: 297, endPoint y: 152, distance: 163.1
click at [301, 159] on div "disas Show Deleted" at bounding box center [906, 151] width 1274 height 31
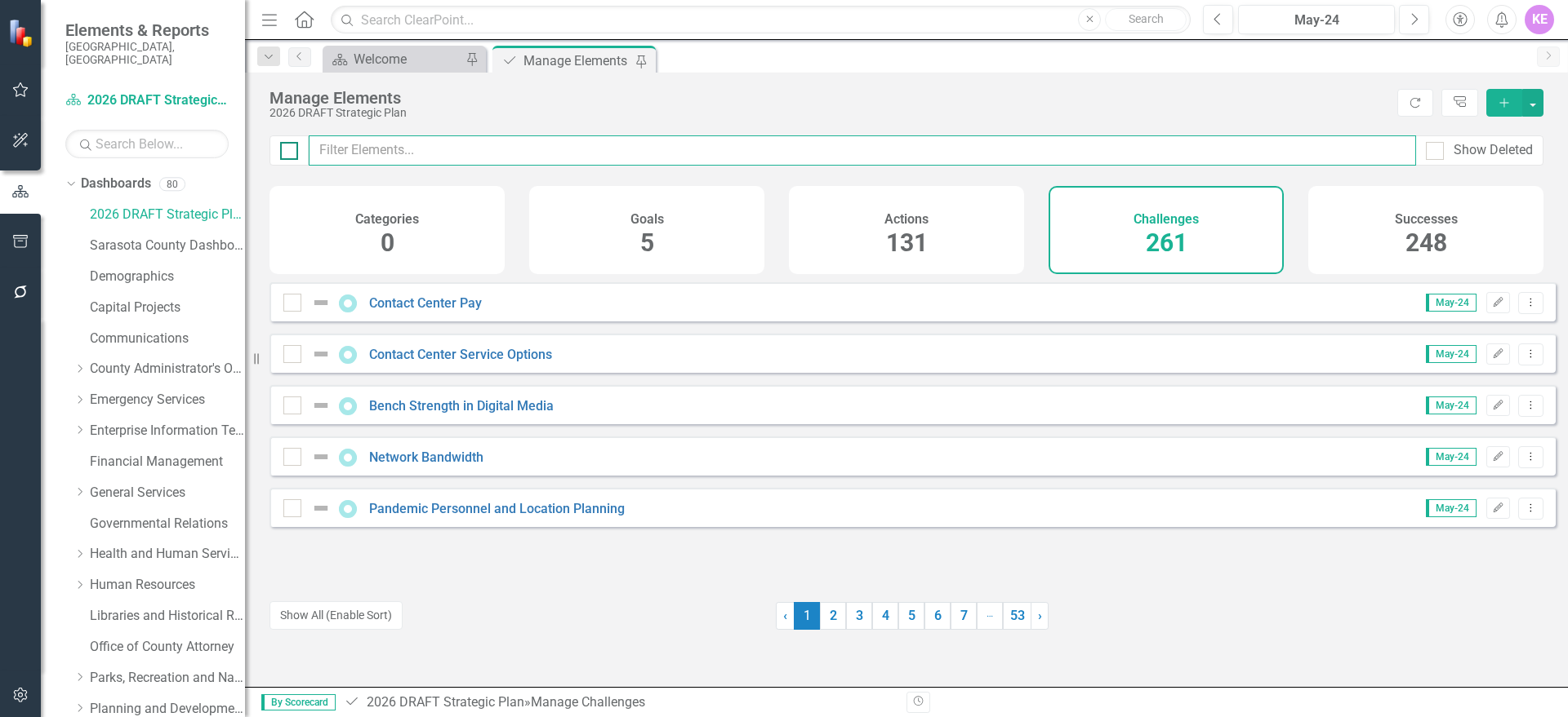
paste input "Professional Development and Certification Opportunities"
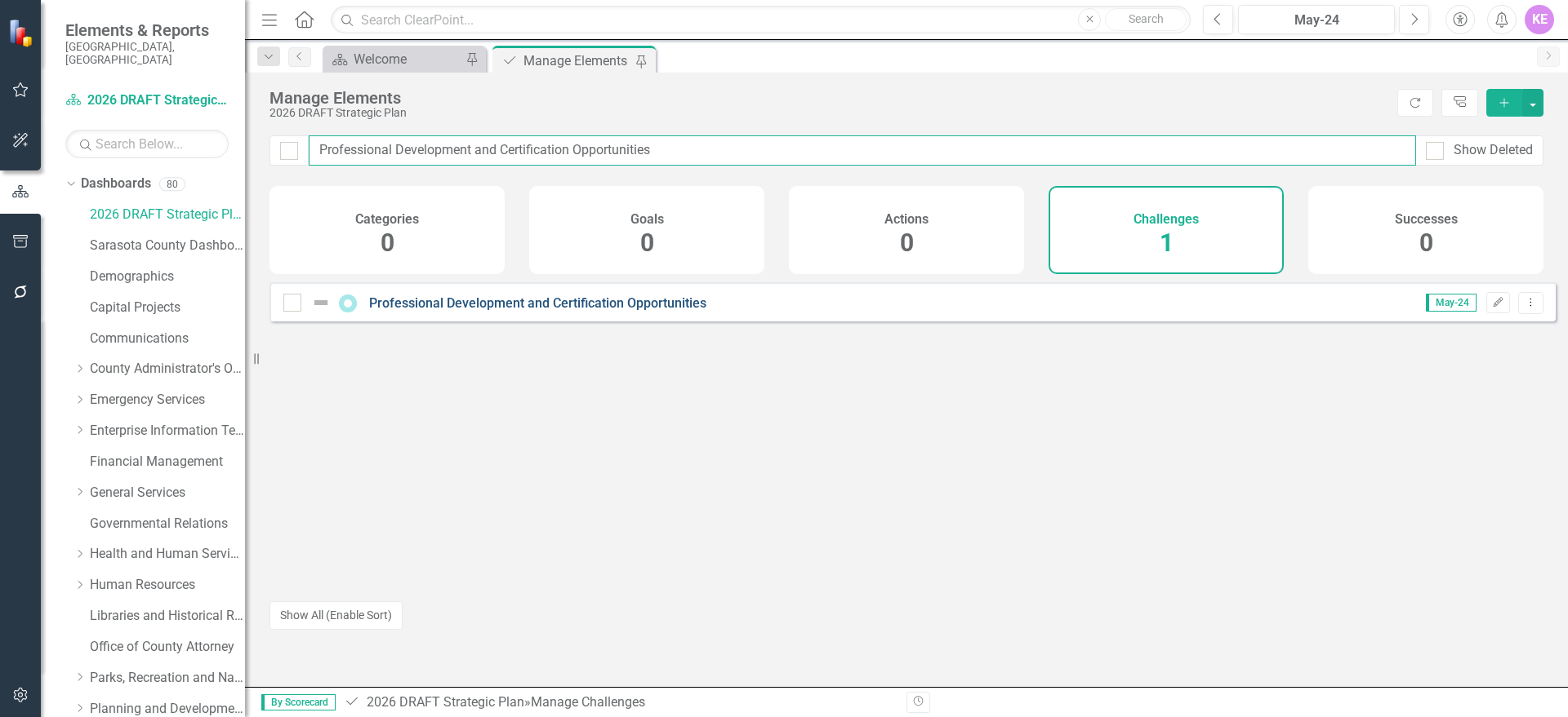
type input "Professional Development and Certification Opportunities"
click at [639, 311] on link "Professional Development and Certification Opportunities" at bounding box center [538, 303] width 337 height 16
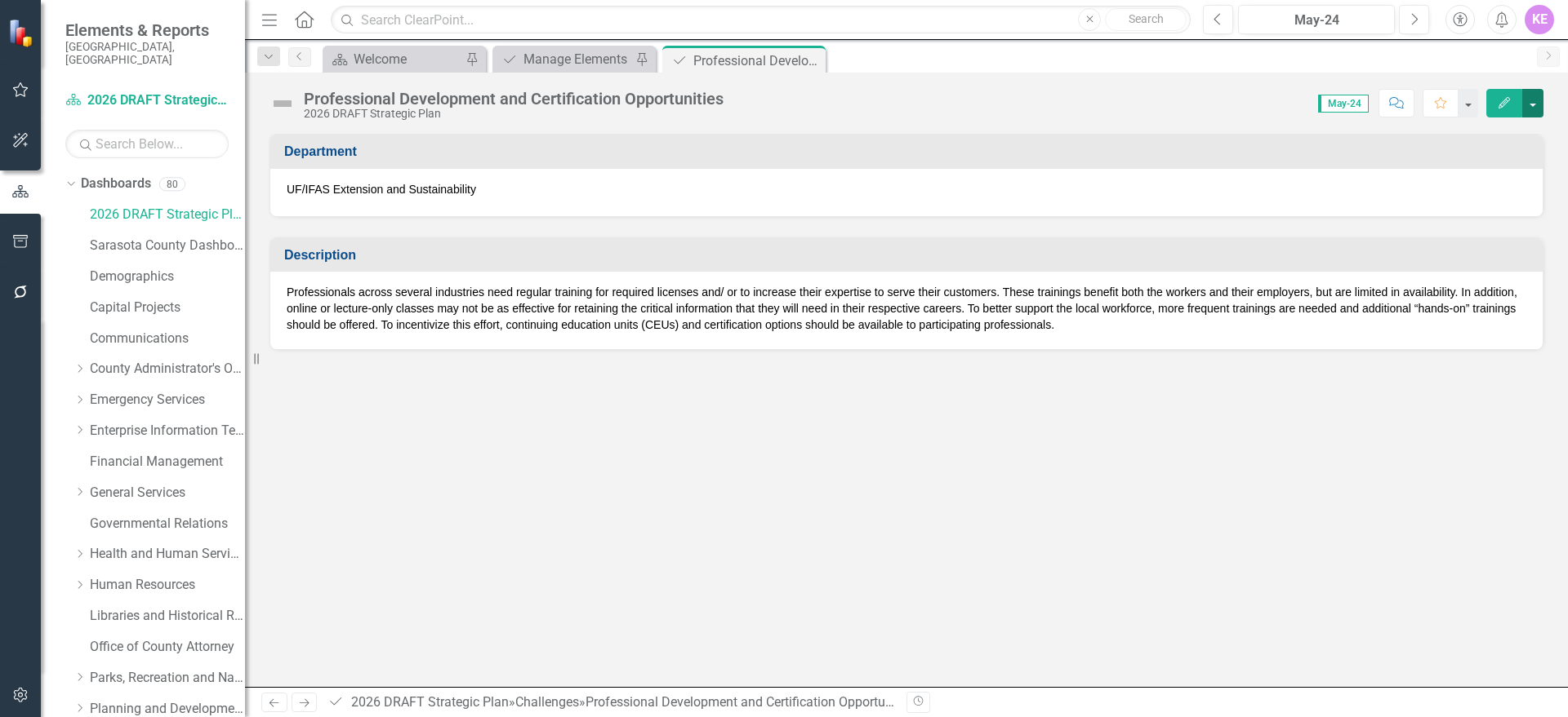
click at [1536, 115] on button "button" at bounding box center [1534, 102] width 22 height 29
click at [1507, 135] on link "Edit Edit Challenge" at bounding box center [1476, 133] width 132 height 31
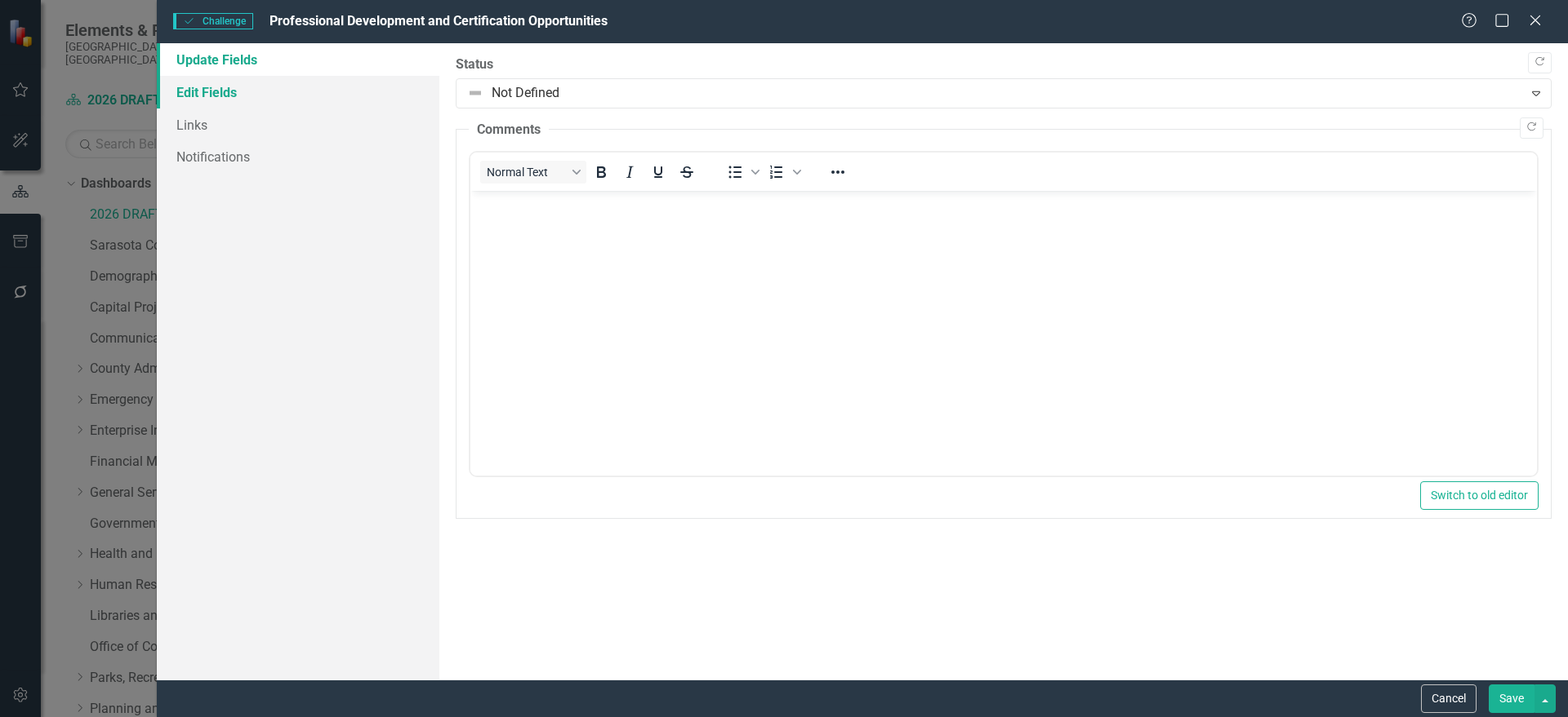
click at [284, 91] on link "Edit Fields" at bounding box center [298, 92] width 283 height 33
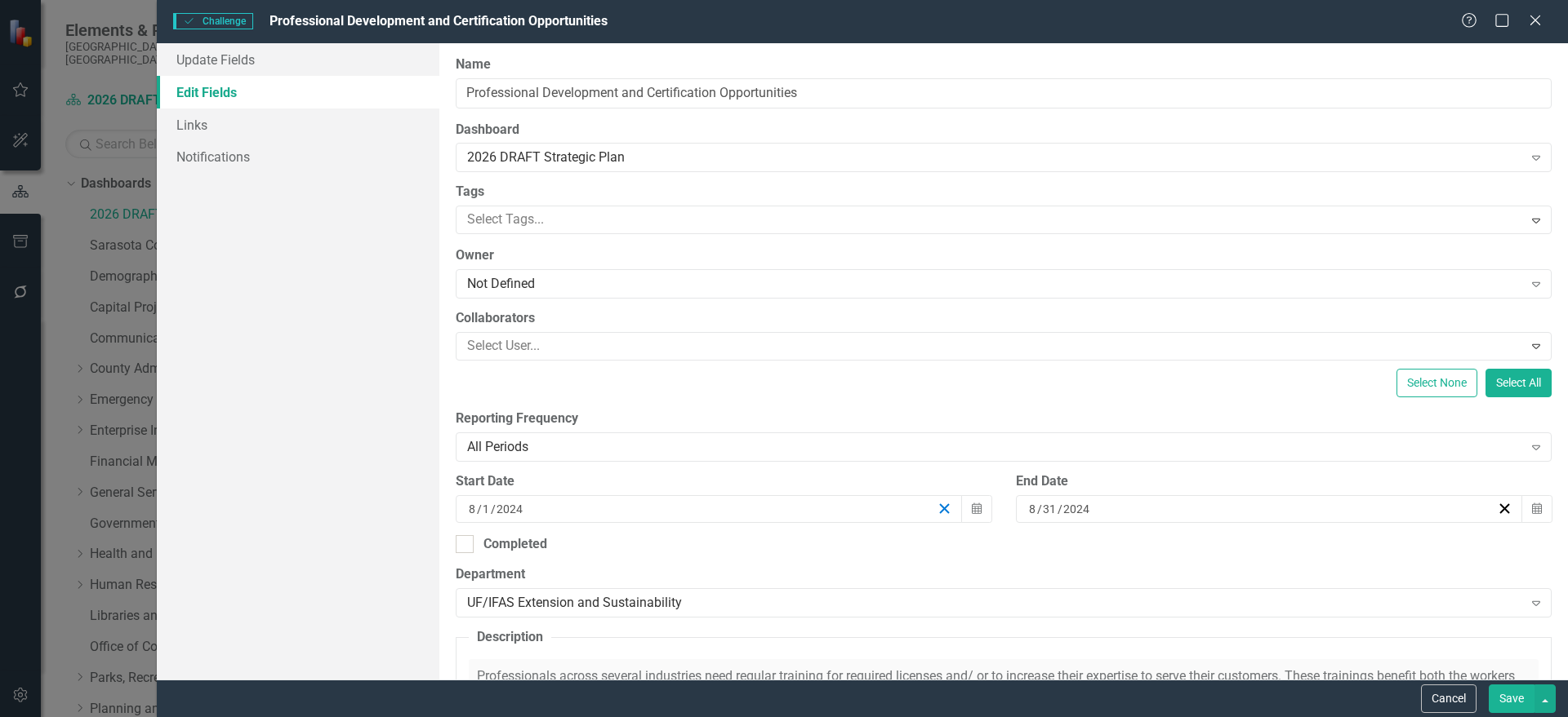
click at [946, 511] on div "[DATE]" at bounding box center [709, 509] width 508 height 28
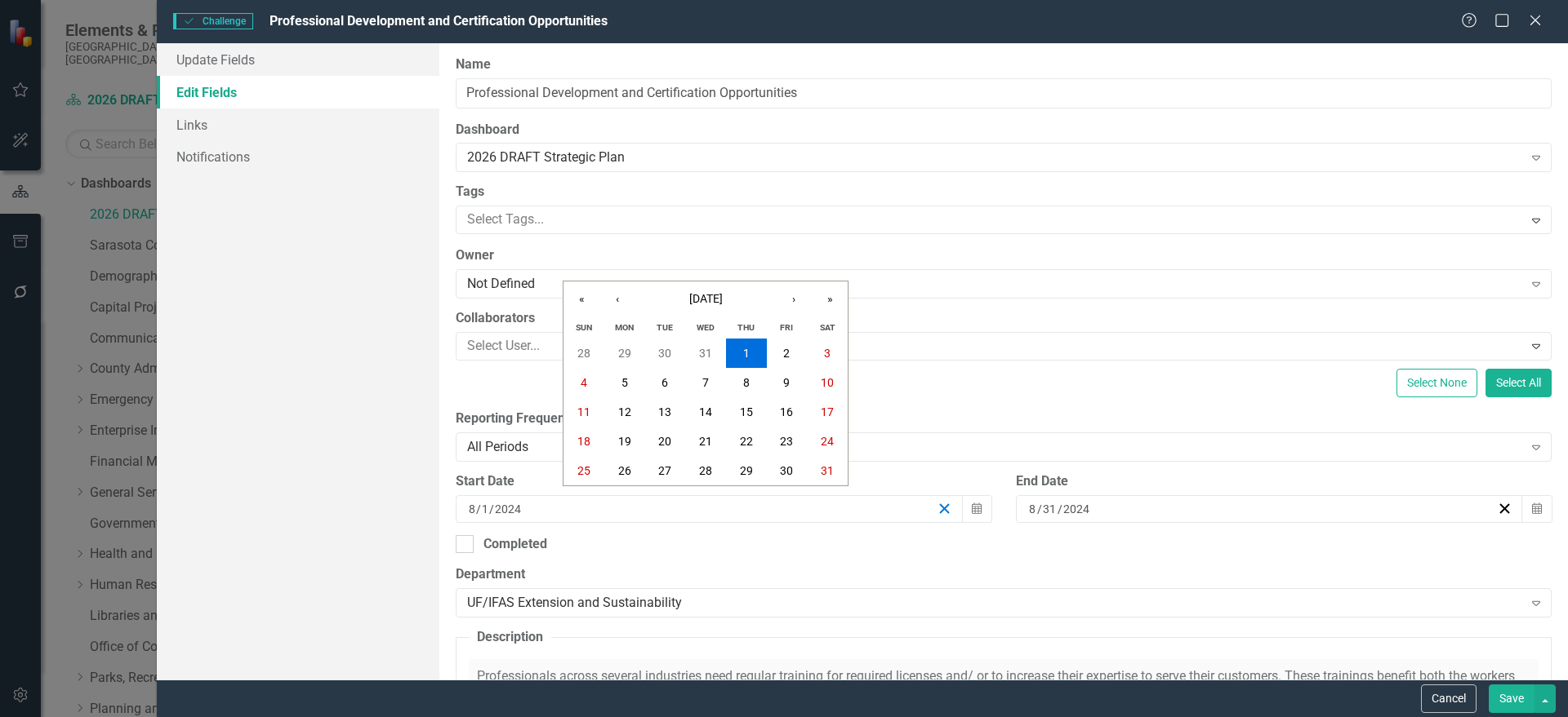
click at [940, 511] on line "button" at bounding box center [944, 508] width 9 height 9
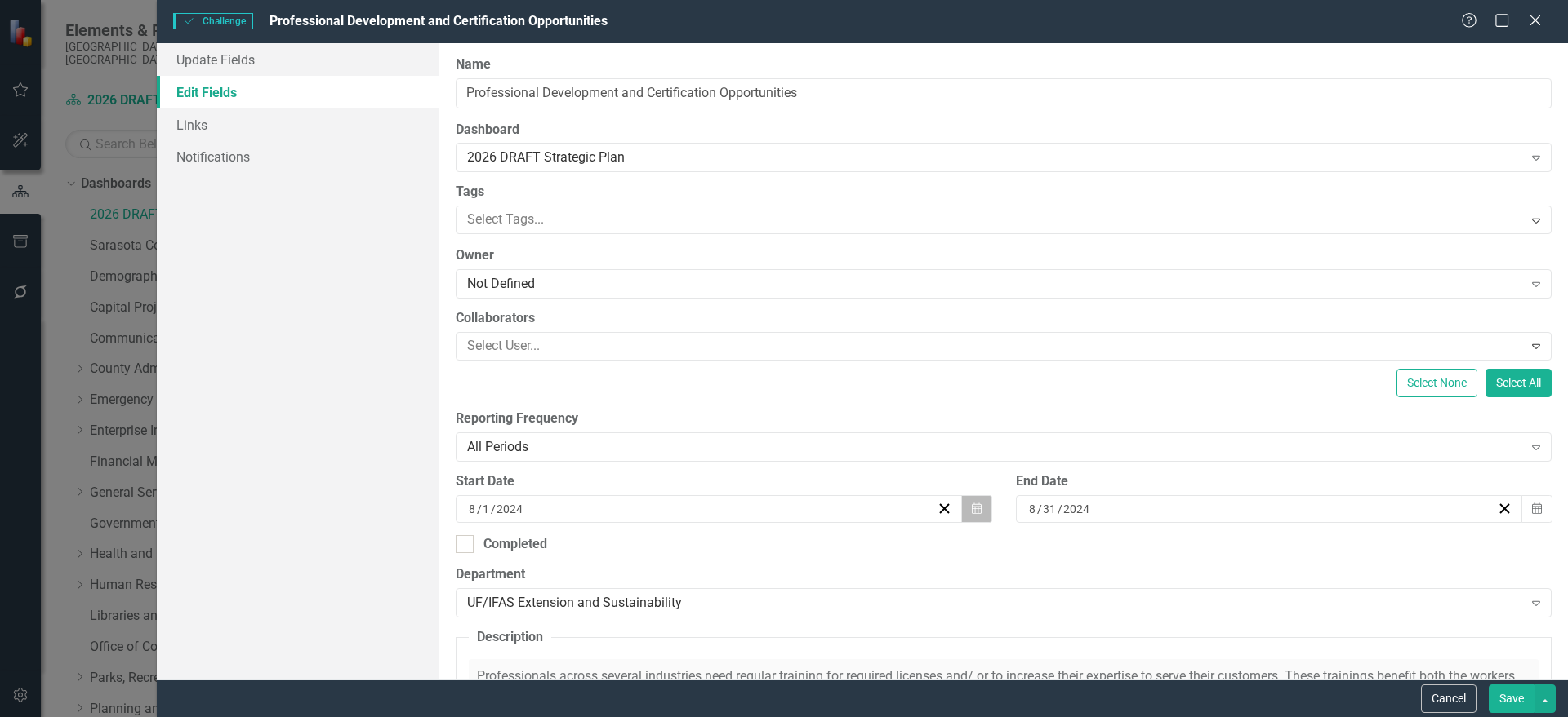
click at [974, 511] on icon "button" at bounding box center [977, 508] width 10 height 12
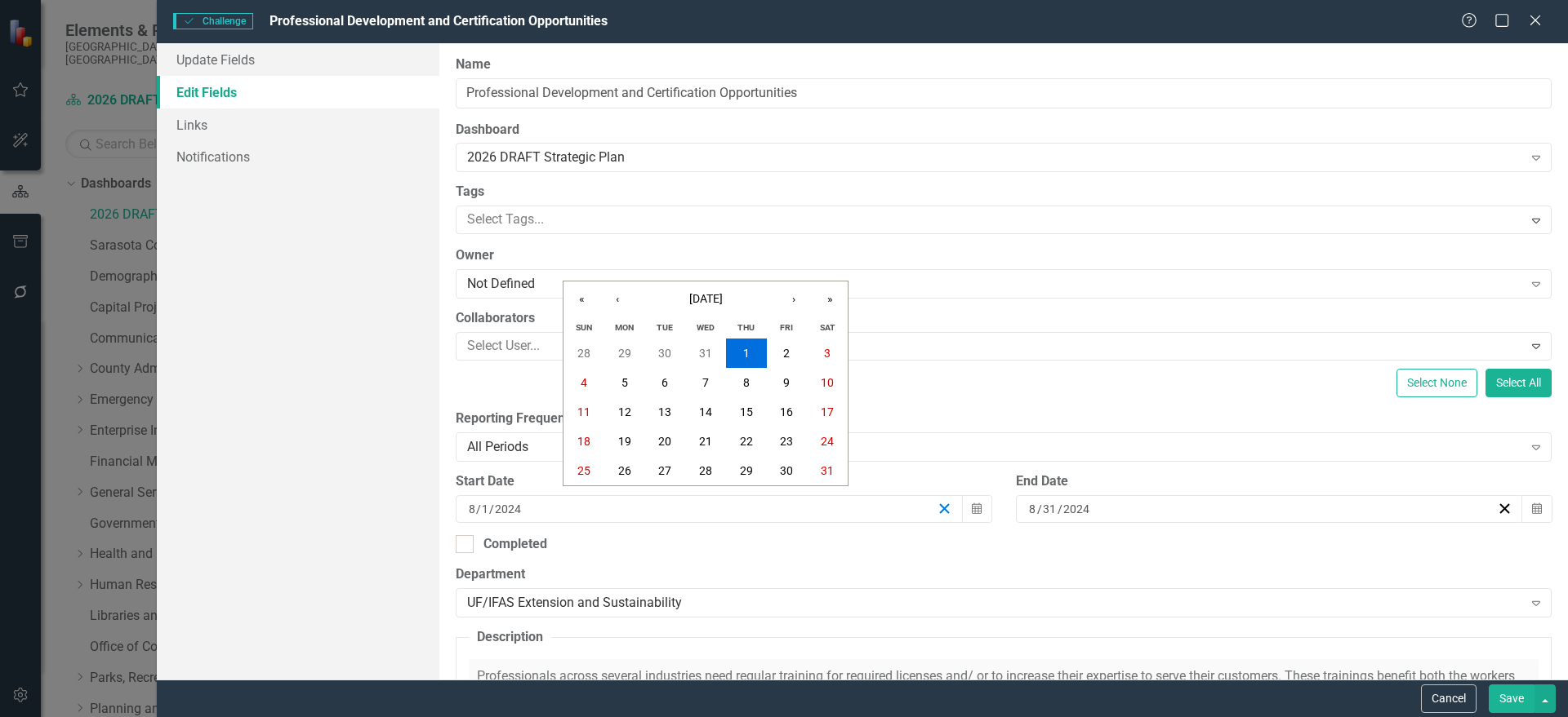
click at [936, 516] on icon "button" at bounding box center [944, 509] width 16 height 16
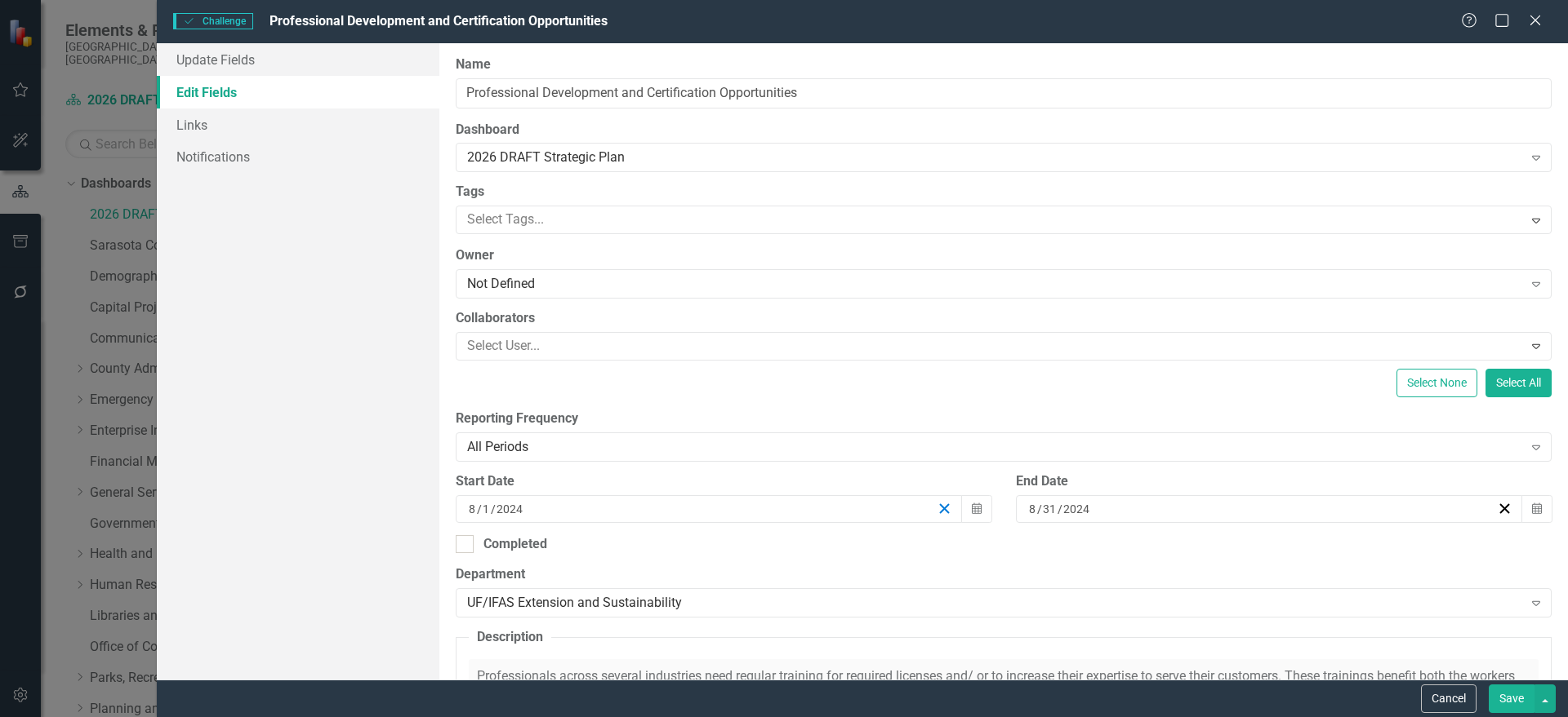
click at [941, 502] on icon "button" at bounding box center [944, 509] width 16 height 16
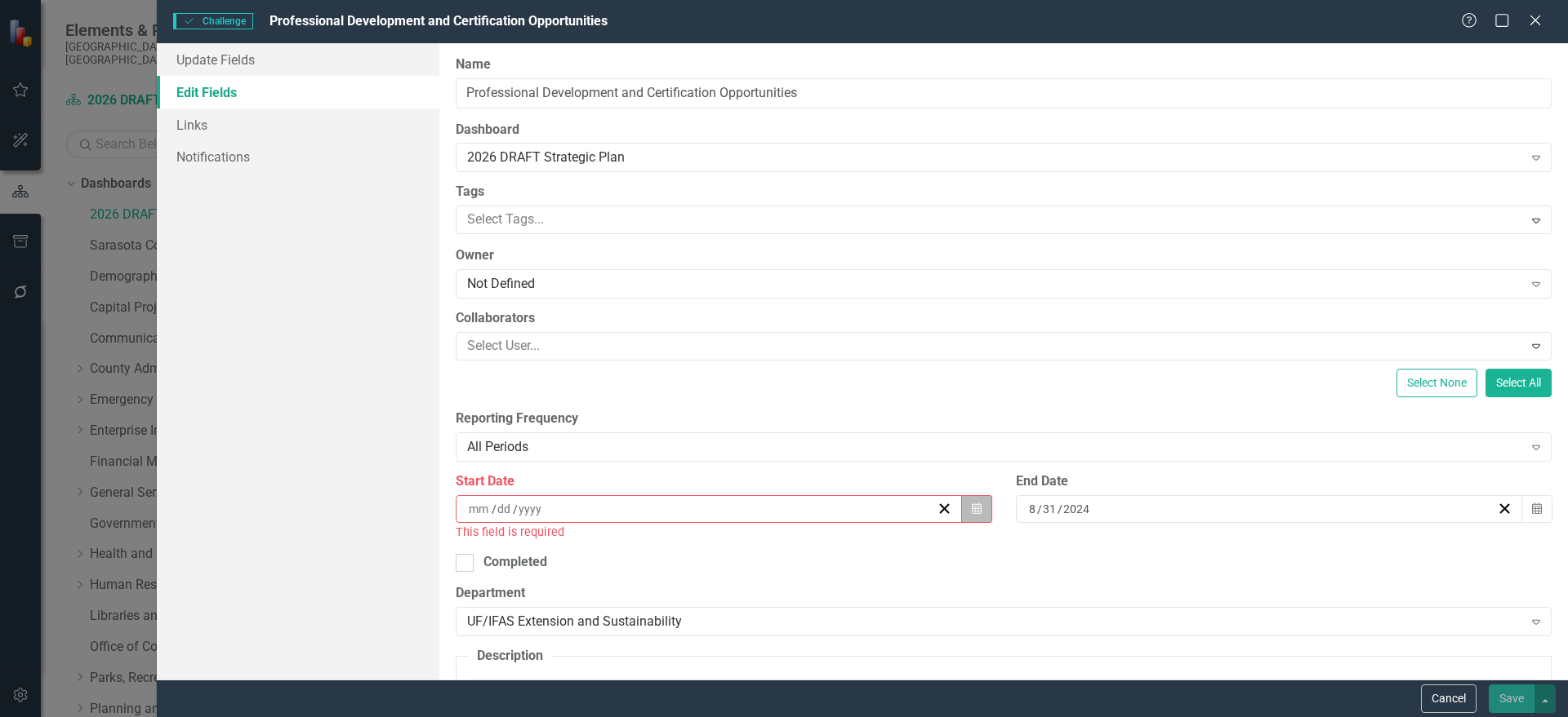
click at [972, 512] on icon "Calendar" at bounding box center [977, 509] width 10 height 12
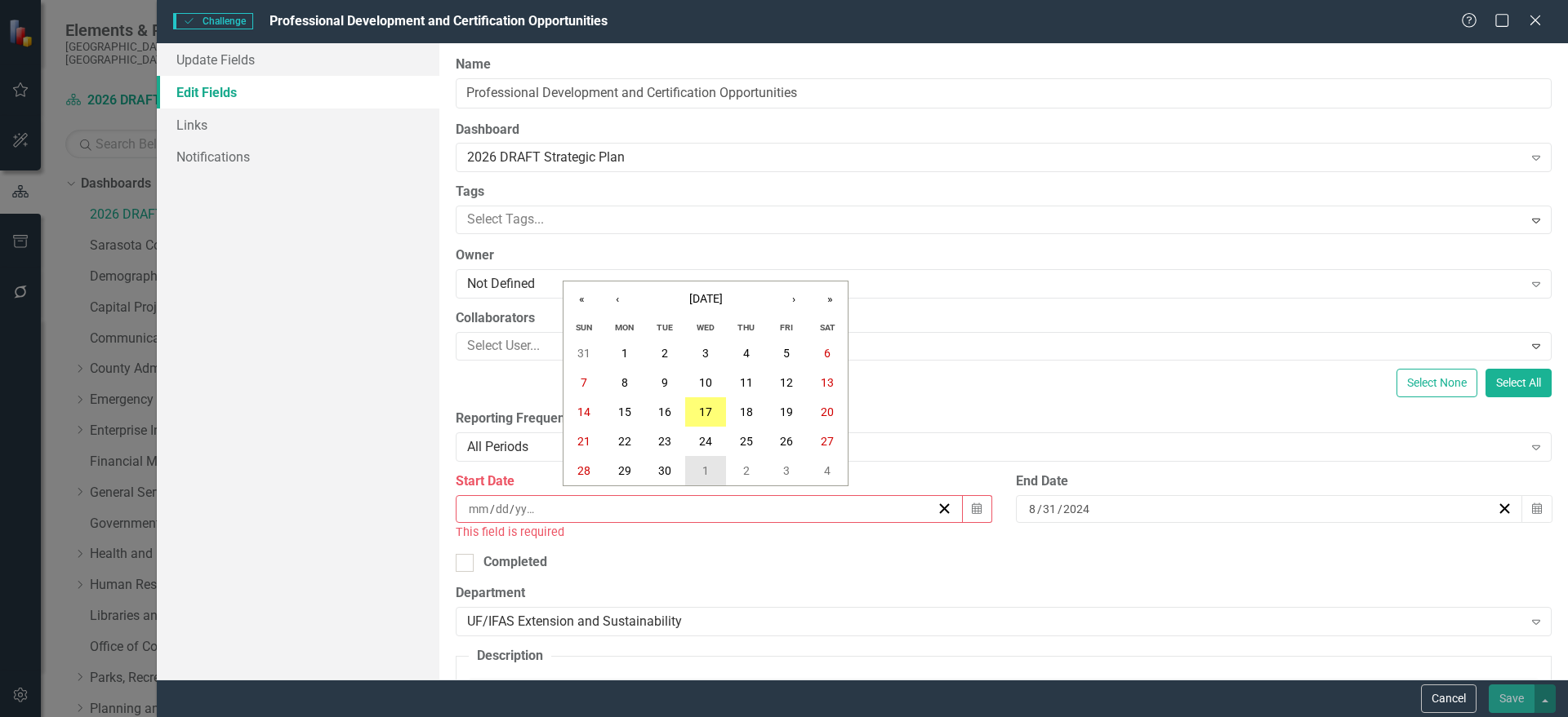
click at [705, 475] on abbr "1" at bounding box center [706, 470] width 7 height 13
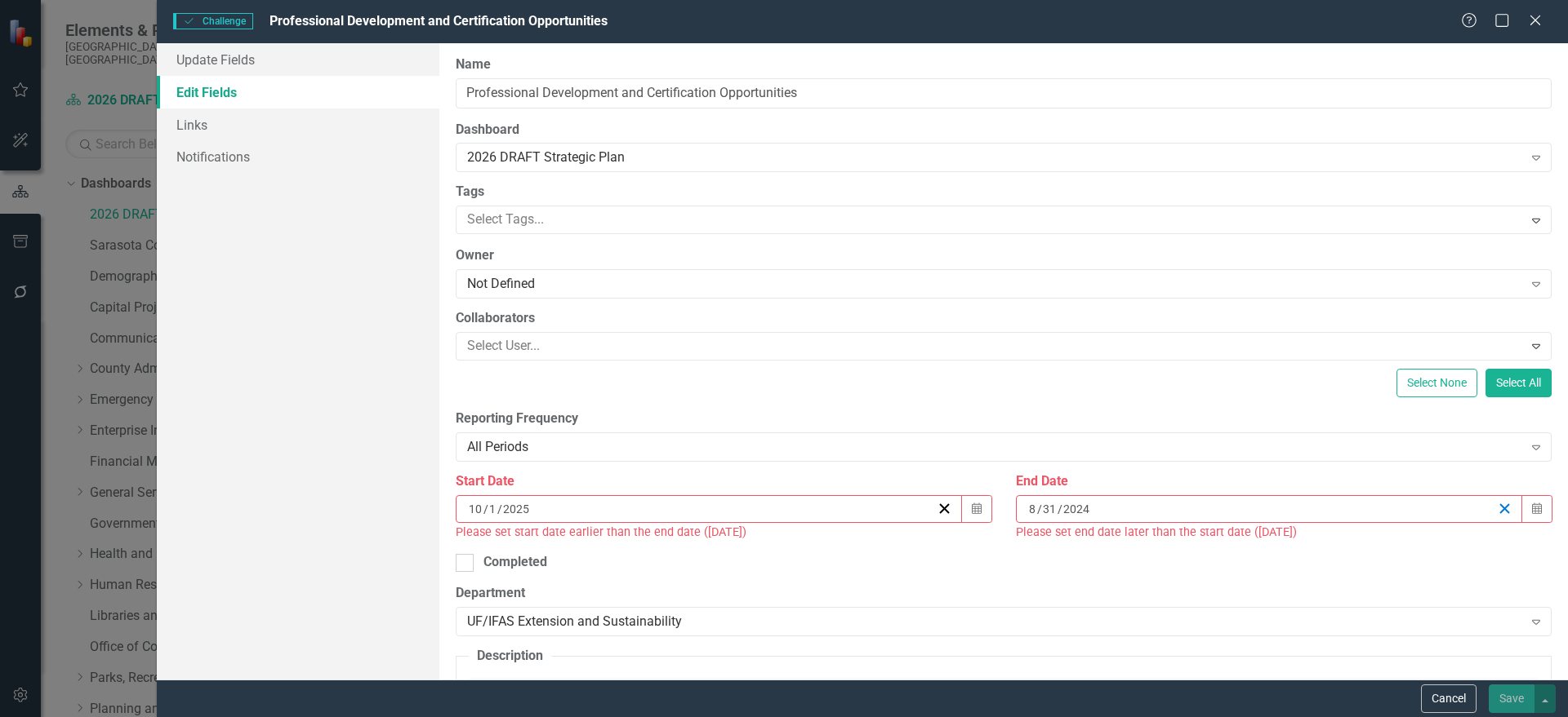
click at [1500, 512] on line "button" at bounding box center [1504, 508] width 9 height 9
click at [1532, 508] on icon "button" at bounding box center [1536, 508] width 10 height 12
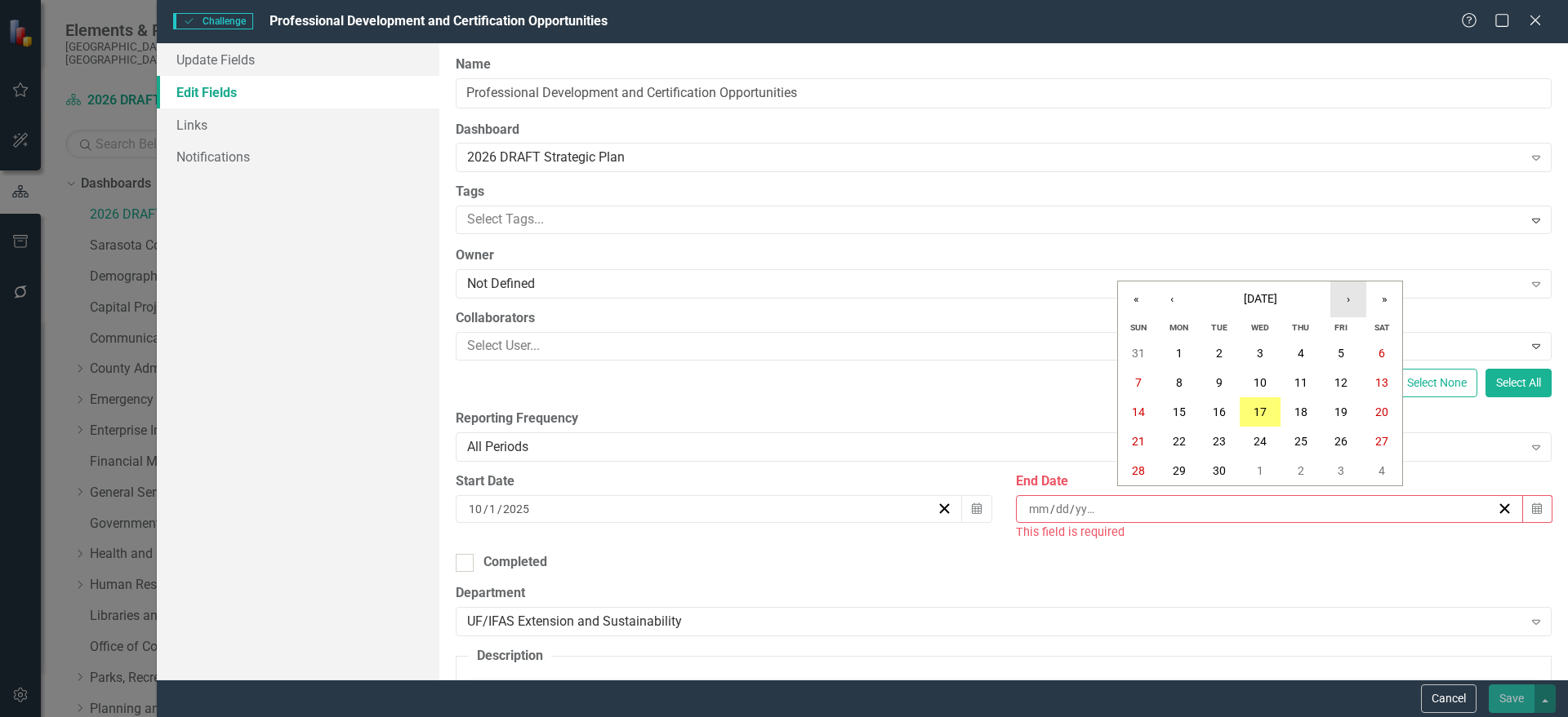
click at [1351, 297] on button "›" at bounding box center [1348, 299] width 35 height 35
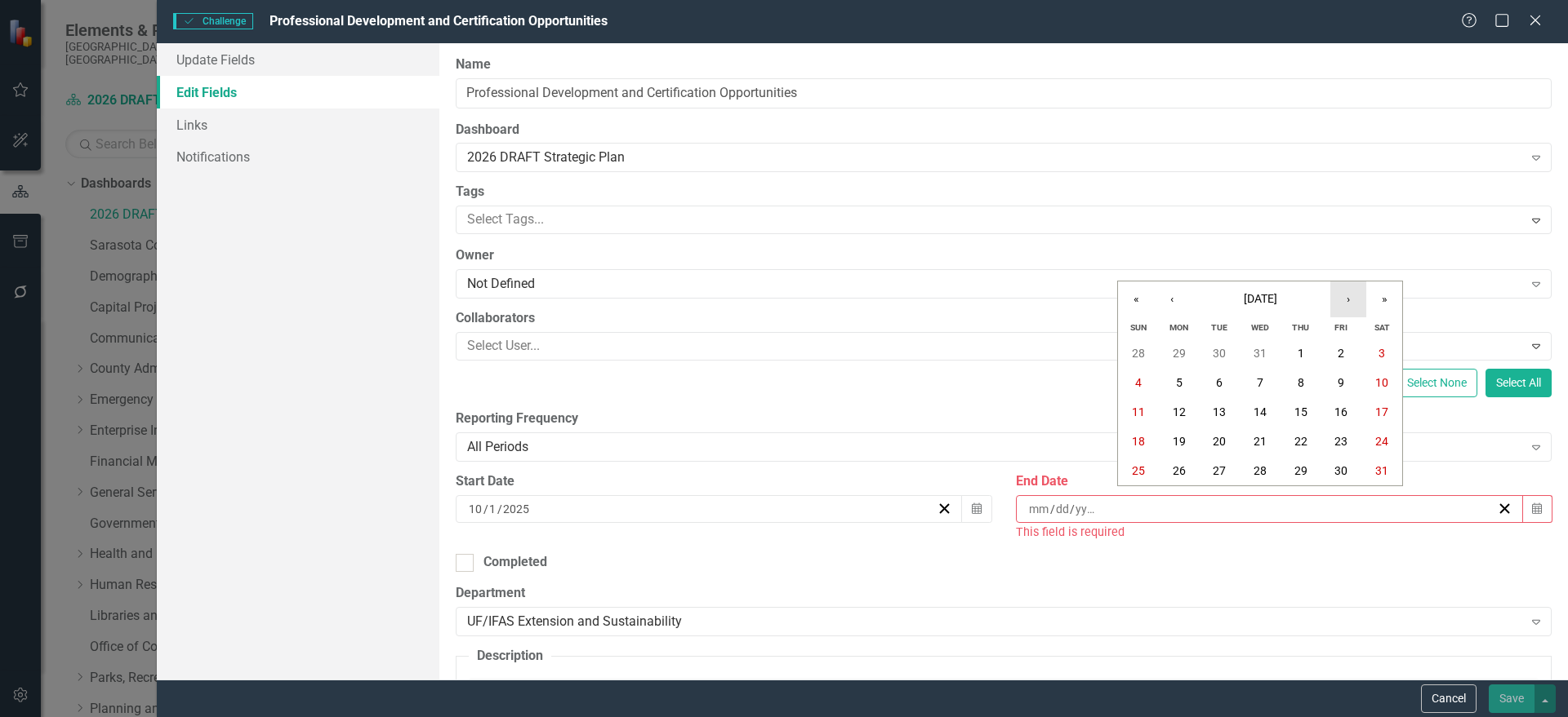
click at [1351, 297] on button "›" at bounding box center [1348, 299] width 35 height 35
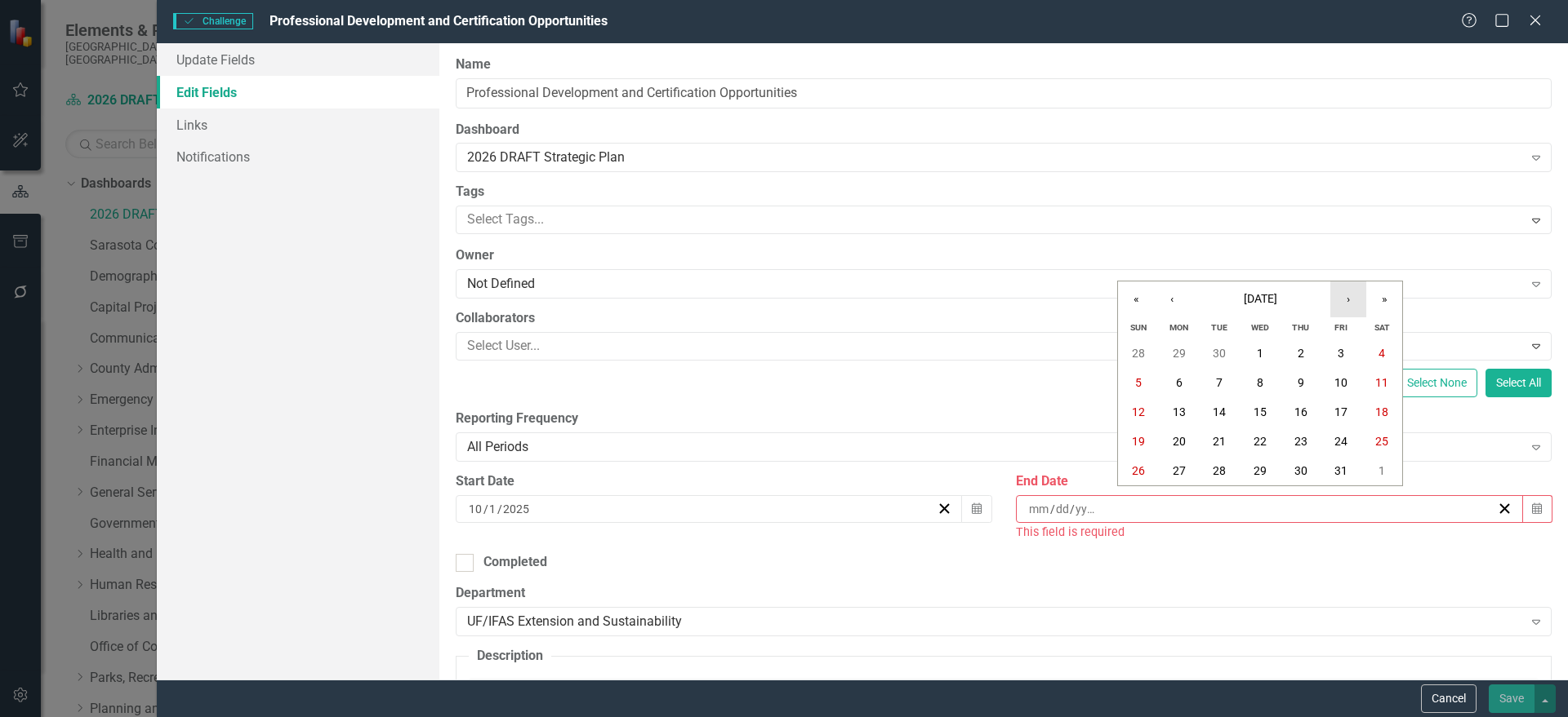
click at [1351, 297] on button "›" at bounding box center [1348, 299] width 35 height 35
click at [1256, 470] on abbr "30" at bounding box center [1260, 470] width 13 height 13
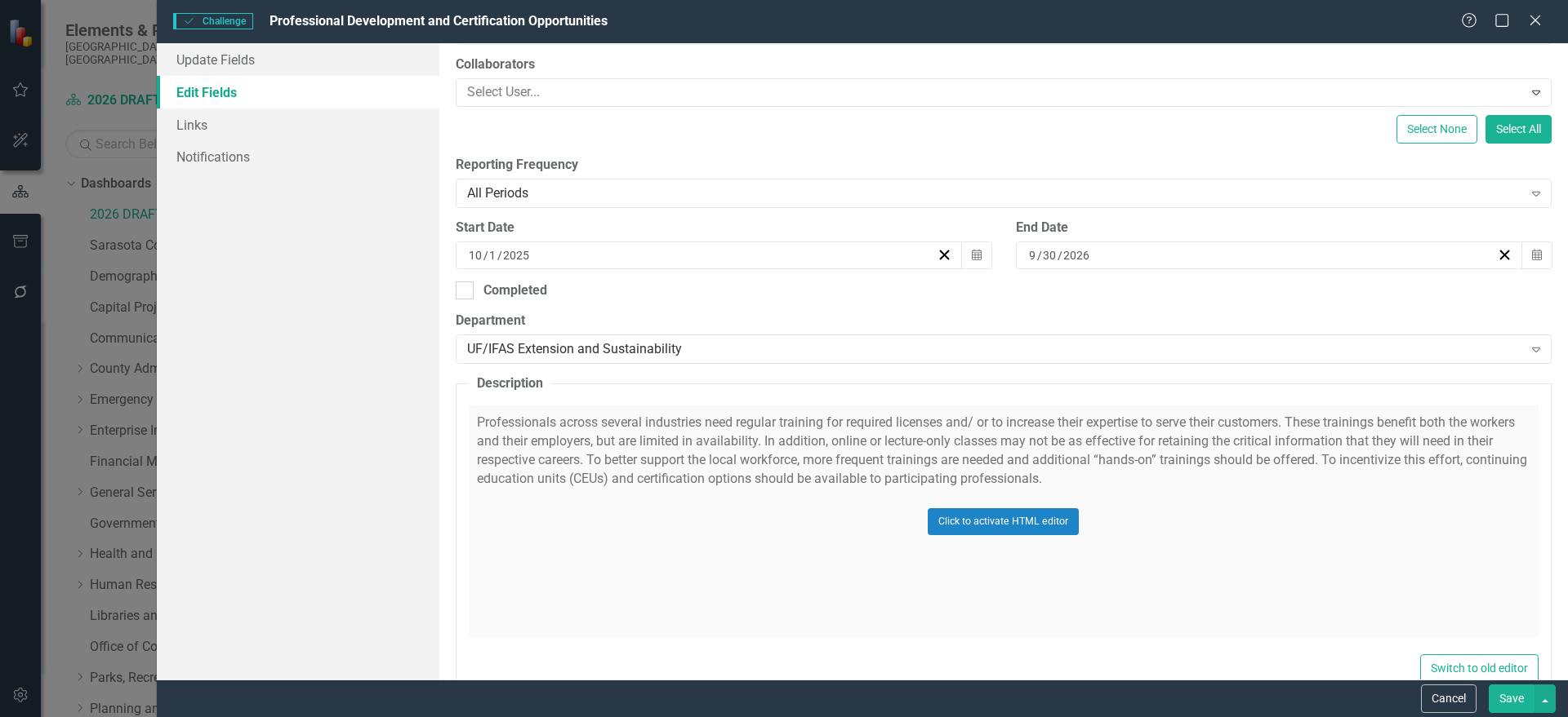
scroll to position [291, 0]
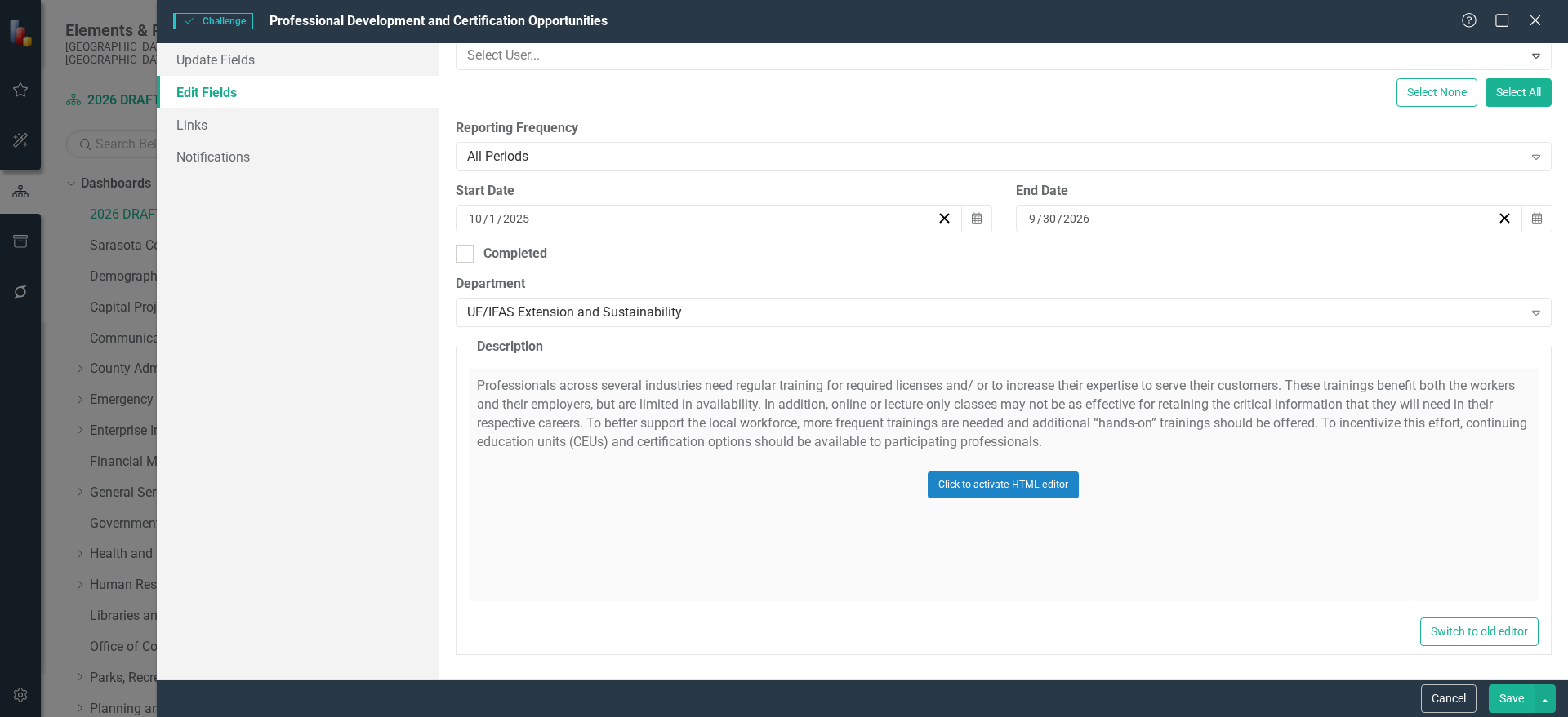
click at [784, 555] on div "Click to activate HTML editor" at bounding box center [1003, 486] width 1069 height 232
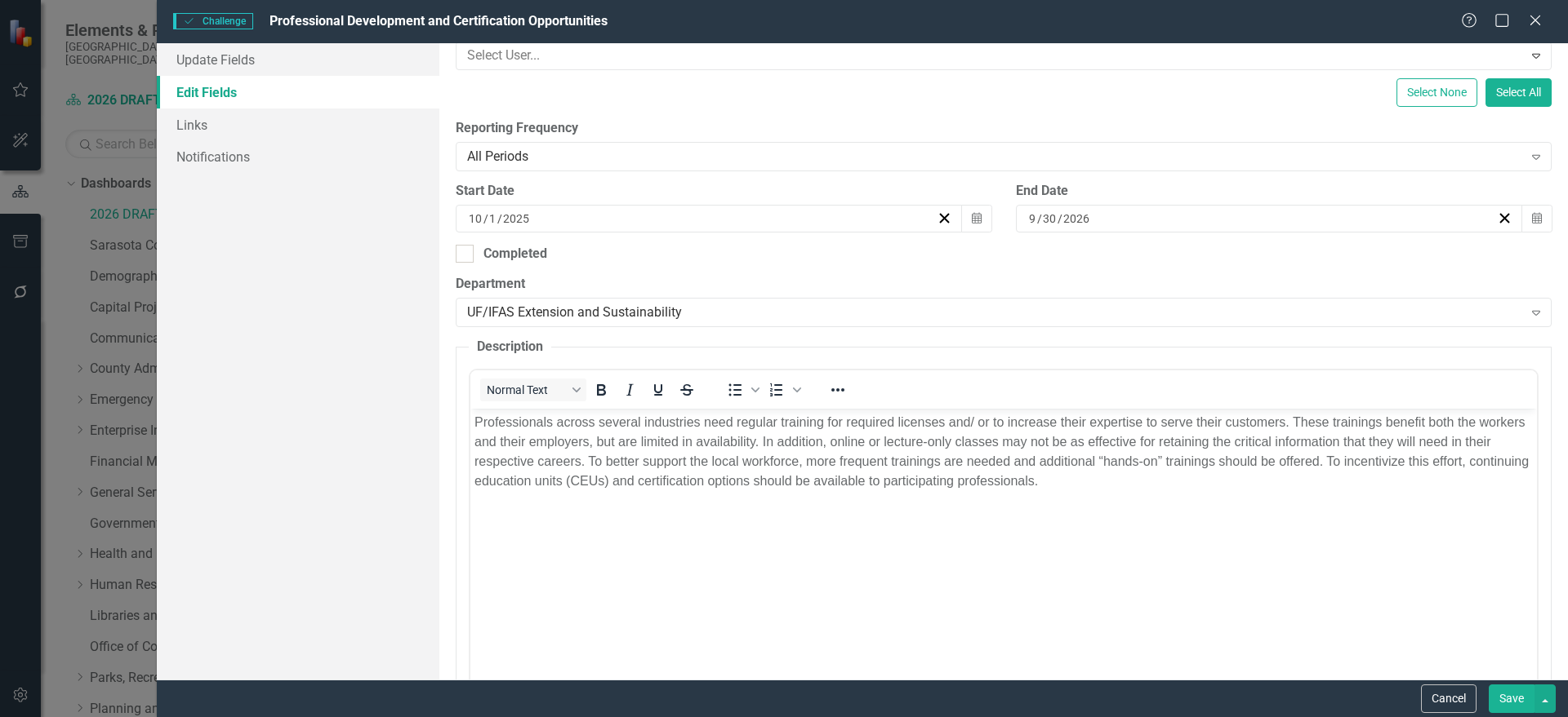
scroll to position [0, 0]
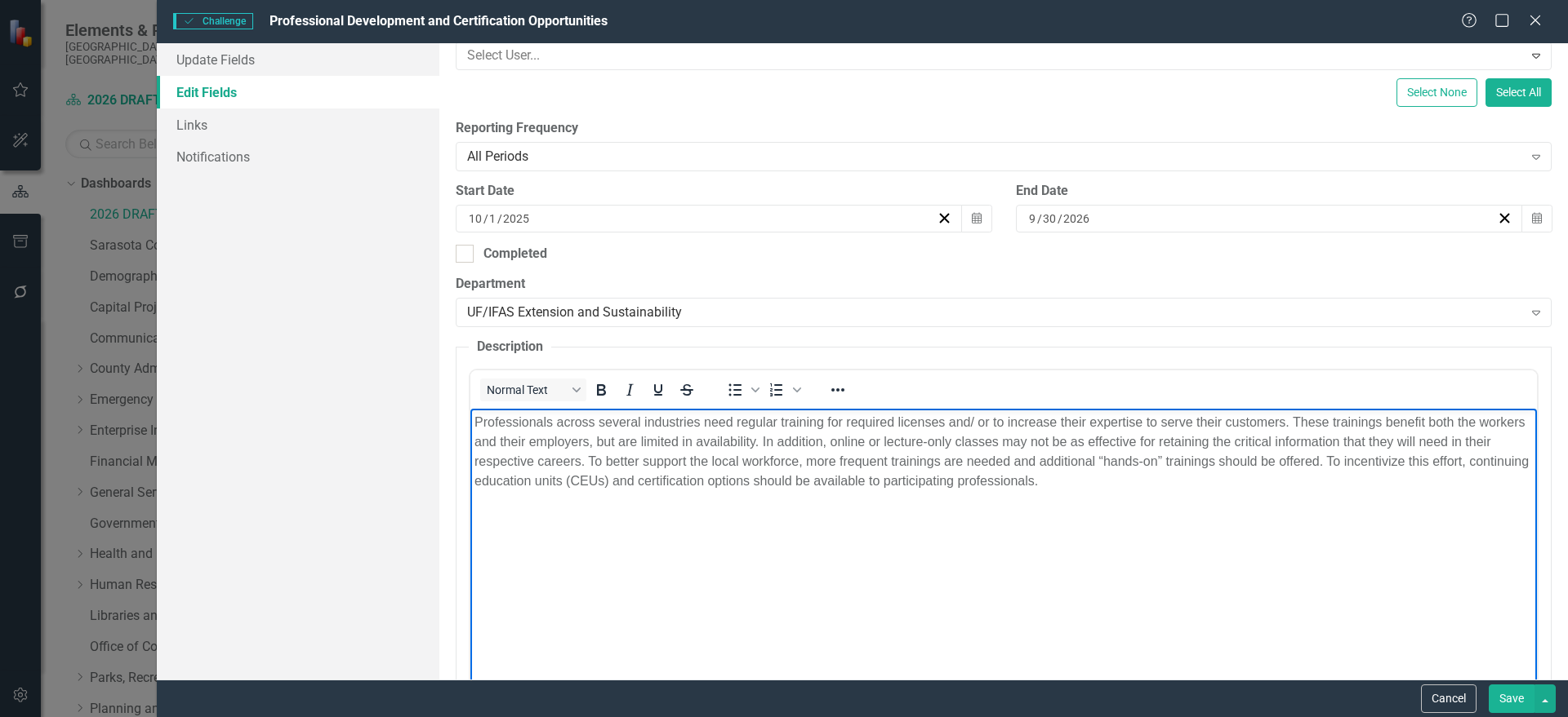
drag, startPoint x: 1237, startPoint y: 509, endPoint x: 231, endPoint y: 341, distance: 1019.9
click at [469, 409] on html "Professionals across several industries need regular training for required lice…" at bounding box center [1002, 531] width 1066 height 245
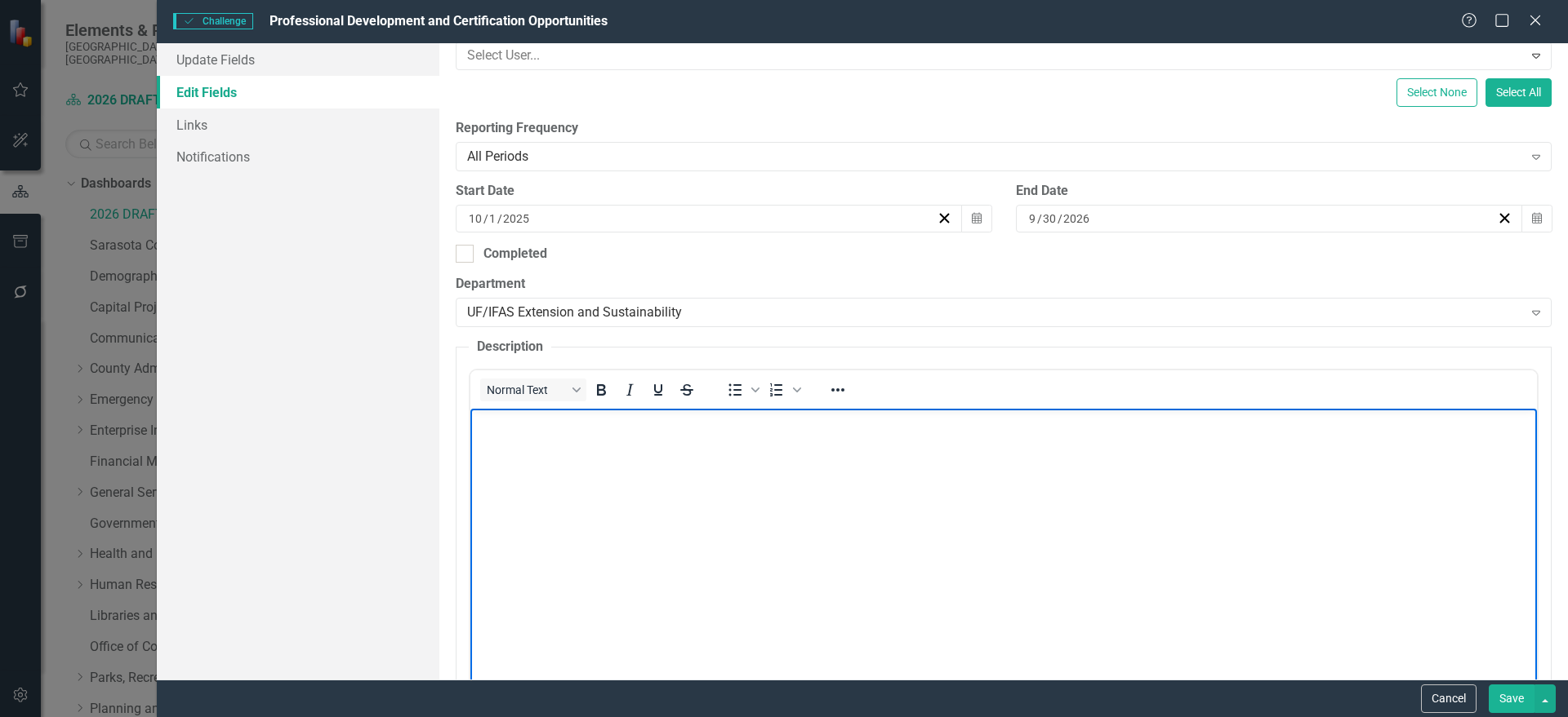
paste body "Rich Text Area. Press ALT-0 for help."
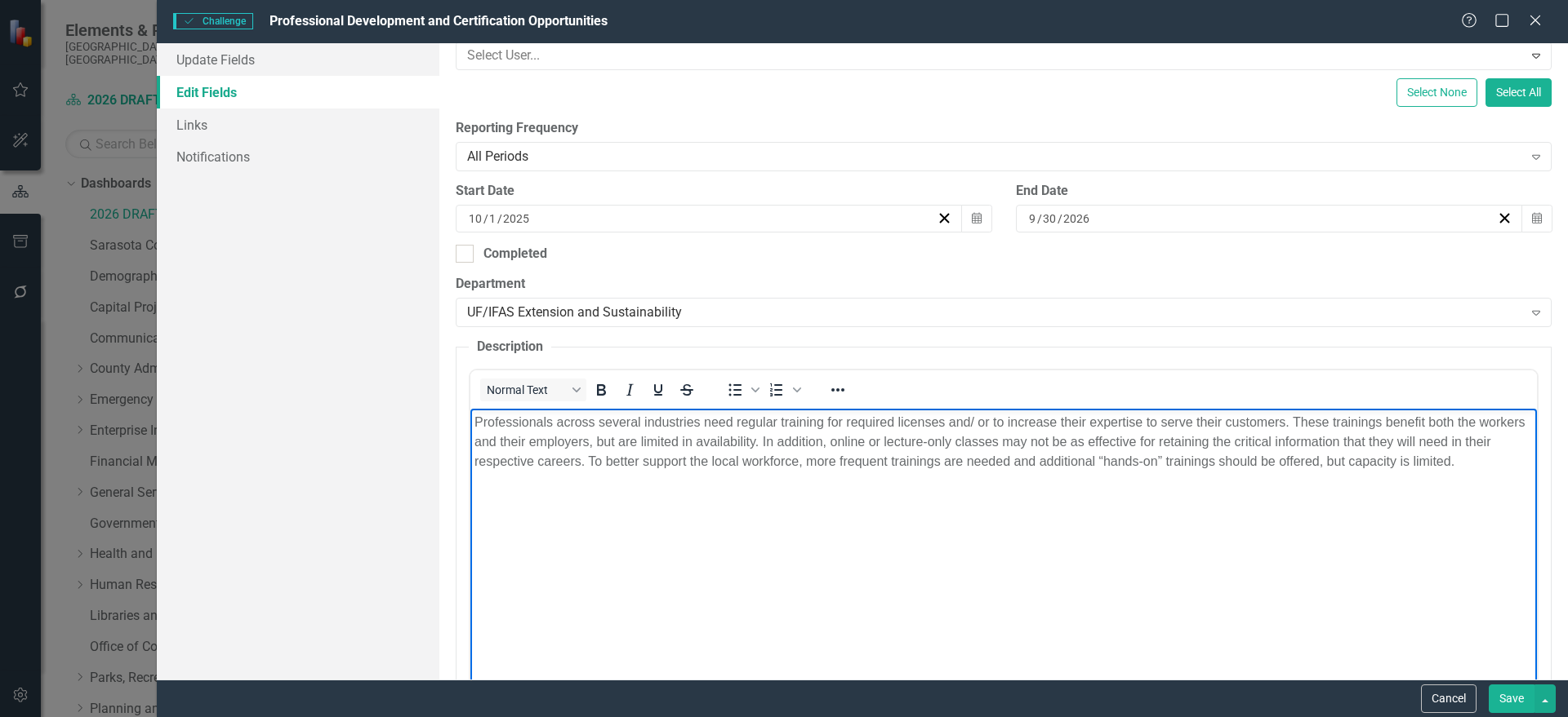
click at [1503, 701] on button "Save" at bounding box center [1512, 698] width 45 height 29
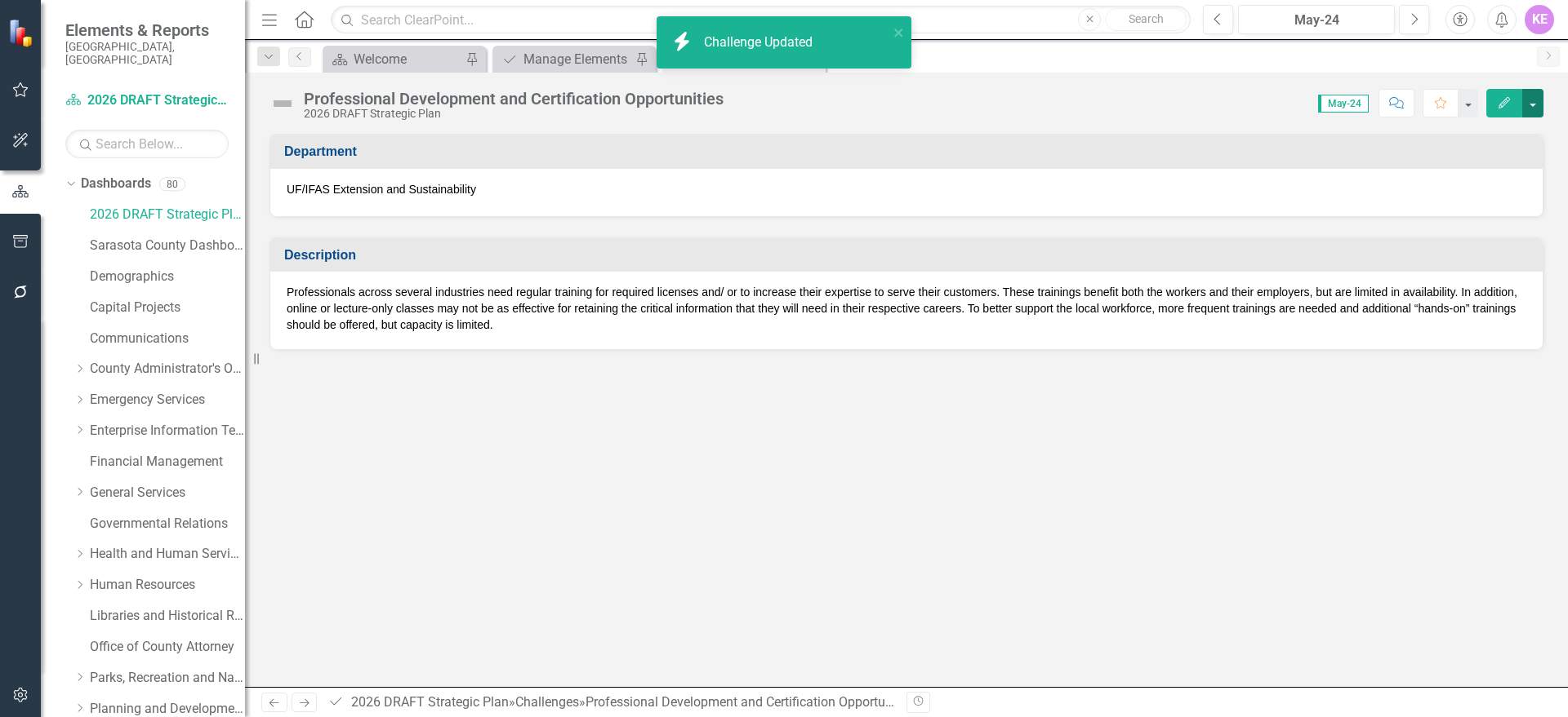
click at [1533, 101] on button "button" at bounding box center [1534, 102] width 22 height 29
click at [1515, 231] on link "PDF Export to PDF" at bounding box center [1476, 228] width 132 height 31
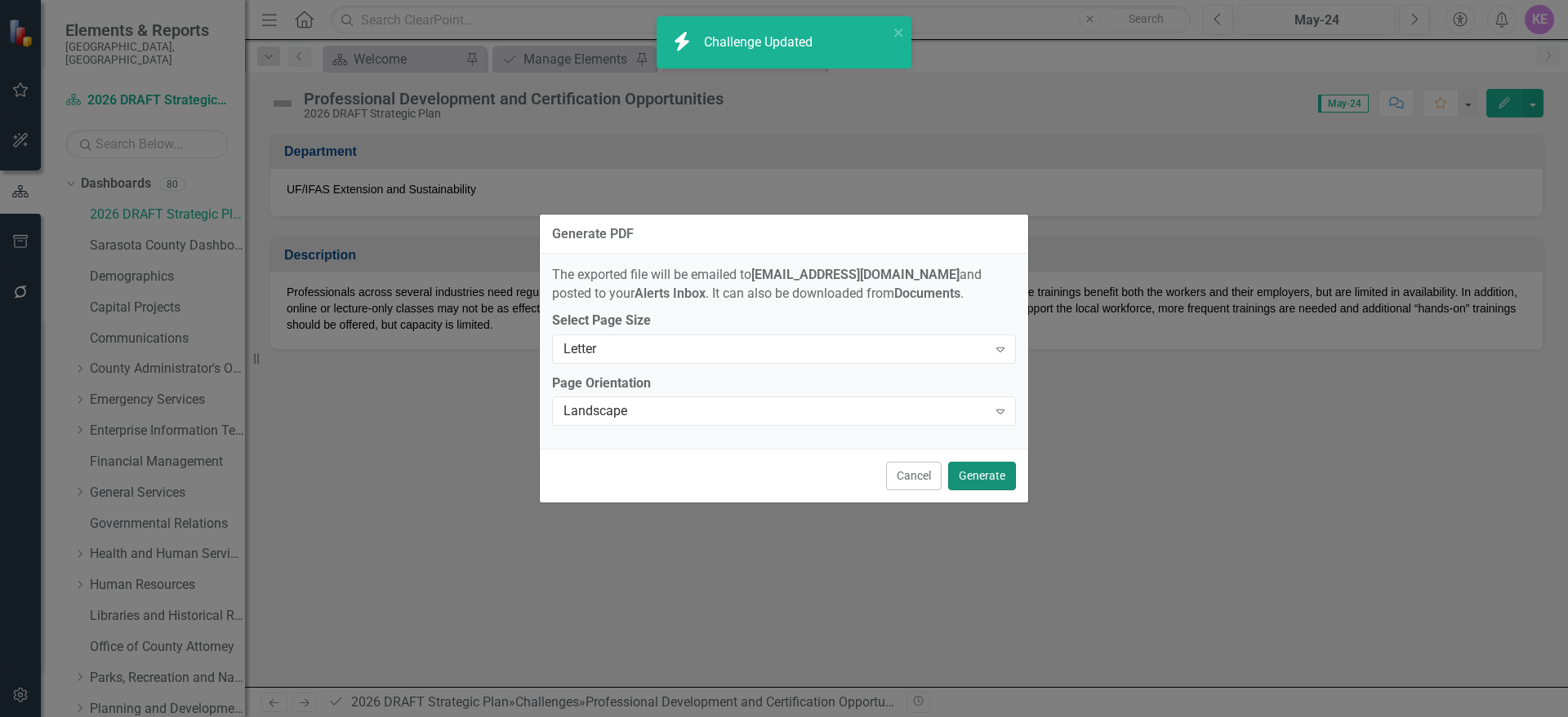
click at [988, 474] on button "Generate" at bounding box center [982, 476] width 68 height 29
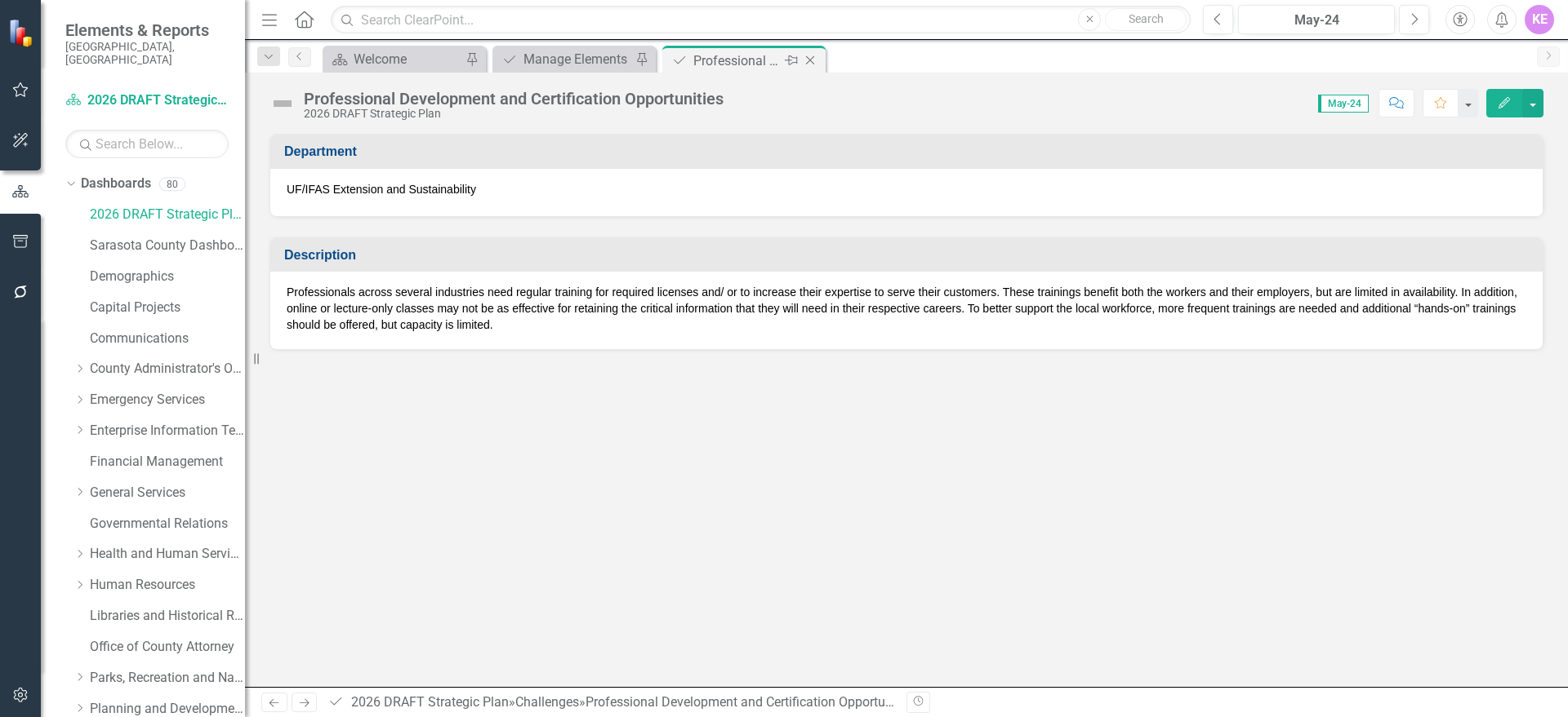
click at [809, 63] on icon "Close" at bounding box center [810, 60] width 17 height 13
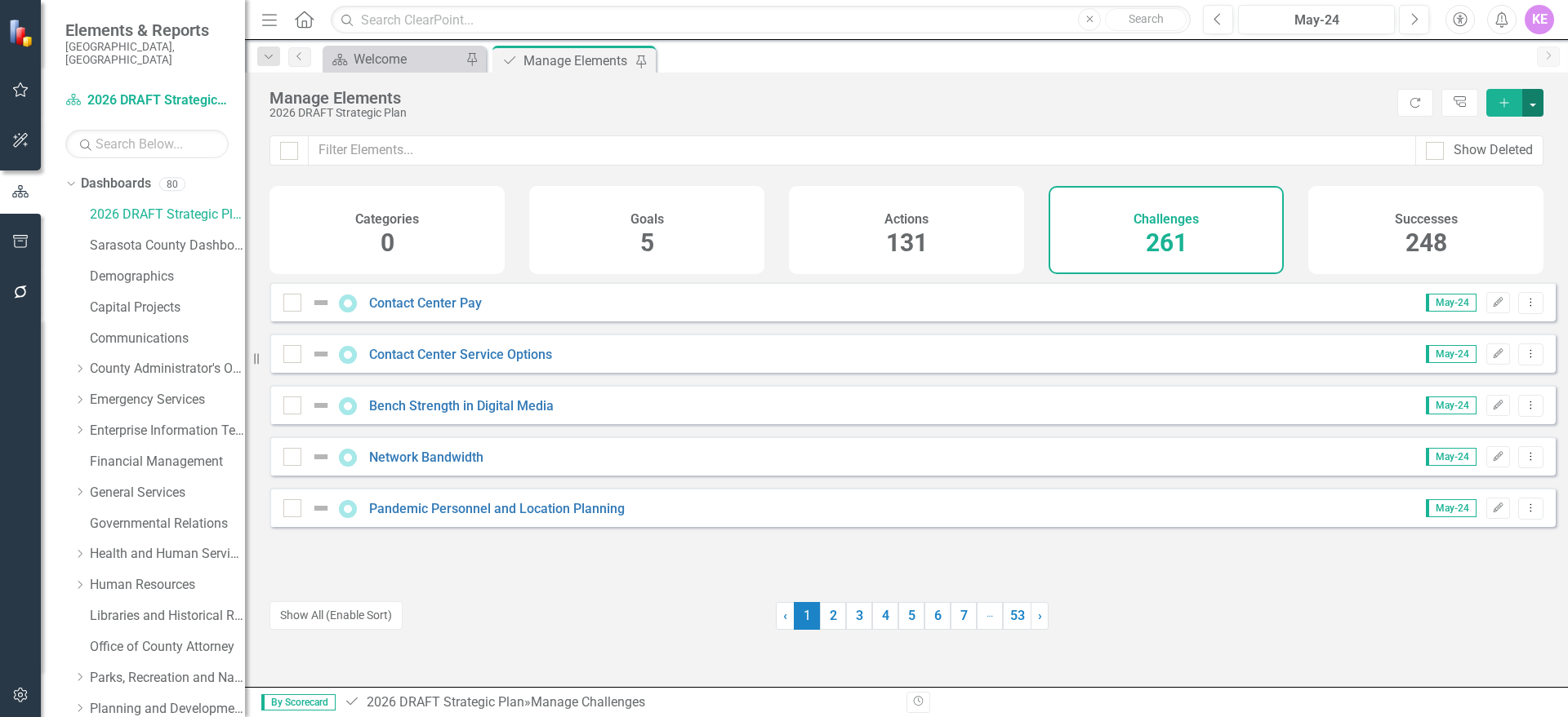
click at [1530, 107] on button "button" at bounding box center [1534, 102] width 22 height 28
click at [1519, 137] on link "Challenge Add Challenge" at bounding box center [1477, 132] width 129 height 31
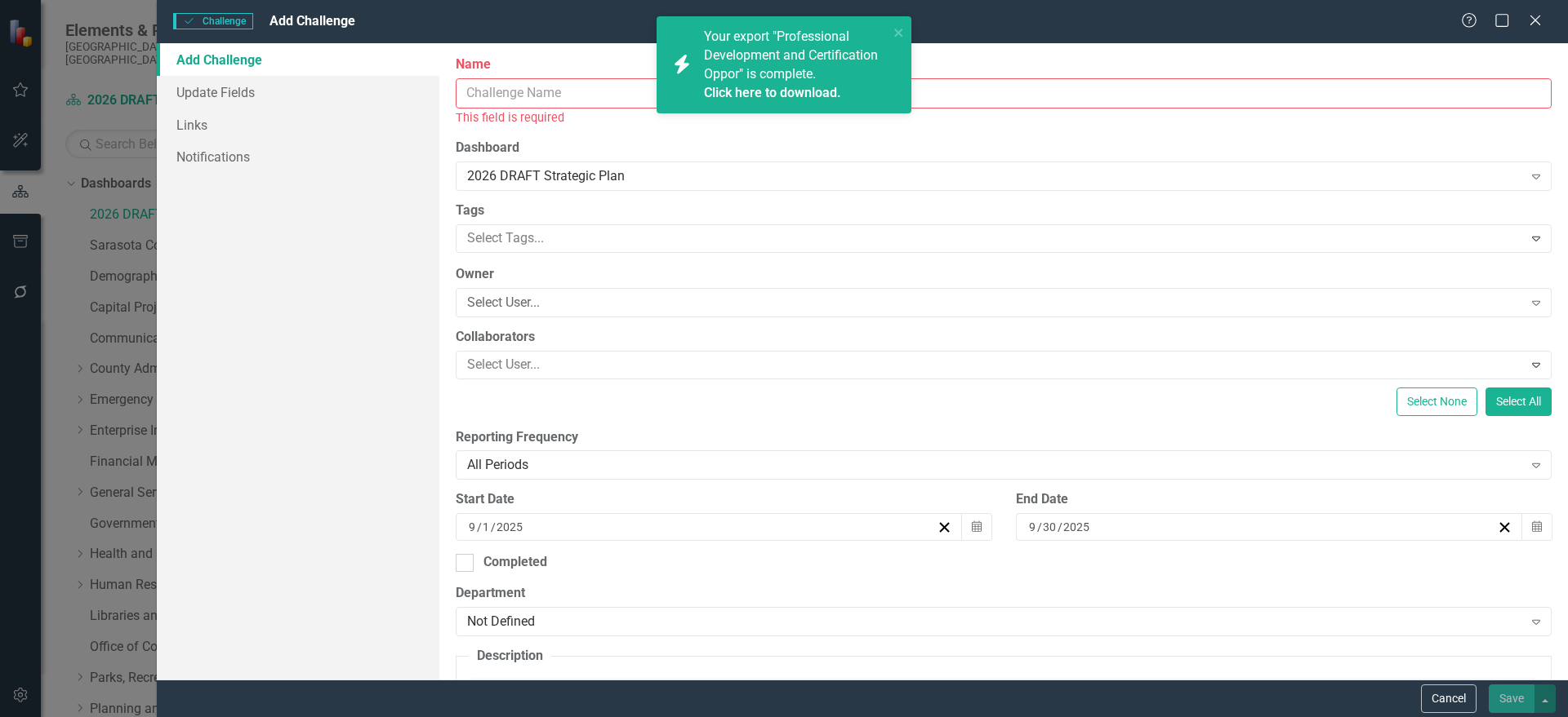
drag, startPoint x: 523, startPoint y: 111, endPoint x: 523, endPoint y: 102, distance: 9.0
click at [523, 108] on div "This field is required" at bounding box center [1003, 117] width 1096 height 19
click at [523, 93] on input "Name" at bounding box center [1003, 94] width 1096 height 31
paste input "Facility Limitations"
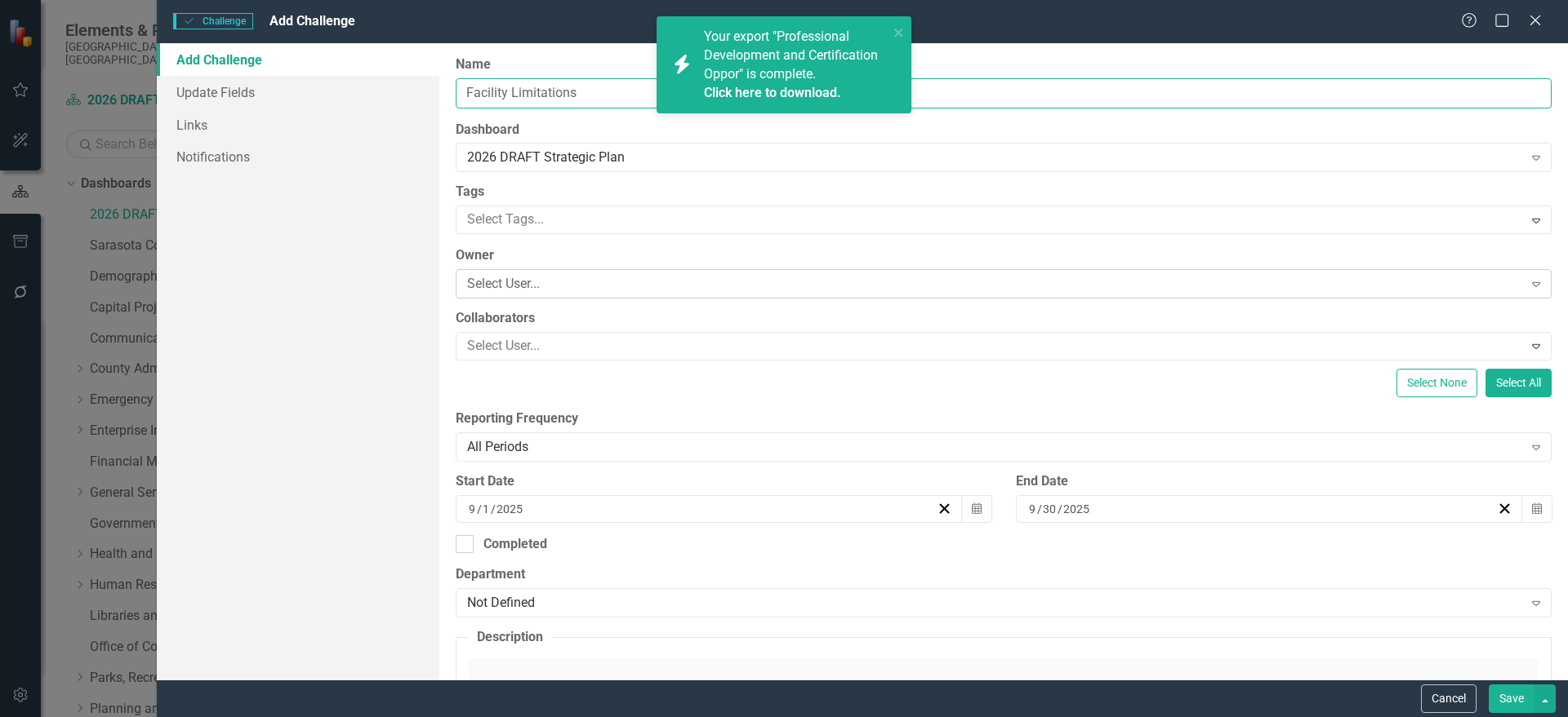
type input "Facility Limitations"
click at [612, 293] on div "Select User..." at bounding box center [994, 284] width 1056 height 19
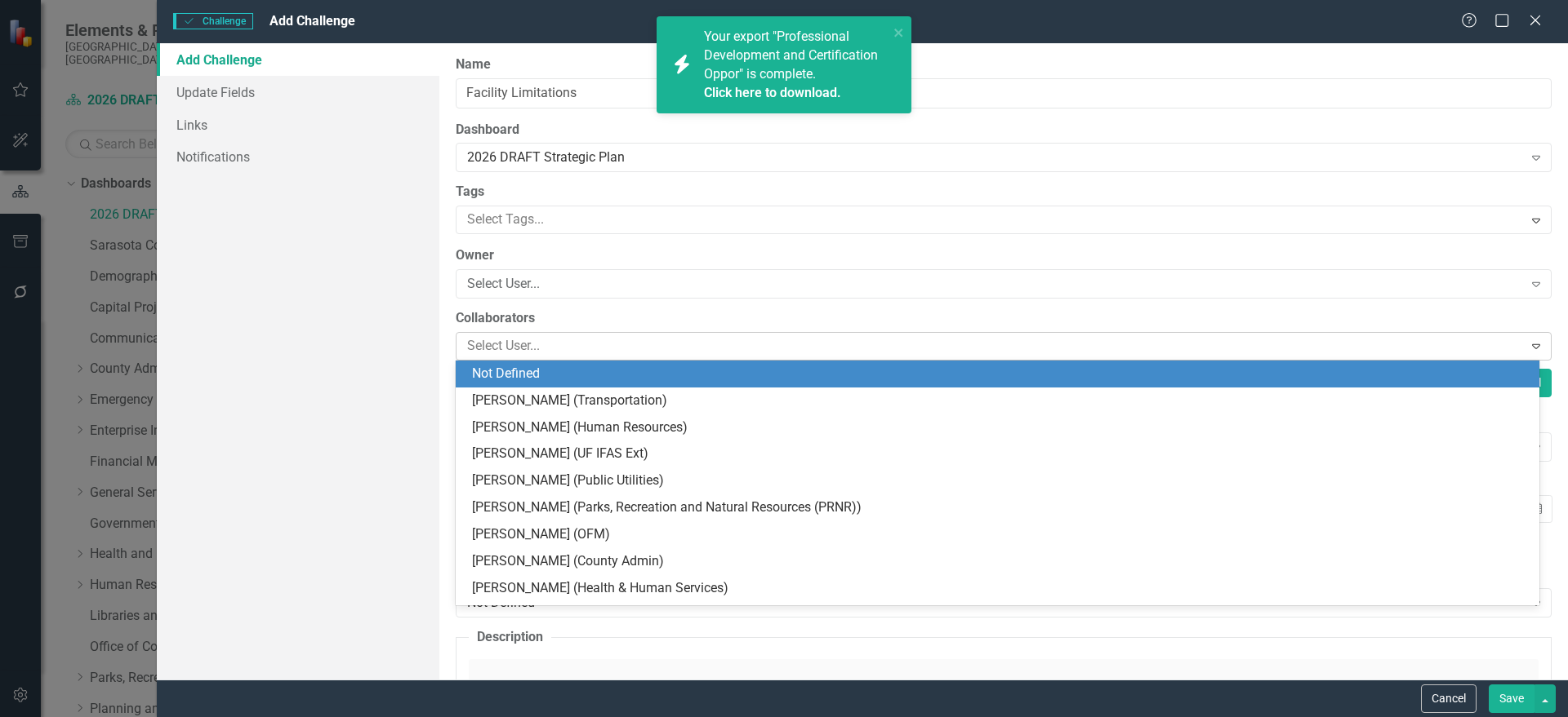
click at [595, 338] on div at bounding box center [991, 347] width 1062 height 22
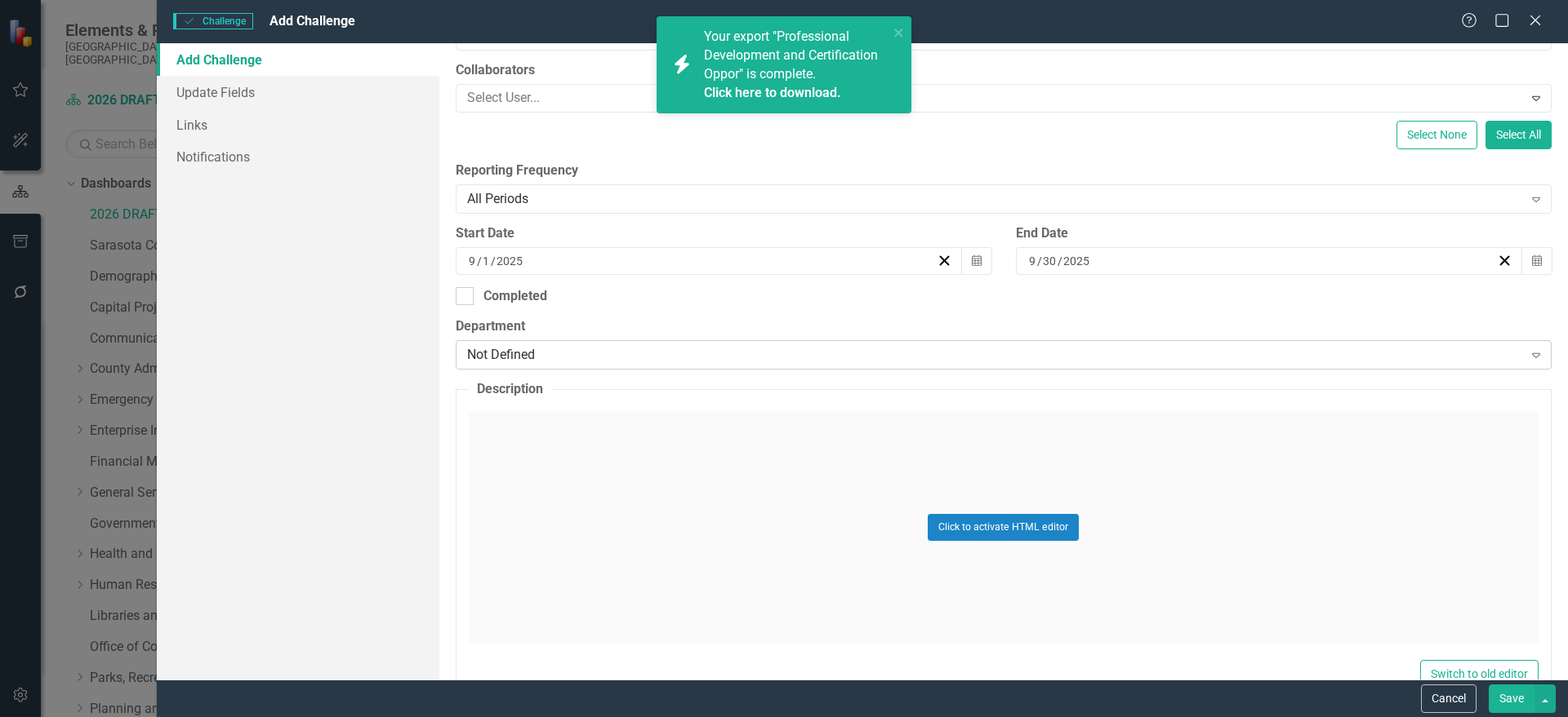
scroll to position [291, 0]
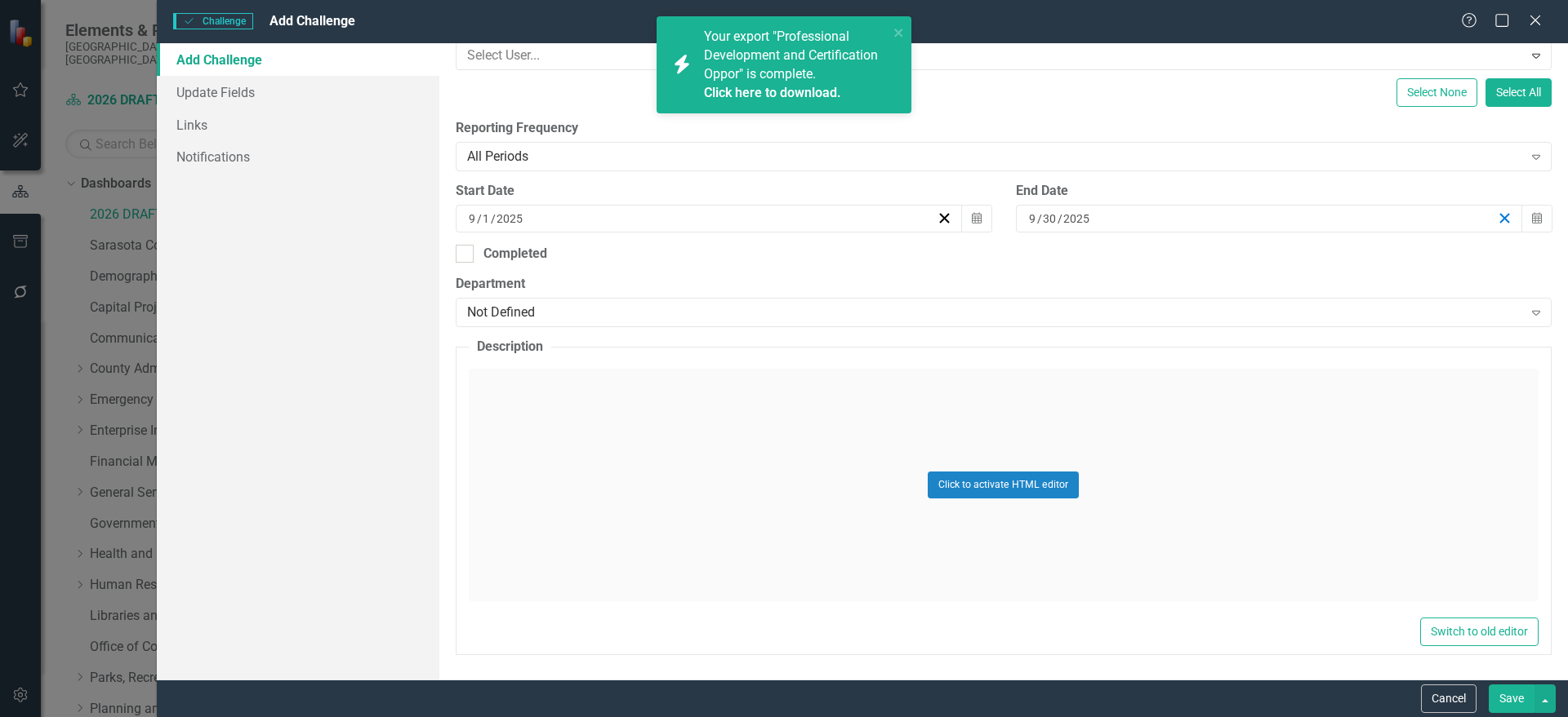
click at [1497, 213] on icon "button" at bounding box center [1505, 219] width 16 height 16
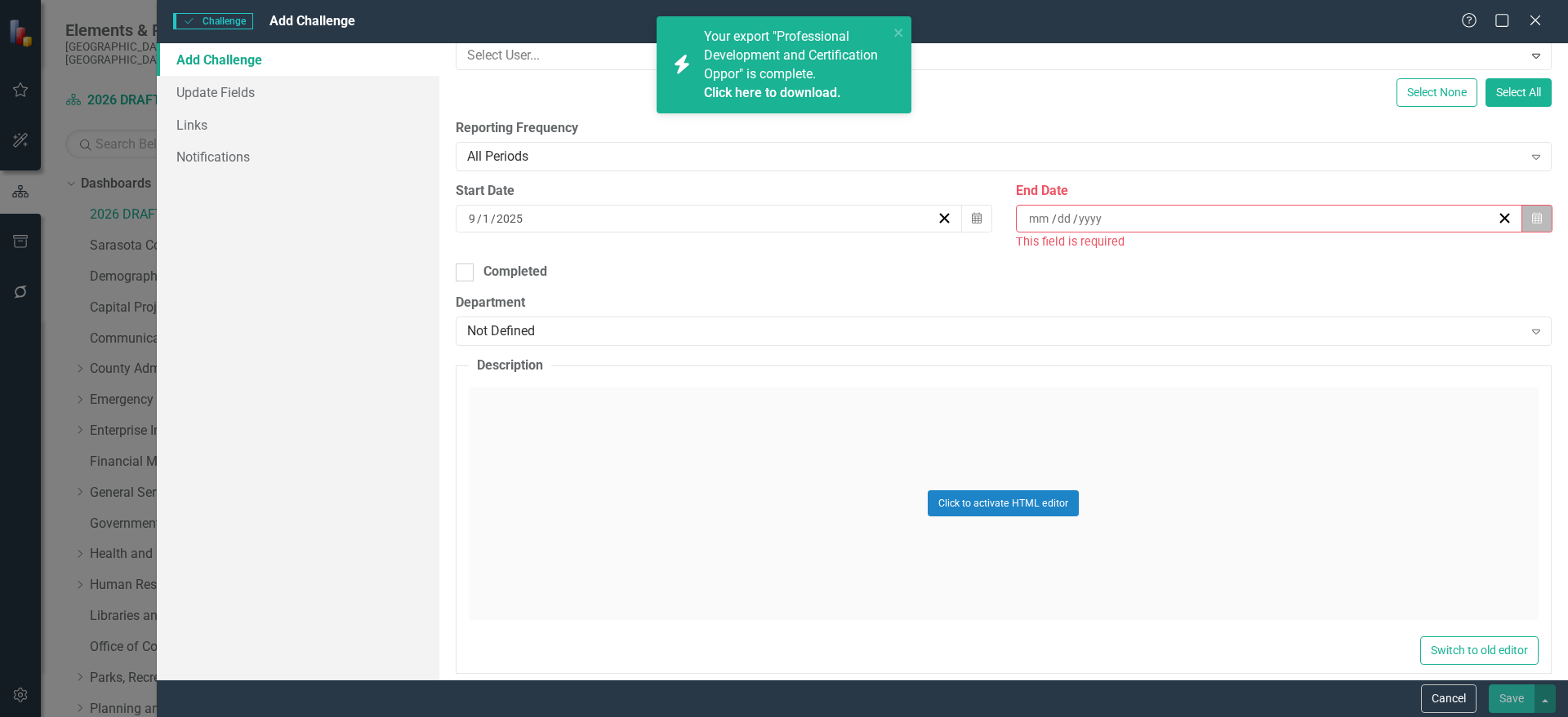
click at [1530, 212] on button "Calendar" at bounding box center [1536, 219] width 31 height 28
click at [1346, 262] on button "›" at bounding box center [1348, 259] width 35 height 35
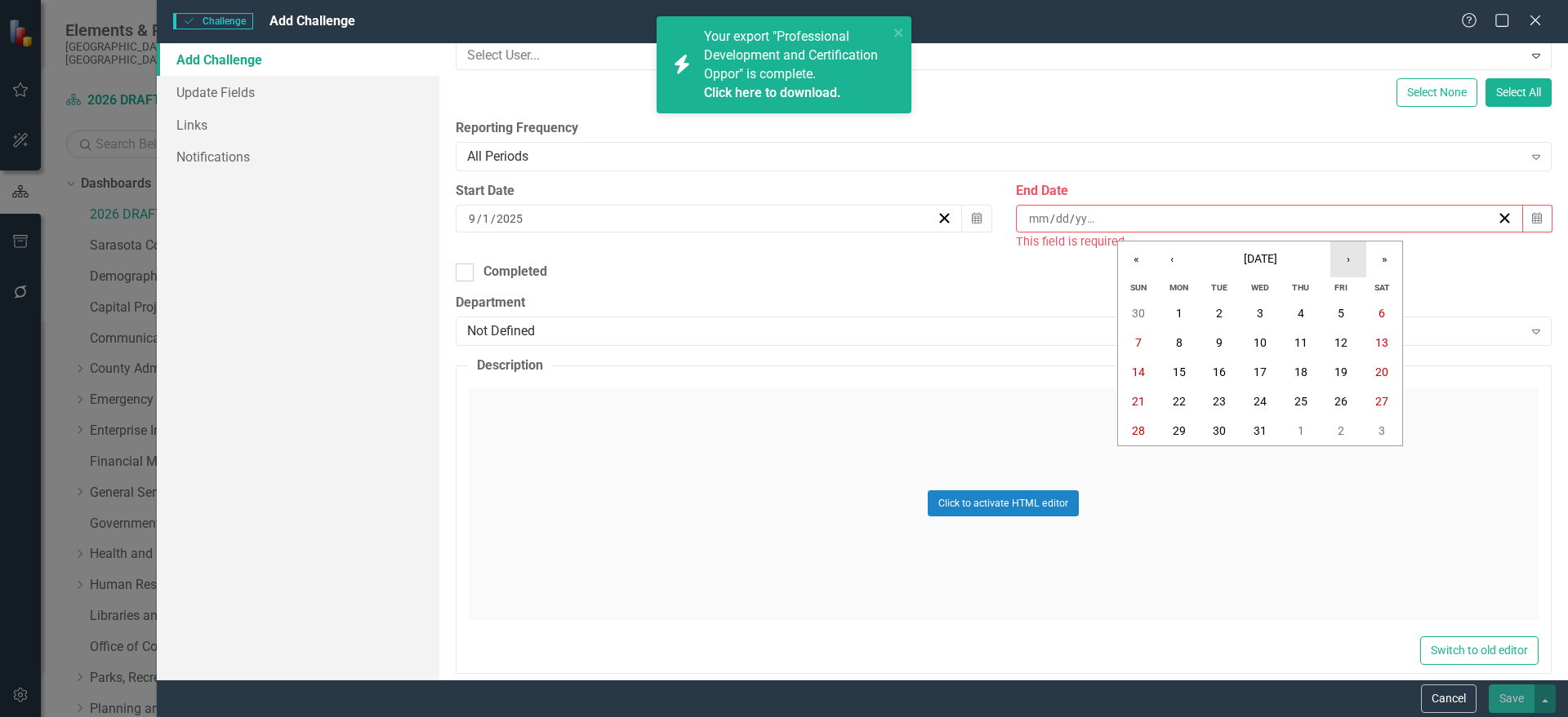
click at [1346, 262] on button "›" at bounding box center [1348, 259] width 35 height 35
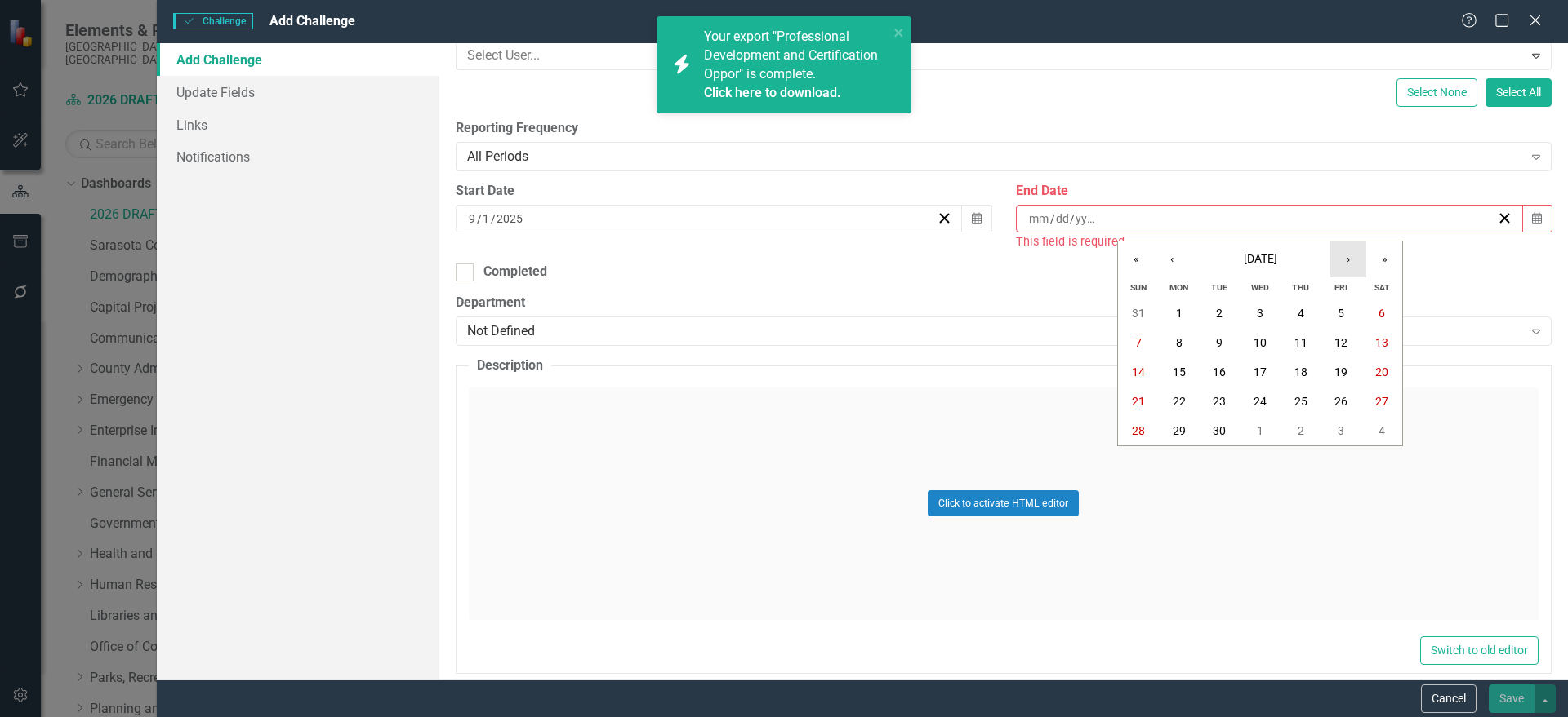
click at [1346, 262] on button "›" at bounding box center [1348, 259] width 35 height 35
click at [1261, 431] on abbr "30" at bounding box center [1260, 430] width 13 height 13
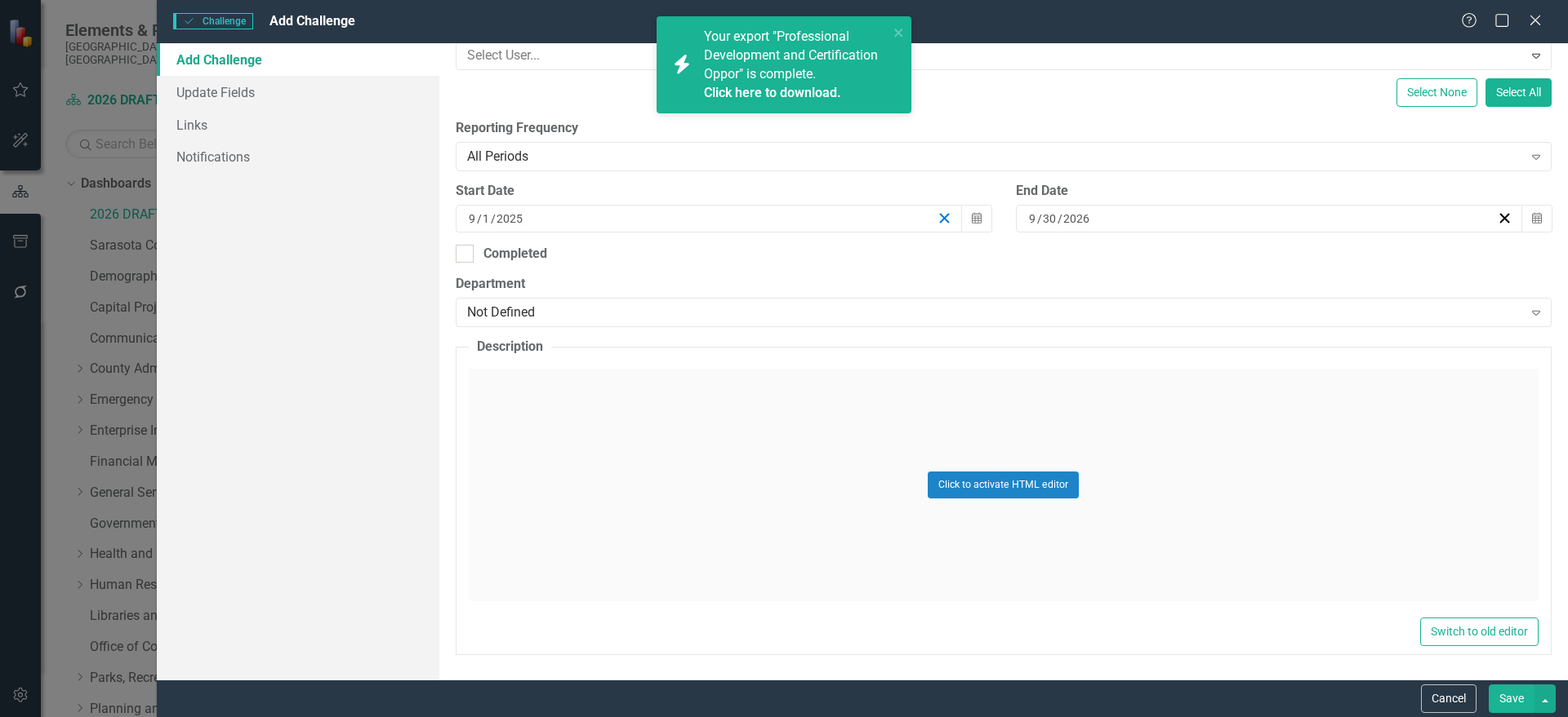
click at [941, 222] on line "button" at bounding box center [944, 218] width 9 height 9
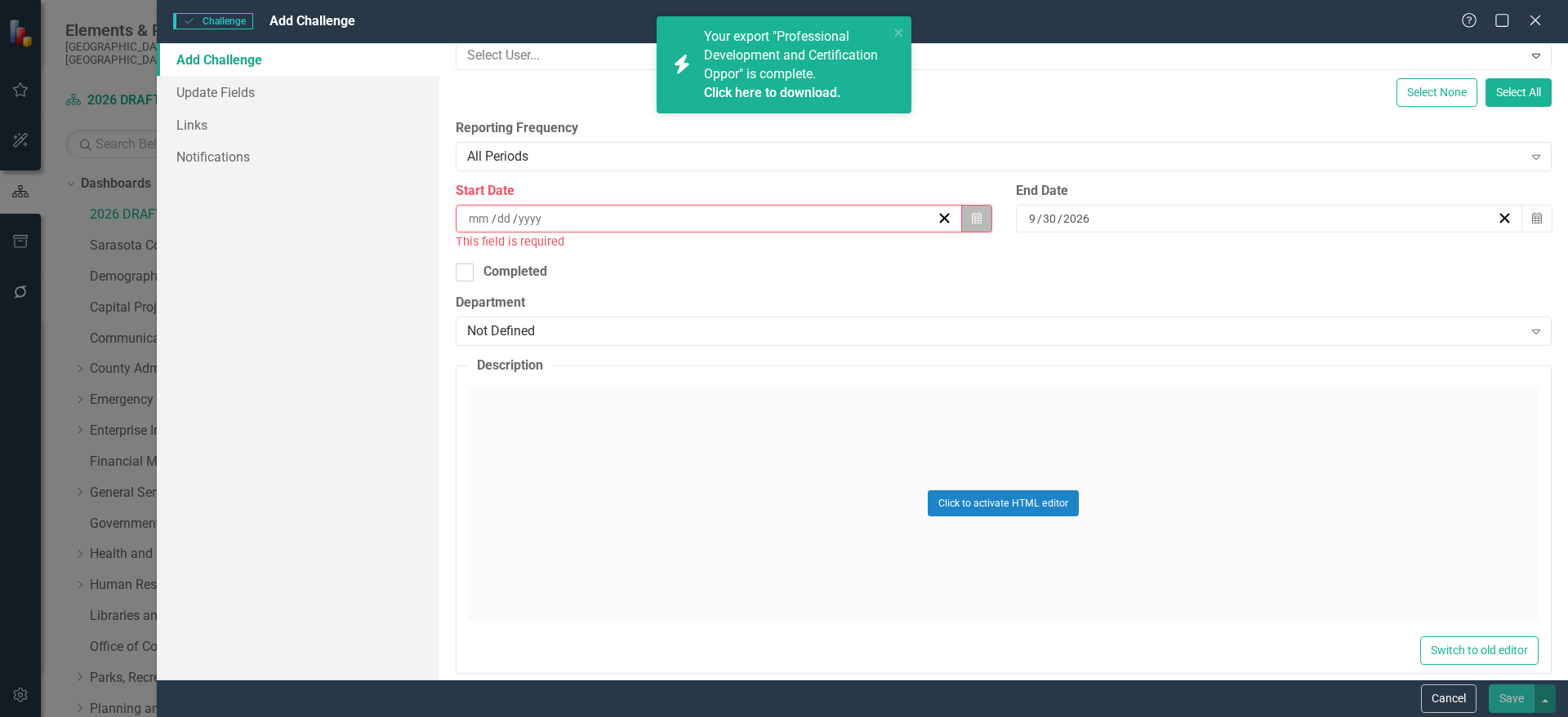
click at [961, 217] on button "Calendar" at bounding box center [976, 219] width 31 height 28
click at [714, 432] on button "1" at bounding box center [705, 431] width 40 height 30
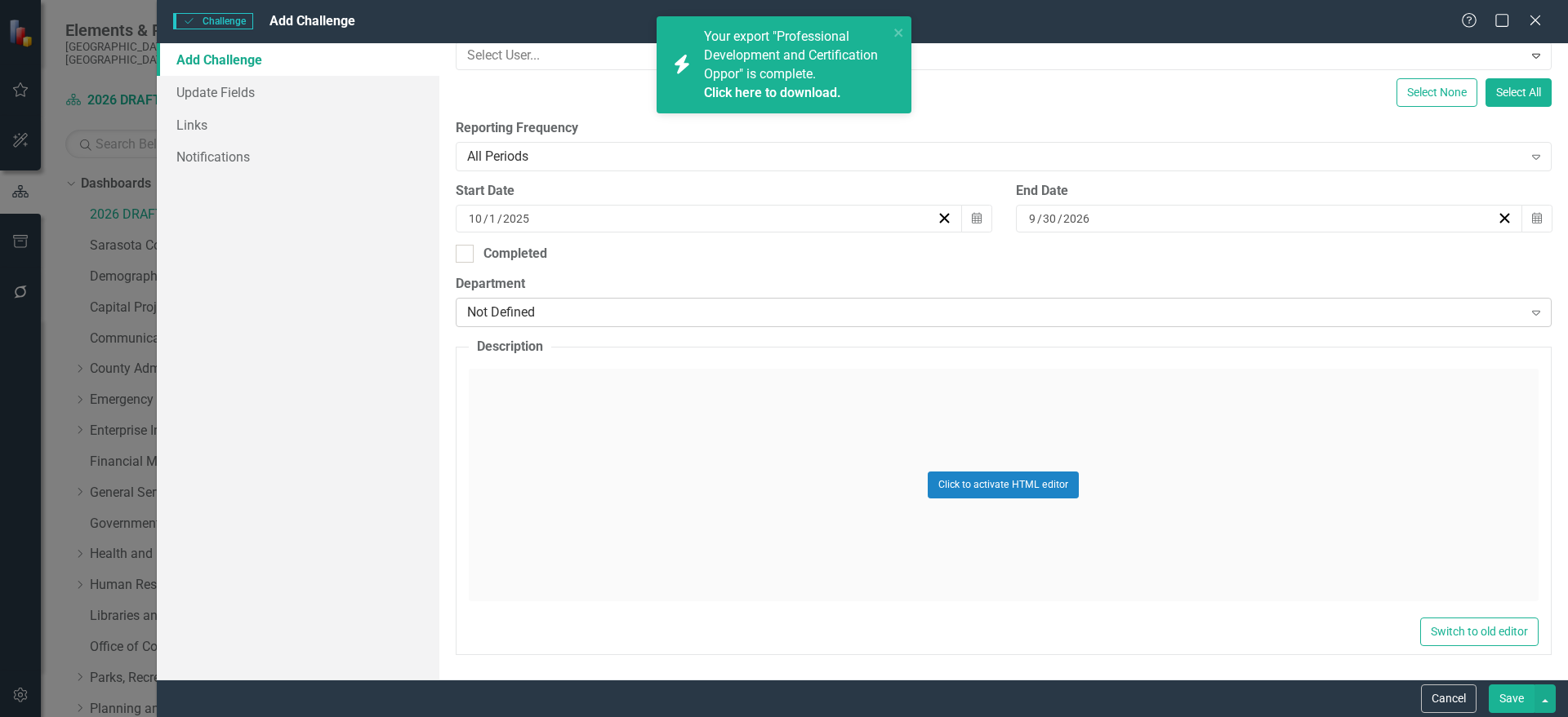
click at [644, 310] on div "Not Defined" at bounding box center [994, 312] width 1056 height 19
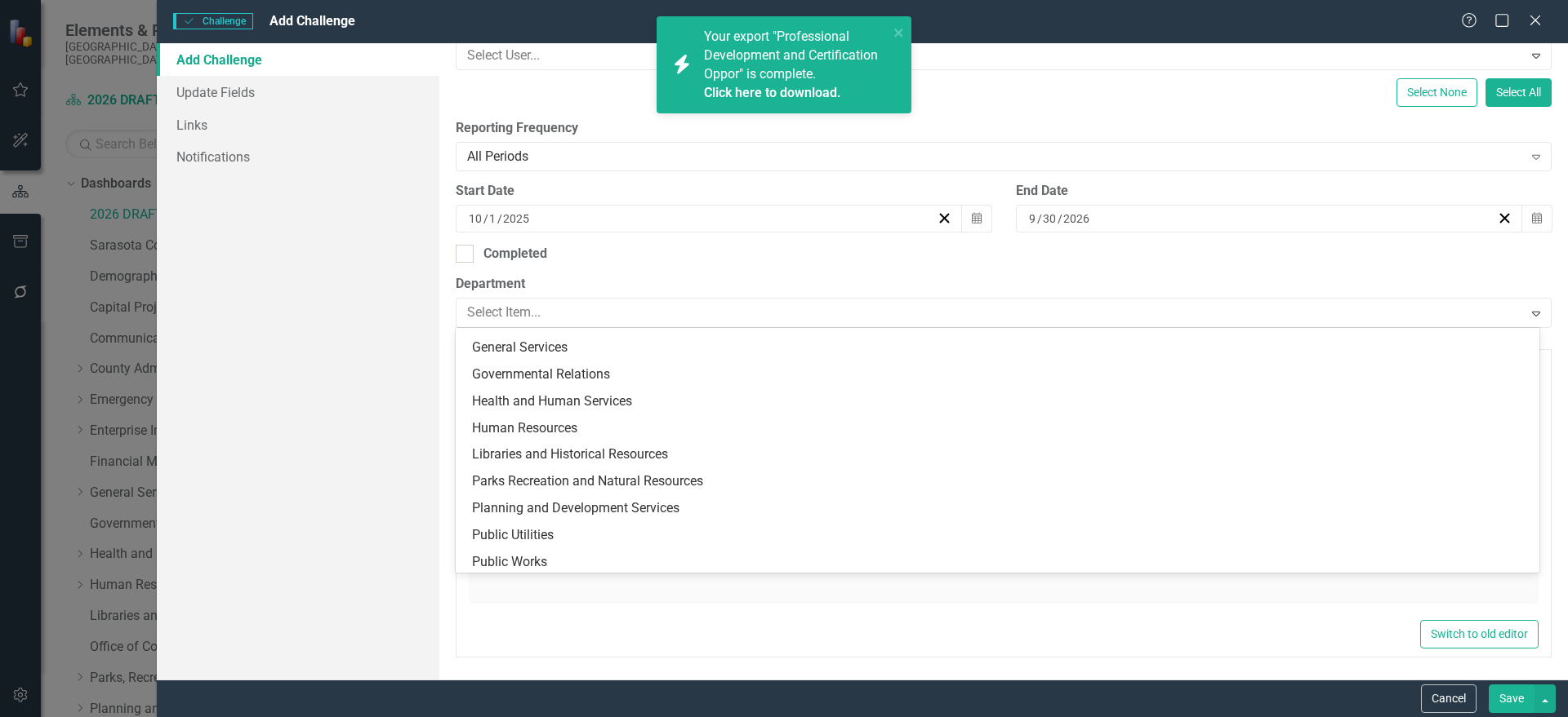
scroll to position [318, 0]
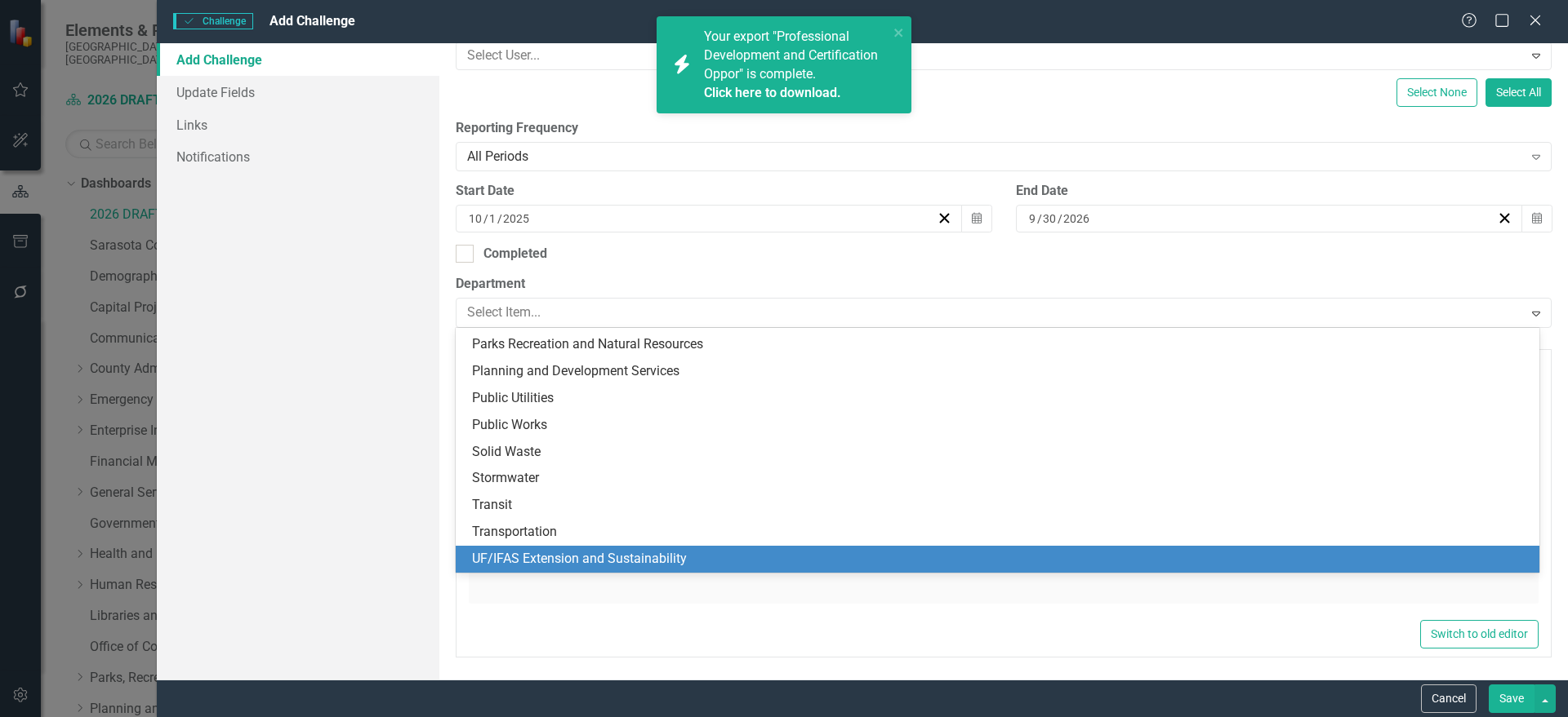
click at [729, 549] on div "UF/IFAS Extension and Sustainability" at bounding box center [997, 558] width 1084 height 27
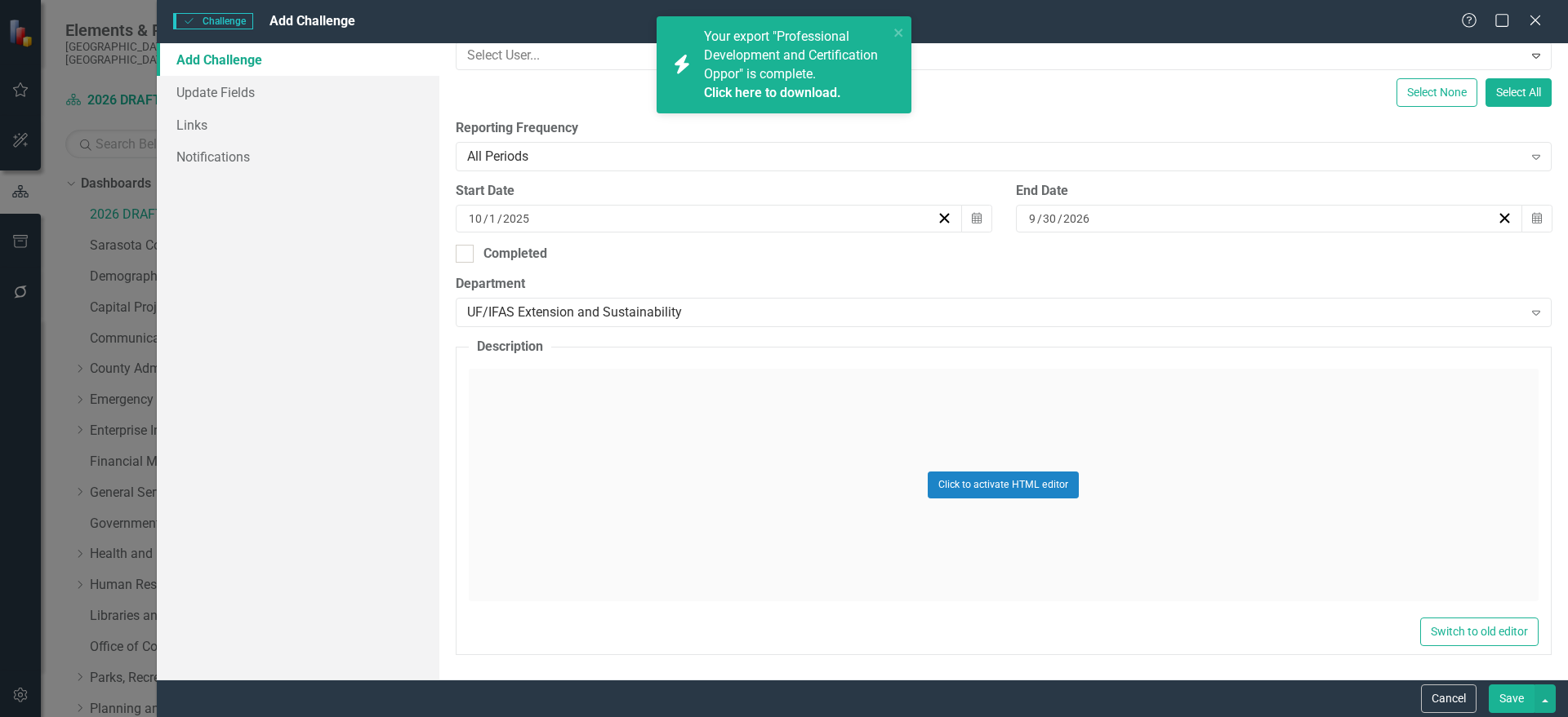
click at [668, 441] on div "Click to activate HTML editor" at bounding box center [1003, 486] width 1069 height 232
click at [836, 513] on body "Rich Text Area. Press ALT-0 for help." at bounding box center [1002, 531] width 1066 height 245
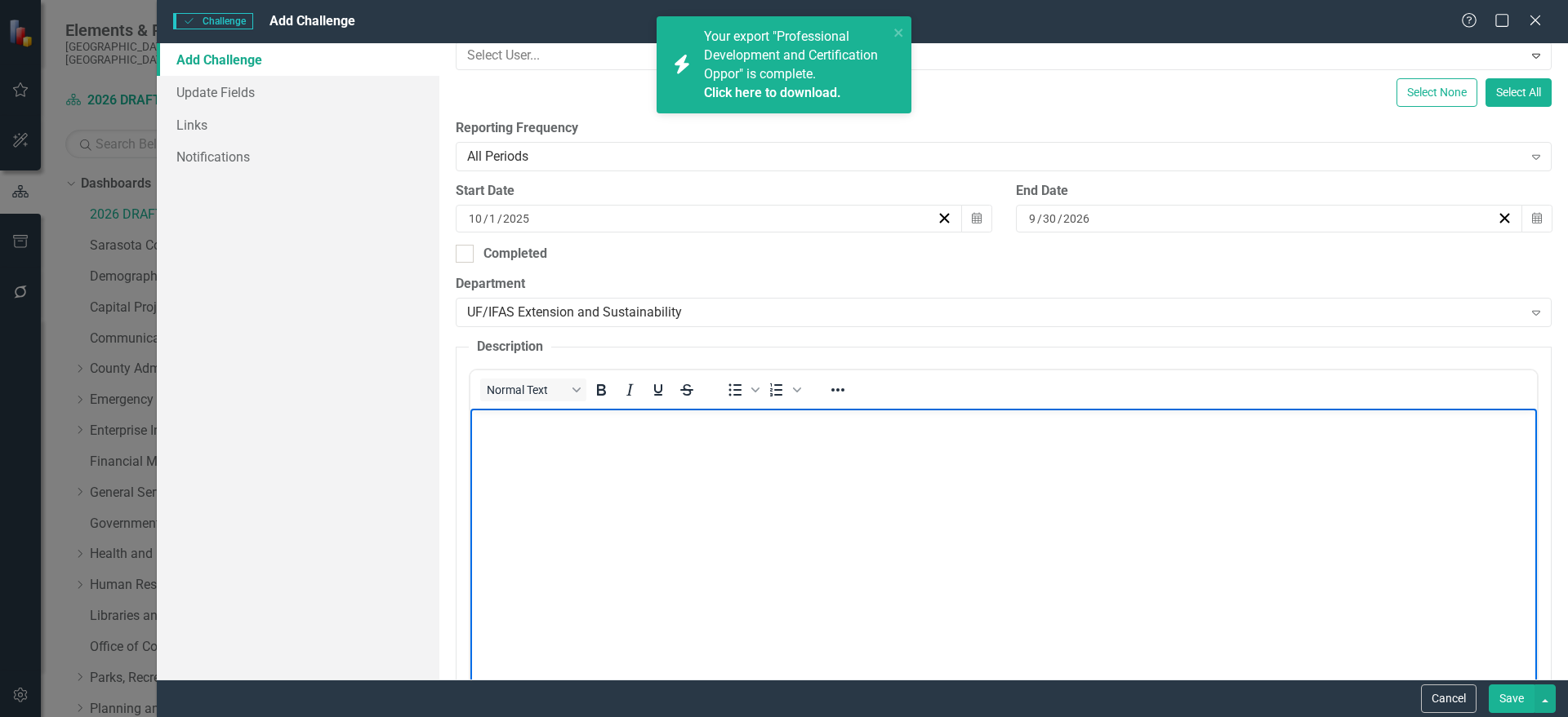
click at [715, 481] on body "Rich Text Area. Press ALT-0 for help." at bounding box center [1002, 531] width 1066 height 245
paste body "Rich Text Area. Press ALT-0 for help."
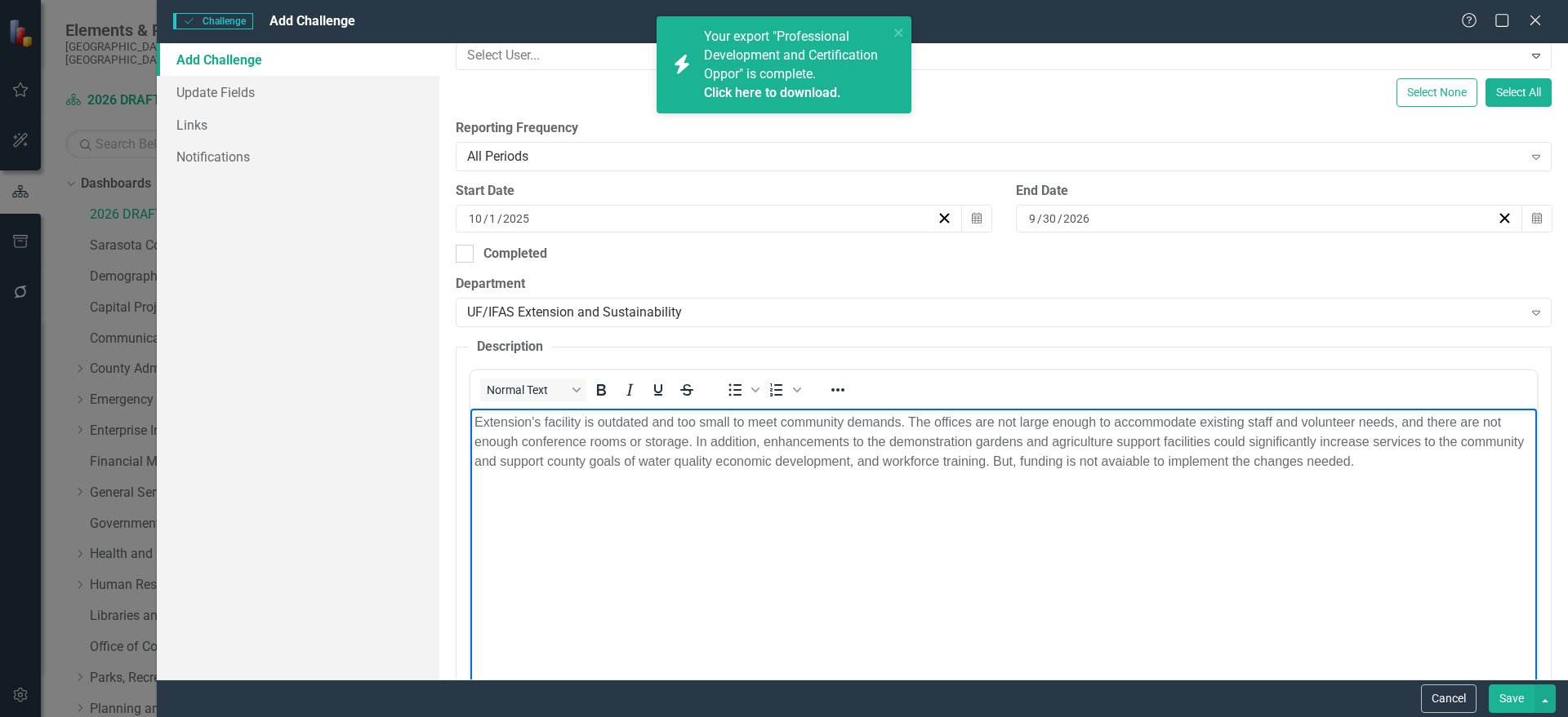
scroll to position [372, 0]
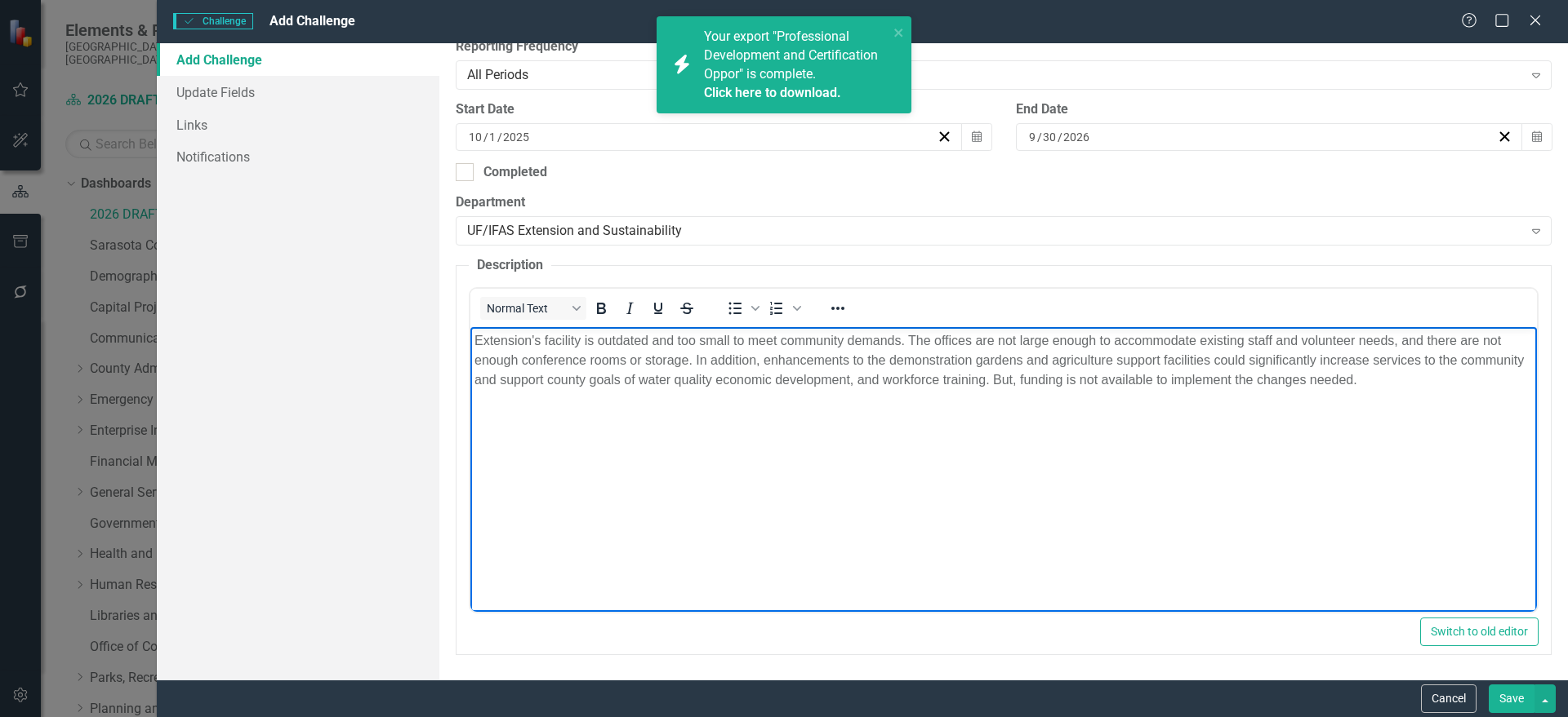
click at [1518, 698] on button "Save" at bounding box center [1512, 698] width 45 height 29
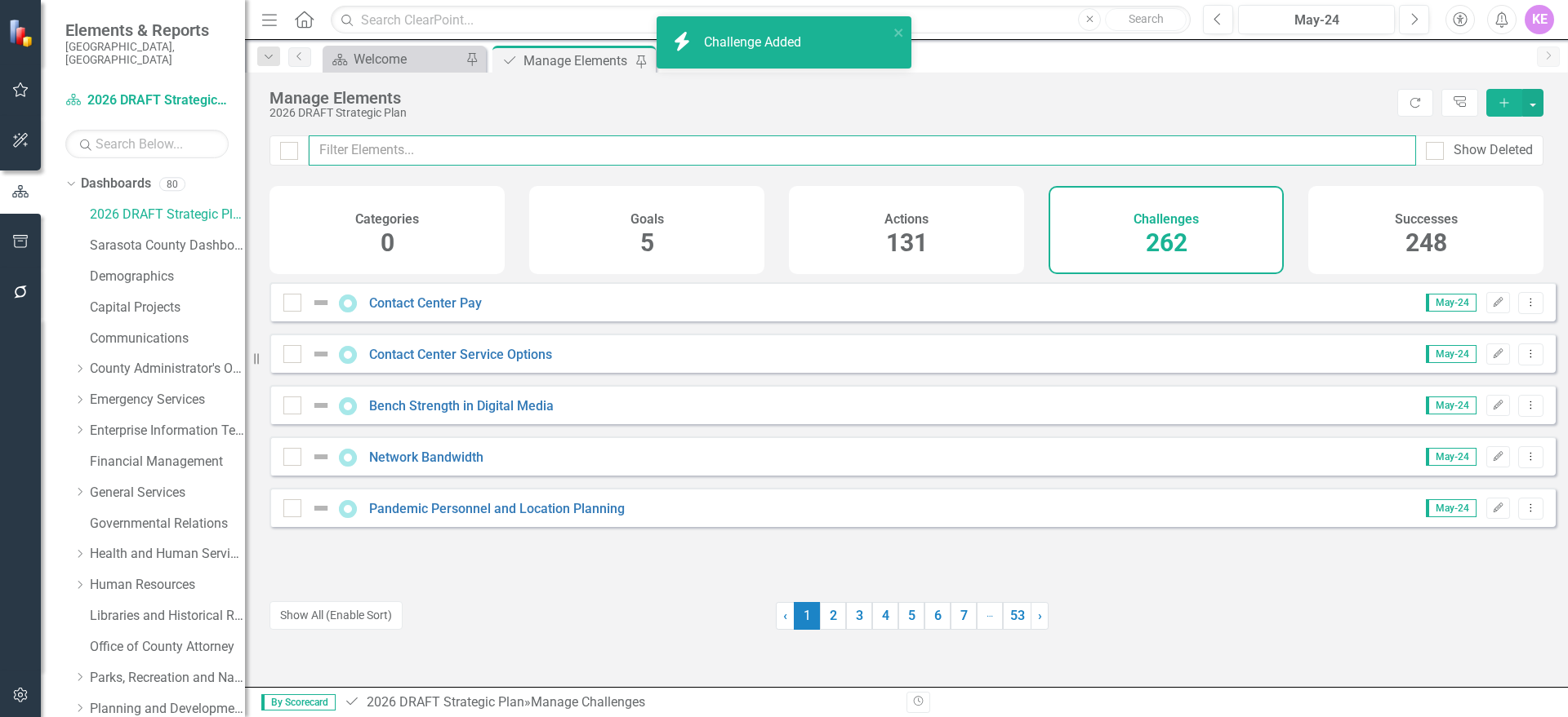
click at [386, 160] on input "text" at bounding box center [862, 151] width 1108 height 31
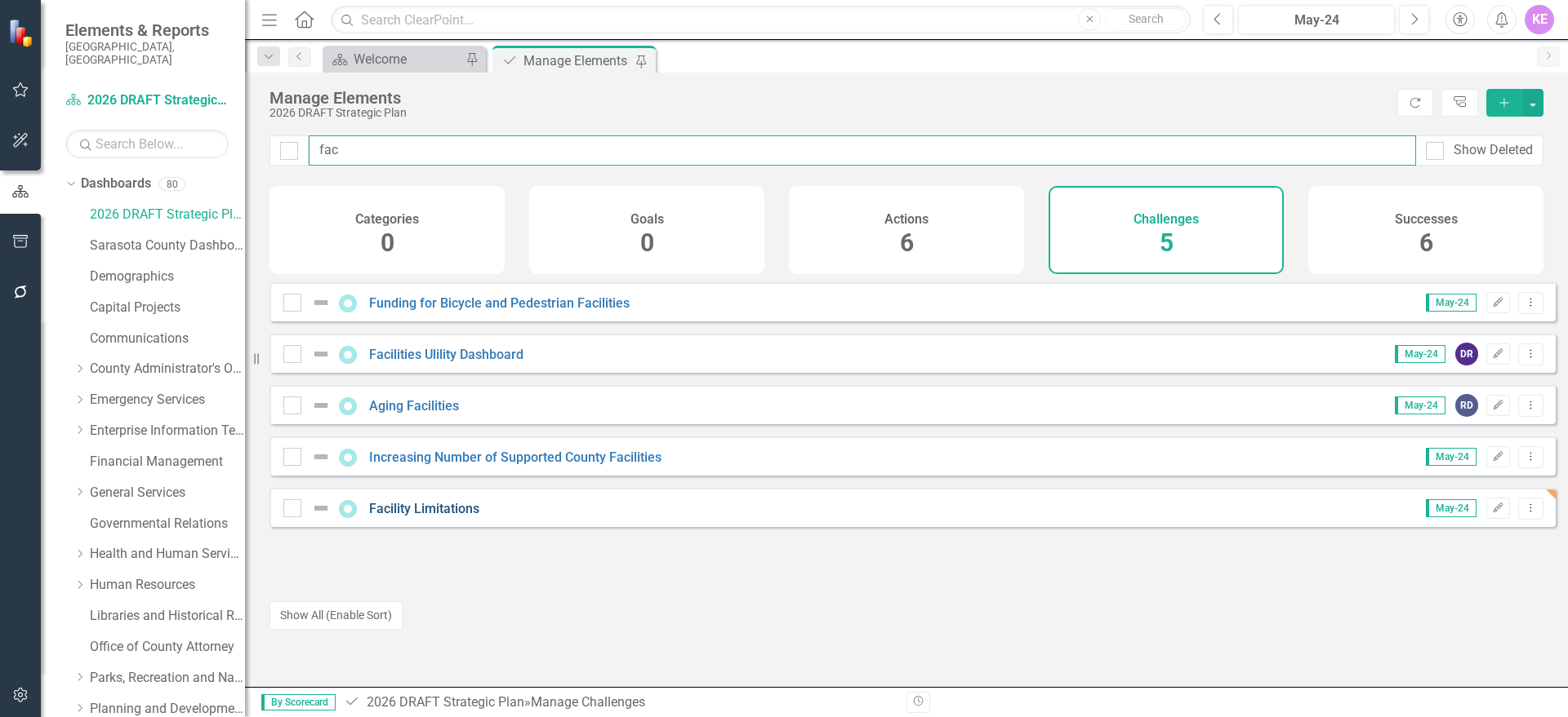
type input "fac"
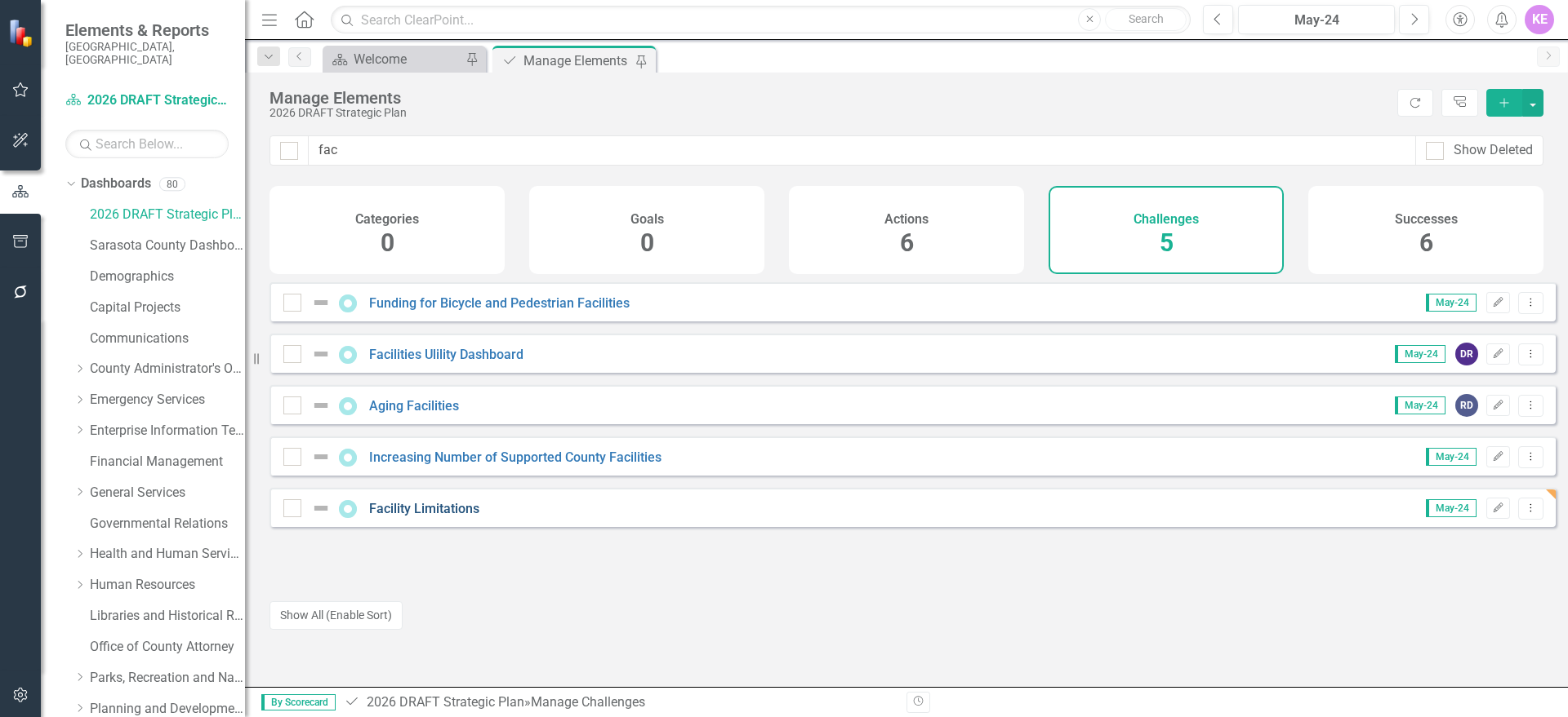
click at [431, 517] on link "Facility Limitations" at bounding box center [425, 509] width 110 height 16
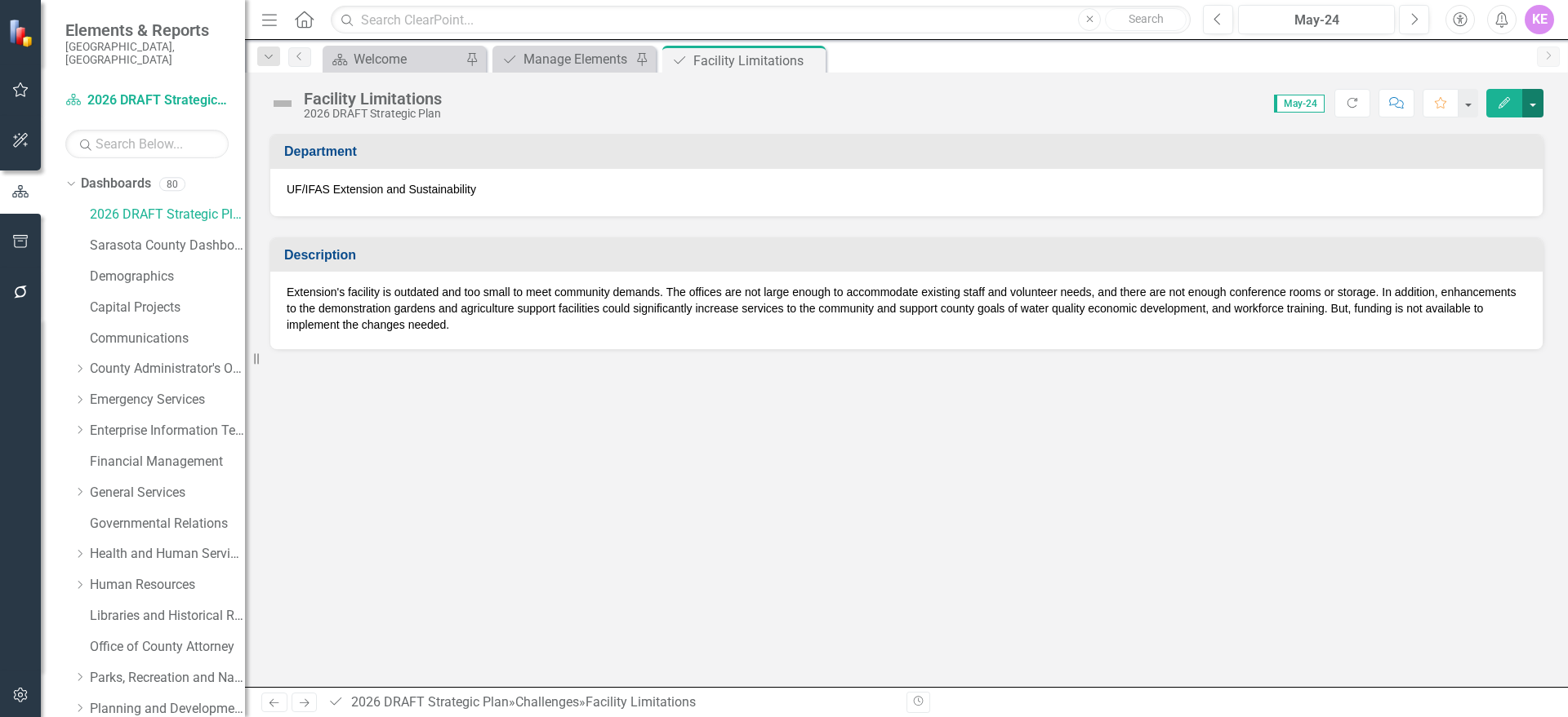
click at [1538, 106] on button "button" at bounding box center [1534, 102] width 22 height 29
click at [1526, 227] on link "PDF Export to PDF" at bounding box center [1476, 228] width 132 height 31
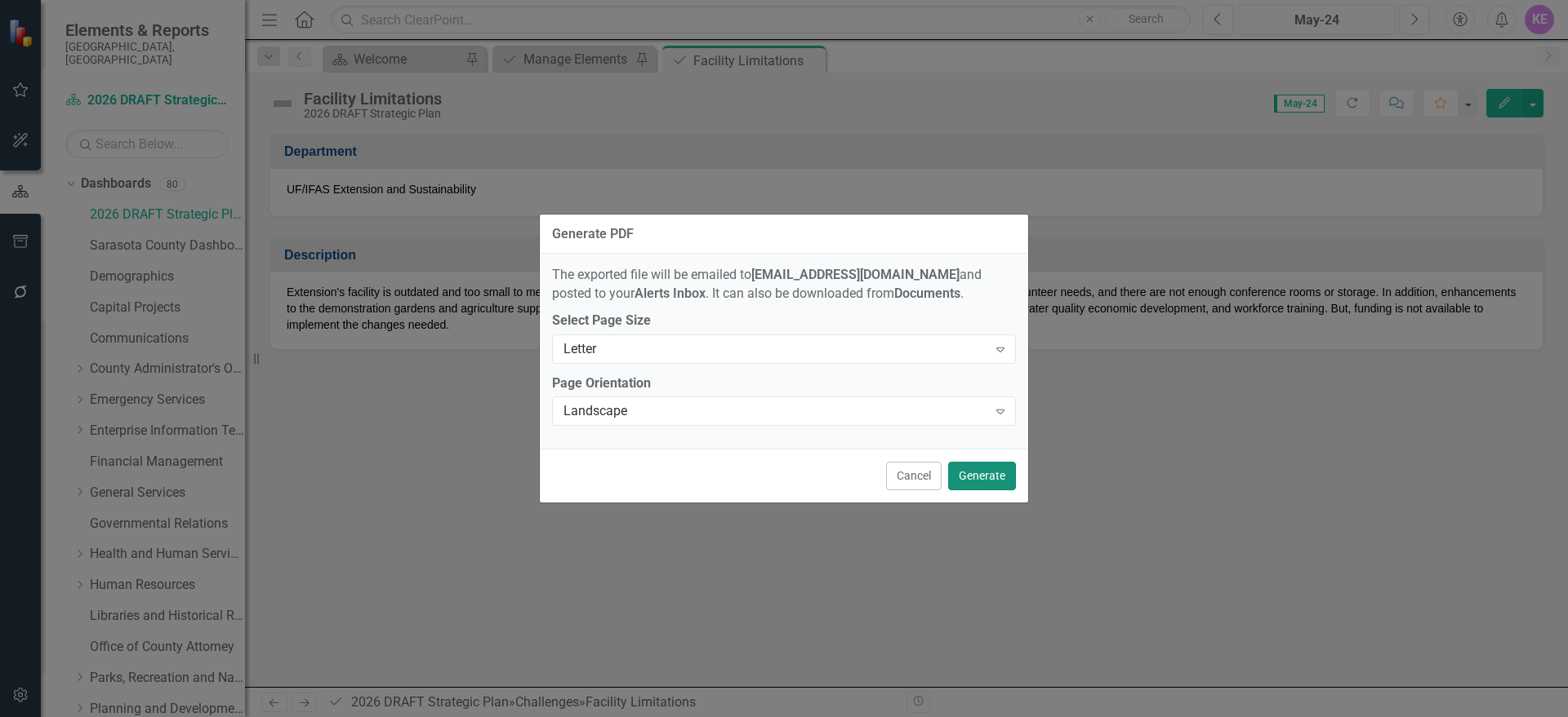
click at [979, 464] on button "Generate" at bounding box center [982, 476] width 68 height 29
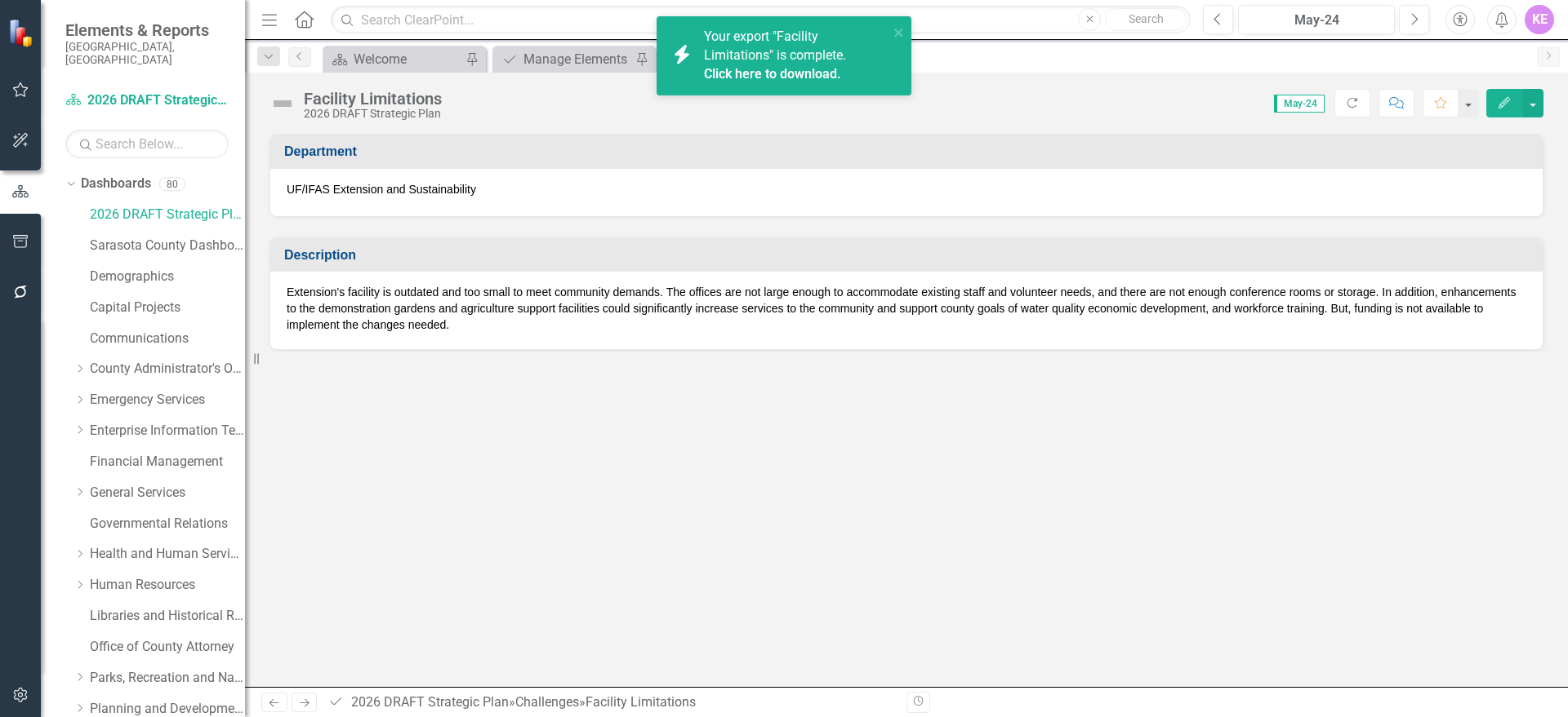
click at [1214, 500] on div "Department UF/IFAS Extension and Sustainability Description Extension's facilit…" at bounding box center [907, 411] width 1323 height 554
click at [186, 206] on link "2026 DRAFT Strategic Plan" at bounding box center [167, 215] width 155 height 19
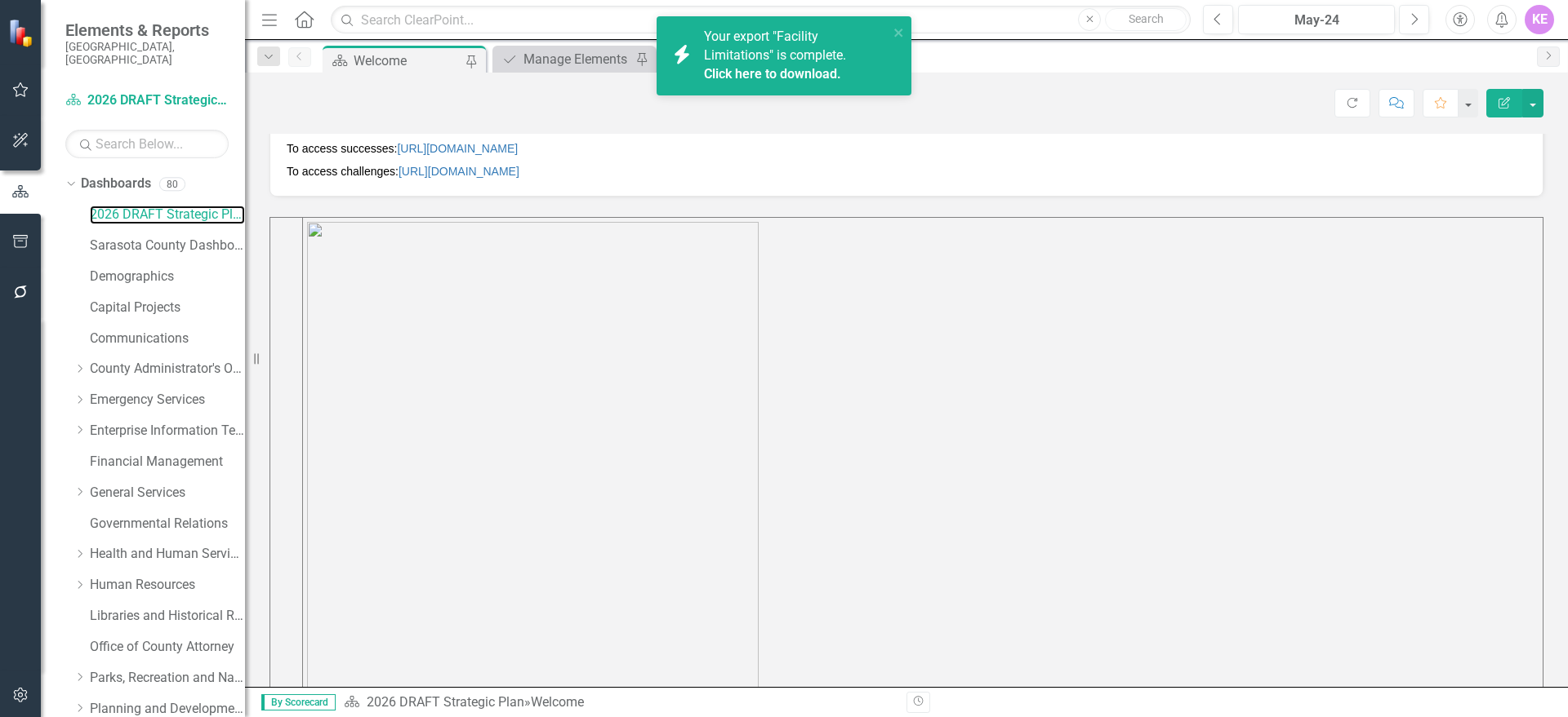
scroll to position [310, 0]
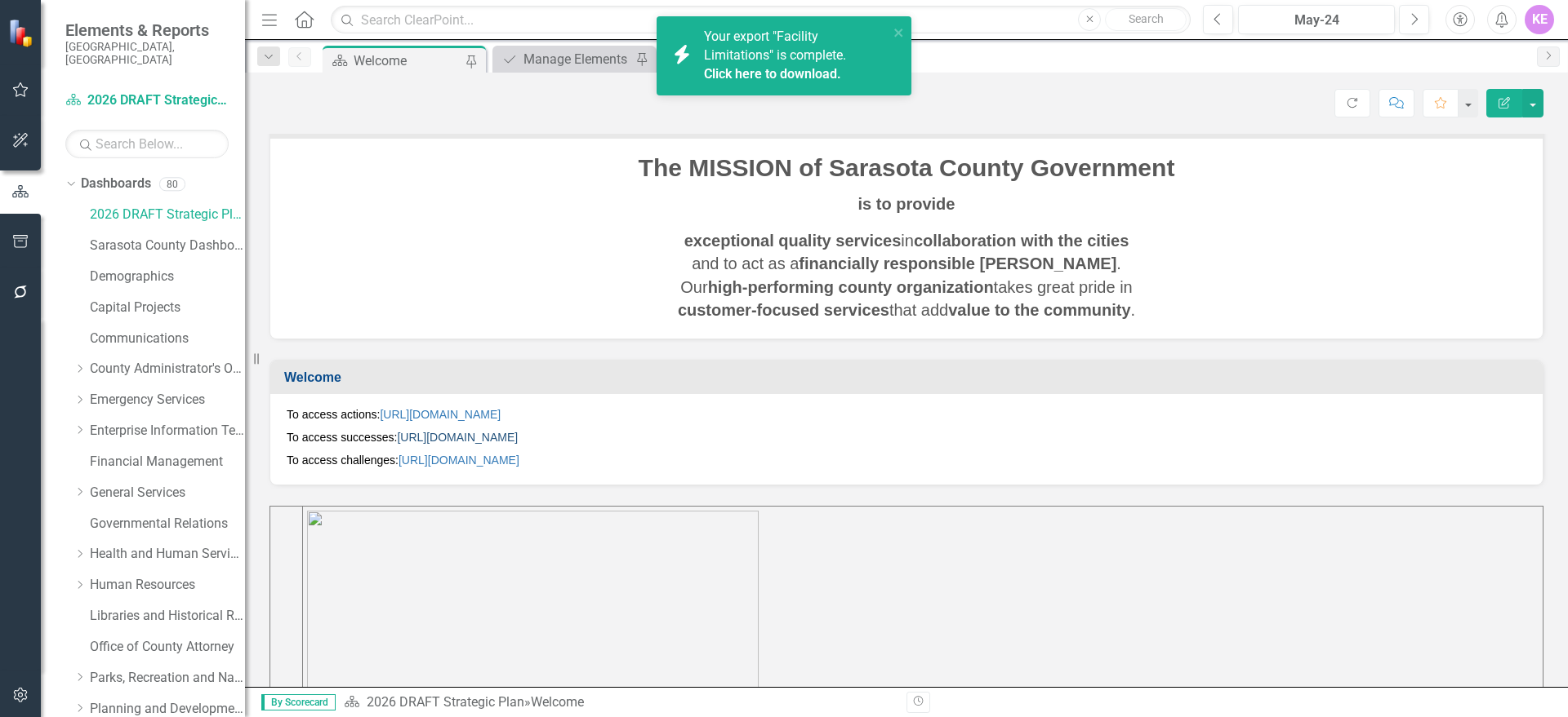
click at [473, 438] on link "[URL][DOMAIN_NAME]" at bounding box center [457, 437] width 121 height 13
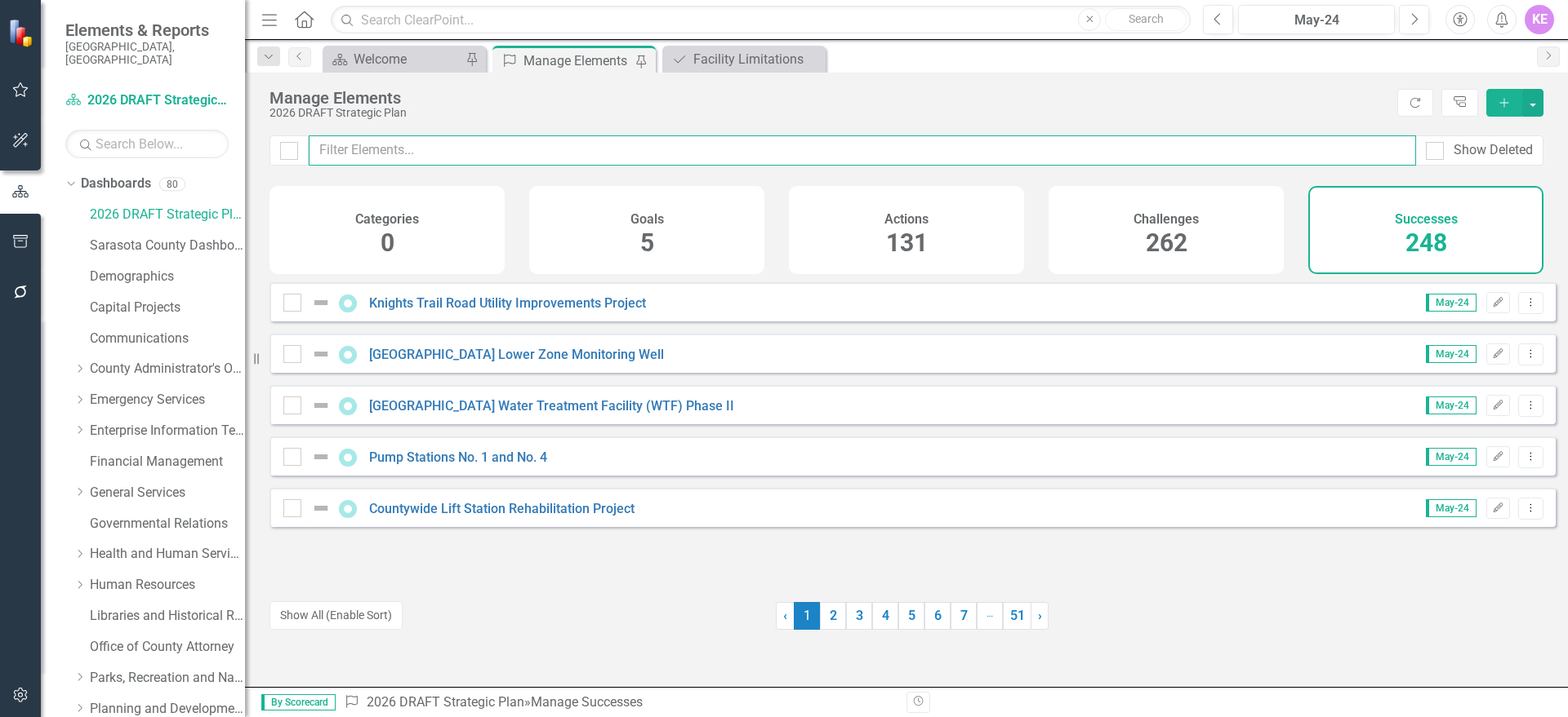
click at [385, 138] on input "text" at bounding box center [862, 151] width 1108 height 31
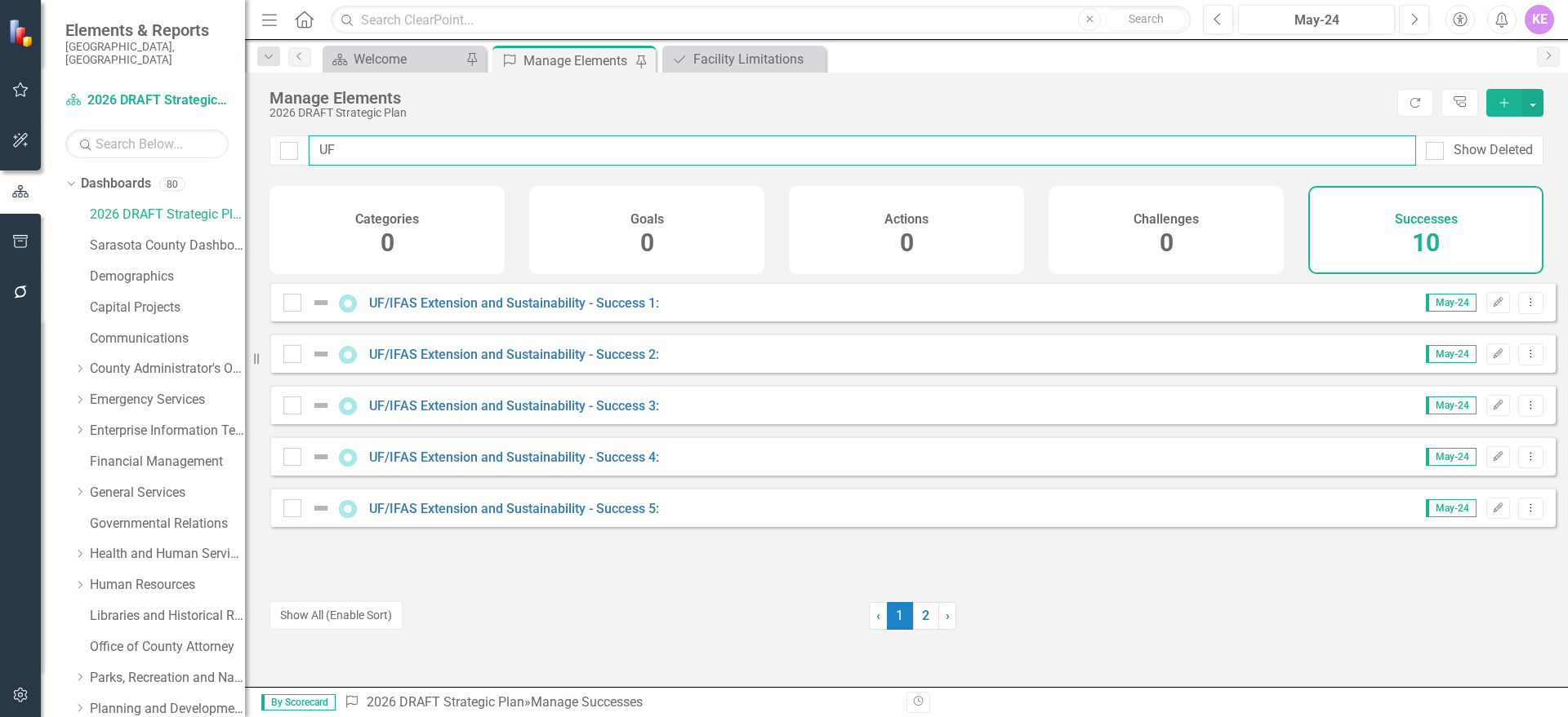
type input "U"
type input "extension"
drag, startPoint x: 421, startPoint y: 153, endPoint x: 272, endPoint y: 168, distance: 149.8
click at [272, 168] on div "extension Show Deleted" at bounding box center [907, 161] width 1323 height 50
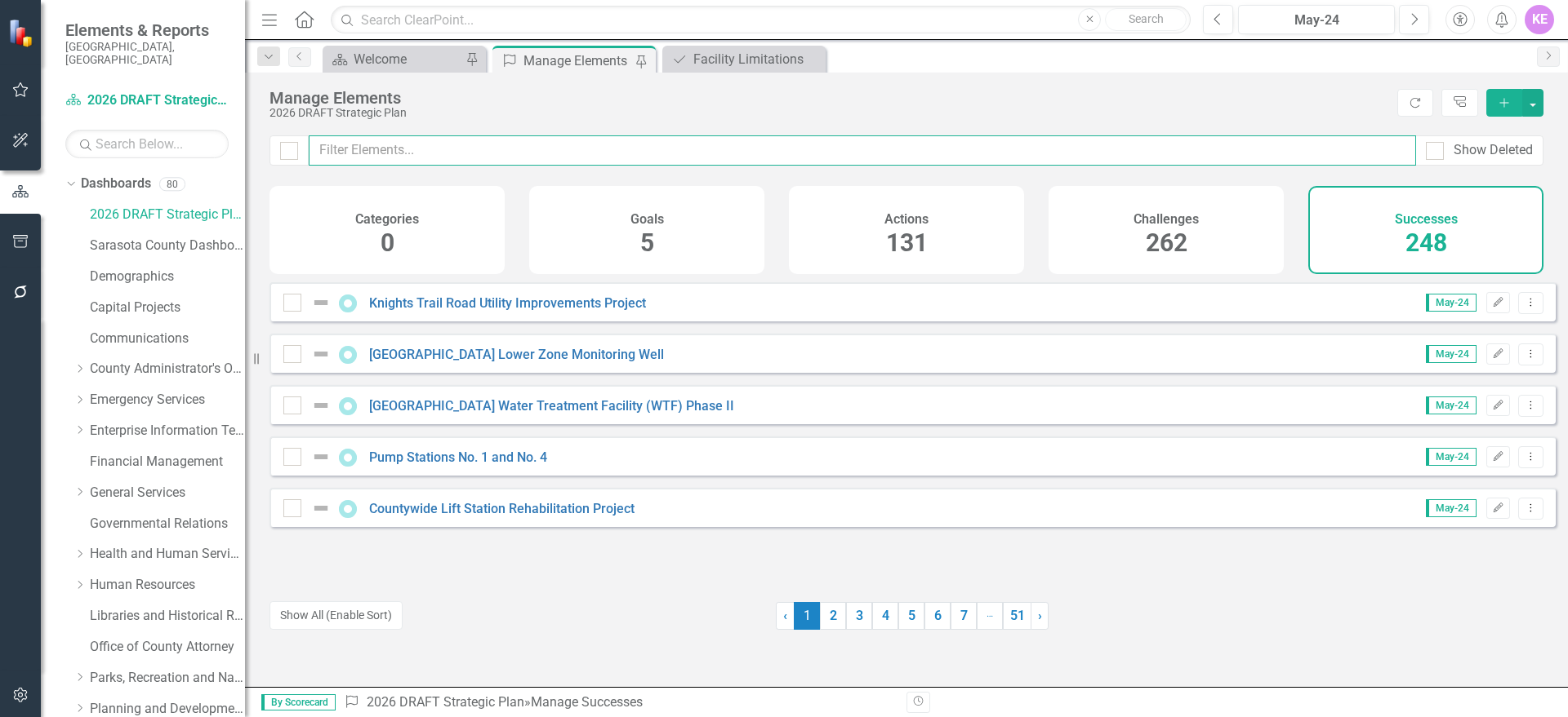
paste input "Enhanced Youth and Family Programming"
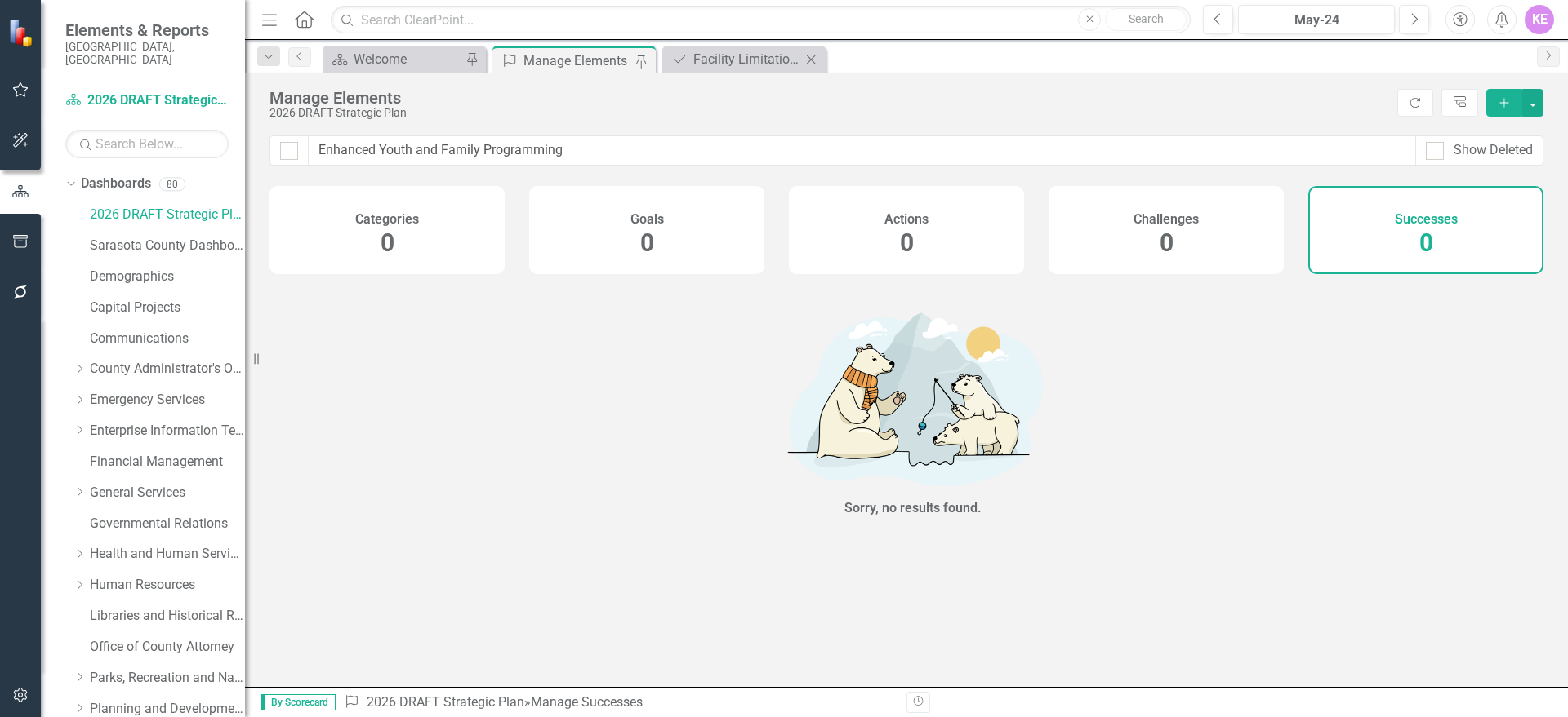
click at [779, 45] on div "Dropdown Search Dashboard Welcome Pin Success Manage Elements Pin Challenge Fac…" at bounding box center [907, 56] width 1323 height 33
click at [816, 60] on icon "Close" at bounding box center [811, 59] width 17 height 13
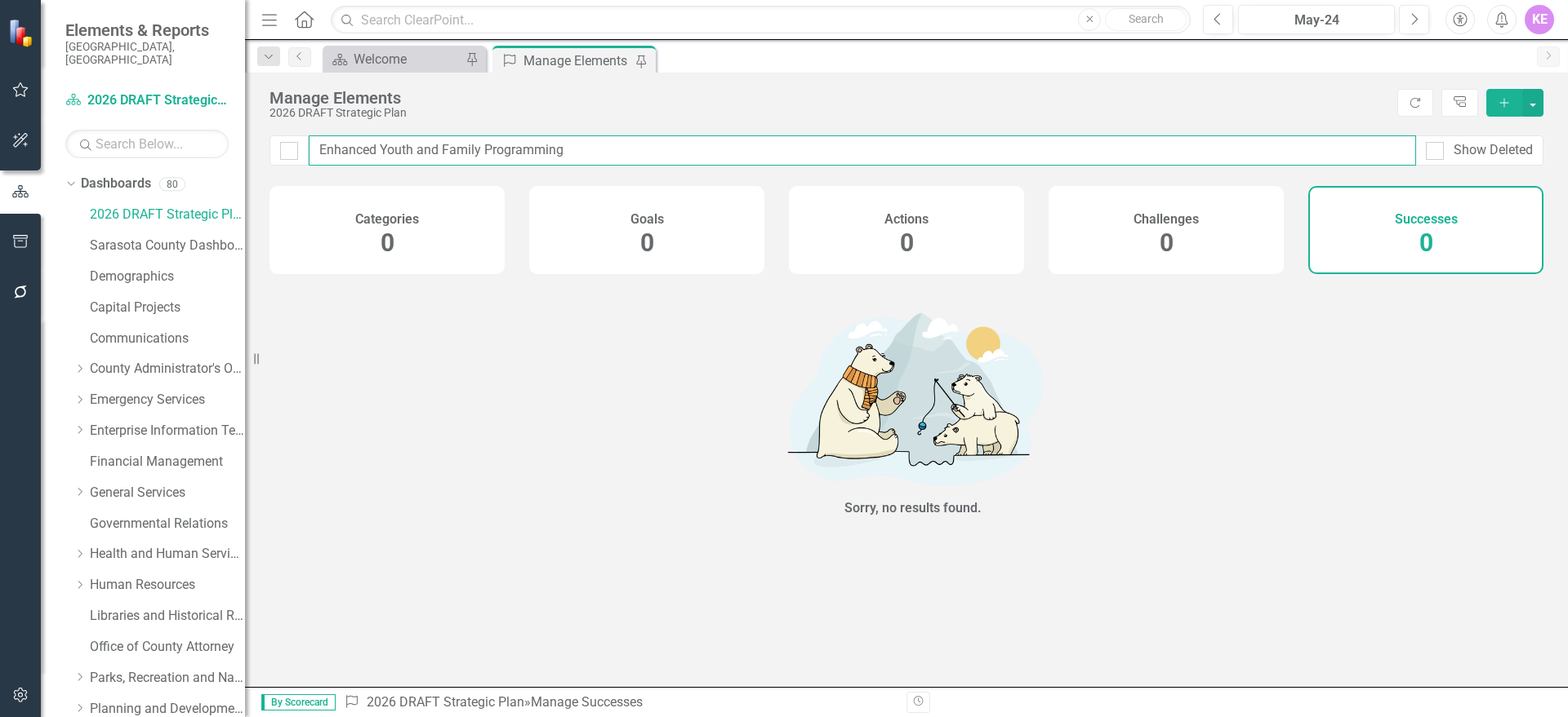
drag, startPoint x: 636, startPoint y: 164, endPoint x: 323, endPoint y: 169, distance: 313.0
click at [323, 169] on div "Enhanced Youth and Family Programming Show Deleted" at bounding box center [907, 161] width 1323 height 50
type input "E"
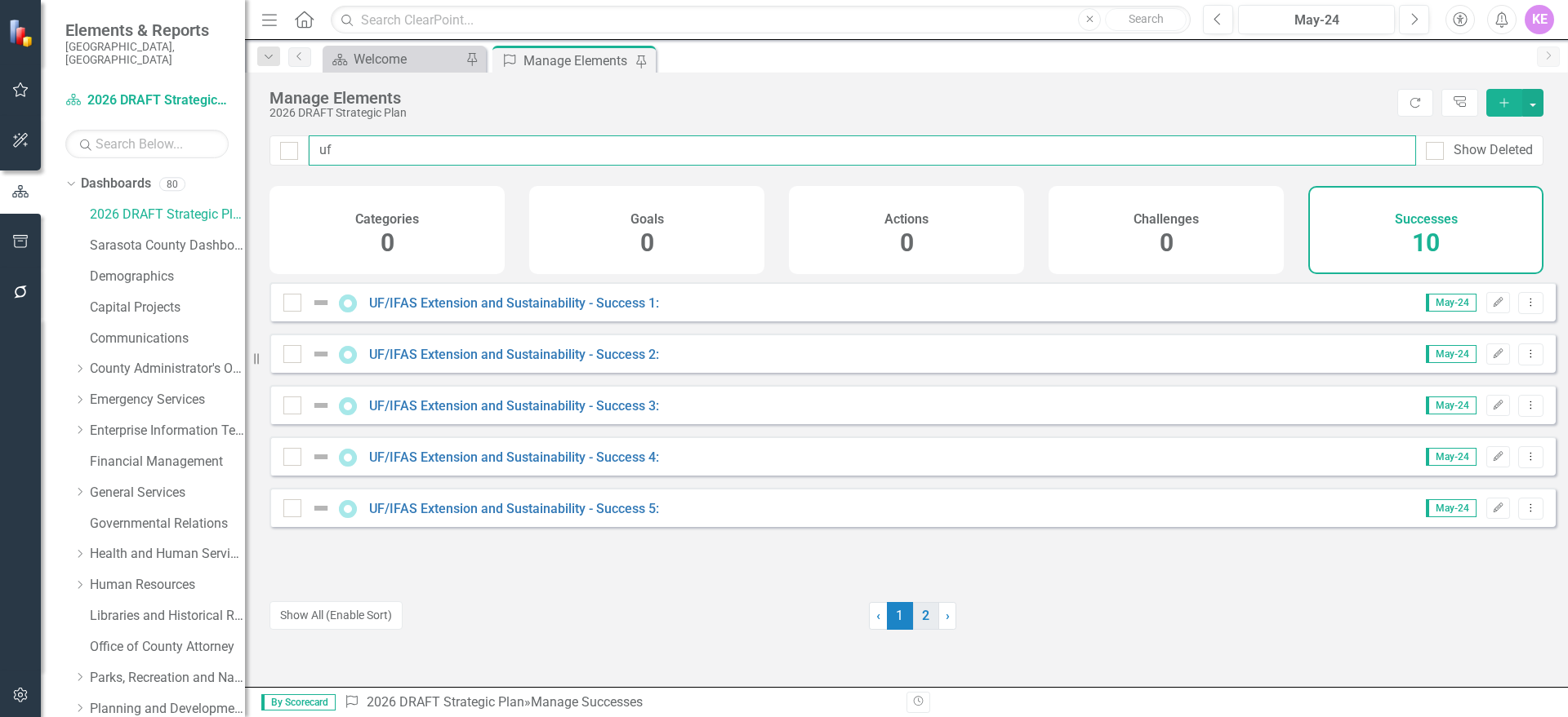
type input "uf"
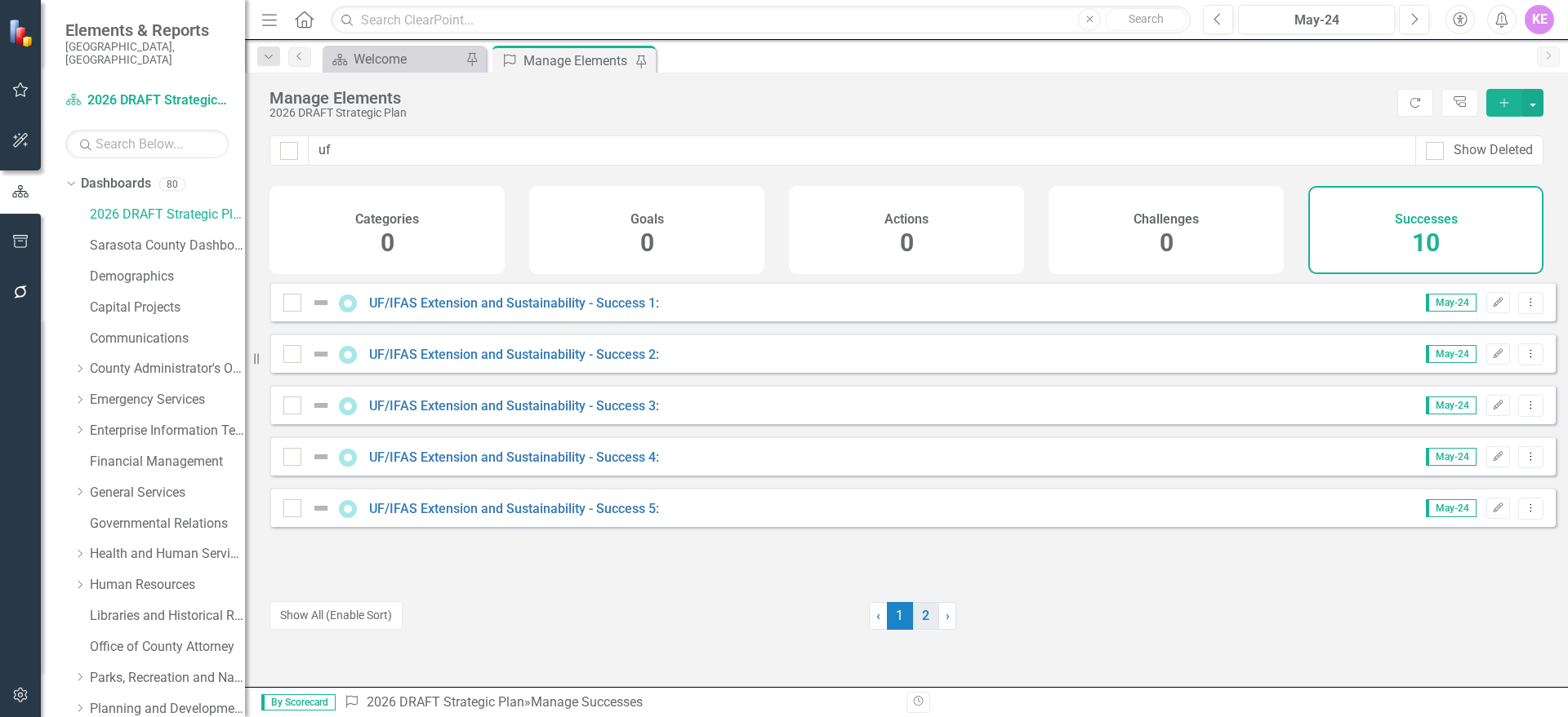
click at [926, 622] on link "2" at bounding box center [925, 617] width 27 height 28
drag, startPoint x: 898, startPoint y: 615, endPoint x: 839, endPoint y: 665, distance: 77.3
click at [899, 614] on link "1" at bounding box center [900, 617] width 27 height 28
